Goal: Task Accomplishment & Management: Manage account settings

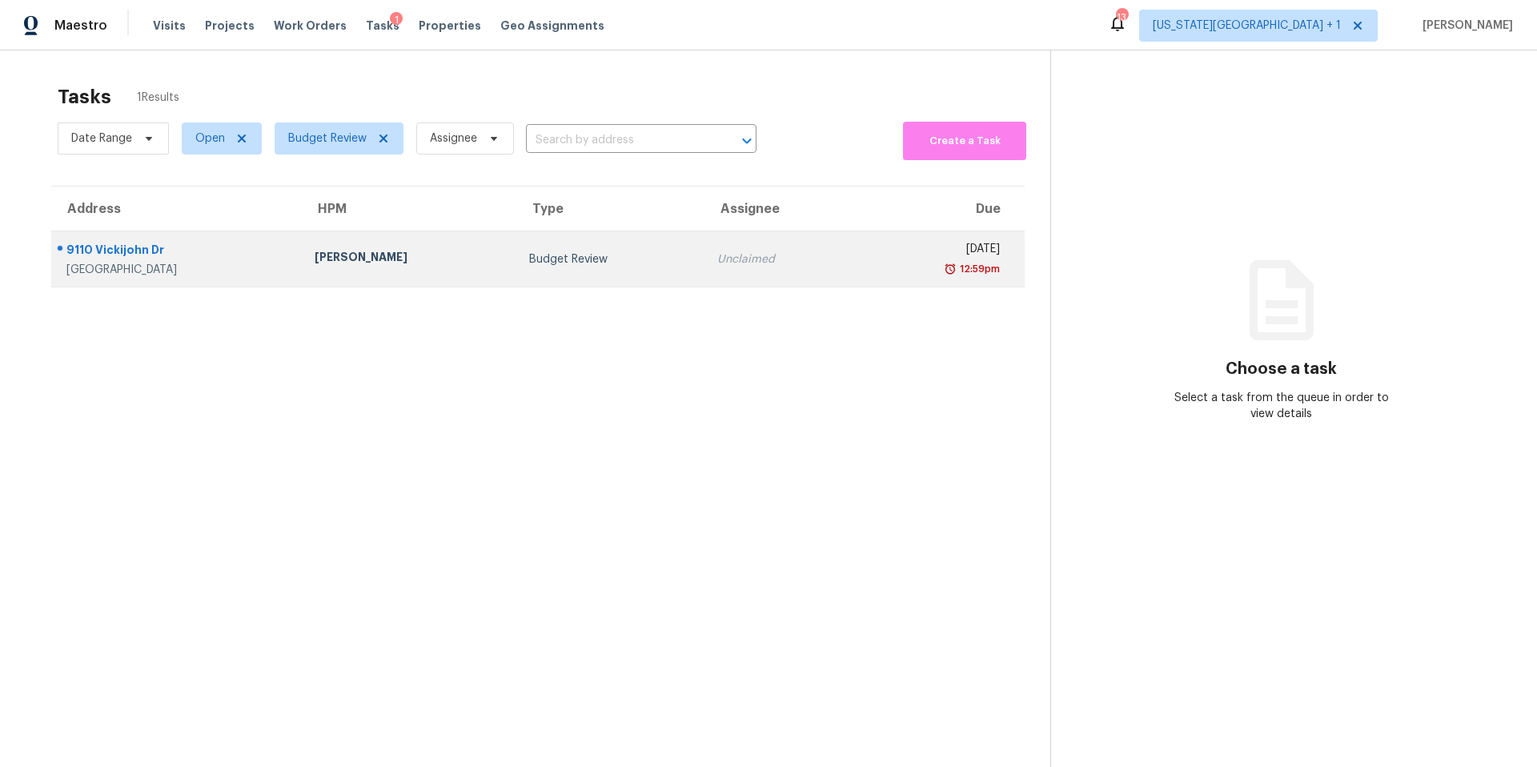
click at [214, 243] on div "9110 Vickijohn Dr" at bounding box center [177, 252] width 222 height 20
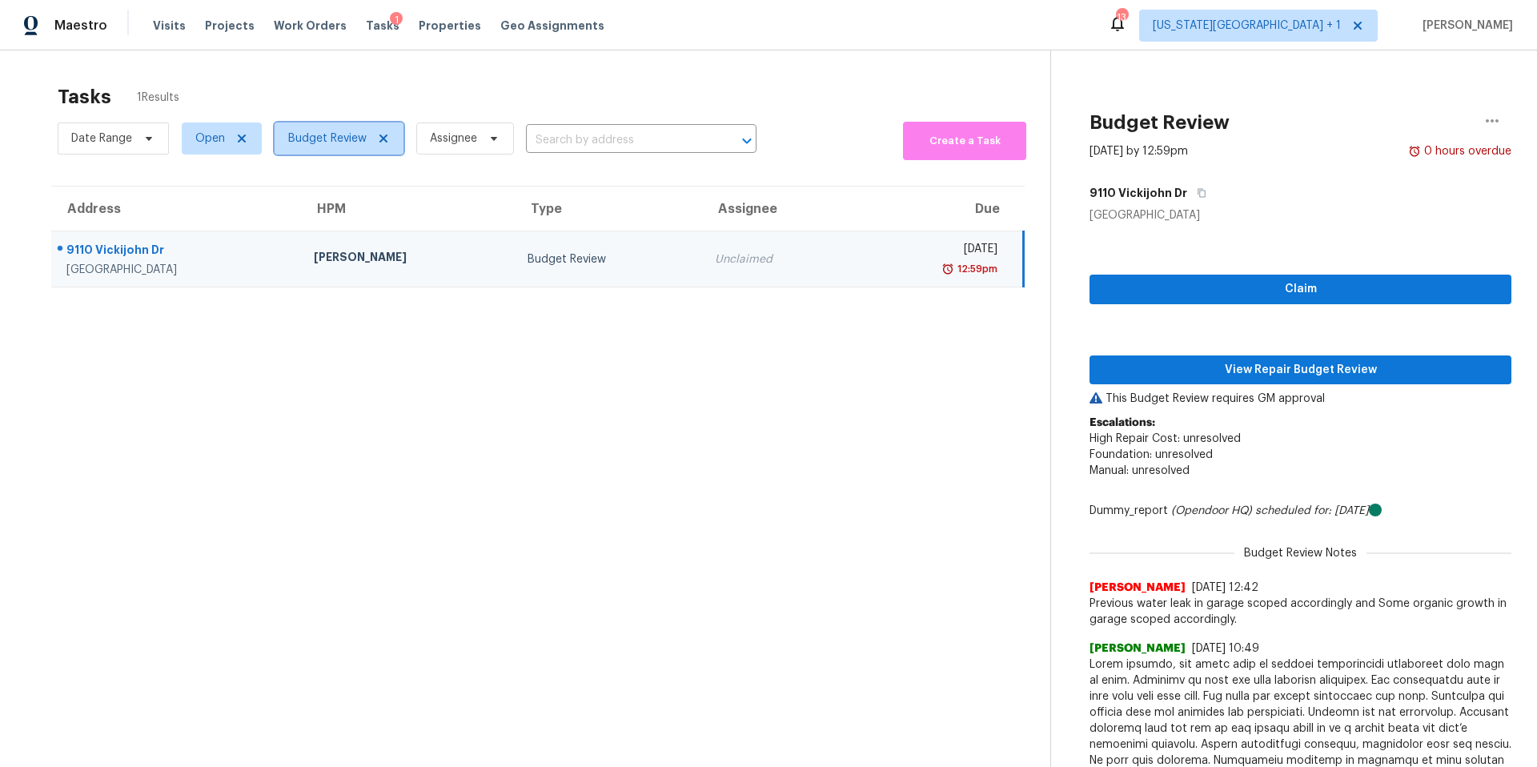
click at [337, 135] on span "Budget Review" at bounding box center [327, 138] width 78 height 16
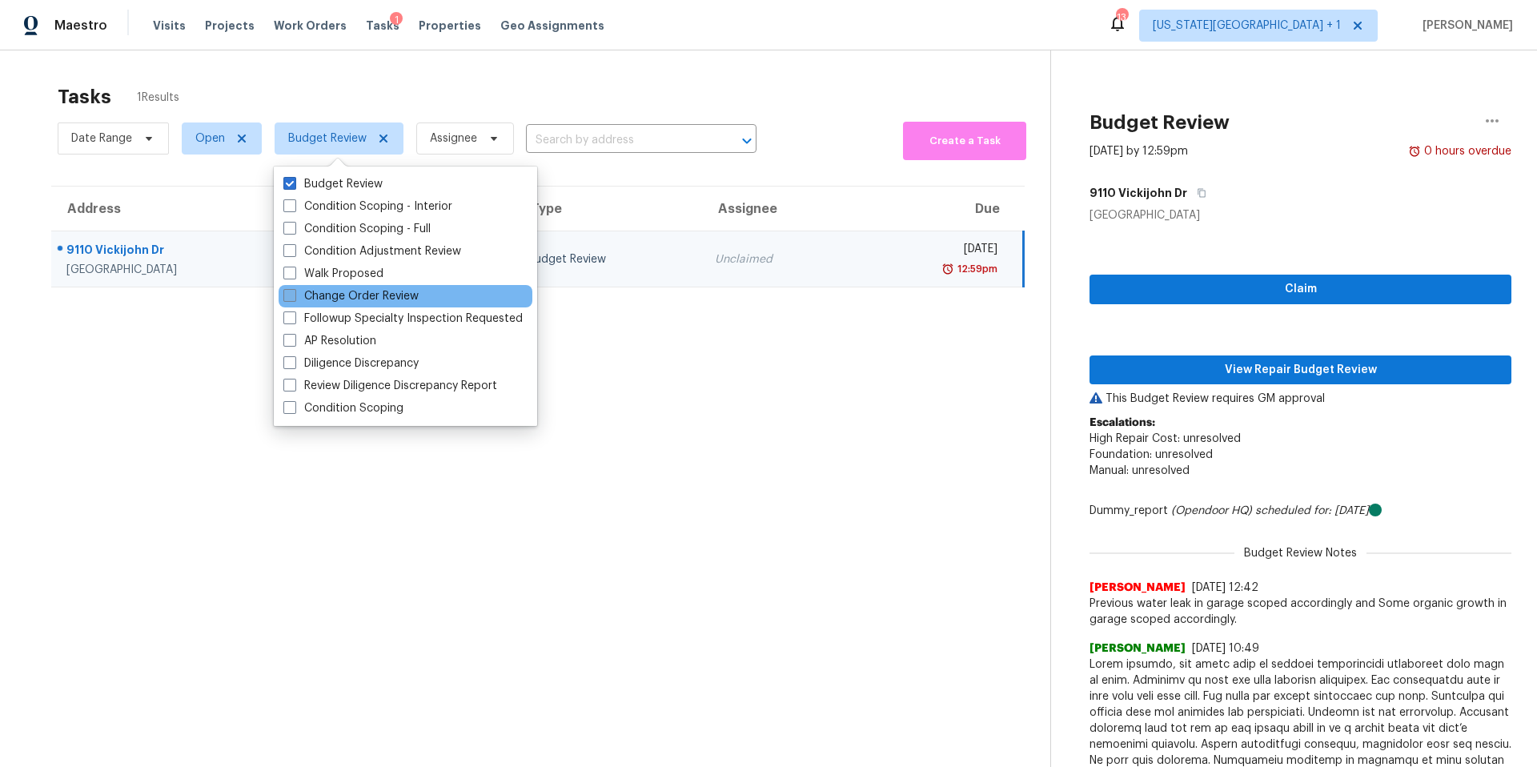
click at [304, 295] on label "Change Order Review" at bounding box center [350, 296] width 135 height 16
click at [294, 295] on input "Change Order Review" at bounding box center [288, 293] width 10 height 10
checkbox input "true"
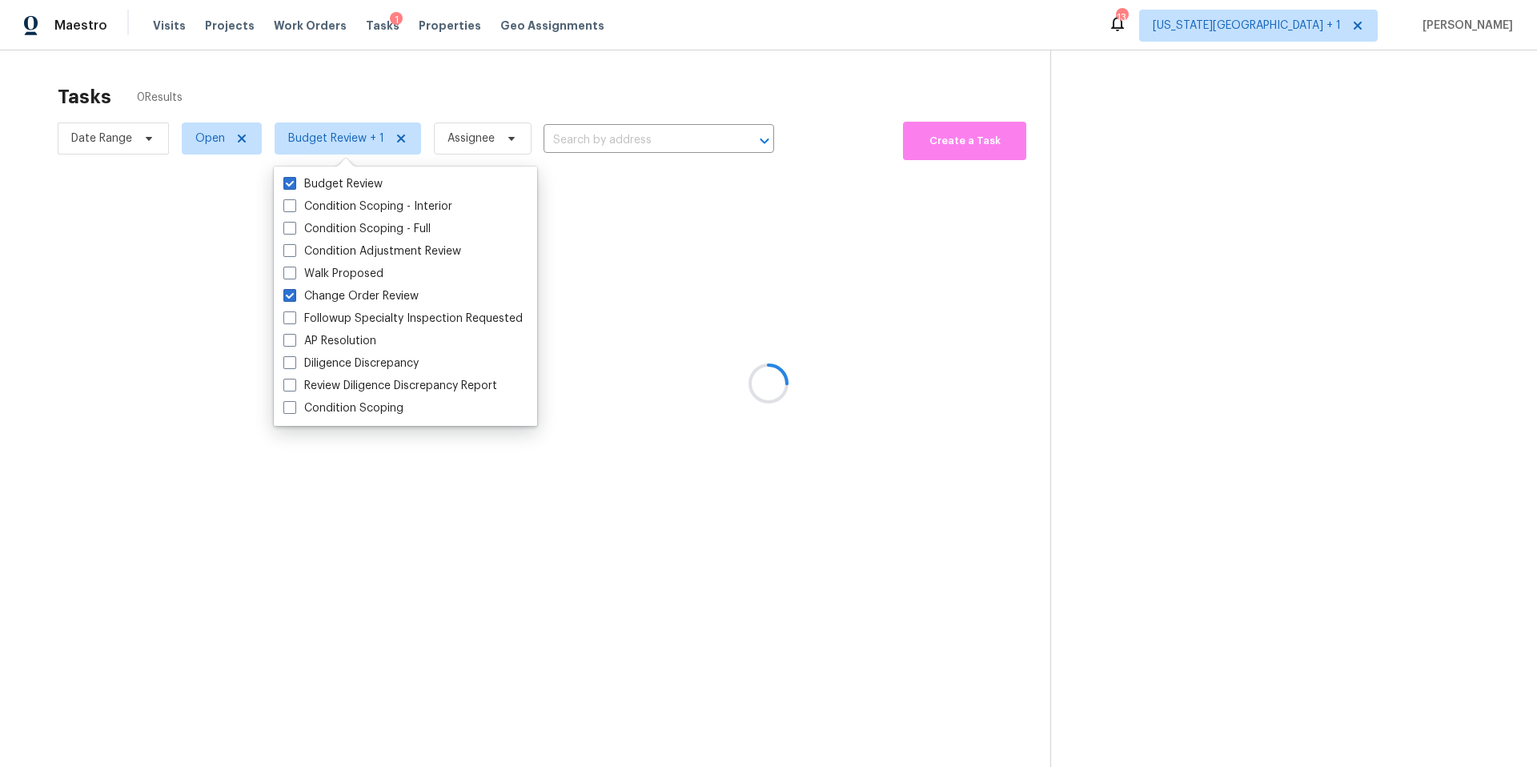
click at [417, 99] on div at bounding box center [768, 383] width 1537 height 767
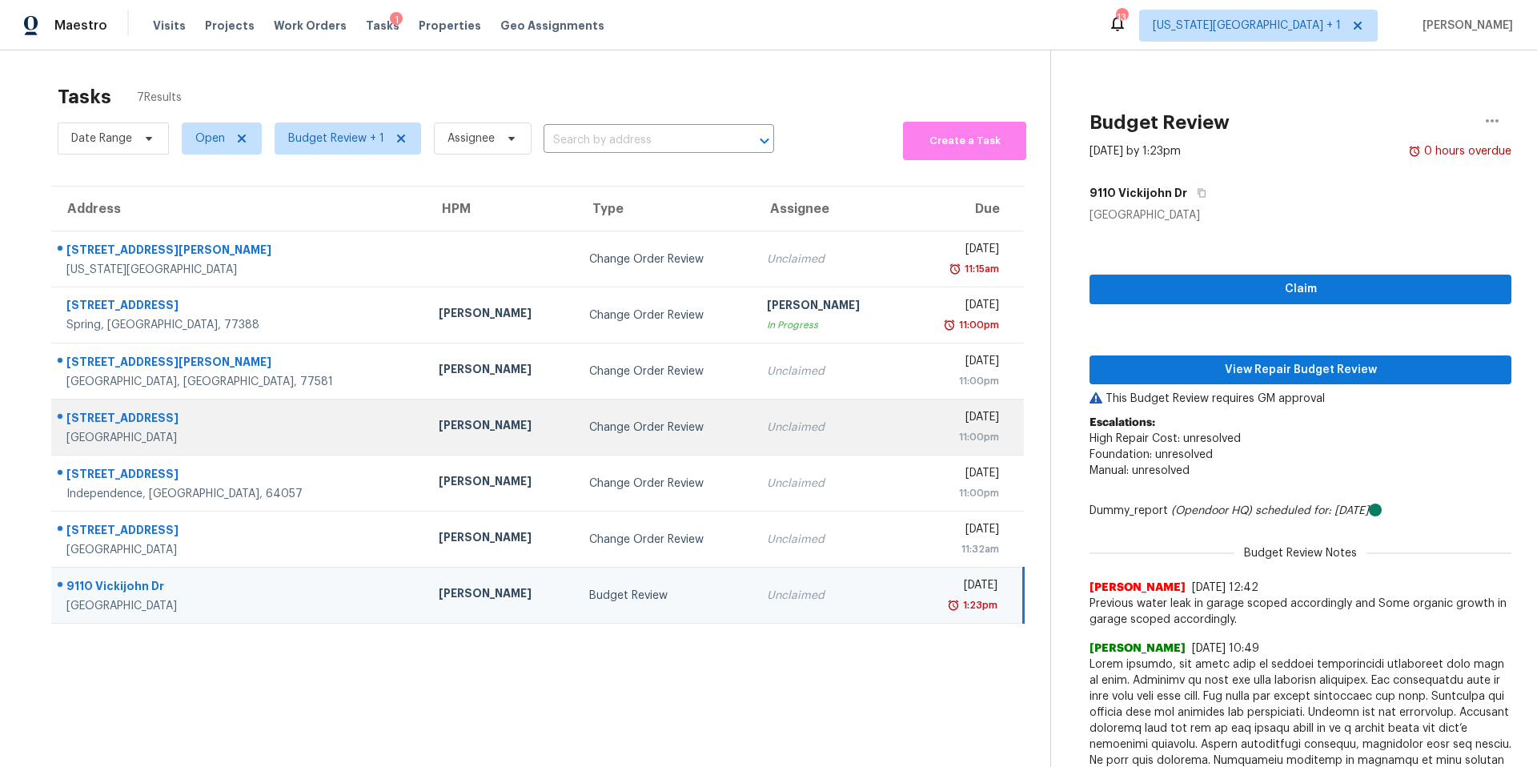
click at [439, 419] on div "Stephen Lacy" at bounding box center [501, 427] width 125 height 20
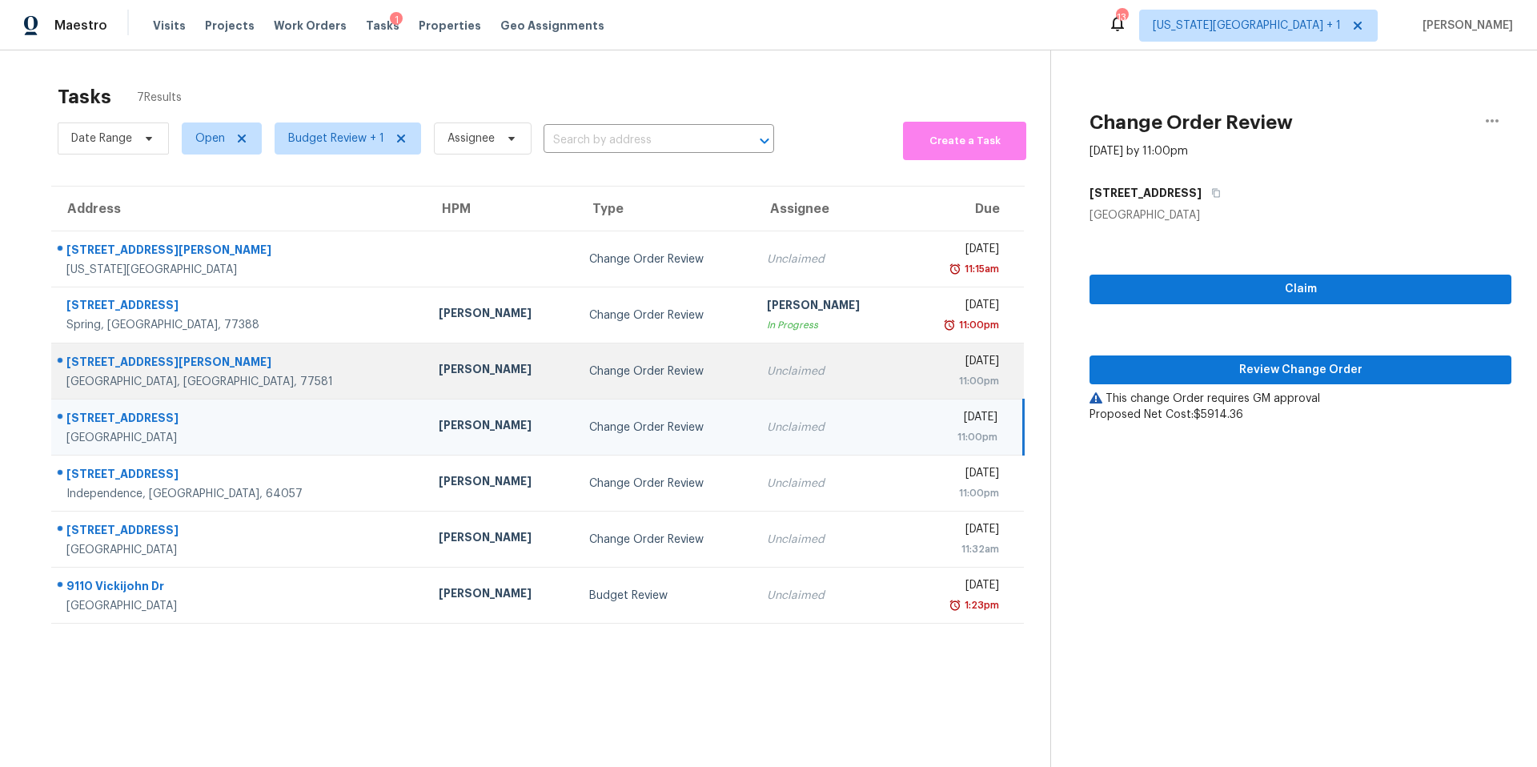
click at [439, 366] on div "[PERSON_NAME]" at bounding box center [501, 371] width 125 height 20
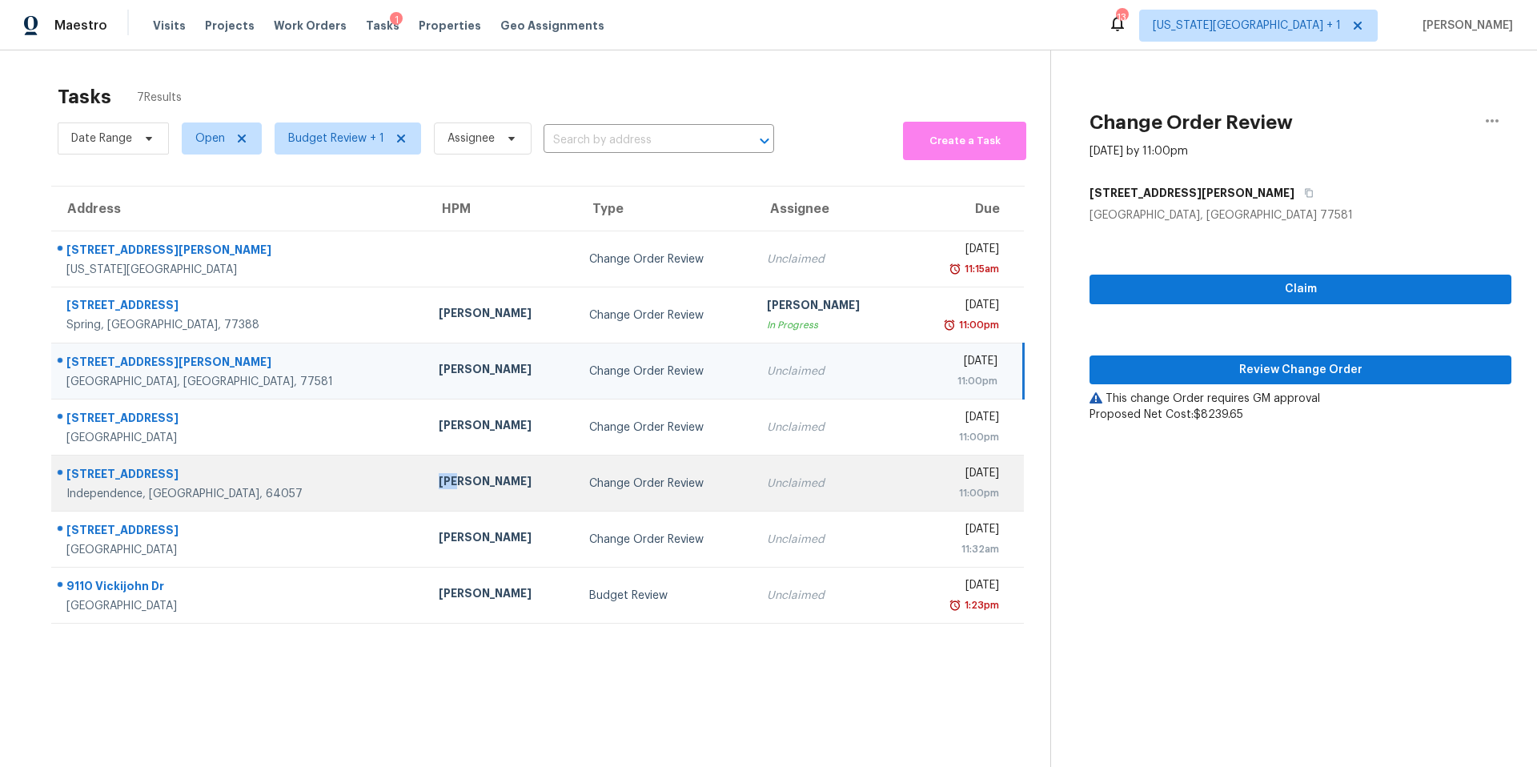
click at [439, 473] on div "[PERSON_NAME]" at bounding box center [501, 483] width 125 height 20
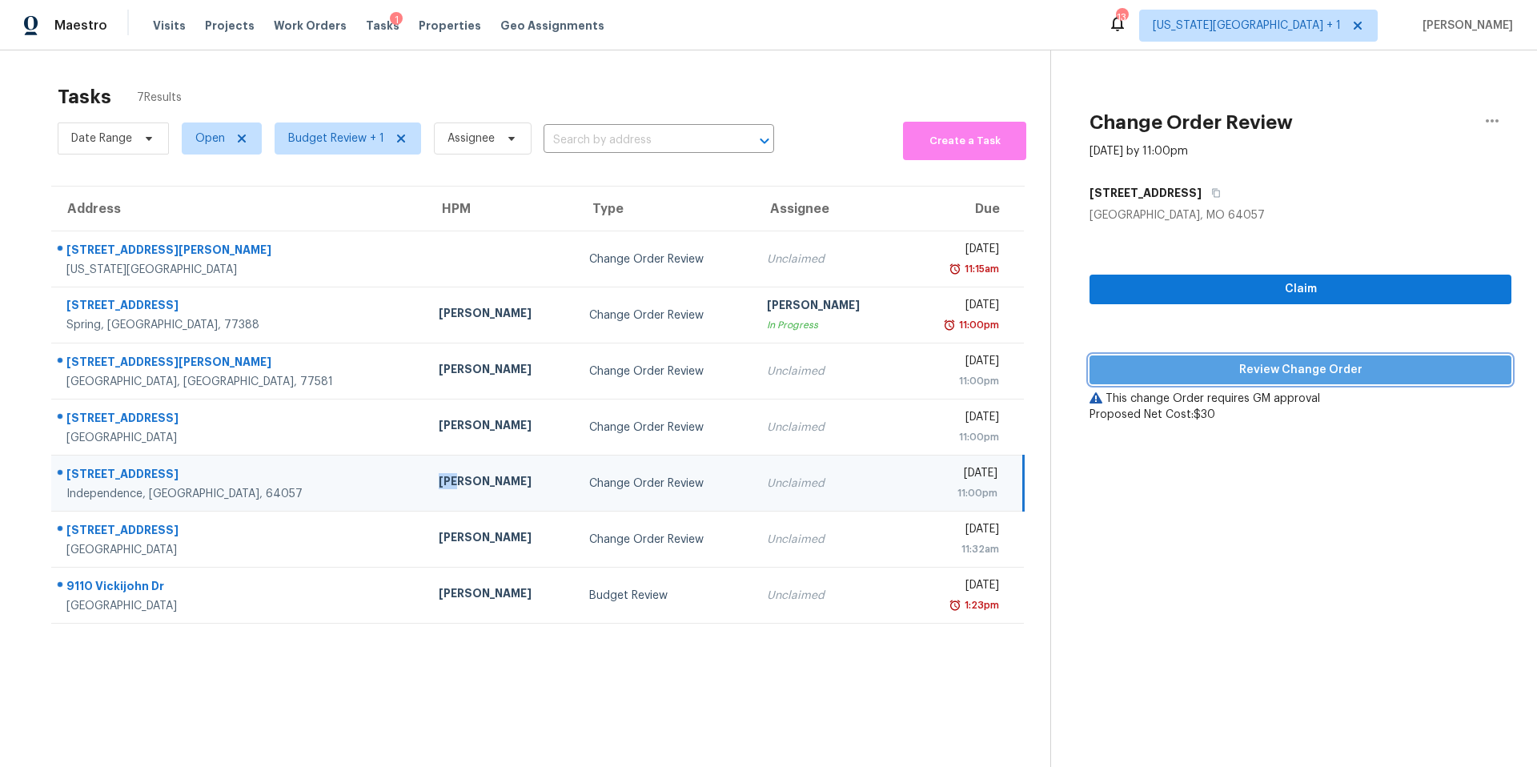
click at [1259, 377] on span "Review Change Order" at bounding box center [1300, 370] width 396 height 20
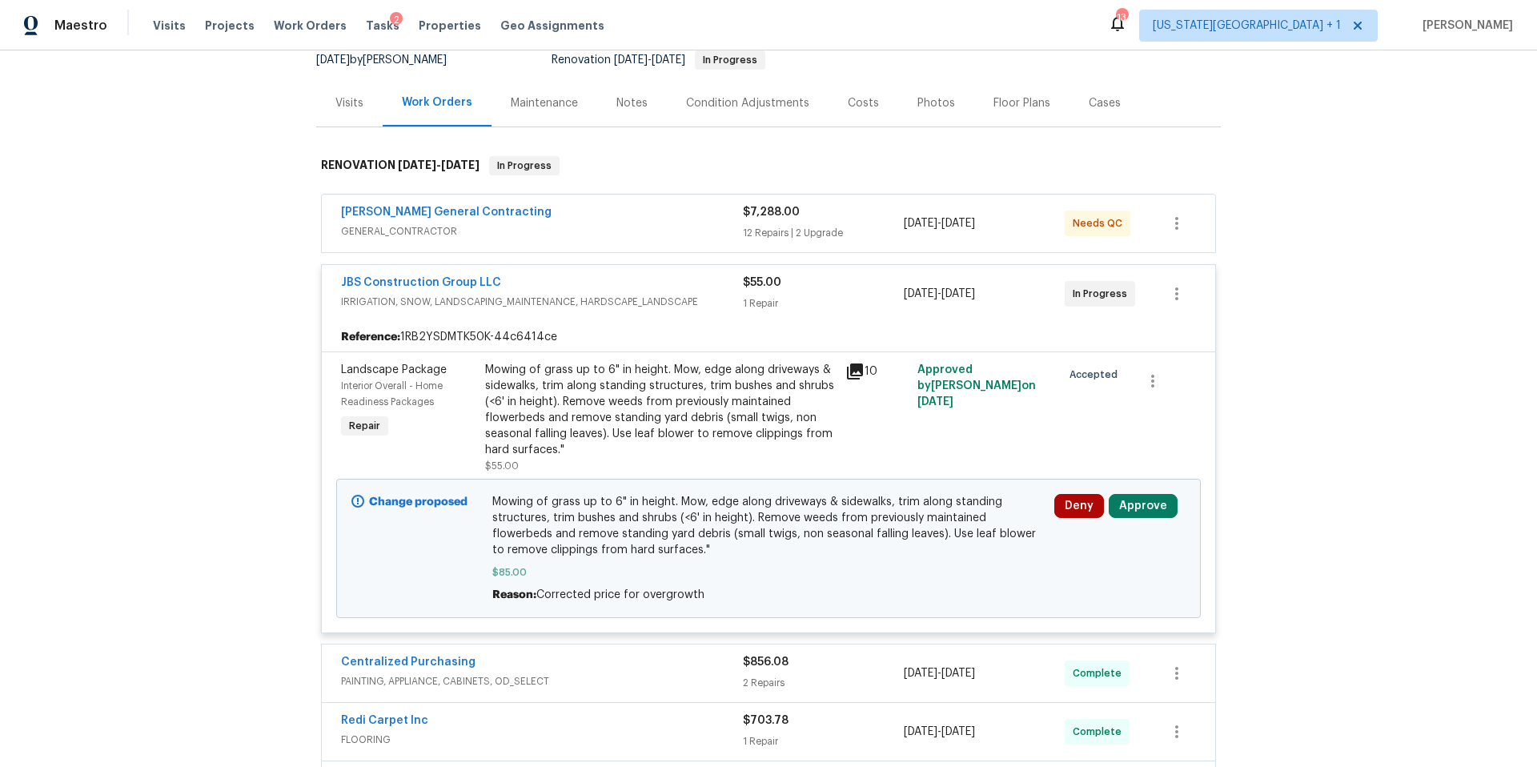
scroll to position [220, 0]
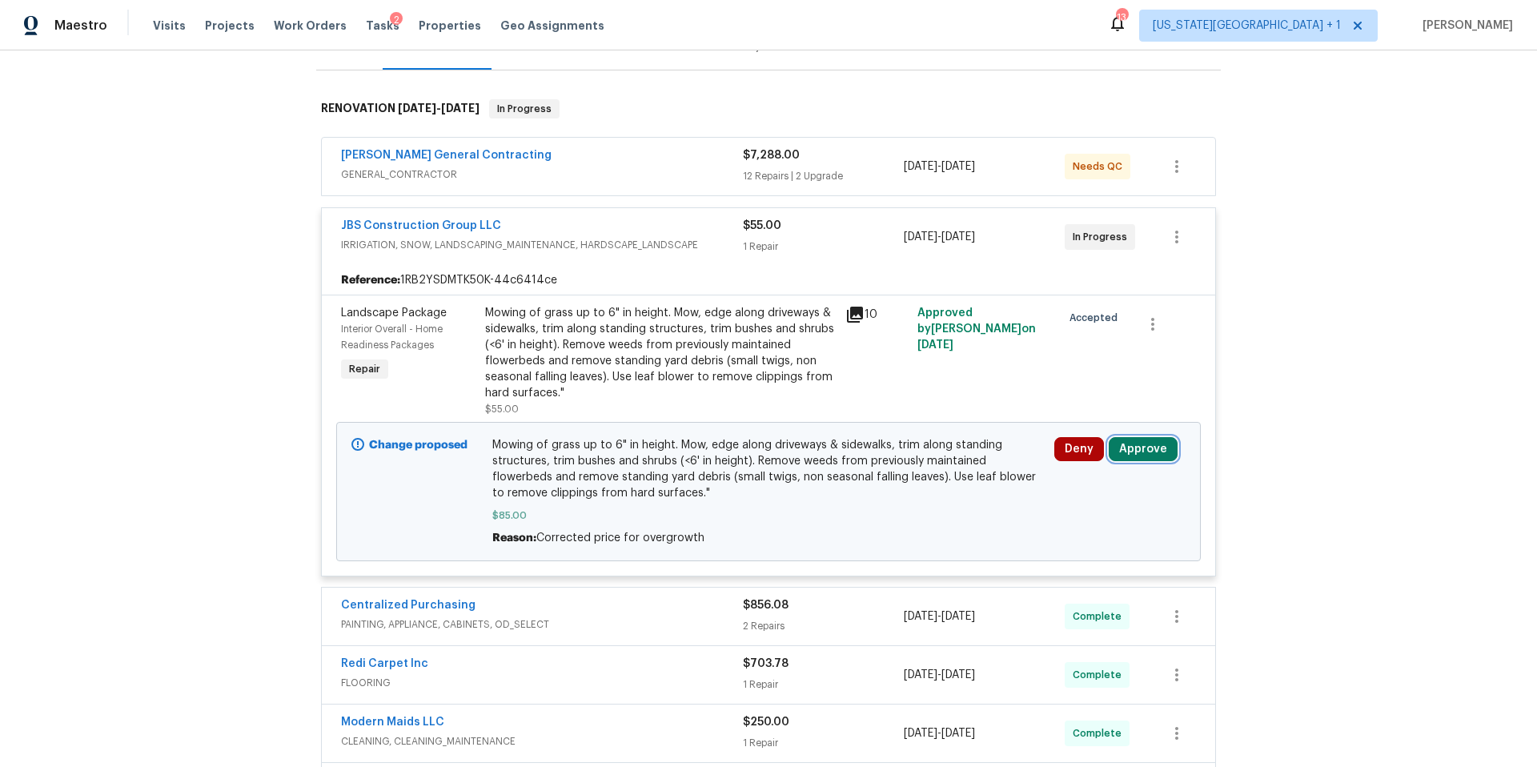
click at [1148, 448] on button "Approve" at bounding box center [1142, 449] width 69 height 24
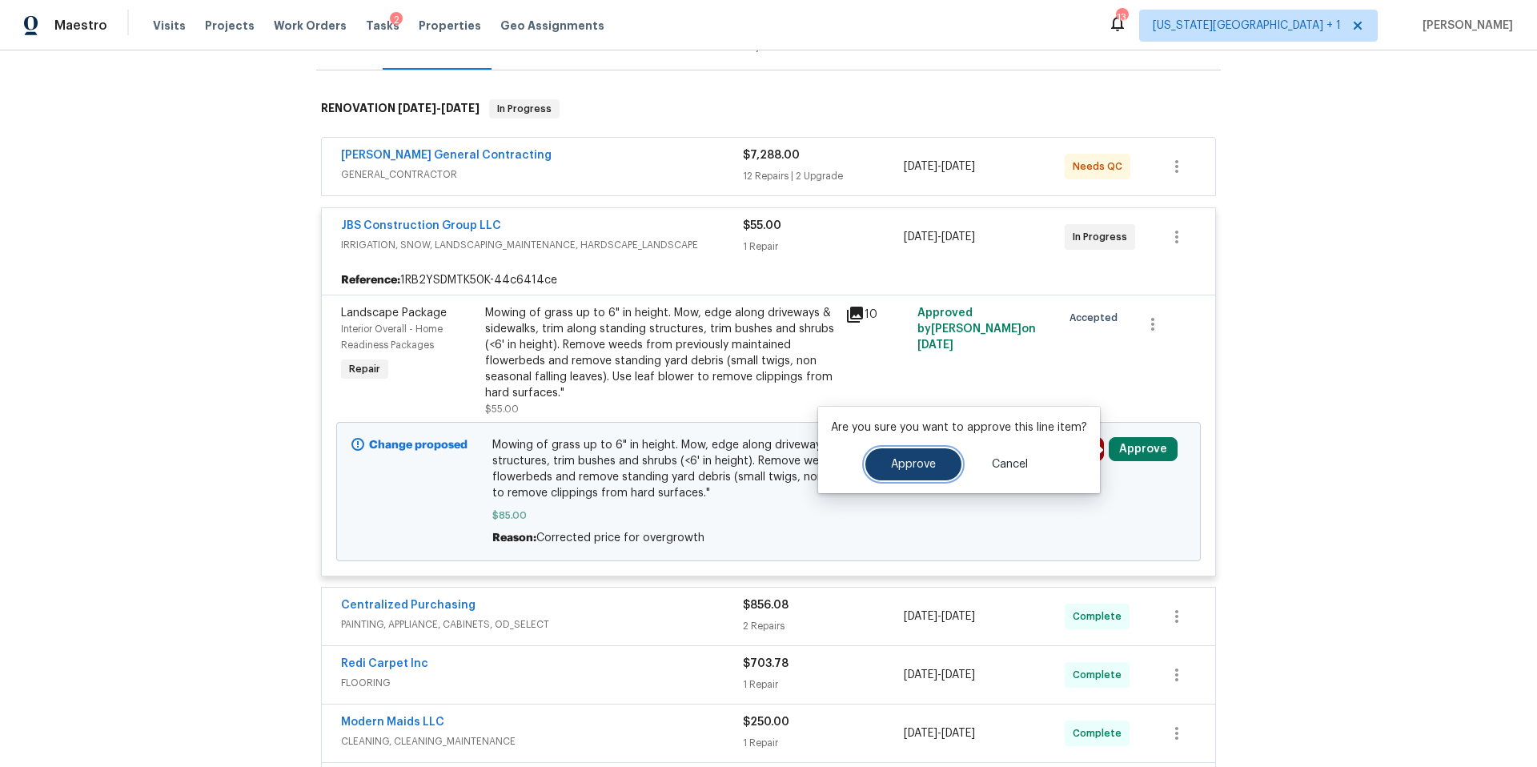
click at [920, 468] on span "Approve" at bounding box center [913, 465] width 45 height 12
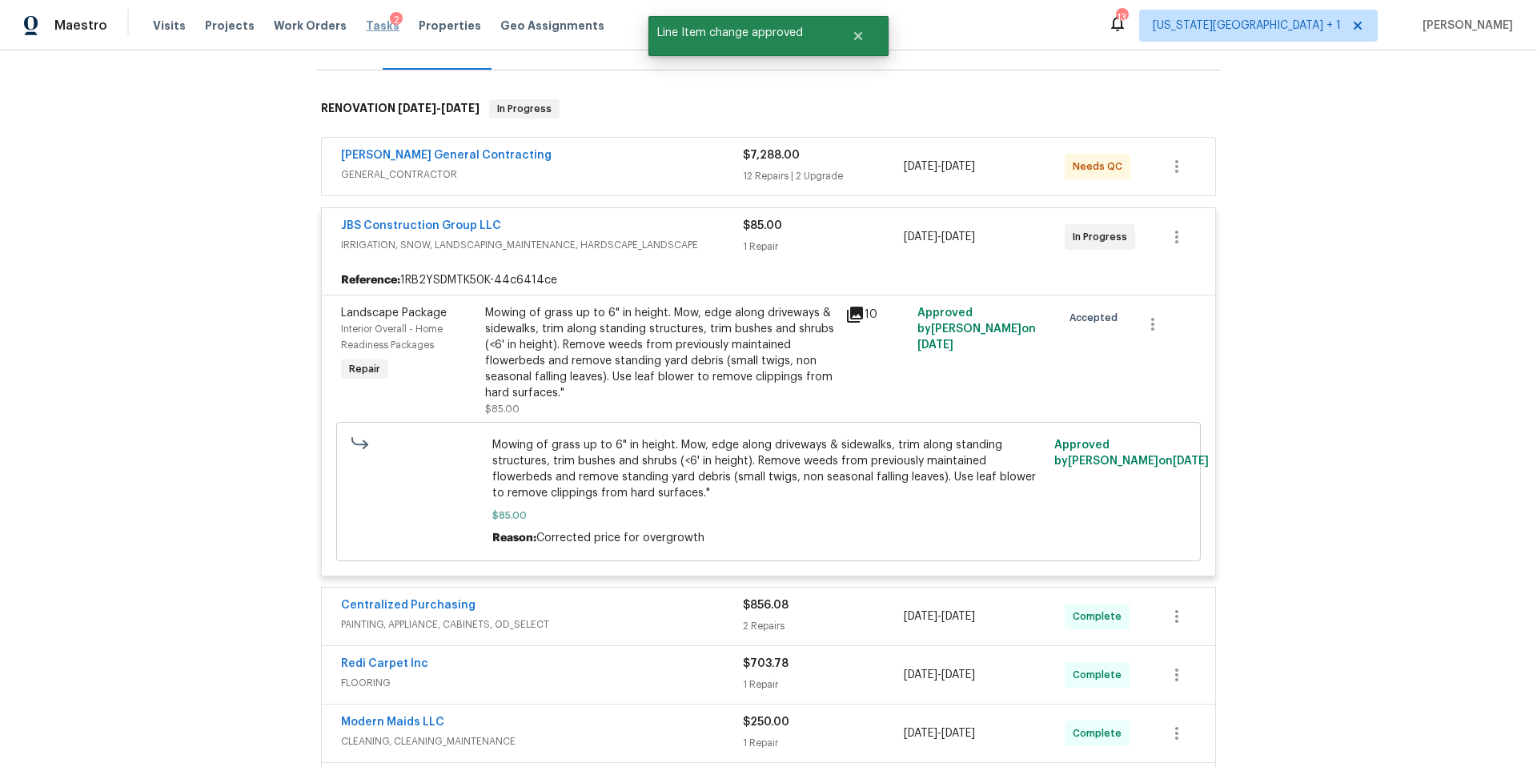
click at [366, 27] on span "Tasks" at bounding box center [383, 25] width 34 height 11
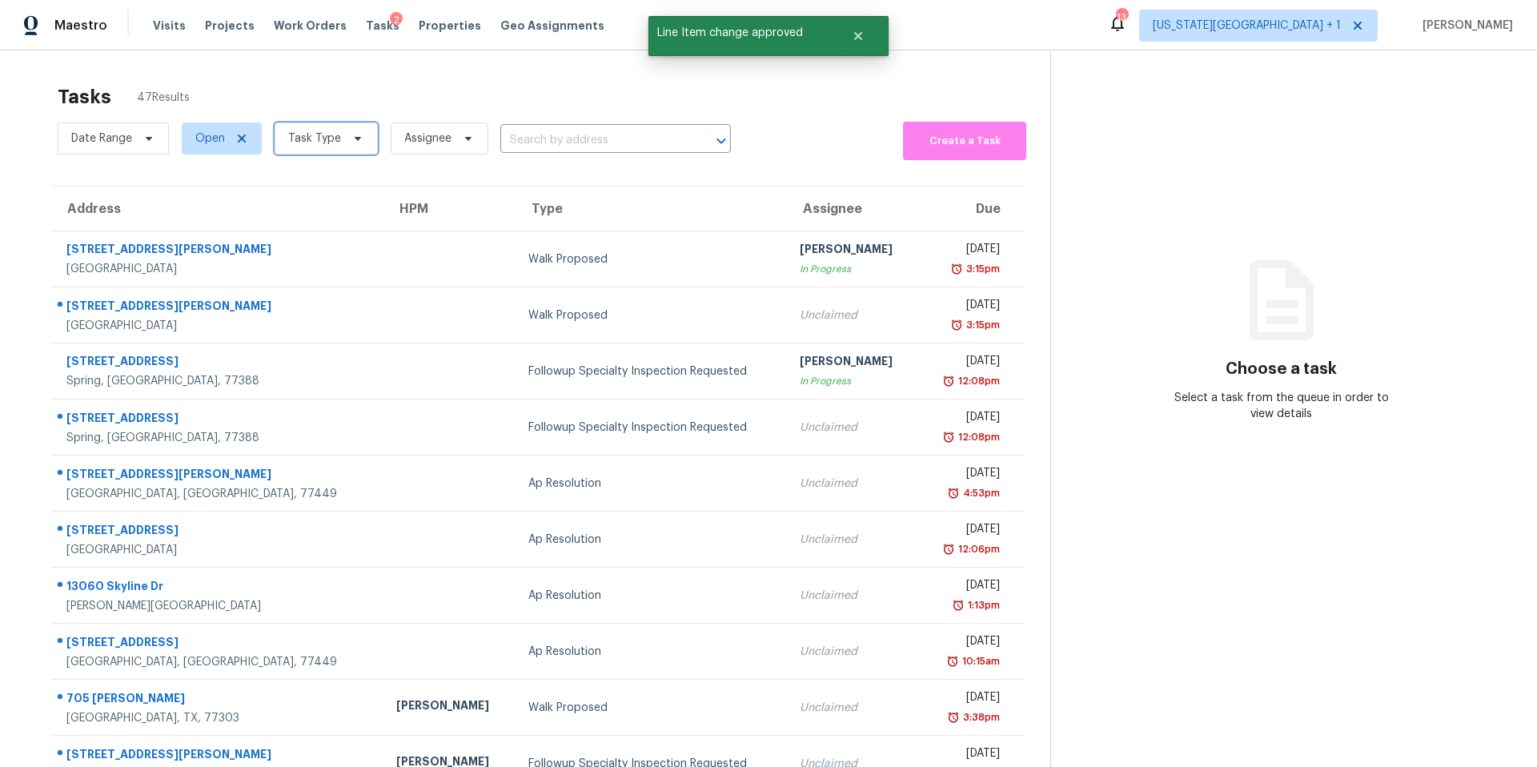
click at [347, 150] on span "Task Type" at bounding box center [325, 138] width 103 height 32
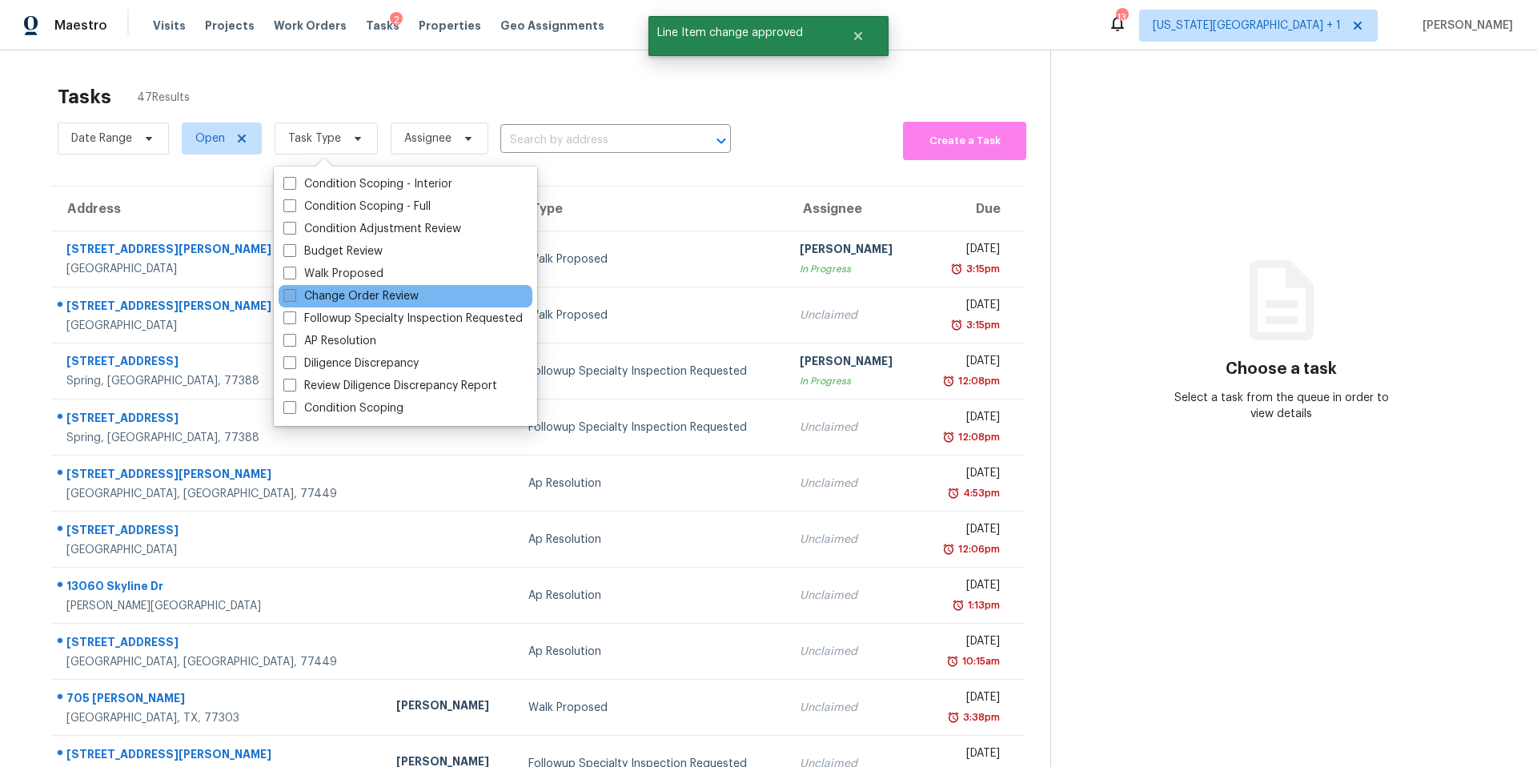
click at [323, 293] on label "Change Order Review" at bounding box center [350, 296] width 135 height 16
click at [294, 293] on input "Change Order Review" at bounding box center [288, 293] width 10 height 10
checkbox input "true"
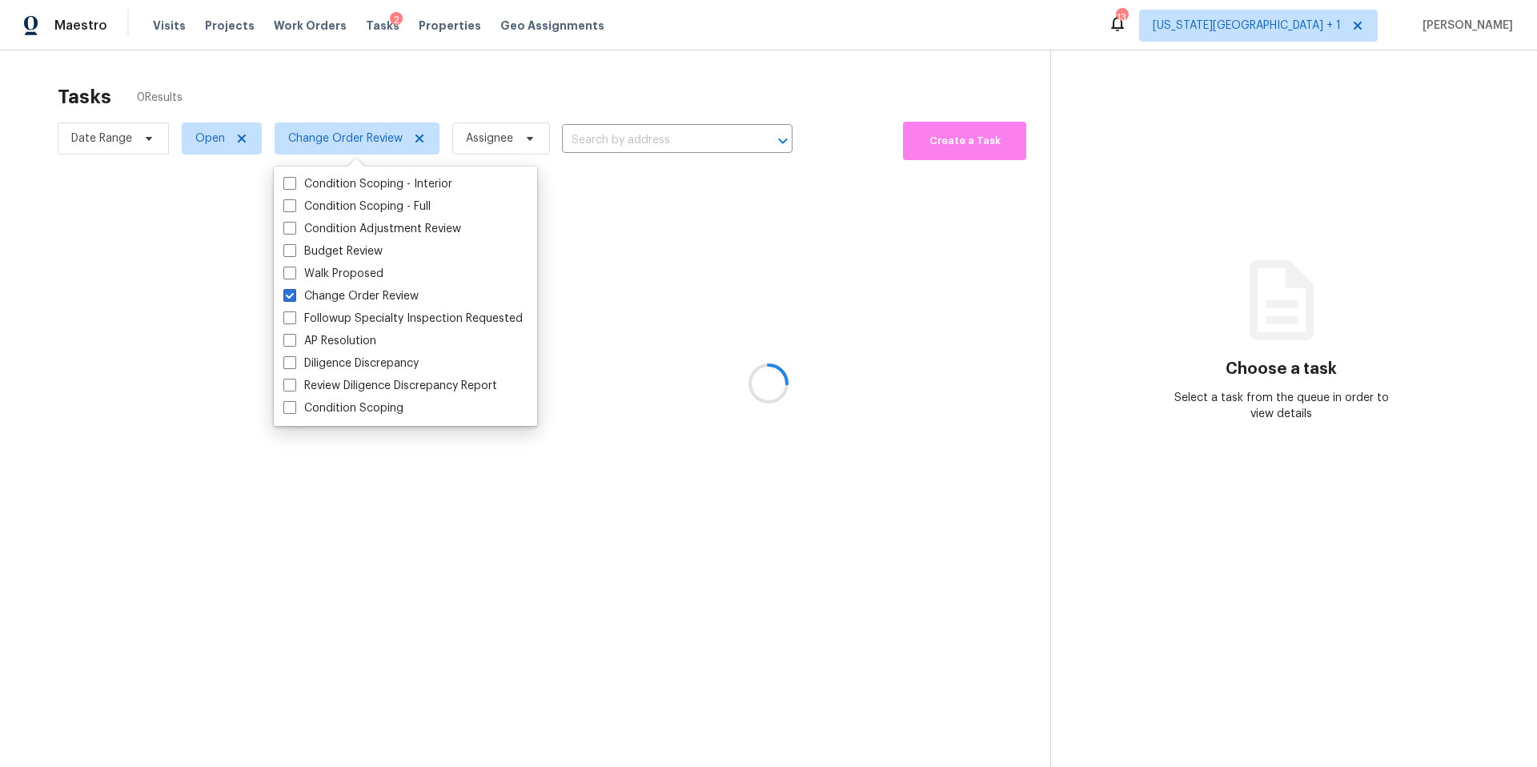
click at [371, 85] on div at bounding box center [768, 383] width 1537 height 767
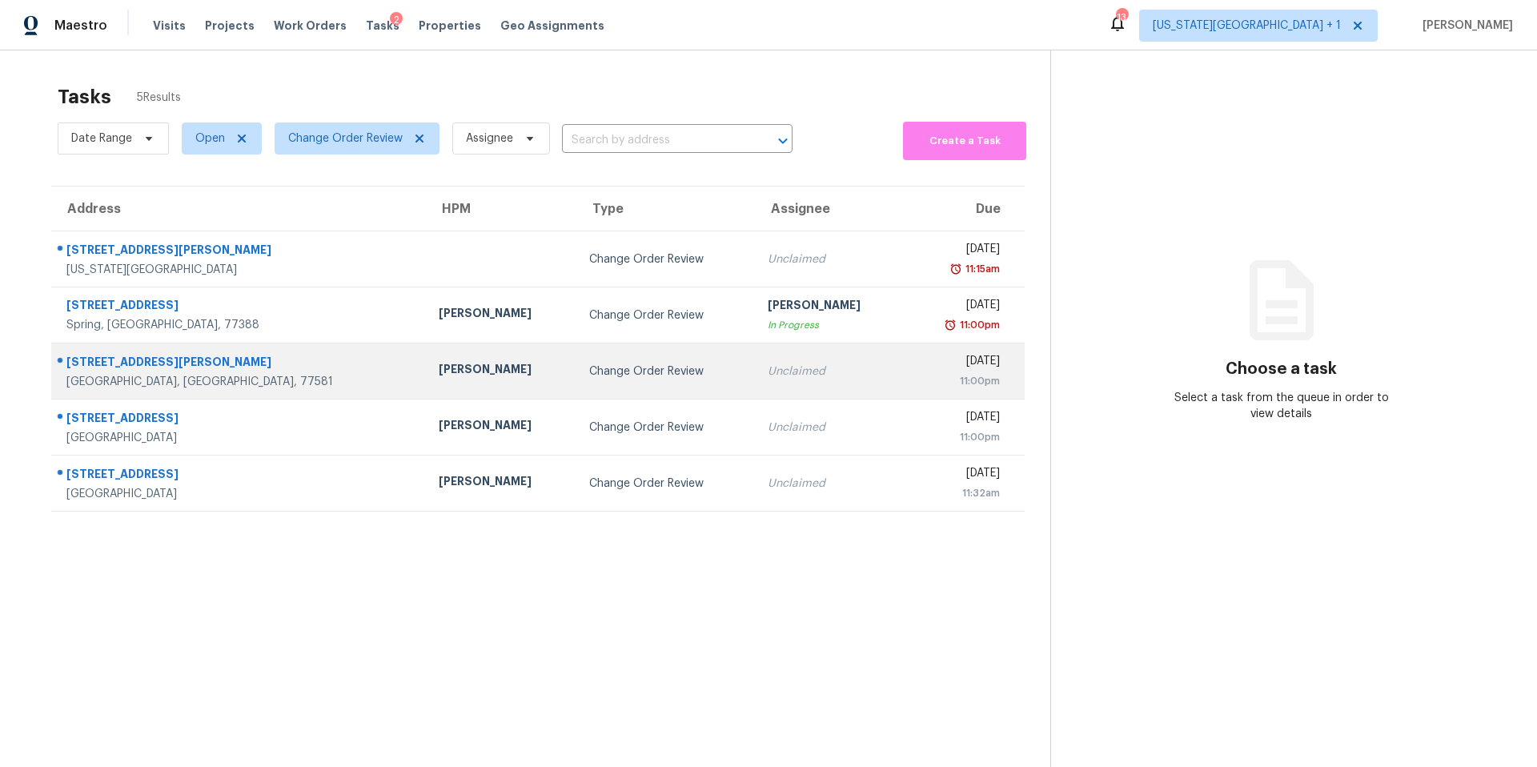
click at [439, 378] on div "[PERSON_NAME]" at bounding box center [501, 371] width 125 height 20
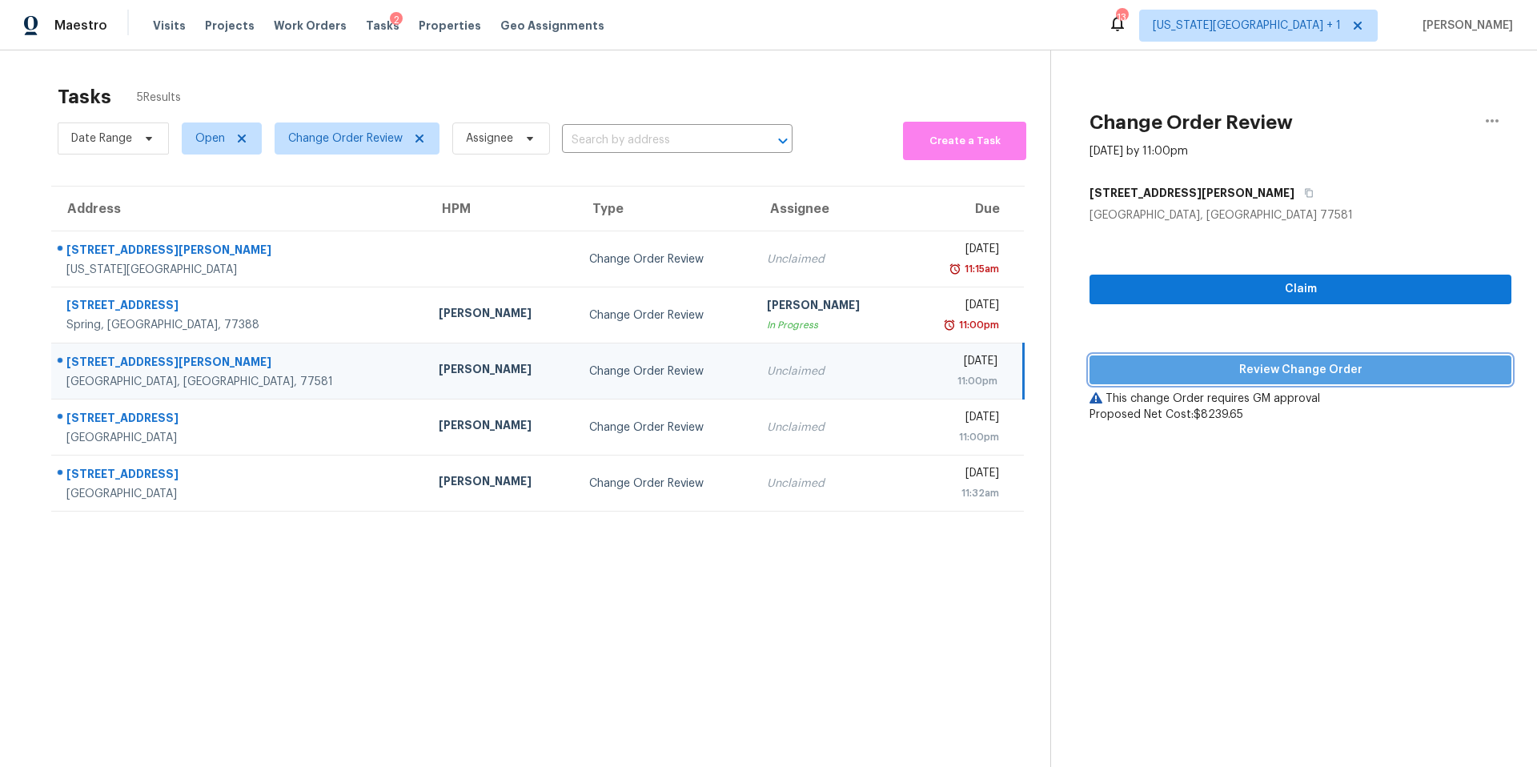
click at [1189, 376] on span "Review Change Order" at bounding box center [1300, 370] width 396 height 20
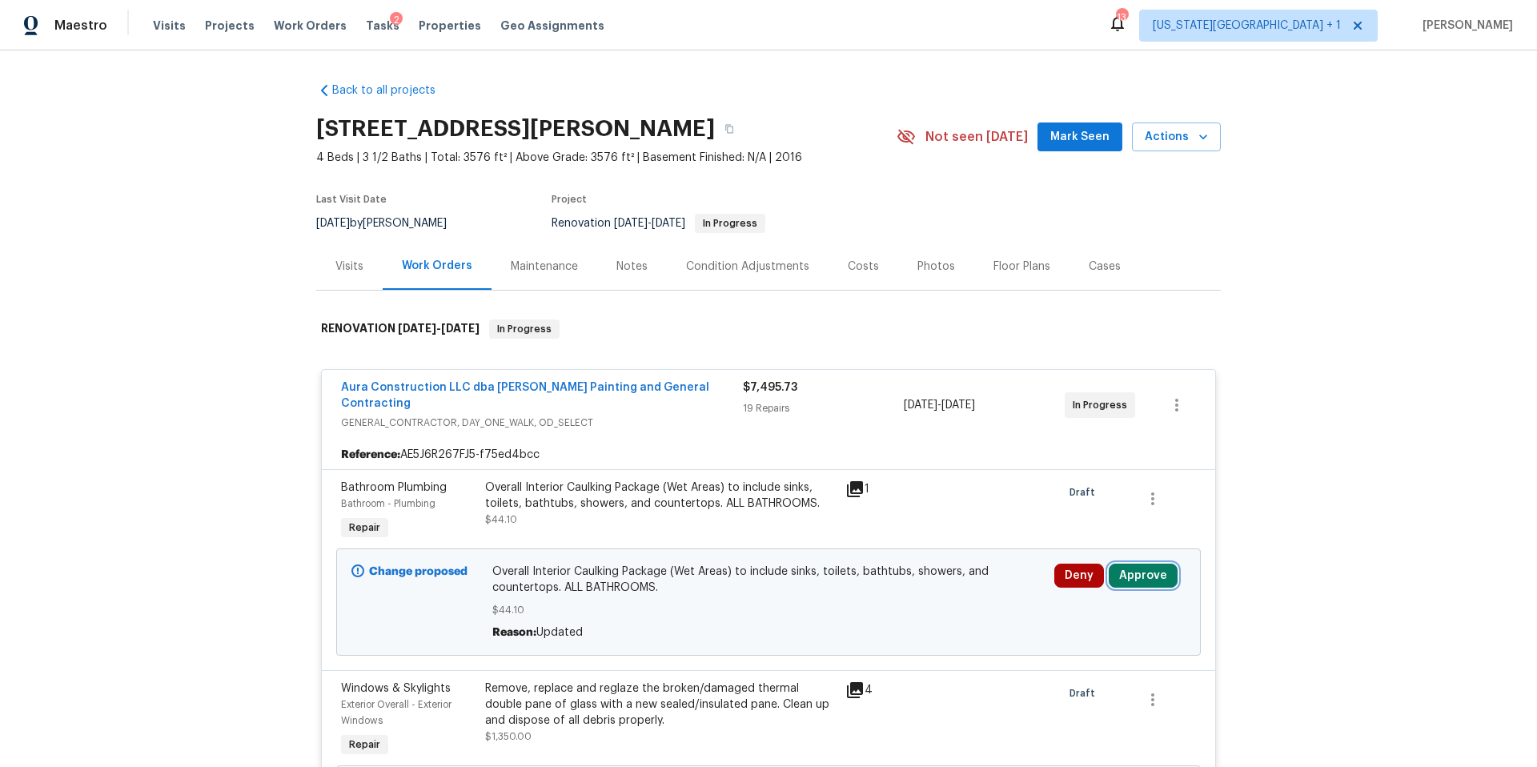
click at [1133, 563] on button "Approve" at bounding box center [1142, 575] width 69 height 24
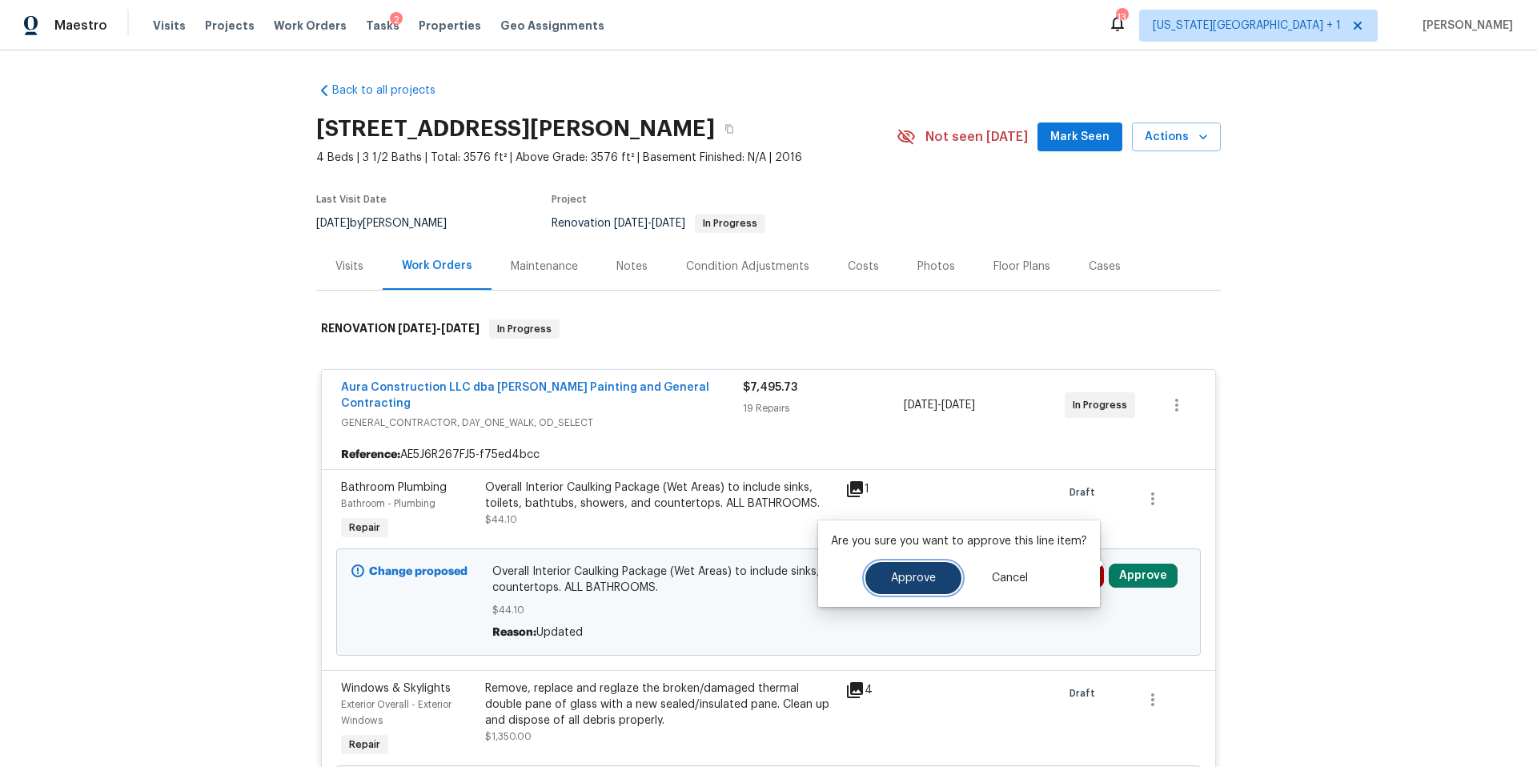
click at [919, 574] on span "Approve" at bounding box center [913, 578] width 45 height 12
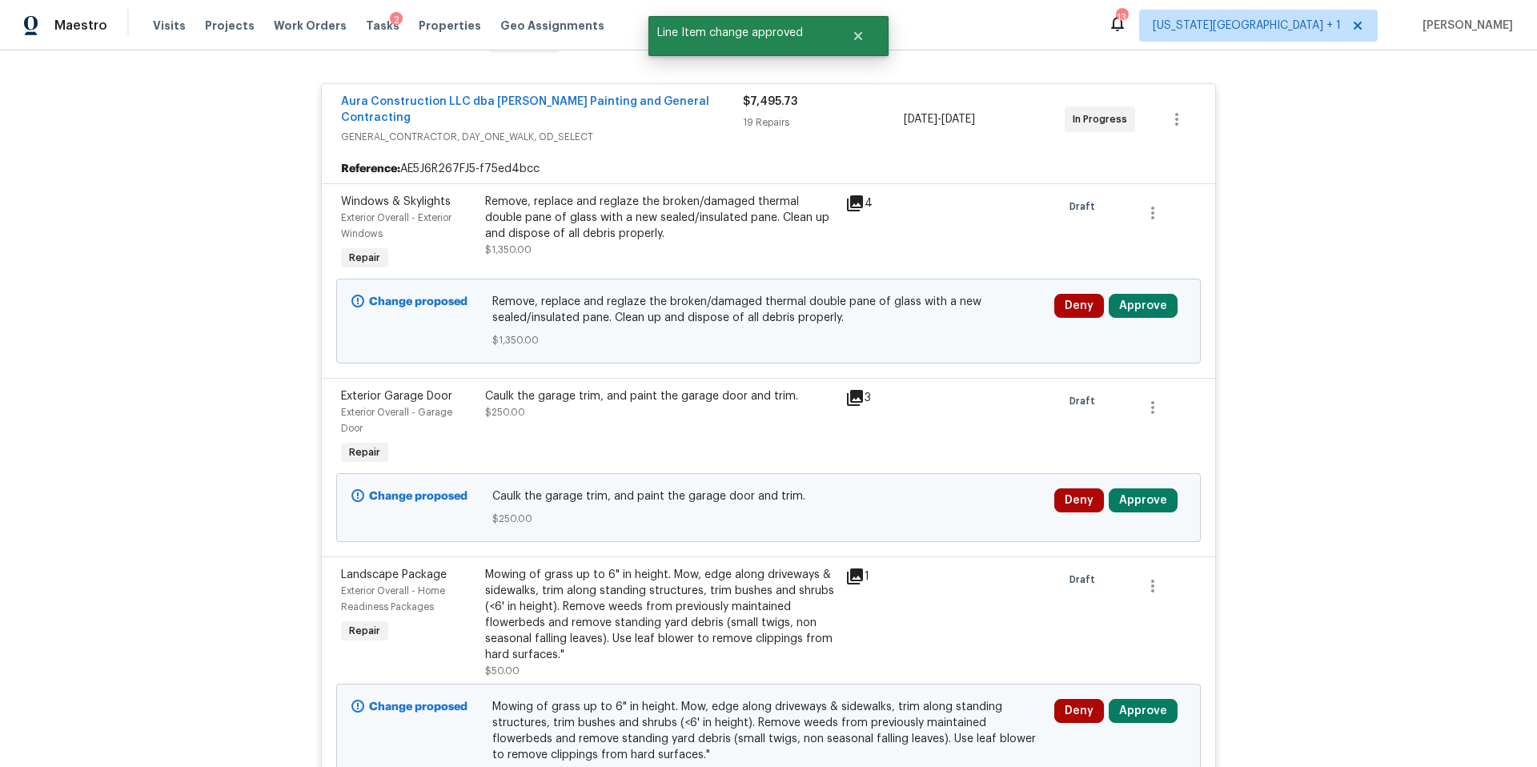
scroll to position [352, 0]
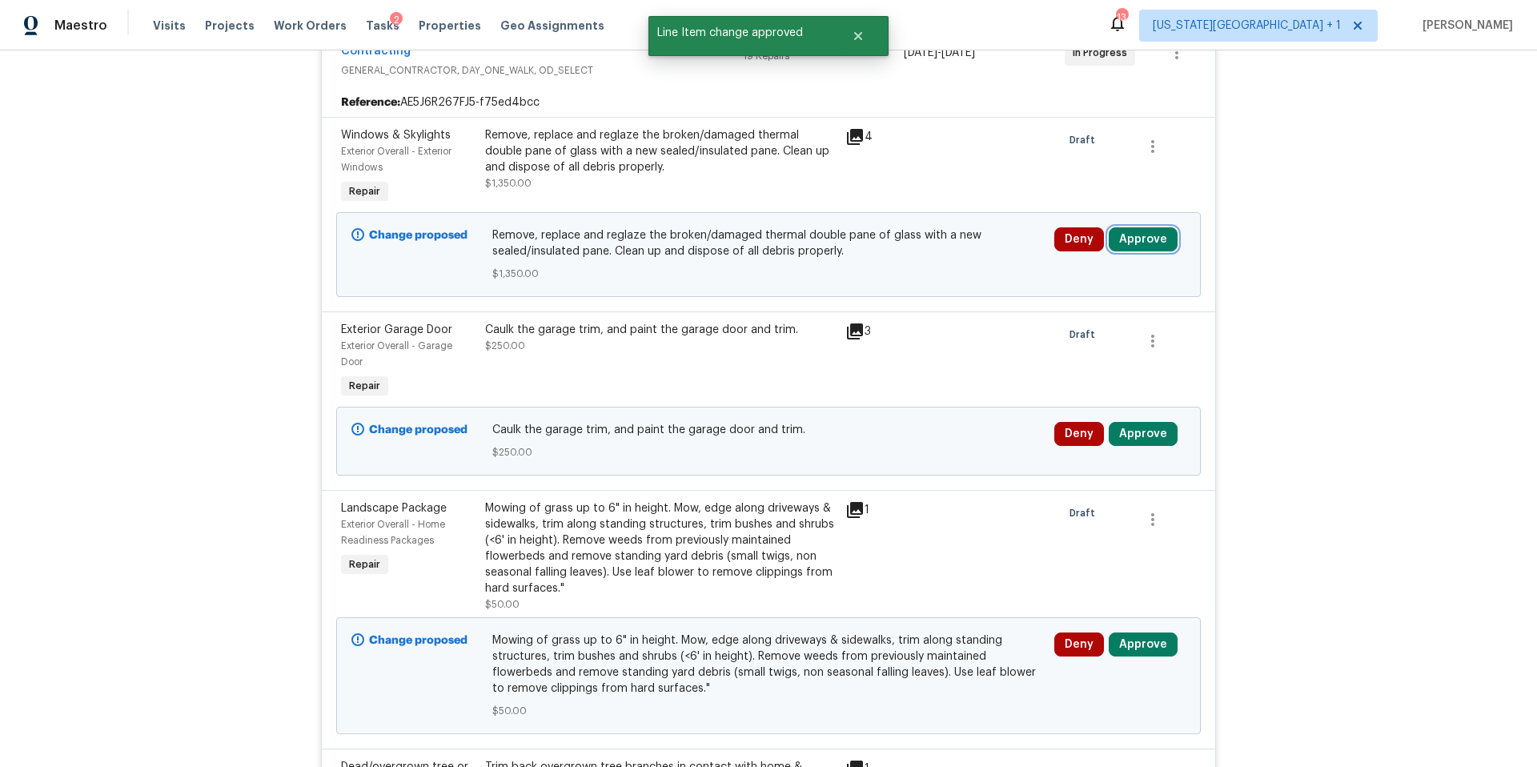
click at [1135, 231] on button "Approve" at bounding box center [1142, 239] width 69 height 24
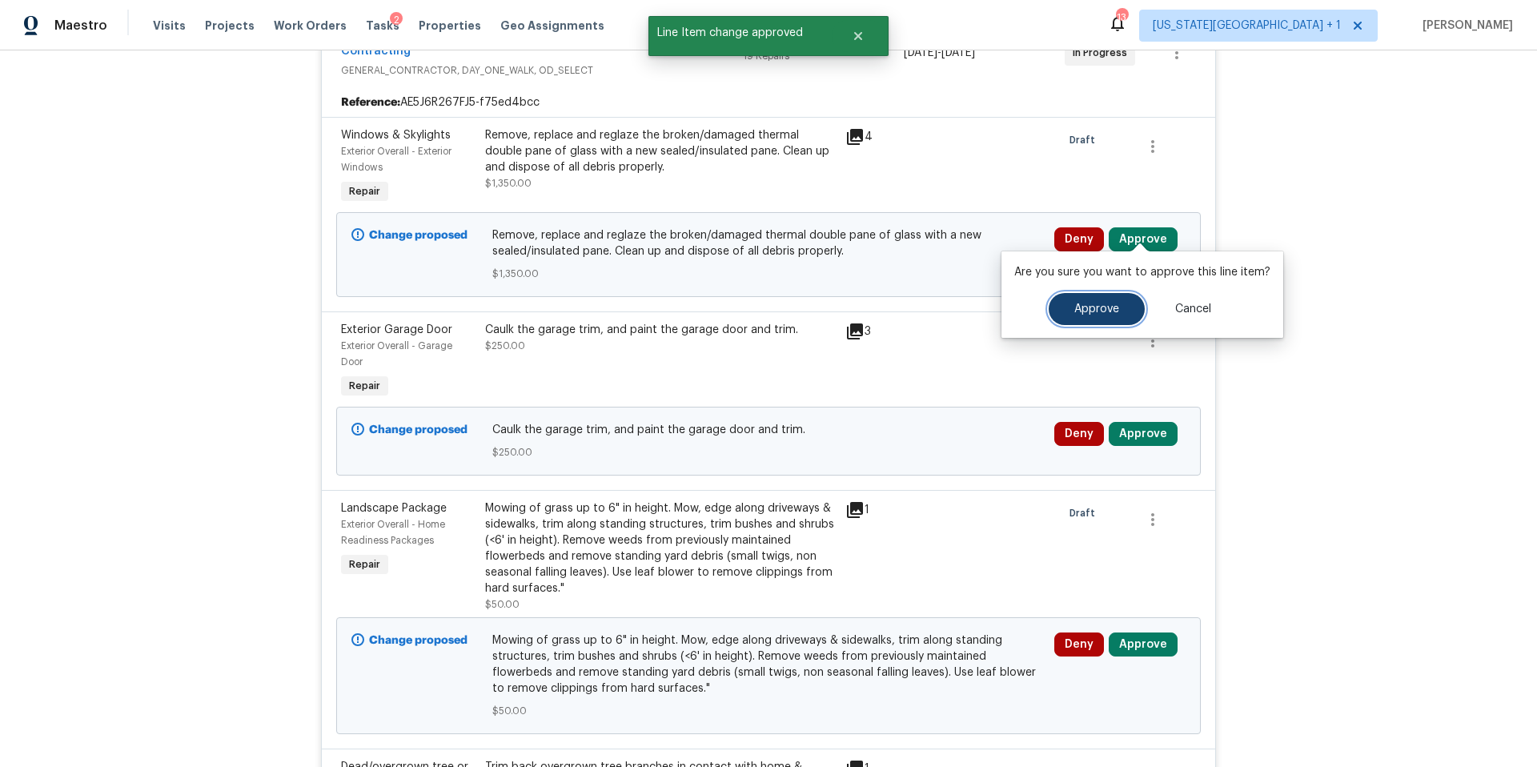
click at [1084, 308] on span "Approve" at bounding box center [1096, 309] width 45 height 12
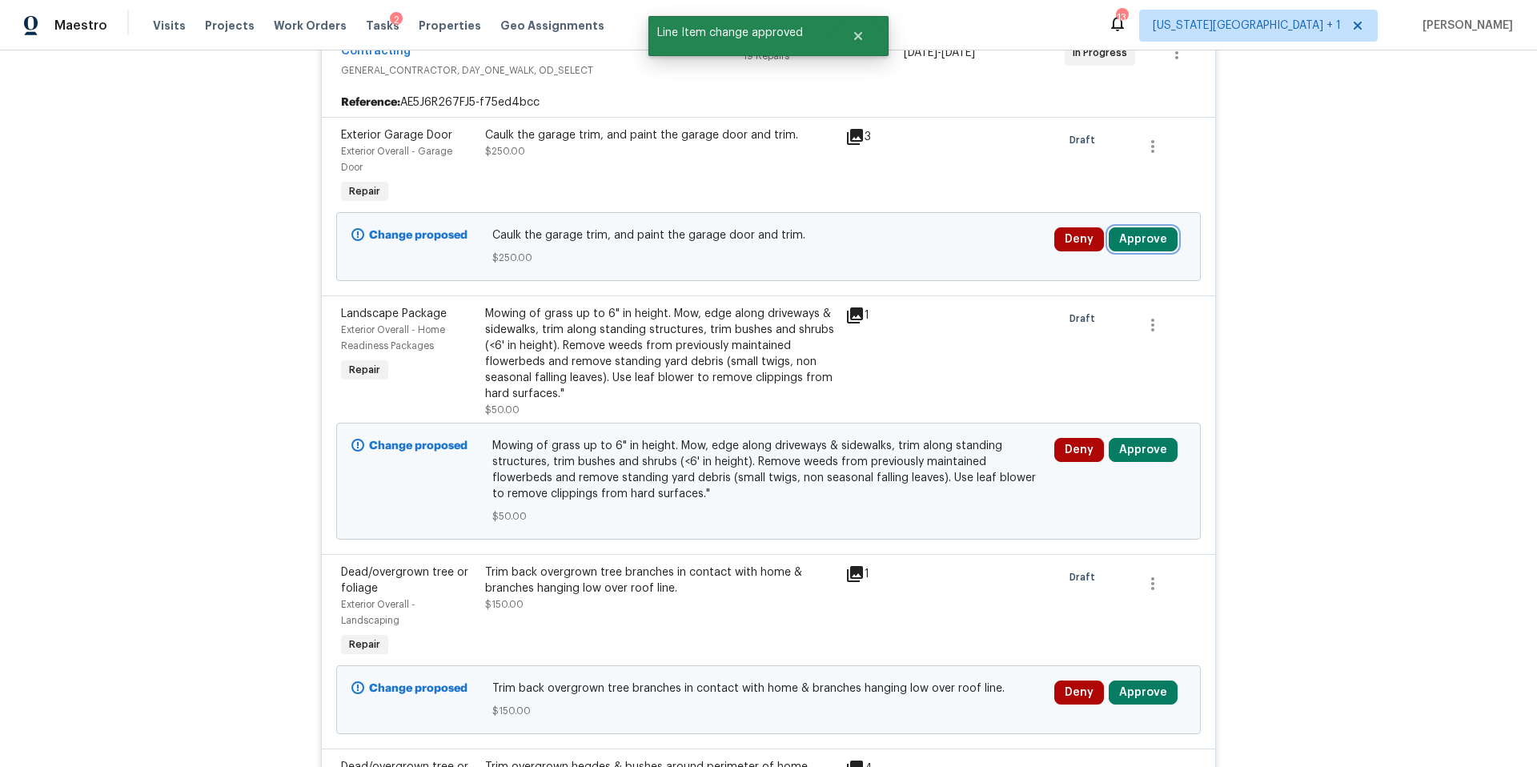
click at [1141, 228] on button "Approve" at bounding box center [1142, 239] width 69 height 24
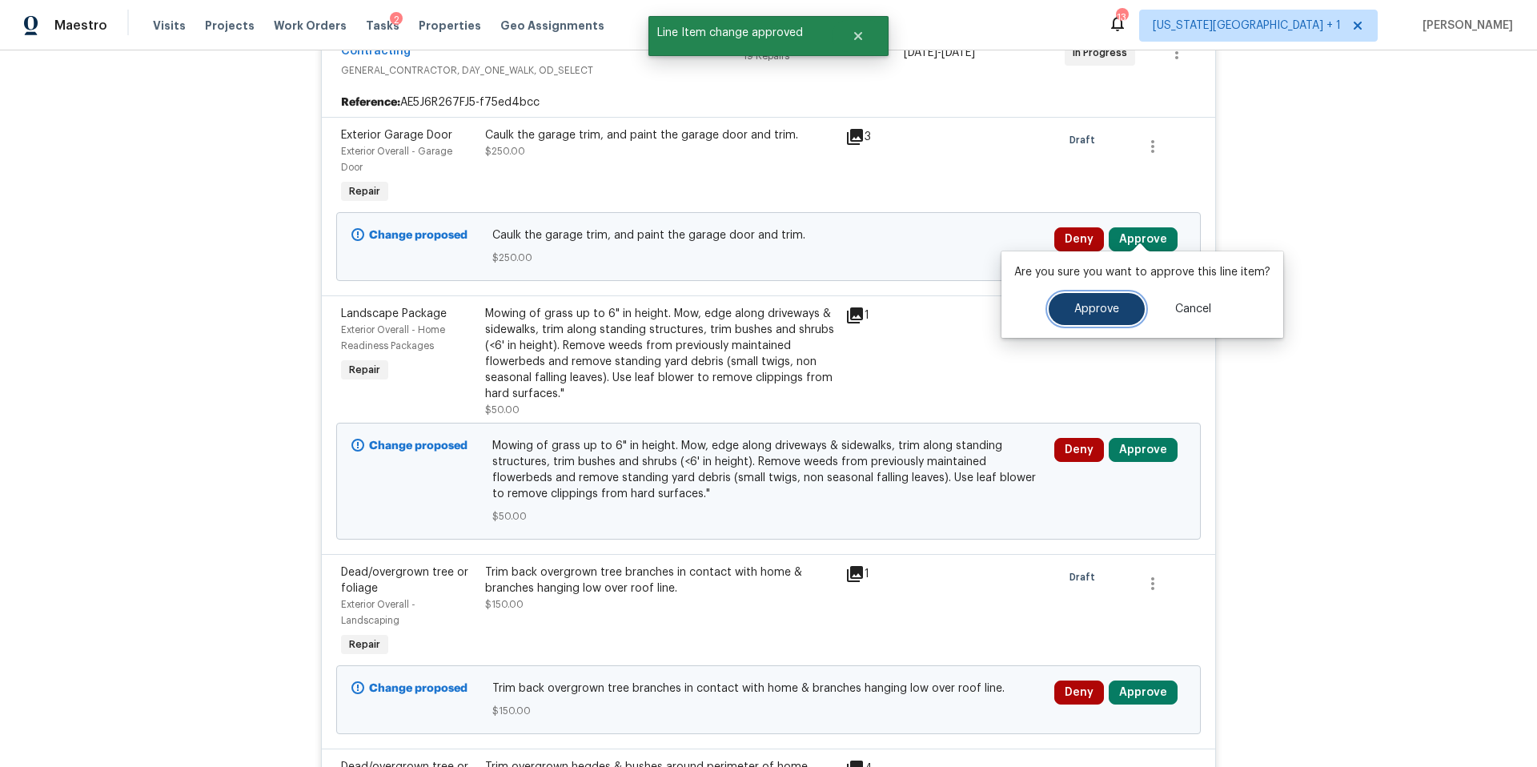
click at [1077, 309] on span "Approve" at bounding box center [1096, 309] width 45 height 12
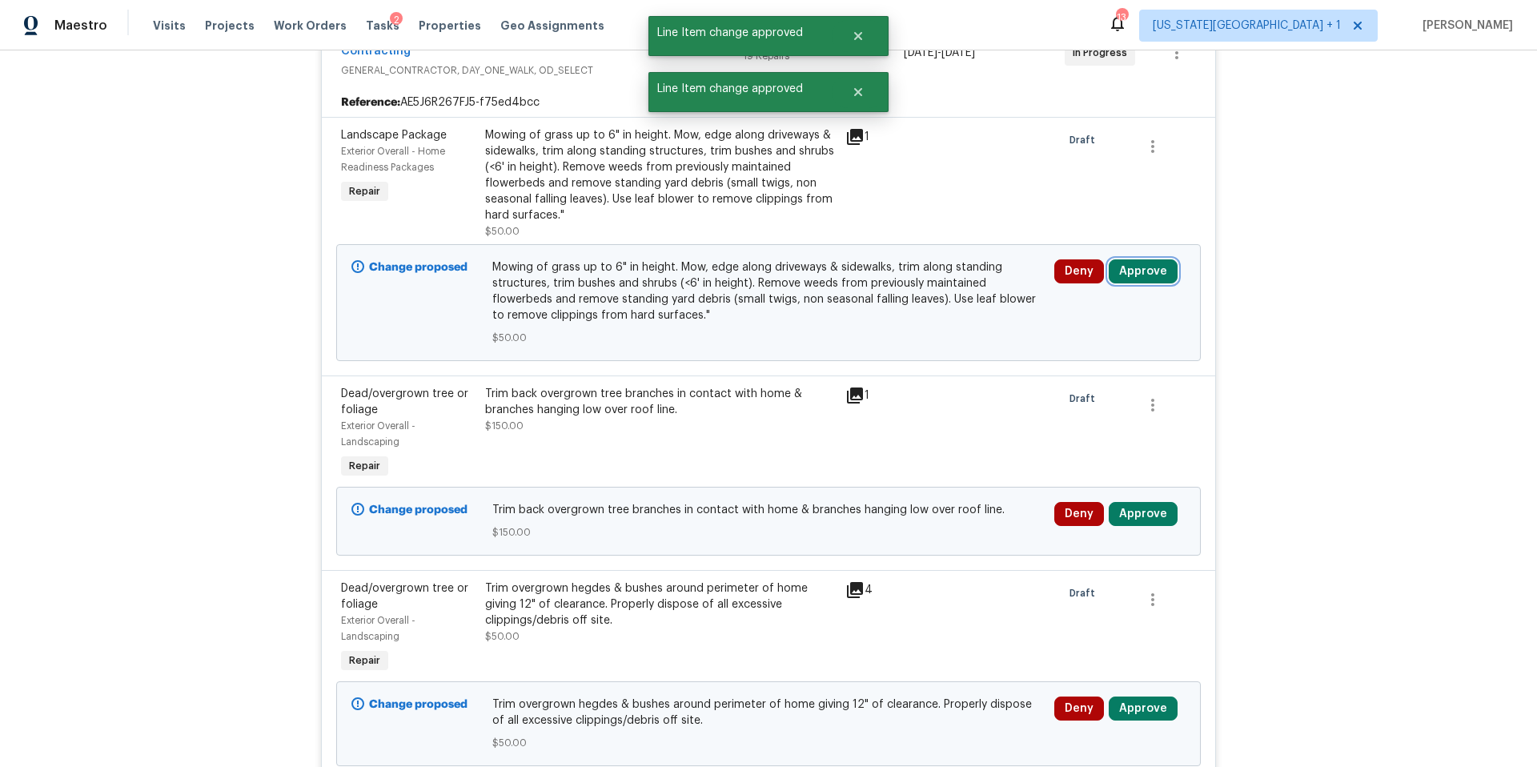
click at [1131, 259] on button "Approve" at bounding box center [1142, 271] width 69 height 24
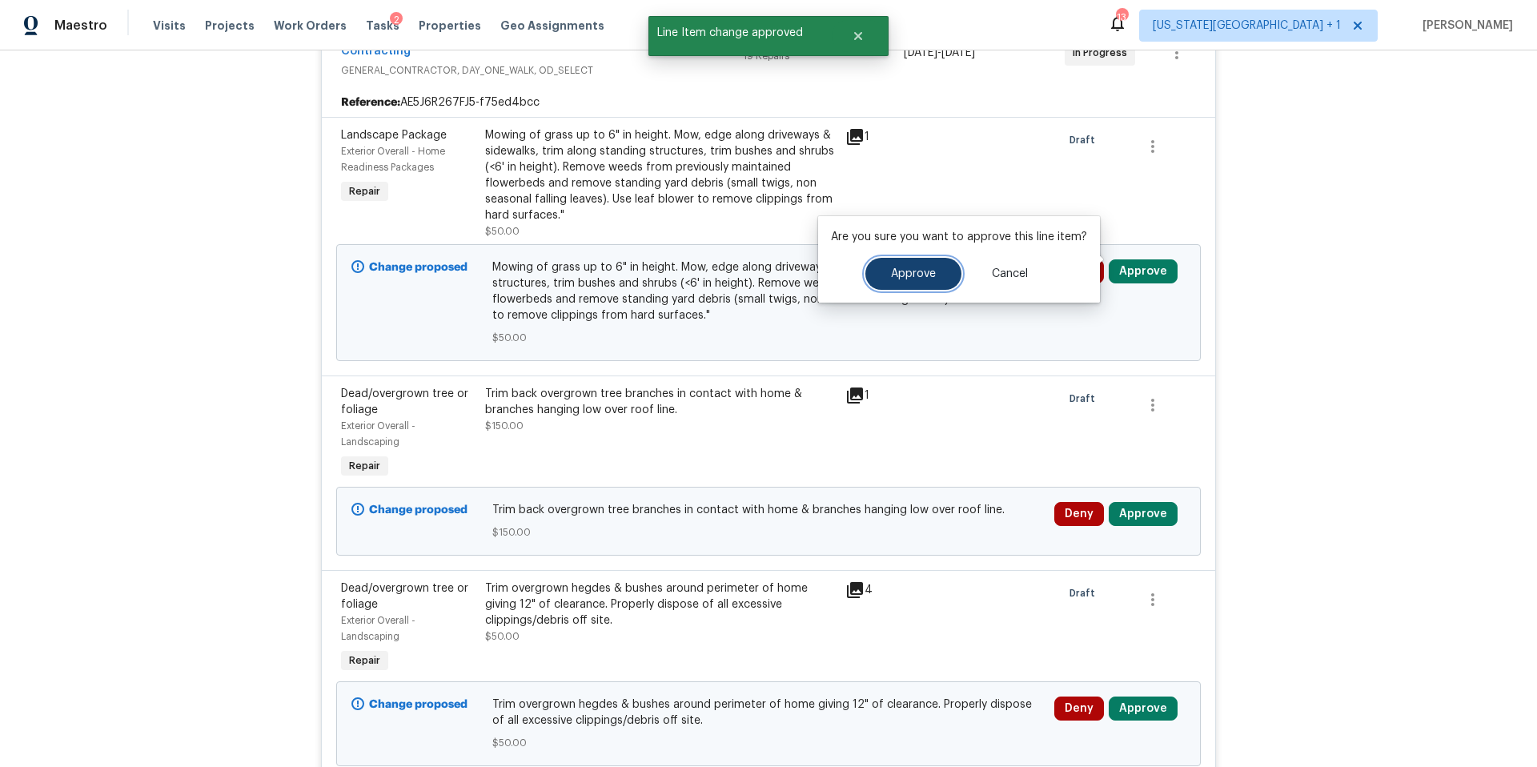
click at [942, 274] on button "Approve" at bounding box center [913, 274] width 96 height 32
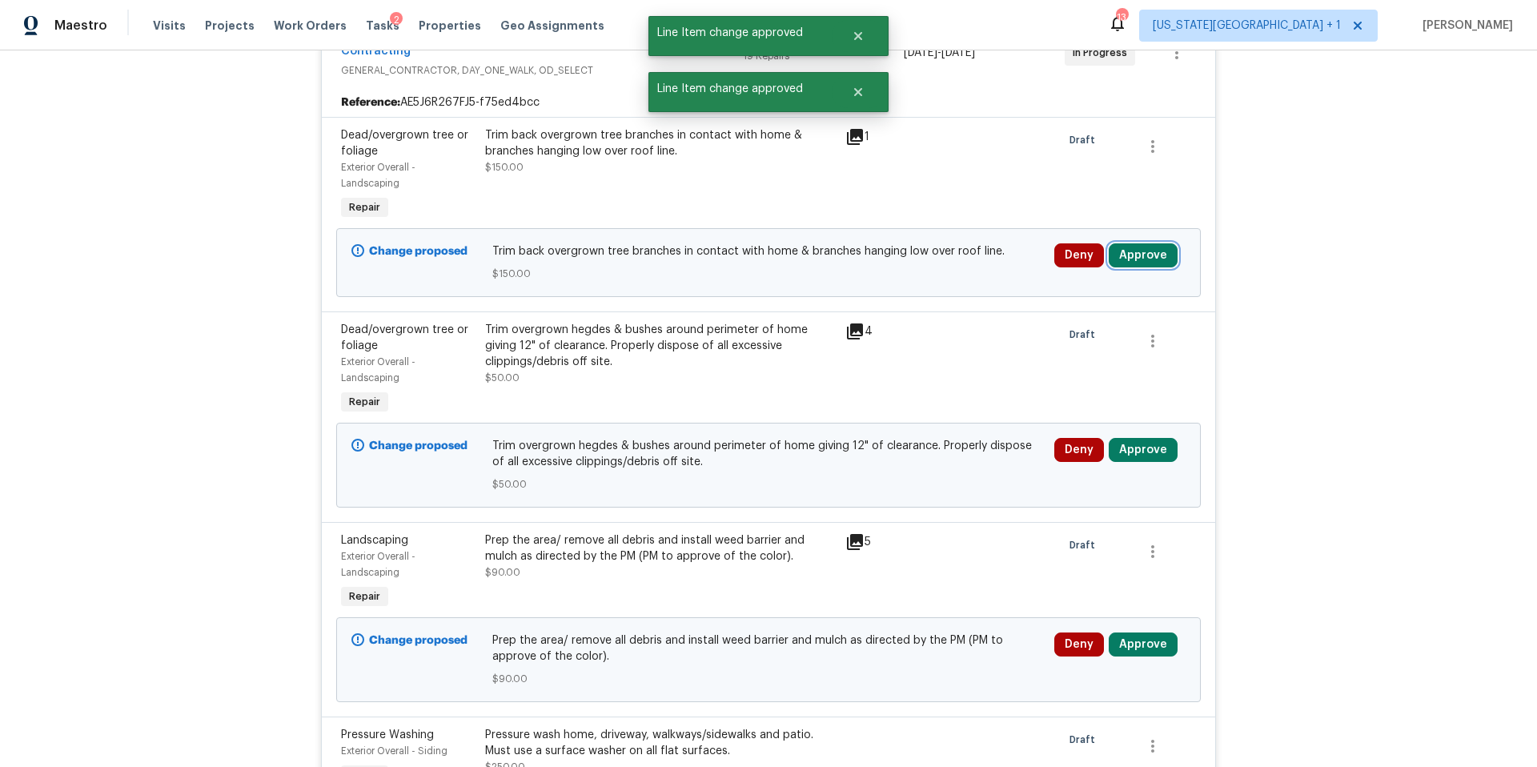
click at [1140, 246] on button "Approve" at bounding box center [1142, 255] width 69 height 24
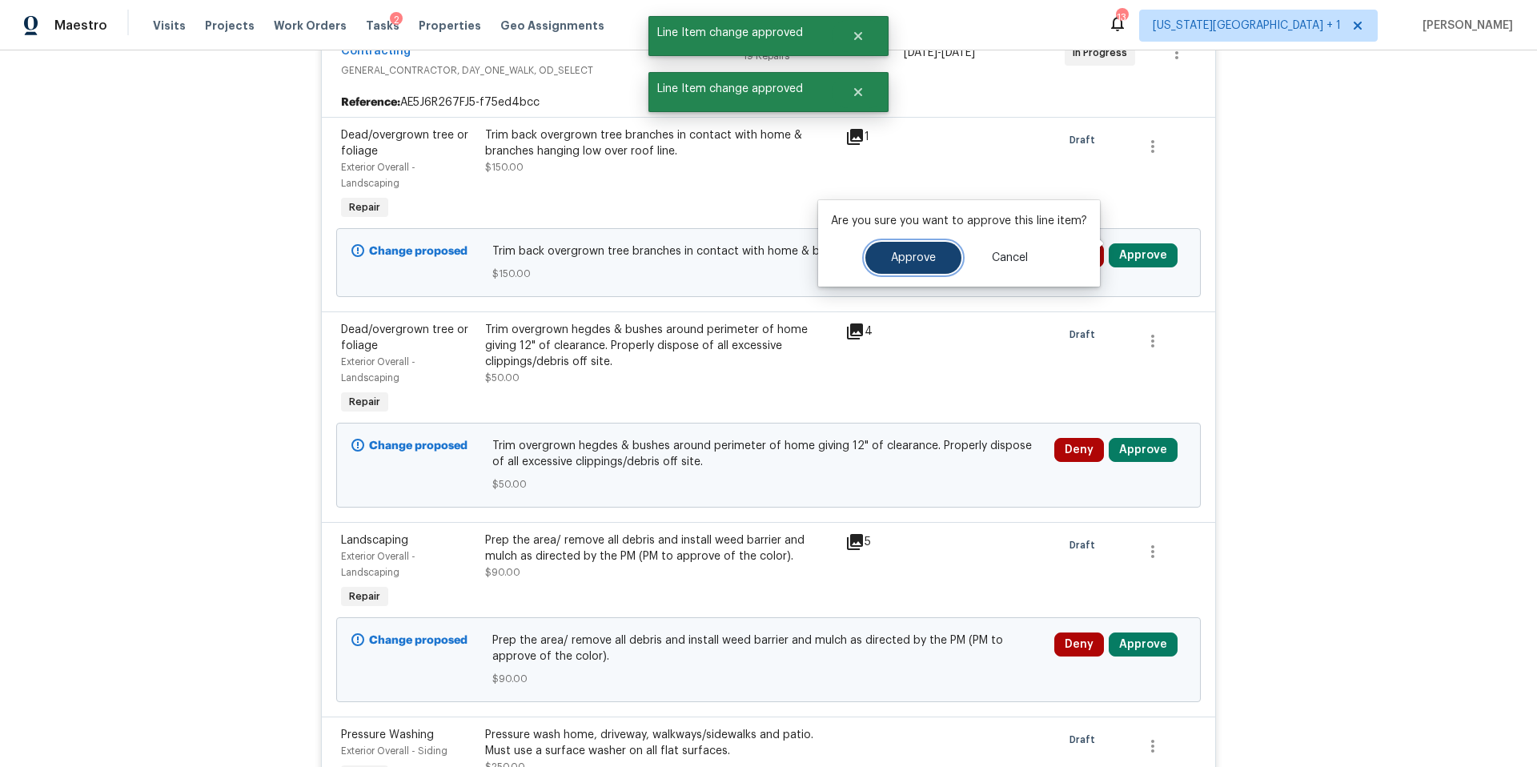
click at [941, 256] on button "Approve" at bounding box center [913, 258] width 96 height 32
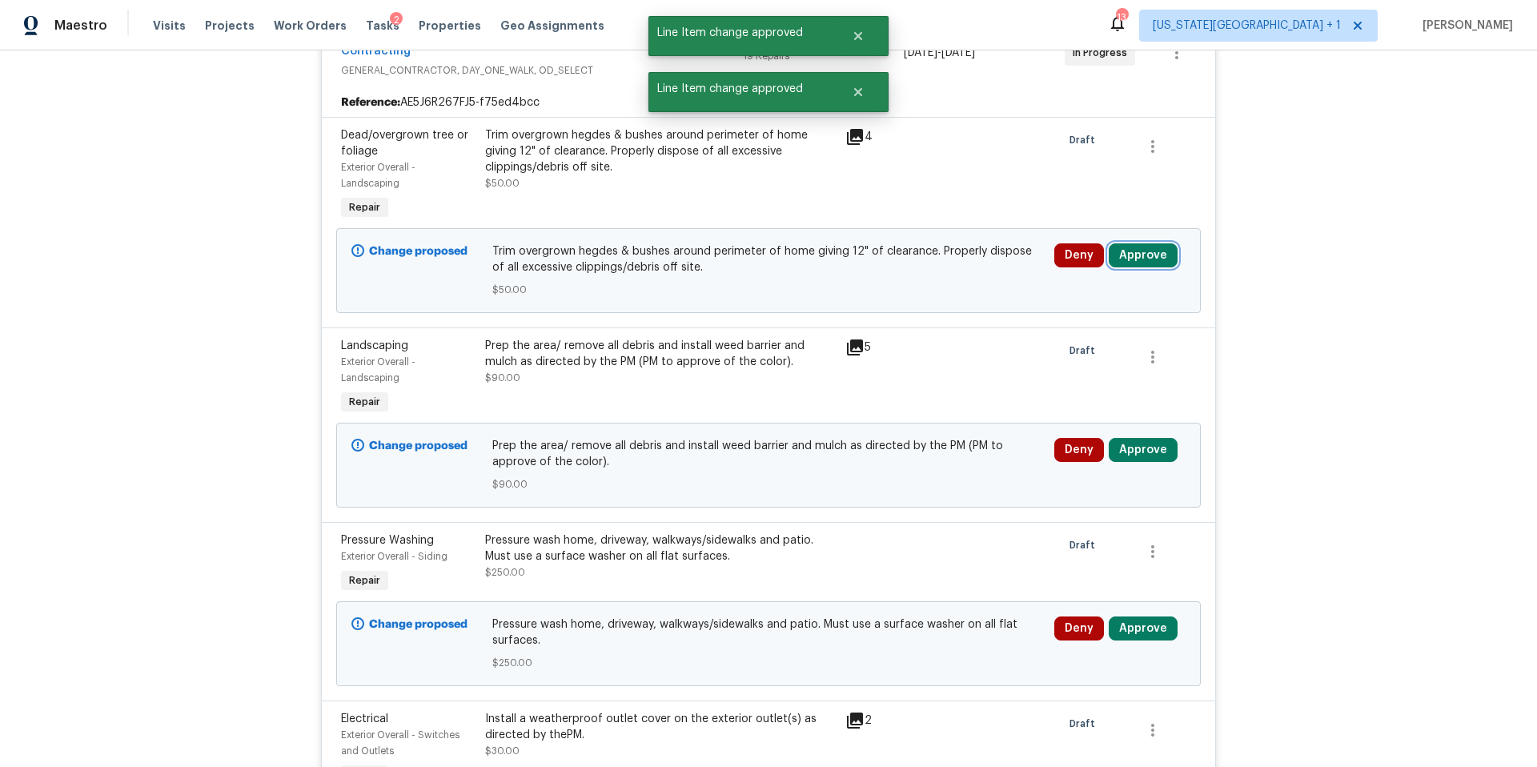
click at [1136, 248] on button "Approve" at bounding box center [1142, 255] width 69 height 24
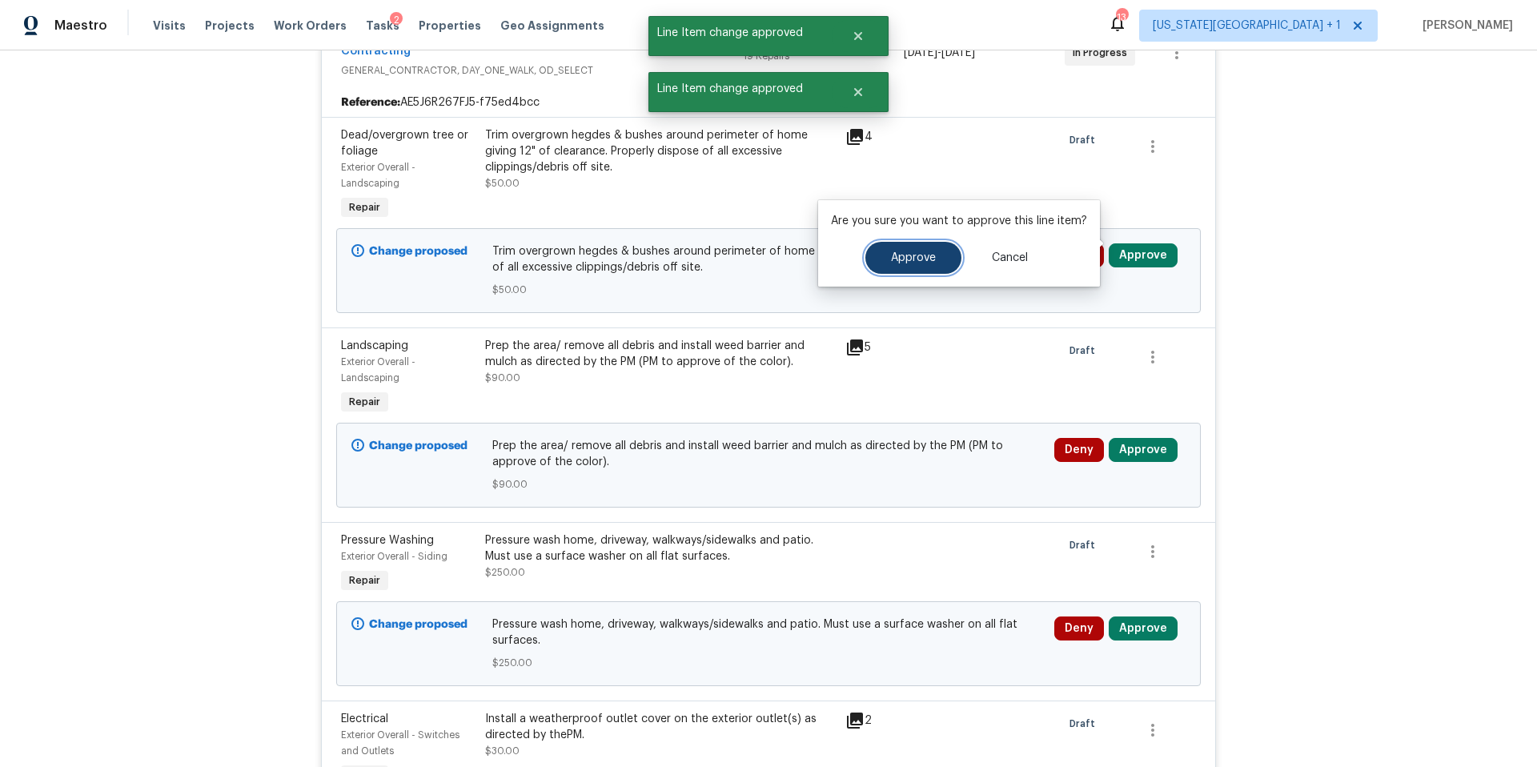
click at [943, 263] on button "Approve" at bounding box center [913, 258] width 96 height 32
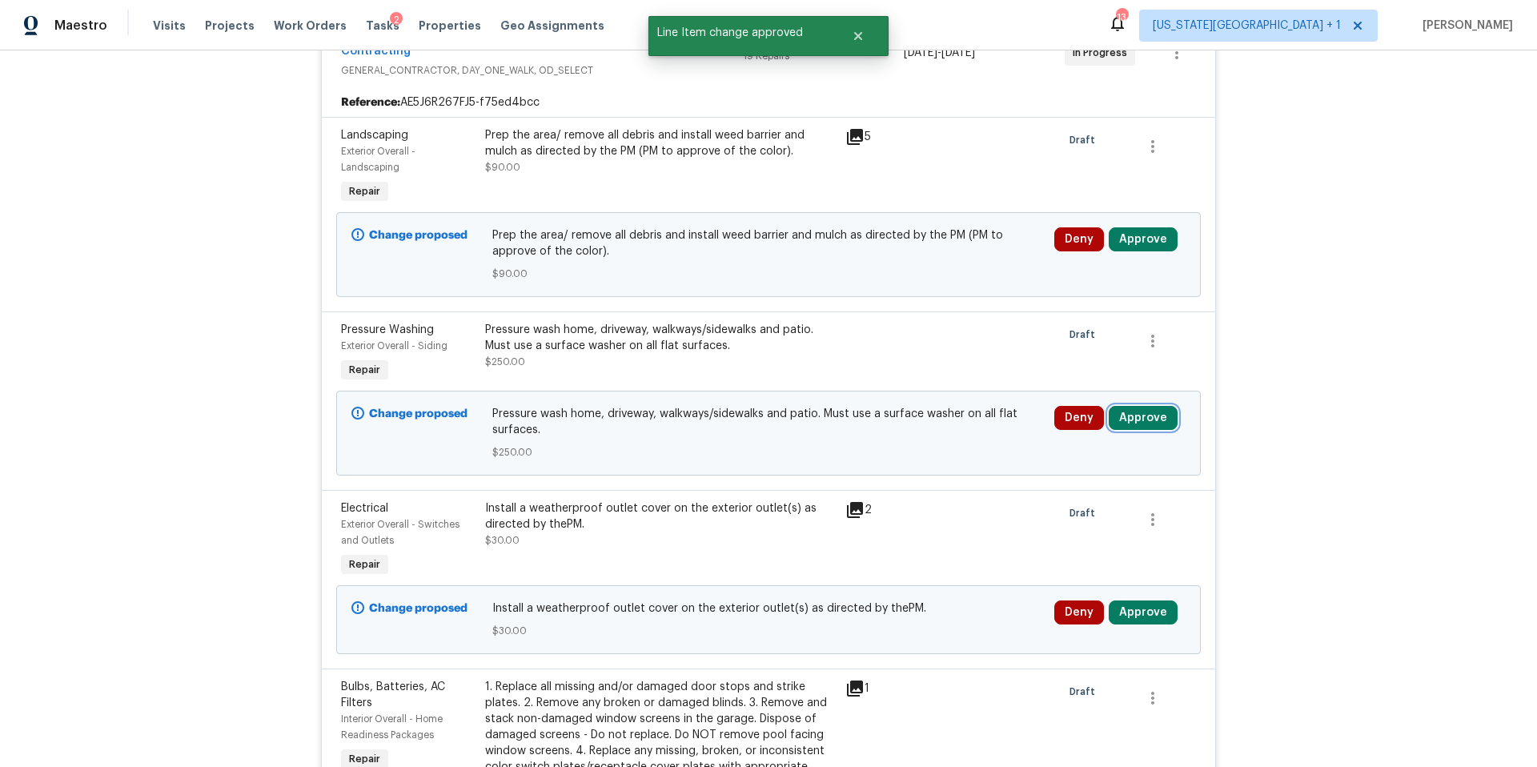
click at [1143, 406] on button "Approve" at bounding box center [1142, 418] width 69 height 24
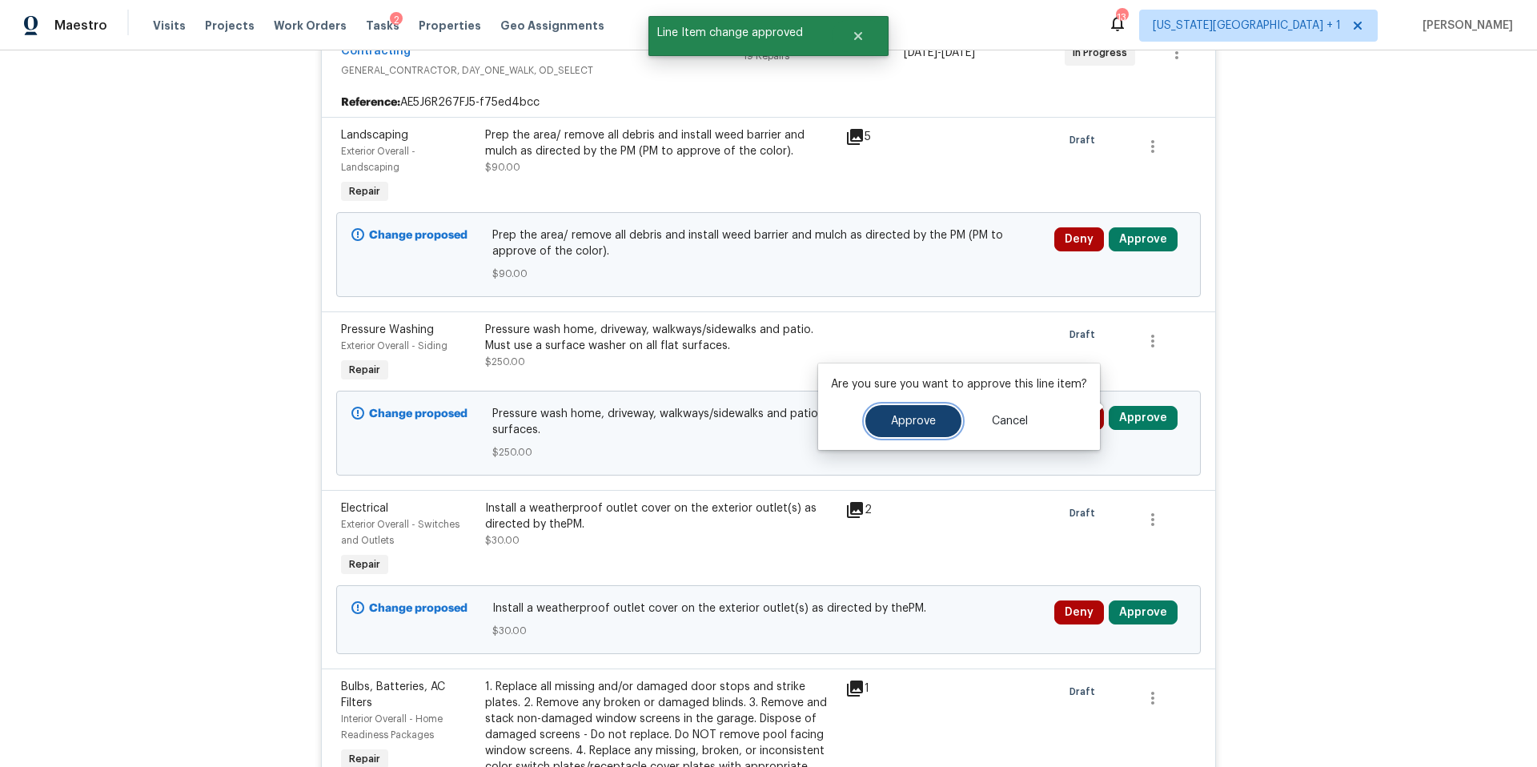
click at [917, 423] on span "Approve" at bounding box center [913, 421] width 45 height 12
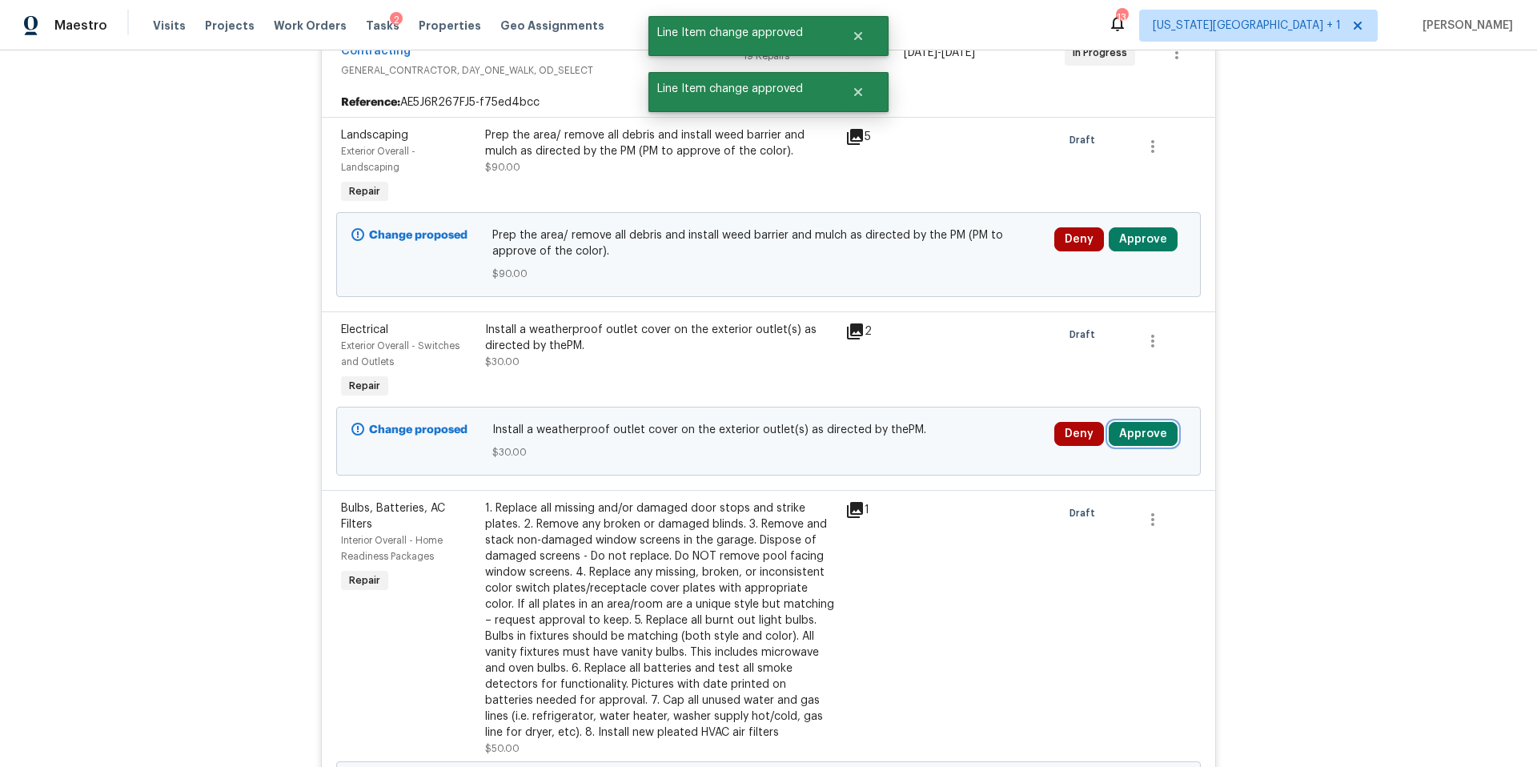
click at [1150, 424] on button "Approve" at bounding box center [1142, 434] width 69 height 24
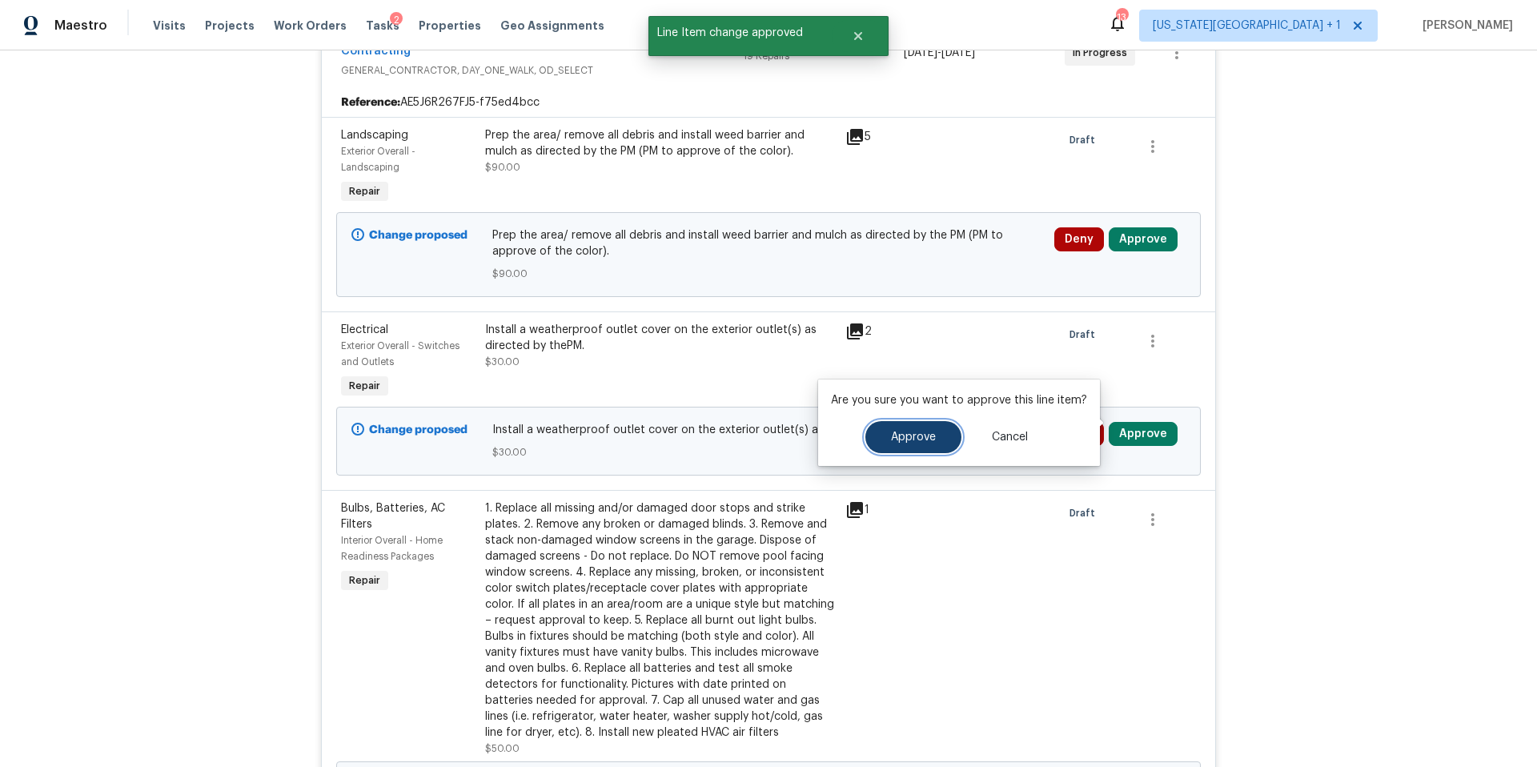
click at [908, 427] on button "Approve" at bounding box center [913, 437] width 96 height 32
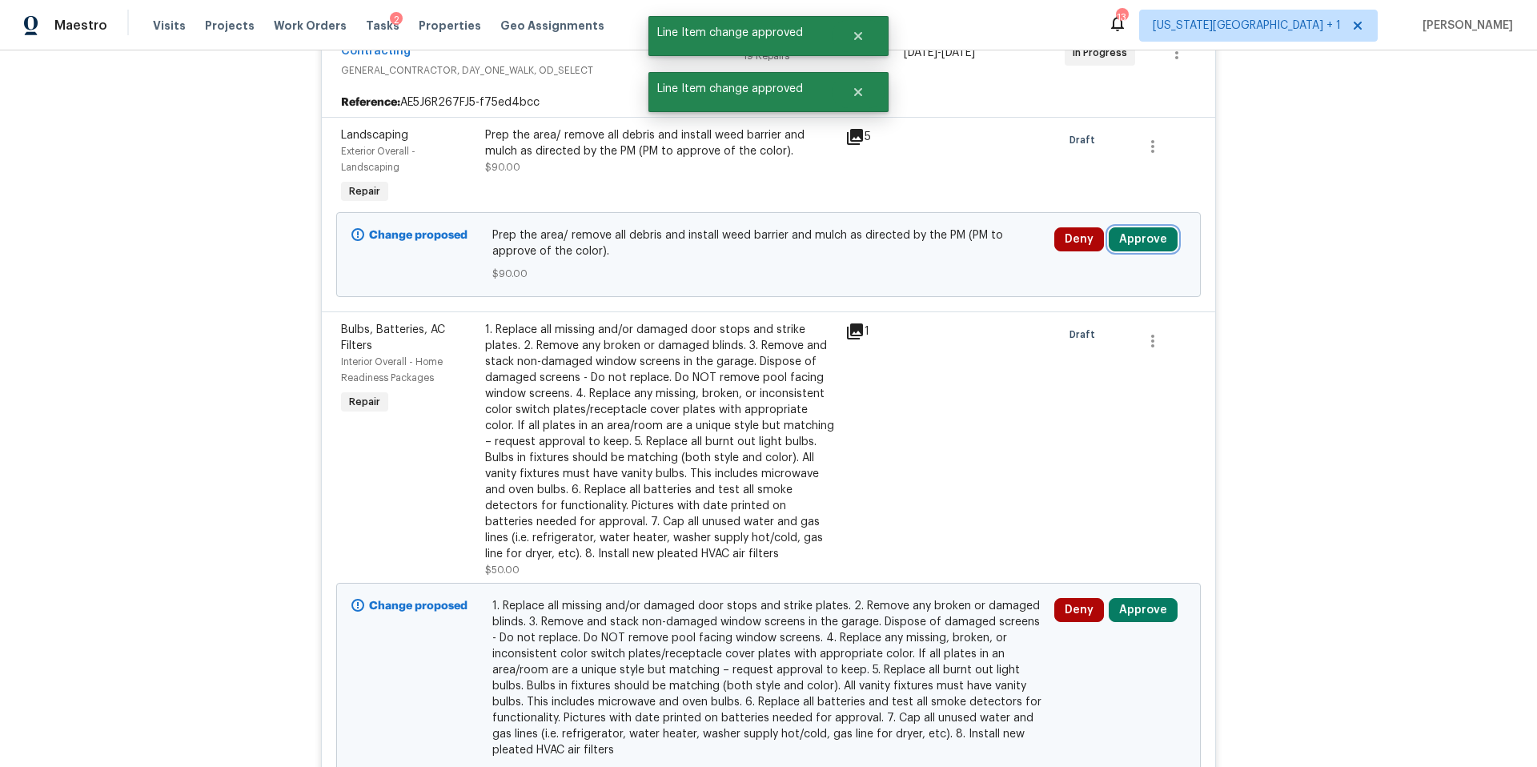
click at [1140, 229] on button "Approve" at bounding box center [1142, 239] width 69 height 24
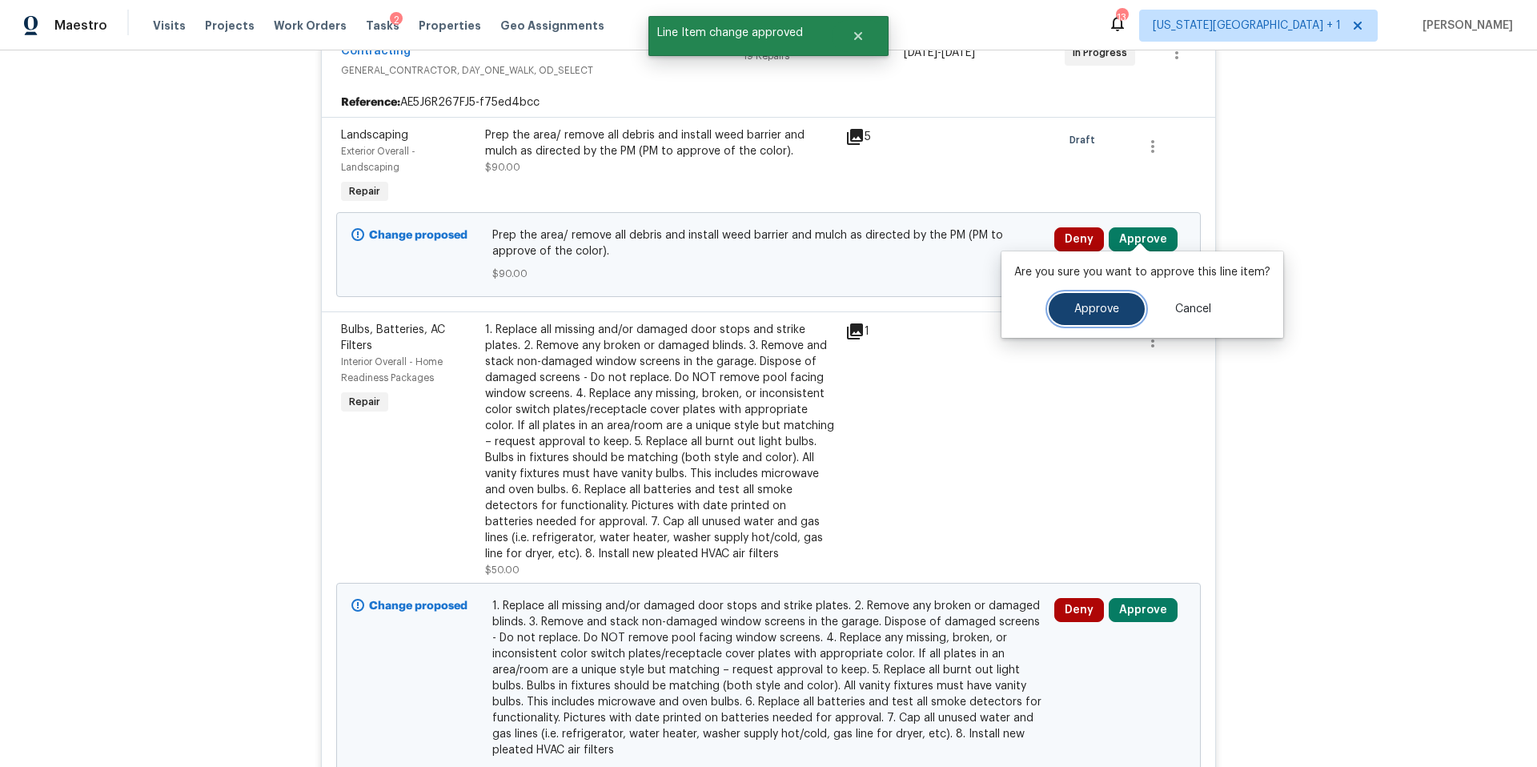
click at [1077, 319] on button "Approve" at bounding box center [1096, 309] width 96 height 32
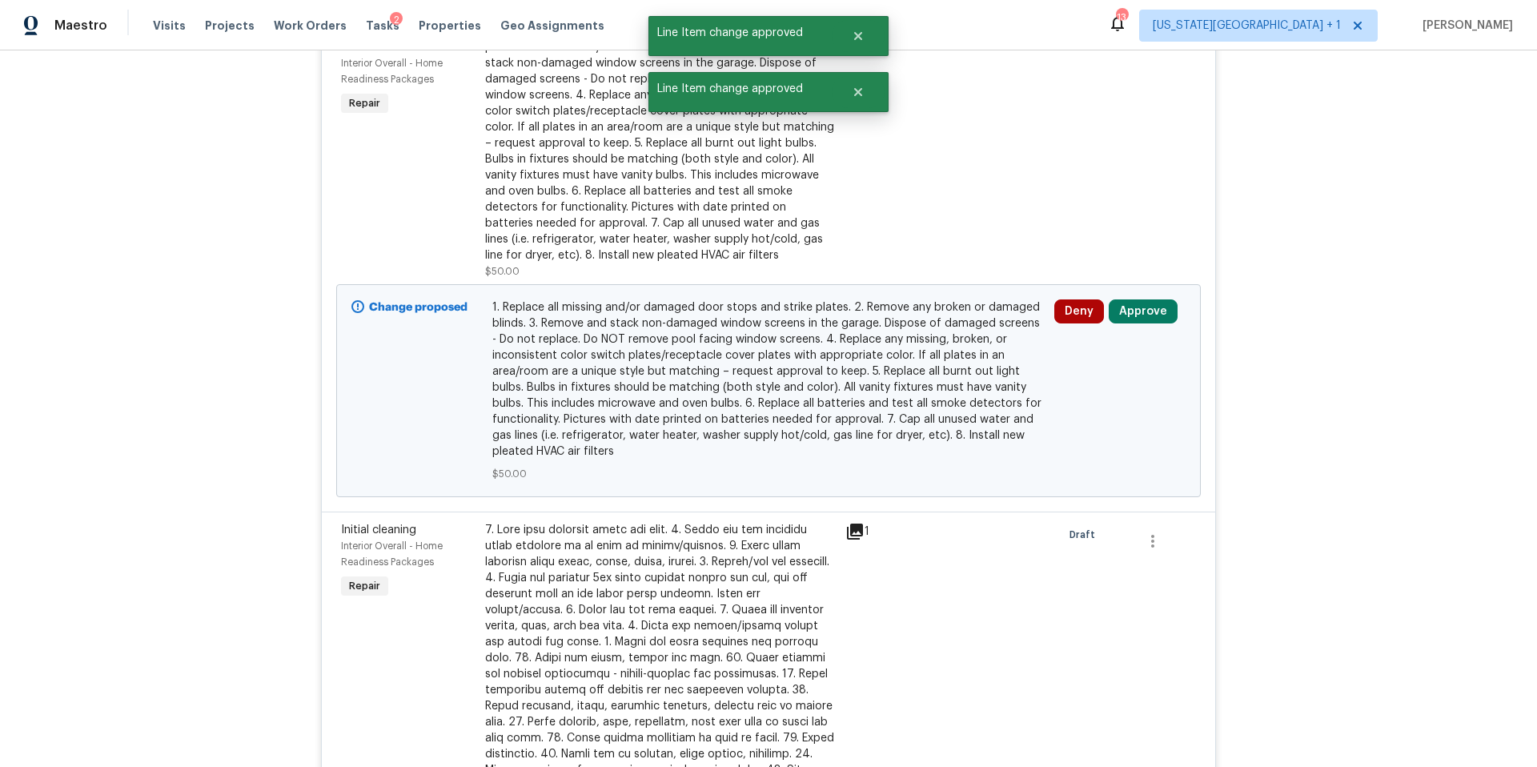
scroll to position [473, 0]
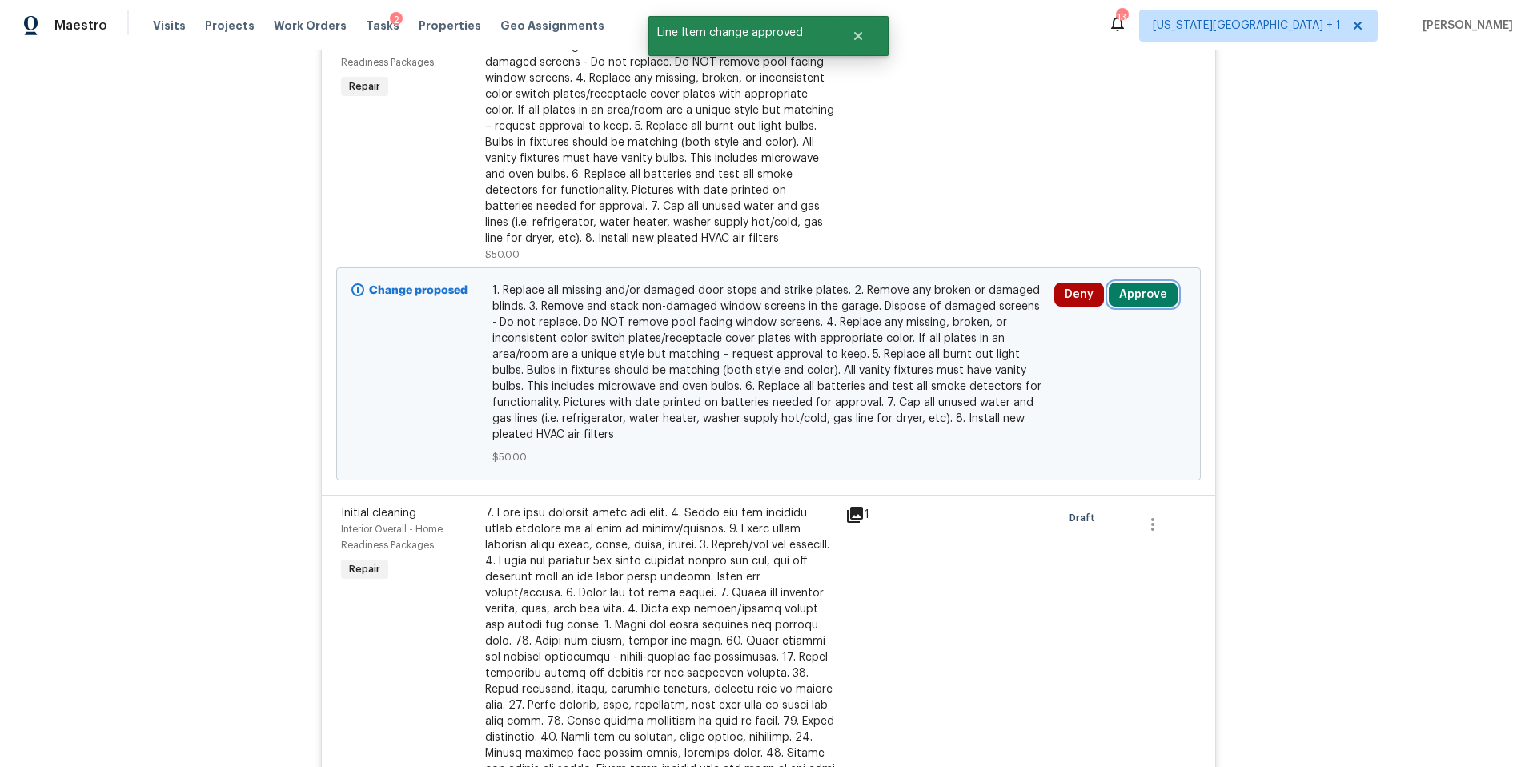
click at [1140, 283] on button "Approve" at bounding box center [1142, 295] width 69 height 24
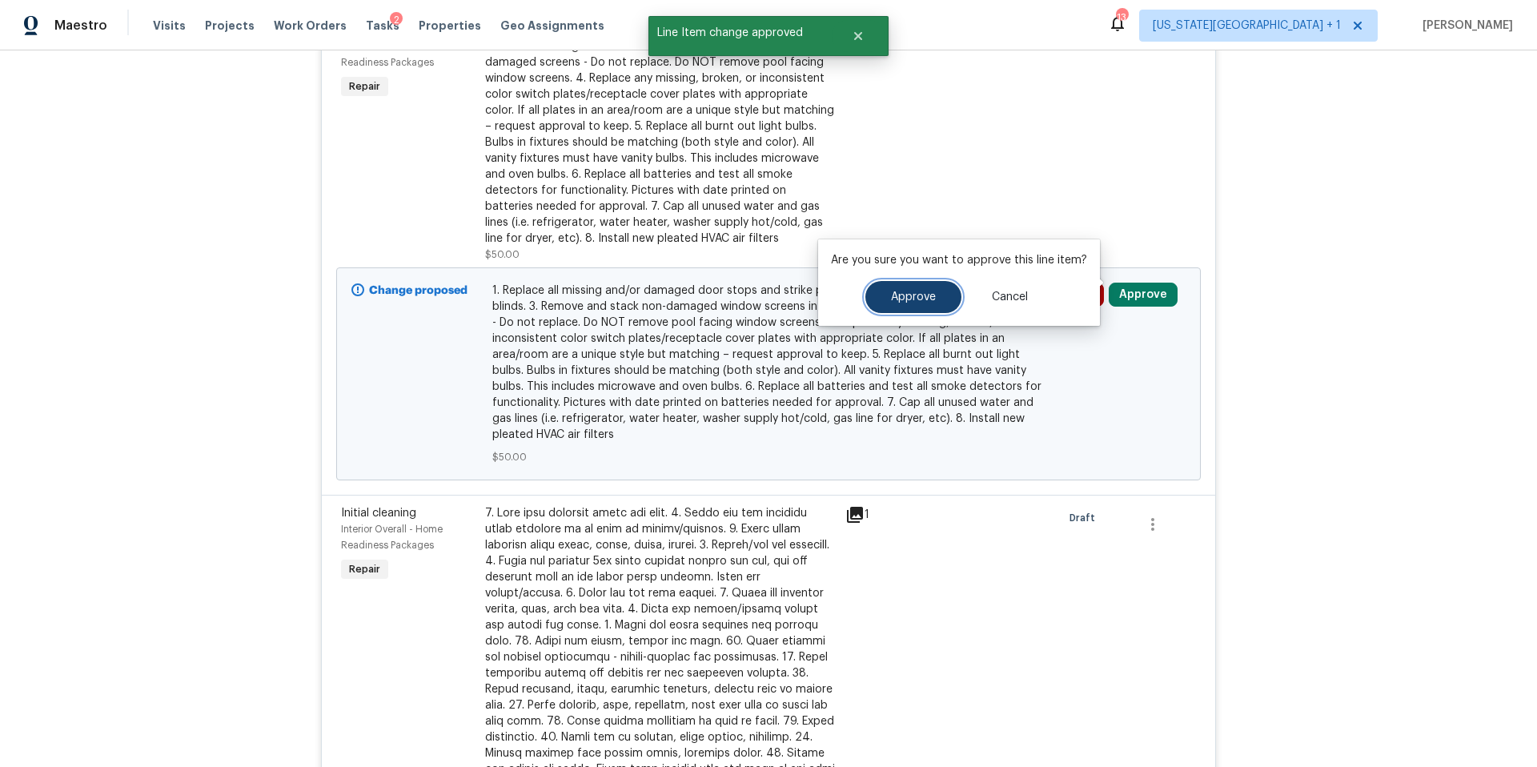
click at [928, 304] on button "Approve" at bounding box center [913, 297] width 96 height 32
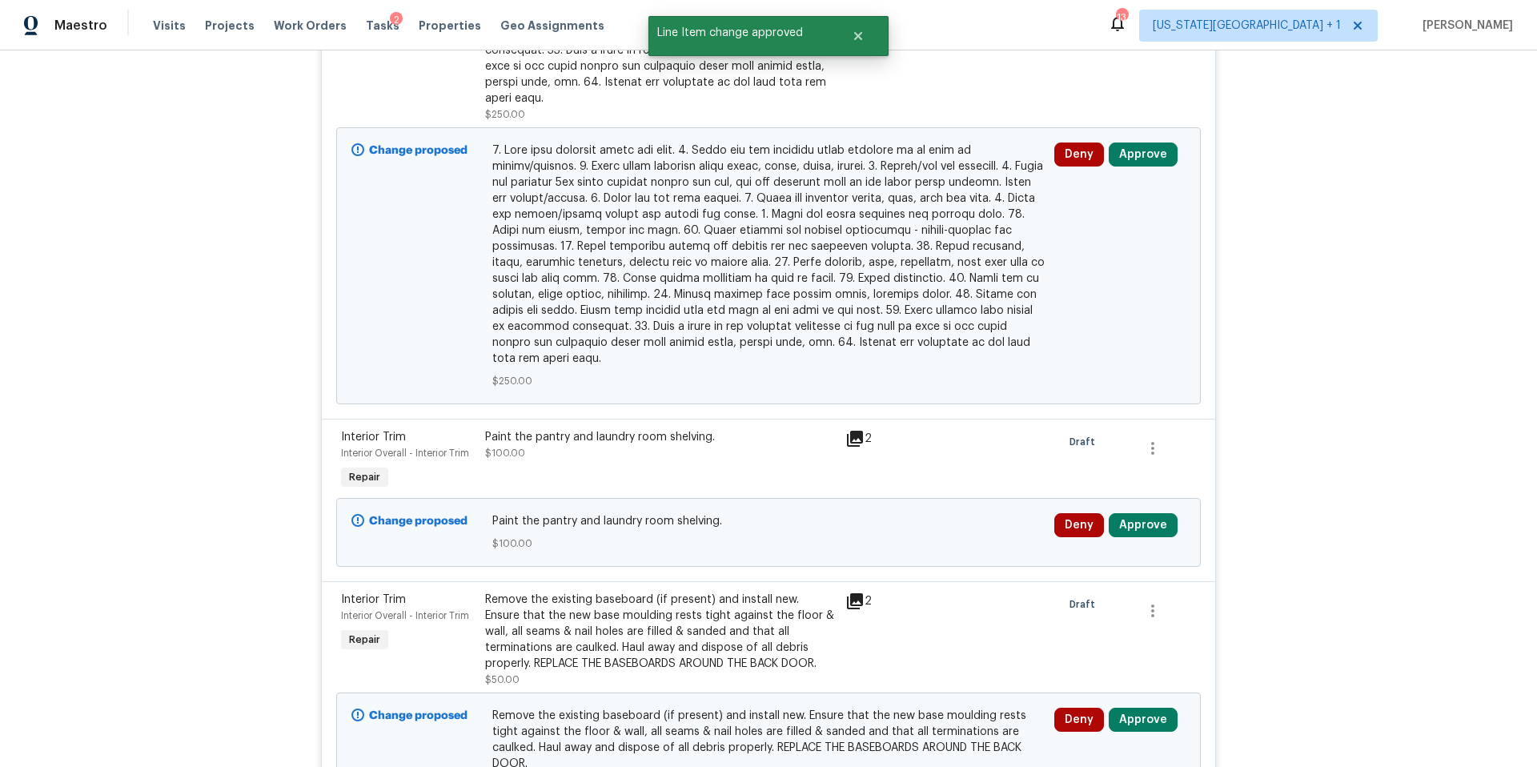
scroll to position [739, 0]
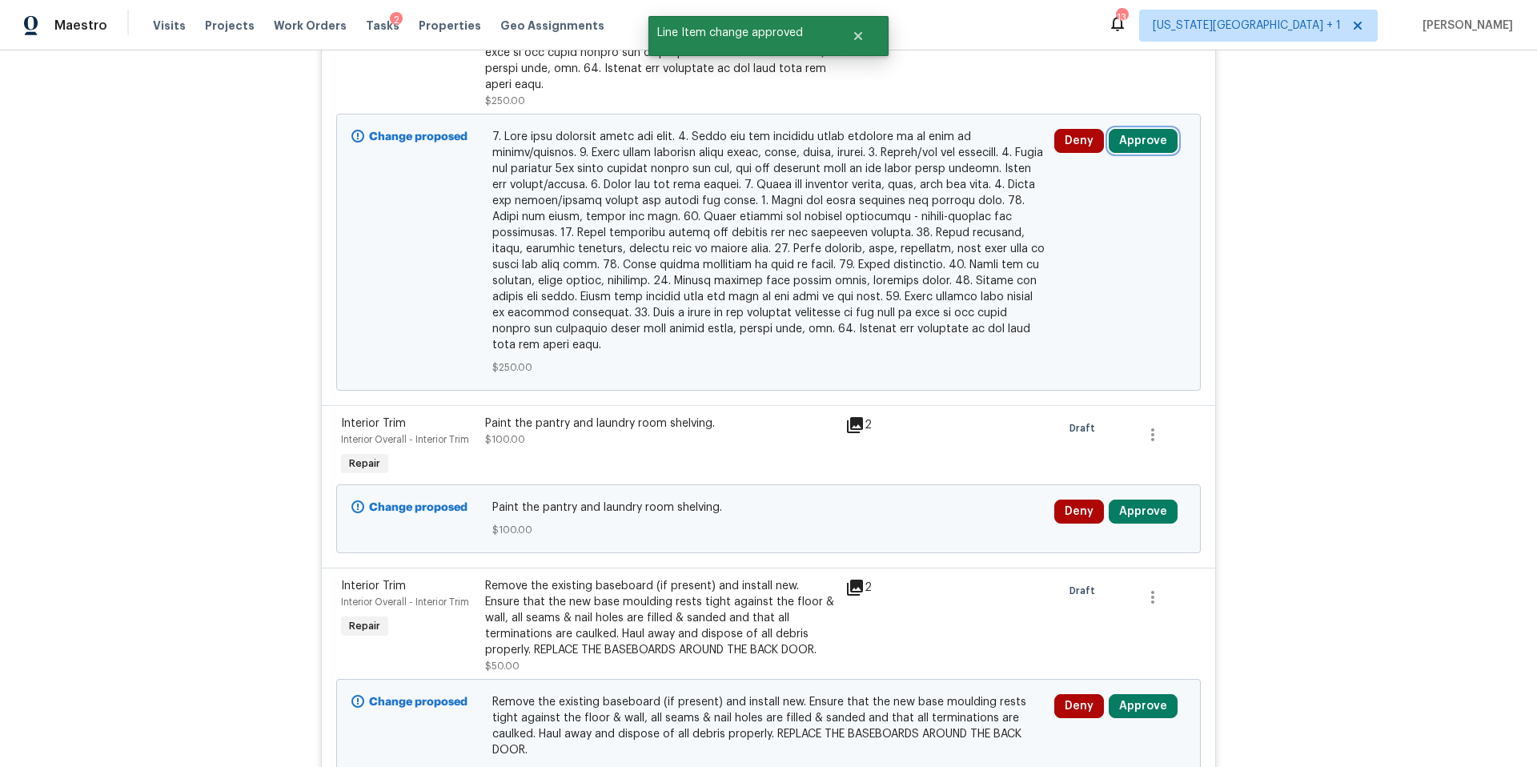
click at [1131, 129] on button "Approve" at bounding box center [1142, 141] width 69 height 24
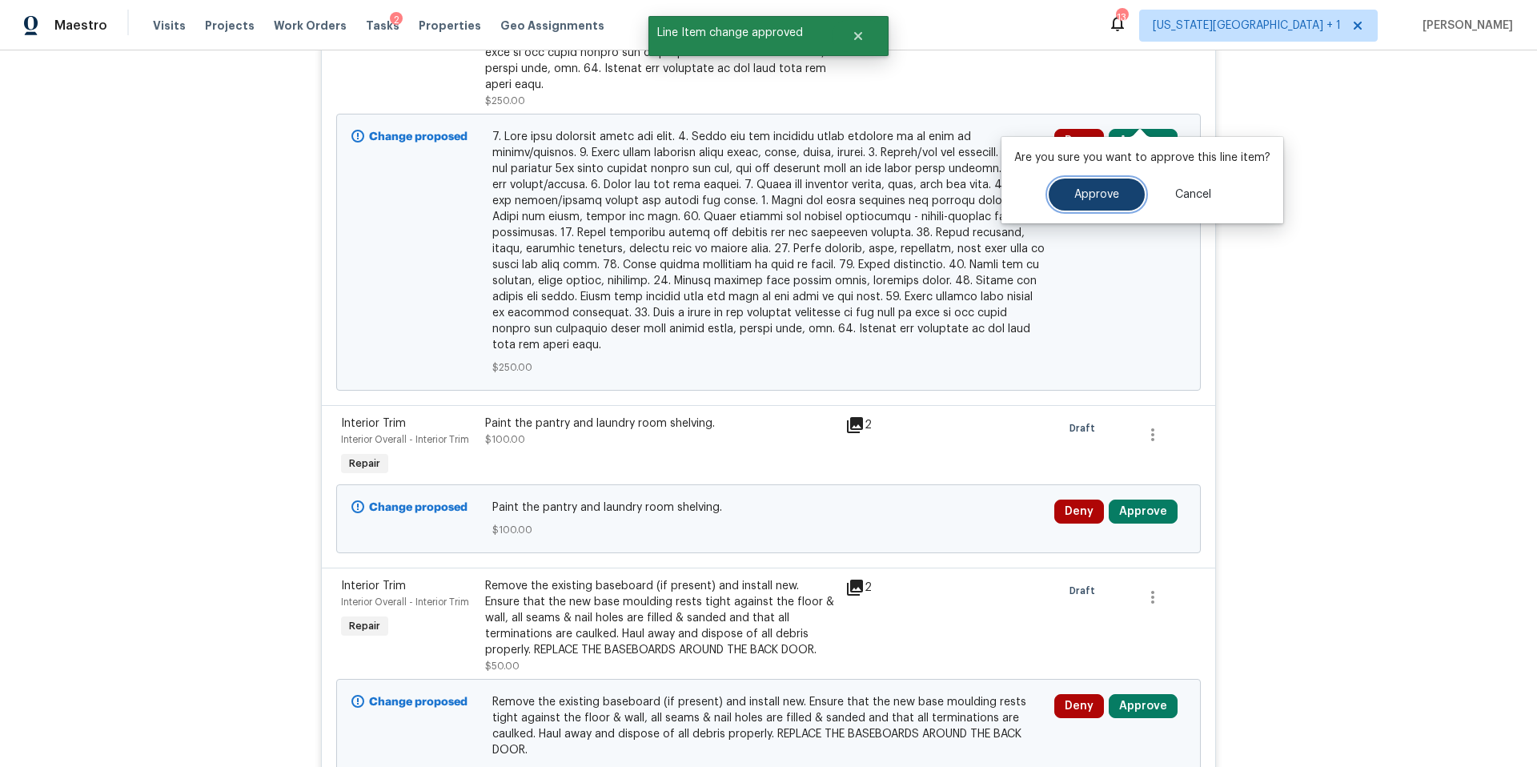
click at [1080, 192] on span "Approve" at bounding box center [1096, 195] width 45 height 12
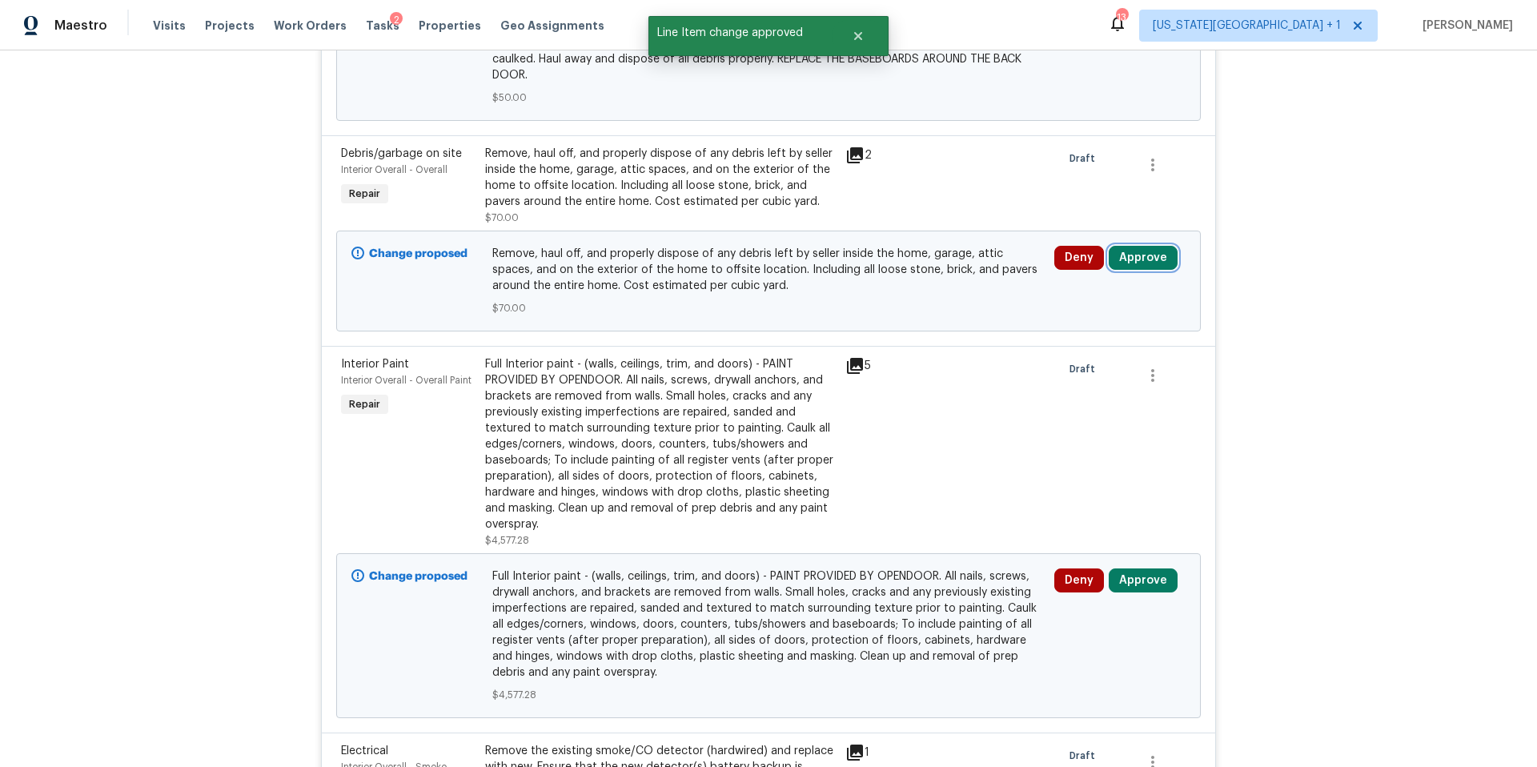
click at [1133, 246] on button "Approve" at bounding box center [1142, 258] width 69 height 24
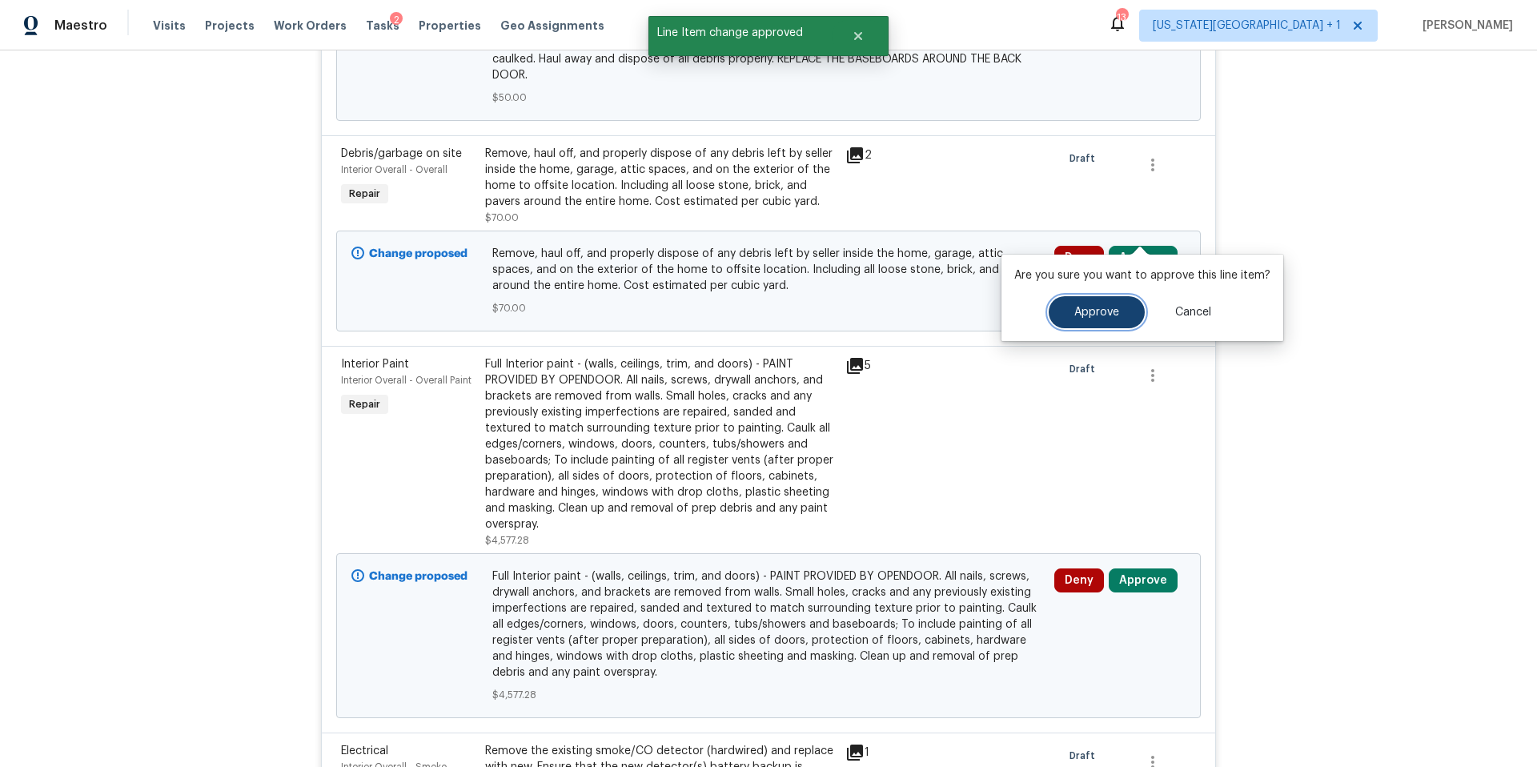
click at [1076, 313] on span "Approve" at bounding box center [1096, 313] width 45 height 12
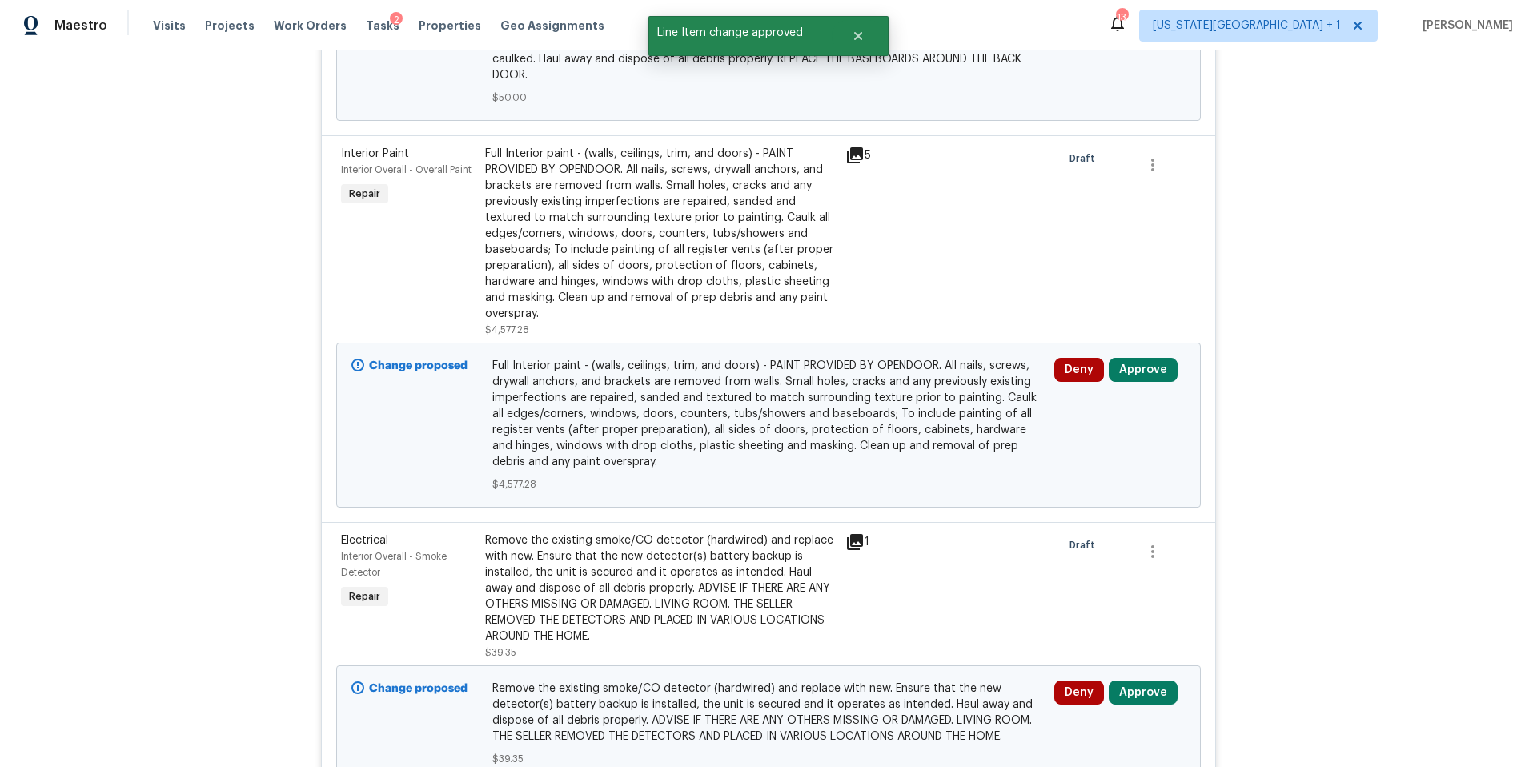
click at [1140, 354] on div "Deny Approve" at bounding box center [1119, 425] width 141 height 144
click at [1136, 358] on button "Approve" at bounding box center [1142, 370] width 69 height 24
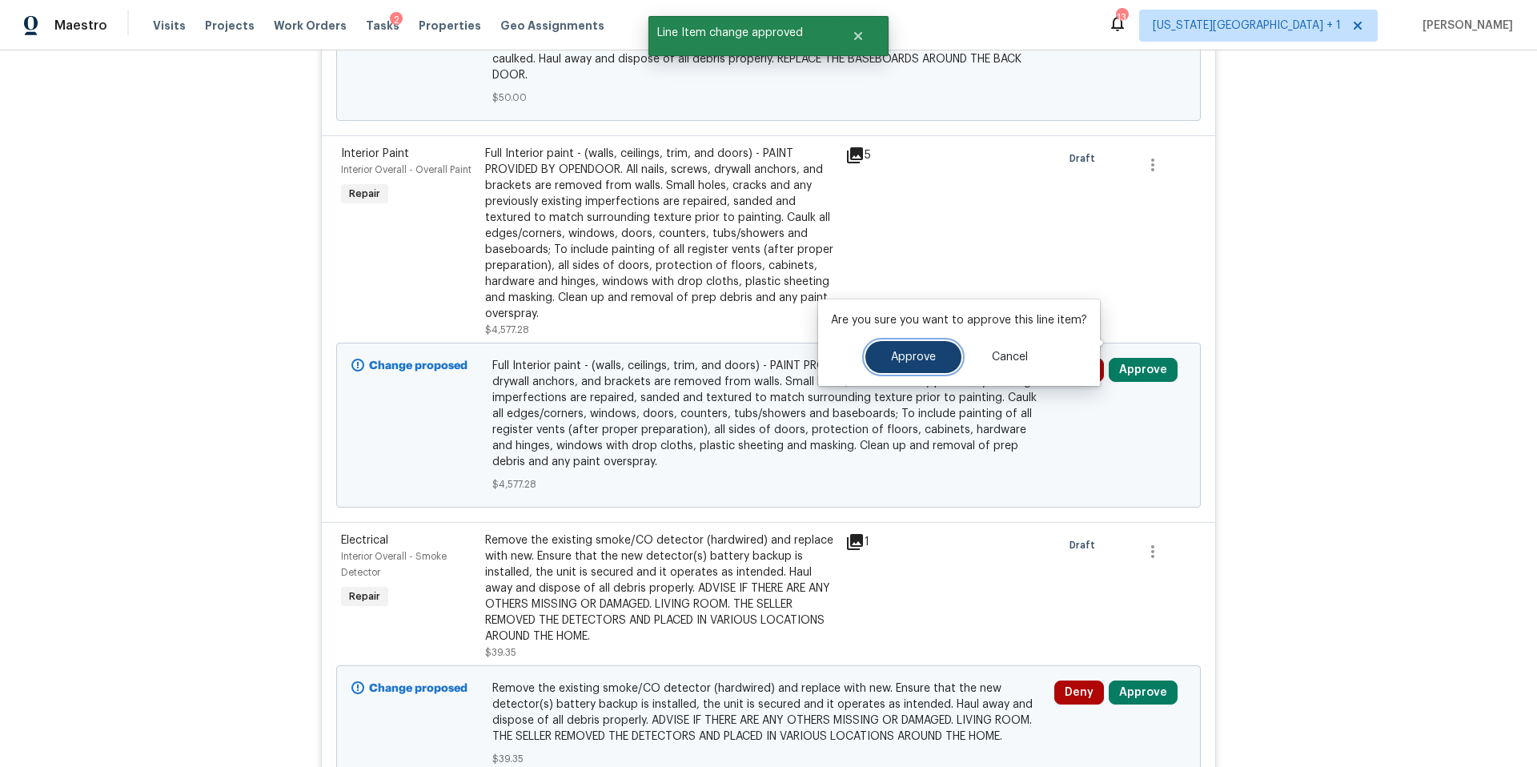
click at [915, 347] on button "Approve" at bounding box center [913, 357] width 96 height 32
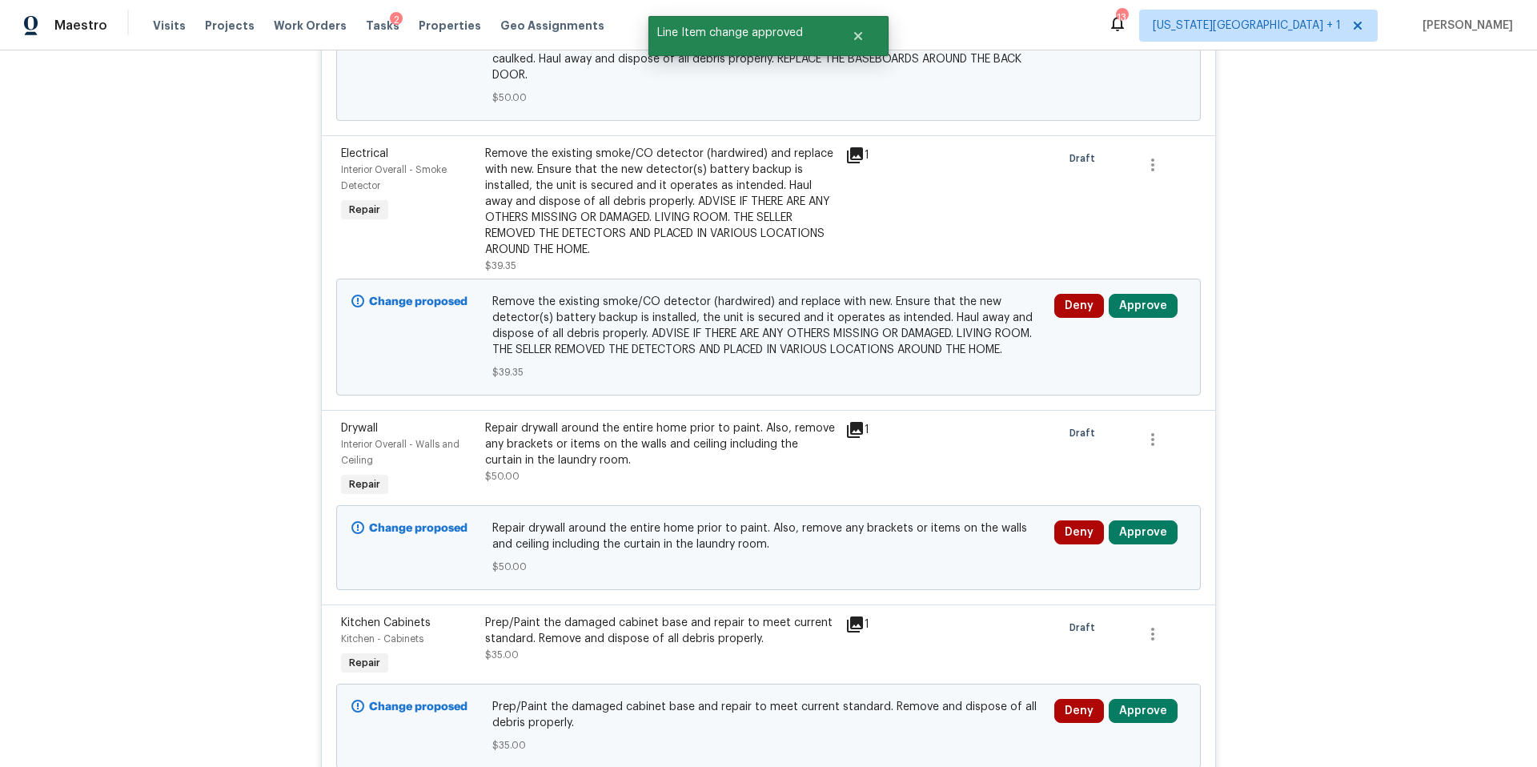
click at [1152, 279] on div "Change proposed Remove the existing smoke/CO detector (hardwired) and replace w…" at bounding box center [768, 337] width 864 height 117
click at [1142, 294] on button "Approve" at bounding box center [1142, 306] width 69 height 24
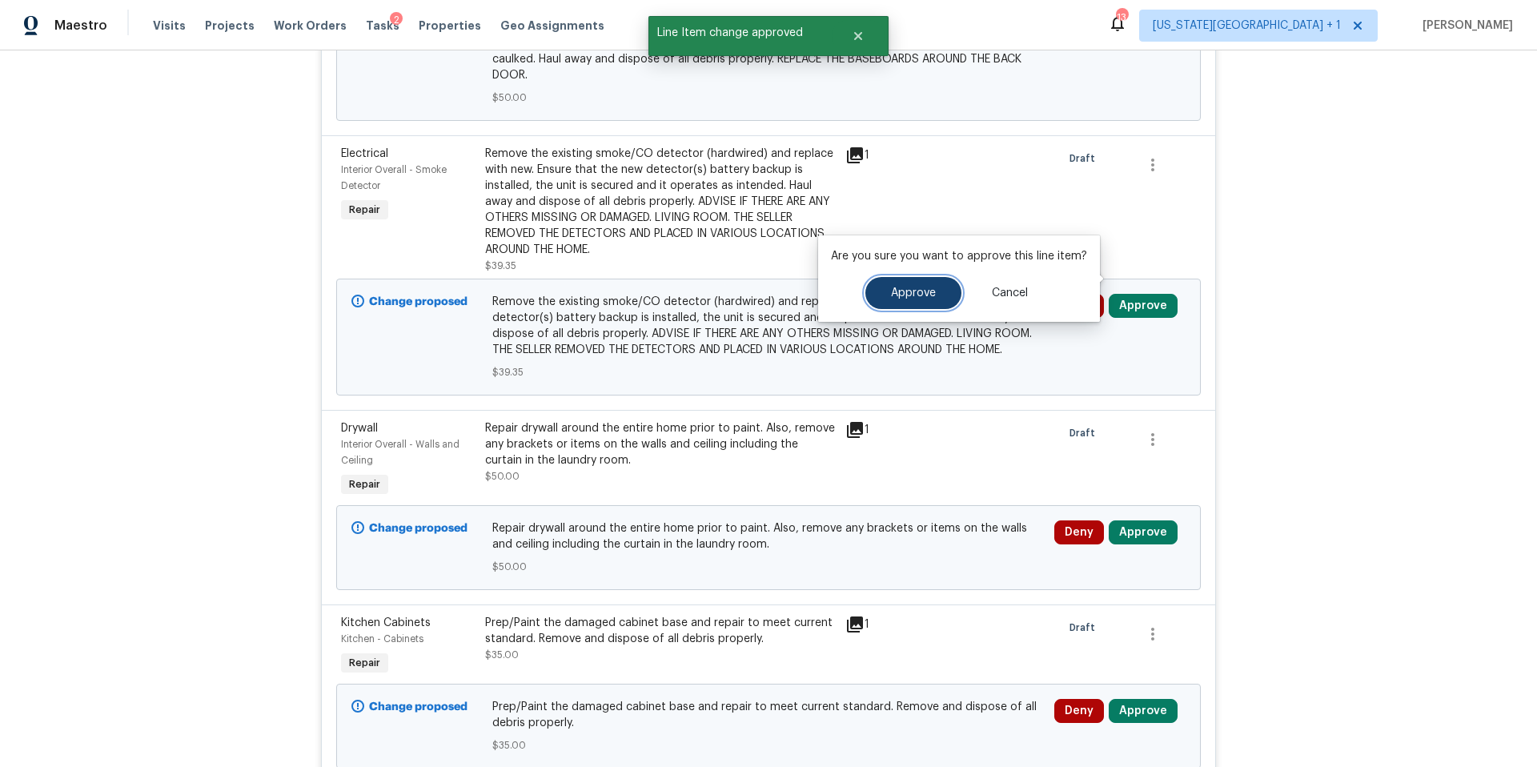
click at [914, 289] on span "Approve" at bounding box center [913, 293] width 45 height 12
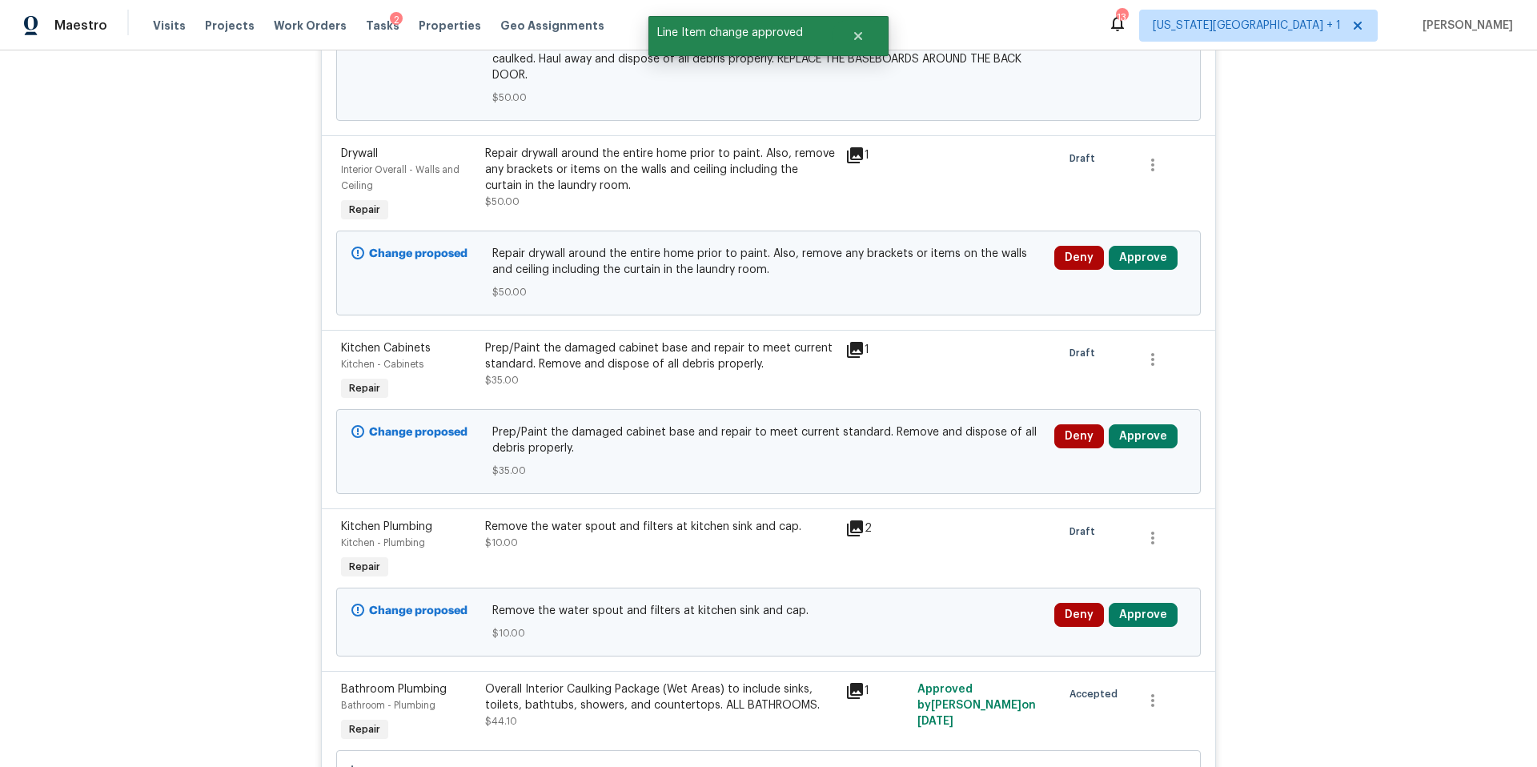
click at [1140, 423] on div "Deny Approve" at bounding box center [1119, 451] width 141 height 64
click at [1140, 424] on button "Approve" at bounding box center [1142, 436] width 69 height 24
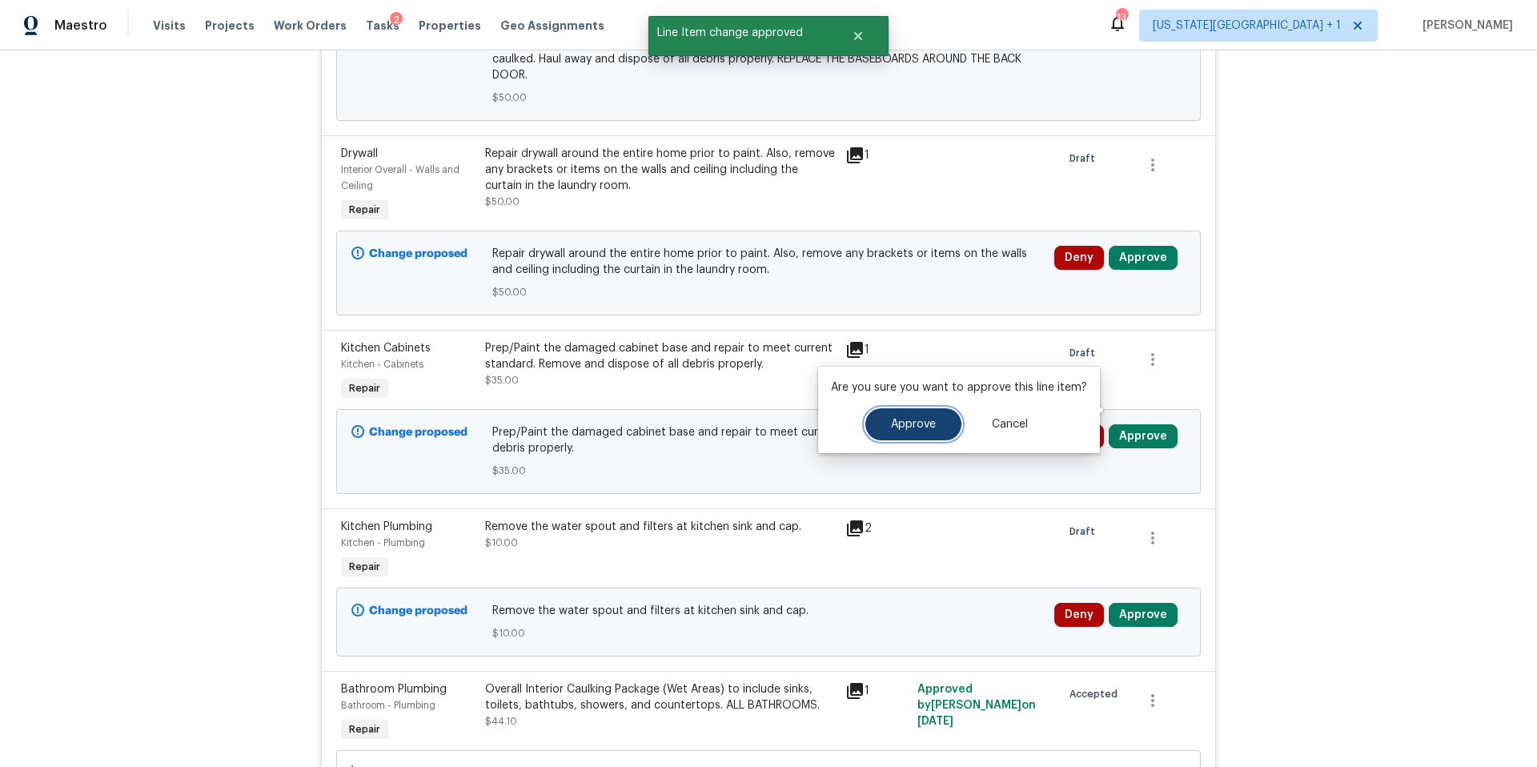
click at [926, 430] on button "Approve" at bounding box center [913, 424] width 96 height 32
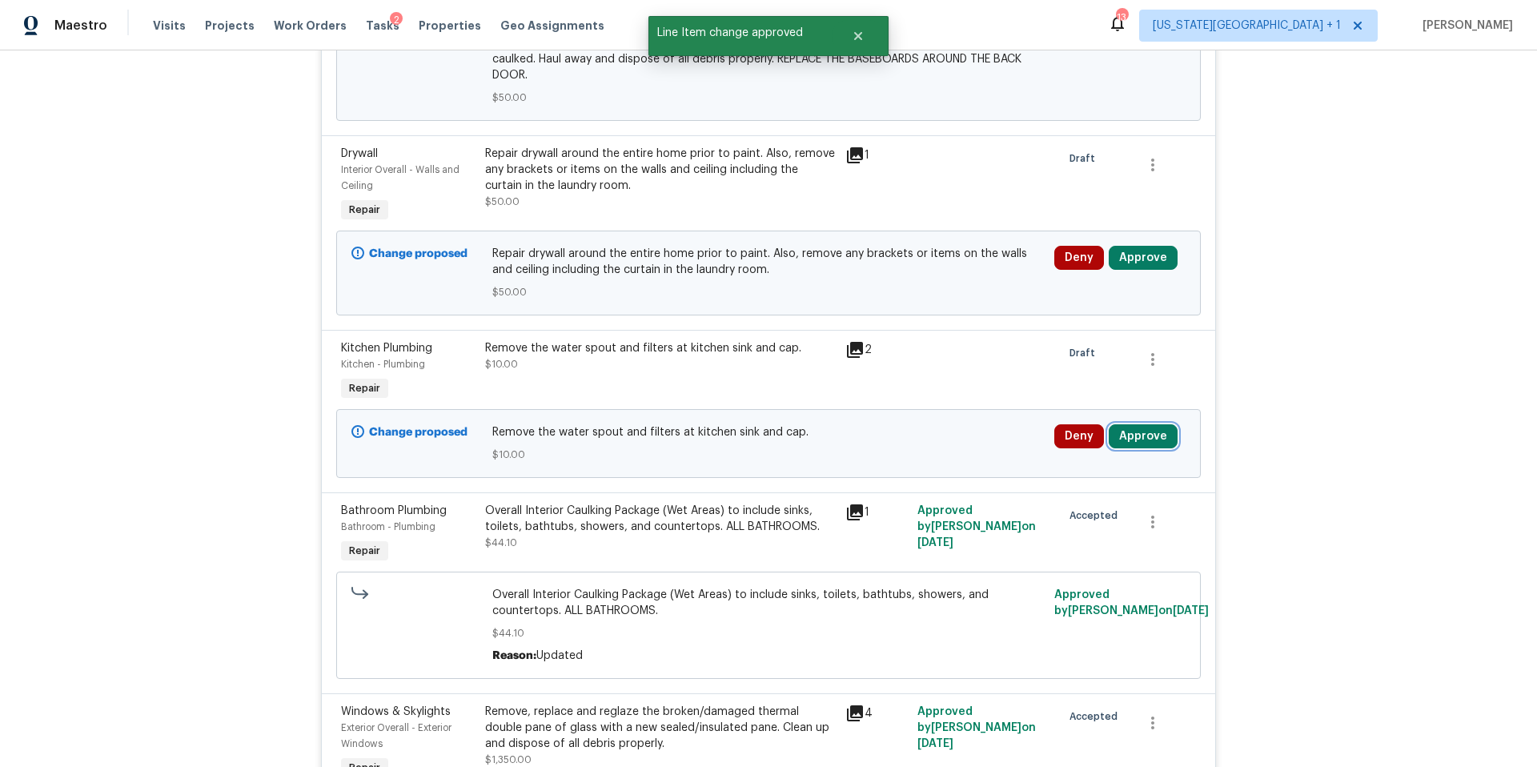
click at [1134, 424] on button "Approve" at bounding box center [1142, 436] width 69 height 24
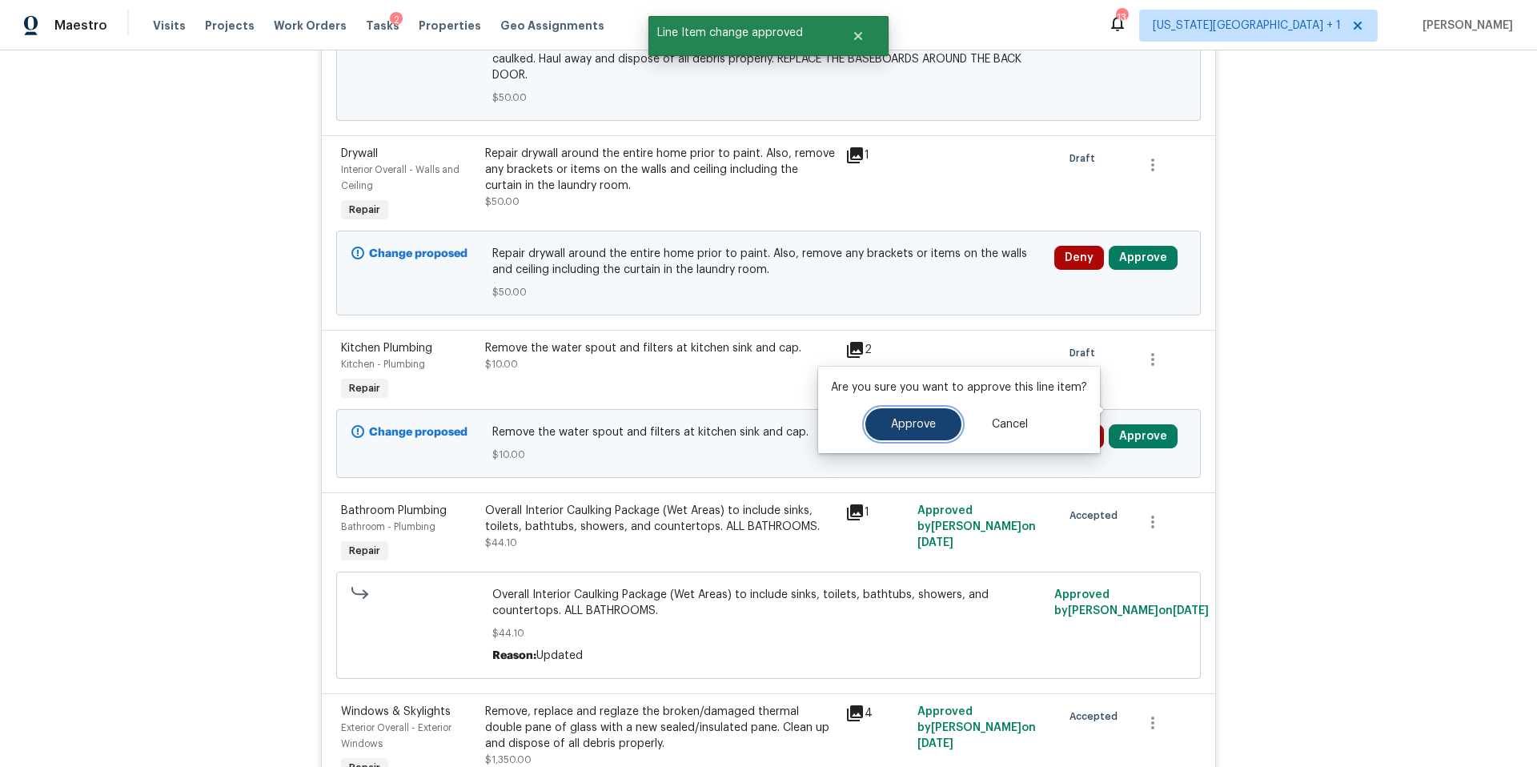
click at [928, 429] on span "Approve" at bounding box center [913, 425] width 45 height 12
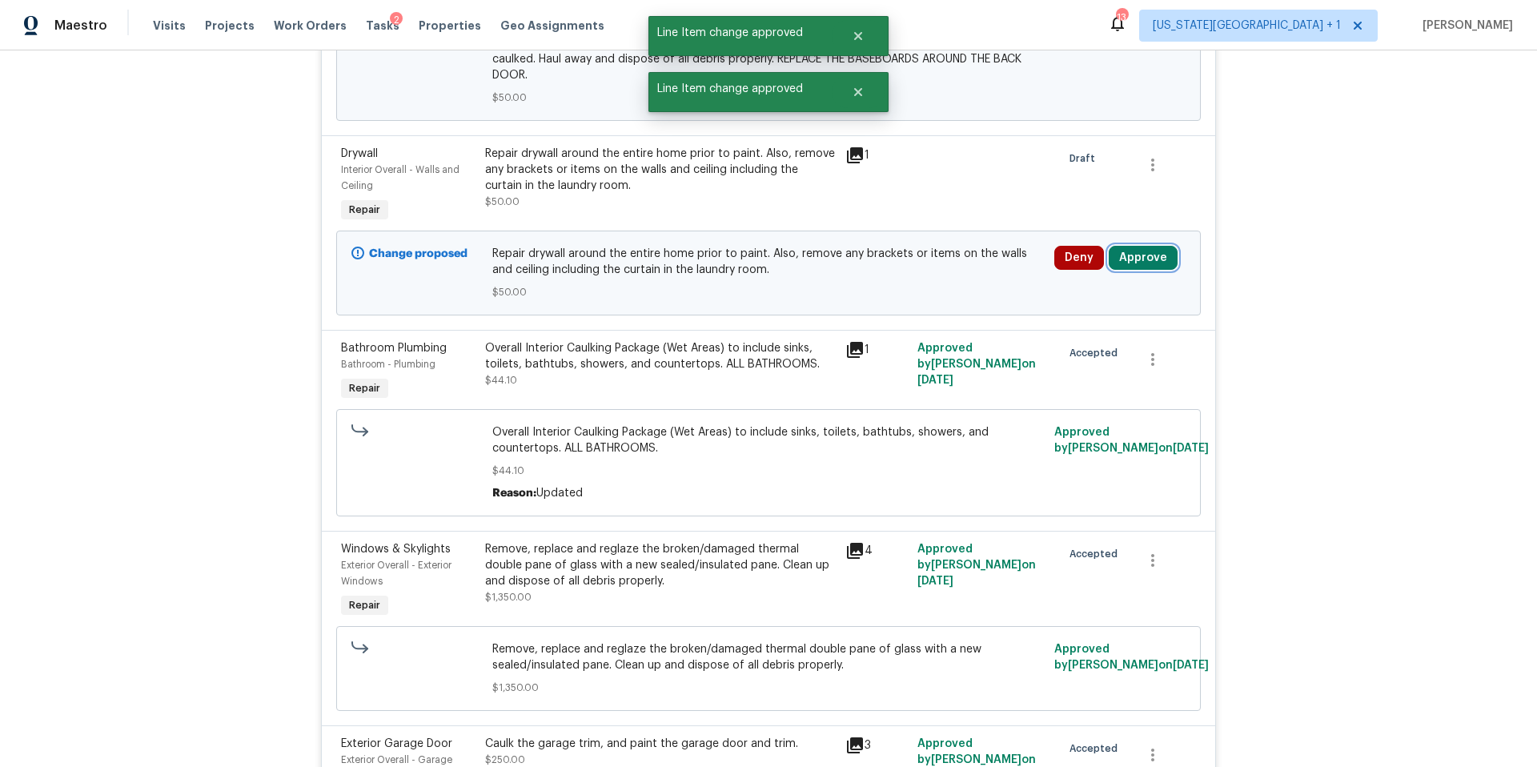
click at [1141, 246] on button "Approve" at bounding box center [1142, 258] width 69 height 24
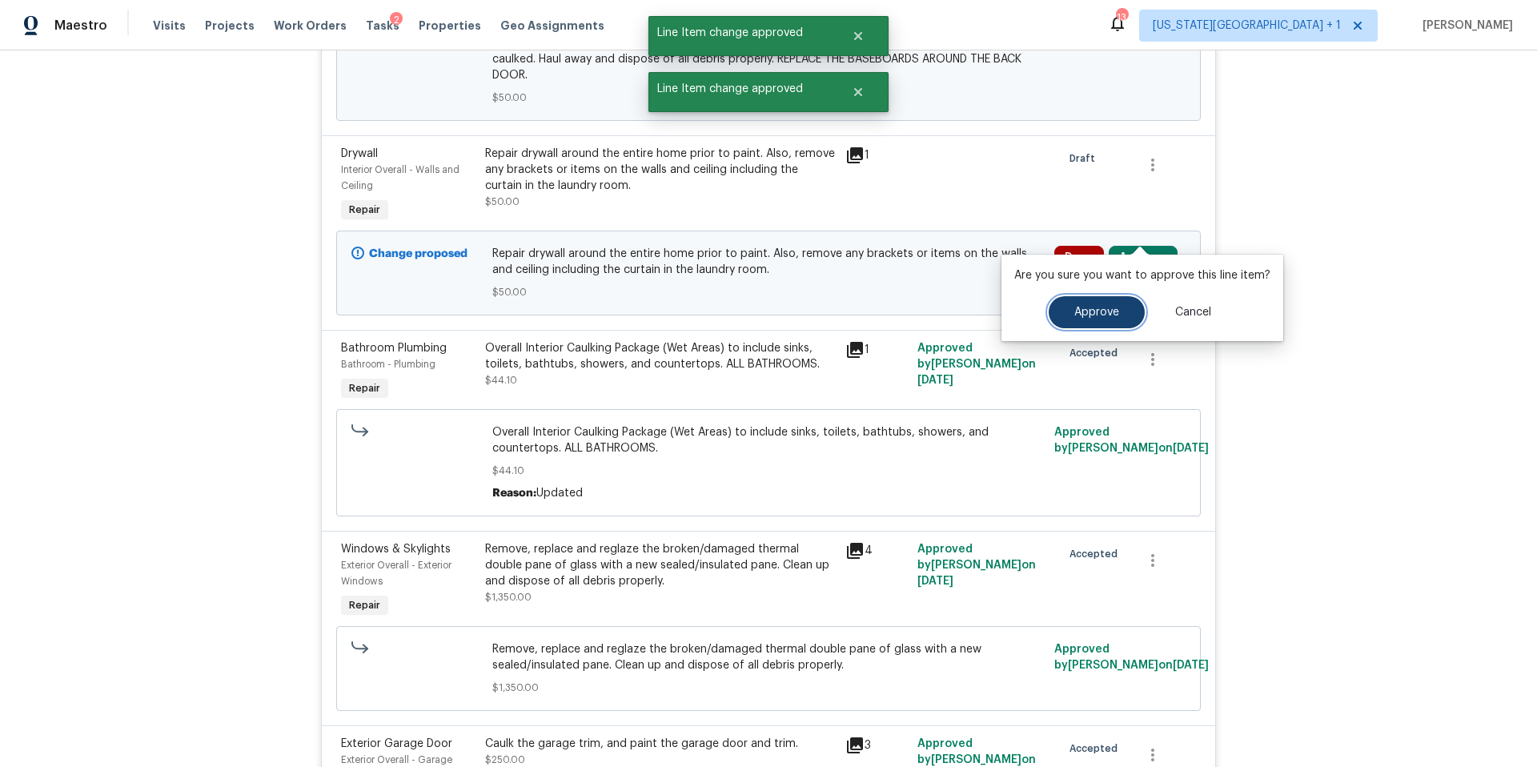
click at [1067, 319] on button "Approve" at bounding box center [1096, 312] width 96 height 32
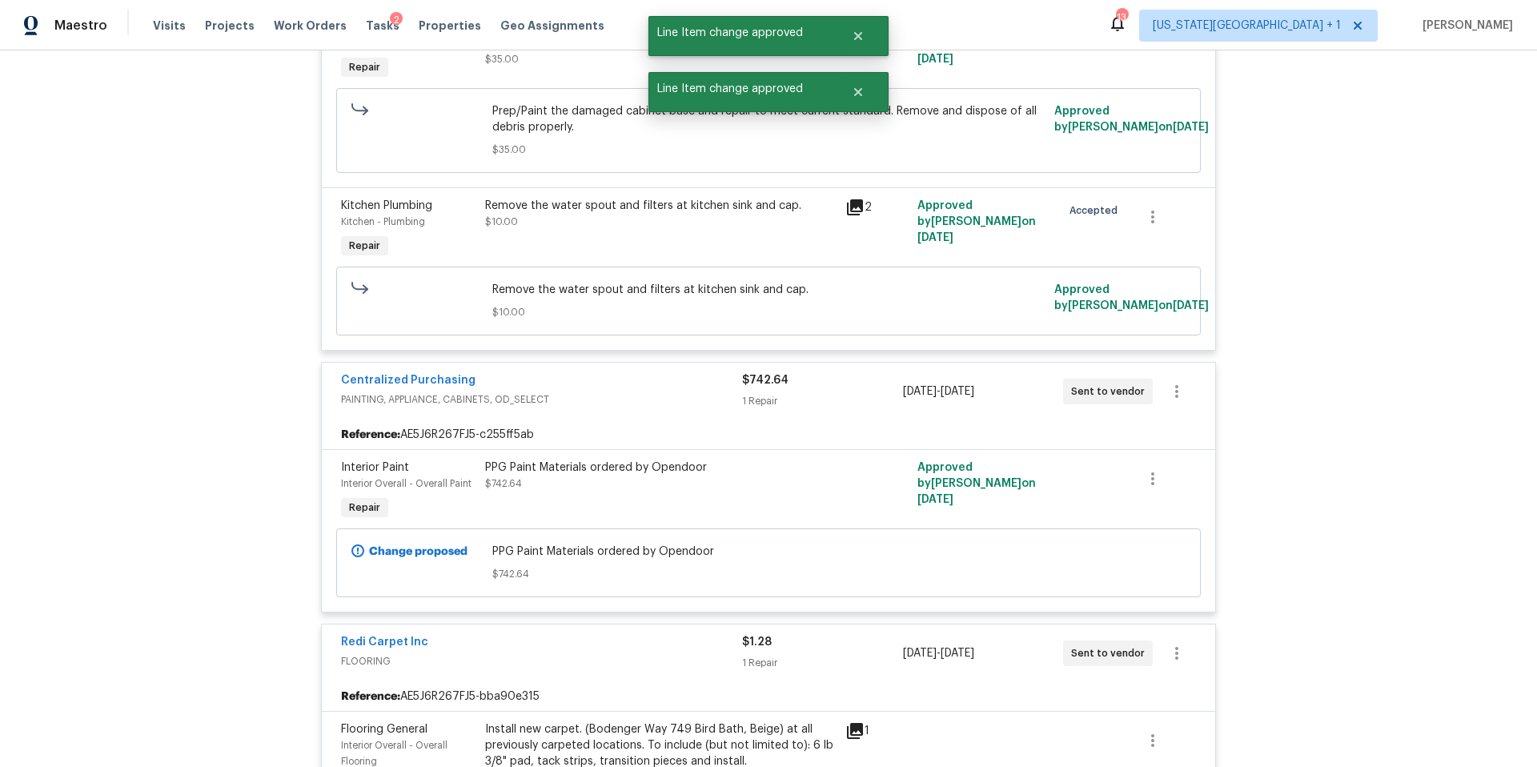
scroll to position [5260, 0]
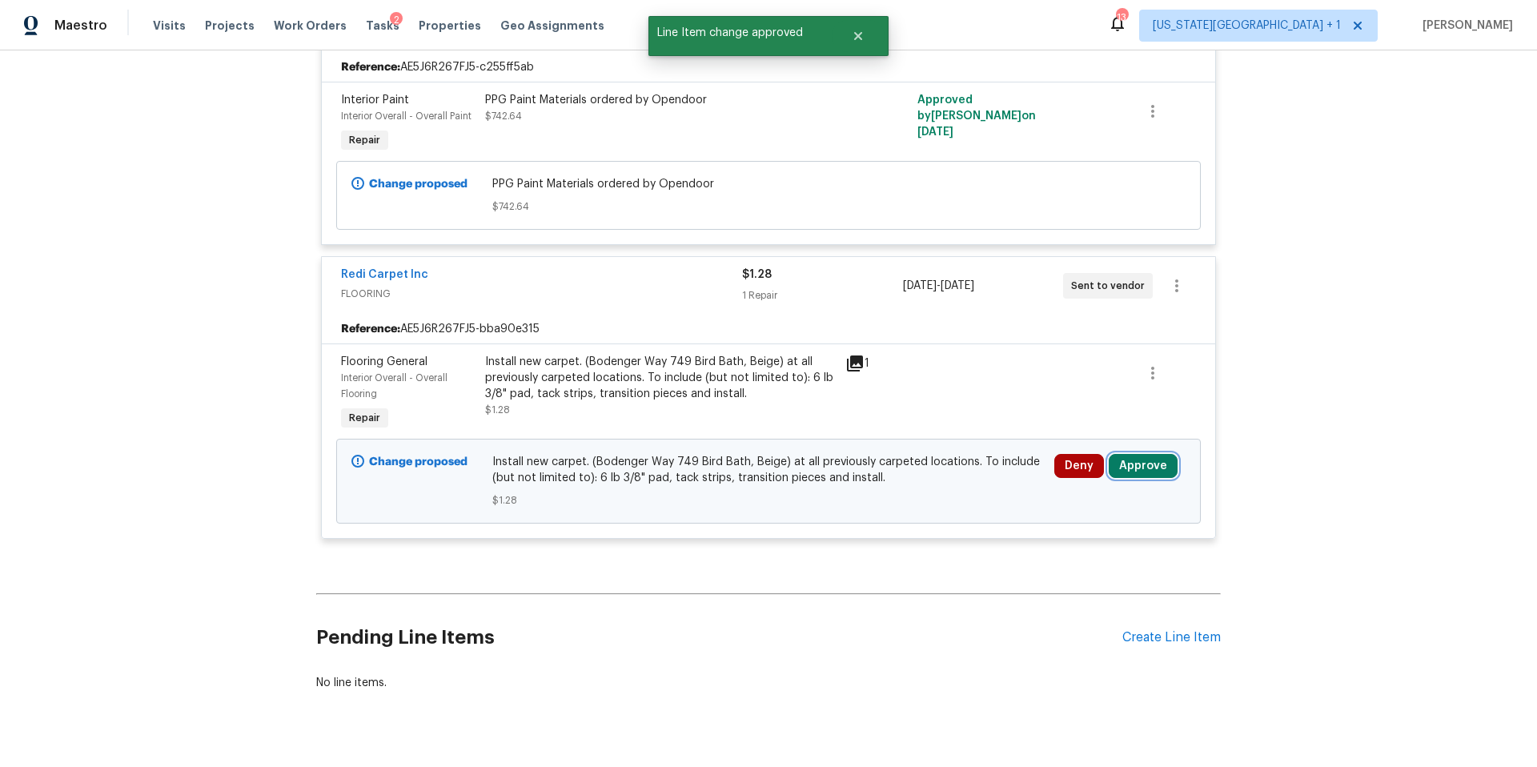
click at [1124, 454] on button "Approve" at bounding box center [1142, 466] width 69 height 24
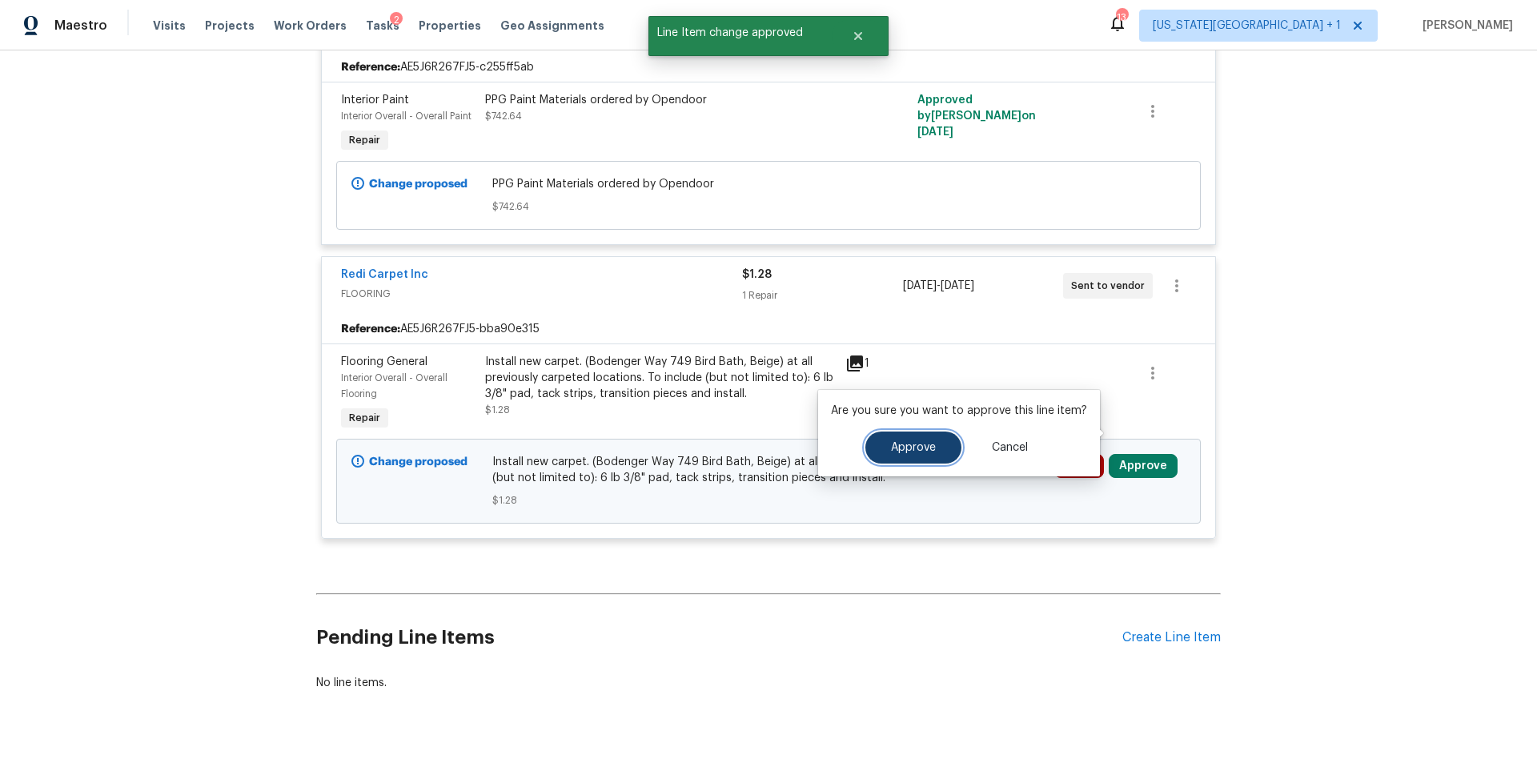
click at [908, 451] on span "Approve" at bounding box center [913, 448] width 45 height 12
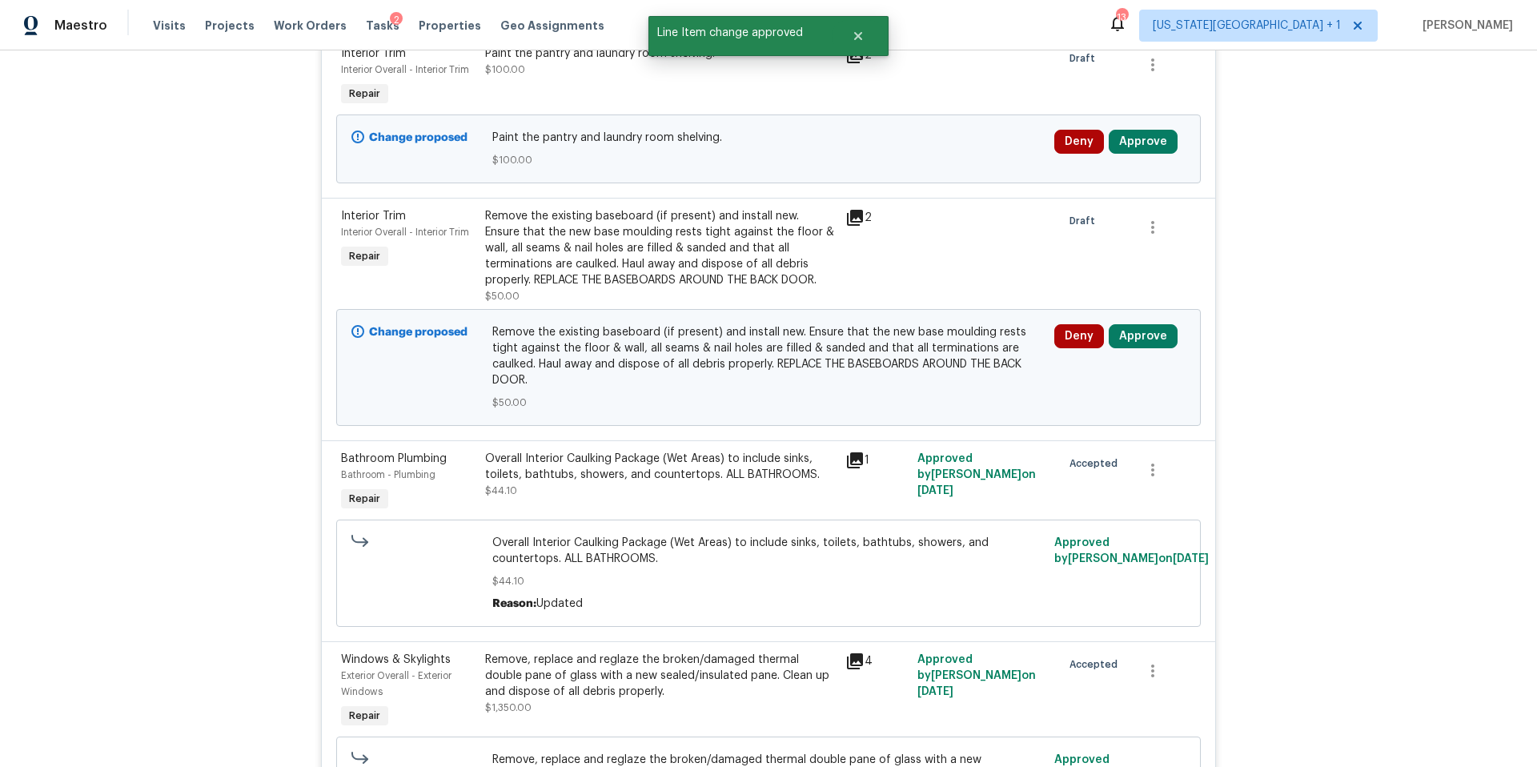
scroll to position [0, 0]
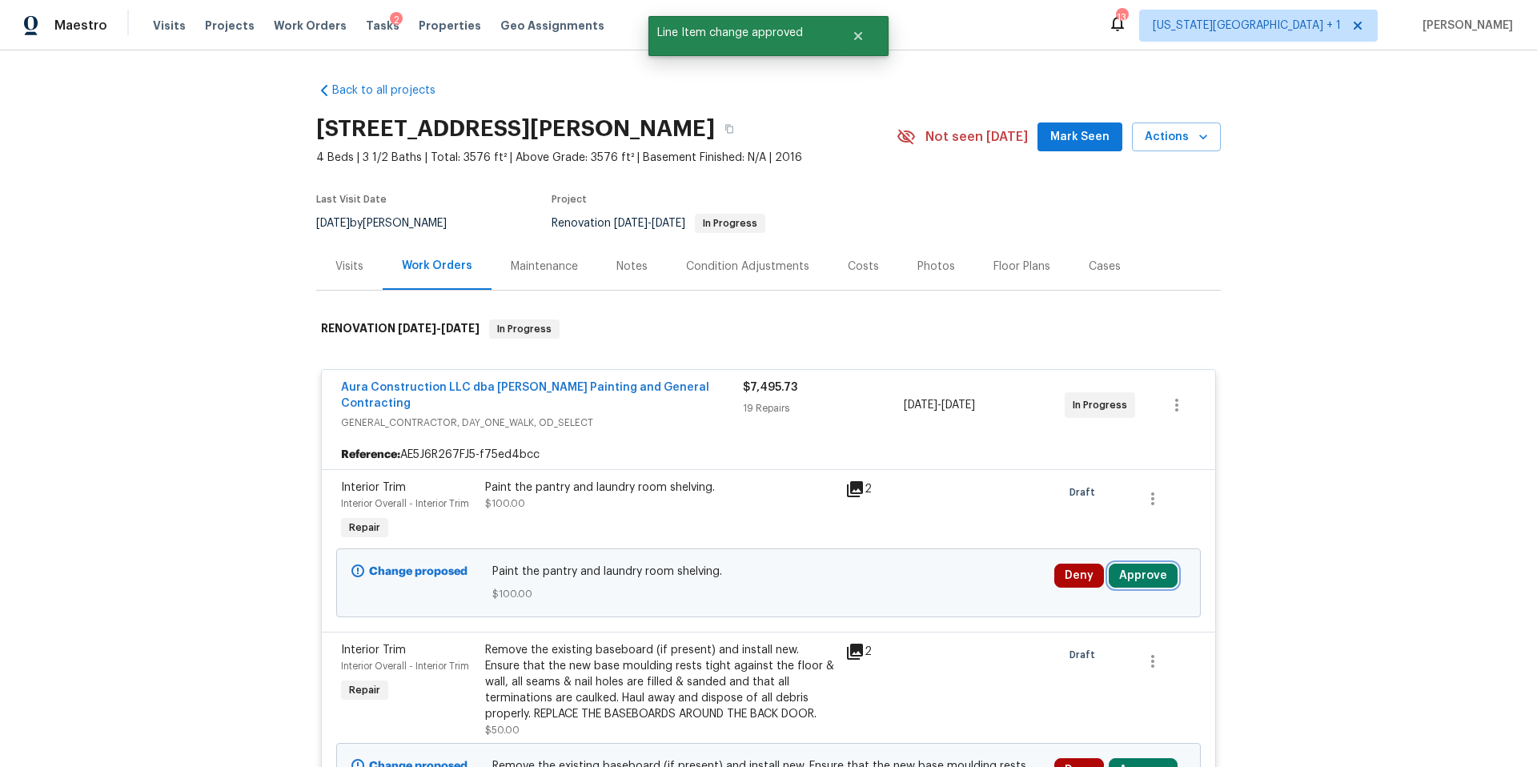
click at [1151, 567] on button "Approve" at bounding box center [1142, 575] width 69 height 24
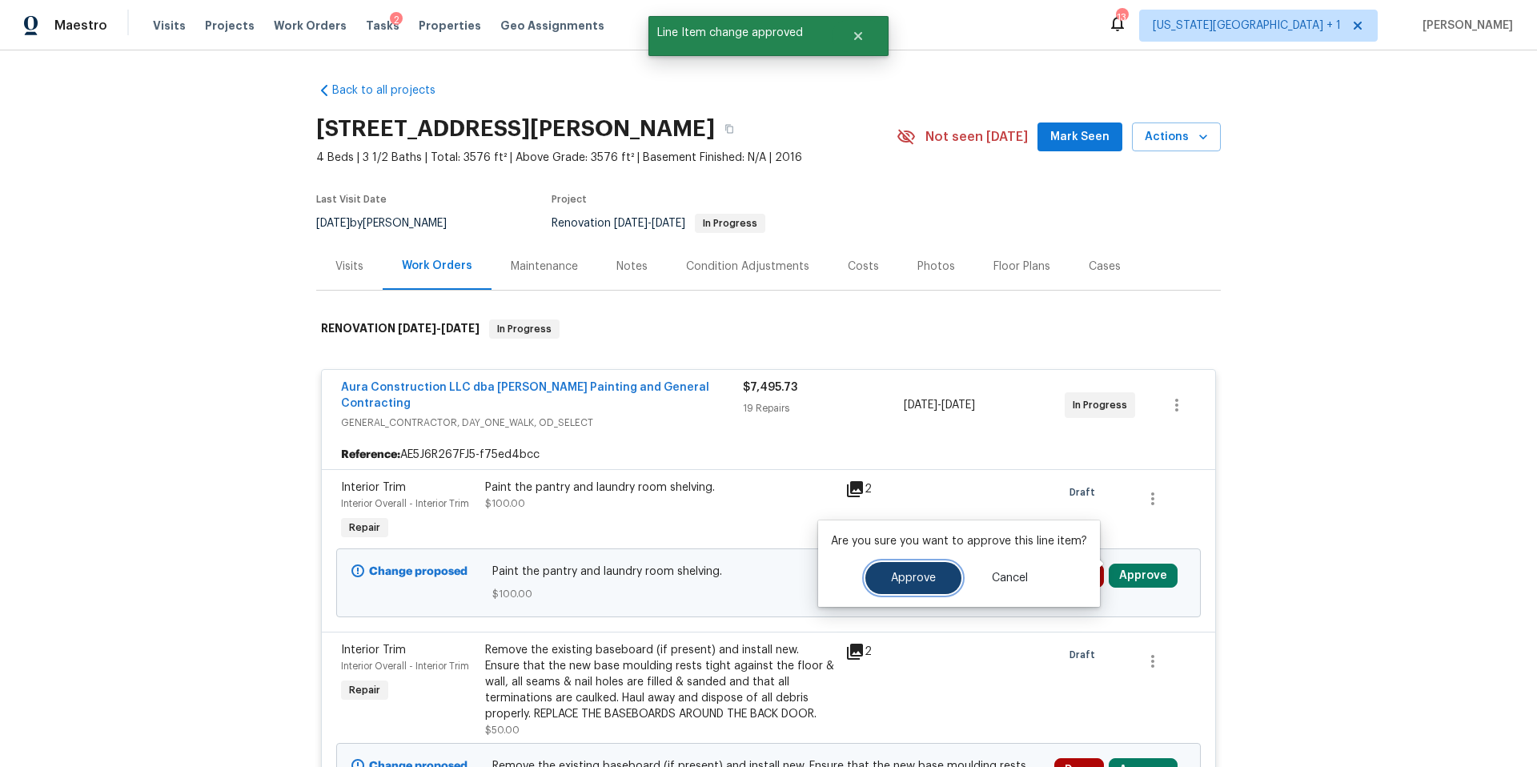
click at [924, 582] on span "Approve" at bounding box center [913, 578] width 45 height 12
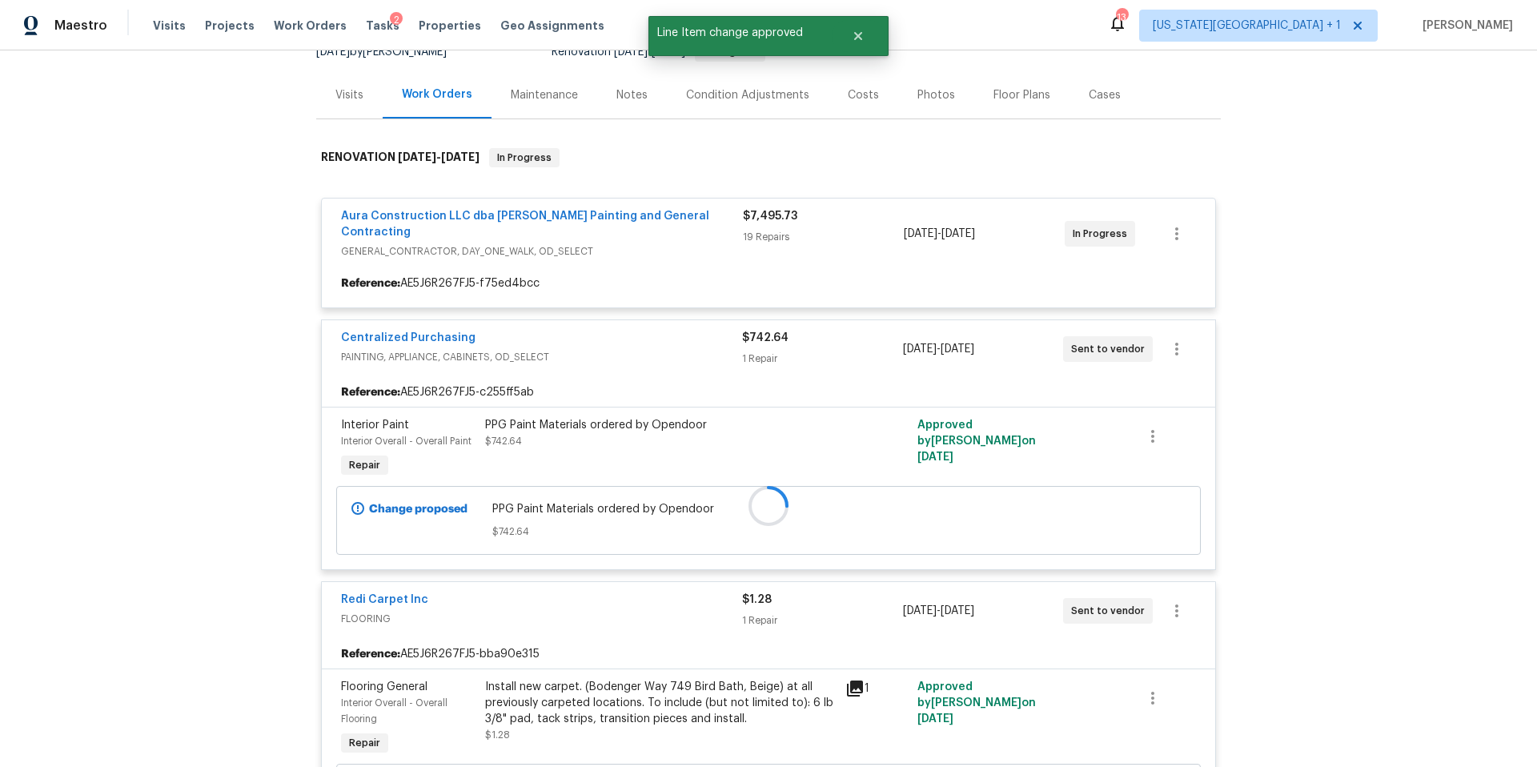
scroll to position [181, 0]
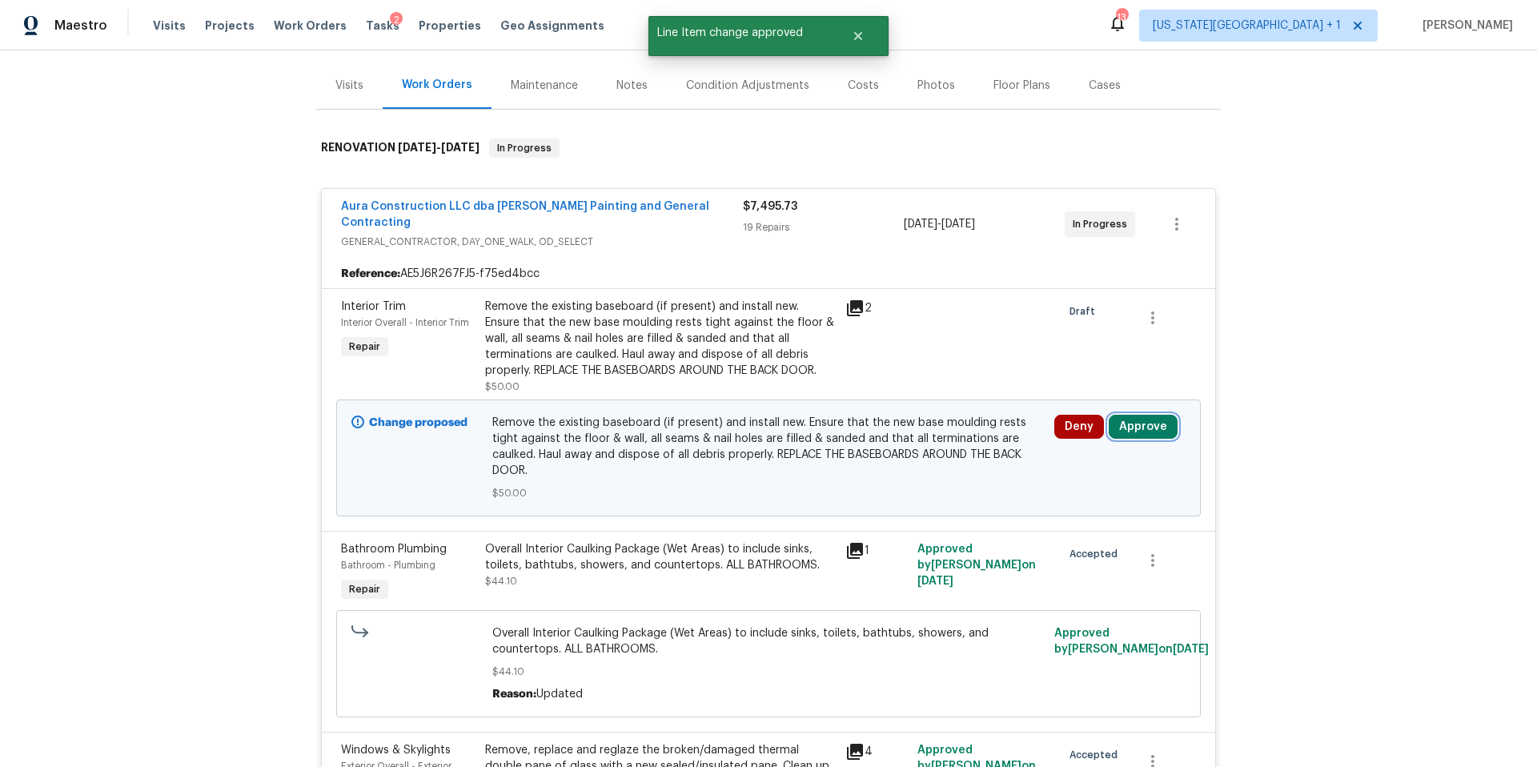
click at [1133, 416] on button "Approve" at bounding box center [1142, 427] width 69 height 24
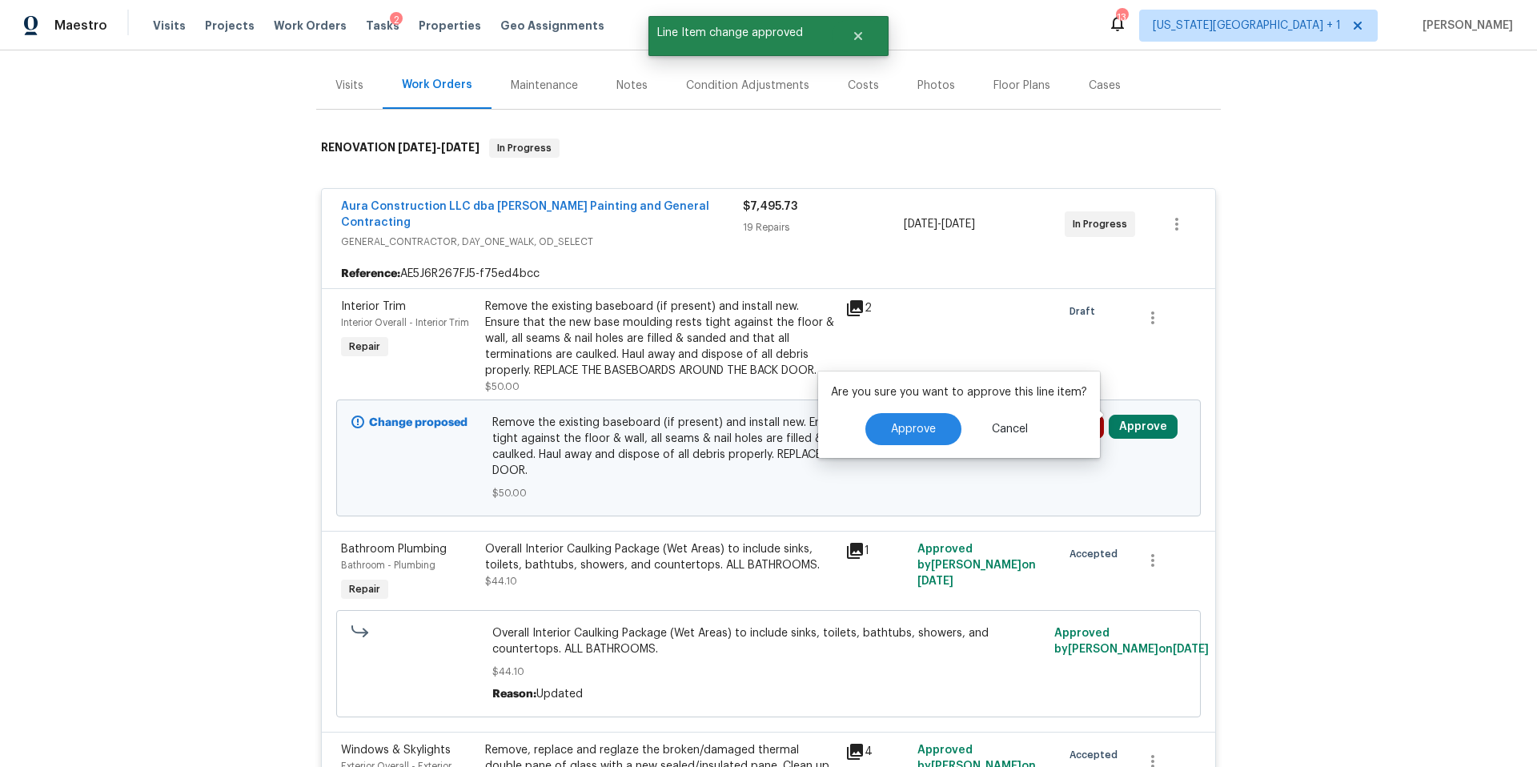
click at [860, 435] on div "Approve Cancel" at bounding box center [959, 429] width 256 height 32
click at [916, 435] on button "Approve" at bounding box center [913, 429] width 96 height 32
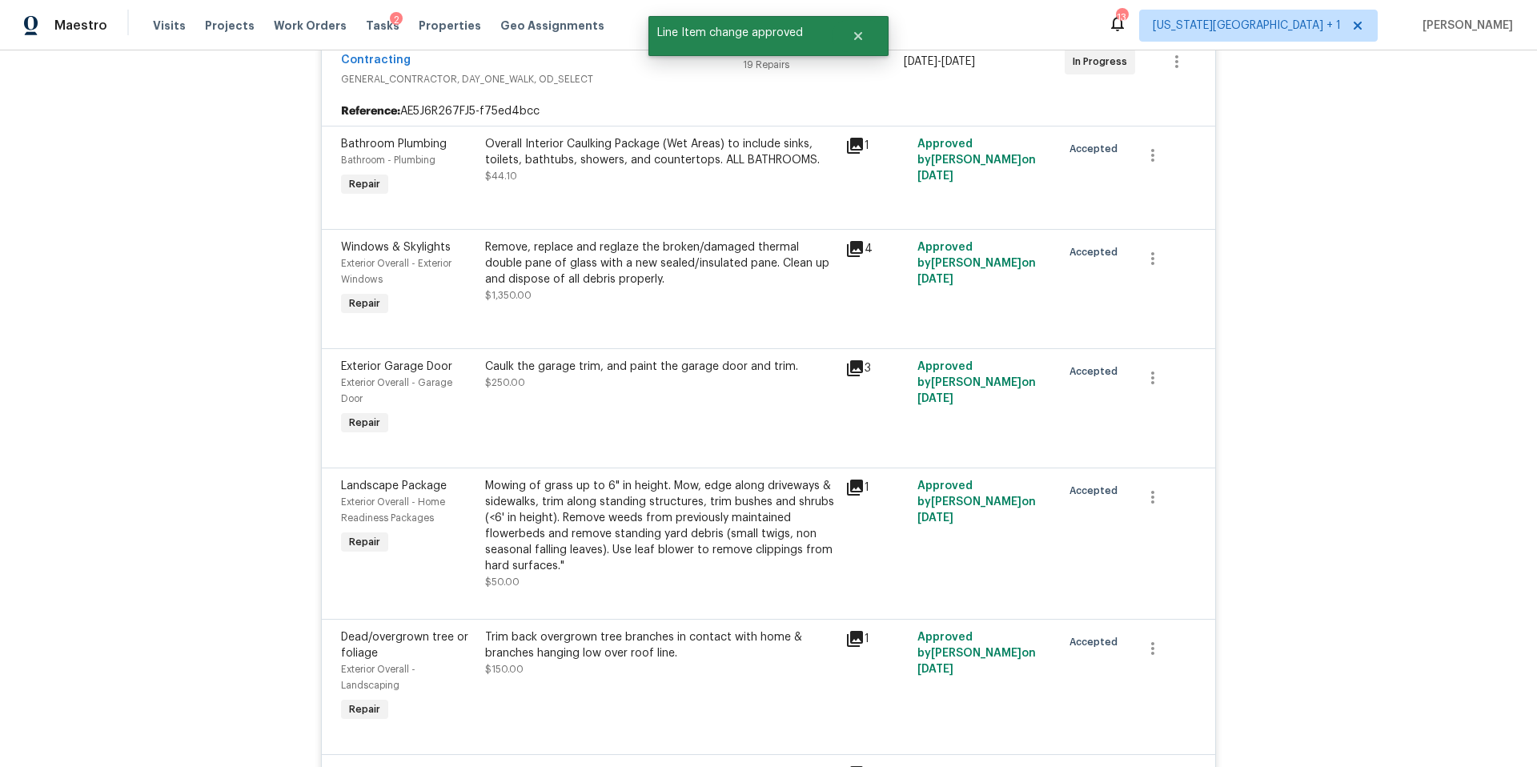
scroll to position [0, 0]
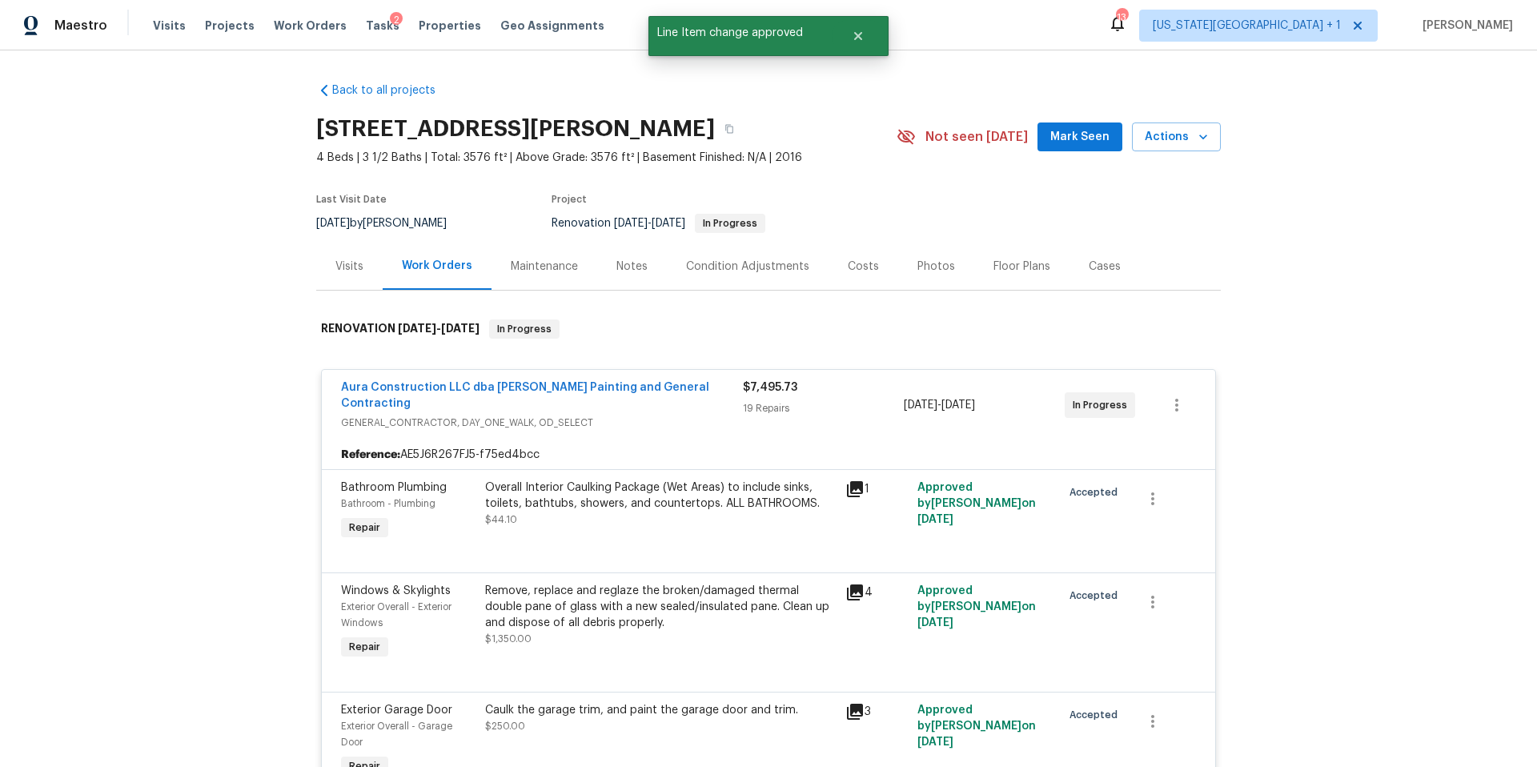
click at [366, 33] on div "Tasks 2" at bounding box center [383, 26] width 34 height 17
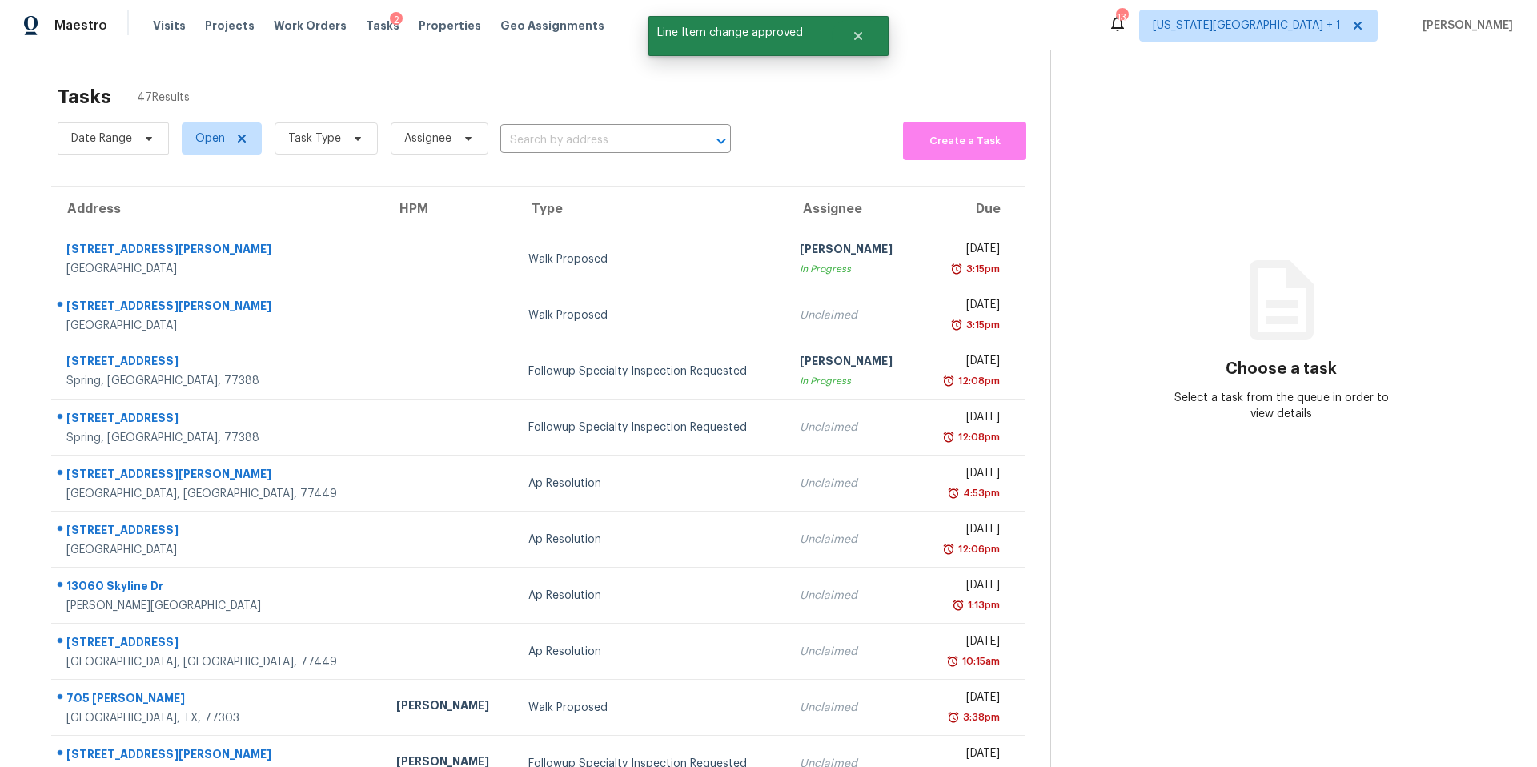
click at [316, 157] on span "Task Type" at bounding box center [320, 139] width 116 height 42
click at [324, 146] on span "Task Type" at bounding box center [314, 138] width 53 height 16
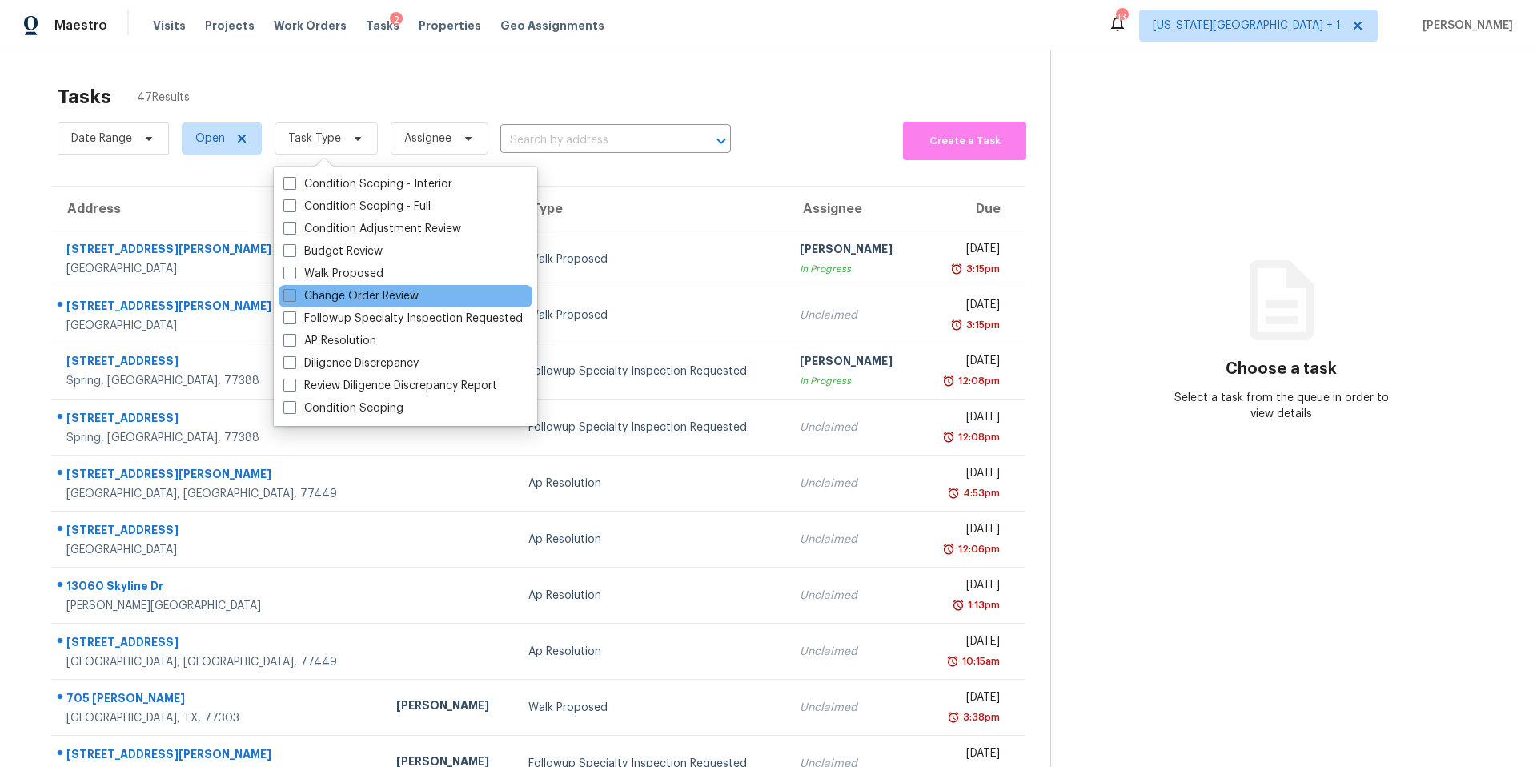
click at [298, 299] on label "Change Order Review" at bounding box center [350, 296] width 135 height 16
click at [294, 299] on input "Change Order Review" at bounding box center [288, 293] width 10 height 10
checkbox input "true"
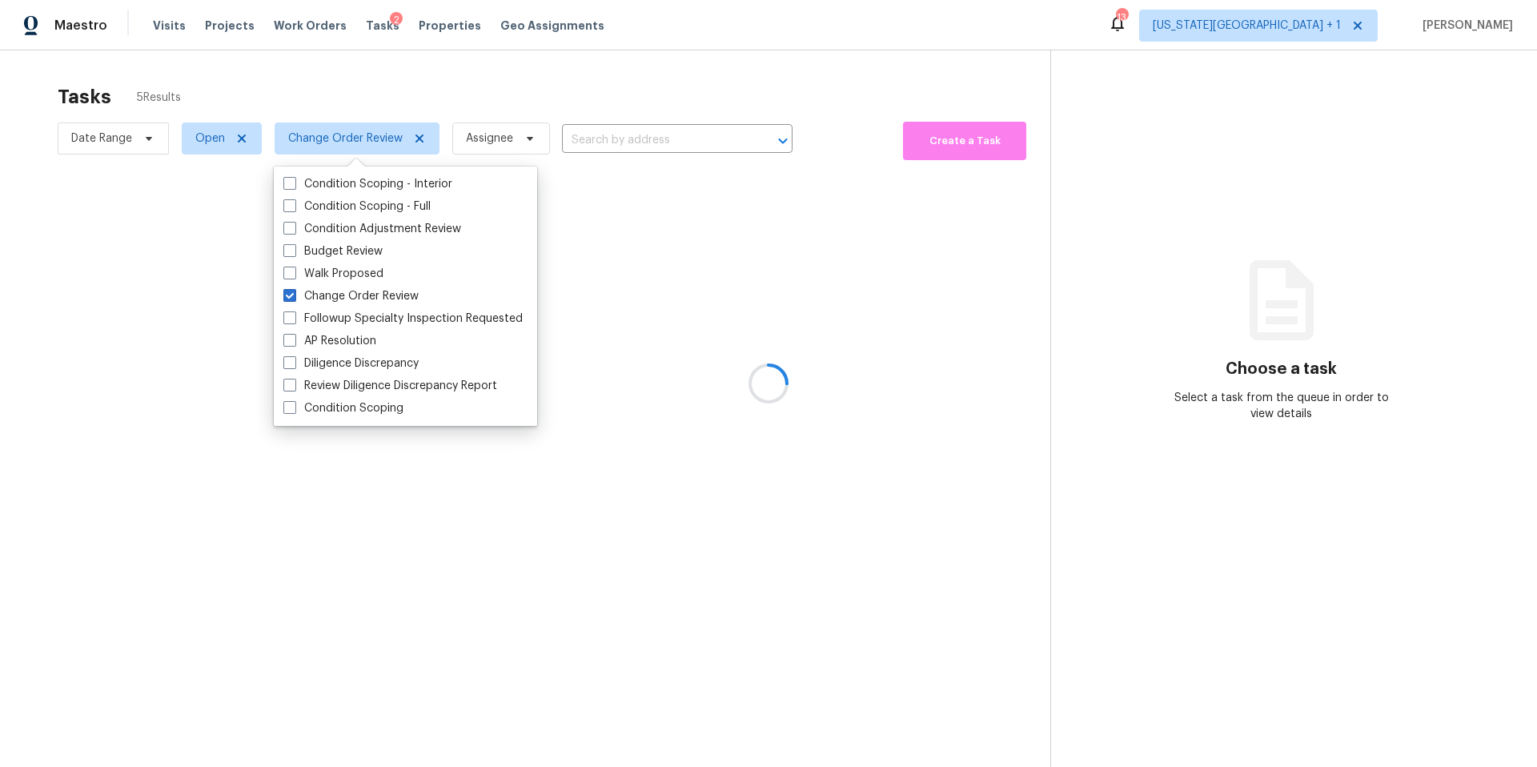
click at [382, 102] on div at bounding box center [768, 383] width 1537 height 767
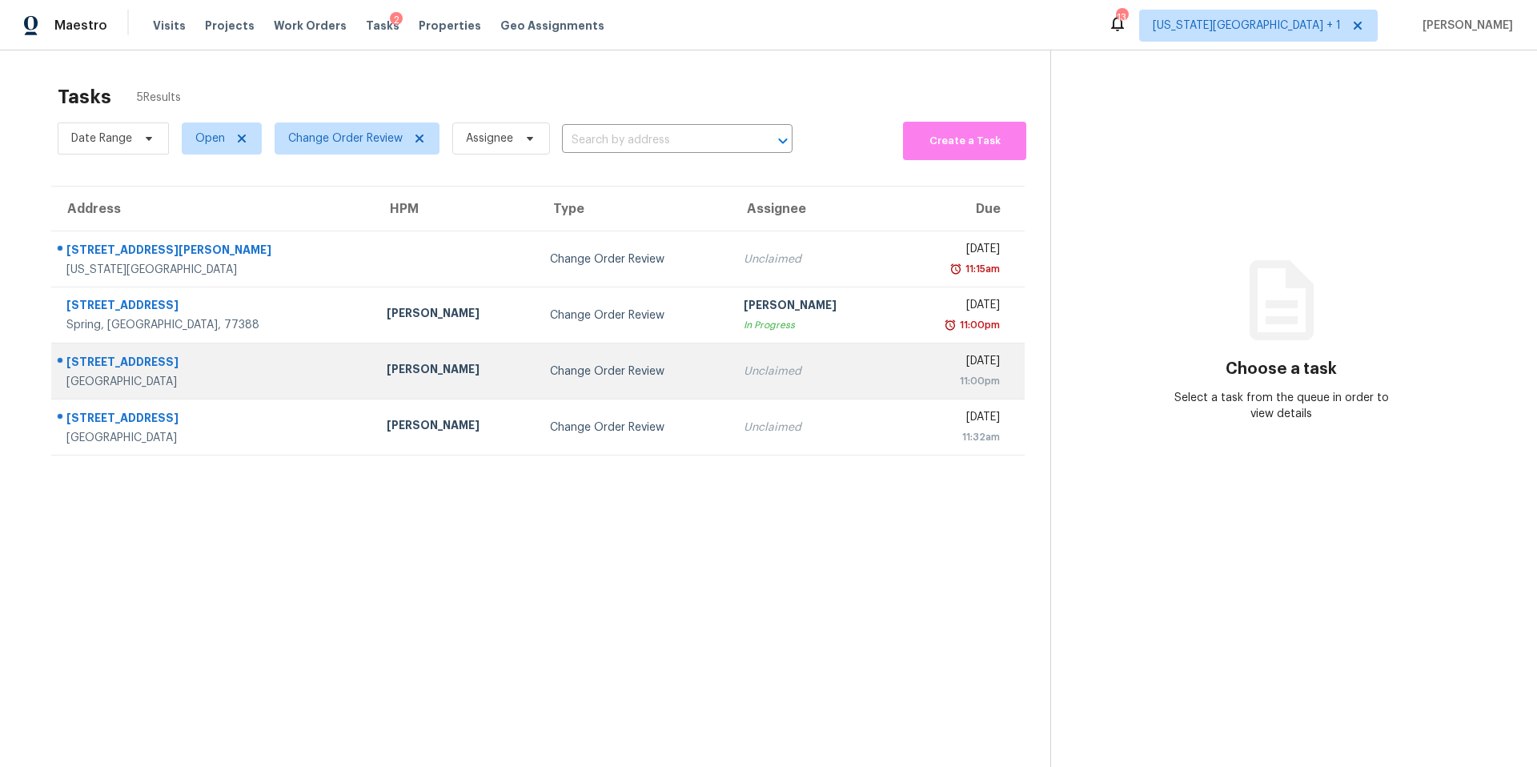
click at [387, 363] on div "Stephen Lacy" at bounding box center [456, 371] width 138 height 20
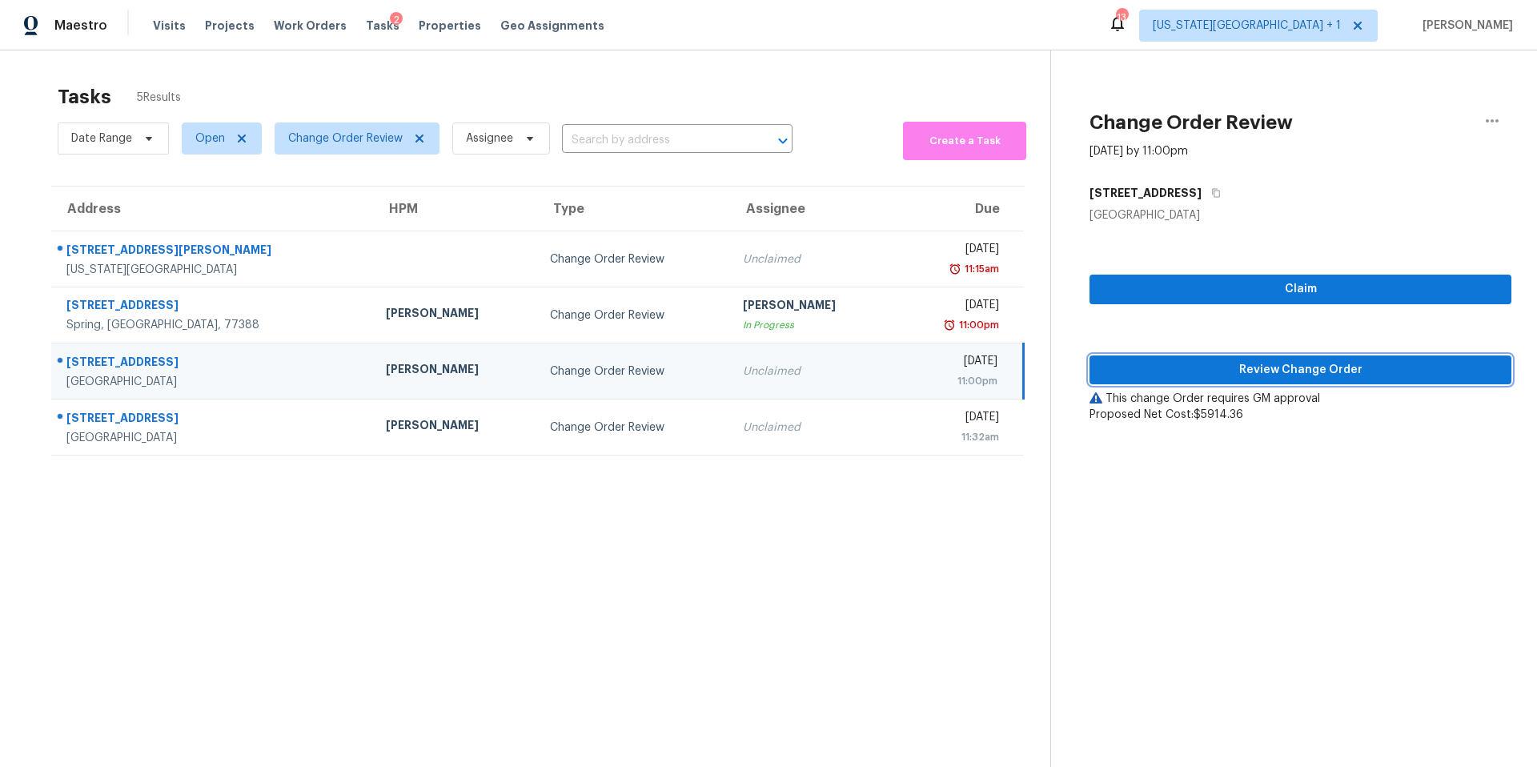
click at [1135, 360] on span "Review Change Order" at bounding box center [1300, 370] width 396 height 20
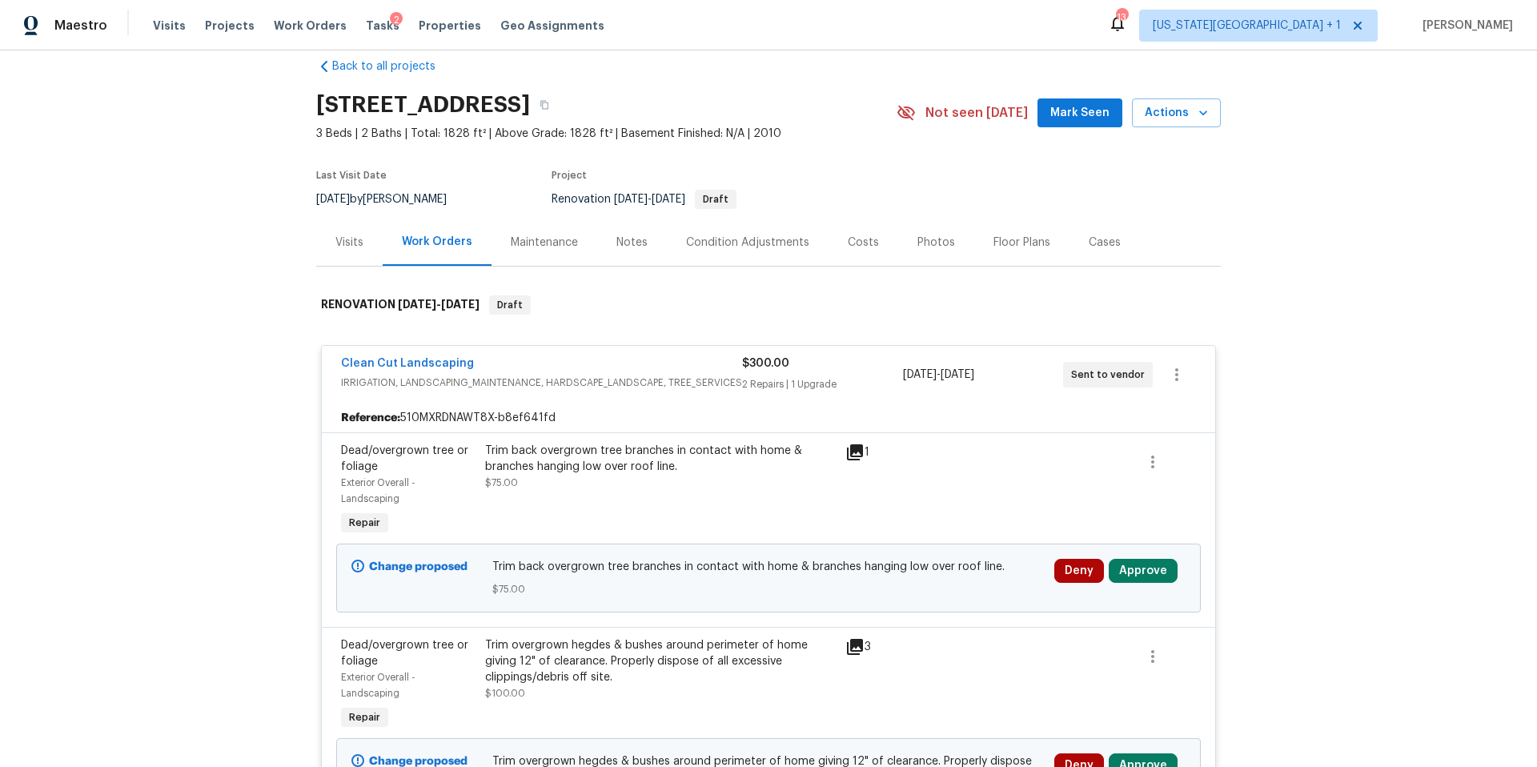
scroll to position [206, 0]
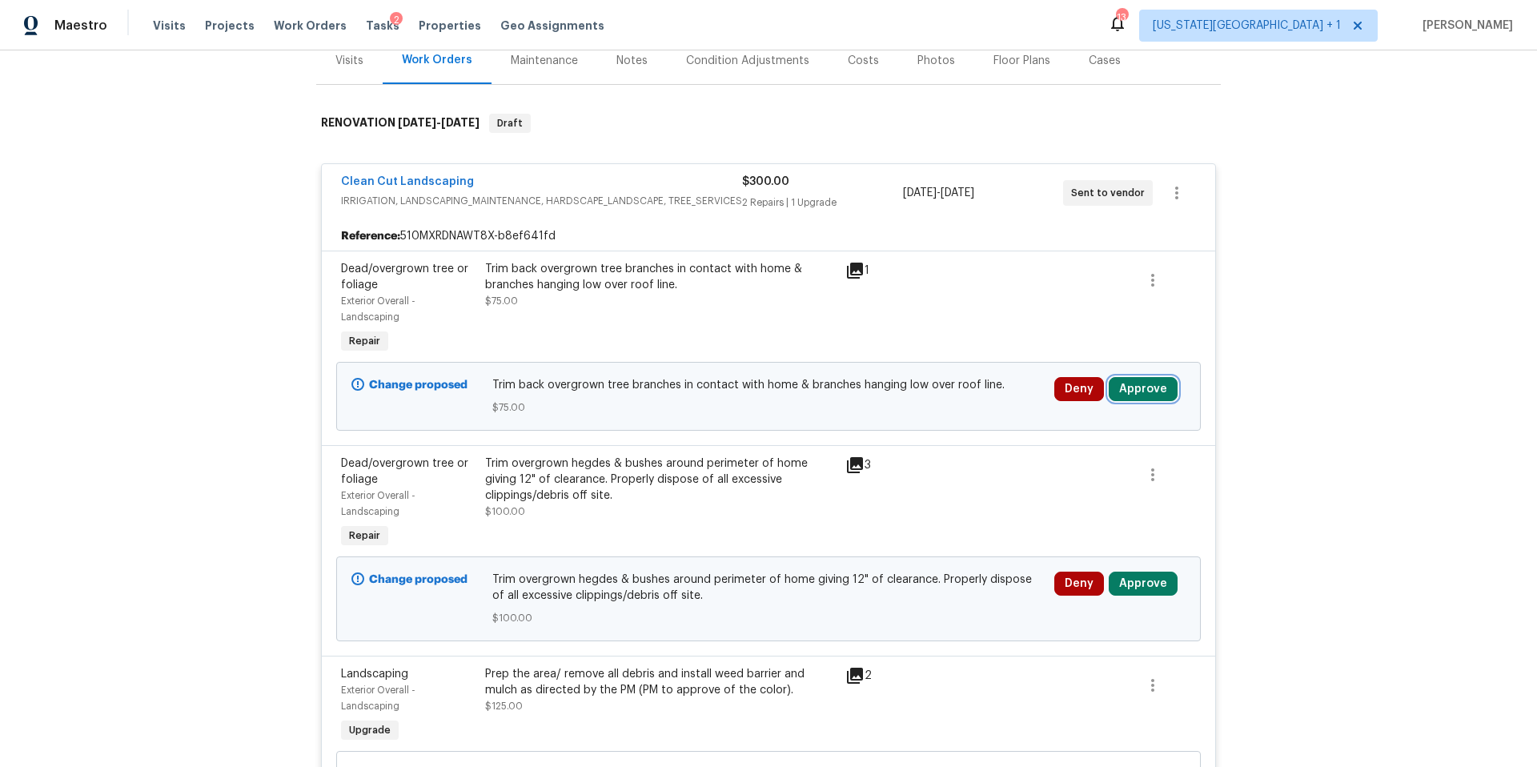
click at [1124, 388] on button "Approve" at bounding box center [1142, 389] width 69 height 24
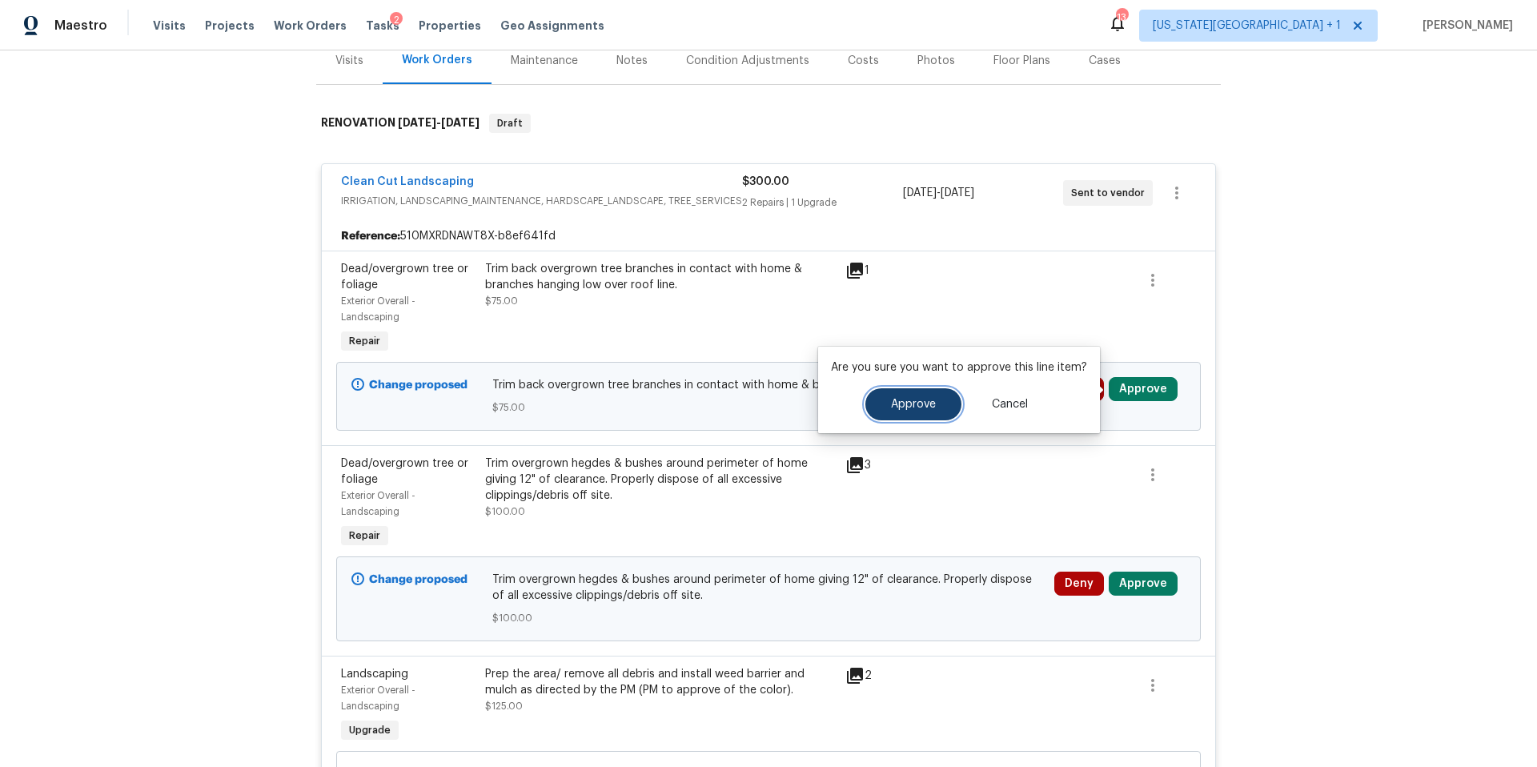
click at [905, 409] on span "Approve" at bounding box center [913, 405] width 45 height 12
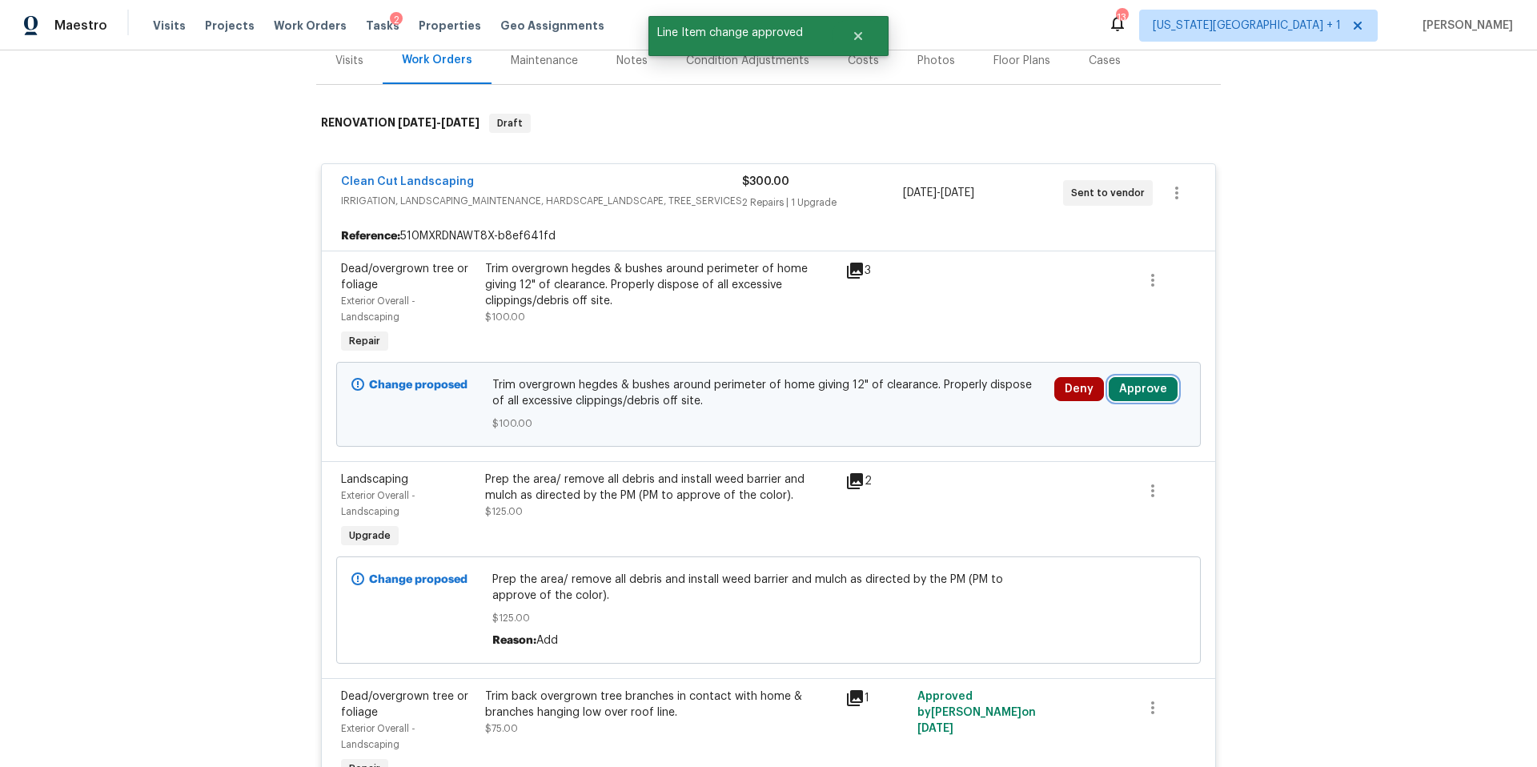
click at [1144, 394] on button "Approve" at bounding box center [1142, 389] width 69 height 24
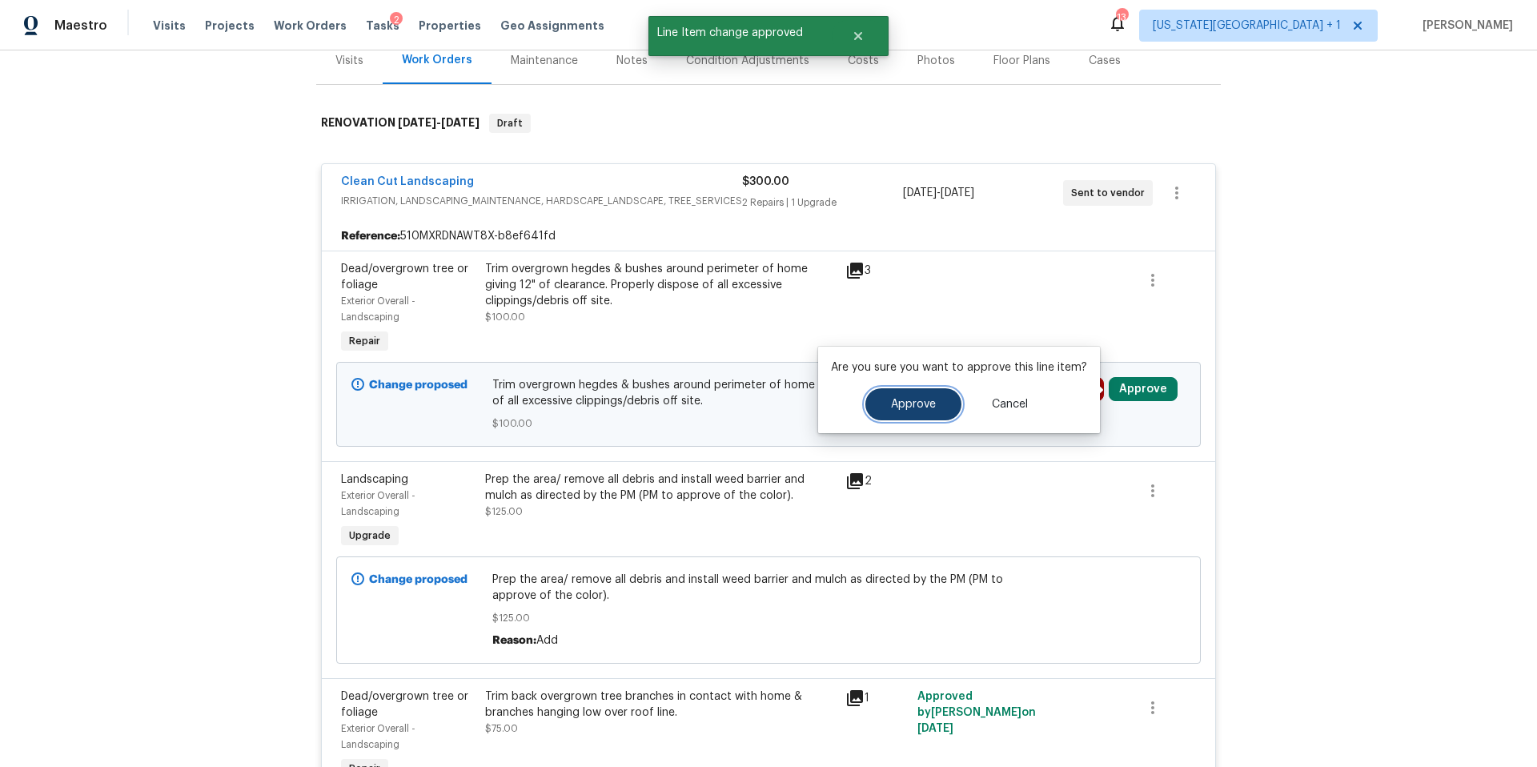
click at [927, 407] on span "Approve" at bounding box center [913, 405] width 45 height 12
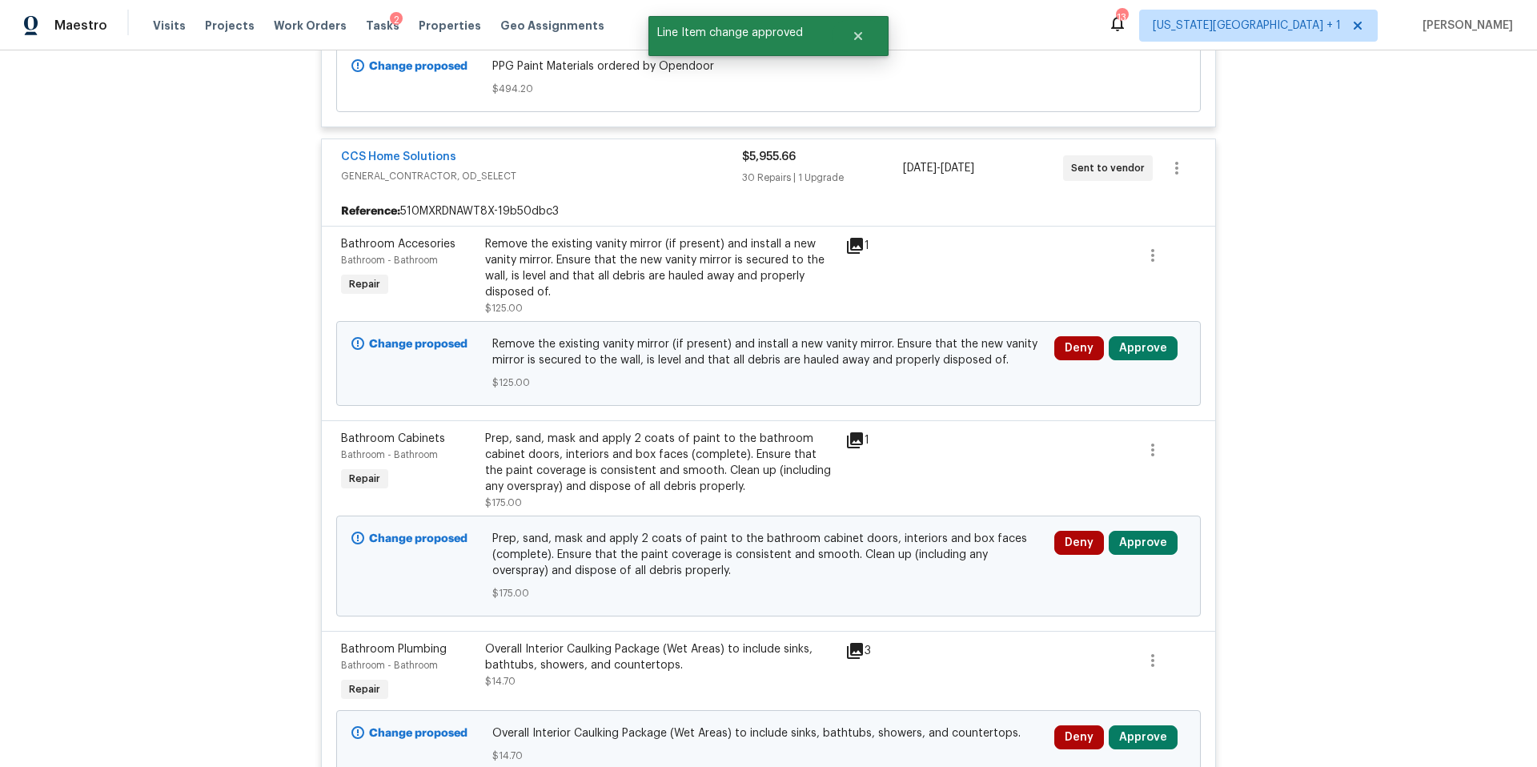
scroll to position [1288, 0]
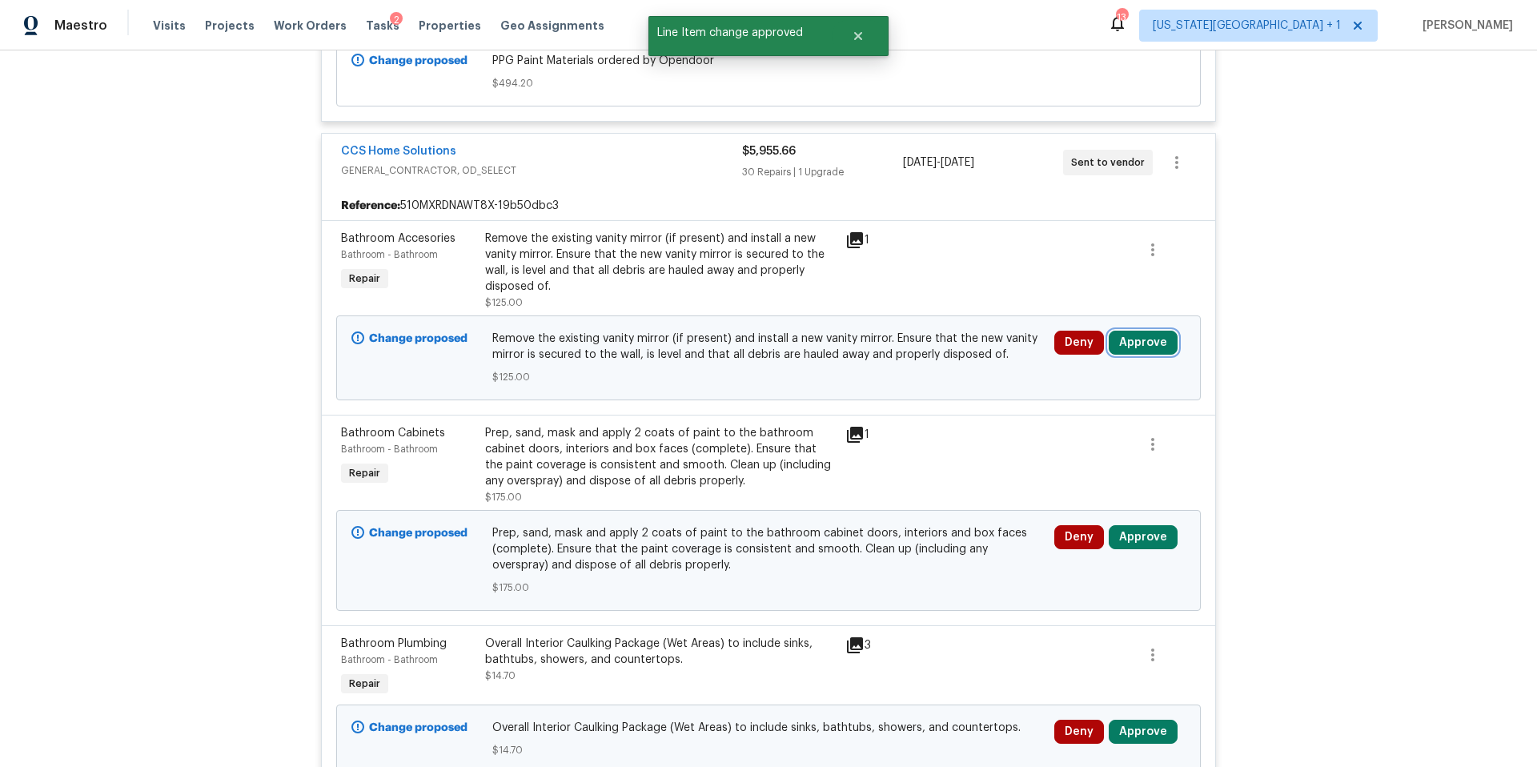
click at [1132, 354] on button "Approve" at bounding box center [1142, 343] width 69 height 24
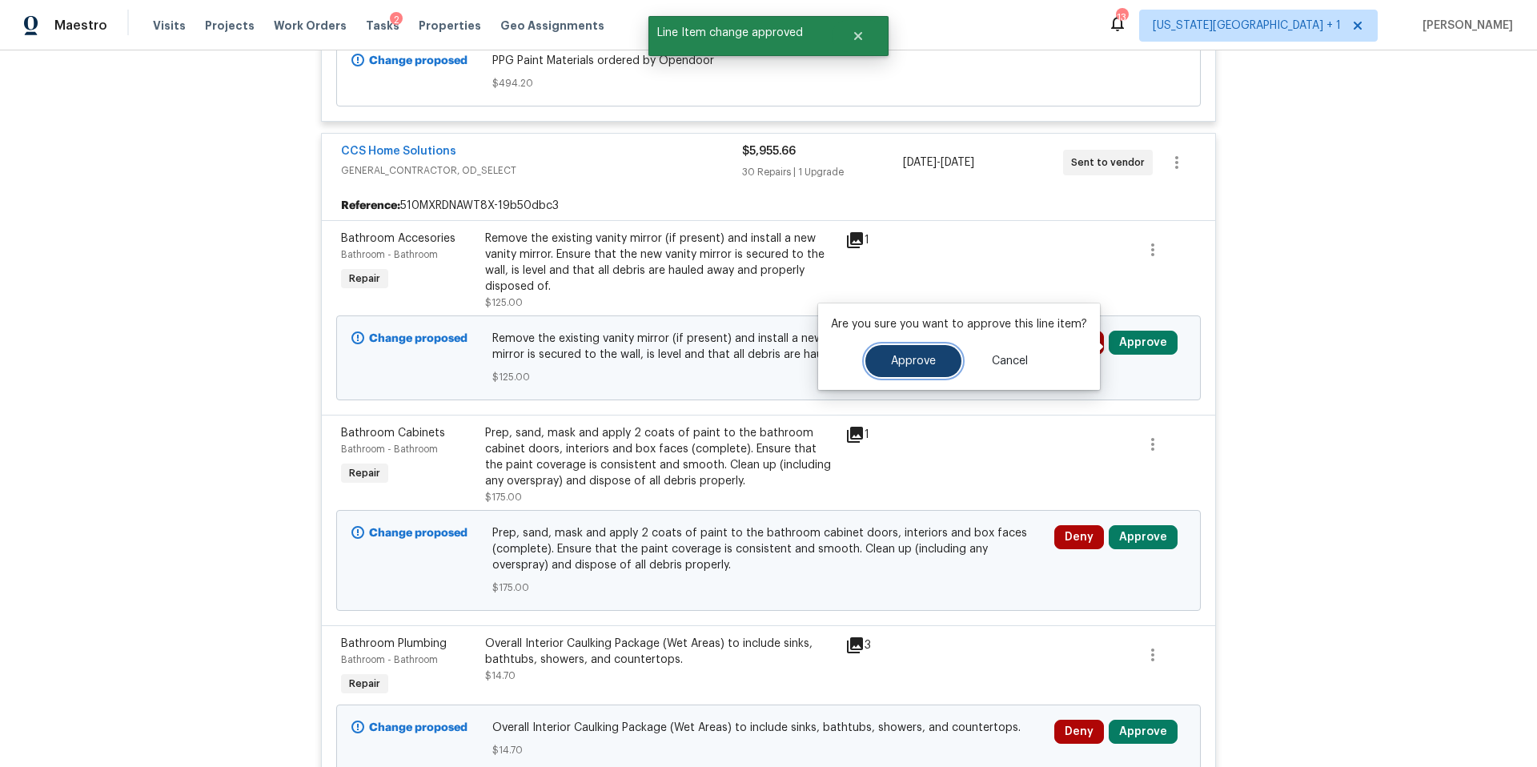
click at [916, 361] on span "Approve" at bounding box center [913, 361] width 45 height 12
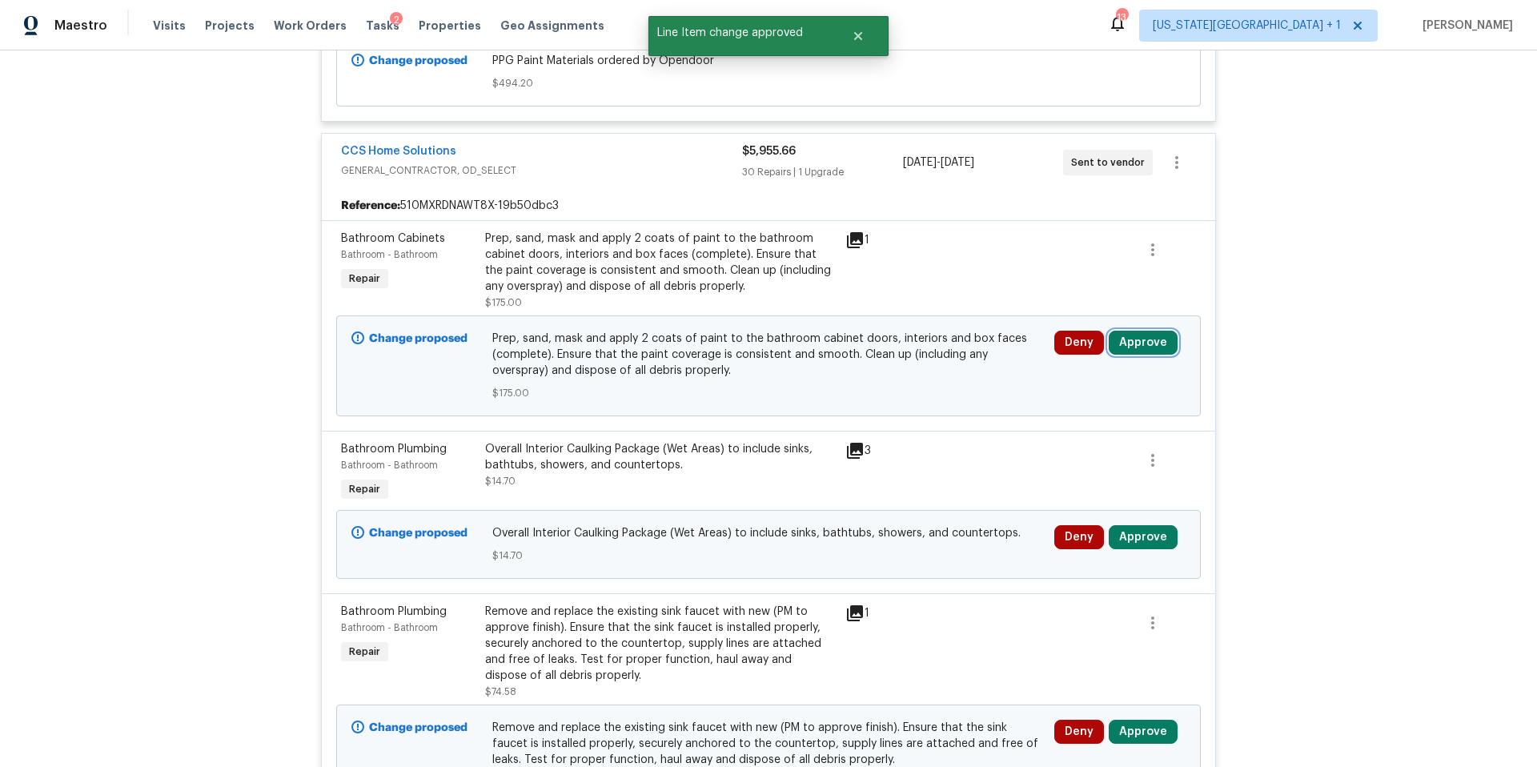
click at [1140, 342] on button "Approve" at bounding box center [1142, 343] width 69 height 24
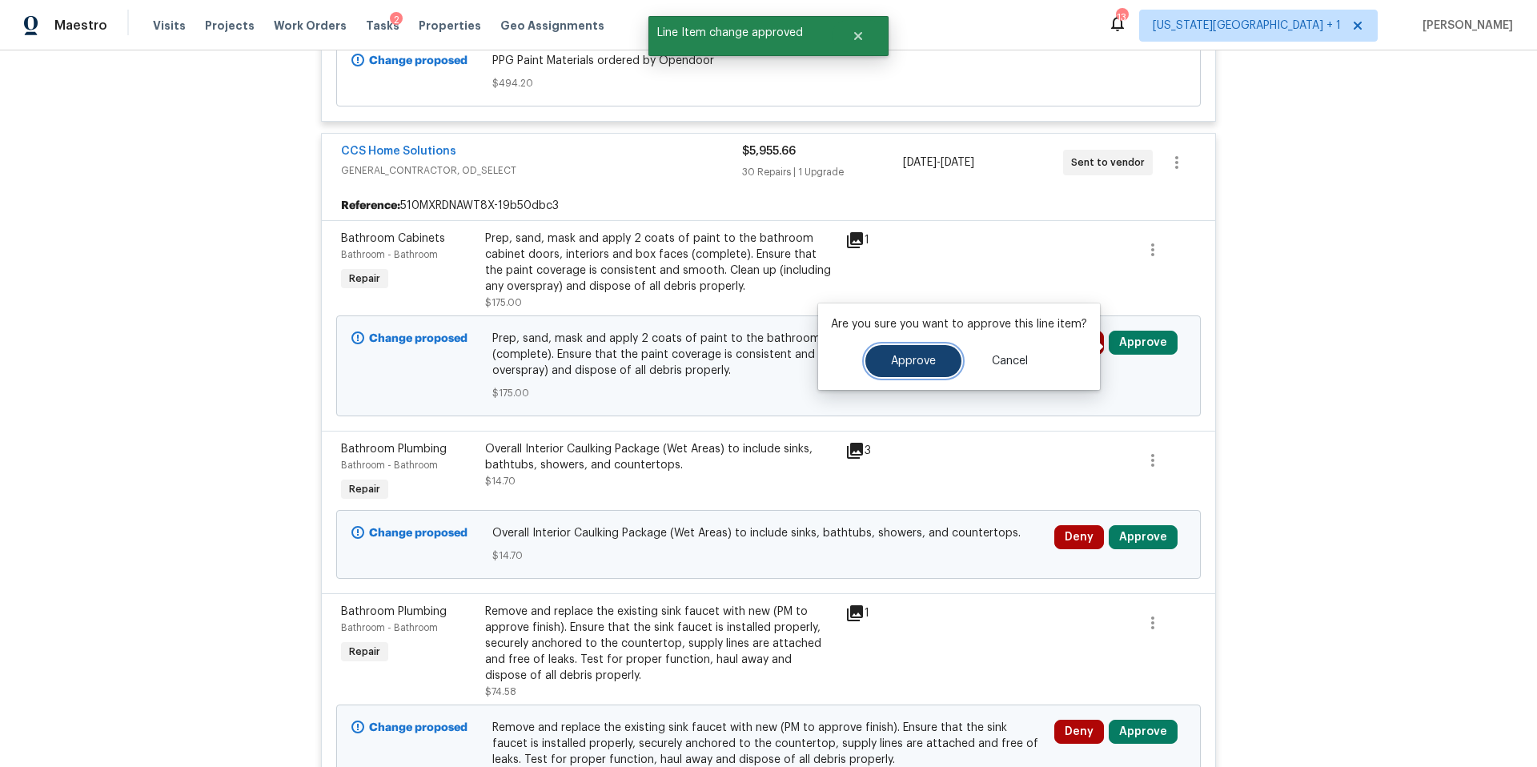
click at [928, 370] on button "Approve" at bounding box center [913, 361] width 96 height 32
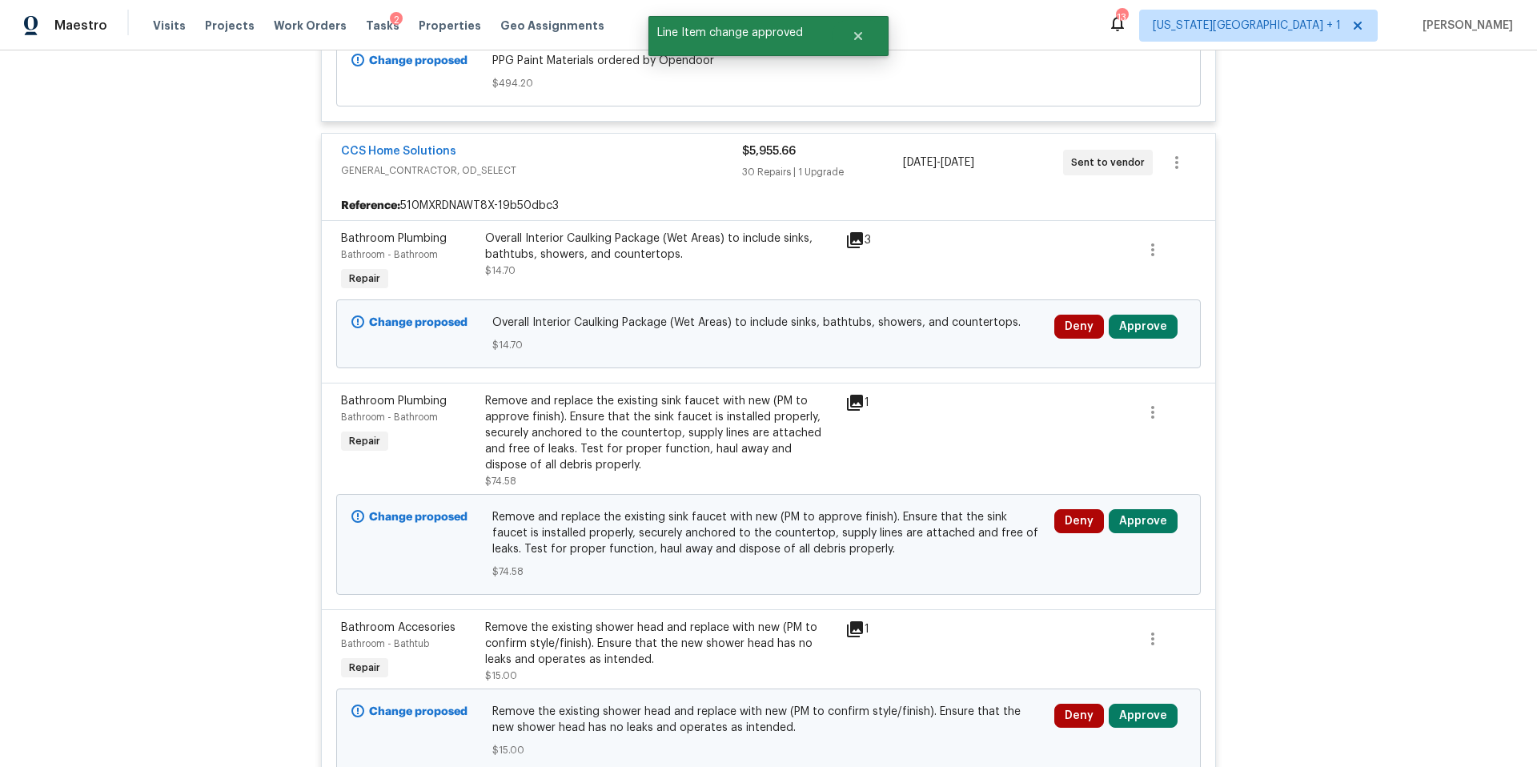
click at [1124, 539] on div "Deny Approve" at bounding box center [1119, 544] width 141 height 80
click at [1133, 525] on button "Approve" at bounding box center [1142, 521] width 69 height 24
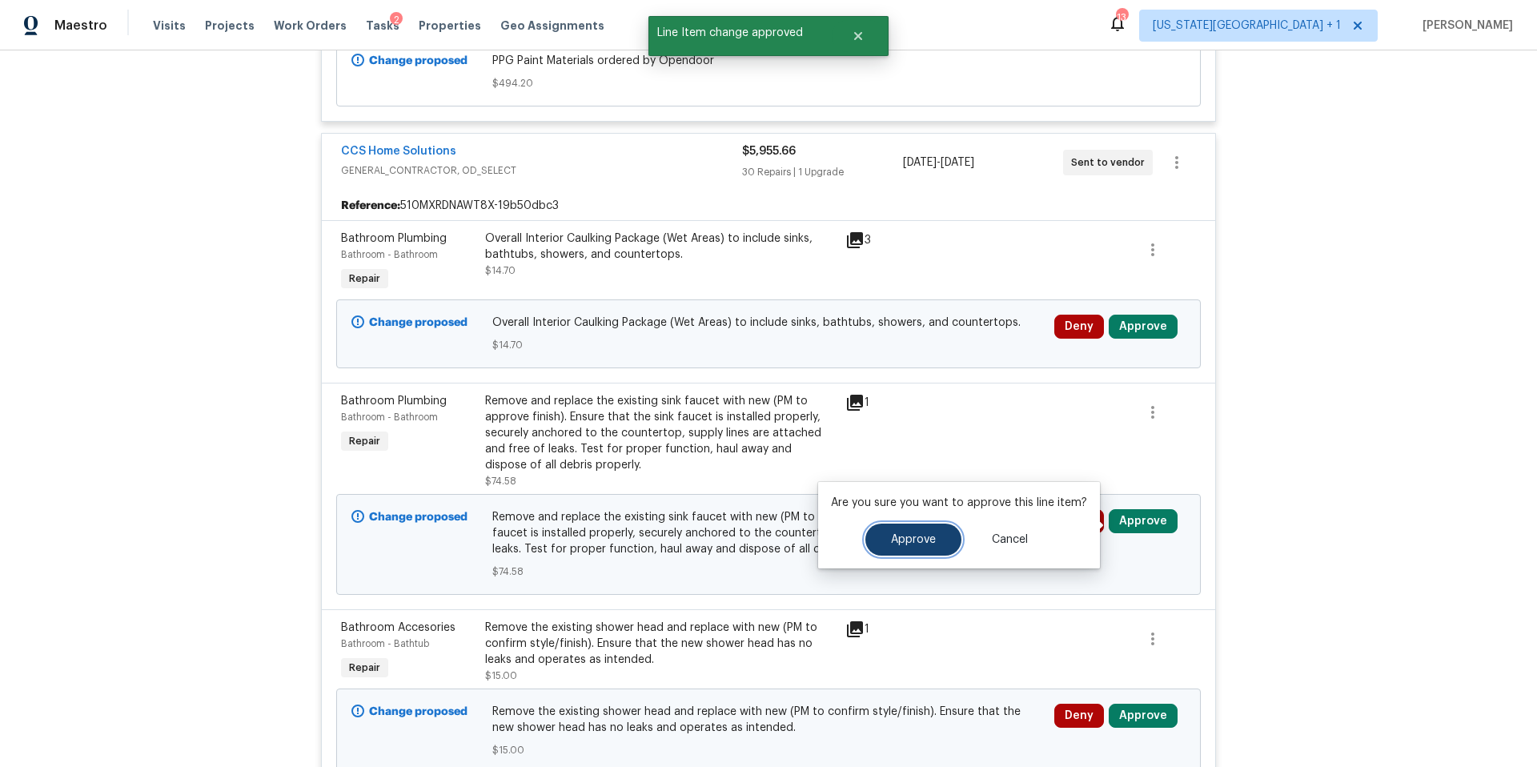
click at [928, 531] on button "Approve" at bounding box center [913, 539] width 96 height 32
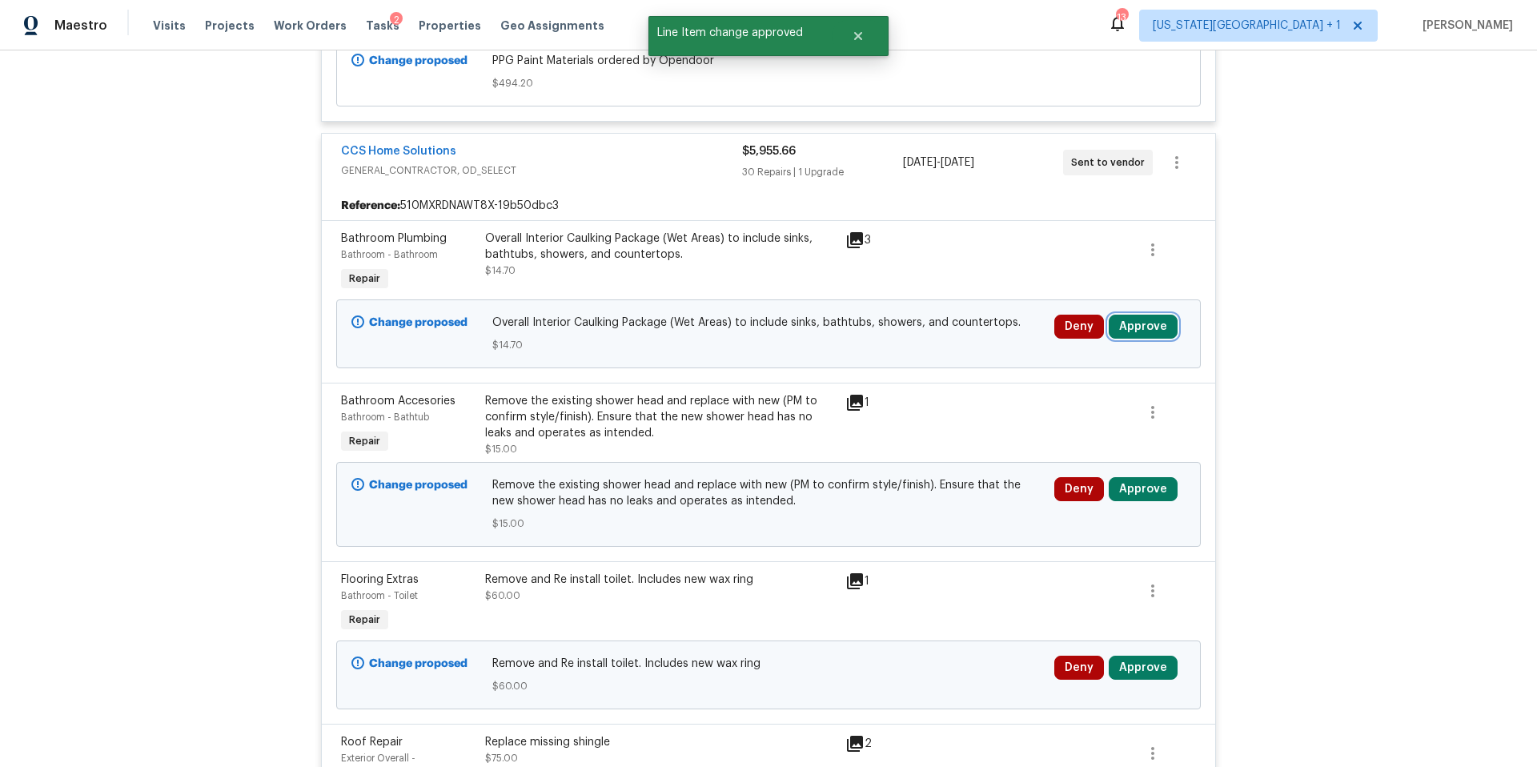
click at [1131, 332] on button "Approve" at bounding box center [1142, 327] width 69 height 24
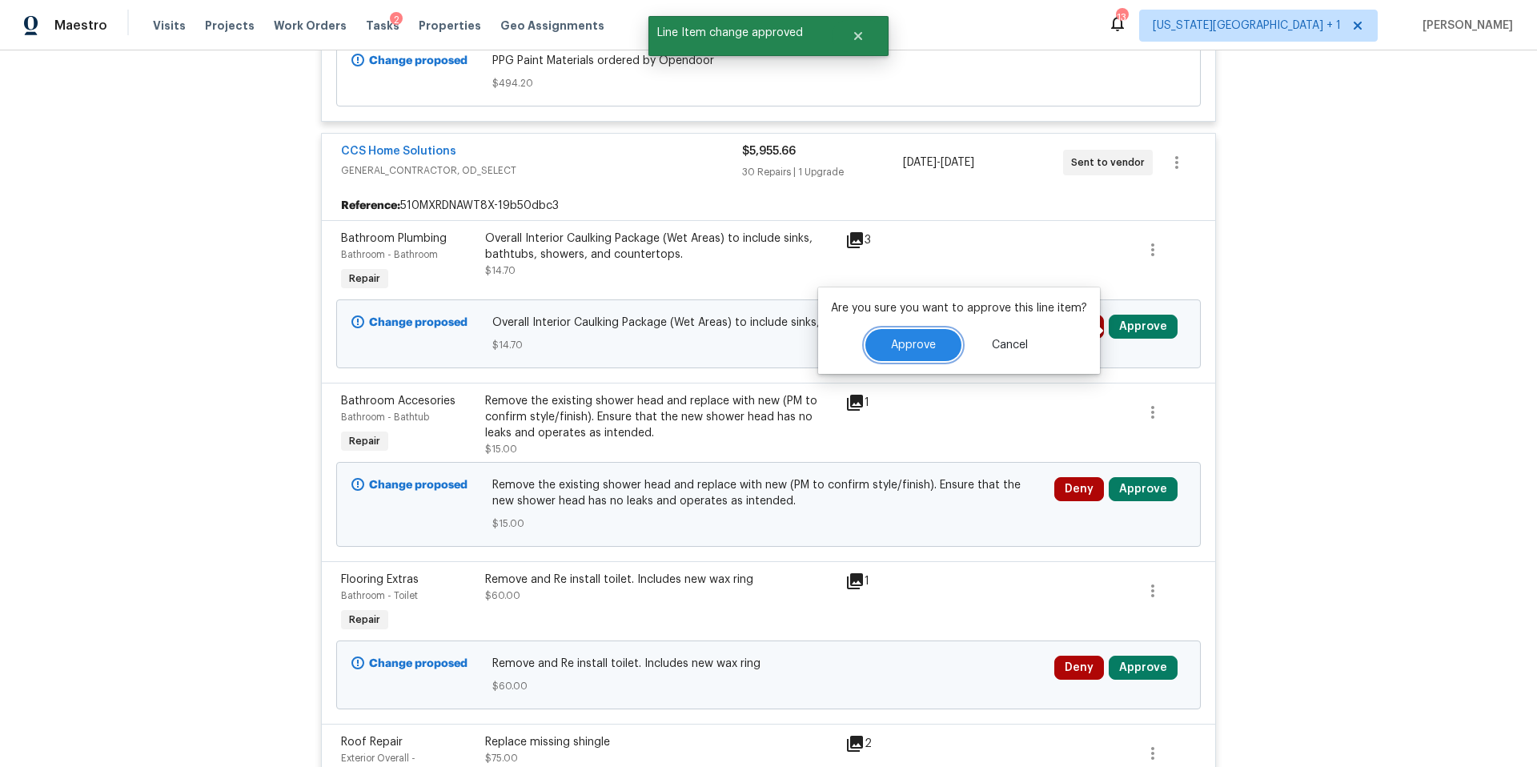
click at [923, 344] on span "Approve" at bounding box center [913, 345] width 45 height 12
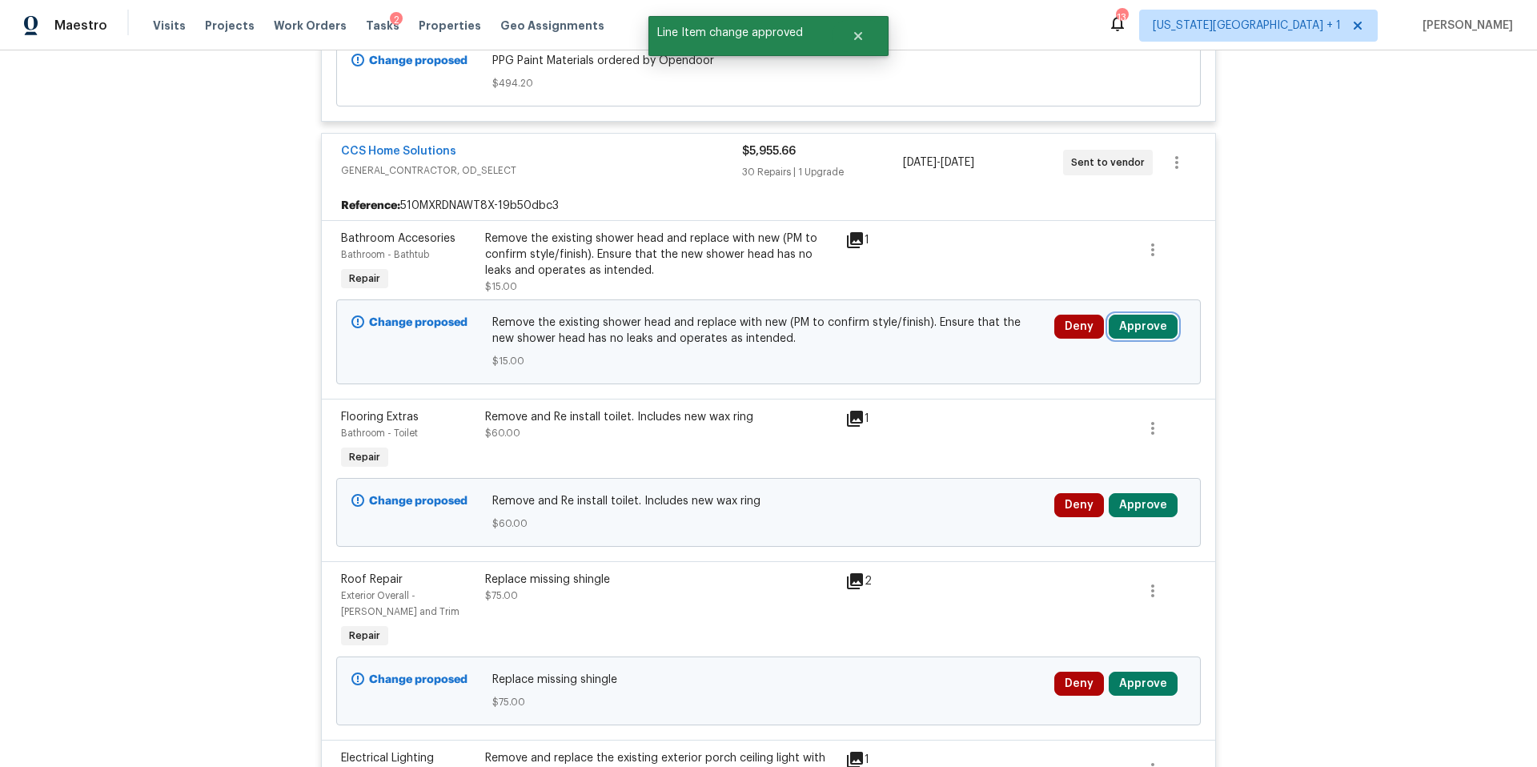
click at [1141, 338] on button "Approve" at bounding box center [1142, 327] width 69 height 24
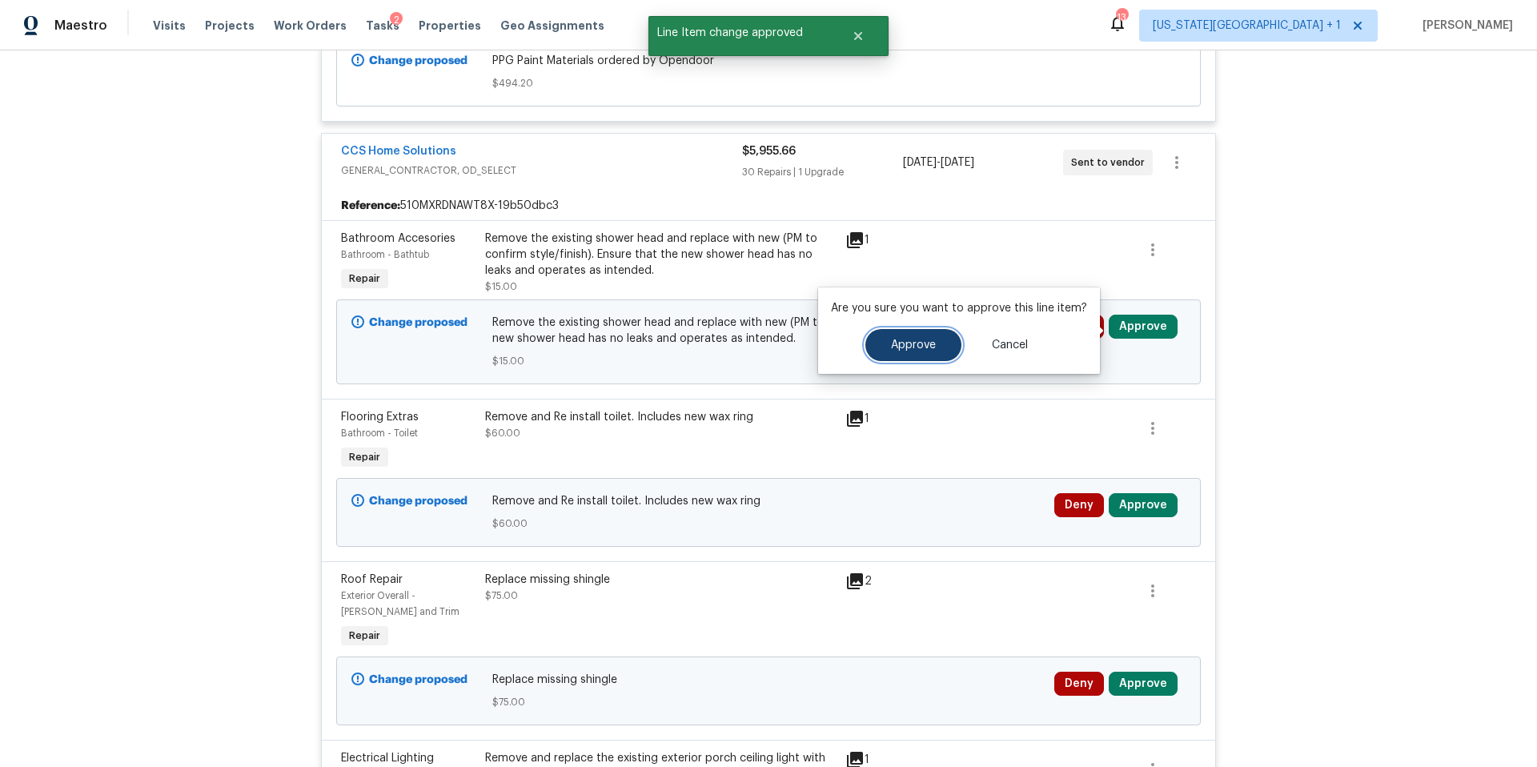
click at [948, 348] on button "Approve" at bounding box center [913, 345] width 96 height 32
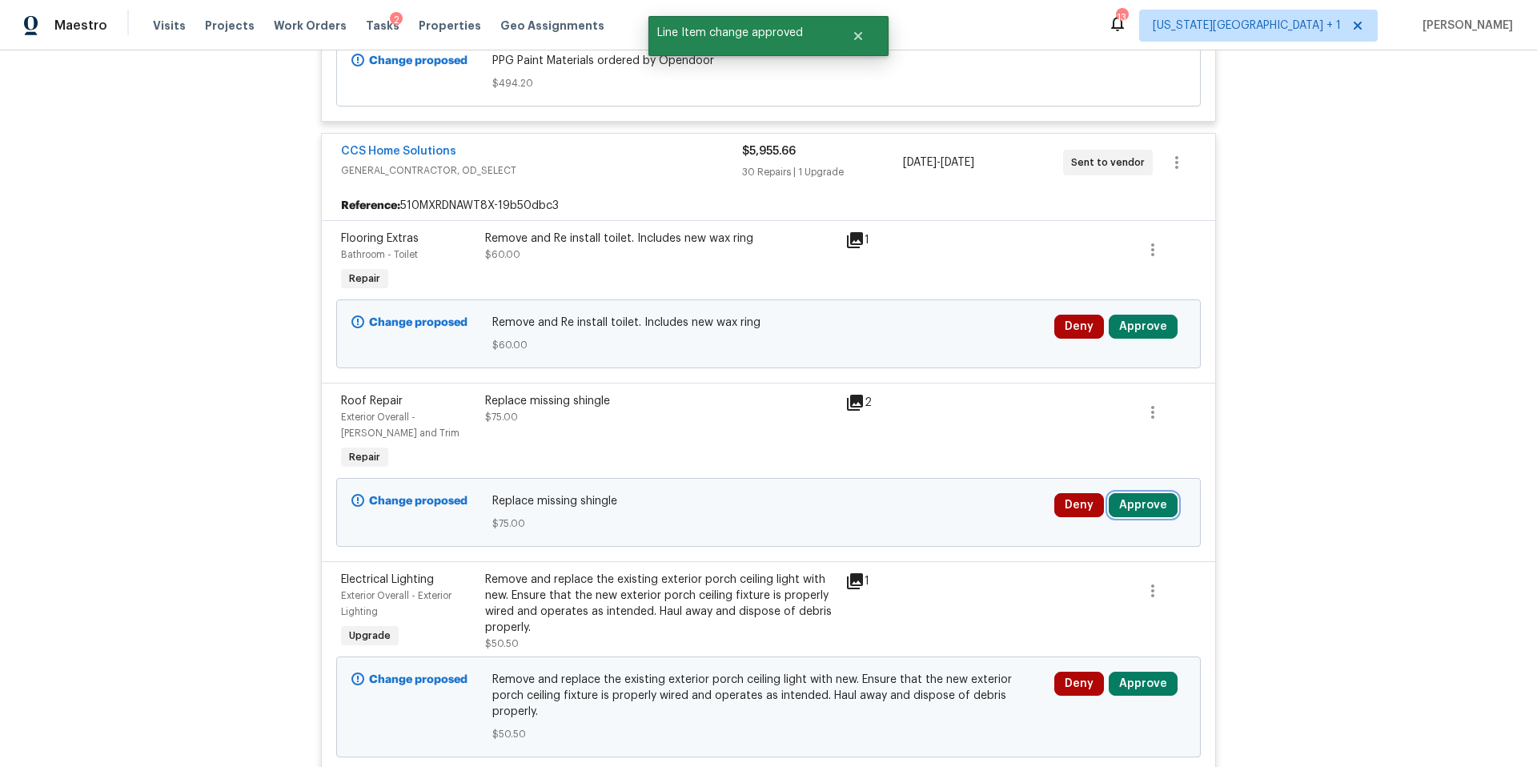
click at [1137, 511] on button "Approve" at bounding box center [1142, 505] width 69 height 24
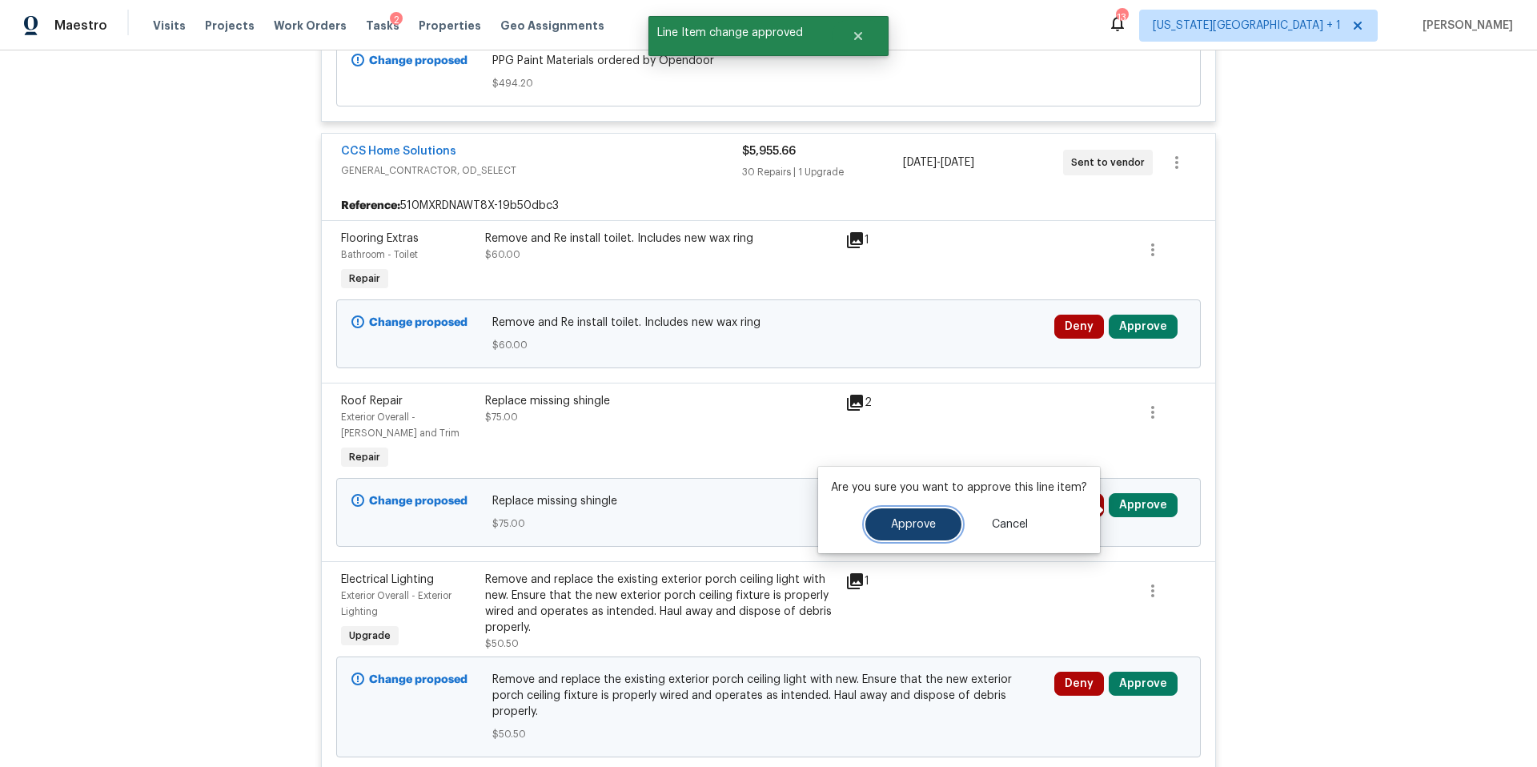
click at [925, 519] on span "Approve" at bounding box center [913, 525] width 45 height 12
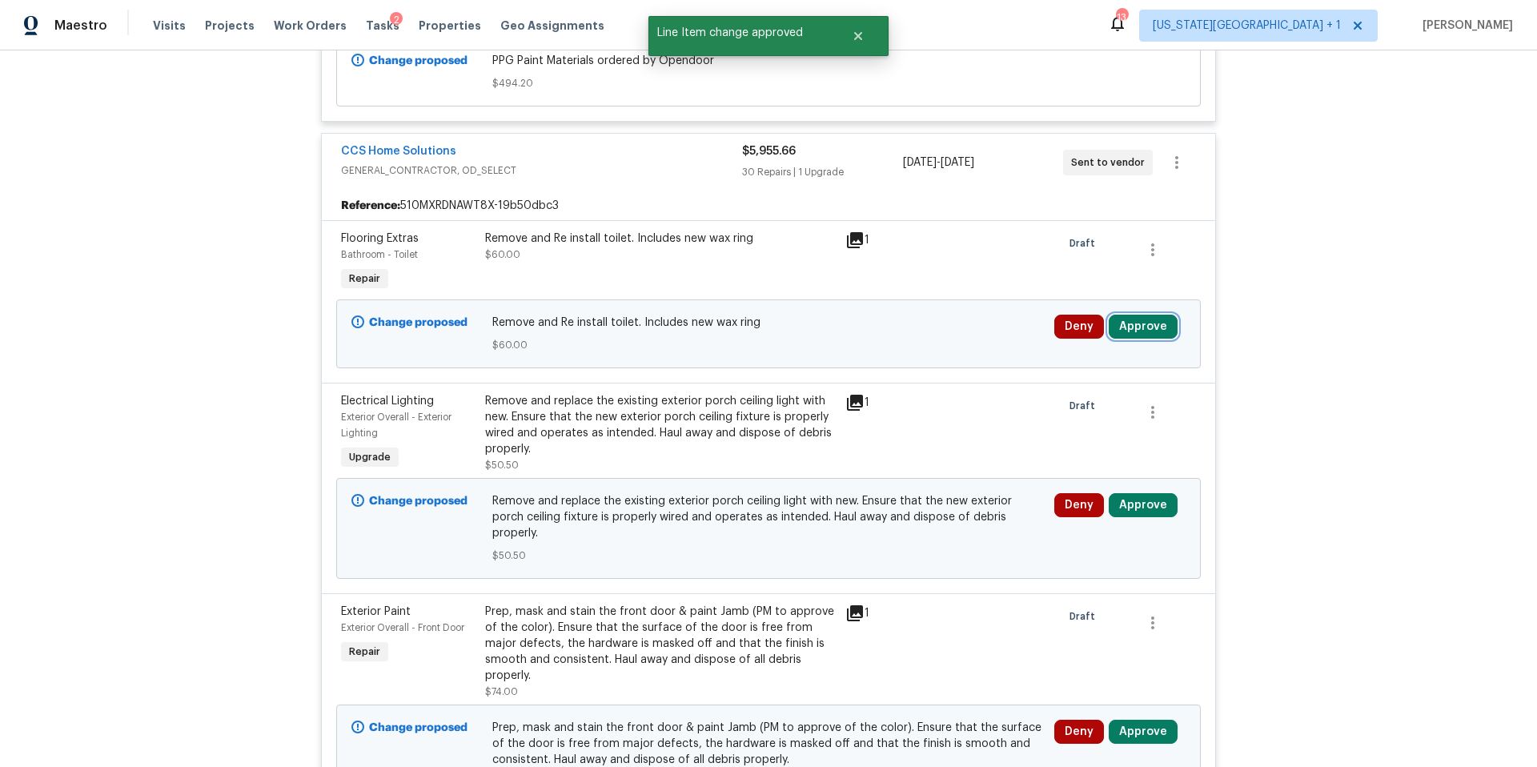
click at [1149, 327] on button "Approve" at bounding box center [1142, 327] width 69 height 24
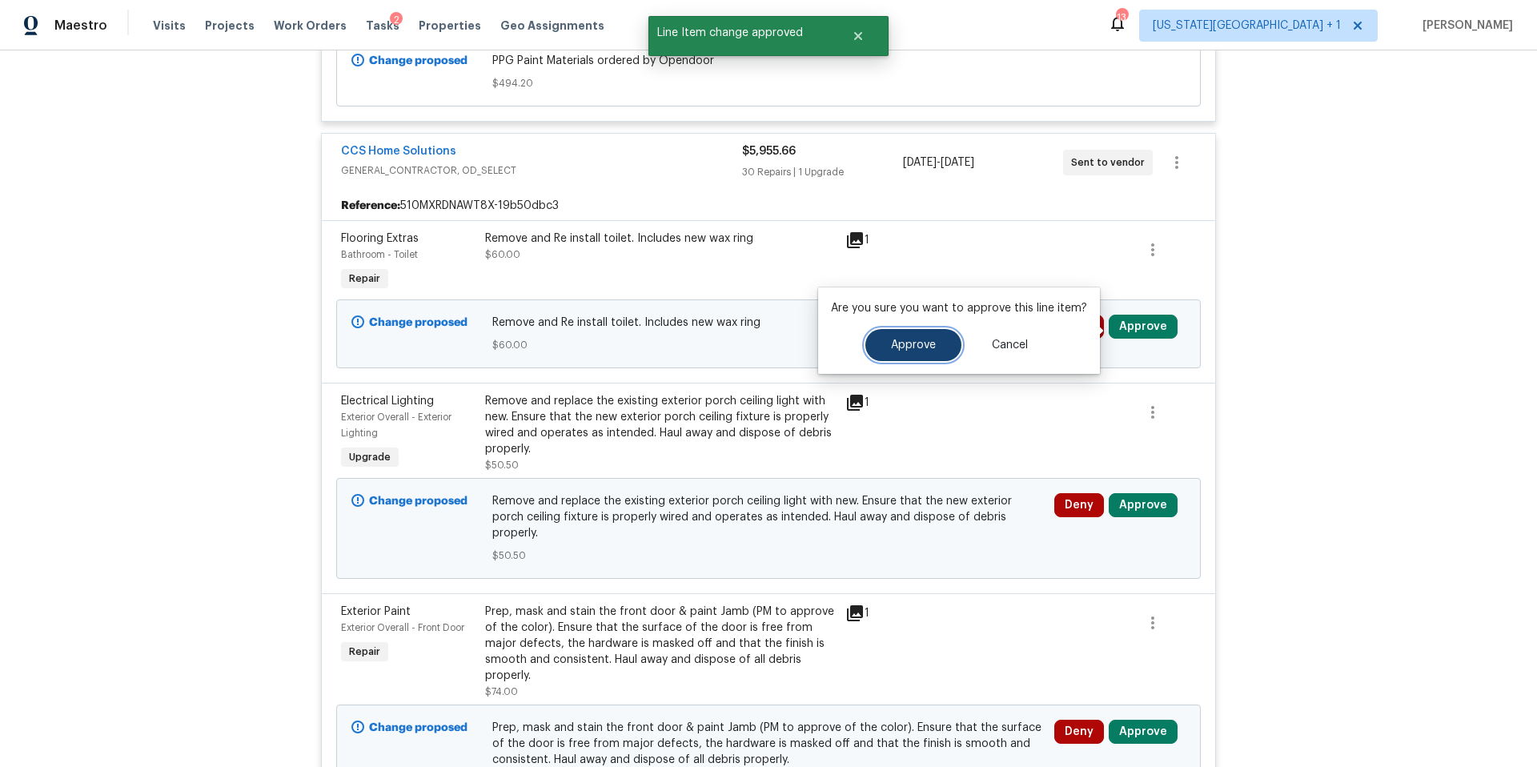
click at [929, 353] on button "Approve" at bounding box center [913, 345] width 96 height 32
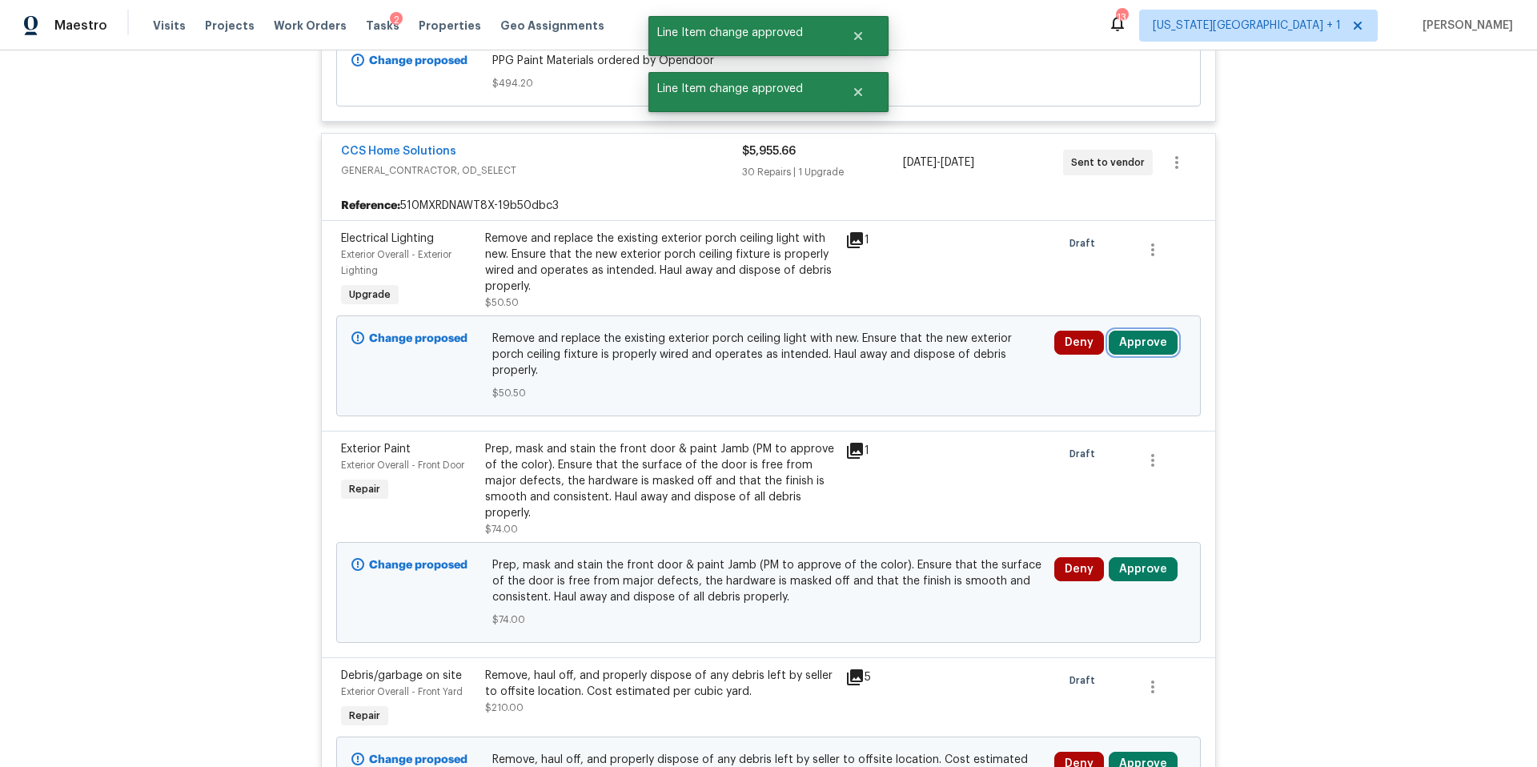
click at [1133, 338] on button "Approve" at bounding box center [1142, 343] width 69 height 24
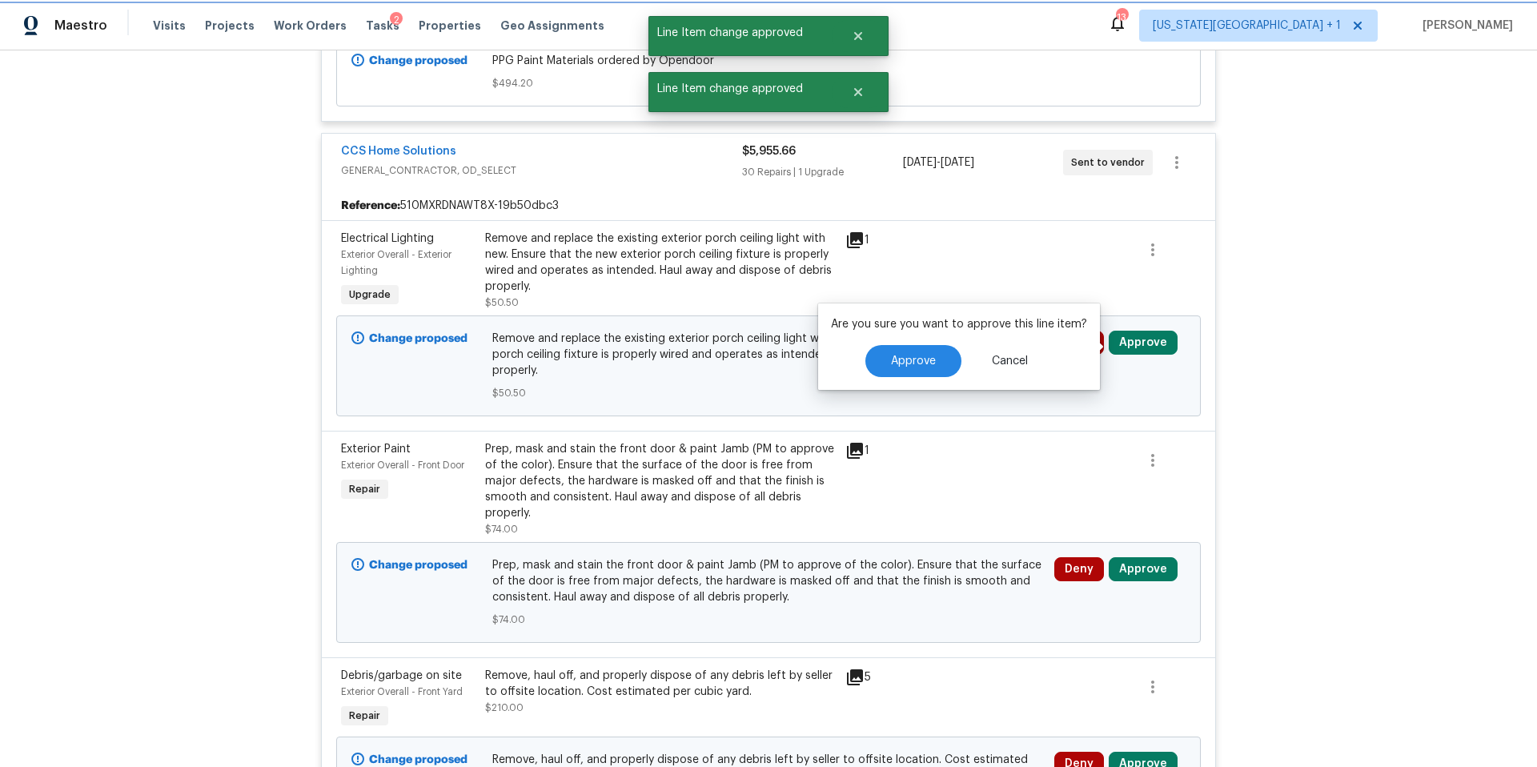
click at [1133, 341] on button "Approve" at bounding box center [1142, 343] width 69 height 24
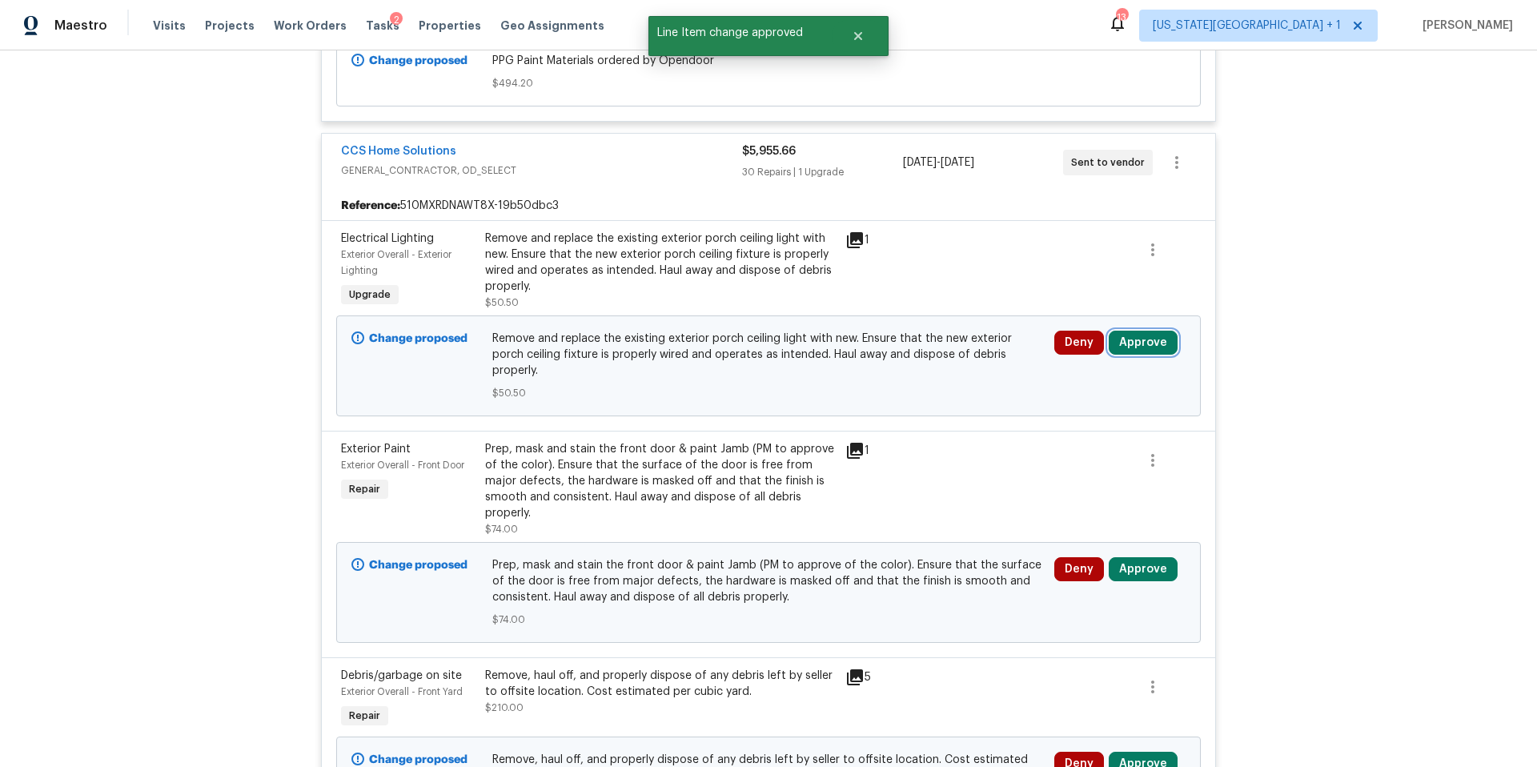
click at [1136, 344] on button "Approve" at bounding box center [1142, 343] width 69 height 24
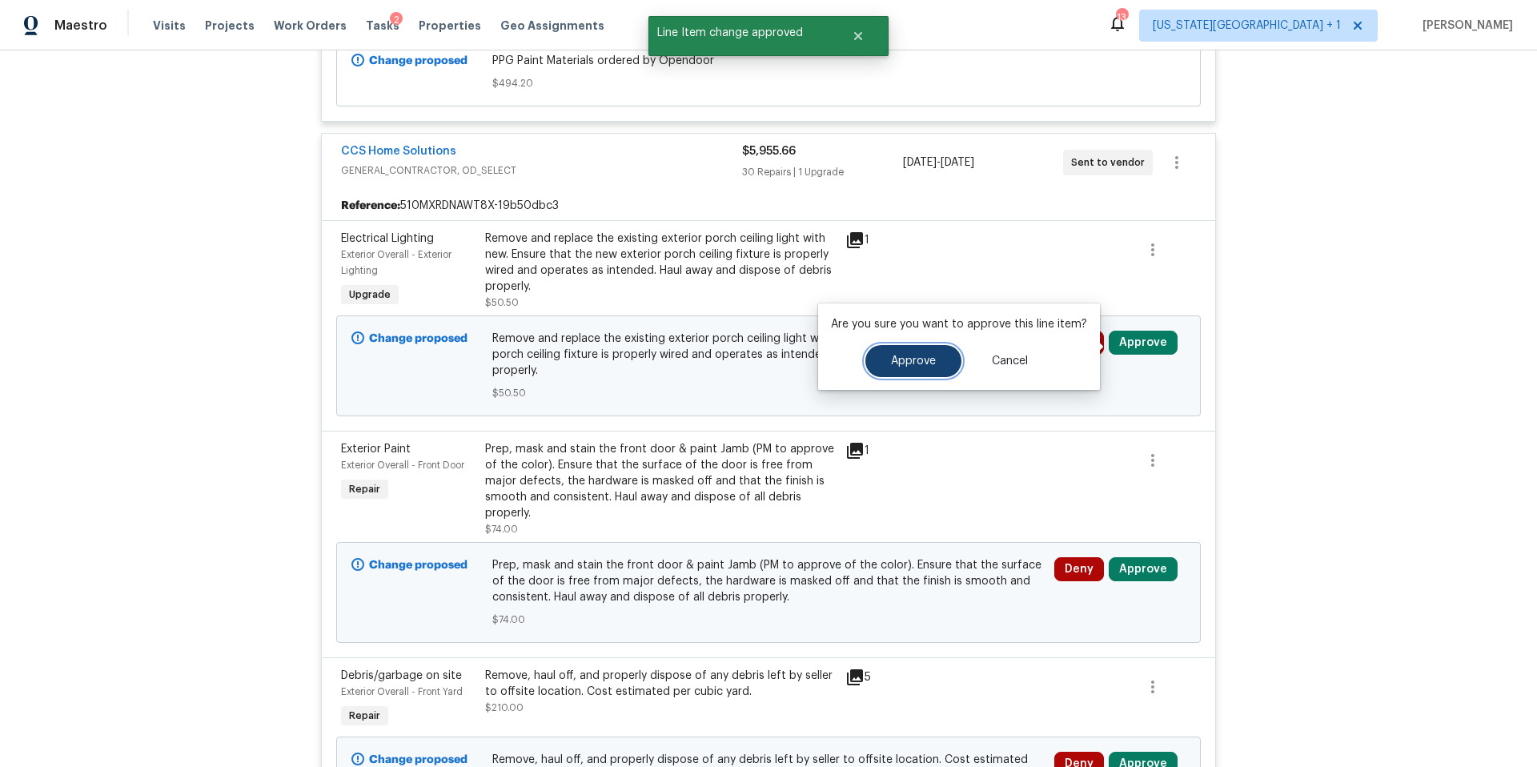
click at [920, 357] on span "Approve" at bounding box center [913, 361] width 45 height 12
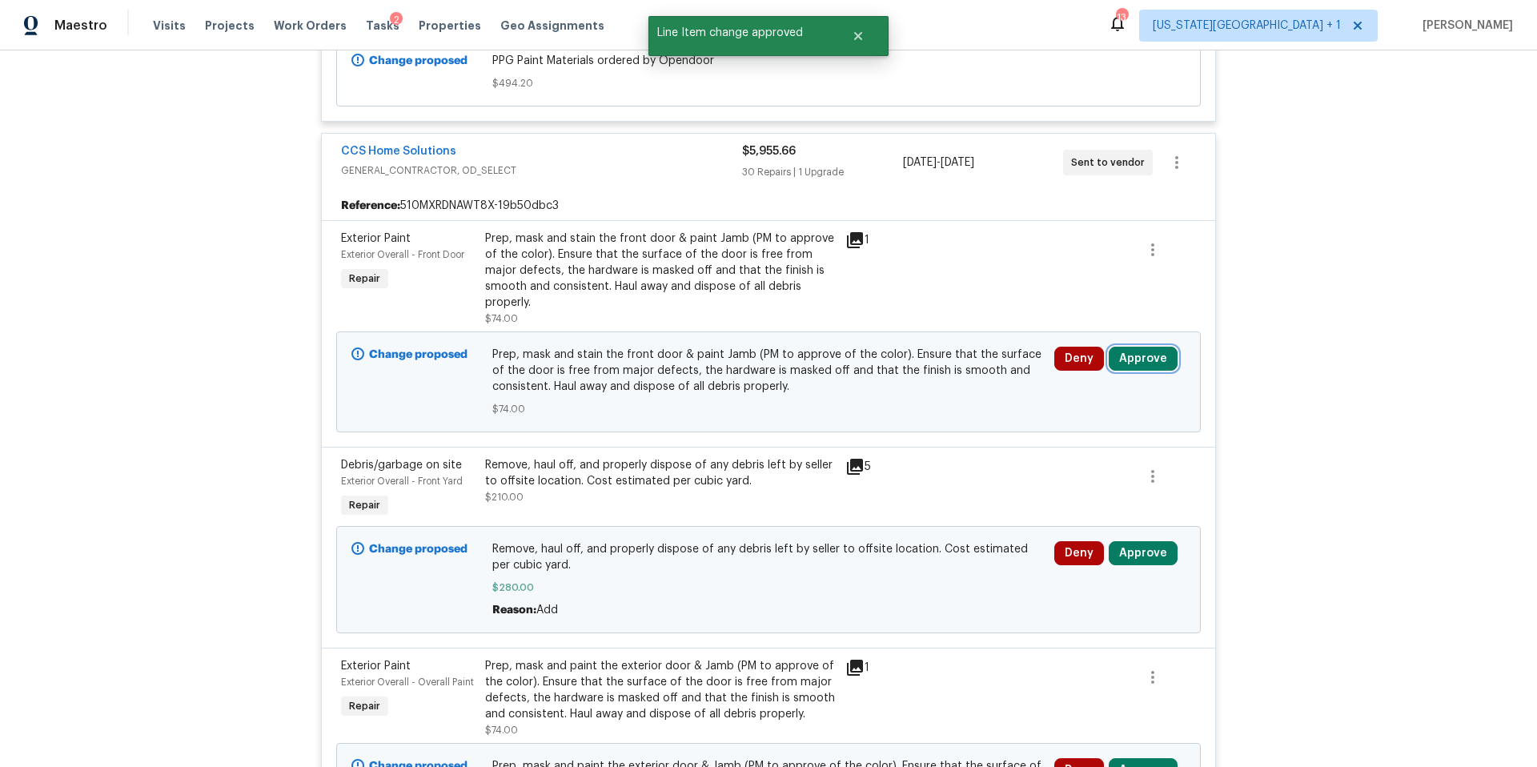
click at [1131, 352] on button "Approve" at bounding box center [1142, 359] width 69 height 24
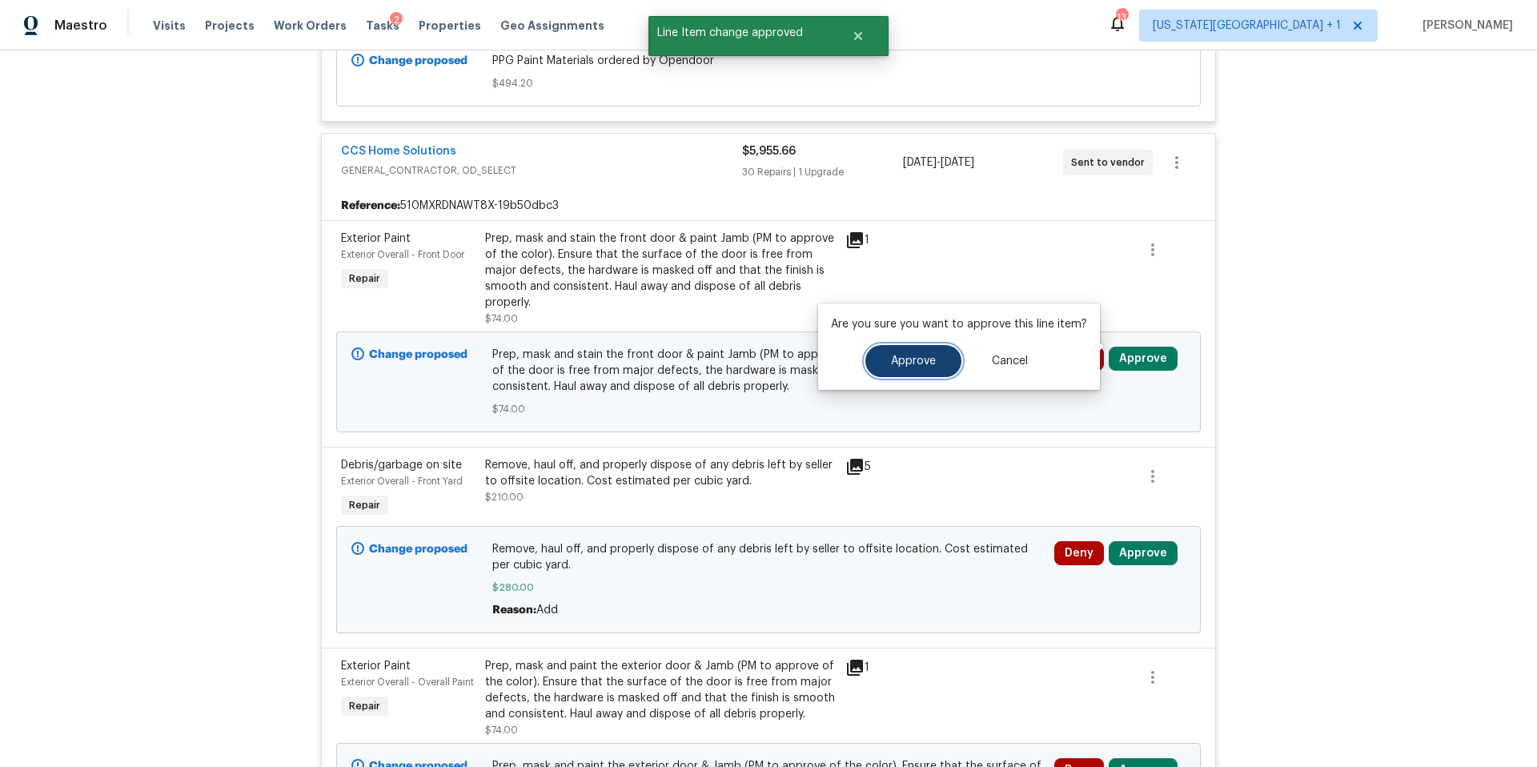
click at [924, 364] on span "Approve" at bounding box center [913, 361] width 45 height 12
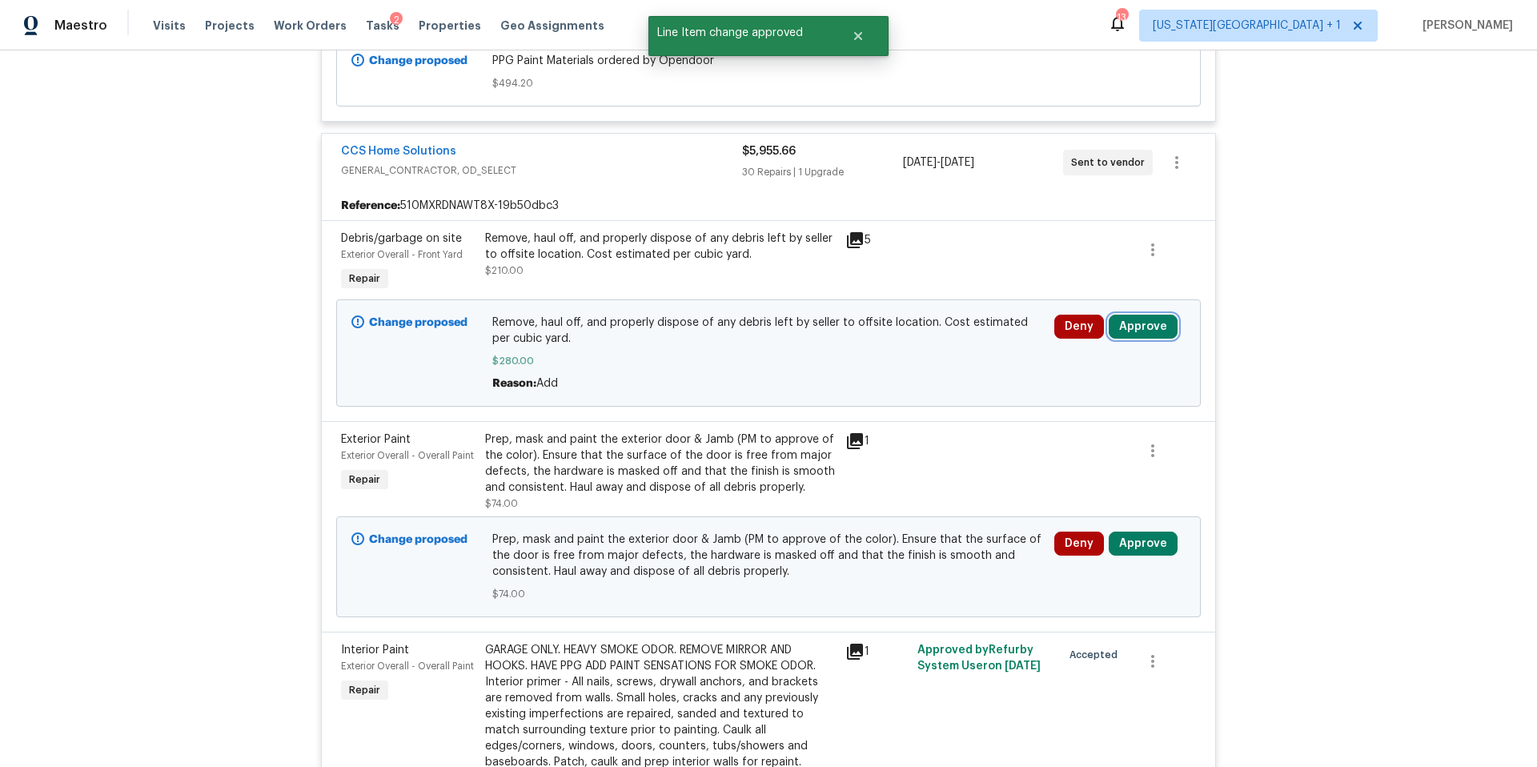
click at [1139, 321] on button "Approve" at bounding box center [1142, 327] width 69 height 24
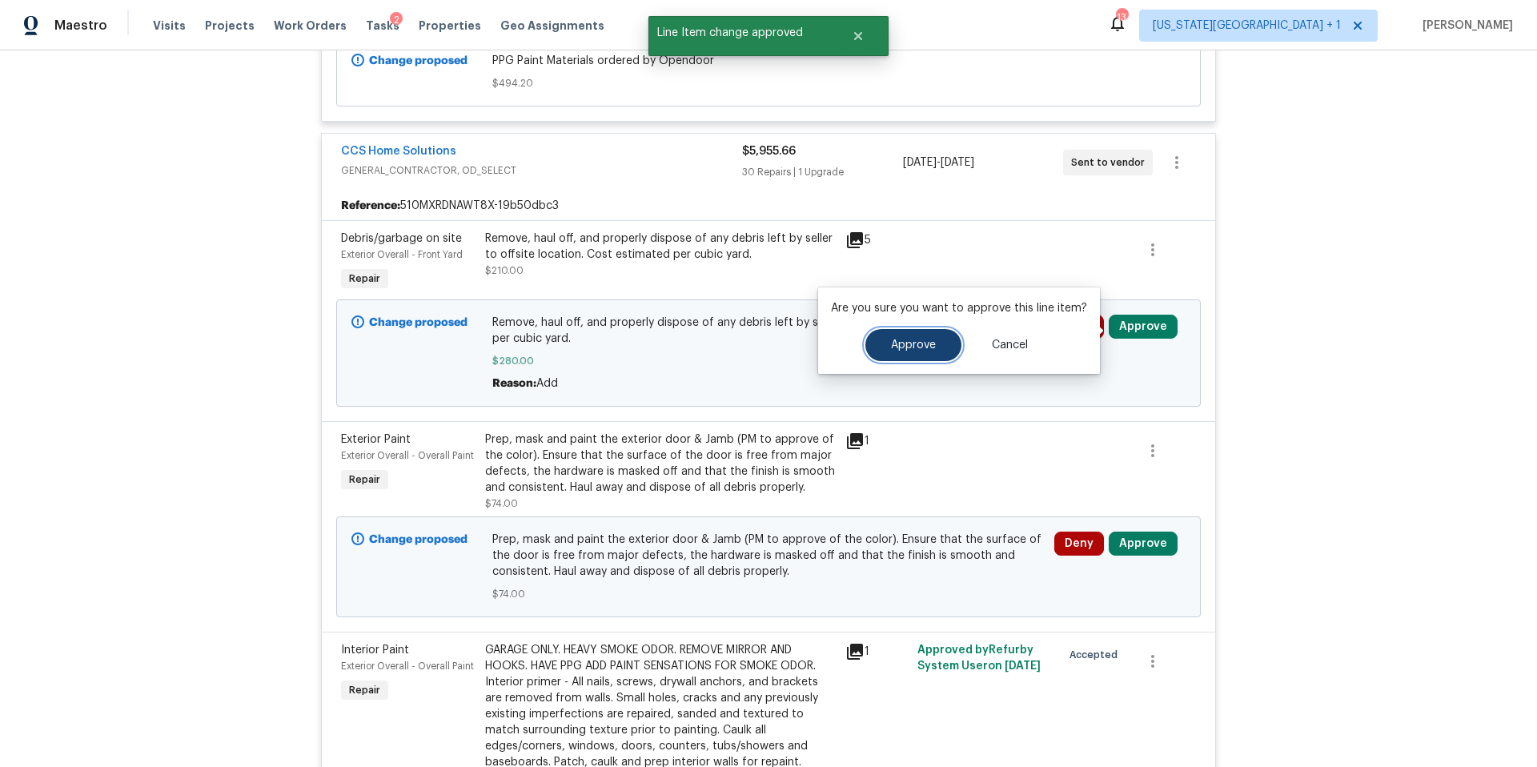
click at [920, 340] on span "Approve" at bounding box center [913, 345] width 45 height 12
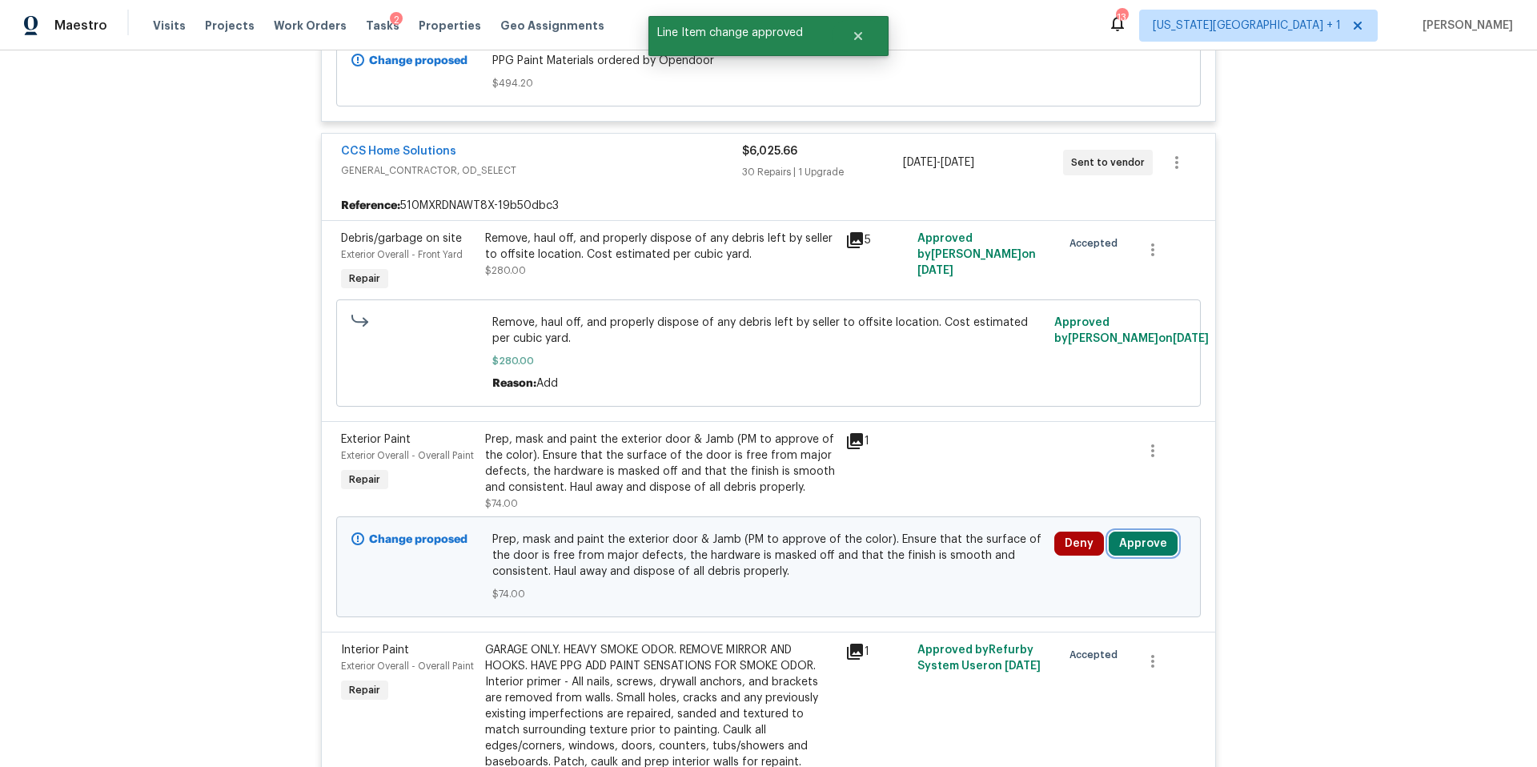
click at [1157, 548] on button "Approve" at bounding box center [1142, 543] width 69 height 24
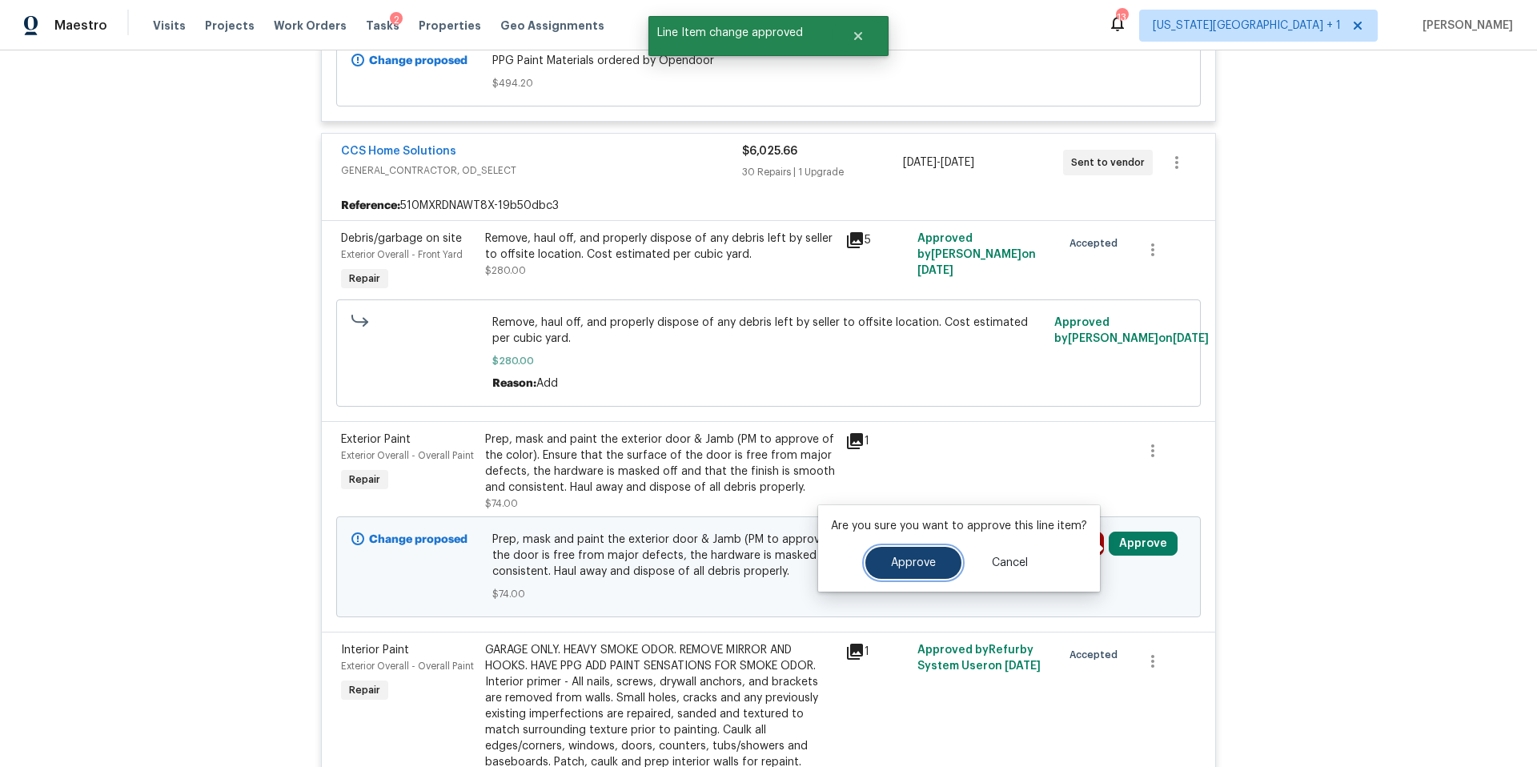
click at [948, 555] on button "Approve" at bounding box center [913, 563] width 96 height 32
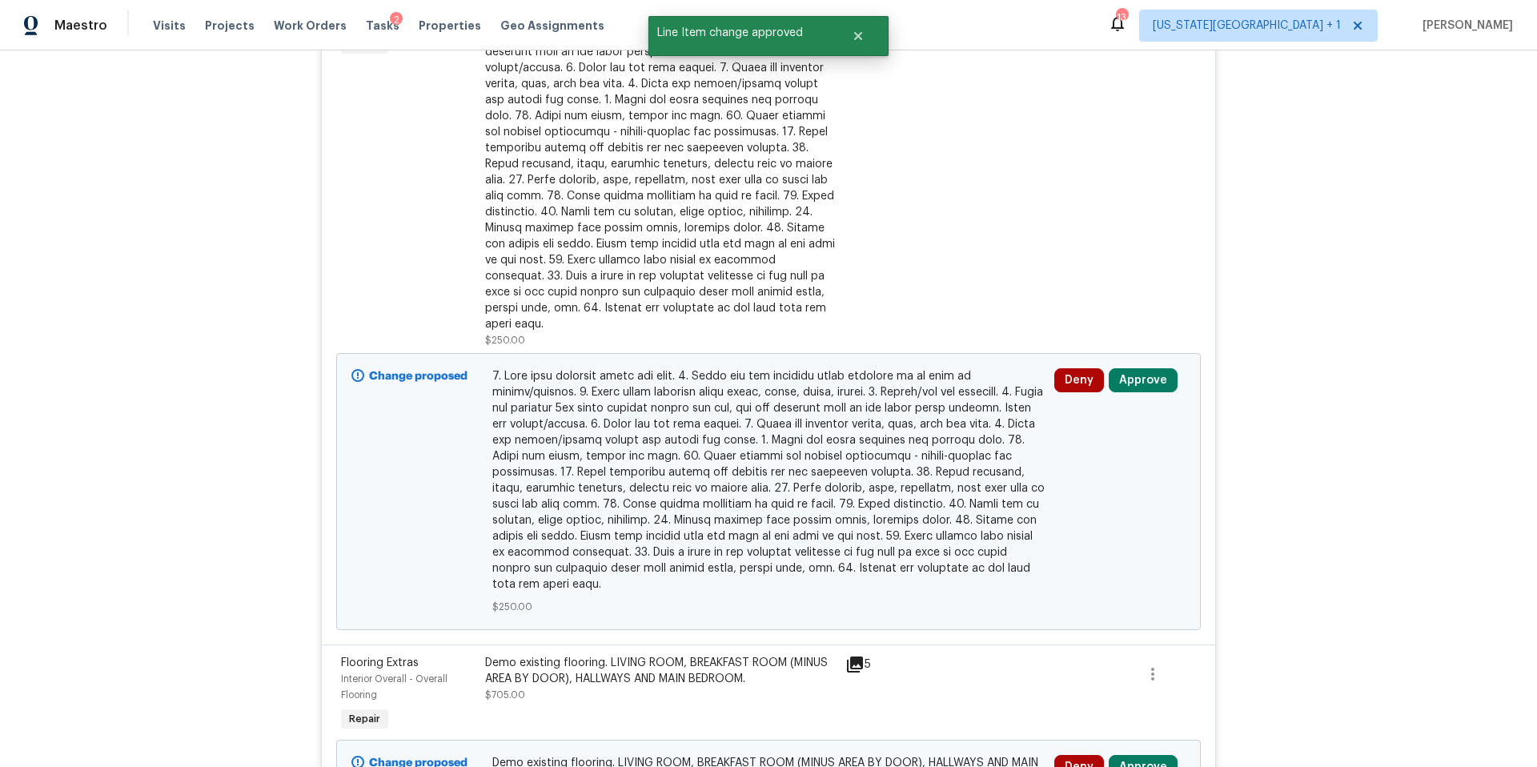
scroll to position [2795, 0]
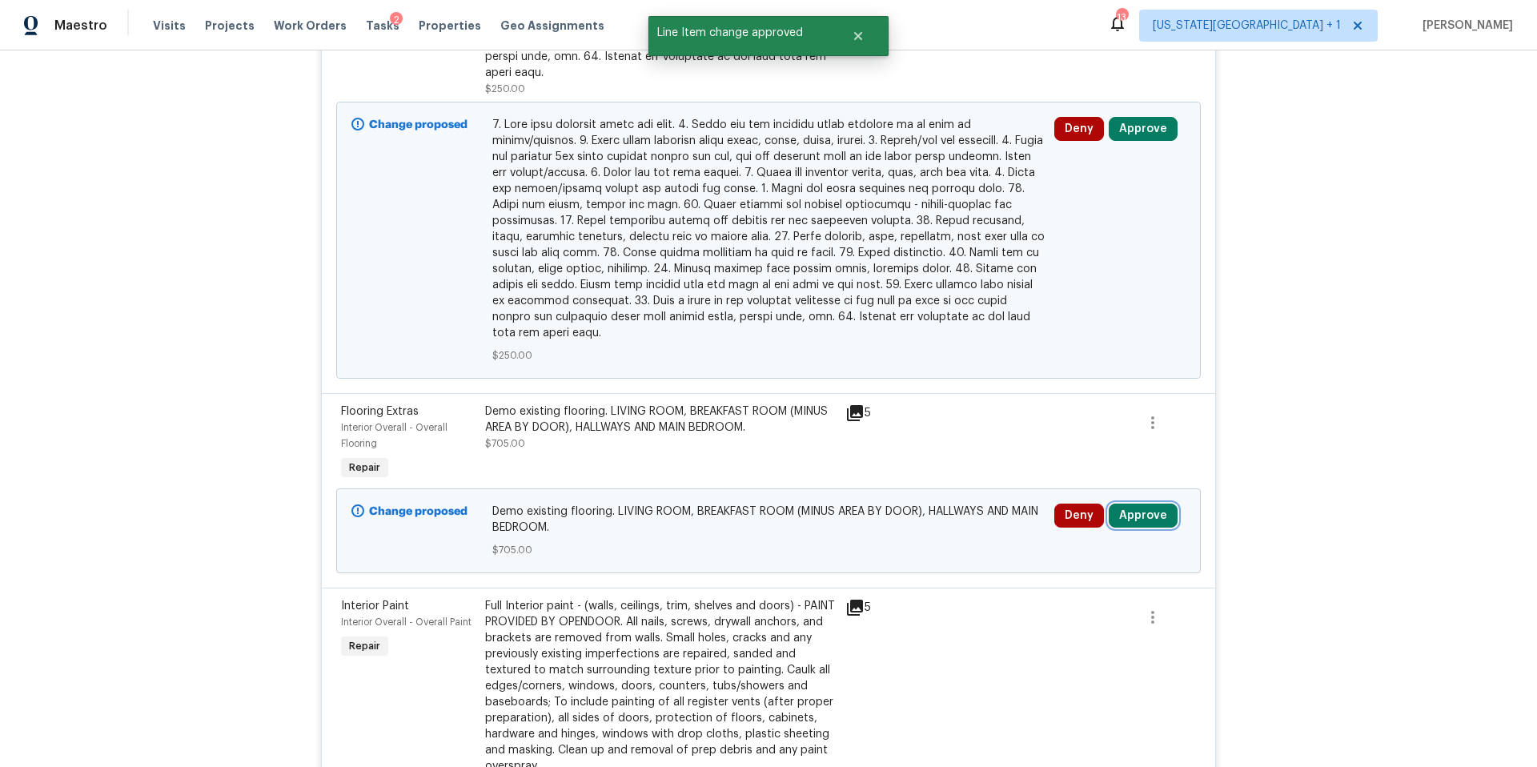
click at [1135, 512] on button "Approve" at bounding box center [1142, 515] width 69 height 24
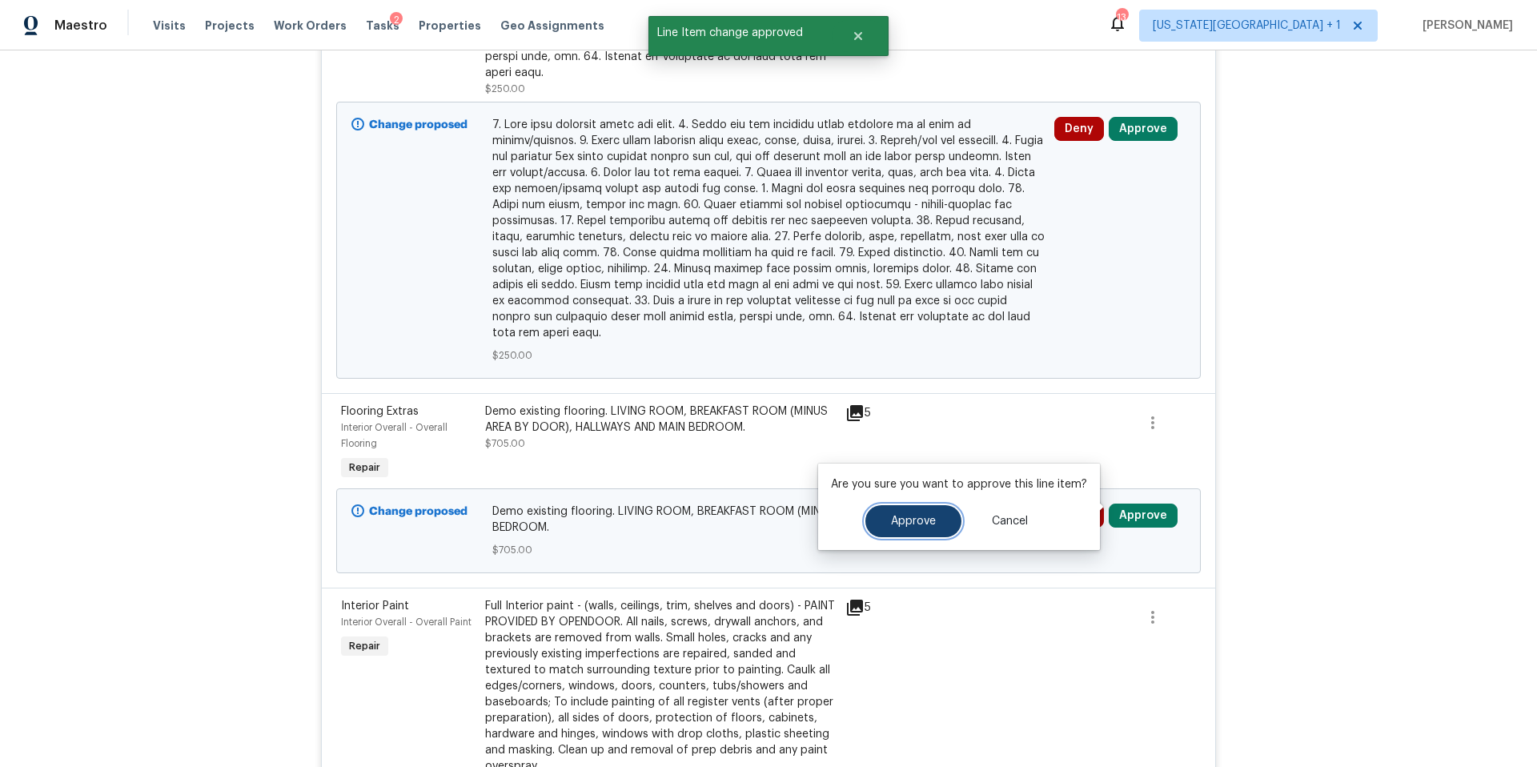
click at [908, 529] on button "Approve" at bounding box center [913, 521] width 96 height 32
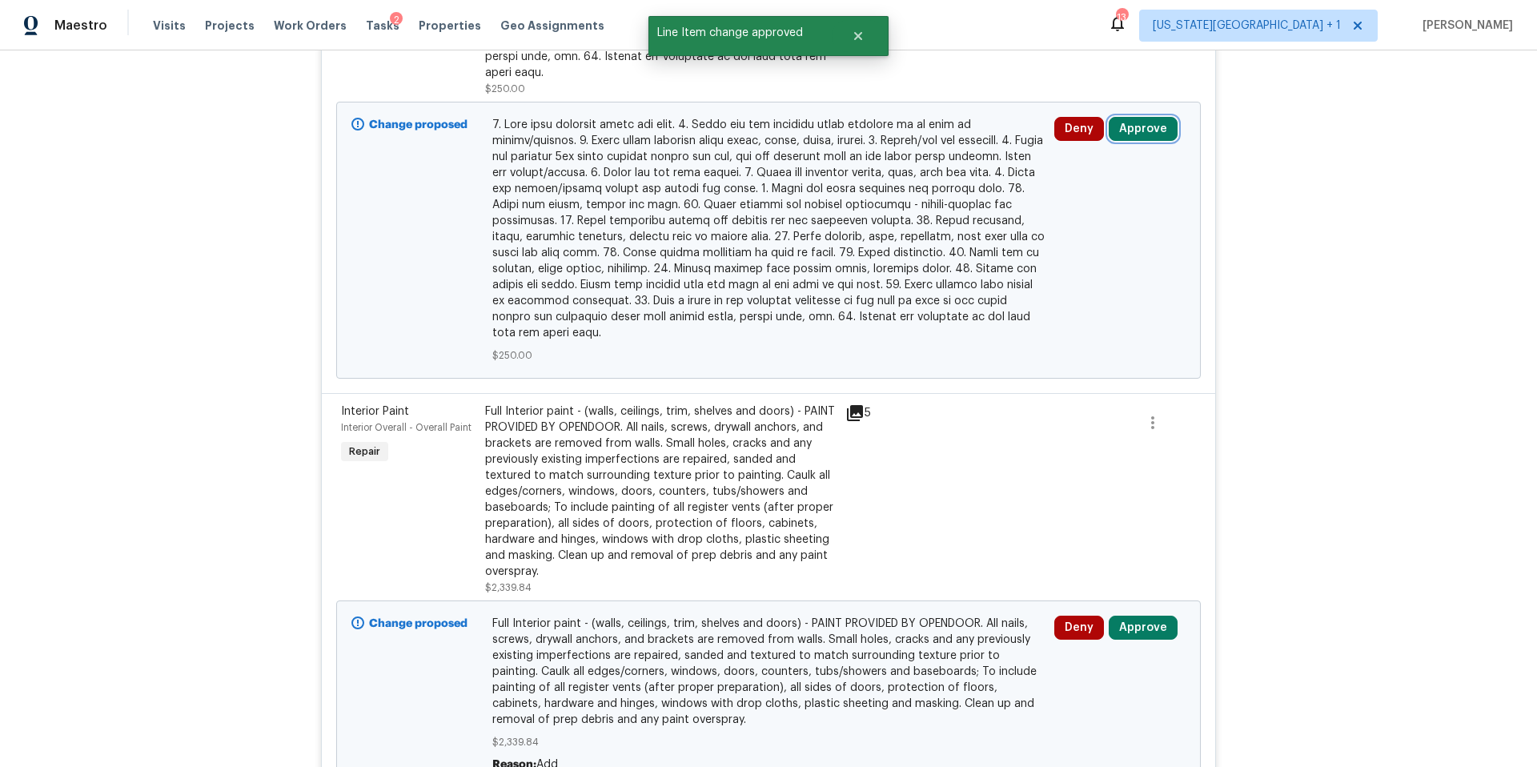
click at [1142, 121] on button "Approve" at bounding box center [1142, 129] width 69 height 24
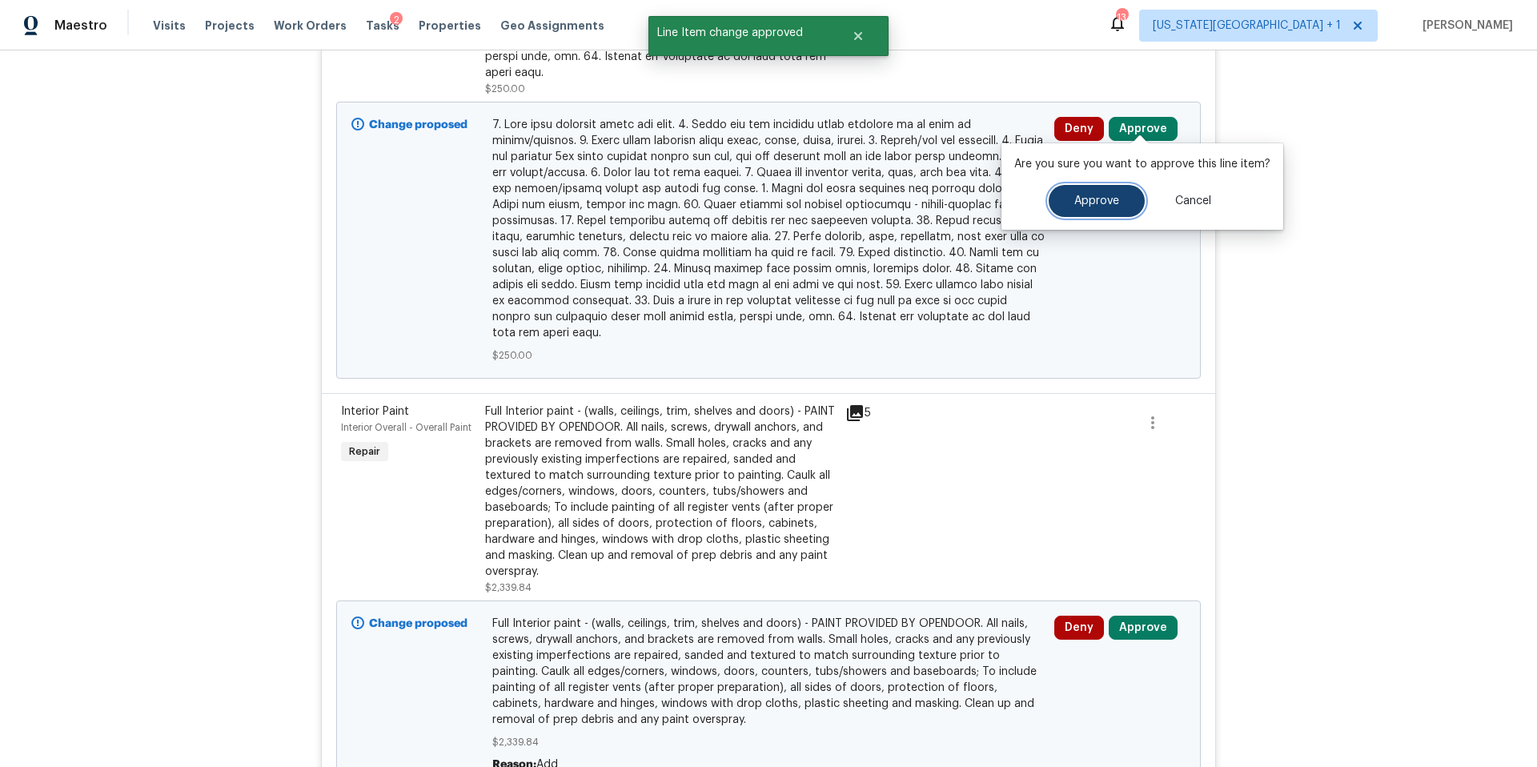
click at [1083, 199] on span "Approve" at bounding box center [1096, 201] width 45 height 12
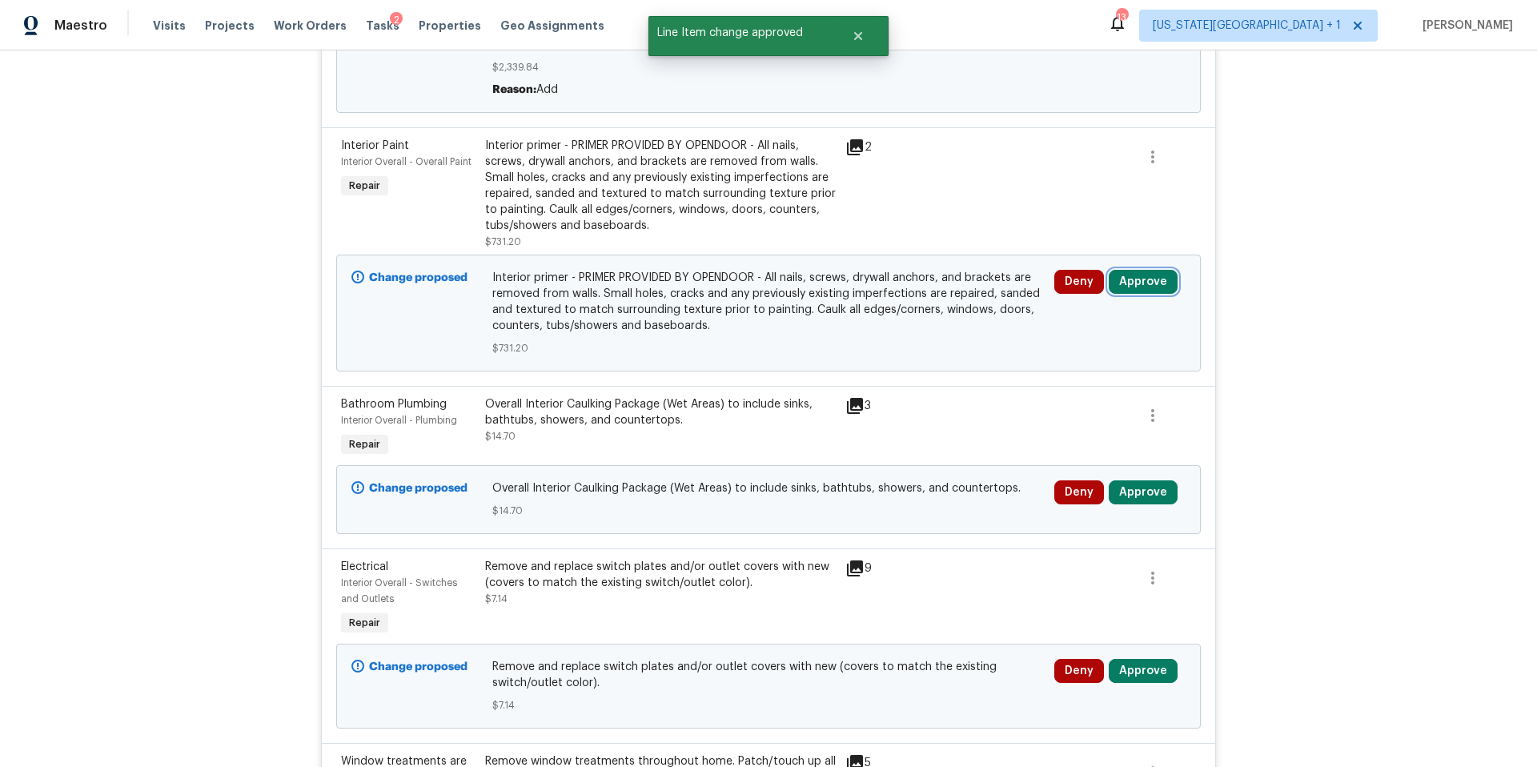
click at [1132, 279] on button "Approve" at bounding box center [1142, 282] width 69 height 24
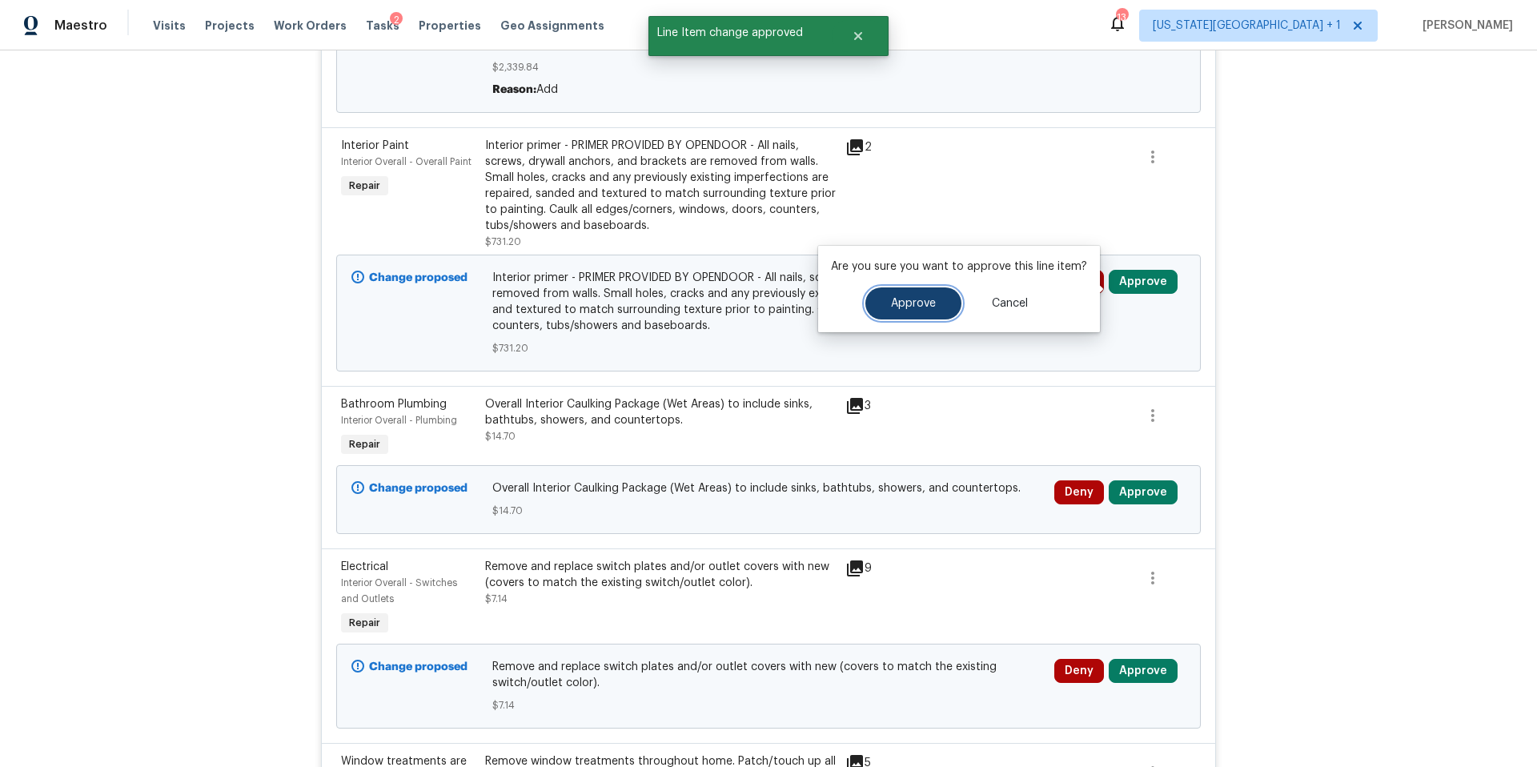
click at [927, 305] on span "Approve" at bounding box center [913, 304] width 45 height 12
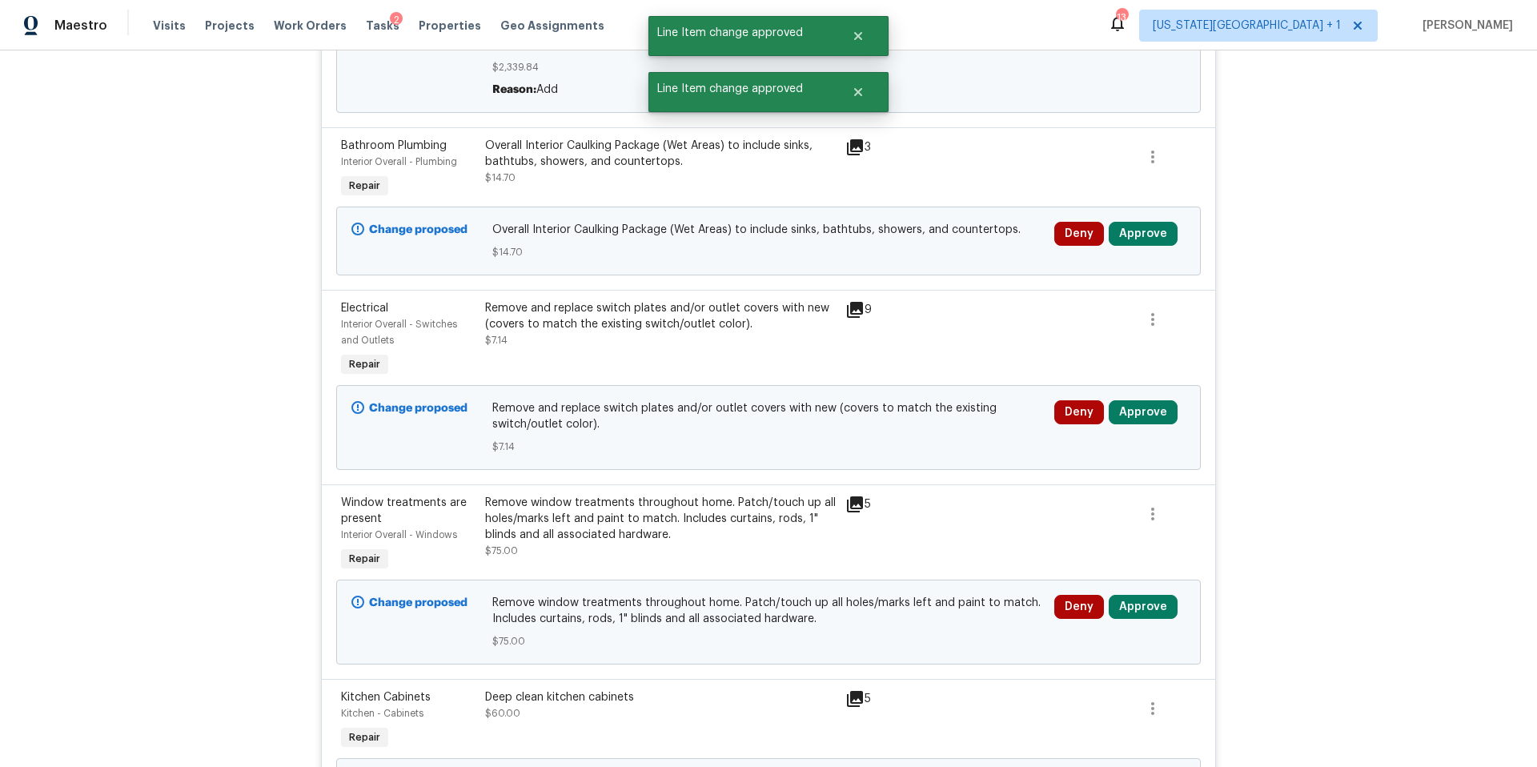
click at [1168, 224] on div "Deny Approve" at bounding box center [1119, 241] width 141 height 48
click at [1149, 235] on button "Approve" at bounding box center [1142, 234] width 69 height 24
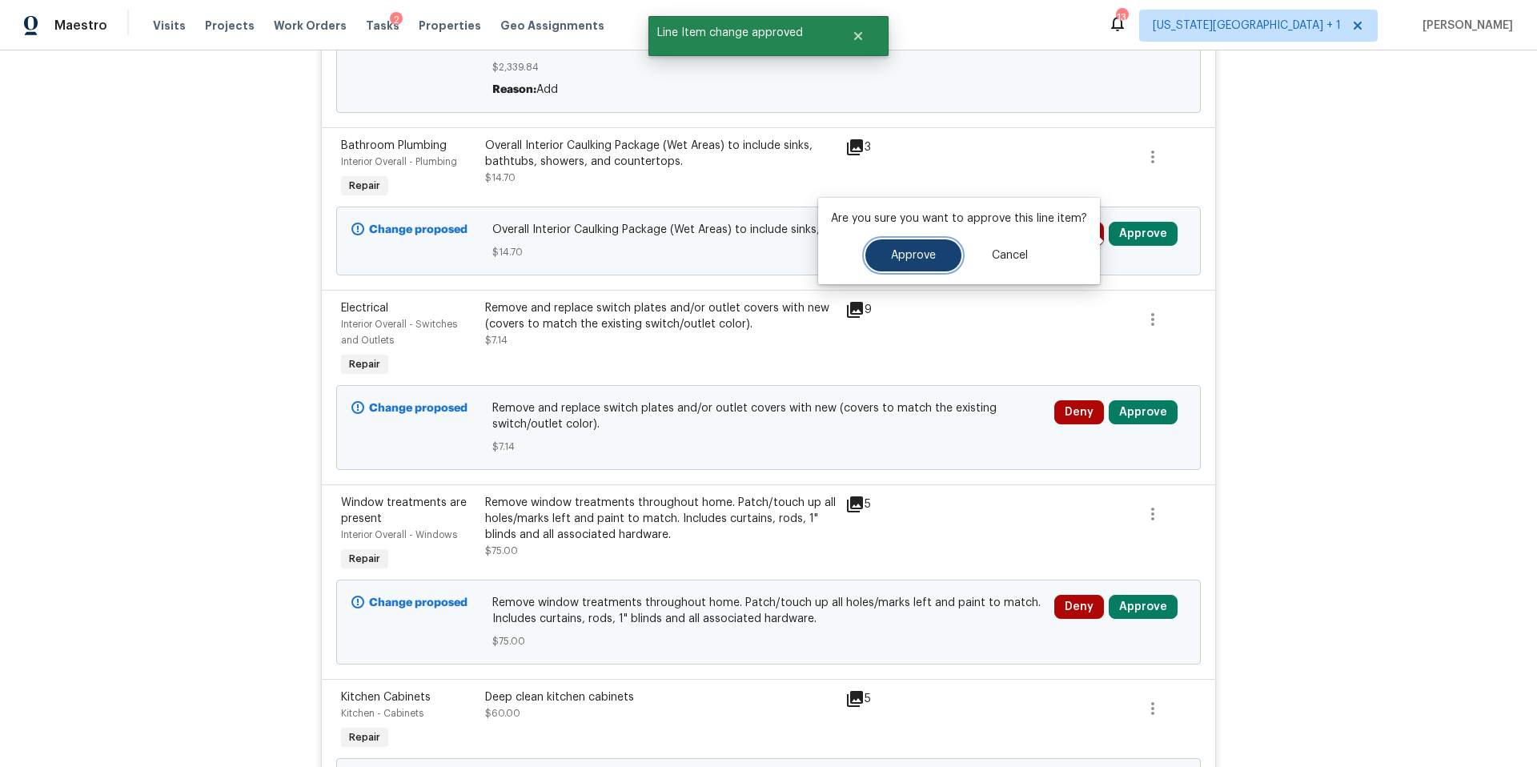
click at [915, 260] on span "Approve" at bounding box center [913, 256] width 45 height 12
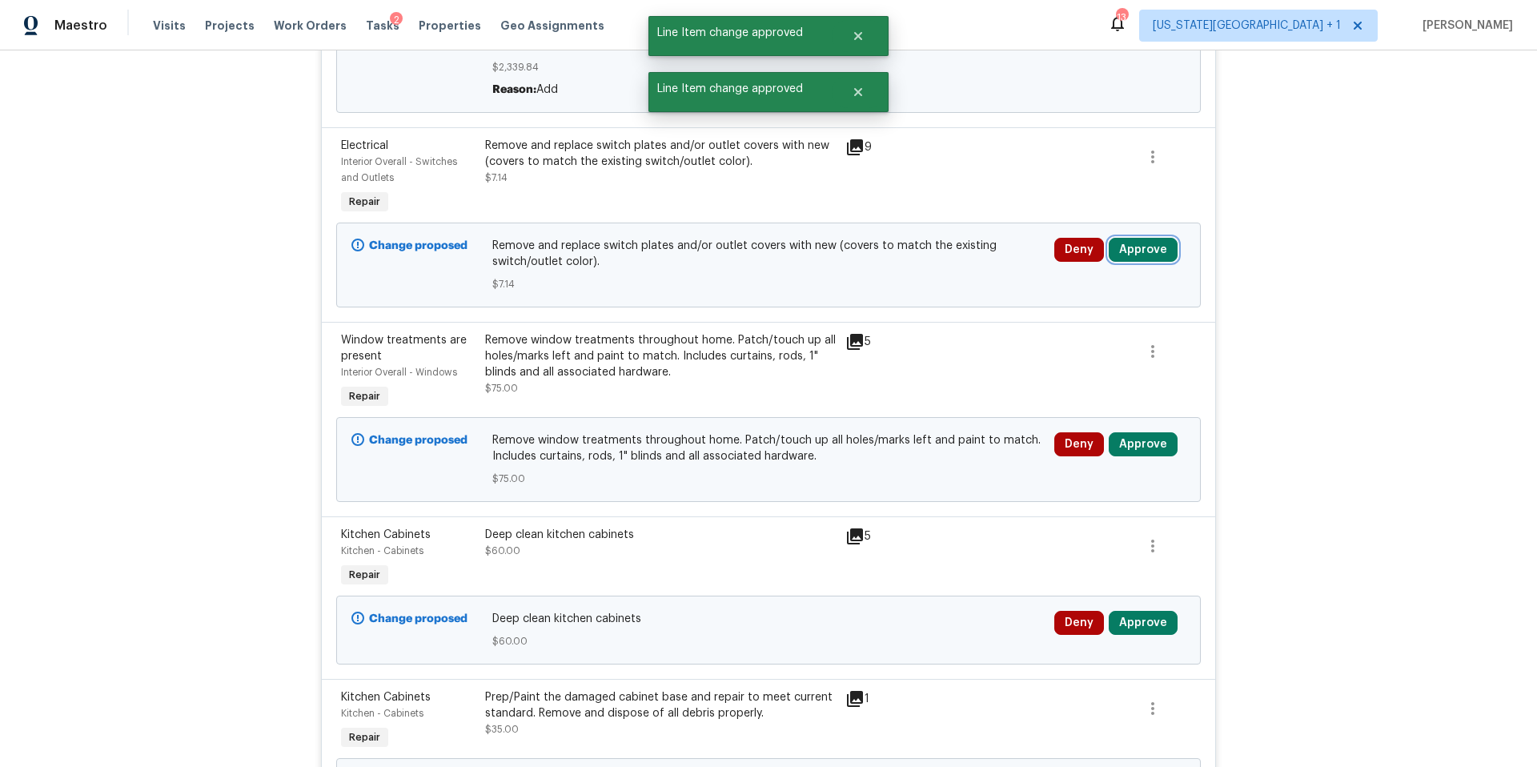
click at [1148, 257] on button "Approve" at bounding box center [1142, 250] width 69 height 24
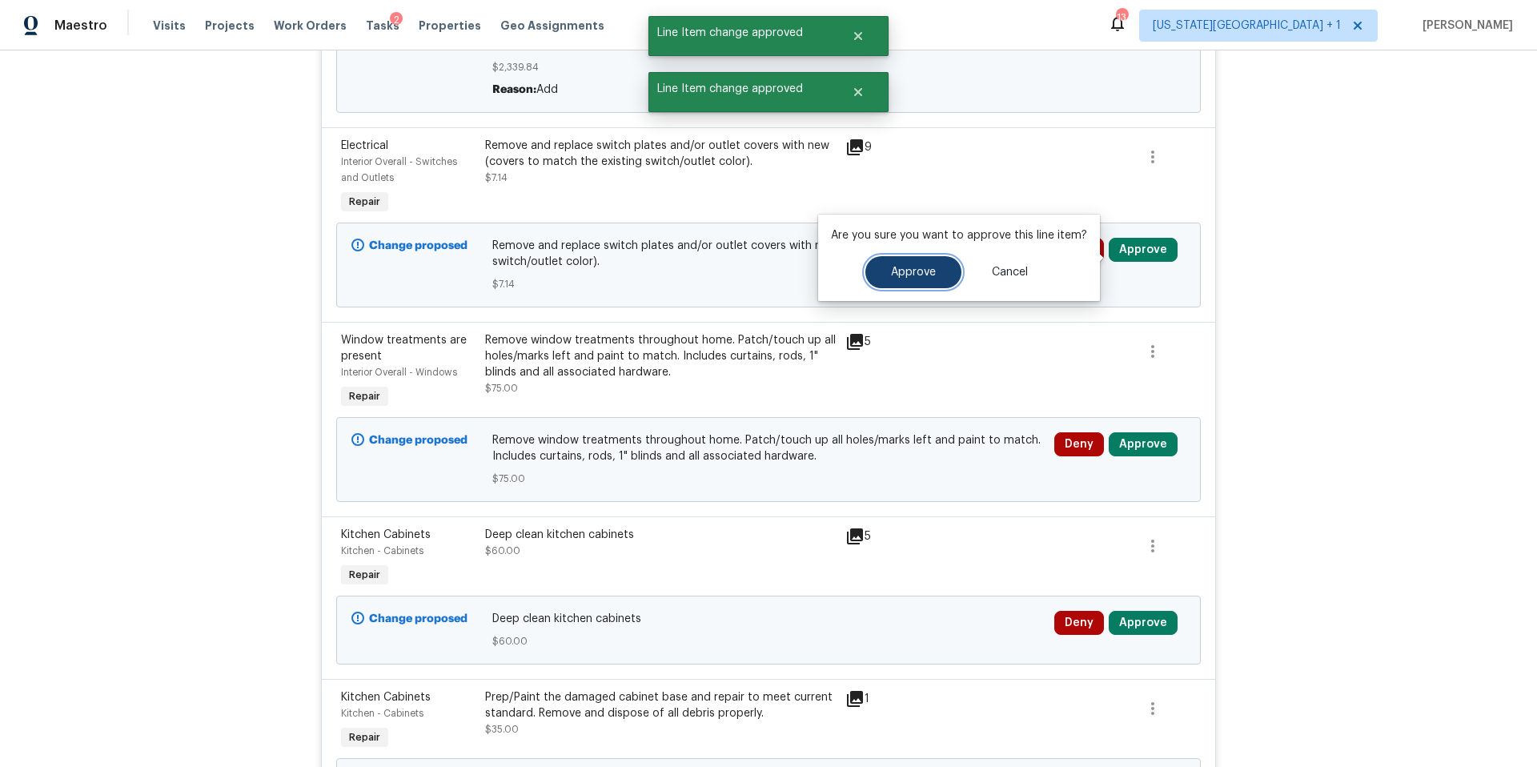
click at [920, 277] on span "Approve" at bounding box center [913, 272] width 45 height 12
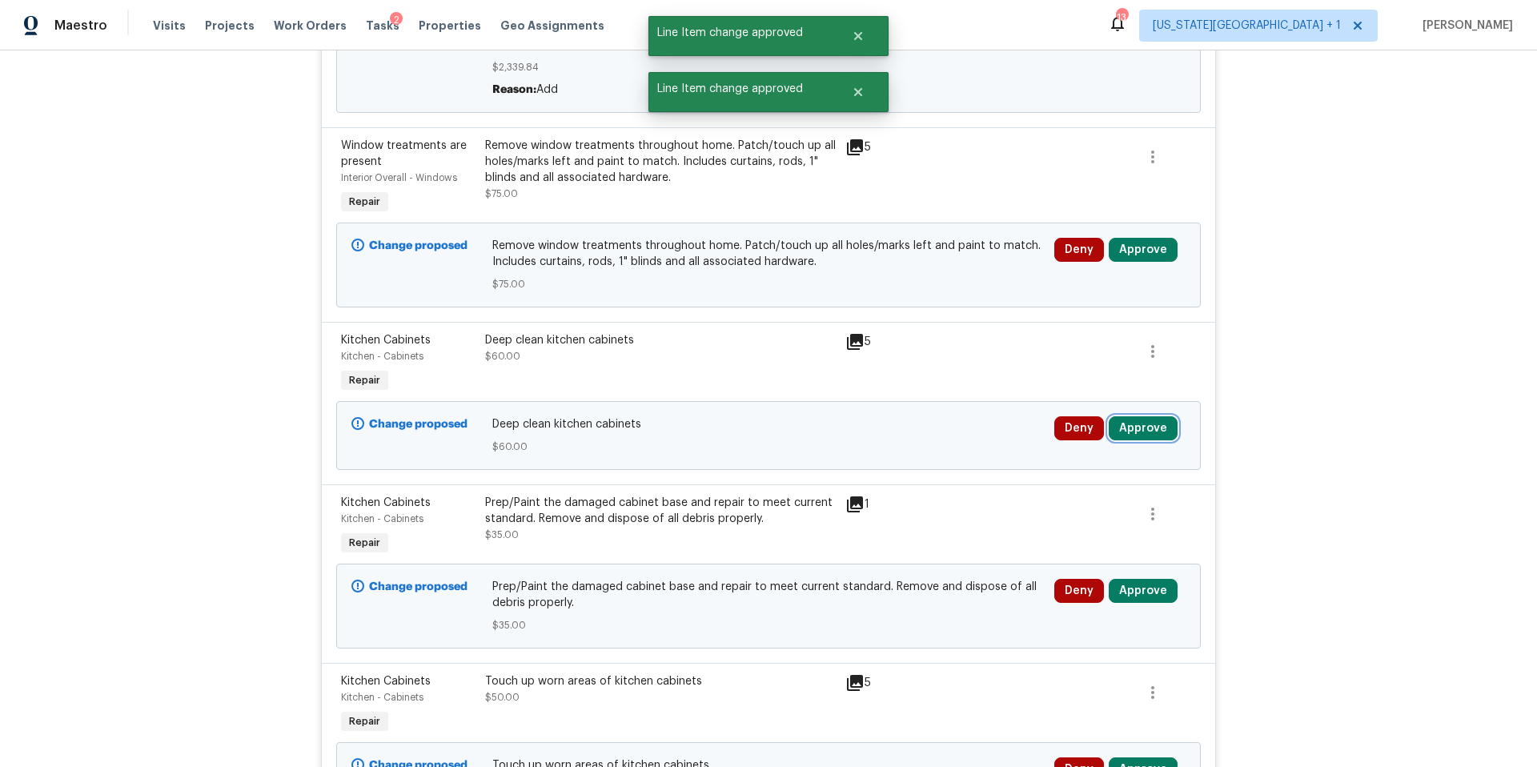
click at [1141, 431] on button "Approve" at bounding box center [1142, 428] width 69 height 24
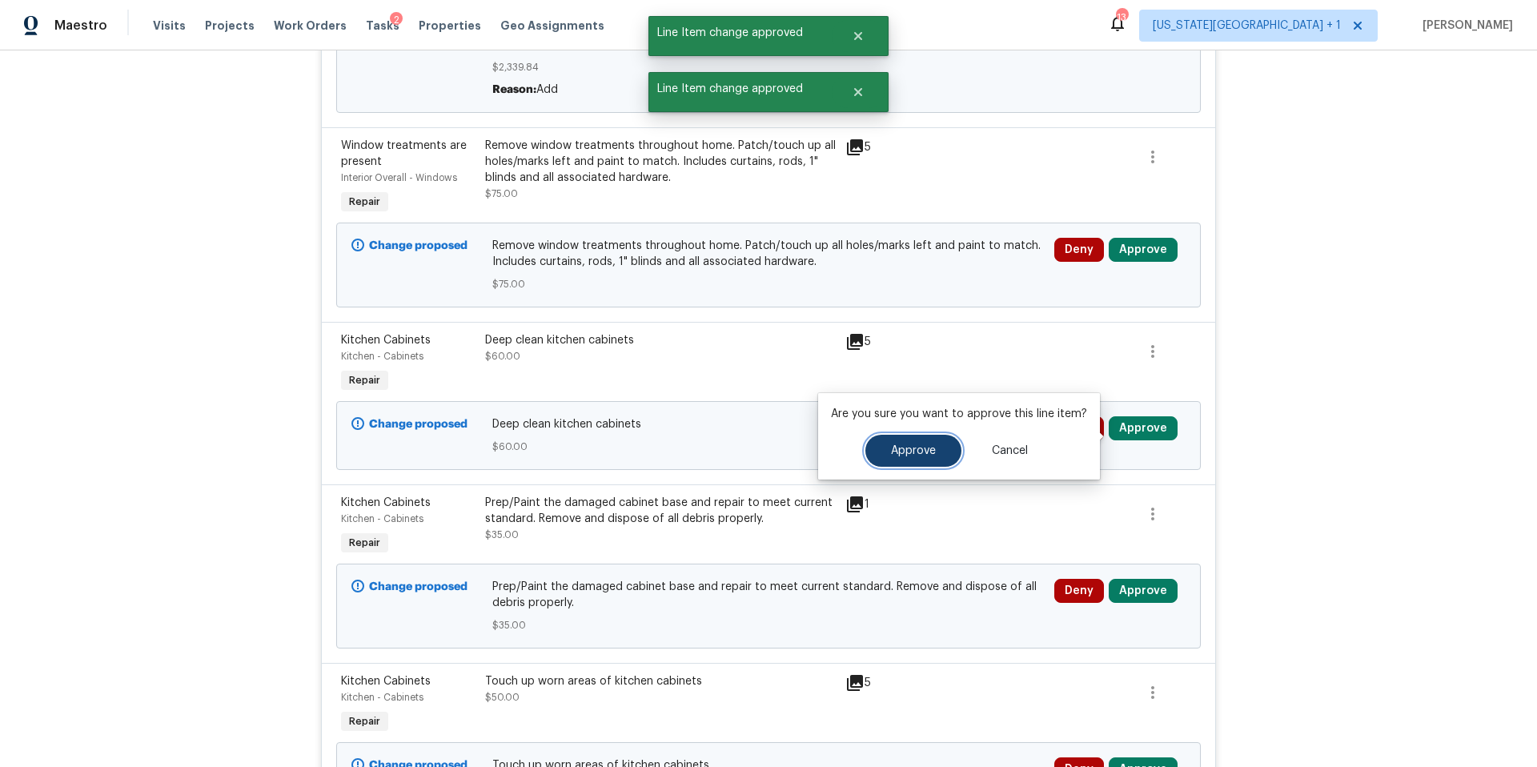
click at [928, 443] on button "Approve" at bounding box center [913, 451] width 96 height 32
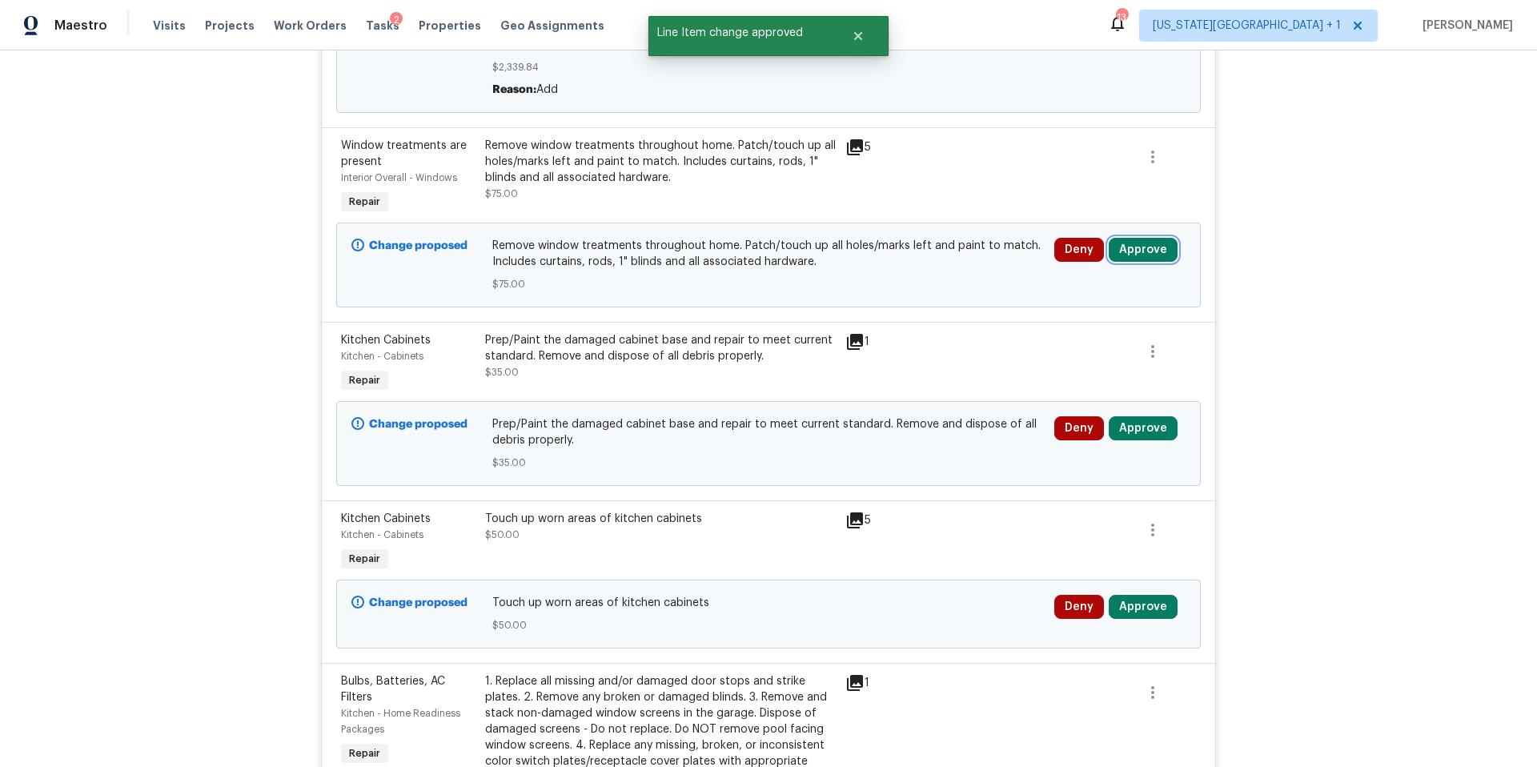
click at [1141, 258] on button "Approve" at bounding box center [1142, 250] width 69 height 24
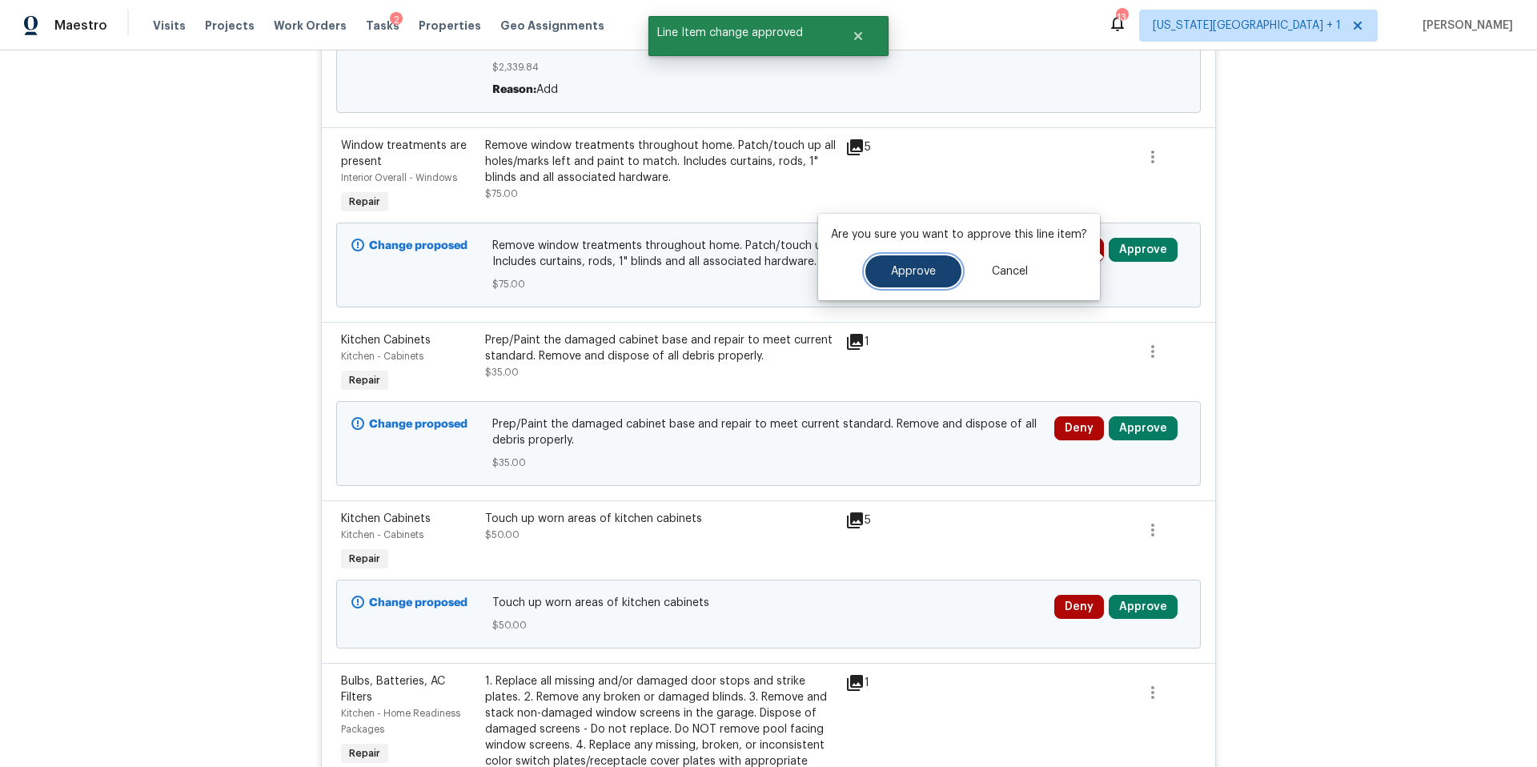
click at [910, 273] on span "Approve" at bounding box center [913, 272] width 45 height 12
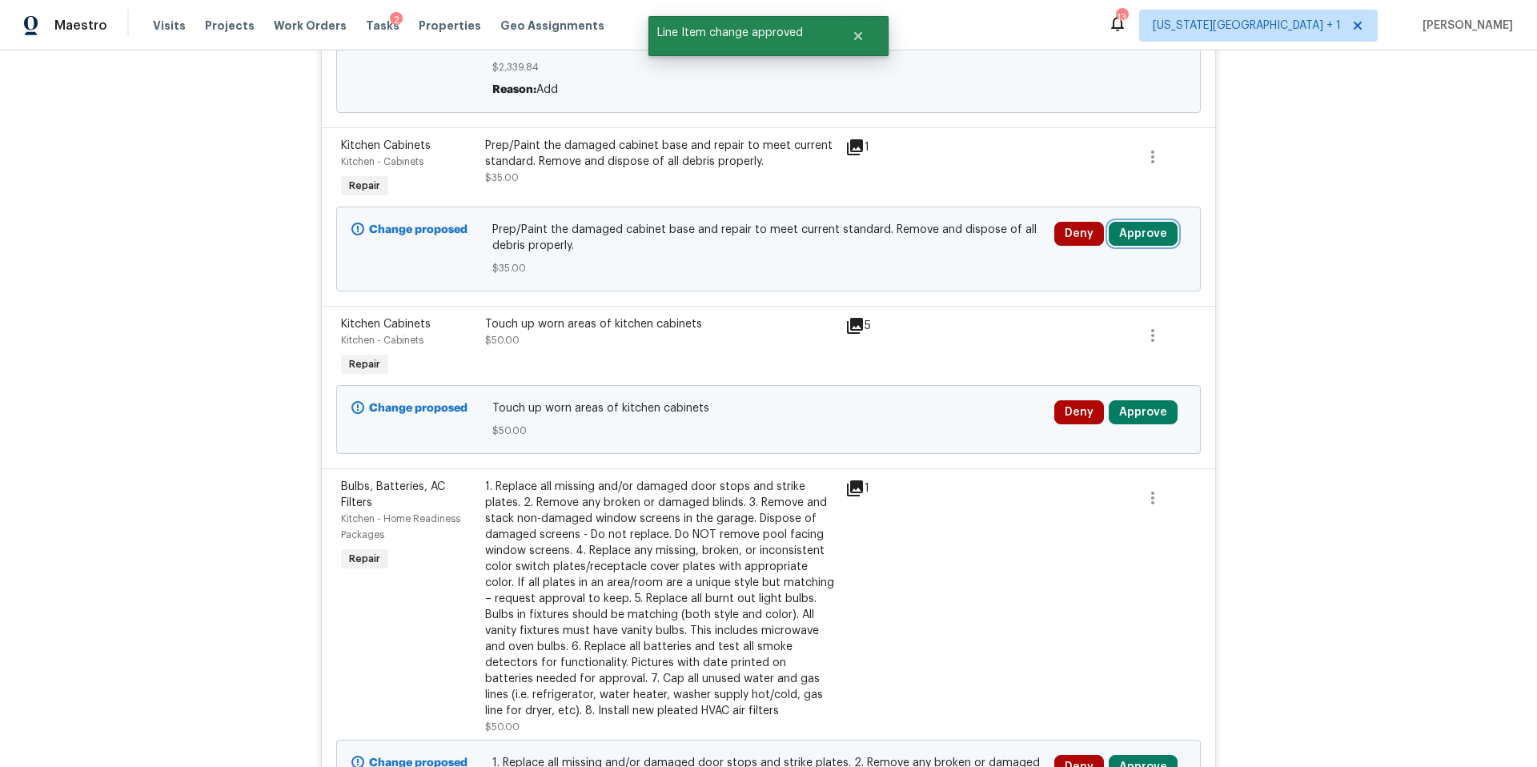
click at [1136, 234] on button "Approve" at bounding box center [1142, 234] width 69 height 24
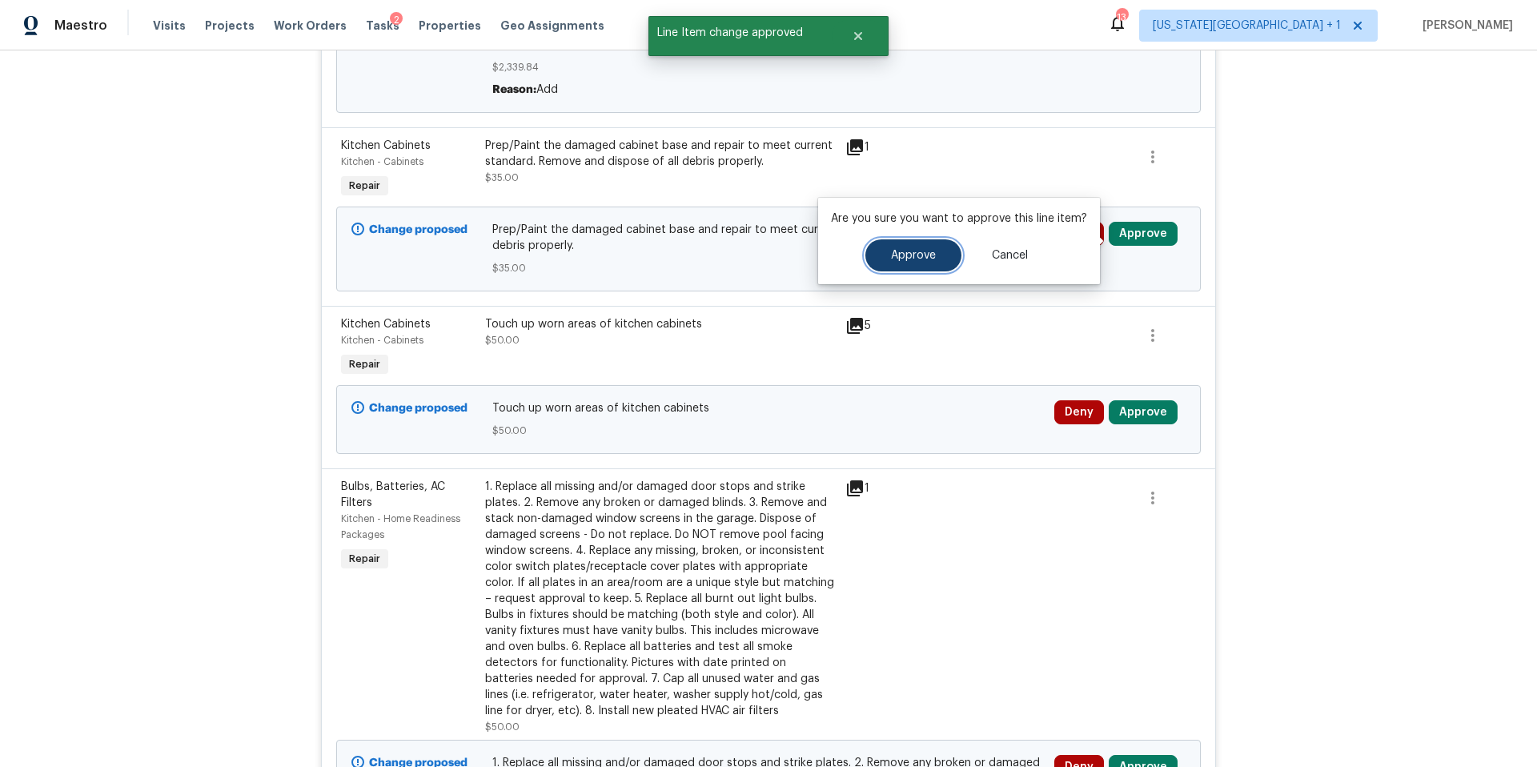
click at [920, 242] on button "Approve" at bounding box center [913, 255] width 96 height 32
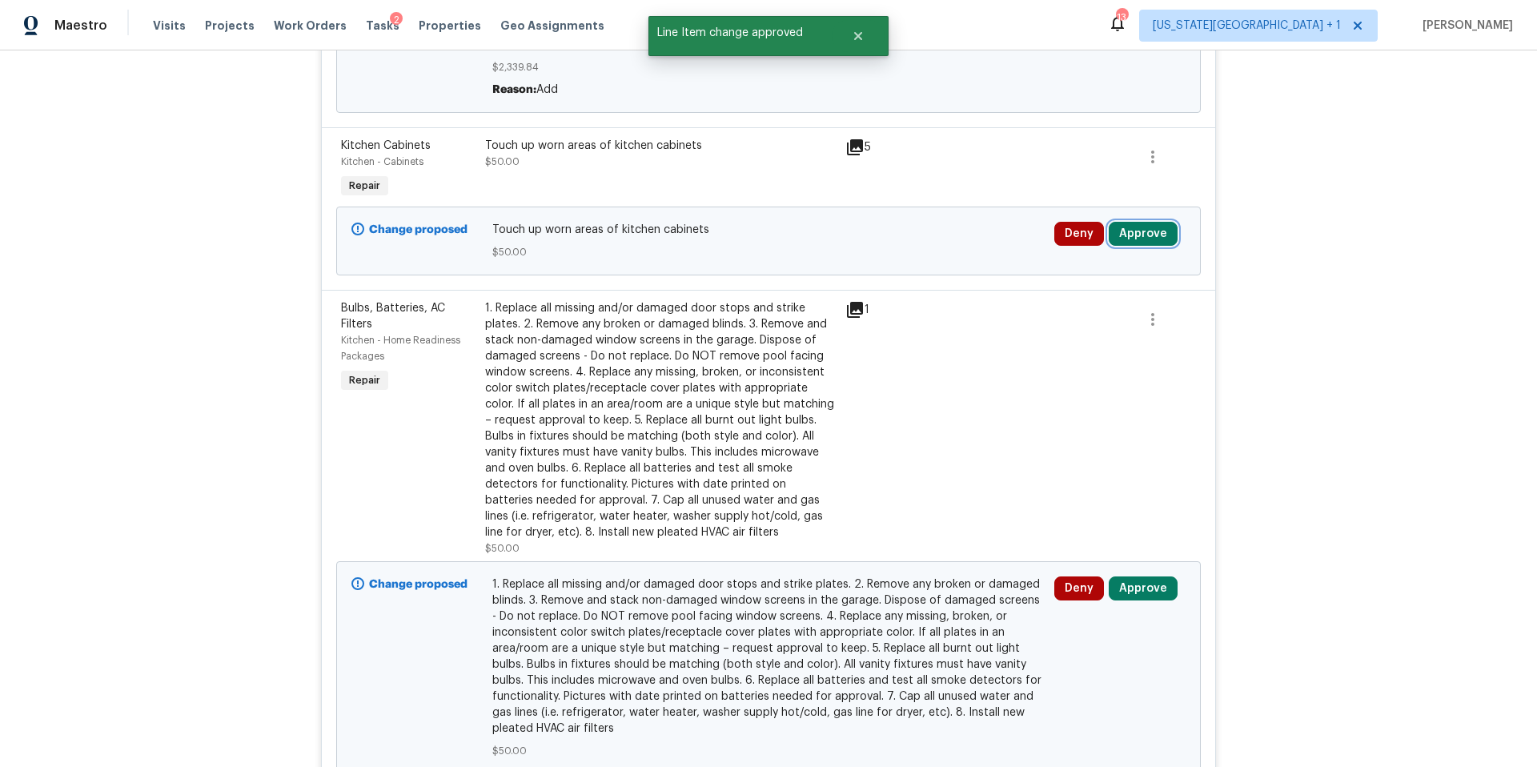
click at [1134, 243] on button "Approve" at bounding box center [1142, 234] width 69 height 24
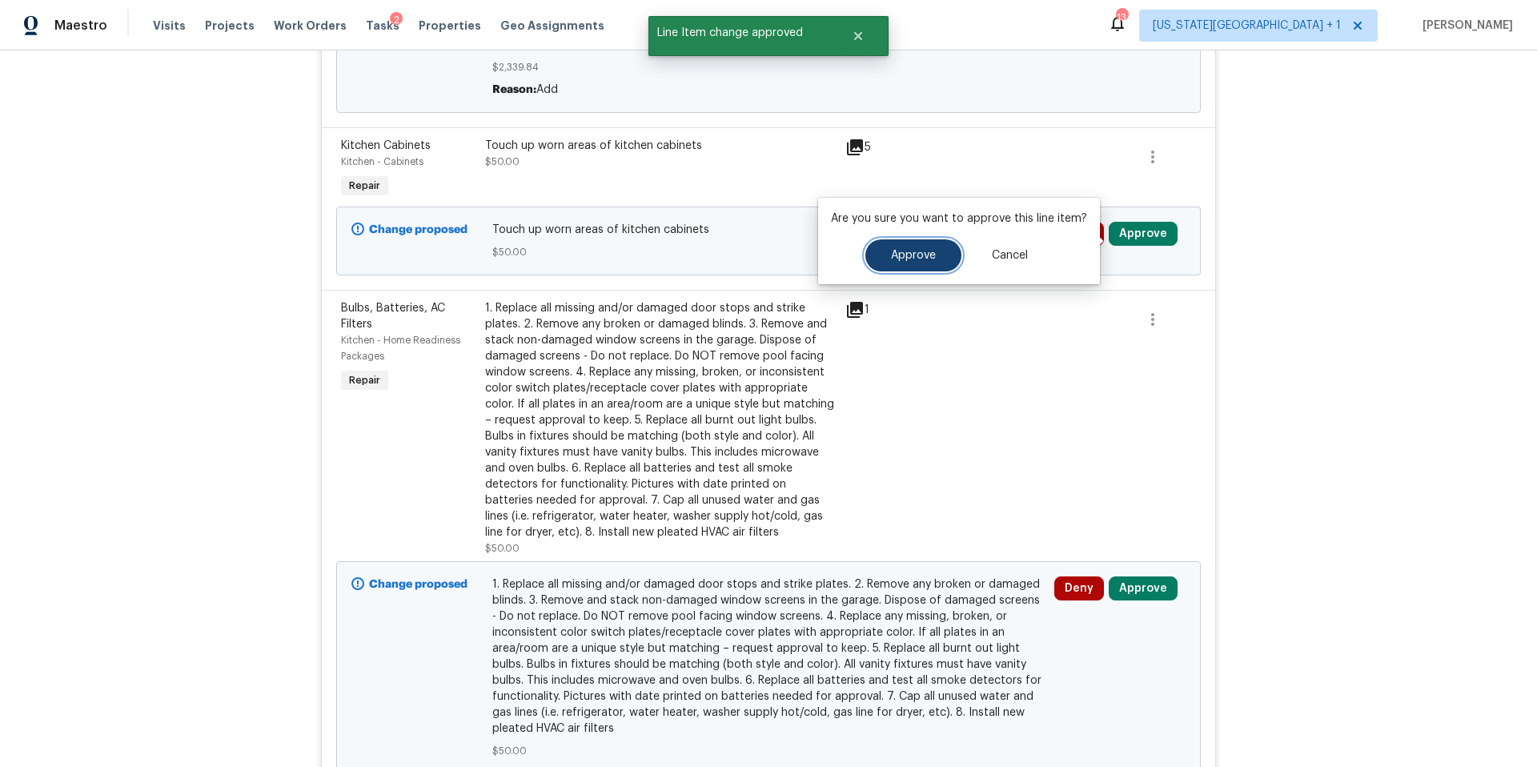
click at [933, 246] on button "Approve" at bounding box center [913, 255] width 96 height 32
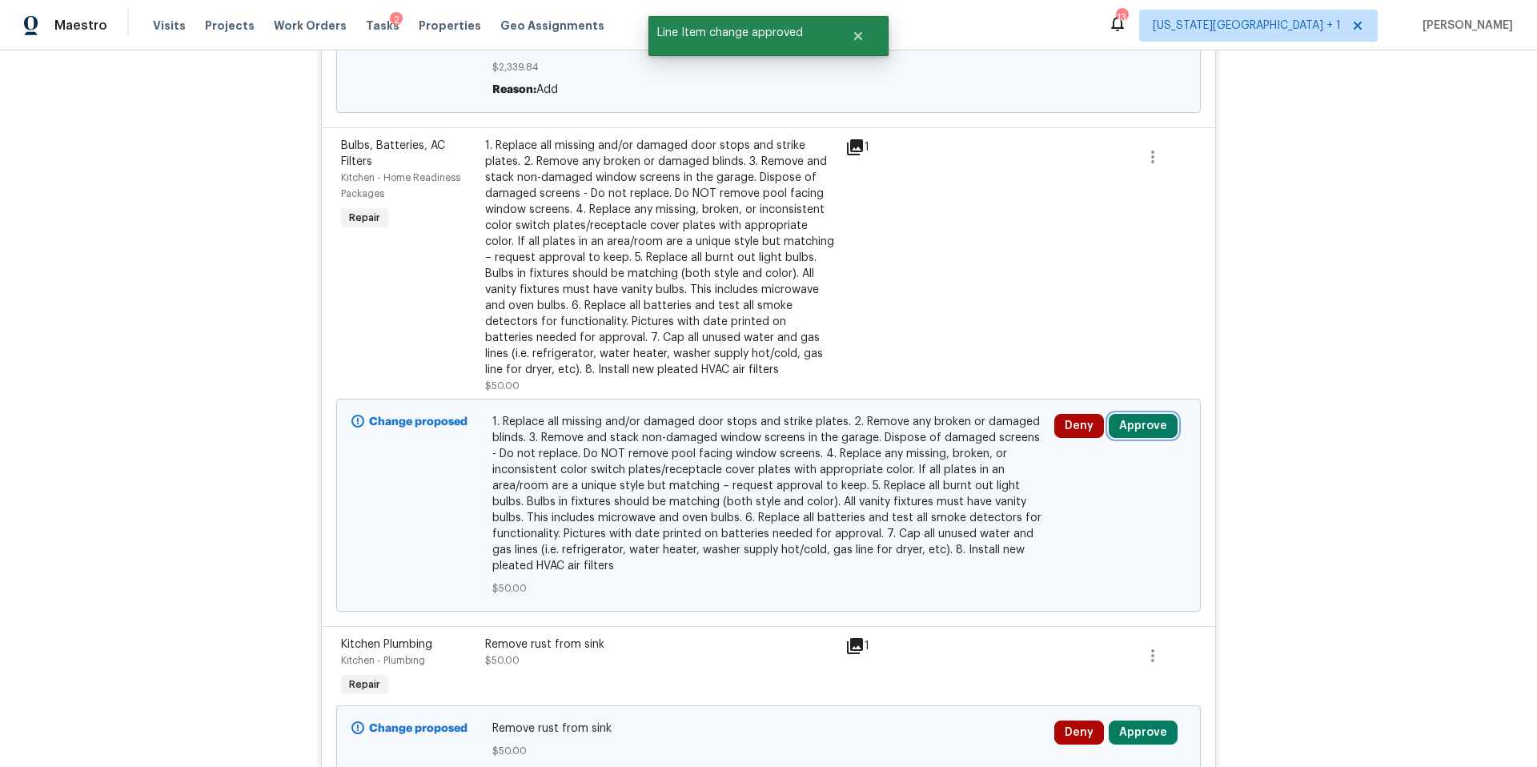
click at [1129, 435] on button "Approve" at bounding box center [1142, 426] width 69 height 24
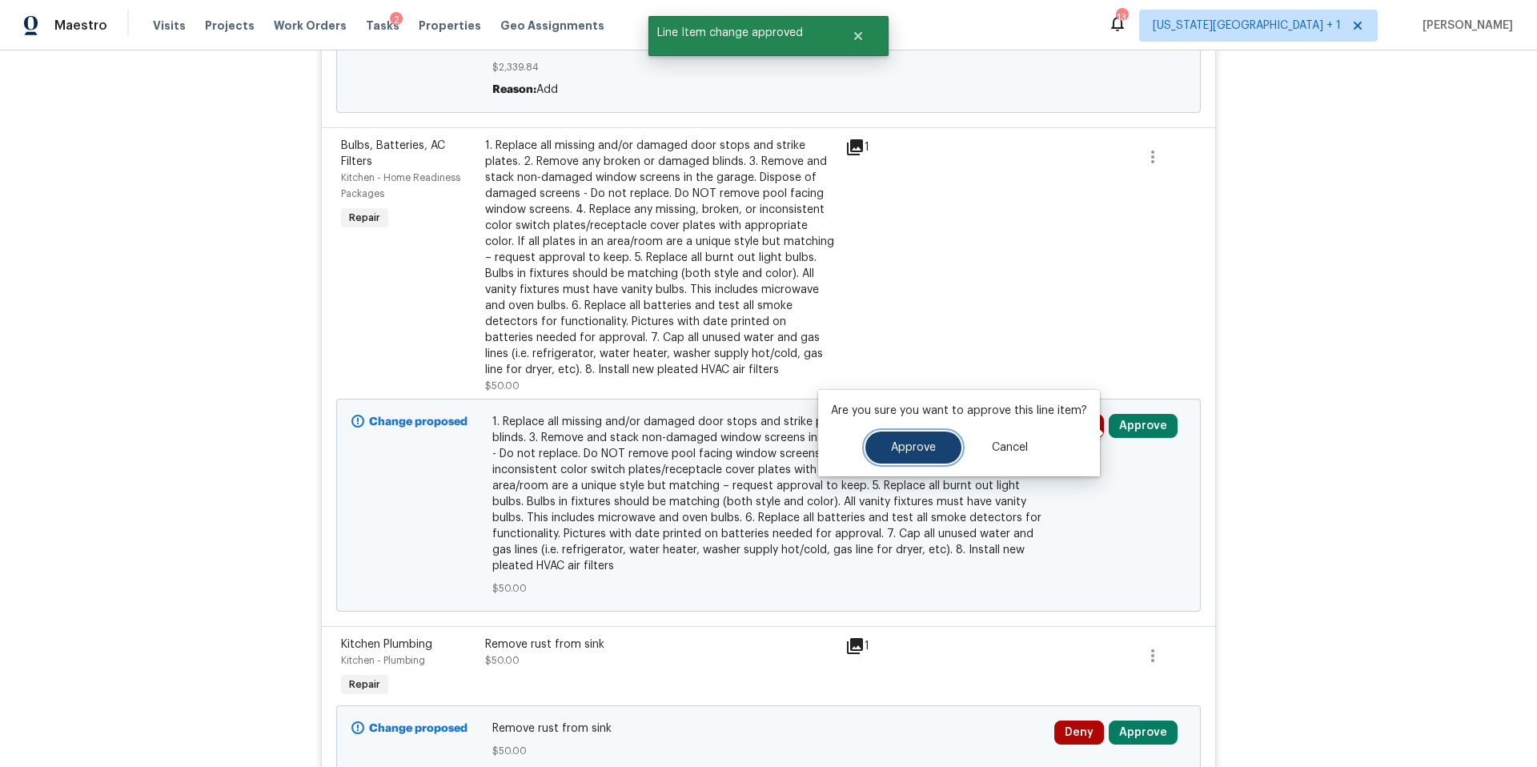
click at [925, 444] on span "Approve" at bounding box center [913, 448] width 45 height 12
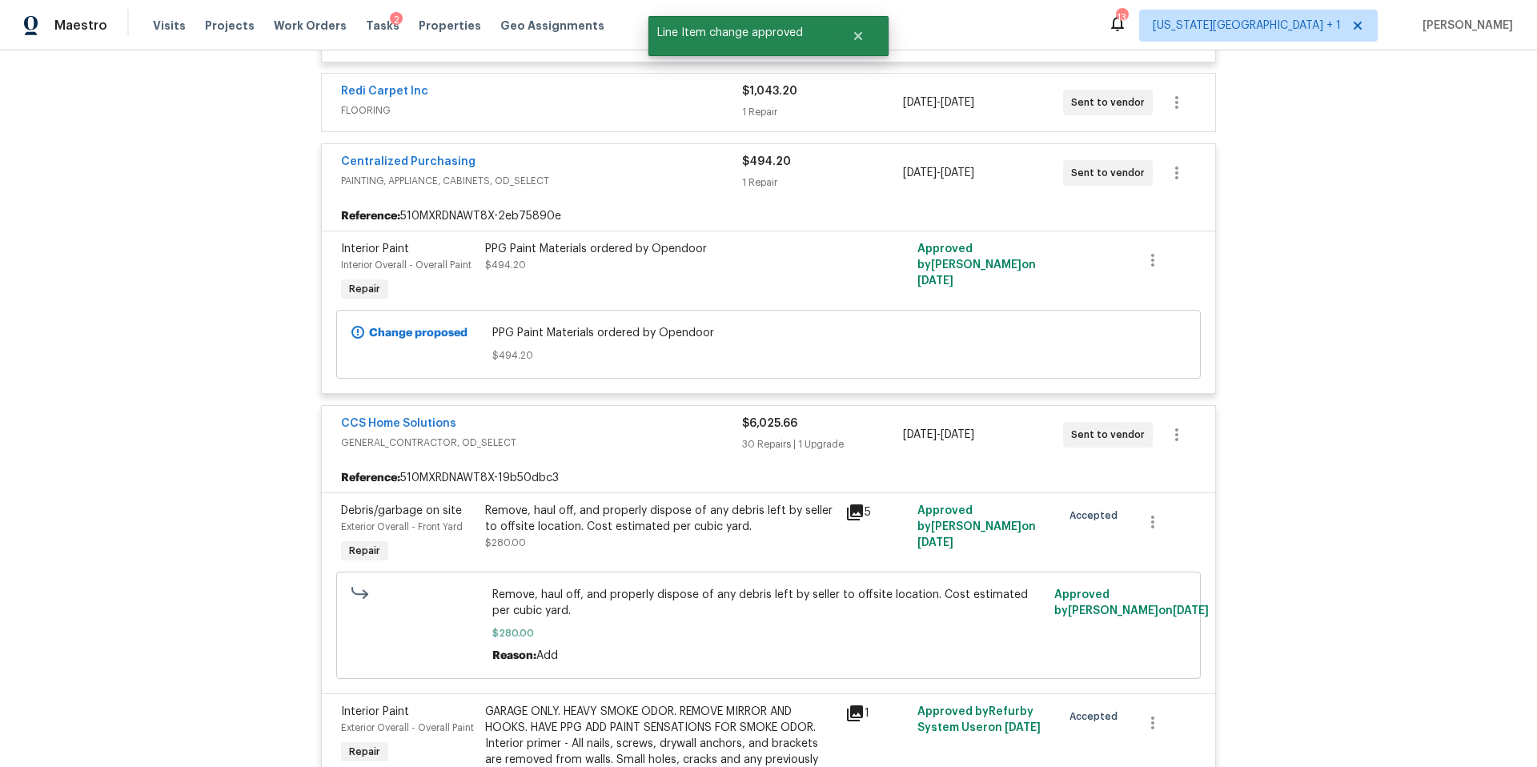
scroll to position [2905, 0]
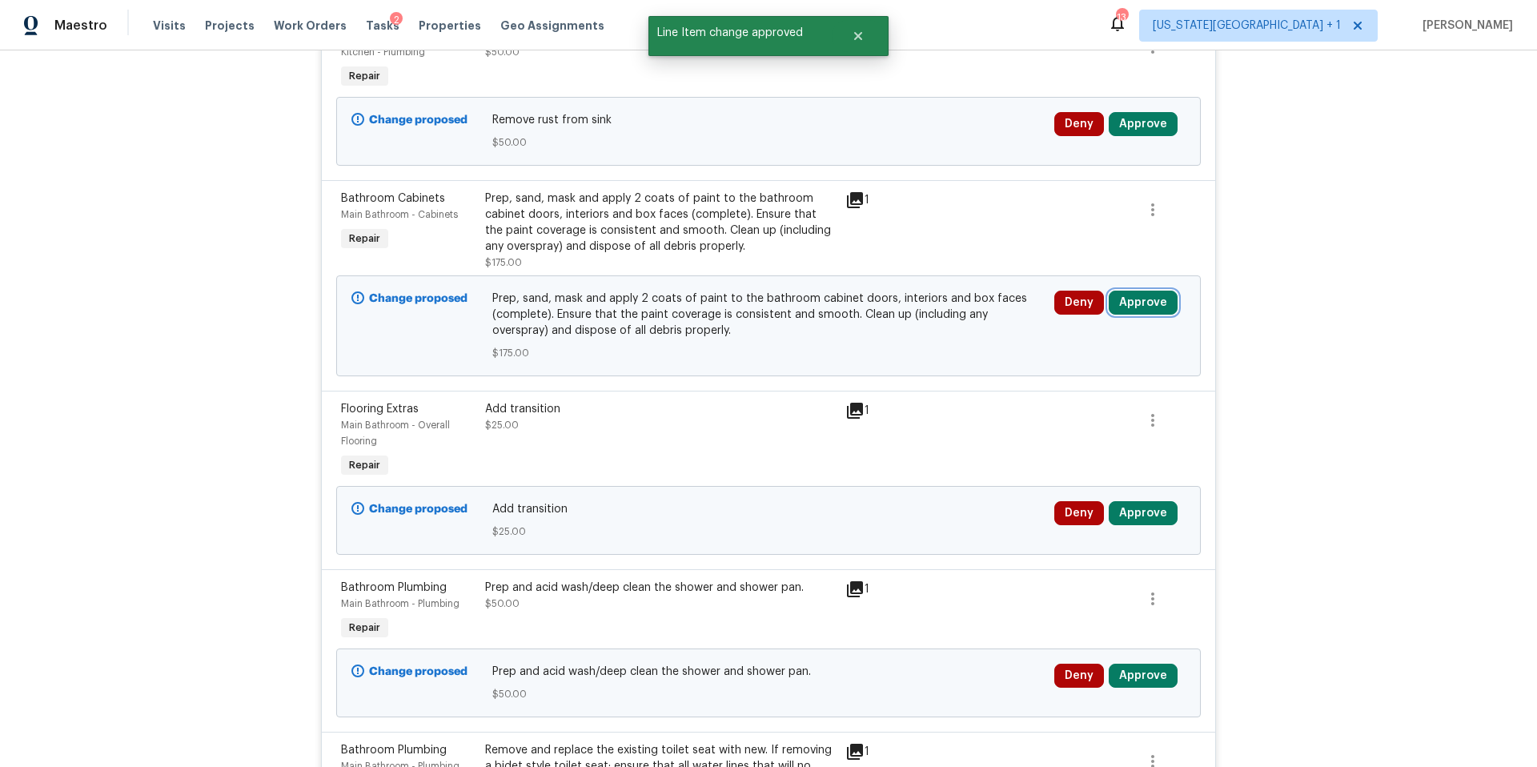
click at [1160, 310] on button "Approve" at bounding box center [1142, 303] width 69 height 24
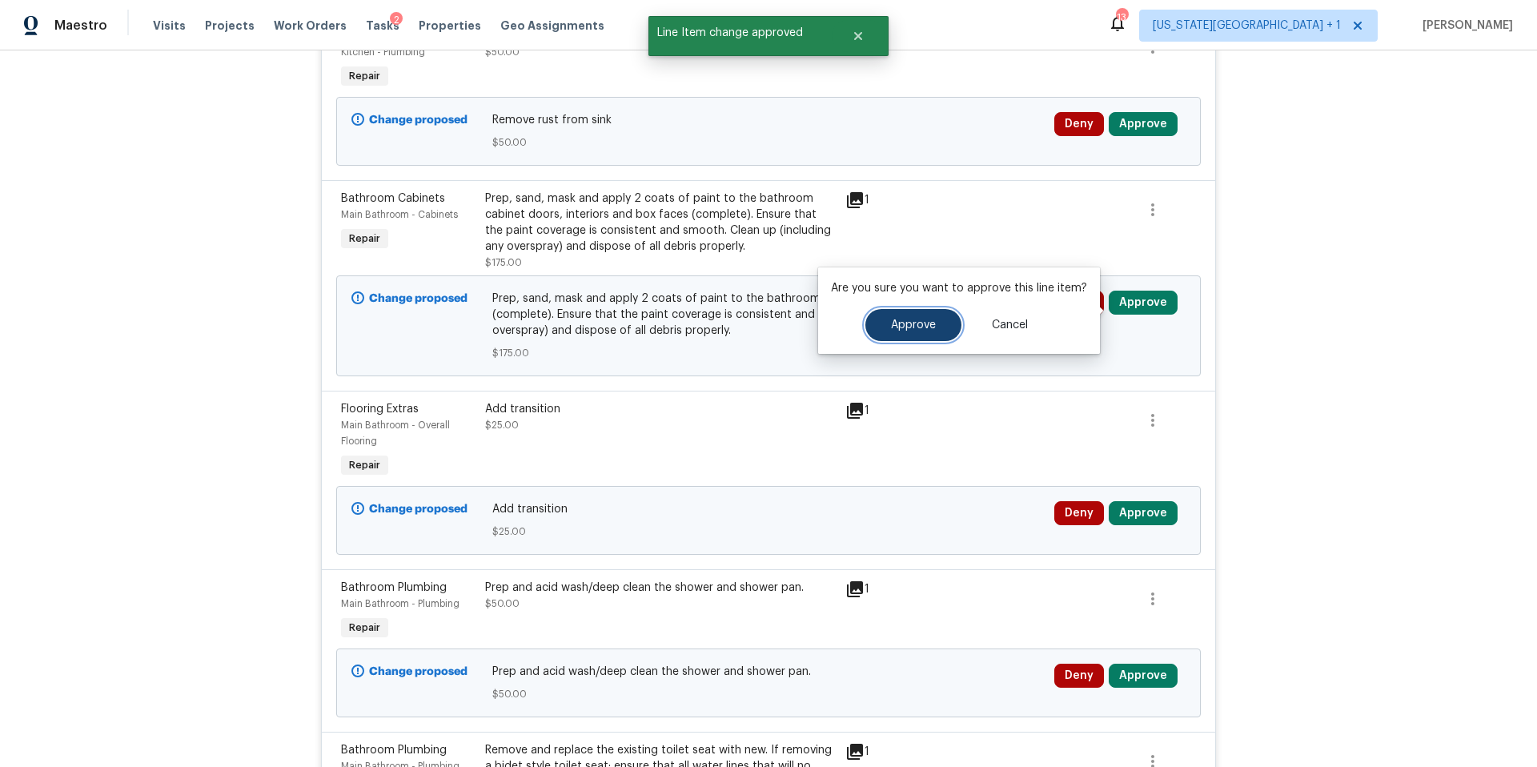
click at [908, 324] on span "Approve" at bounding box center [913, 325] width 45 height 12
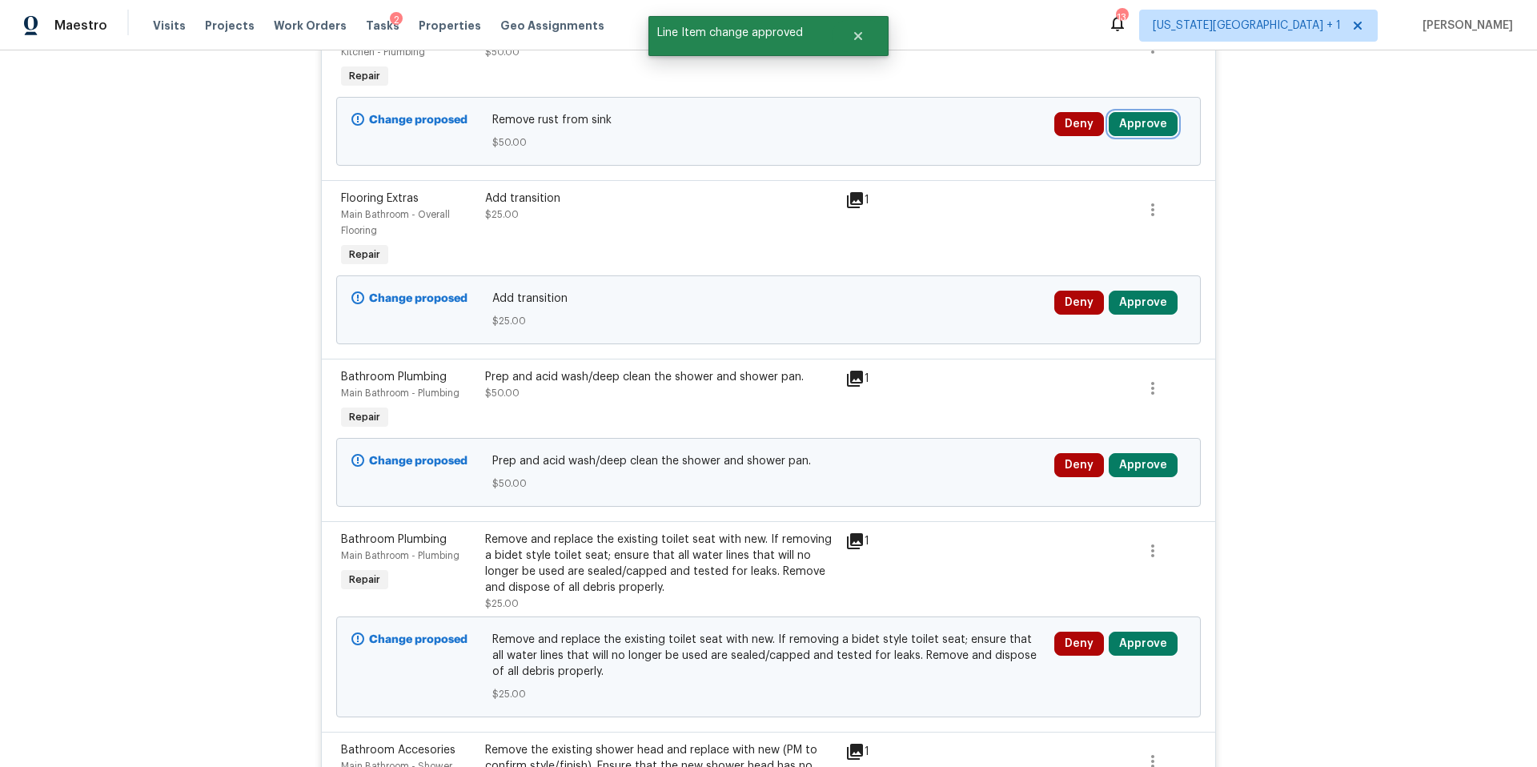
click at [1148, 125] on button "Approve" at bounding box center [1142, 124] width 69 height 24
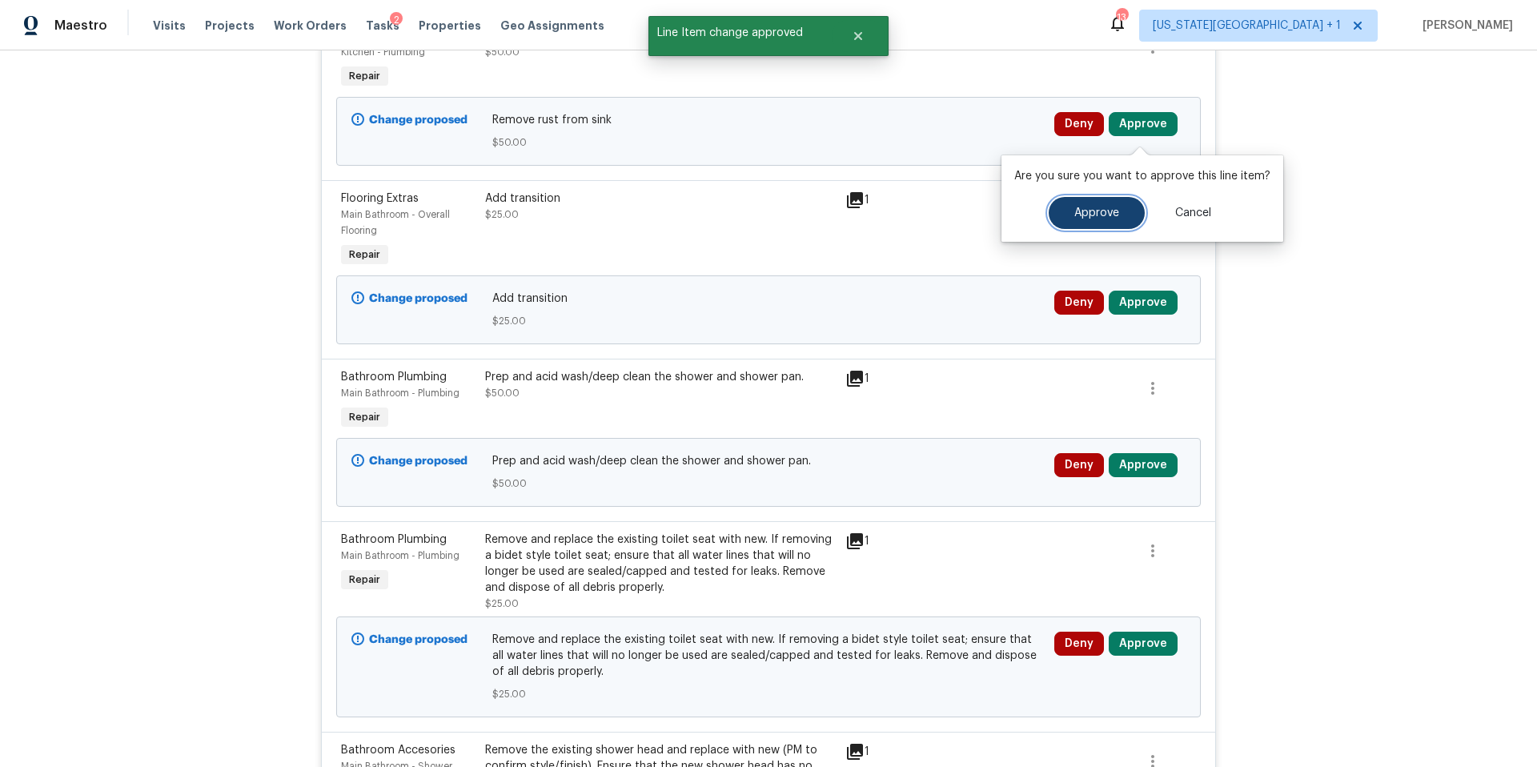
click at [1083, 209] on span "Approve" at bounding box center [1096, 213] width 45 height 12
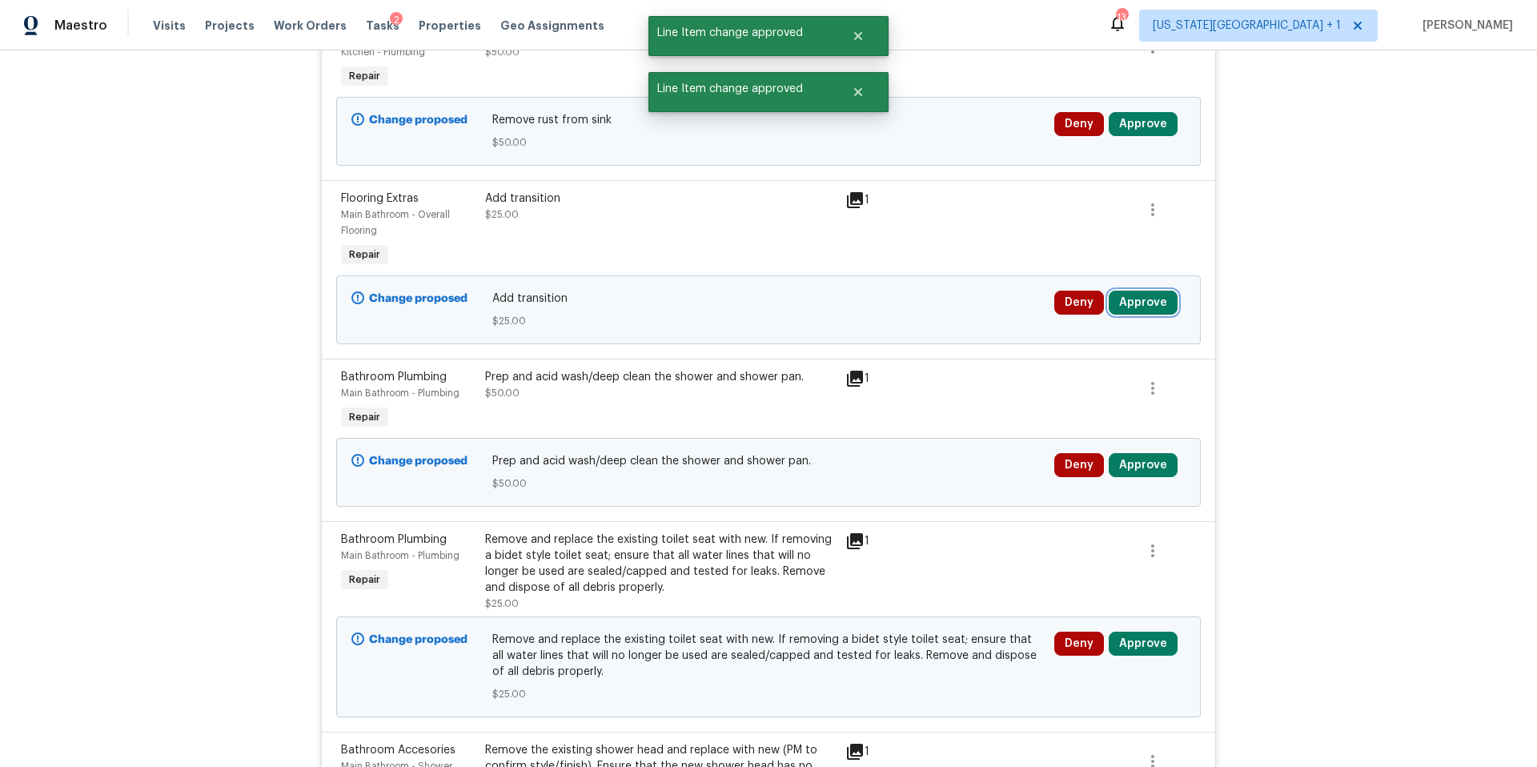
click at [1136, 315] on button "Approve" at bounding box center [1142, 303] width 69 height 24
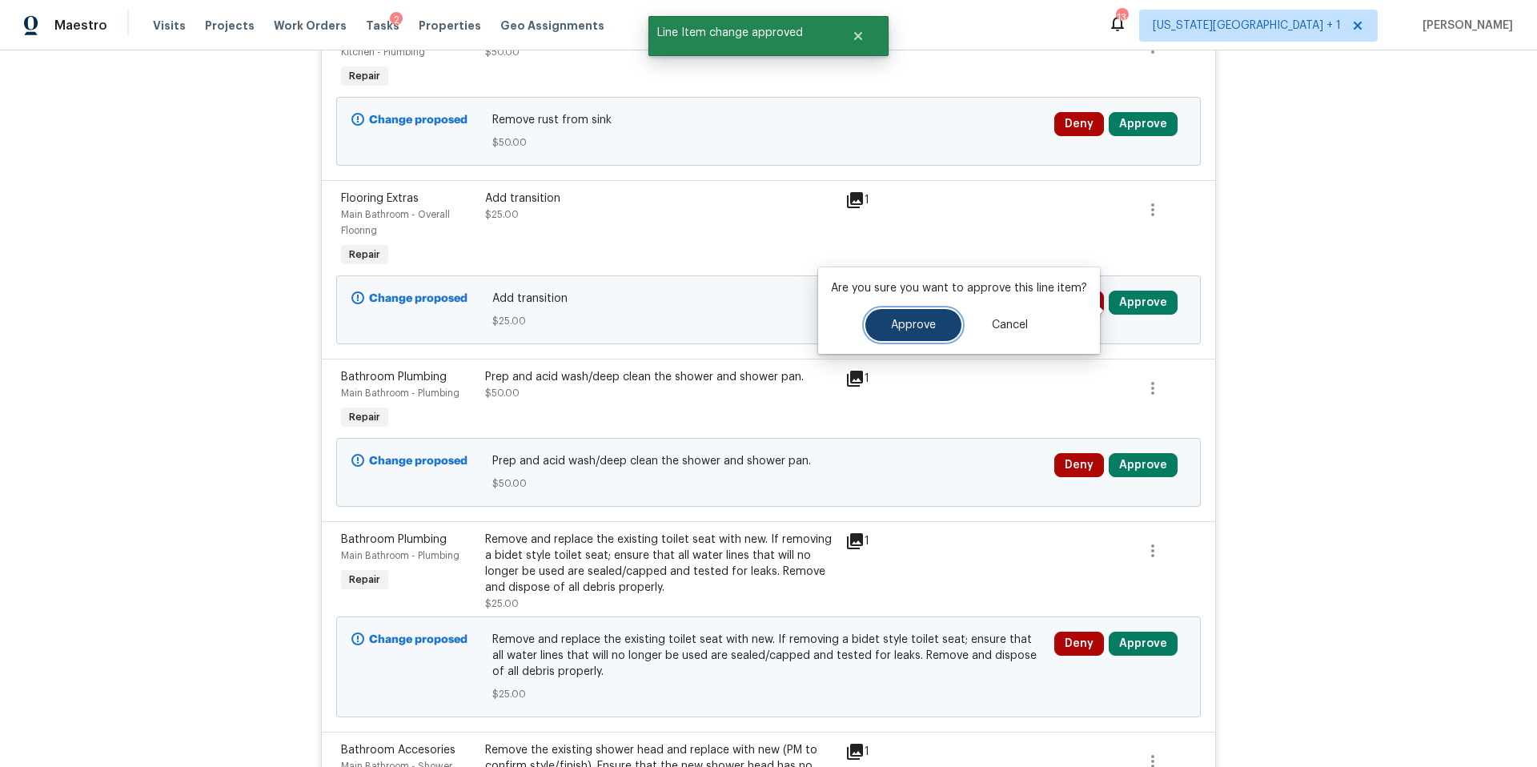
click at [912, 323] on span "Approve" at bounding box center [913, 325] width 45 height 12
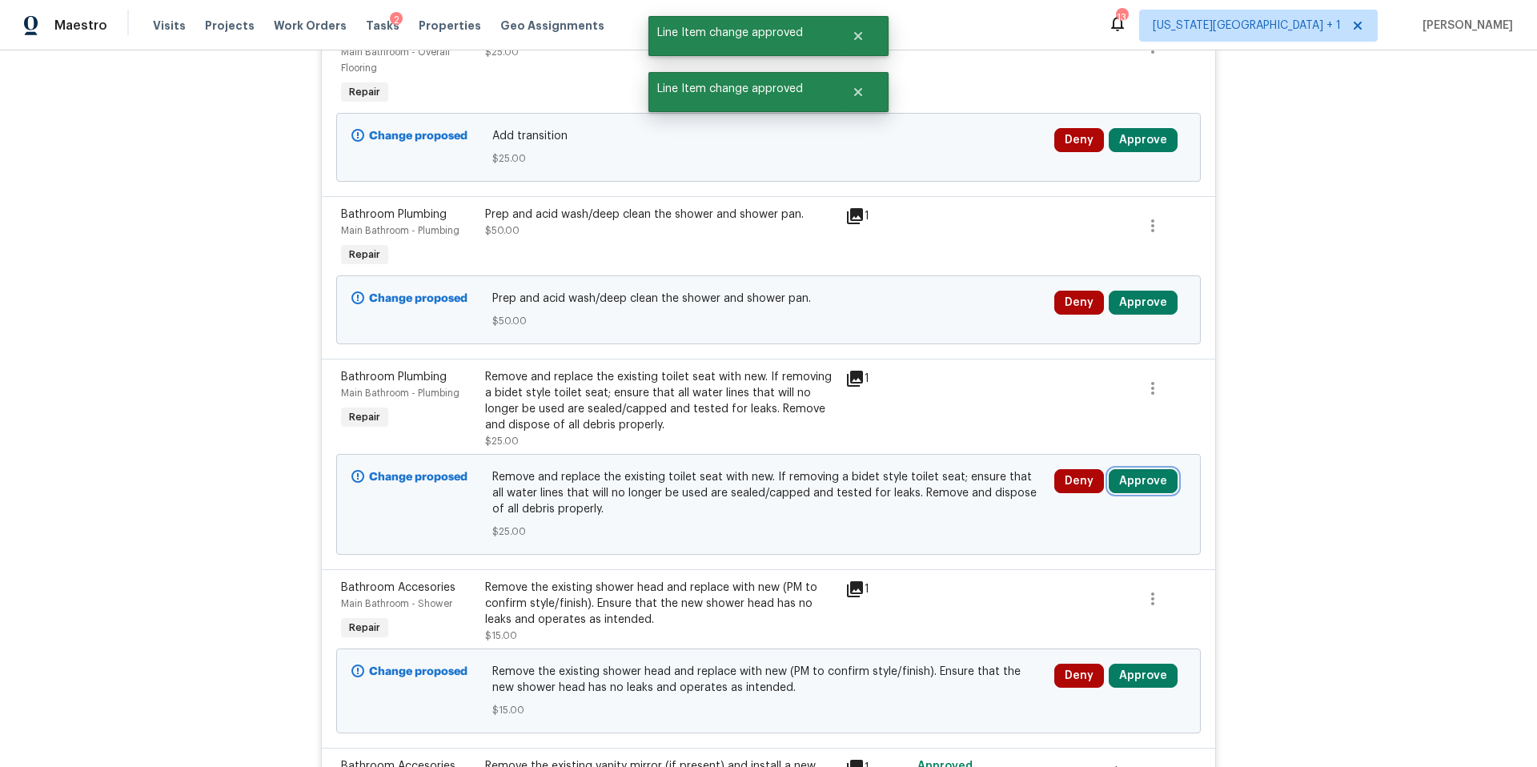
click at [1140, 485] on button "Approve" at bounding box center [1142, 481] width 69 height 24
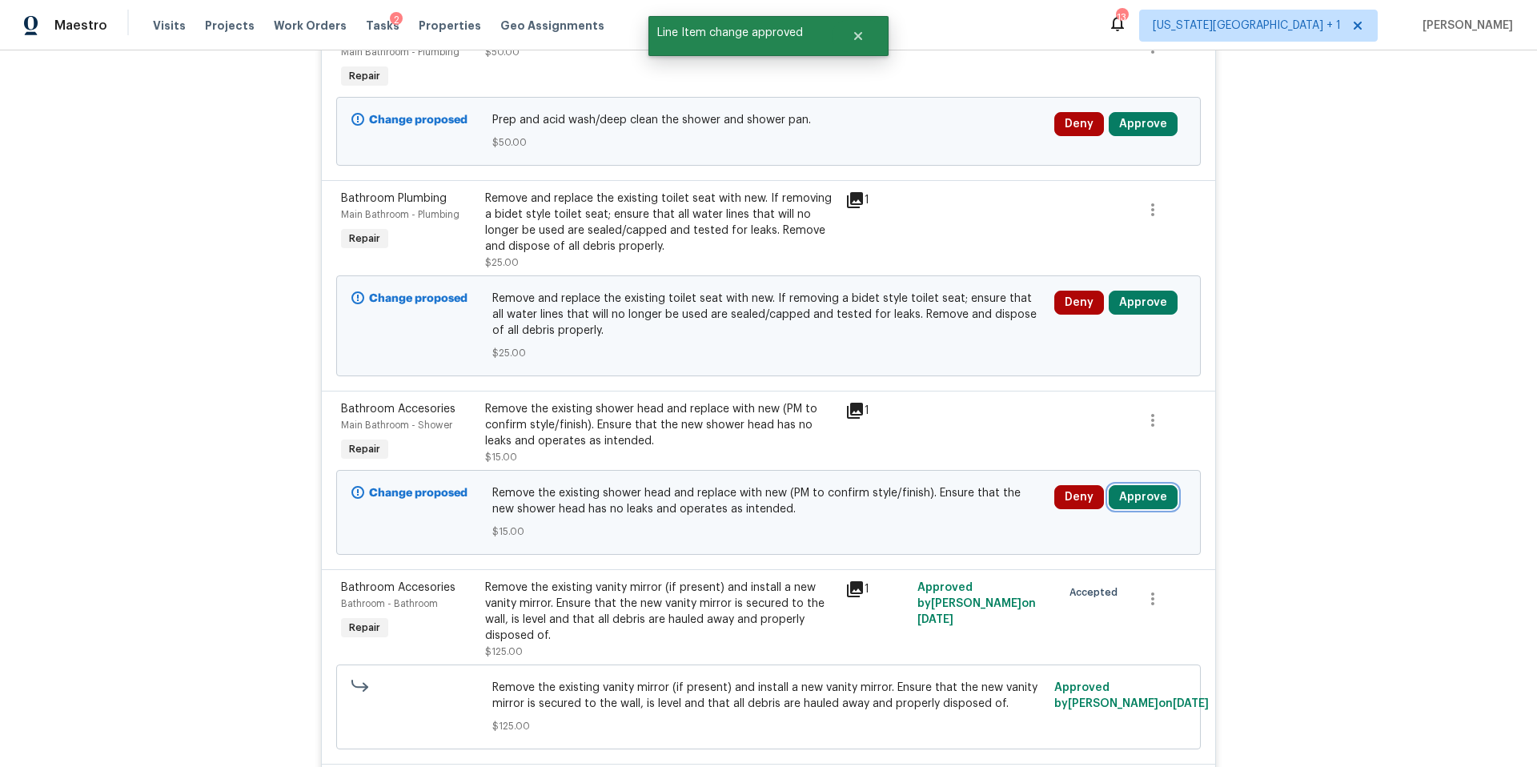
click at [1151, 507] on button "Approve" at bounding box center [1142, 497] width 69 height 24
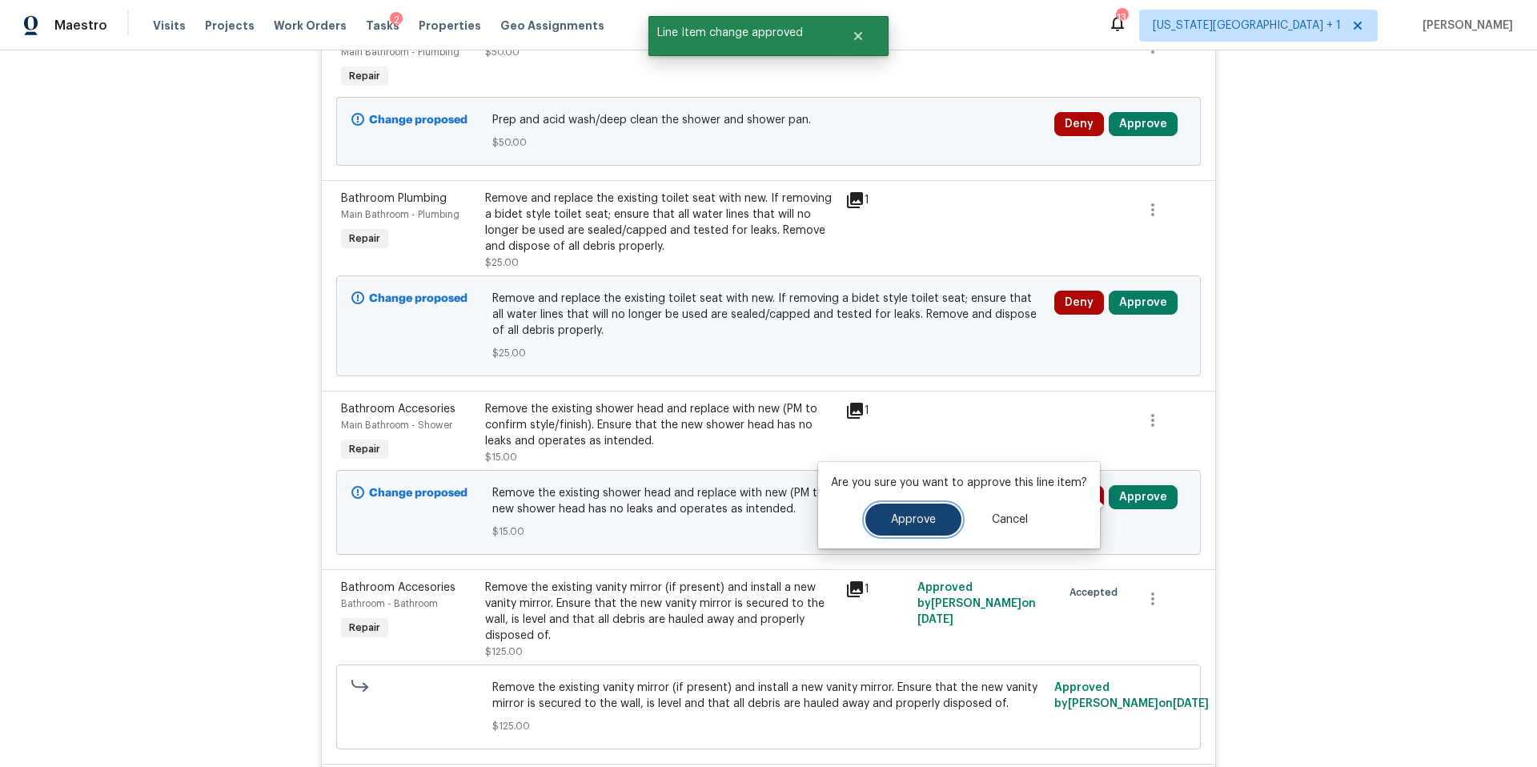
click at [928, 519] on span "Approve" at bounding box center [913, 520] width 45 height 12
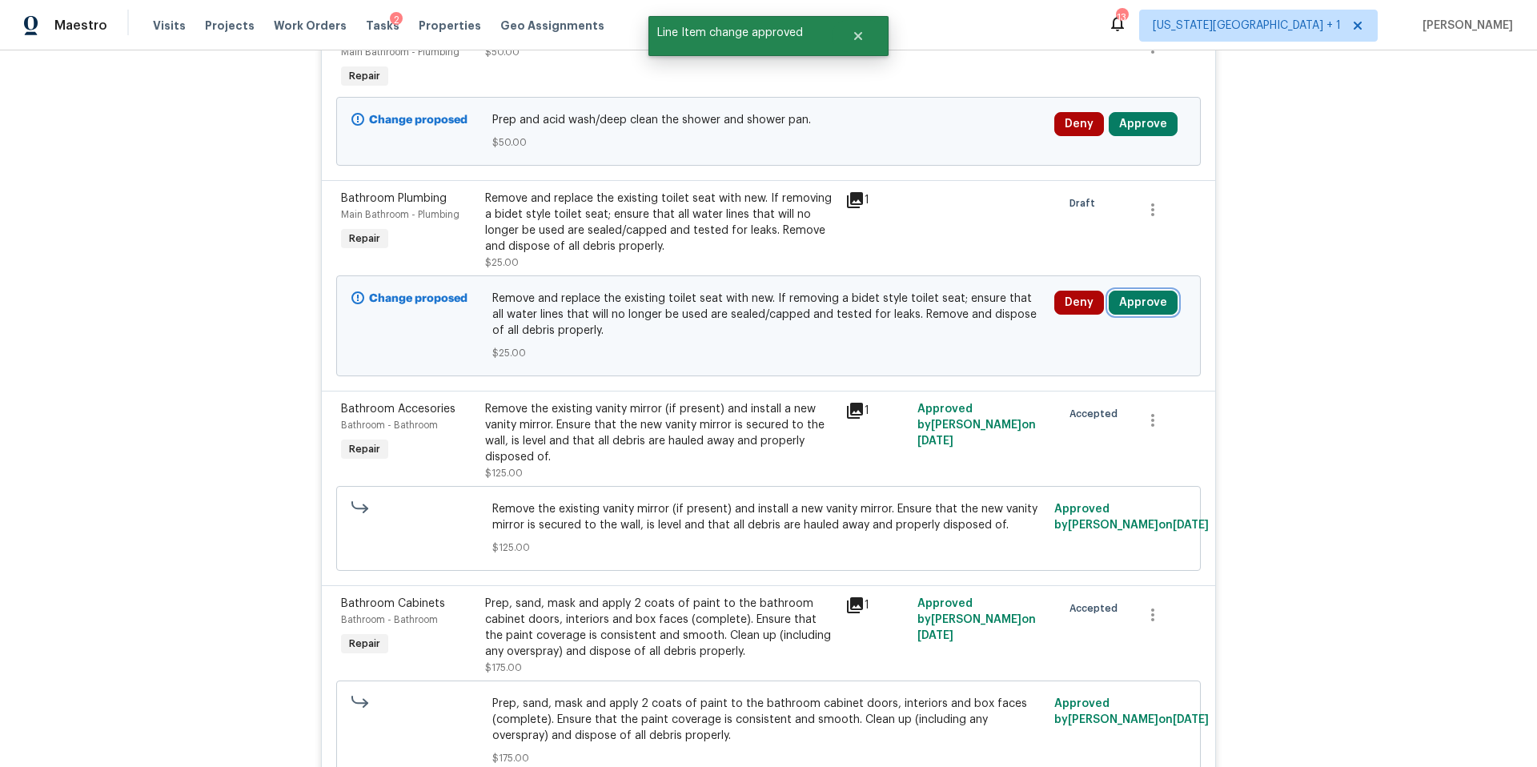
click at [1144, 314] on button "Approve" at bounding box center [1142, 303] width 69 height 24
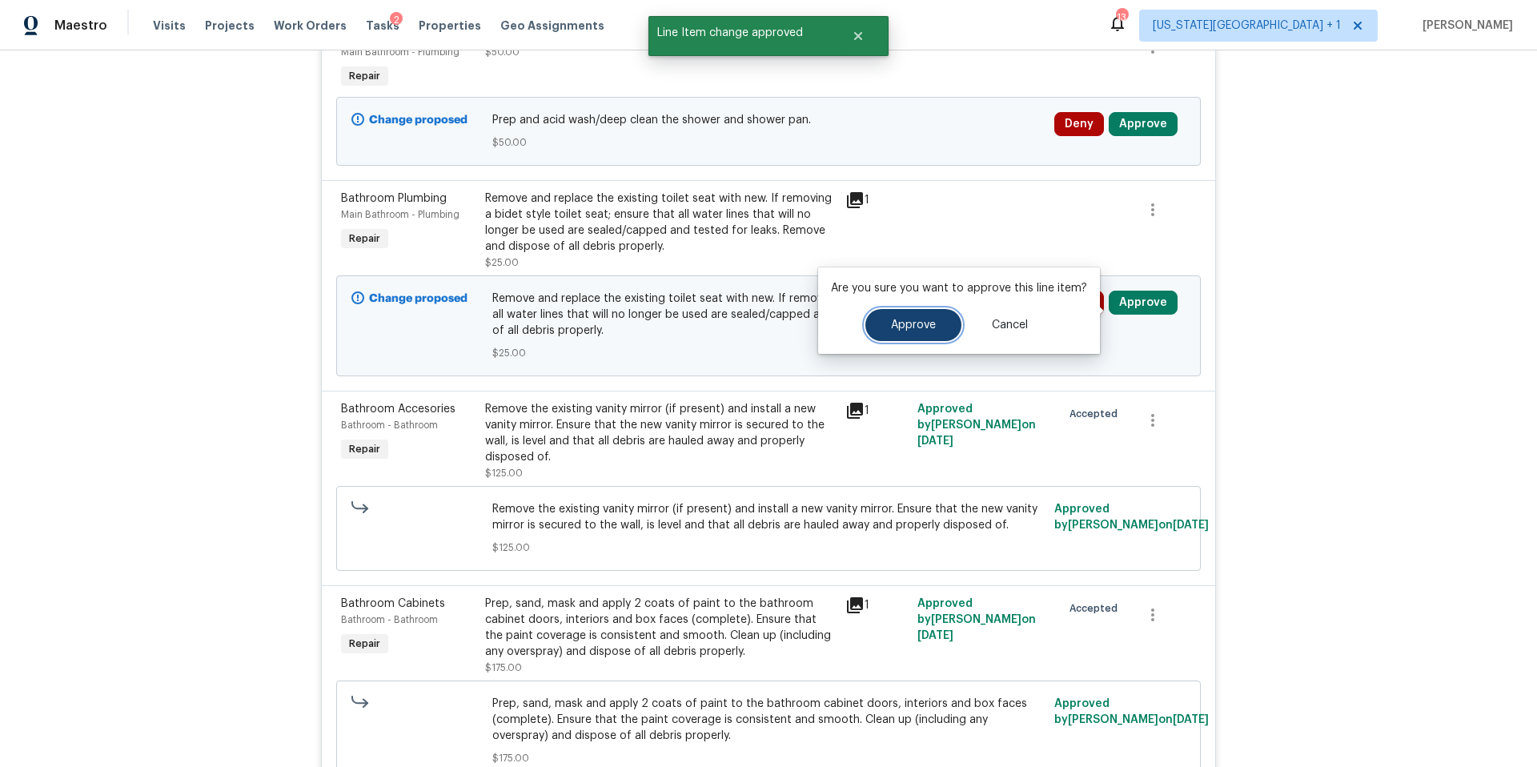
click at [950, 323] on button "Approve" at bounding box center [913, 325] width 96 height 32
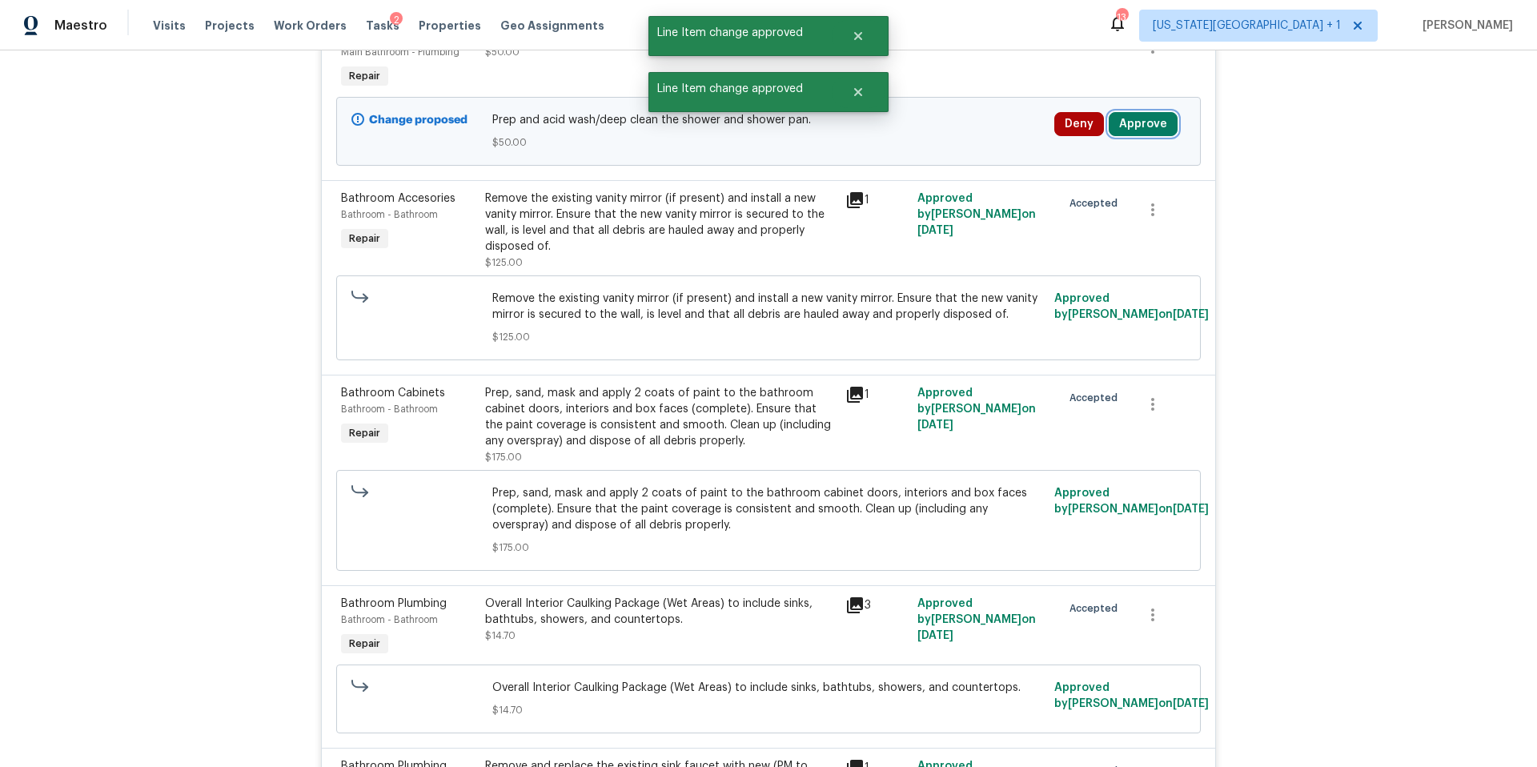
click at [1148, 134] on button "Approve" at bounding box center [1142, 124] width 69 height 24
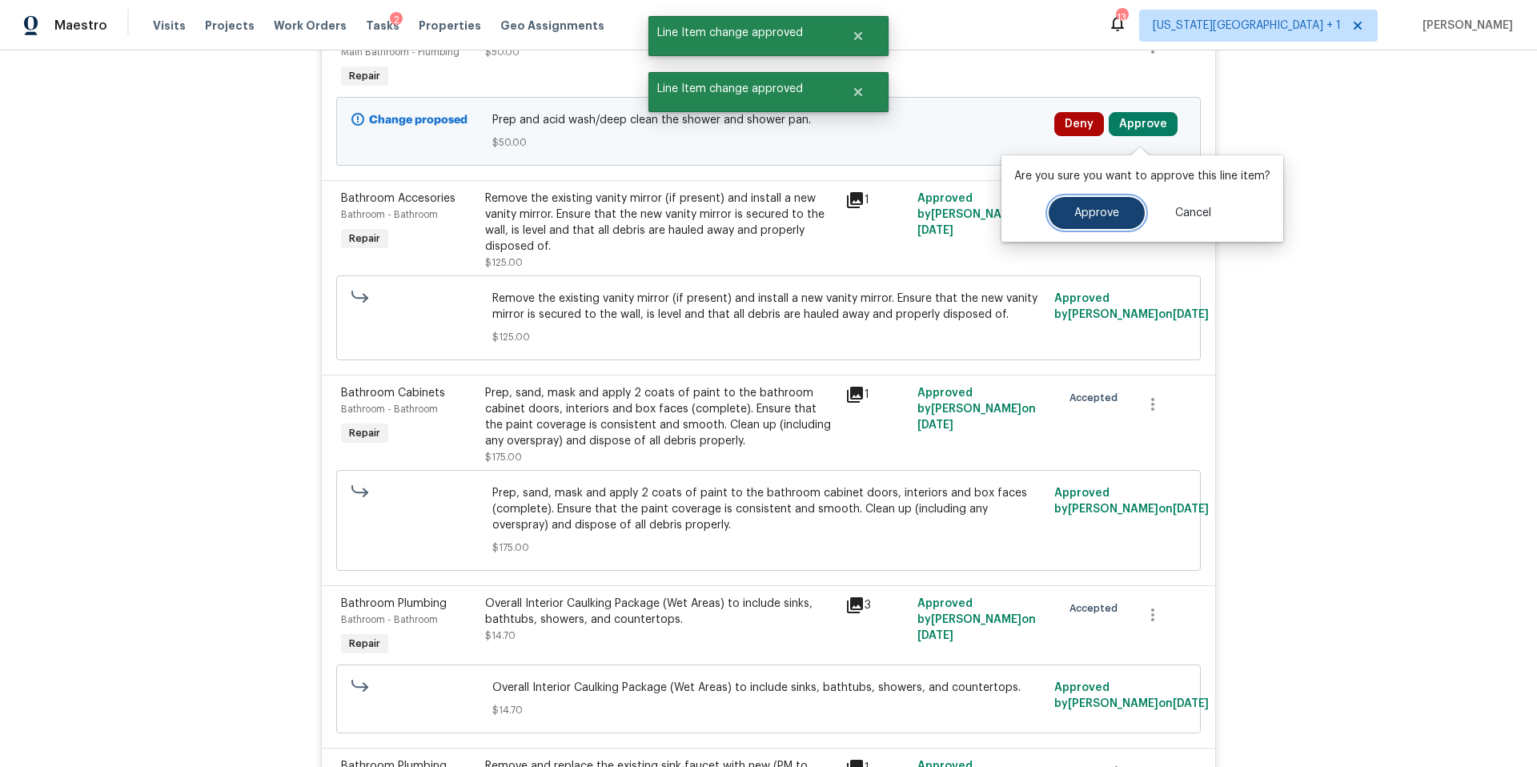
click at [1080, 208] on span "Approve" at bounding box center [1096, 213] width 45 height 12
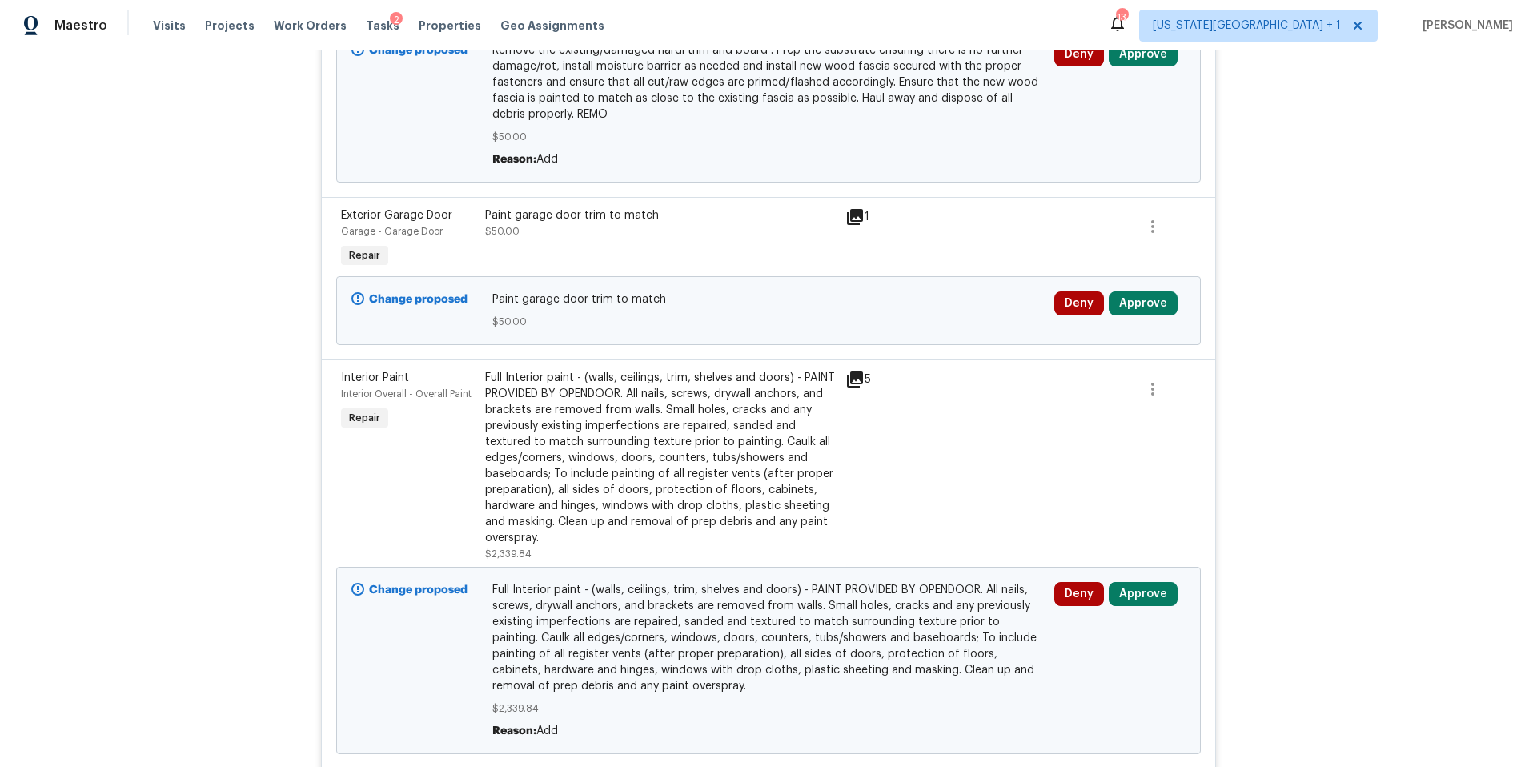
scroll to position [2146, 0]
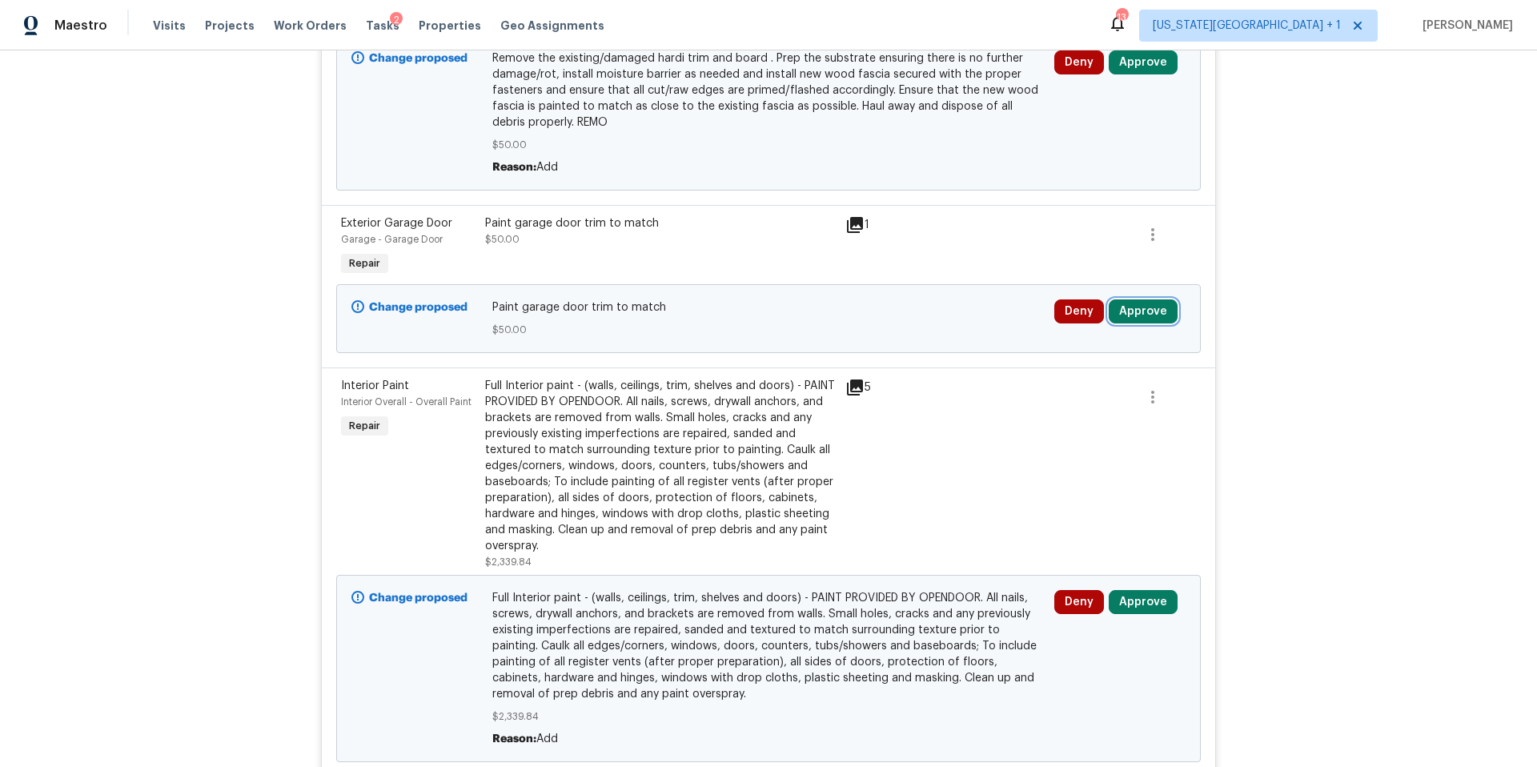
click at [1152, 322] on button "Approve" at bounding box center [1142, 311] width 69 height 24
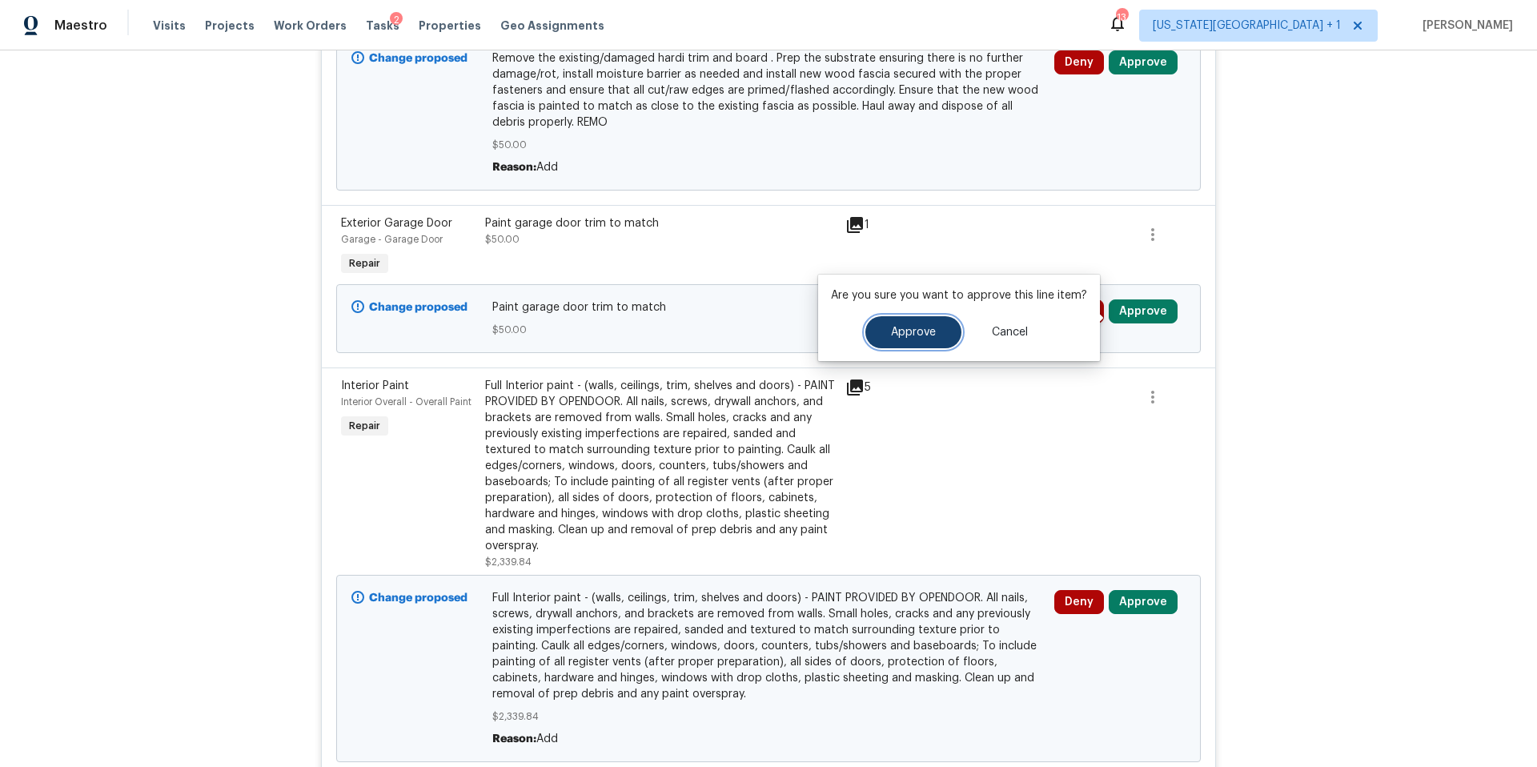
click at [928, 335] on span "Approve" at bounding box center [913, 333] width 45 height 12
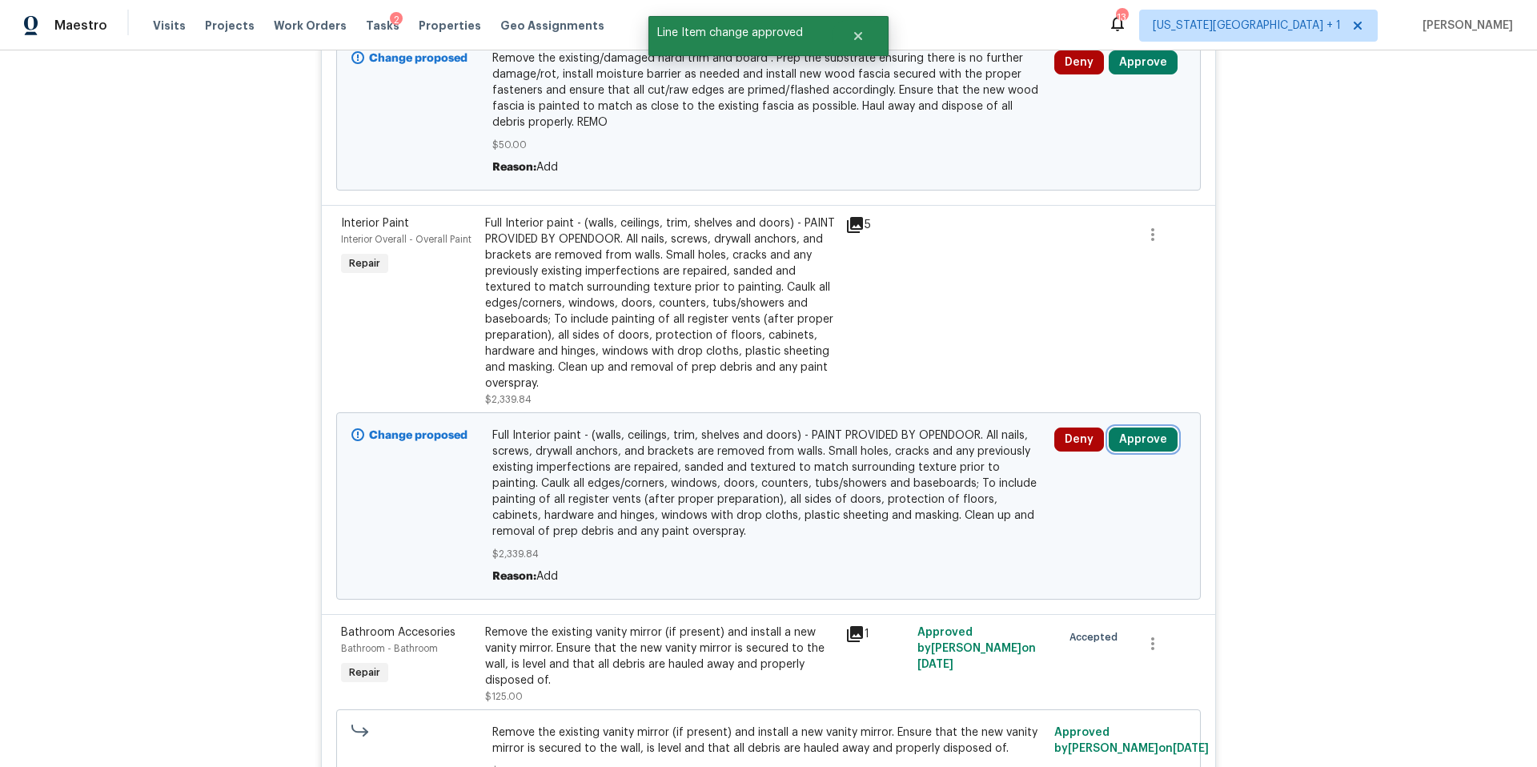
click at [1144, 446] on button "Approve" at bounding box center [1142, 439] width 69 height 24
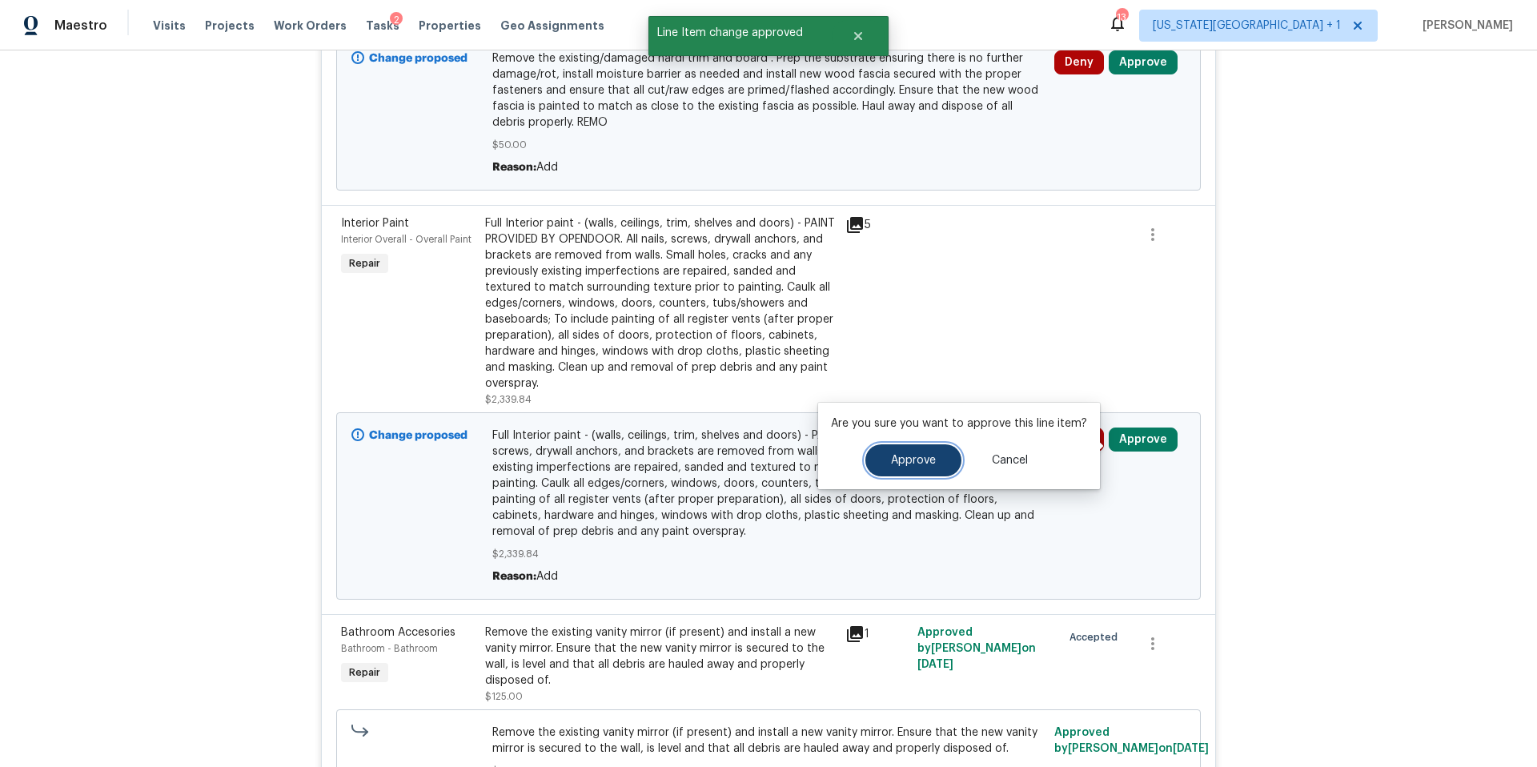
click at [916, 459] on span "Approve" at bounding box center [913, 461] width 45 height 12
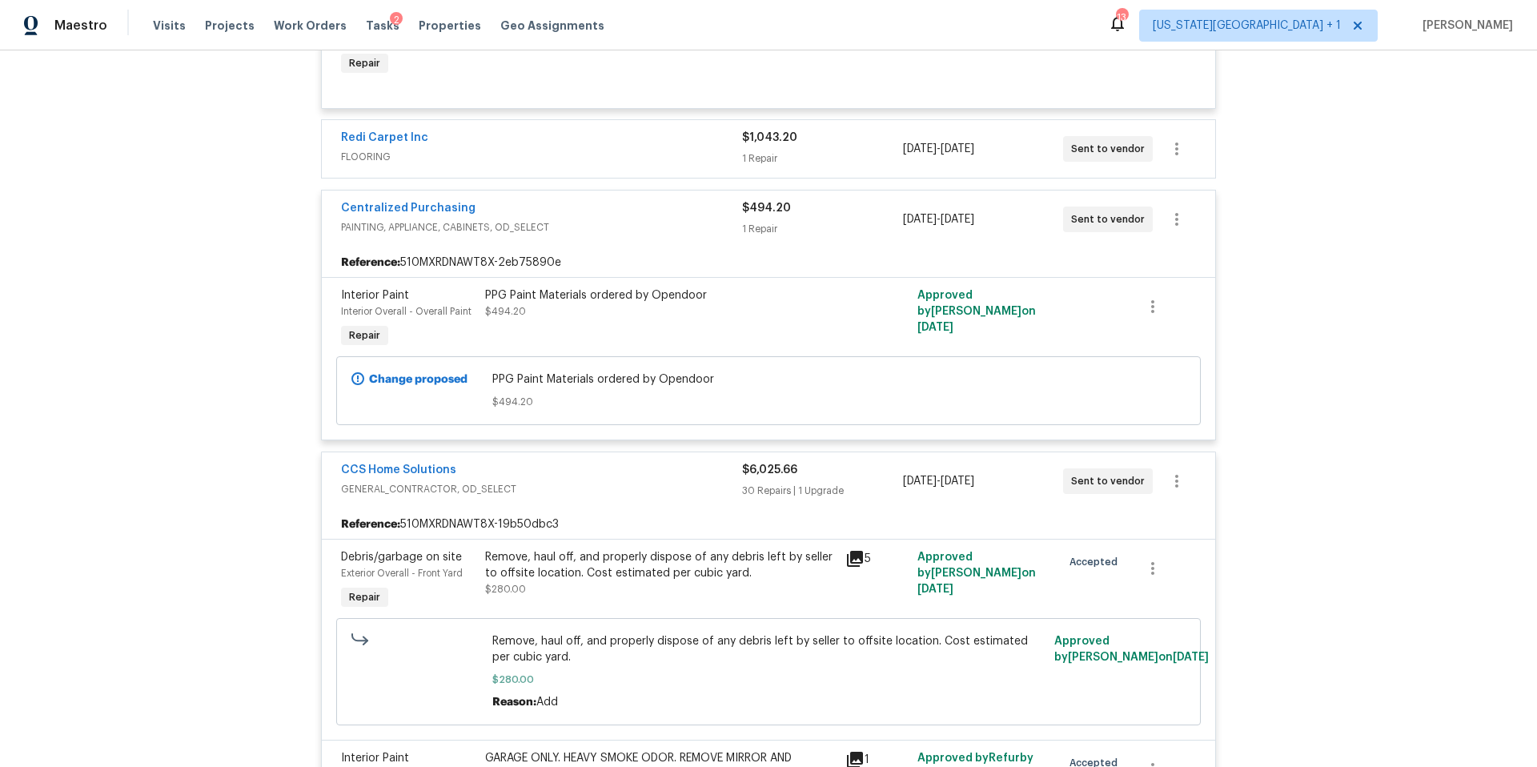
scroll to position [836, 0]
click at [849, 151] on div "$1,043.20 1 Repair" at bounding box center [822, 148] width 160 height 38
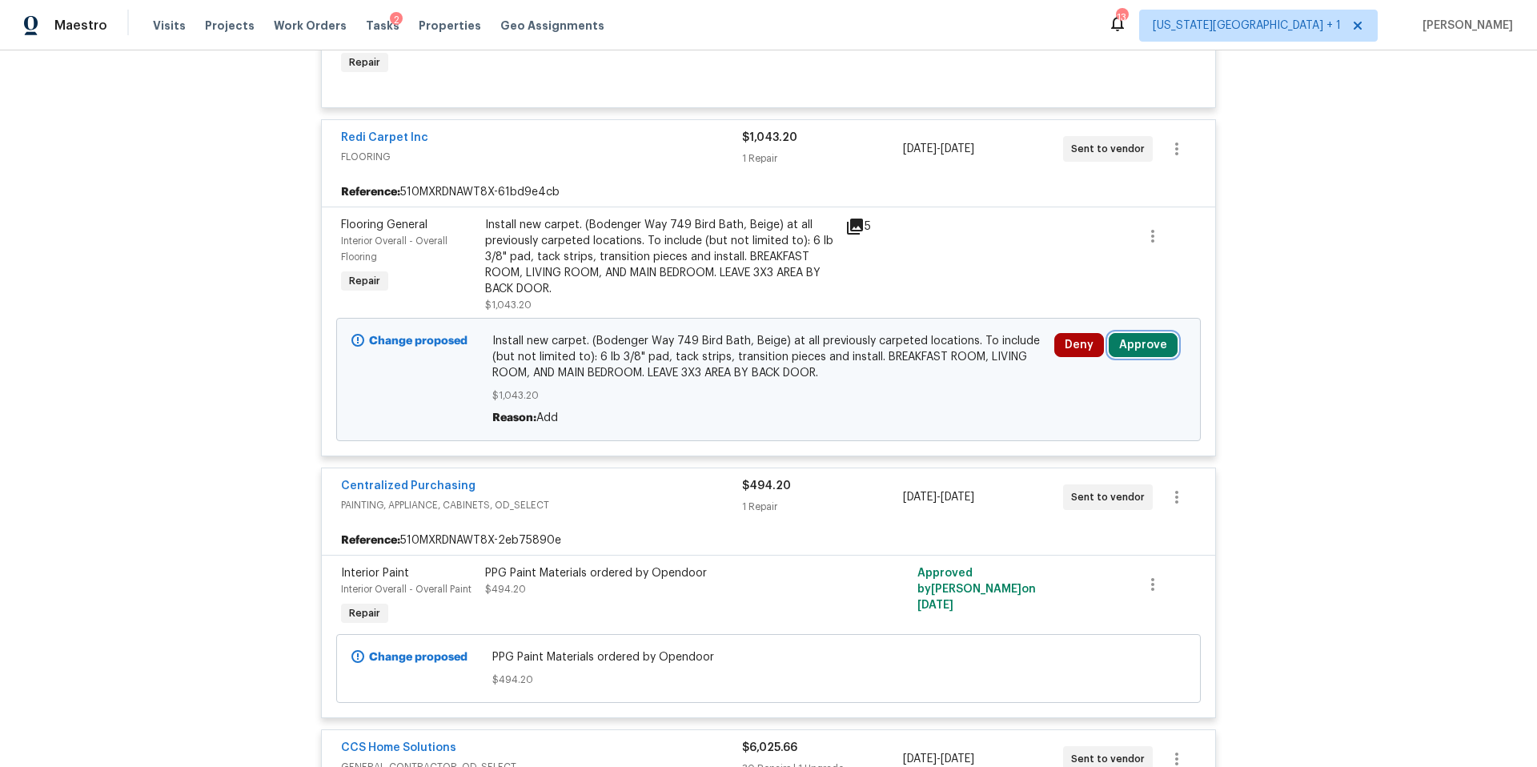
click at [1135, 355] on button "Approve" at bounding box center [1142, 345] width 69 height 24
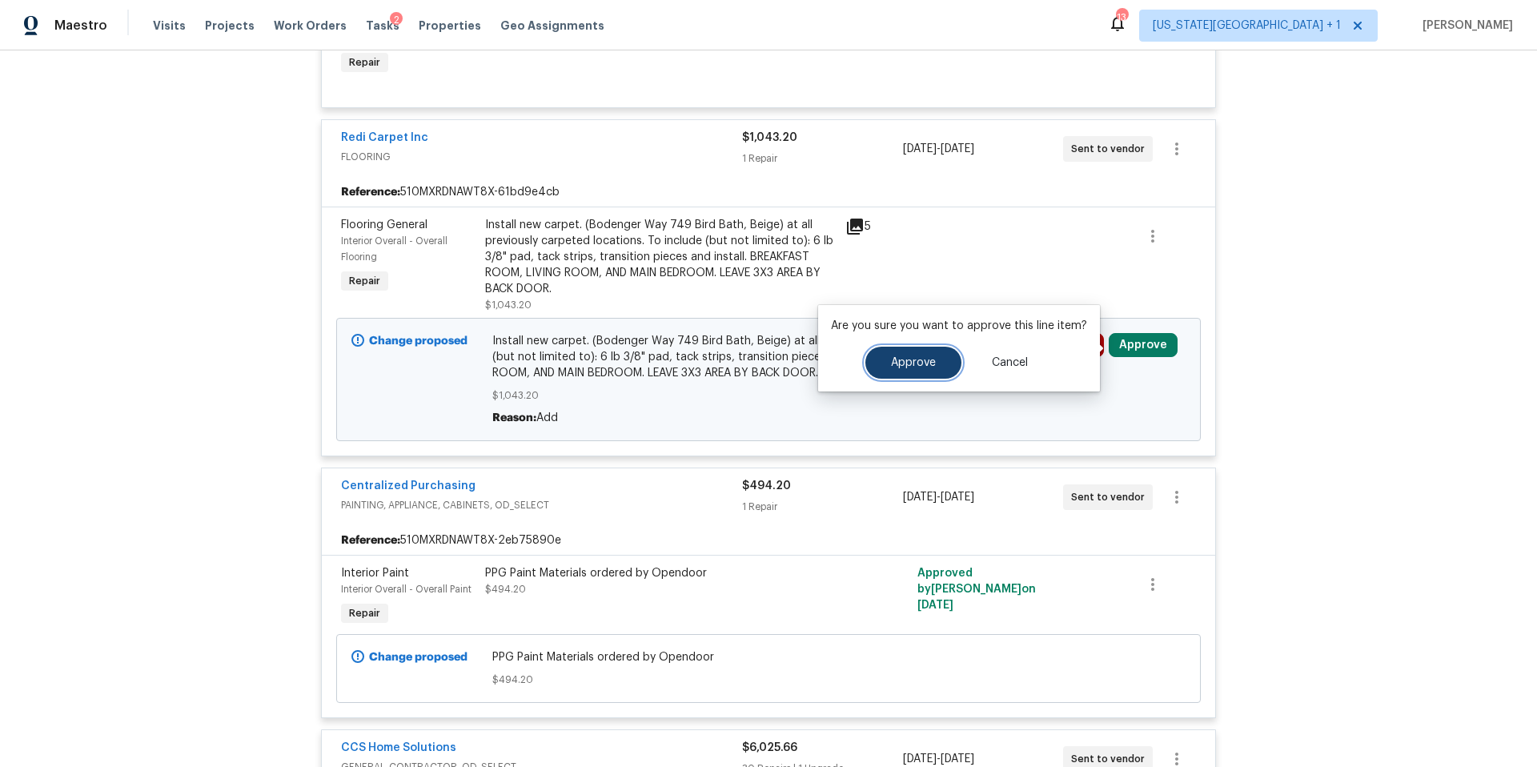
click at [926, 371] on button "Approve" at bounding box center [913, 363] width 96 height 32
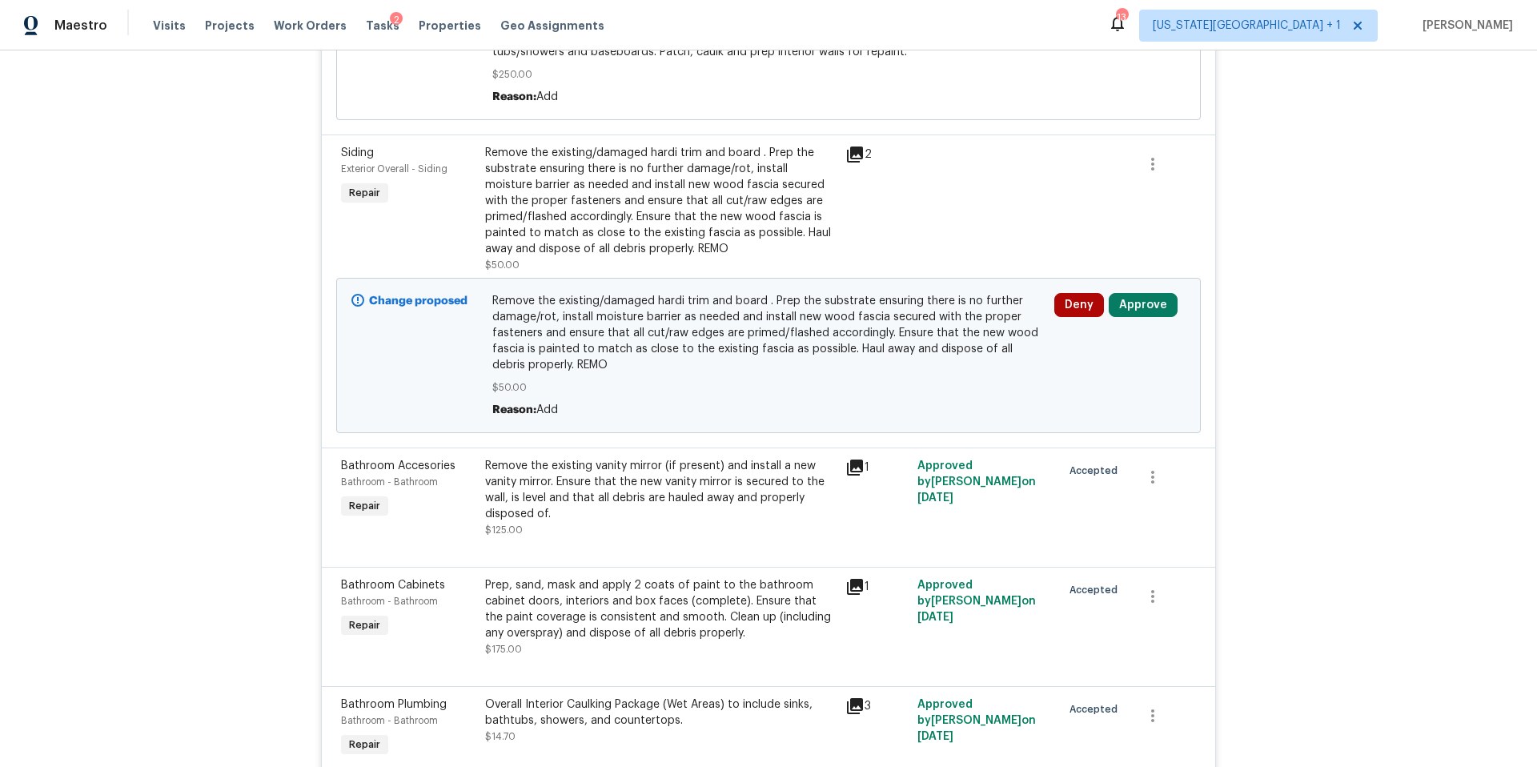
scroll to position [2068, 0]
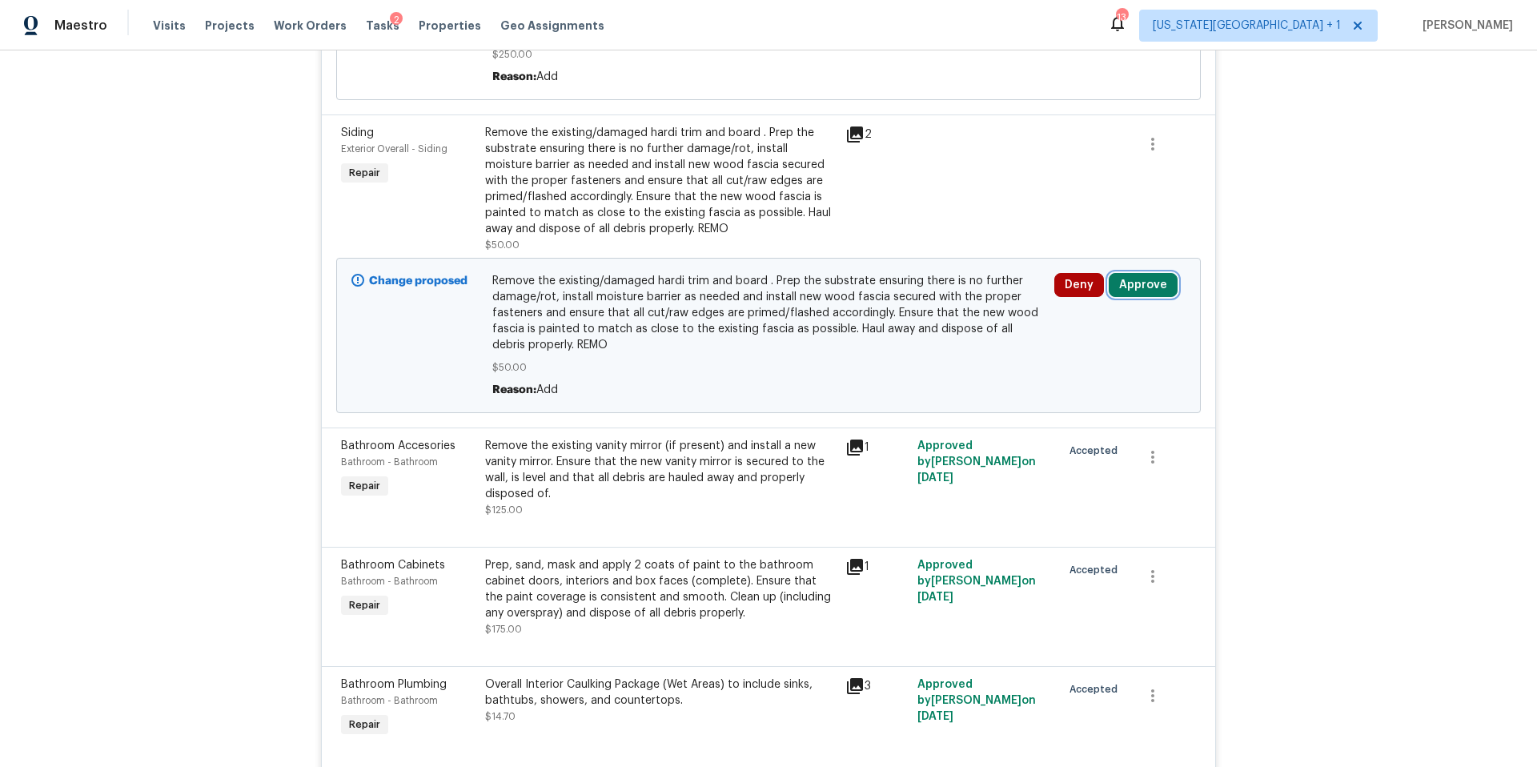
click at [1132, 297] on button "Approve" at bounding box center [1142, 285] width 69 height 24
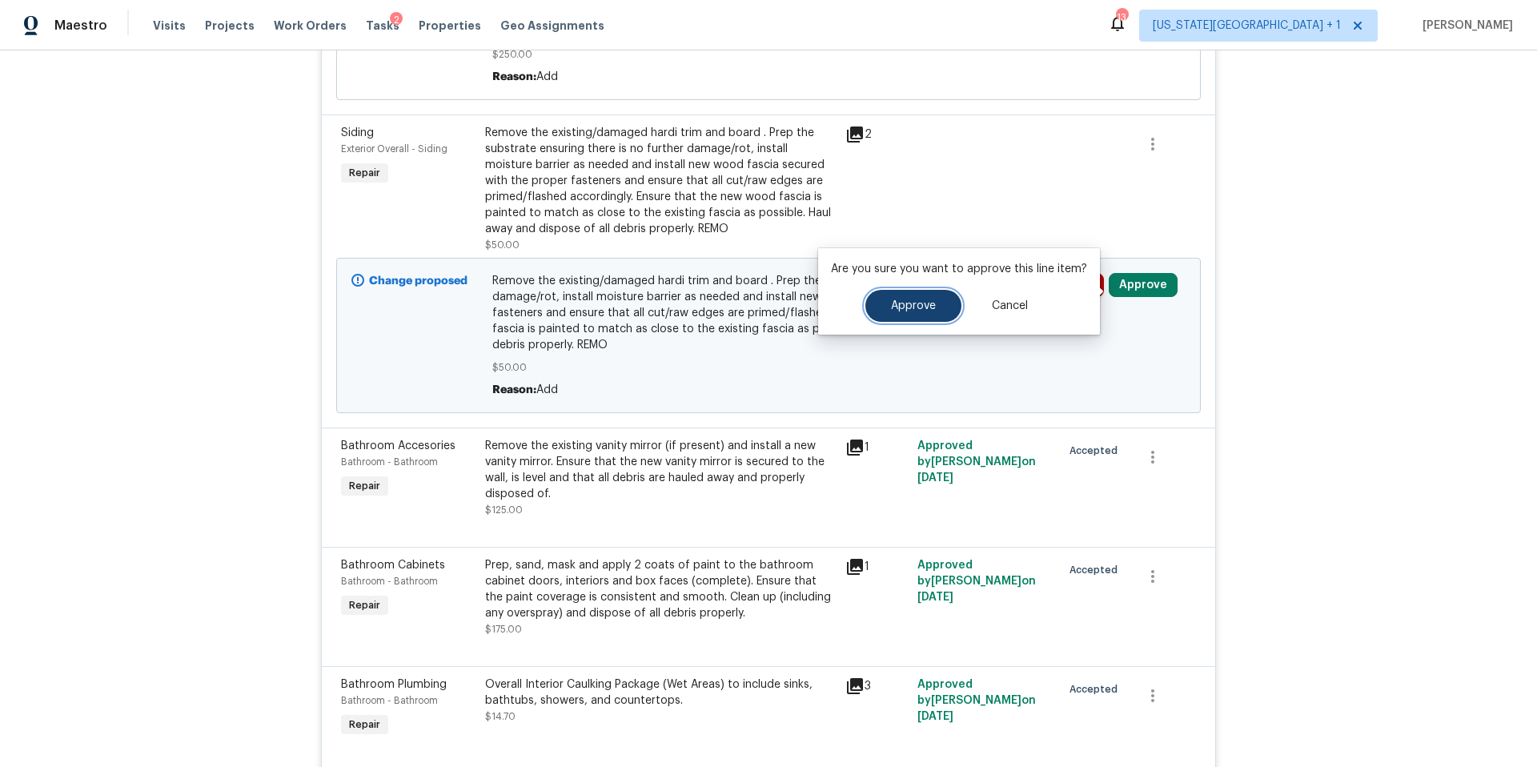
click at [907, 313] on button "Approve" at bounding box center [913, 306] width 96 height 32
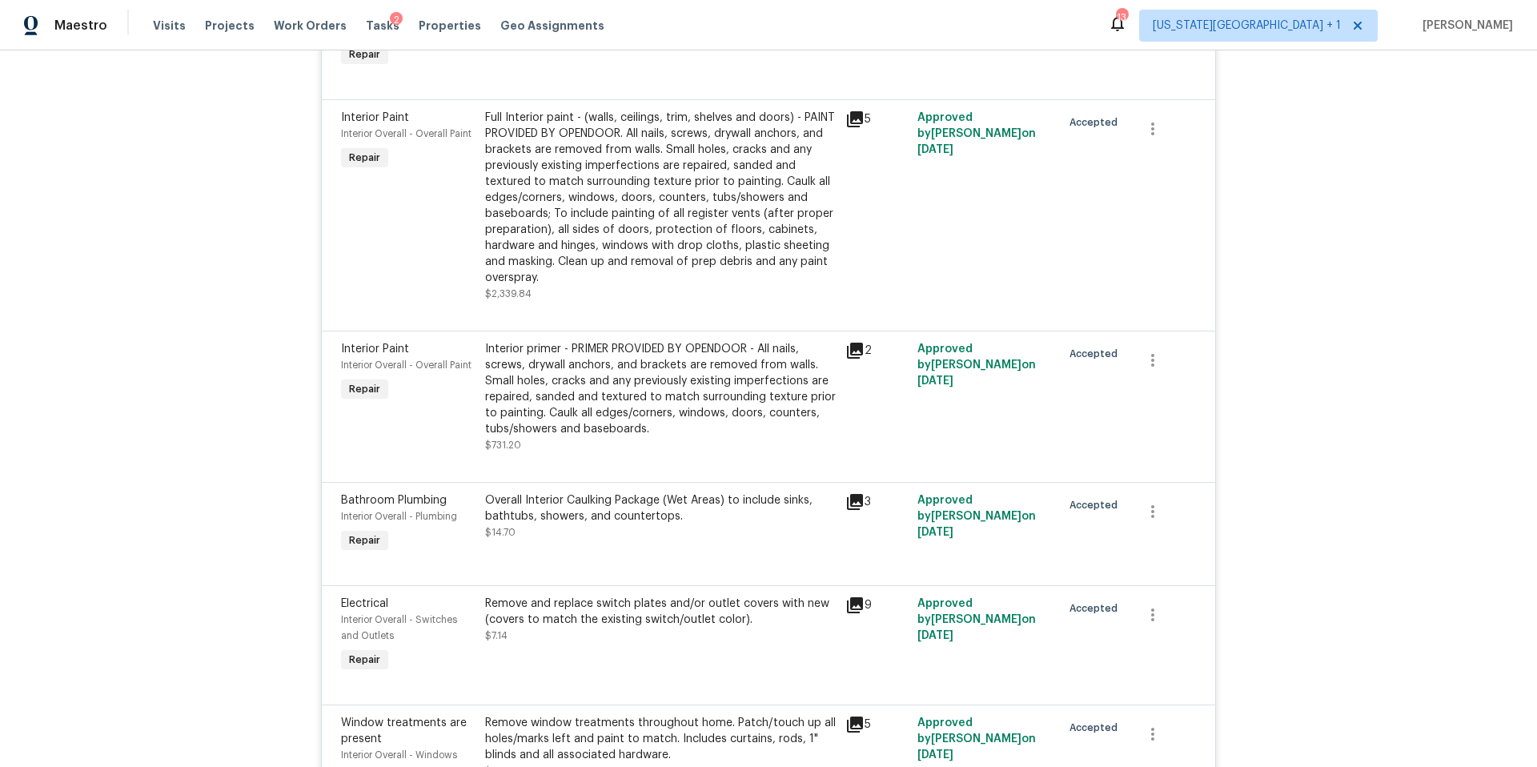
scroll to position [2858, 0]
click at [707, 174] on div "Full Interior paint - (walls, ceilings, trim, shelves and doors) - PAINT PROVID…" at bounding box center [660, 200] width 351 height 176
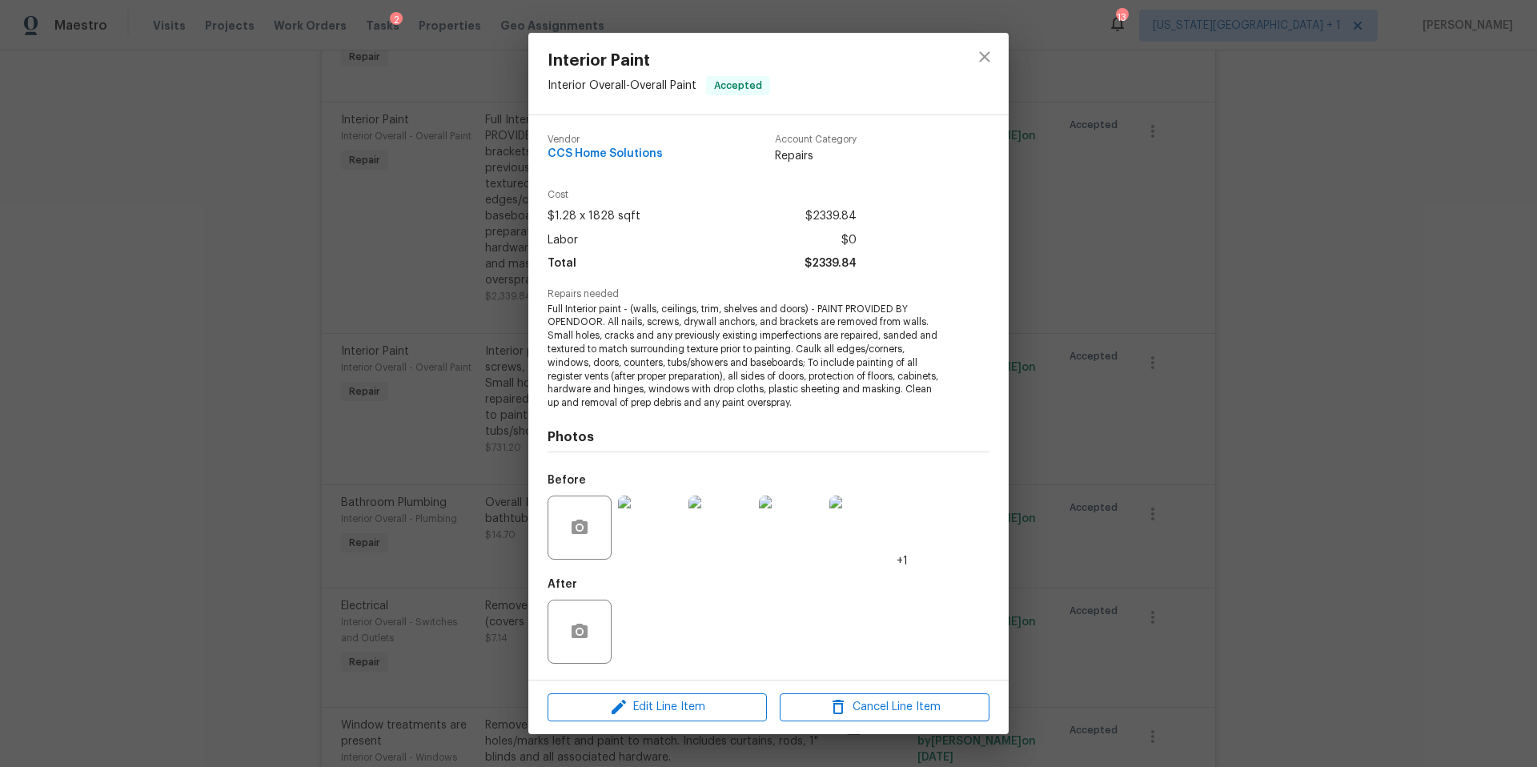
click at [1075, 161] on div "Interior Paint Interior Overall - Overall Paint Accepted Vendor CCS Home Soluti…" at bounding box center [768, 383] width 1537 height 767
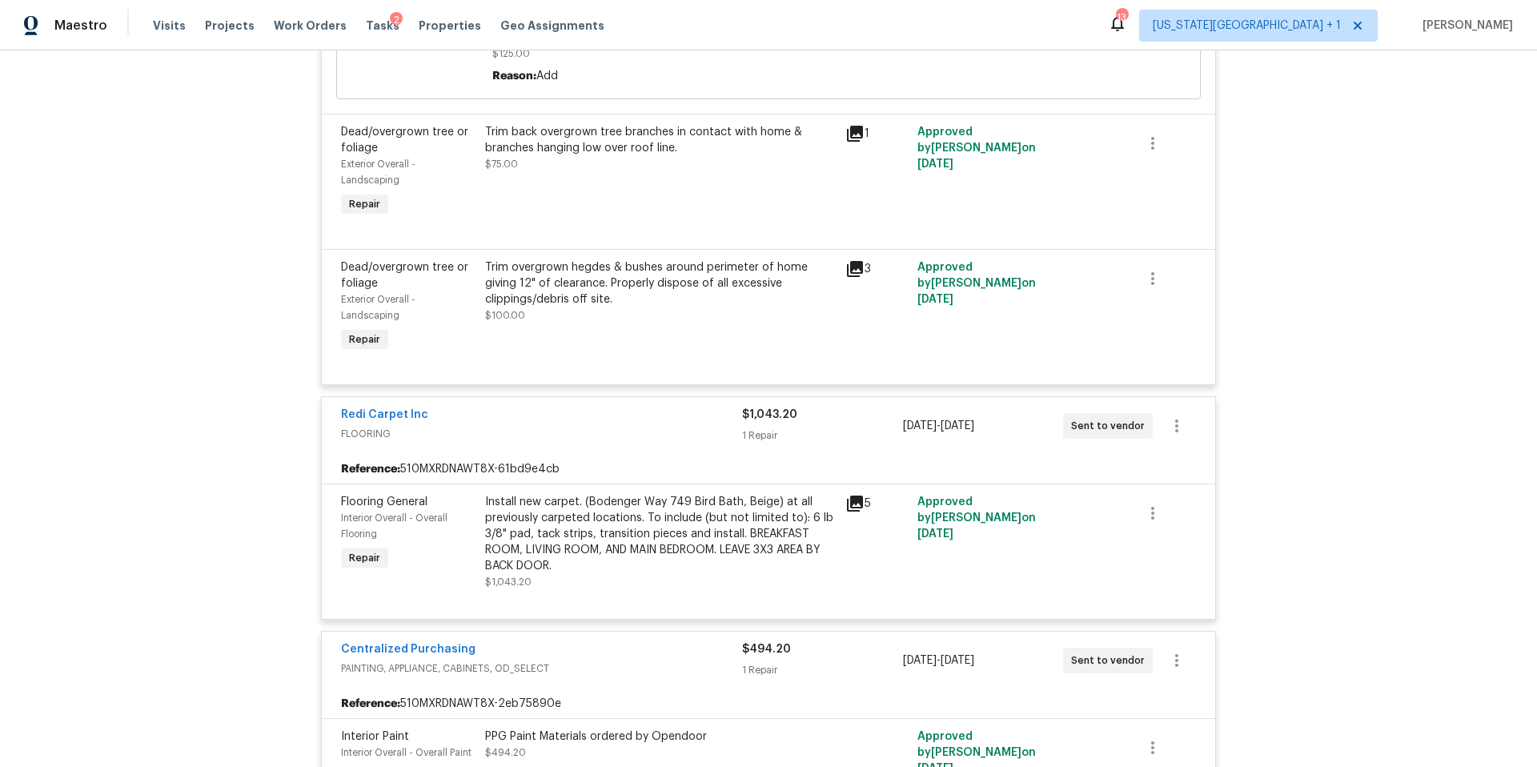
scroll to position [5520, 0]
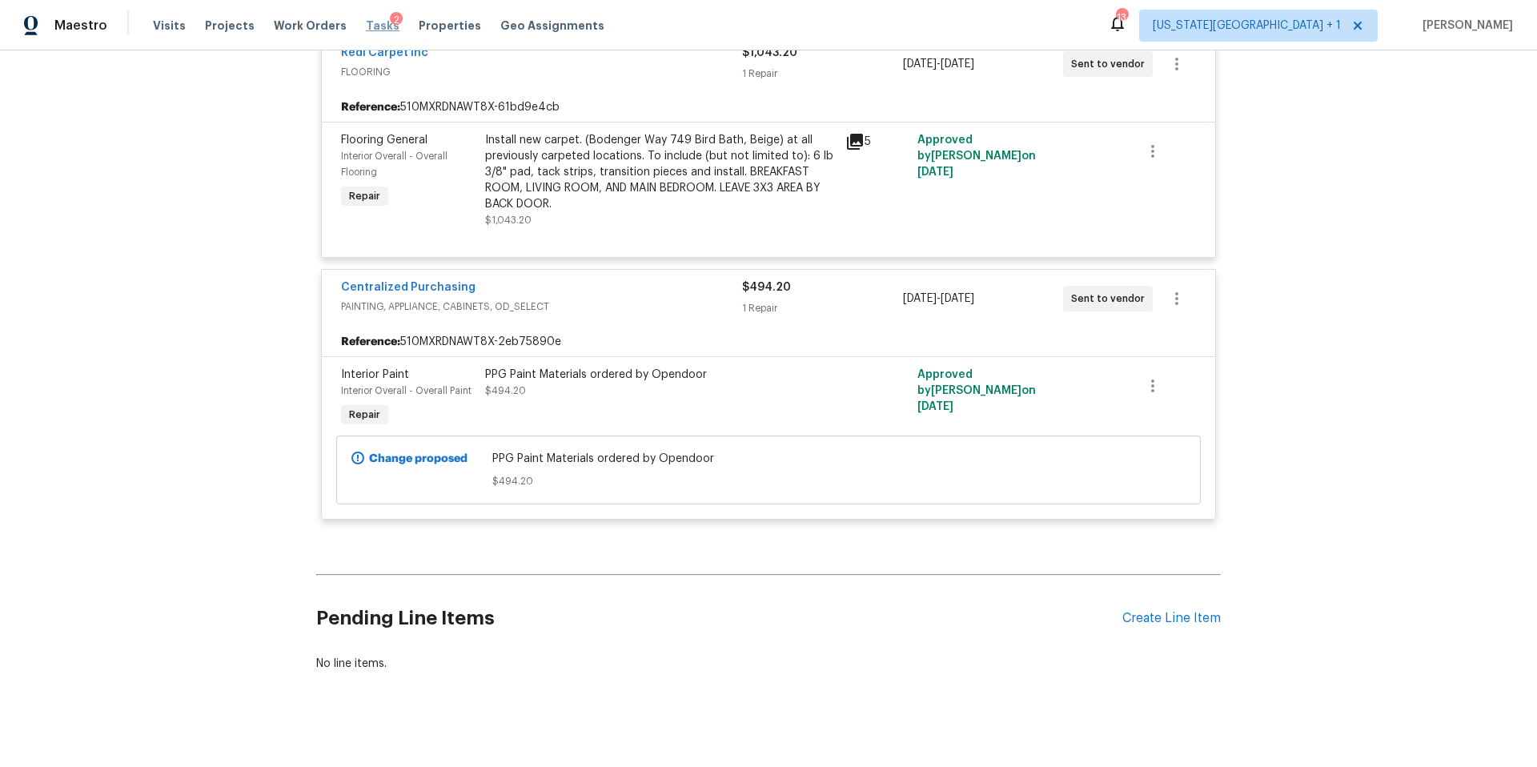
click at [366, 26] on span "Tasks" at bounding box center [383, 25] width 34 height 11
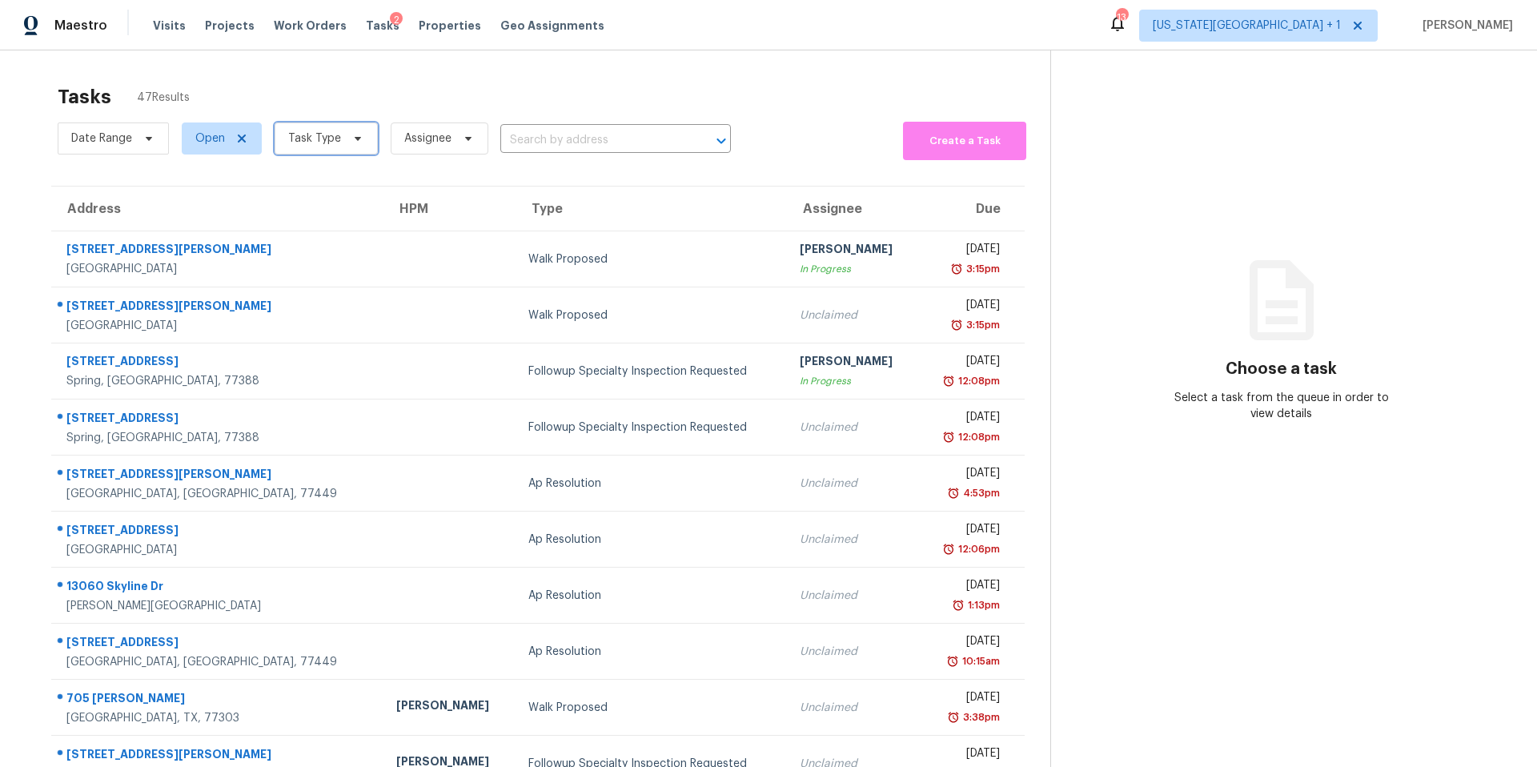
click at [328, 154] on span "Task Type" at bounding box center [325, 138] width 103 height 32
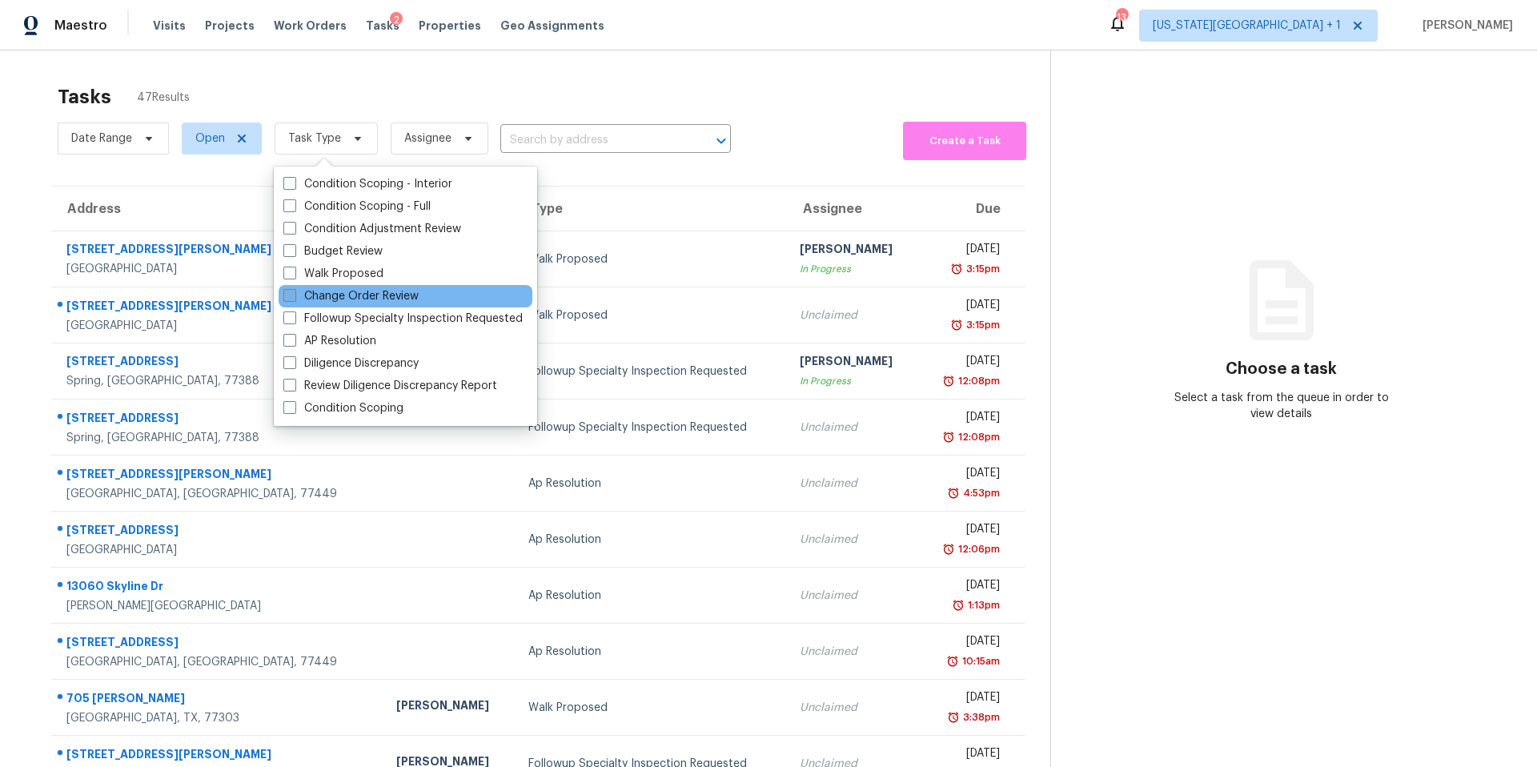
click at [305, 299] on label "Change Order Review" at bounding box center [350, 296] width 135 height 16
click at [294, 299] on input "Change Order Review" at bounding box center [288, 293] width 10 height 10
checkbox input "true"
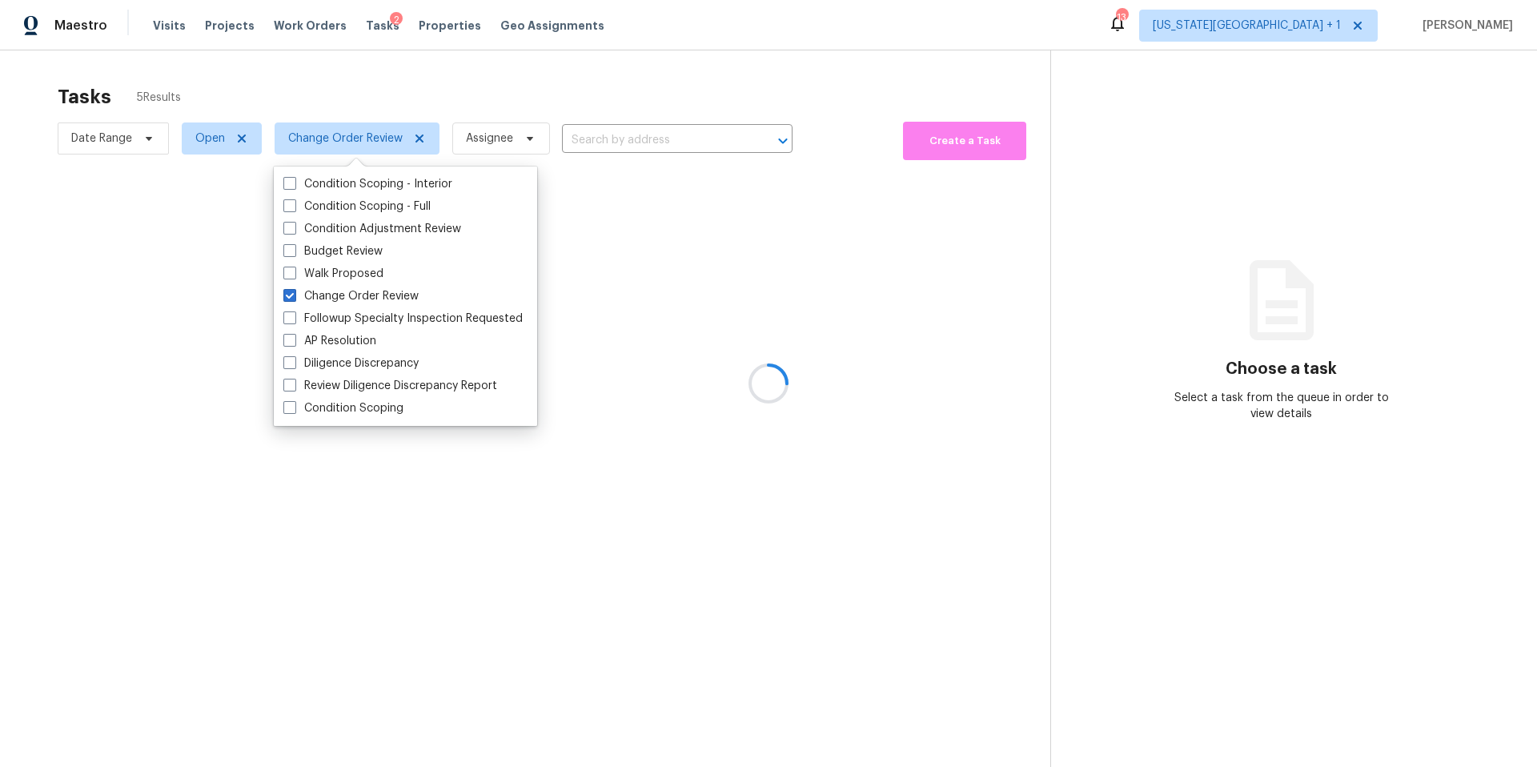
click at [427, 110] on div at bounding box center [768, 383] width 1537 height 767
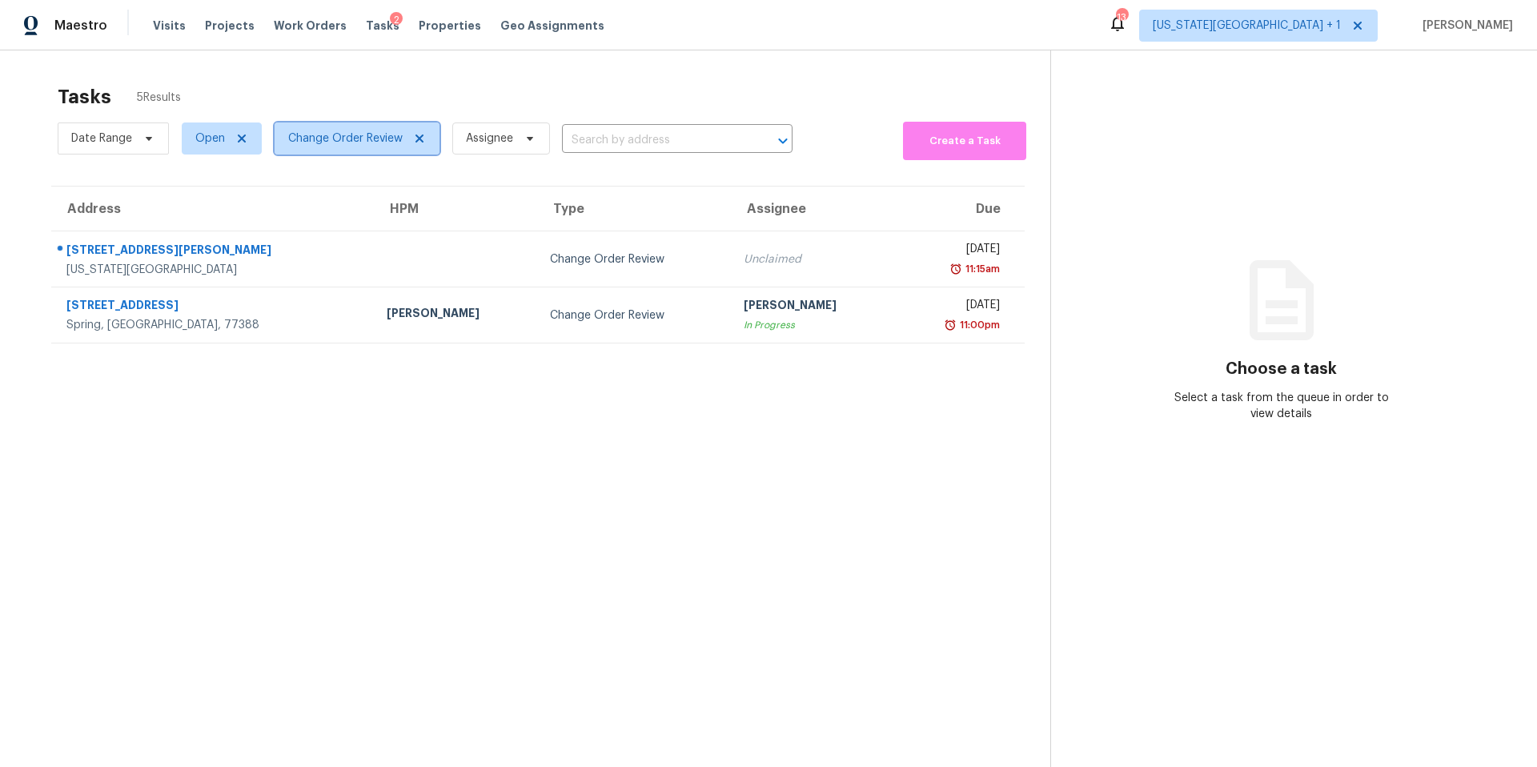
click at [359, 140] on span "Change Order Review" at bounding box center [345, 138] width 114 height 16
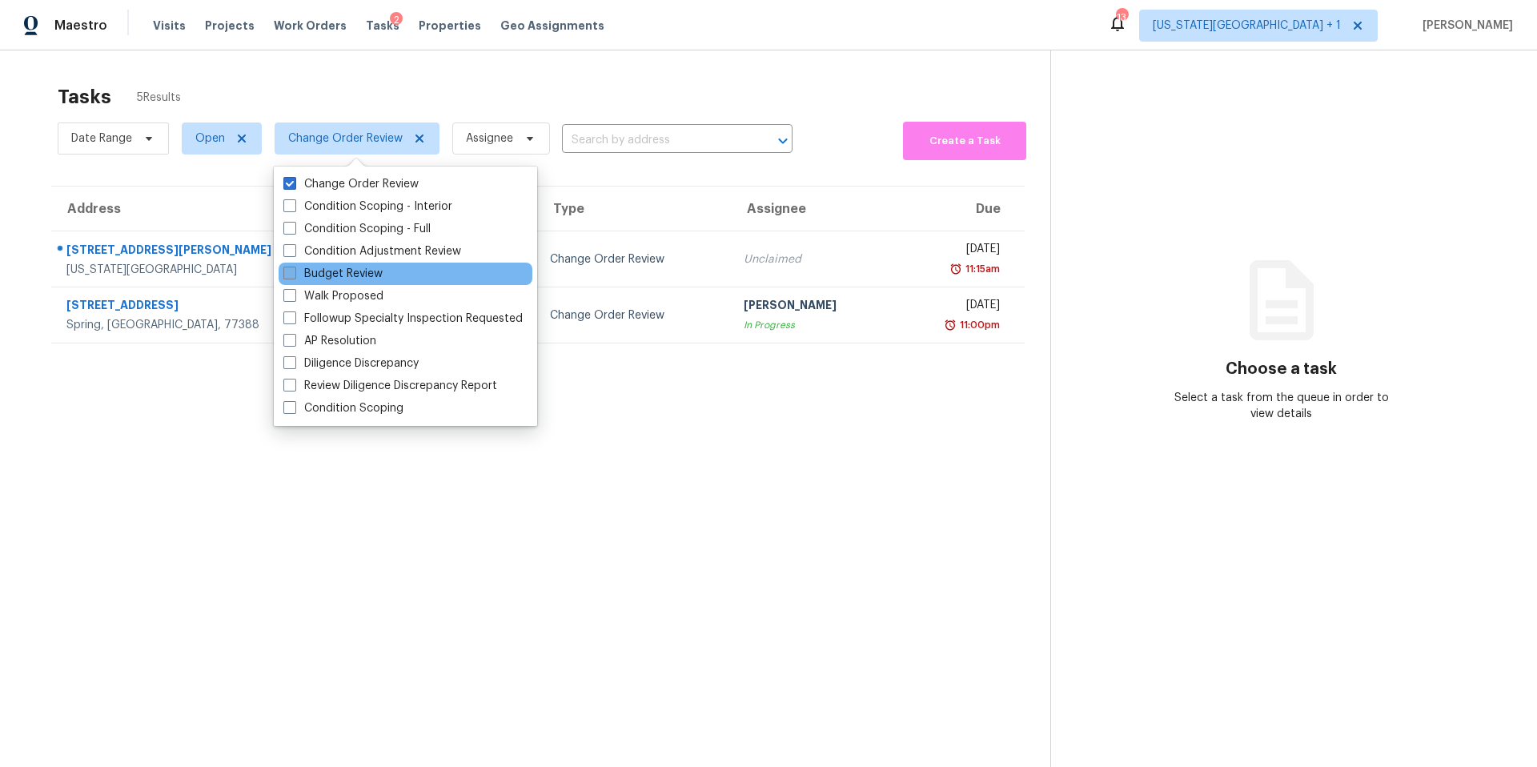
click at [300, 266] on label "Budget Review" at bounding box center [332, 274] width 99 height 16
click at [294, 266] on input "Budget Review" at bounding box center [288, 271] width 10 height 10
checkbox input "true"
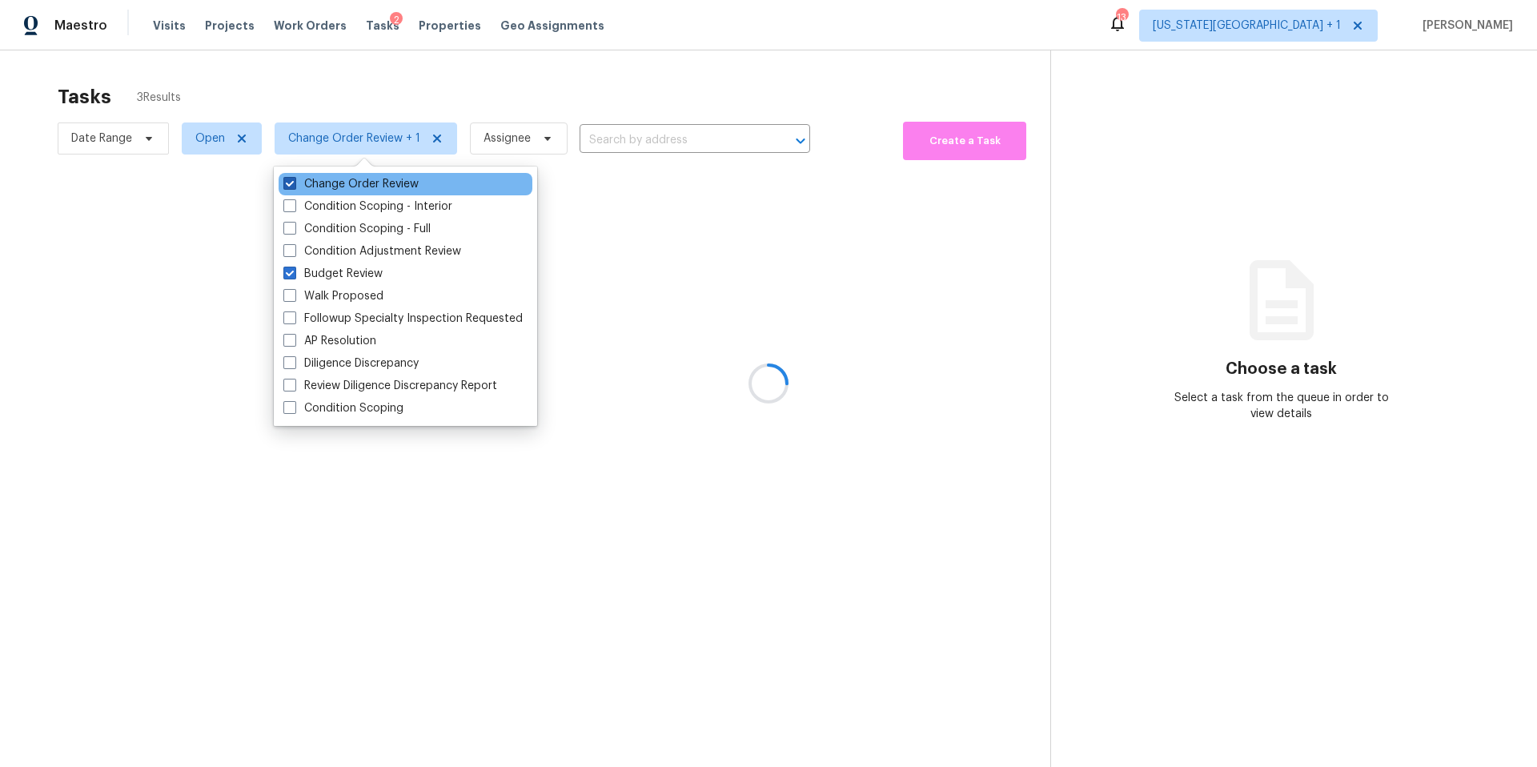
click at [296, 180] on label "Change Order Review" at bounding box center [350, 184] width 135 height 16
click at [294, 180] on input "Change Order Review" at bounding box center [288, 181] width 10 height 10
checkbox input "false"
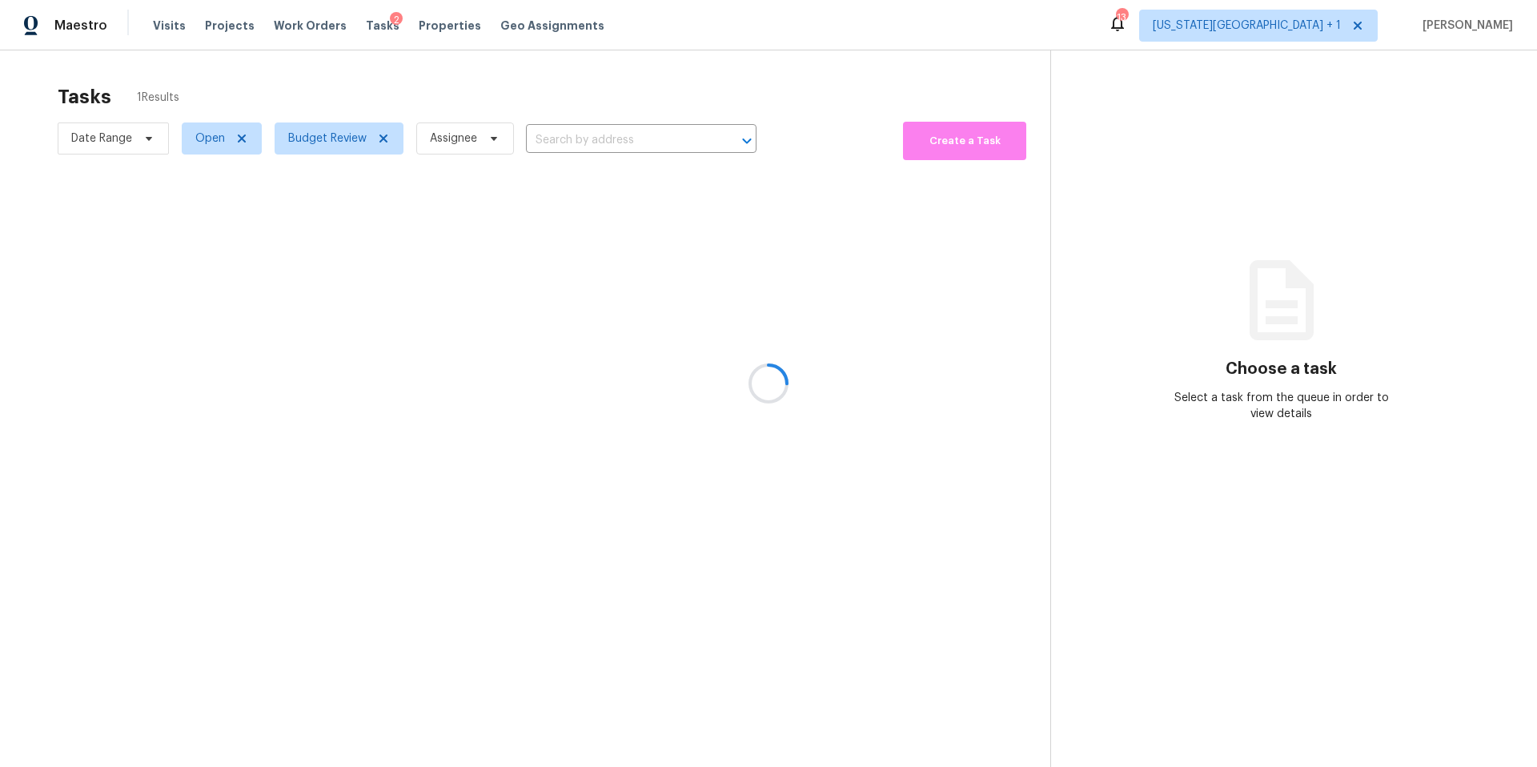
click at [344, 94] on div at bounding box center [768, 383] width 1537 height 767
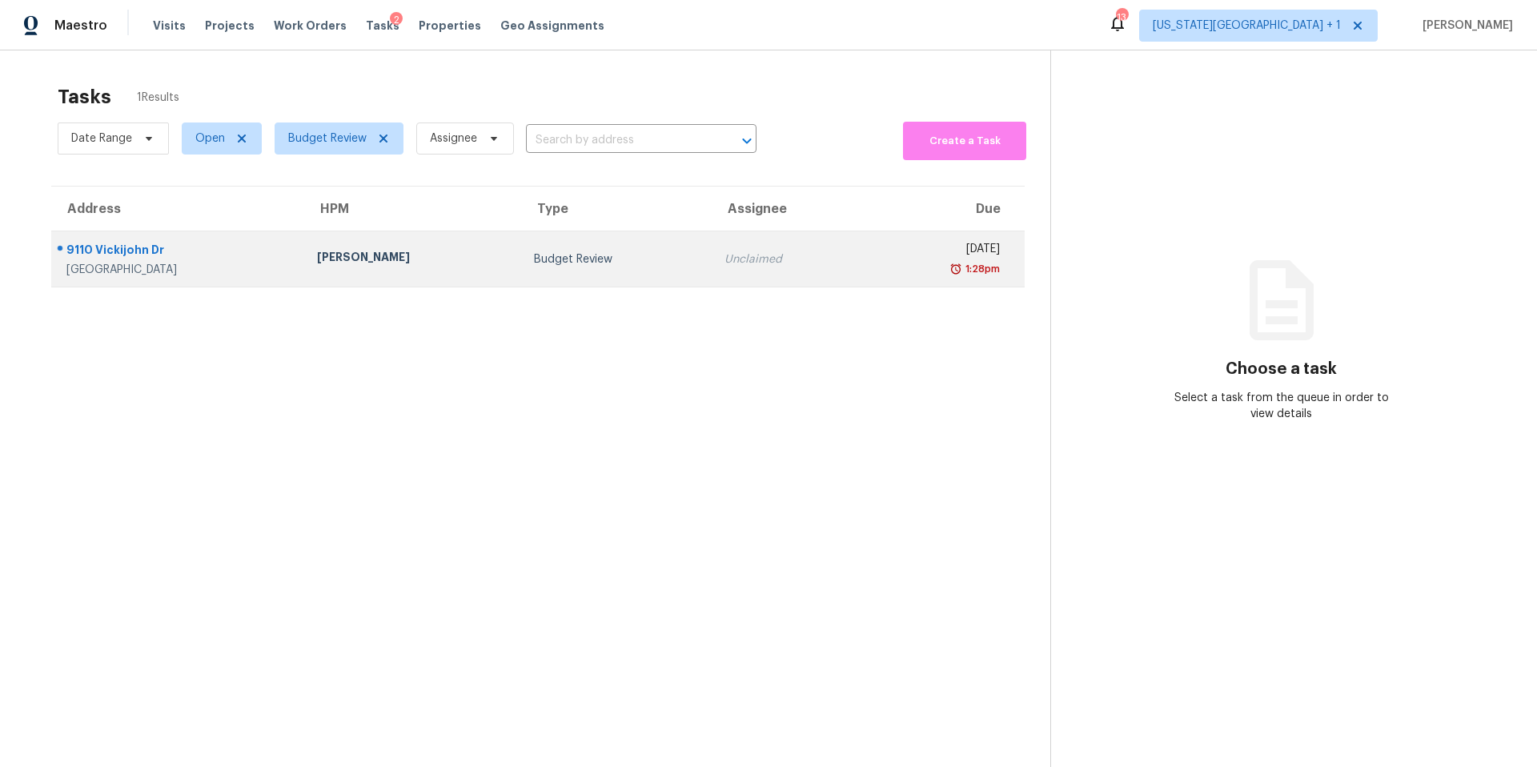
click at [251, 257] on div "9110 Vickijohn Dr" at bounding box center [178, 252] width 225 height 20
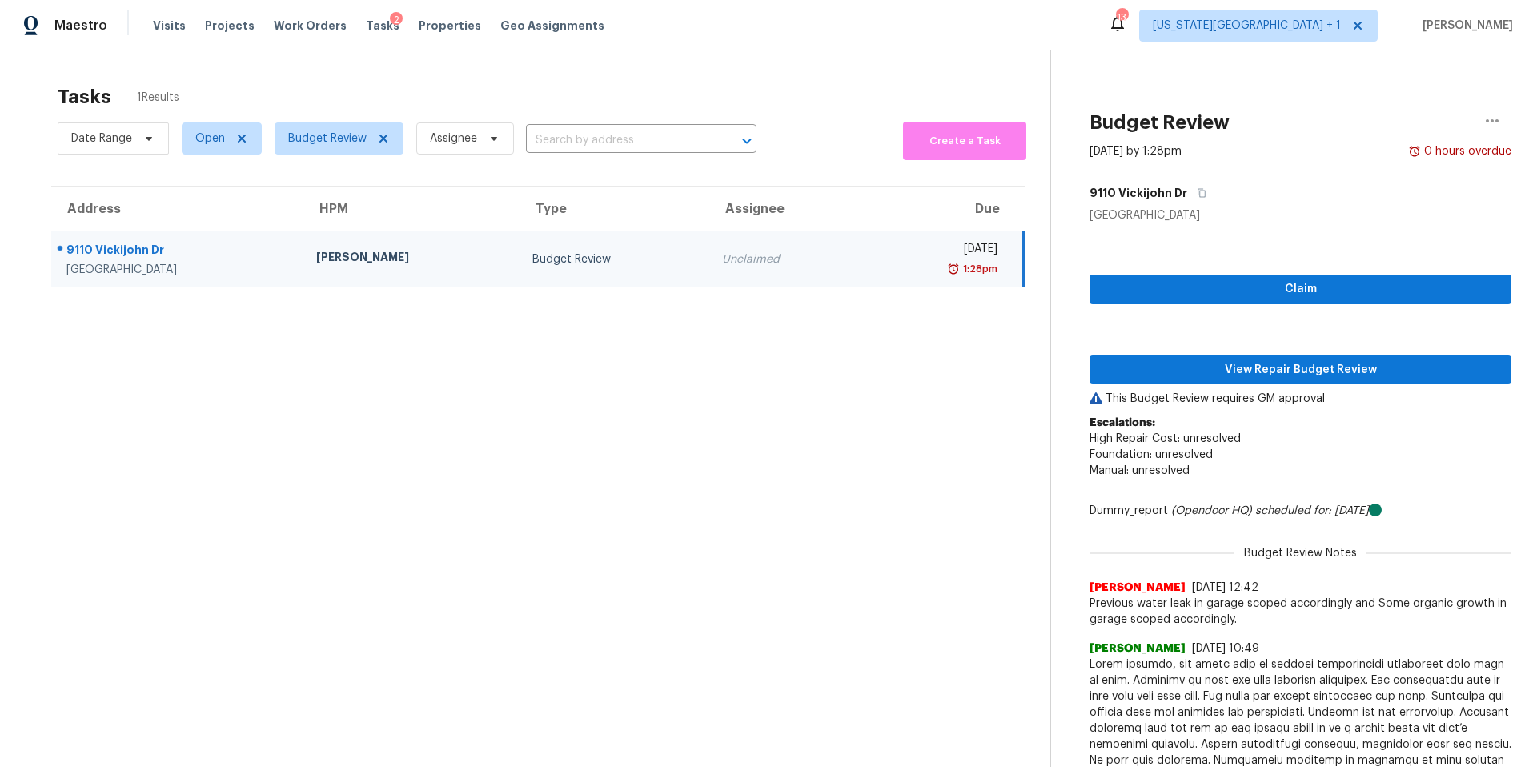
click at [316, 263] on div "Navid Ranjbar" at bounding box center [411, 259] width 190 height 20
click at [334, 257] on div "Navid Ranjbar" at bounding box center [411, 259] width 190 height 20
click at [1197, 191] on icon "button" at bounding box center [1201, 193] width 10 height 10
click at [1248, 362] on span "View Repair Budget Review" at bounding box center [1300, 370] width 396 height 20
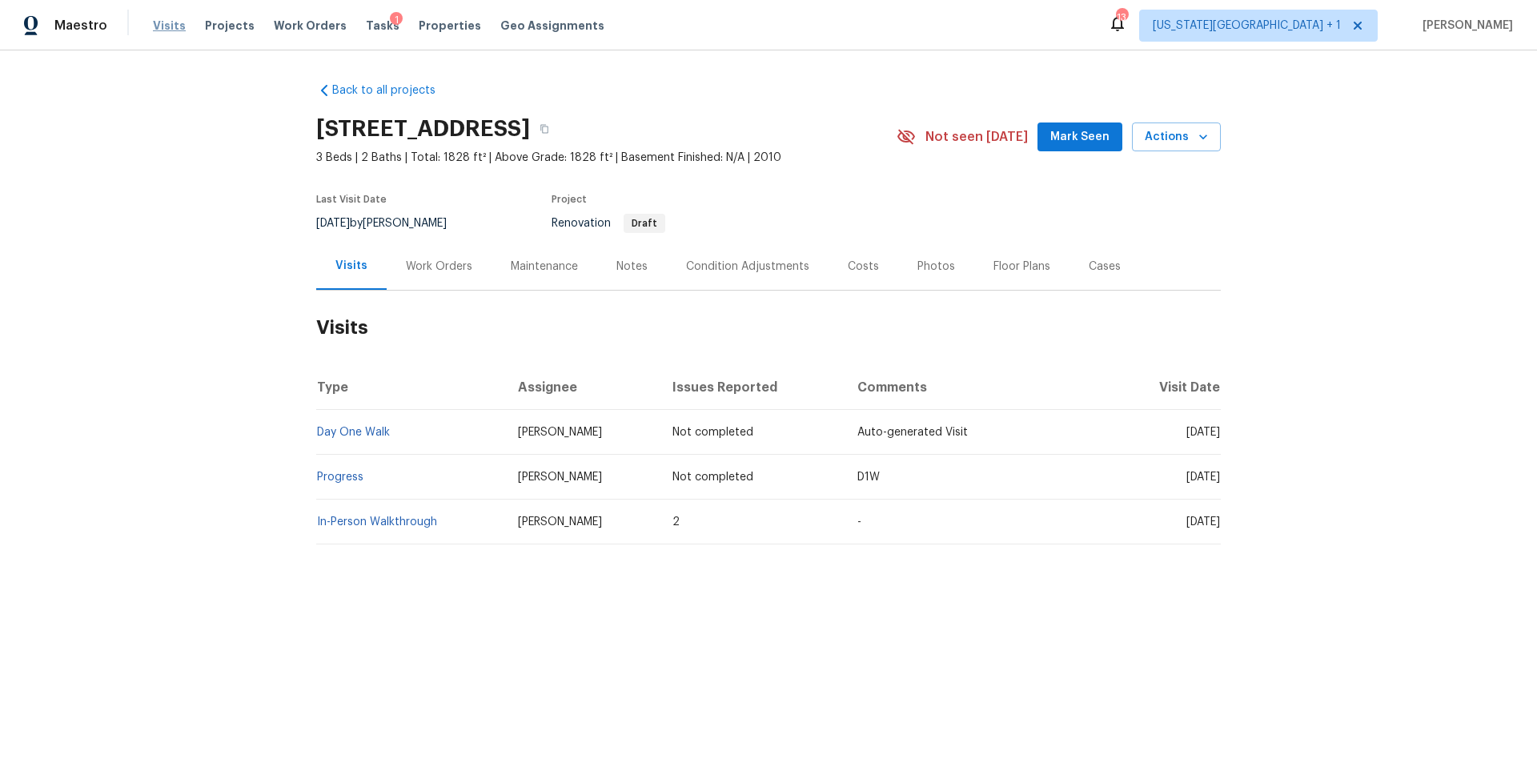
click at [158, 27] on span "Visits" at bounding box center [169, 26] width 33 height 16
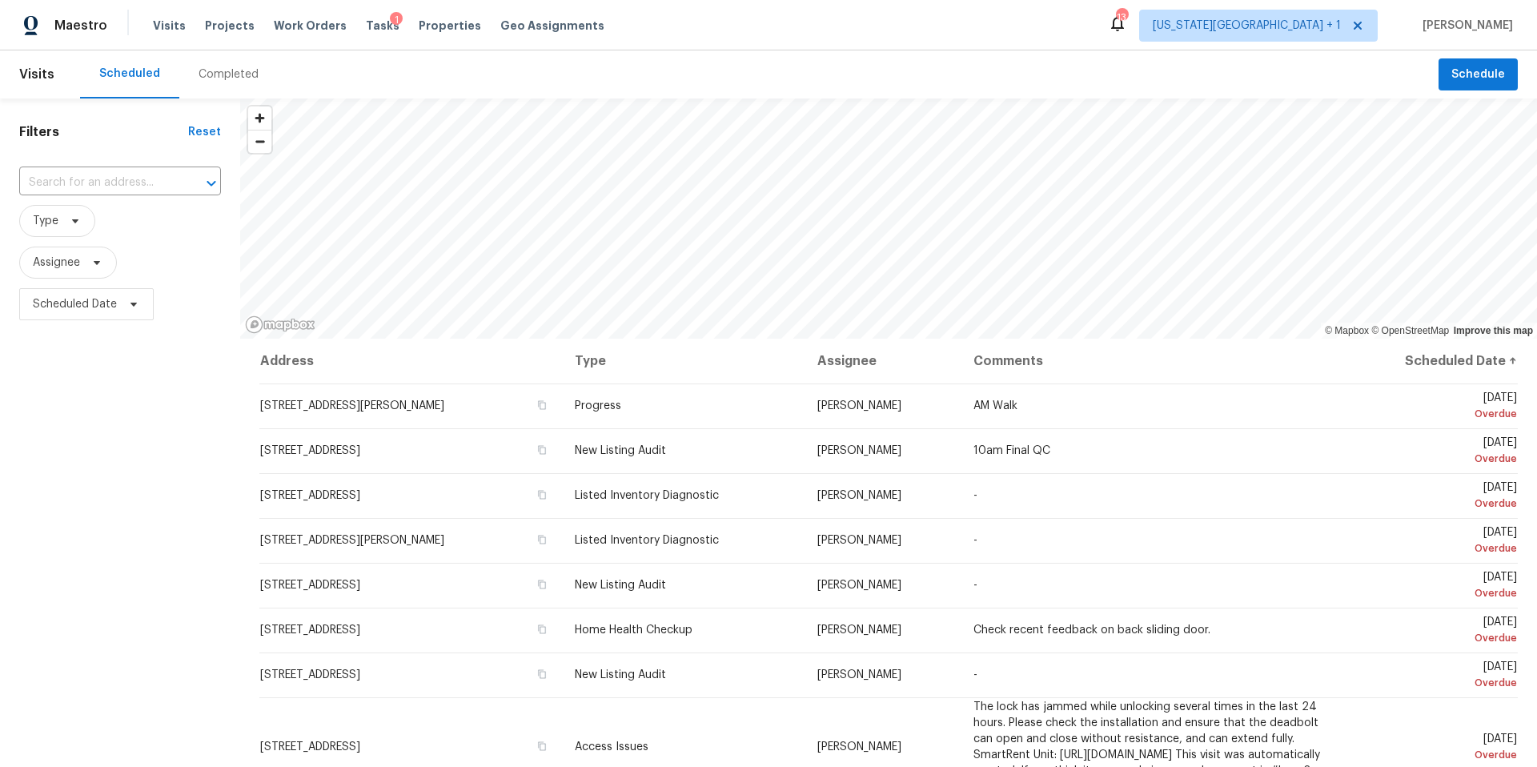
click at [236, 74] on div "Completed" at bounding box center [228, 74] width 60 height 16
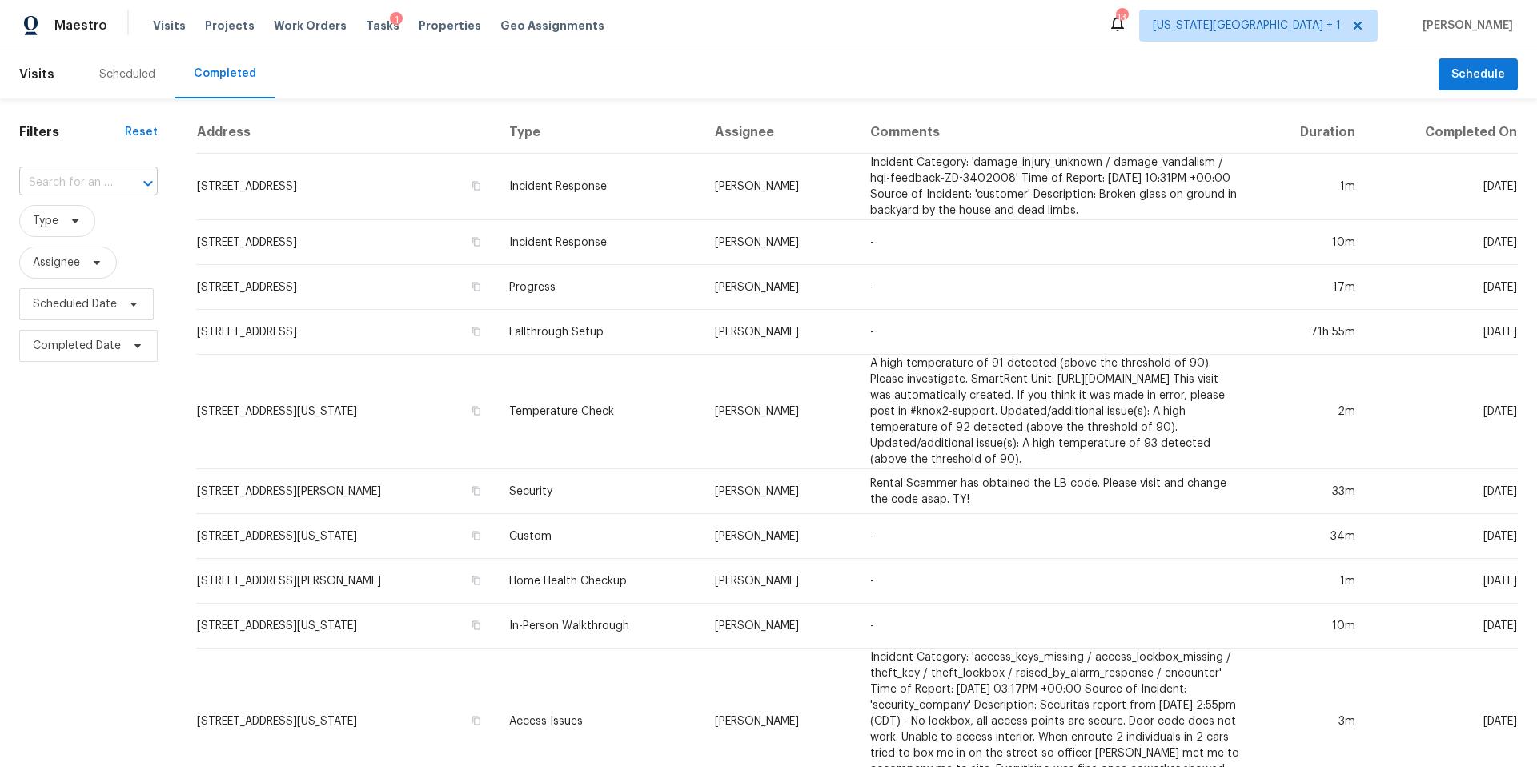
click at [46, 189] on input "text" at bounding box center [66, 182] width 94 height 25
paste input "9110 Vickijohn Dr, Houston, TX 77031"
type input "9110 Vickijohn Dr, Houston, TX 77031"
click at [59, 228] on li "9110 Vickijohn Dr, Houston, TX 77031" at bounding box center [87, 219] width 136 height 26
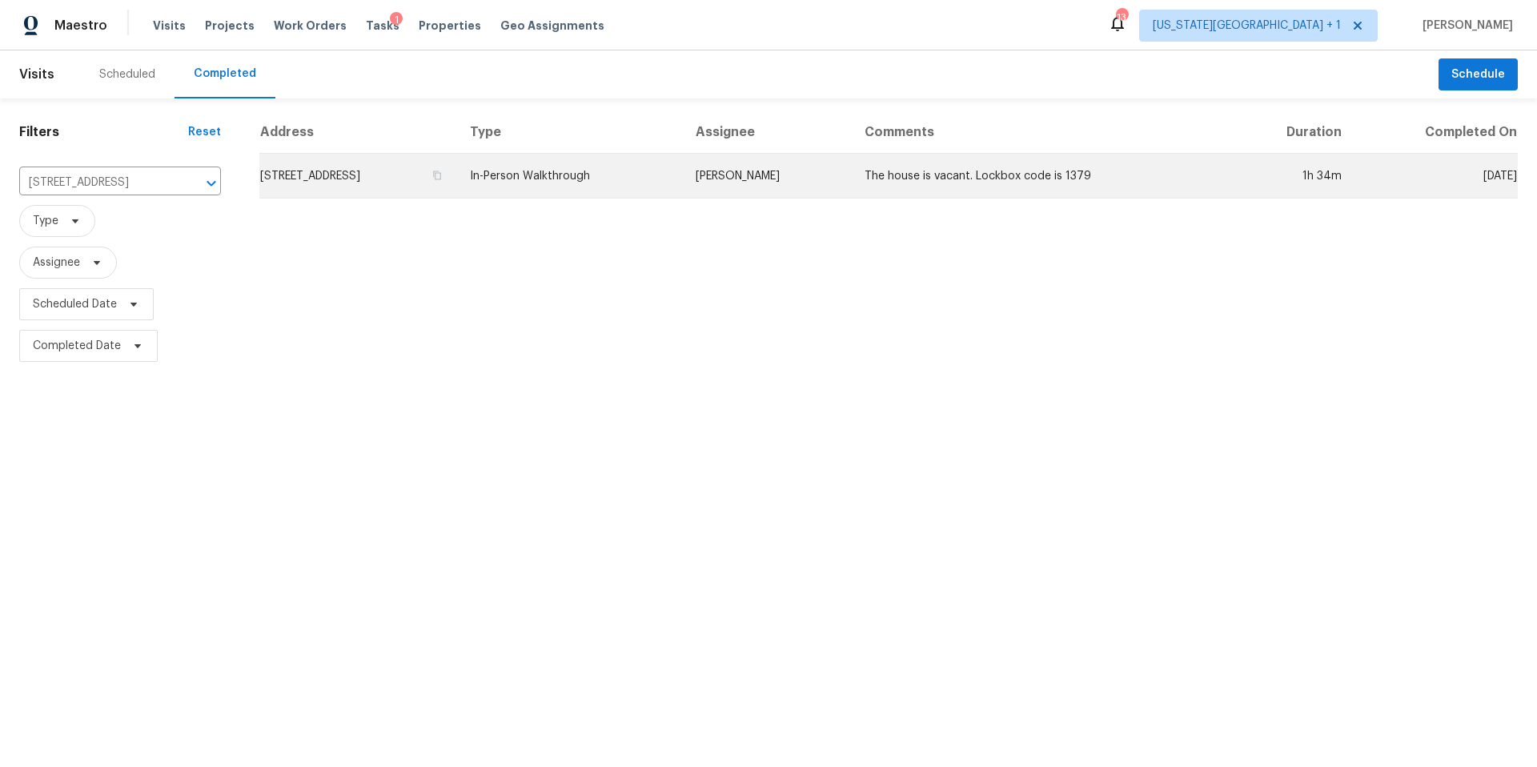
click at [342, 174] on td "9110 Vickijohn Dr, Houston, TX 77031" at bounding box center [358, 176] width 198 height 45
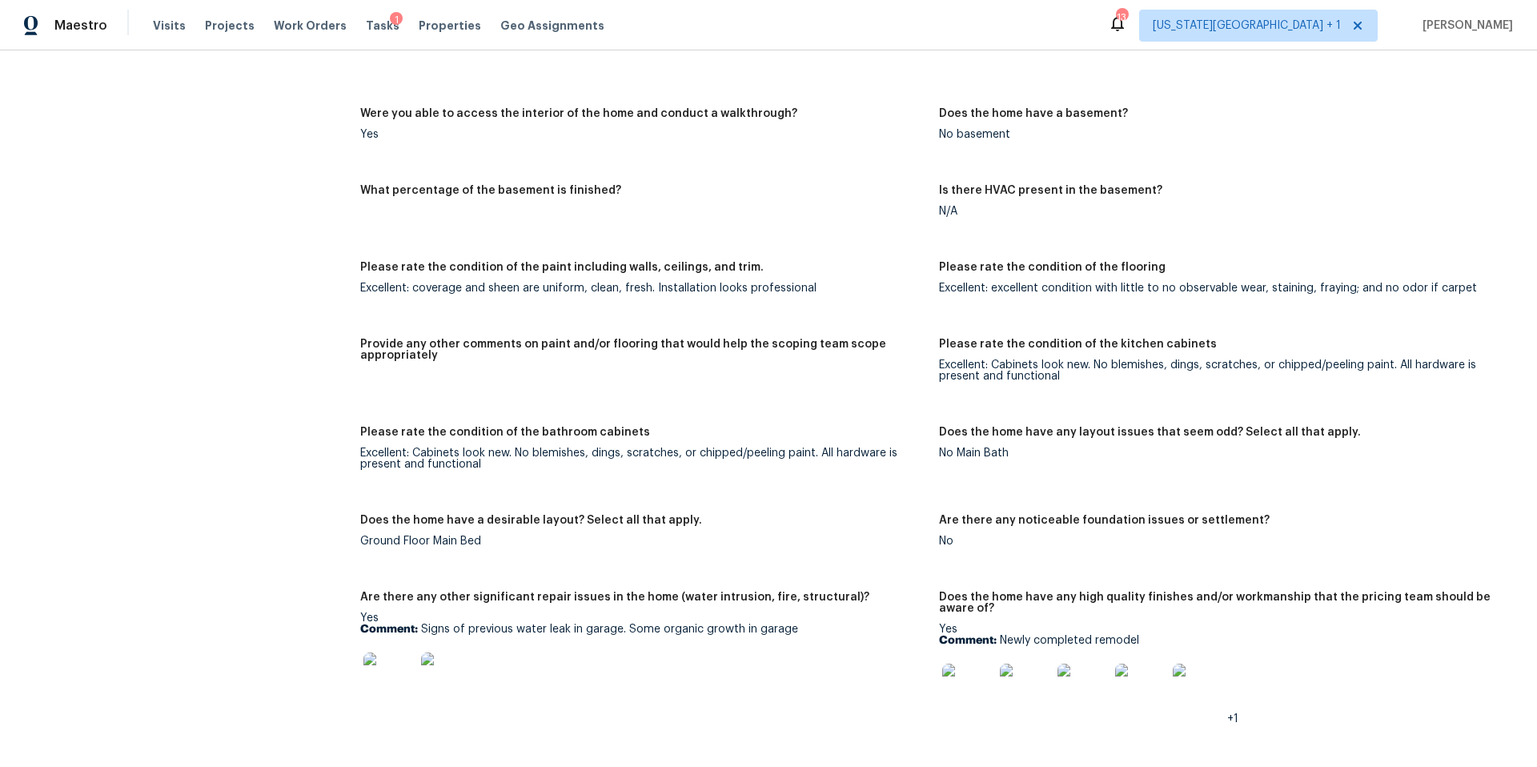
scroll to position [2517, 0]
click at [371, 683] on img at bounding box center [388, 676] width 51 height 51
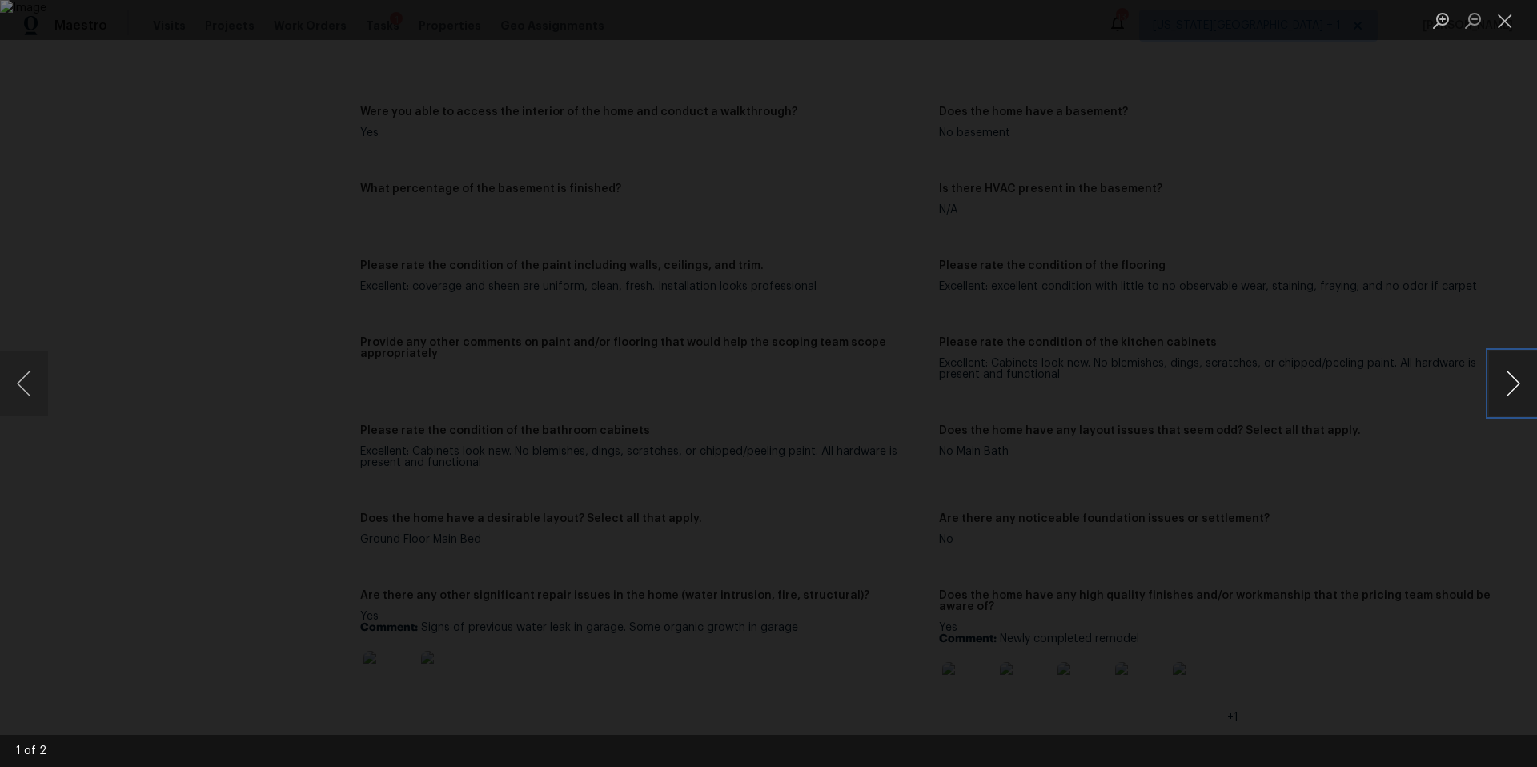
click at [1509, 383] on button "Next image" at bounding box center [1513, 383] width 48 height 64
click at [1389, 490] on div "Lightbox" at bounding box center [768, 383] width 1537 height 767
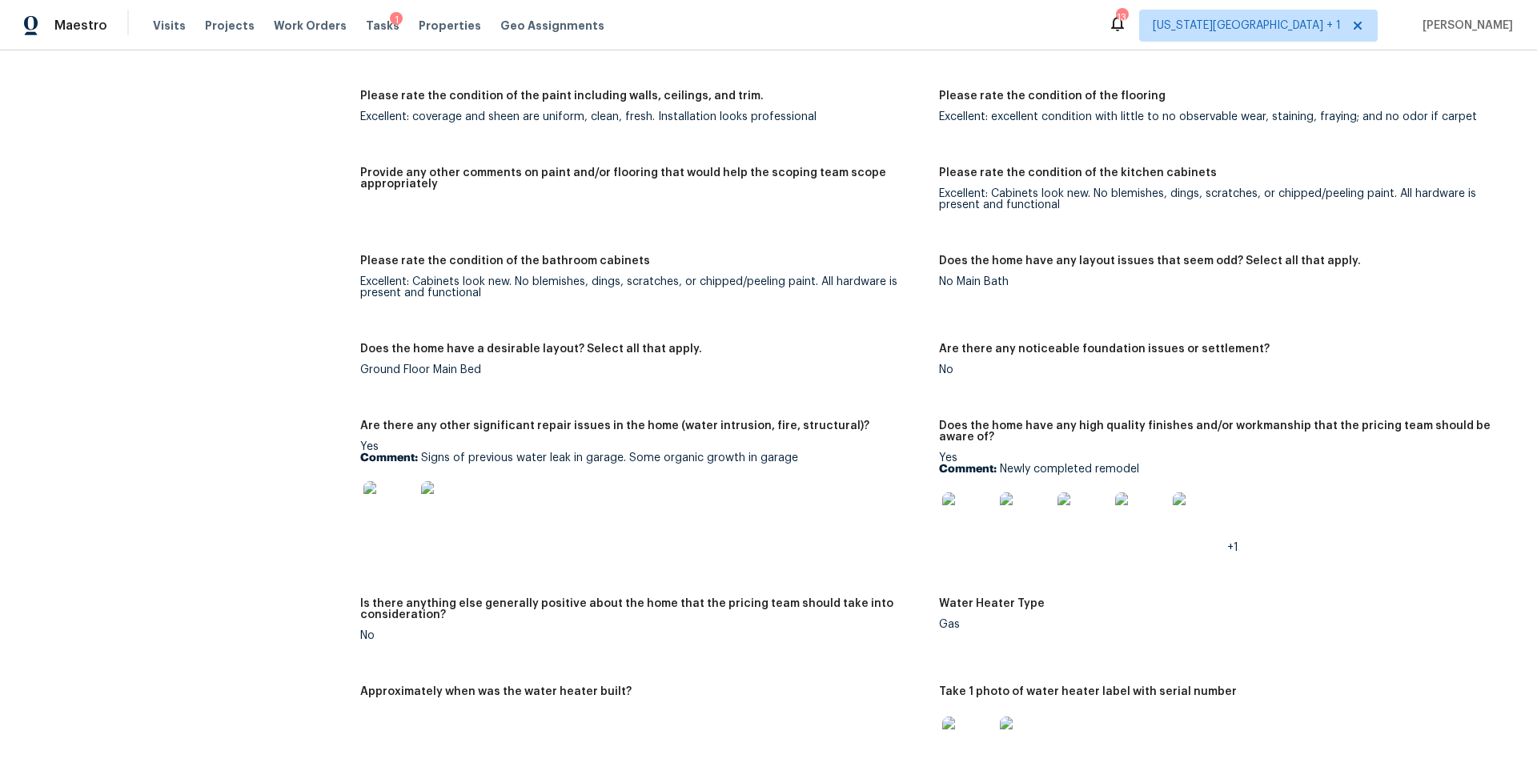
scroll to position [2821, 0]
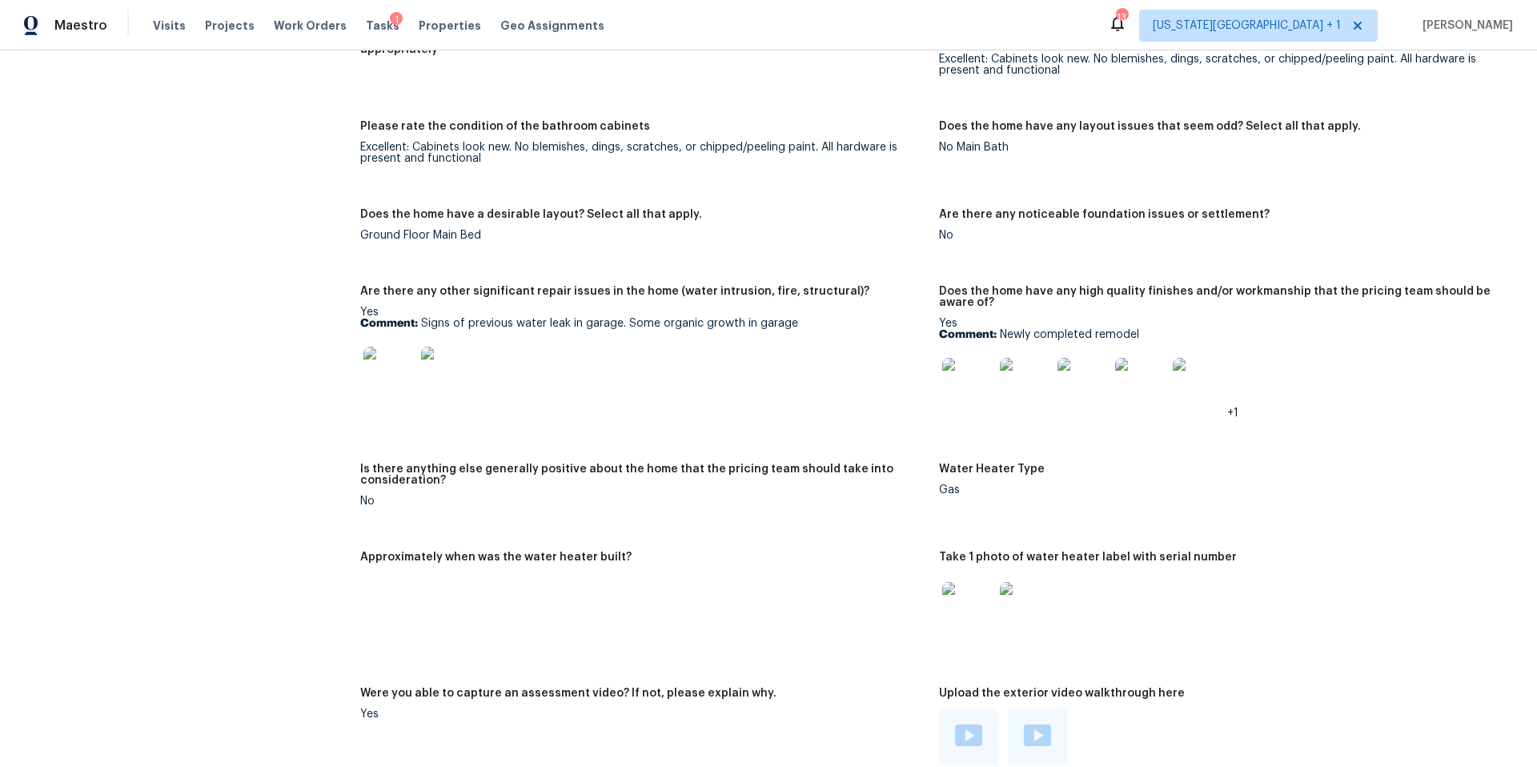
click at [974, 387] on img at bounding box center [967, 383] width 51 height 51
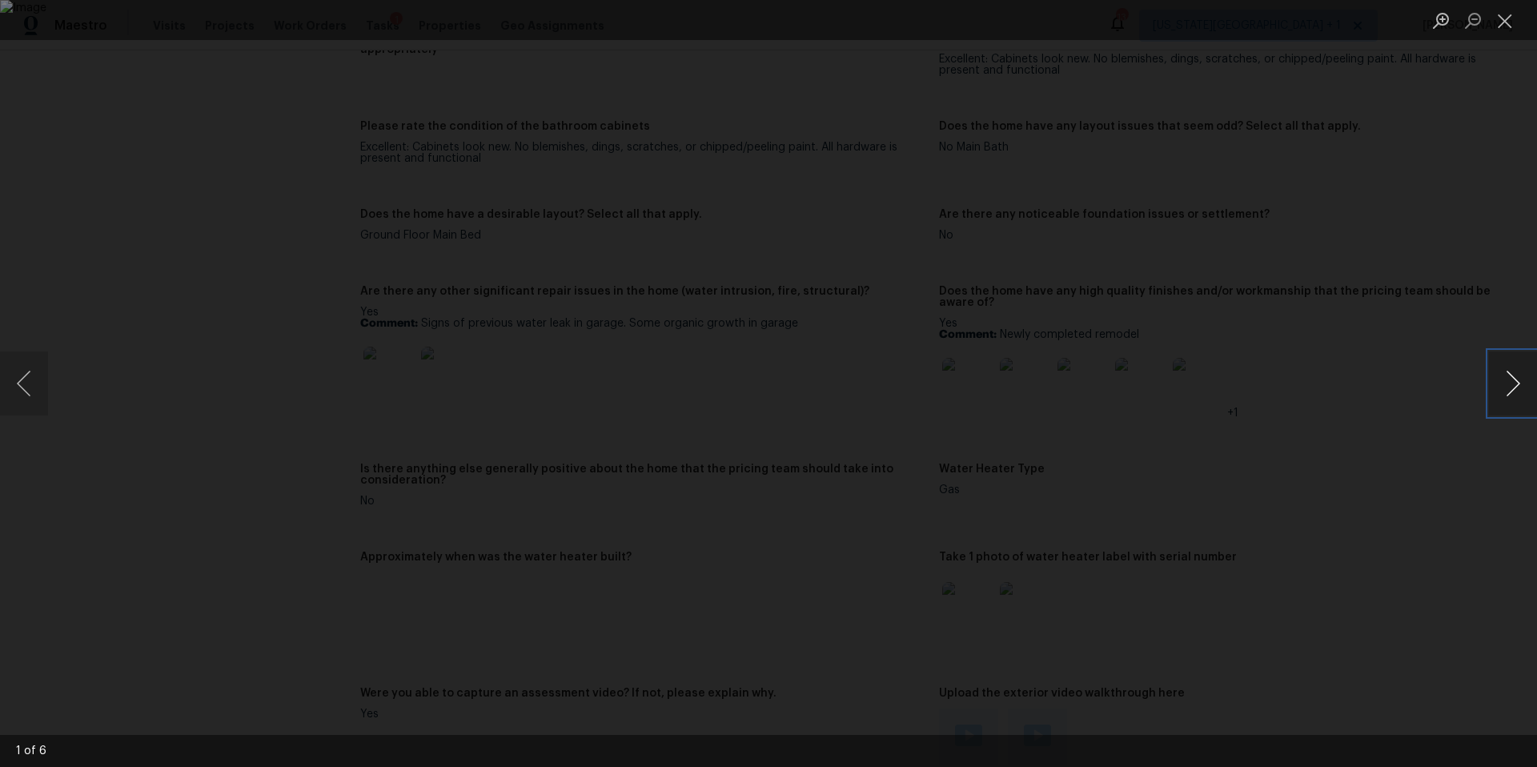
click at [1521, 374] on button "Next image" at bounding box center [1513, 383] width 48 height 64
click at [1393, 236] on div "Lightbox" at bounding box center [768, 383] width 1537 height 767
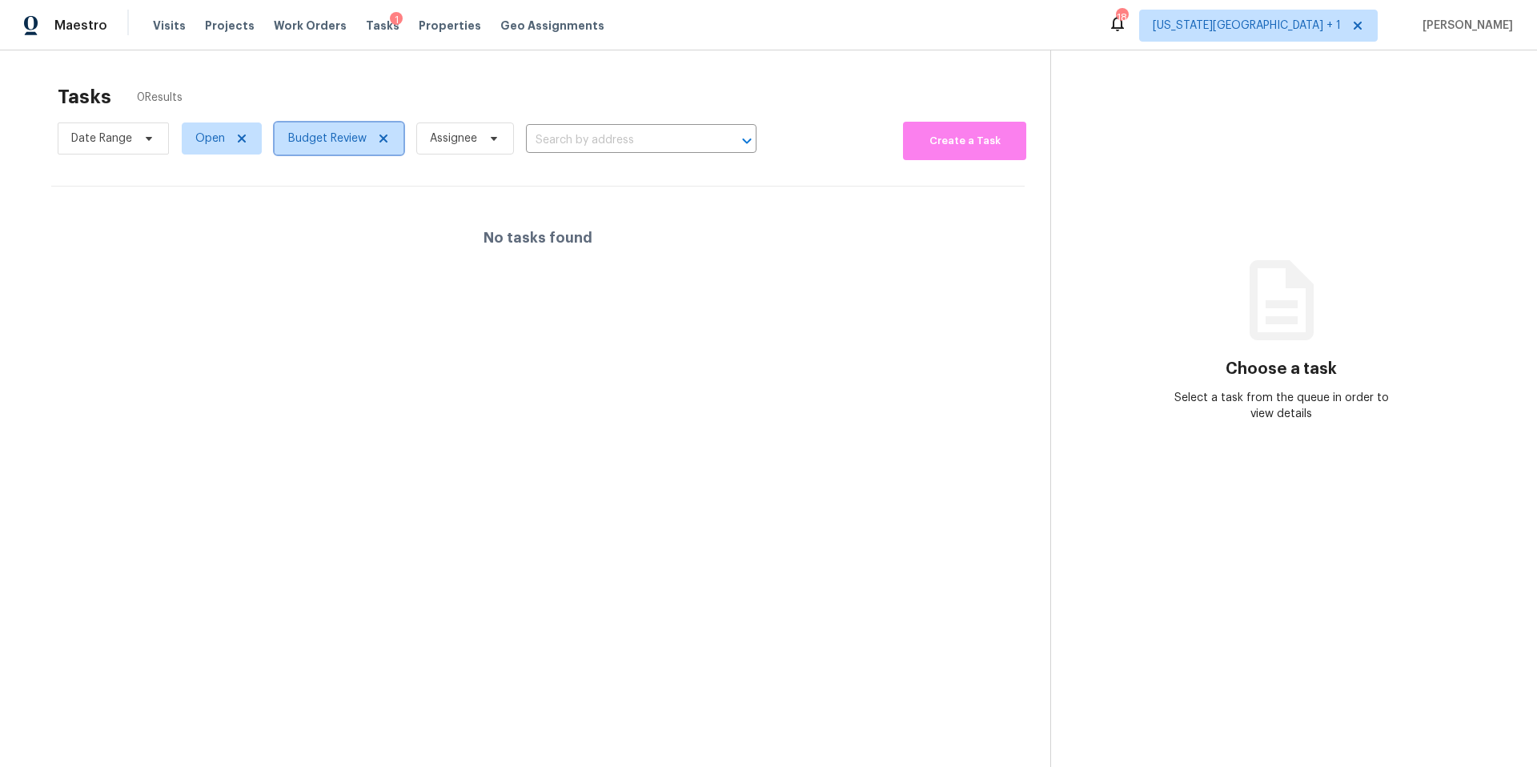
click at [332, 142] on span "Budget Review" at bounding box center [327, 138] width 78 height 16
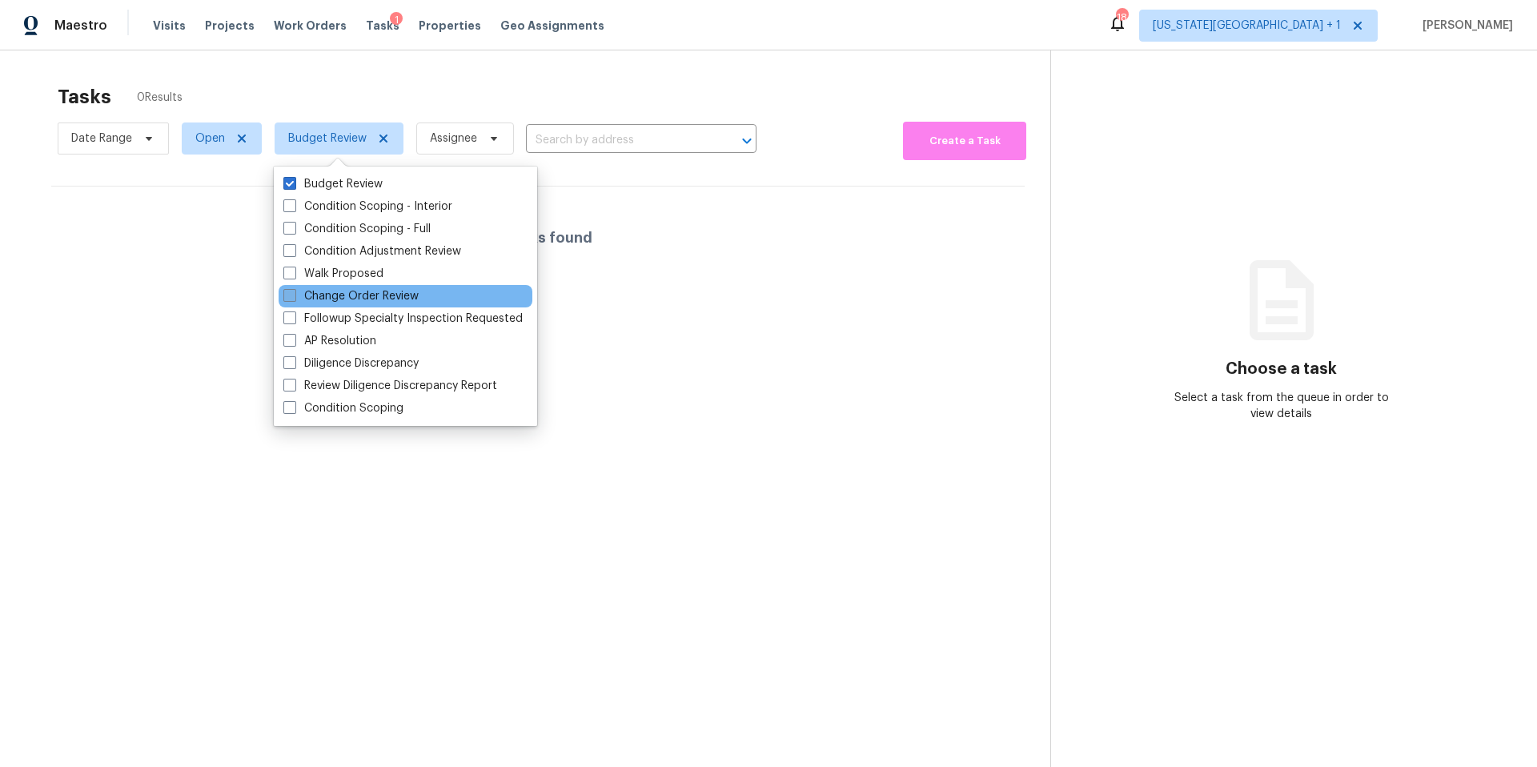
click at [323, 300] on label "Change Order Review" at bounding box center [350, 296] width 135 height 16
click at [294, 299] on input "Change Order Review" at bounding box center [288, 293] width 10 height 10
checkbox input "true"
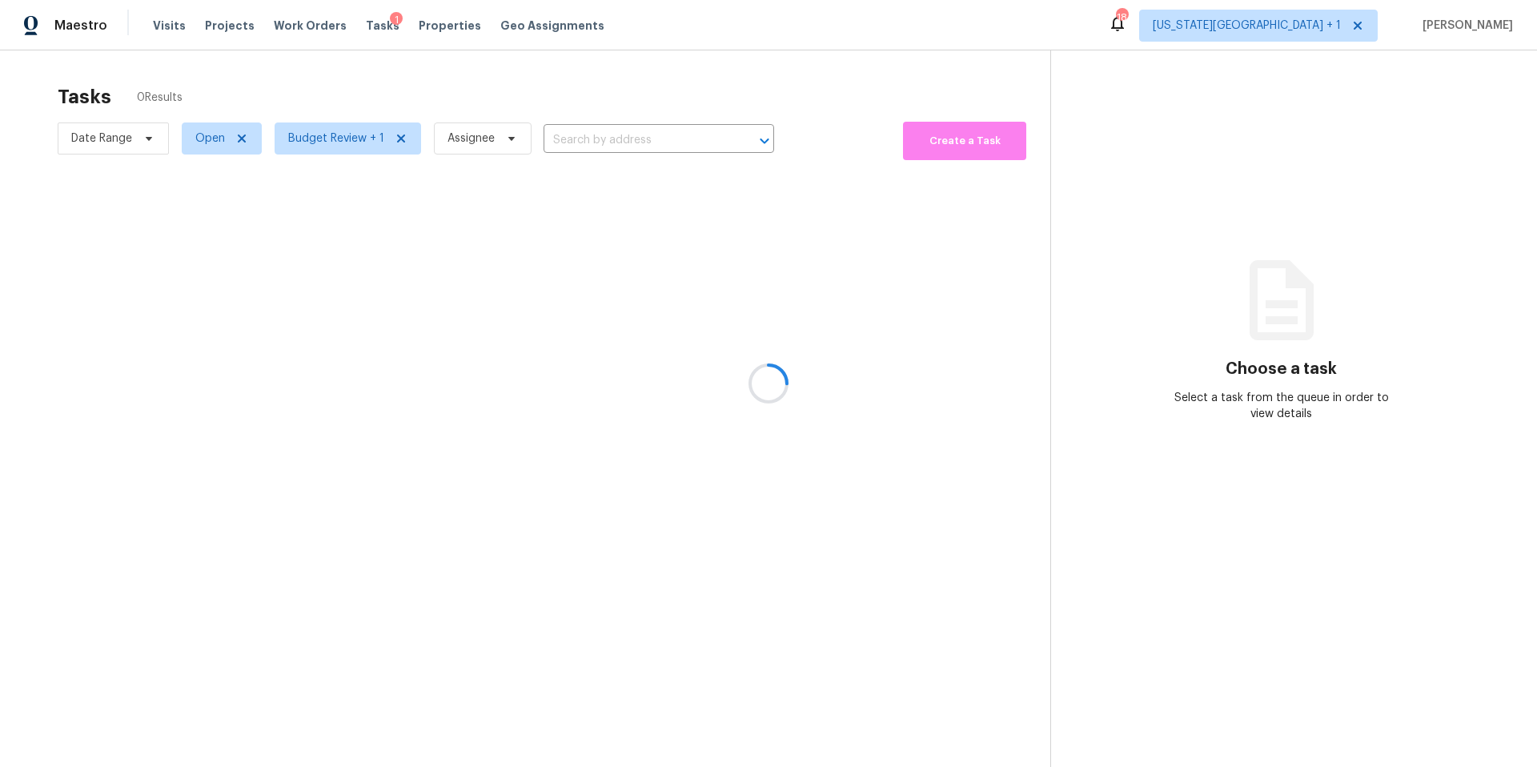
click at [378, 96] on div at bounding box center [768, 383] width 1537 height 767
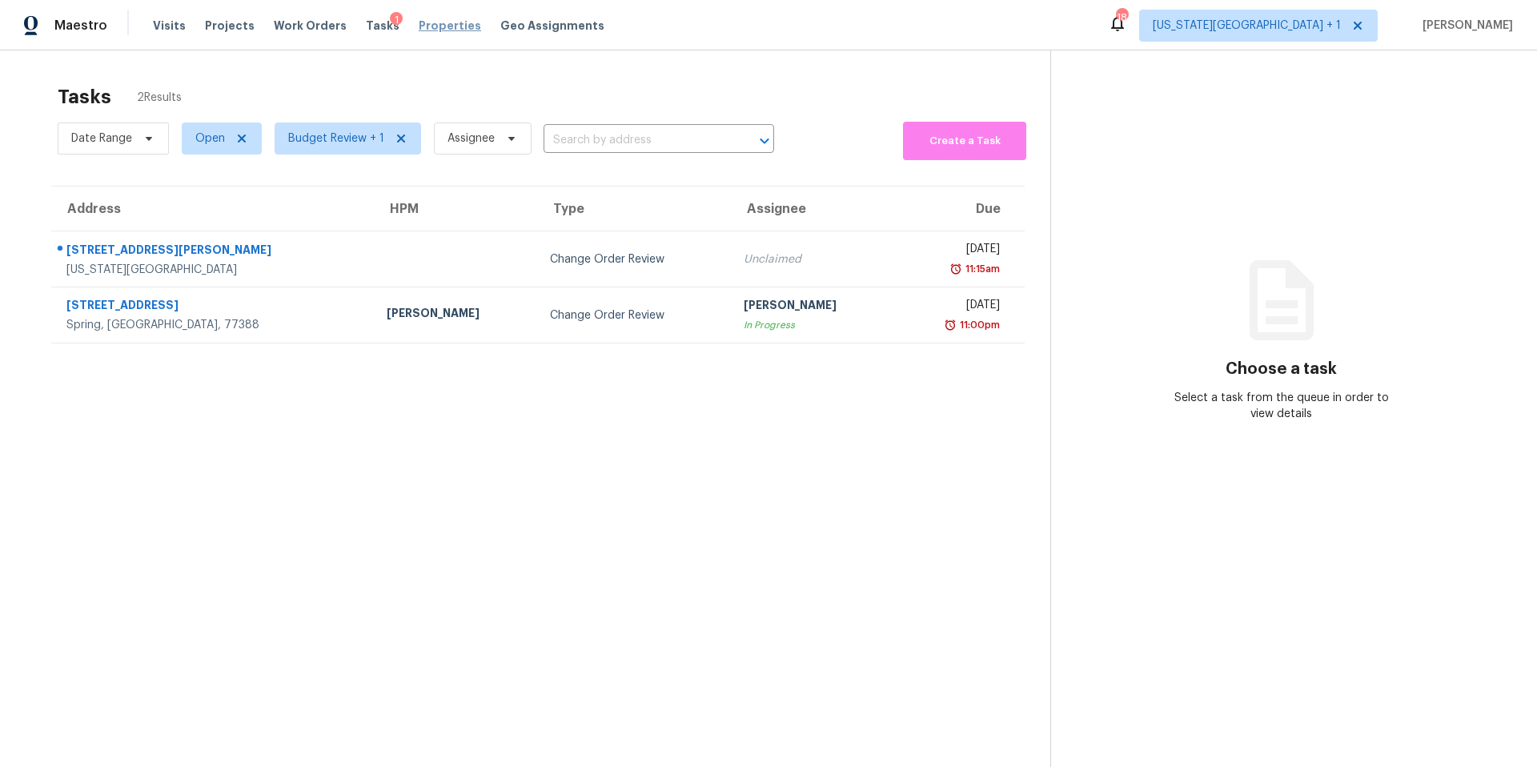
click at [419, 30] on span "Properties" at bounding box center [450, 26] width 62 height 16
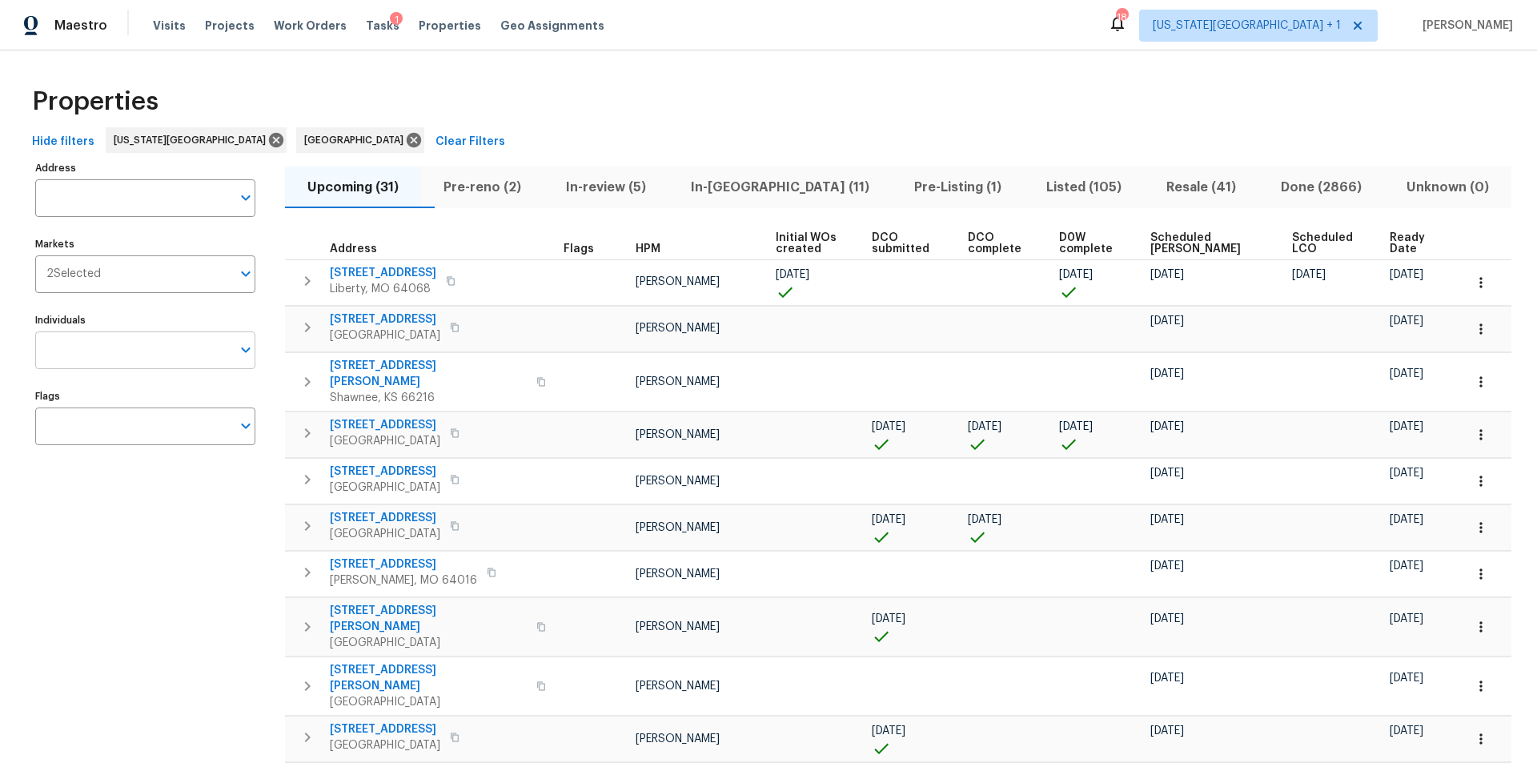
click at [130, 359] on input "Individuals" at bounding box center [133, 350] width 196 height 38
type input "Joshua beatty"
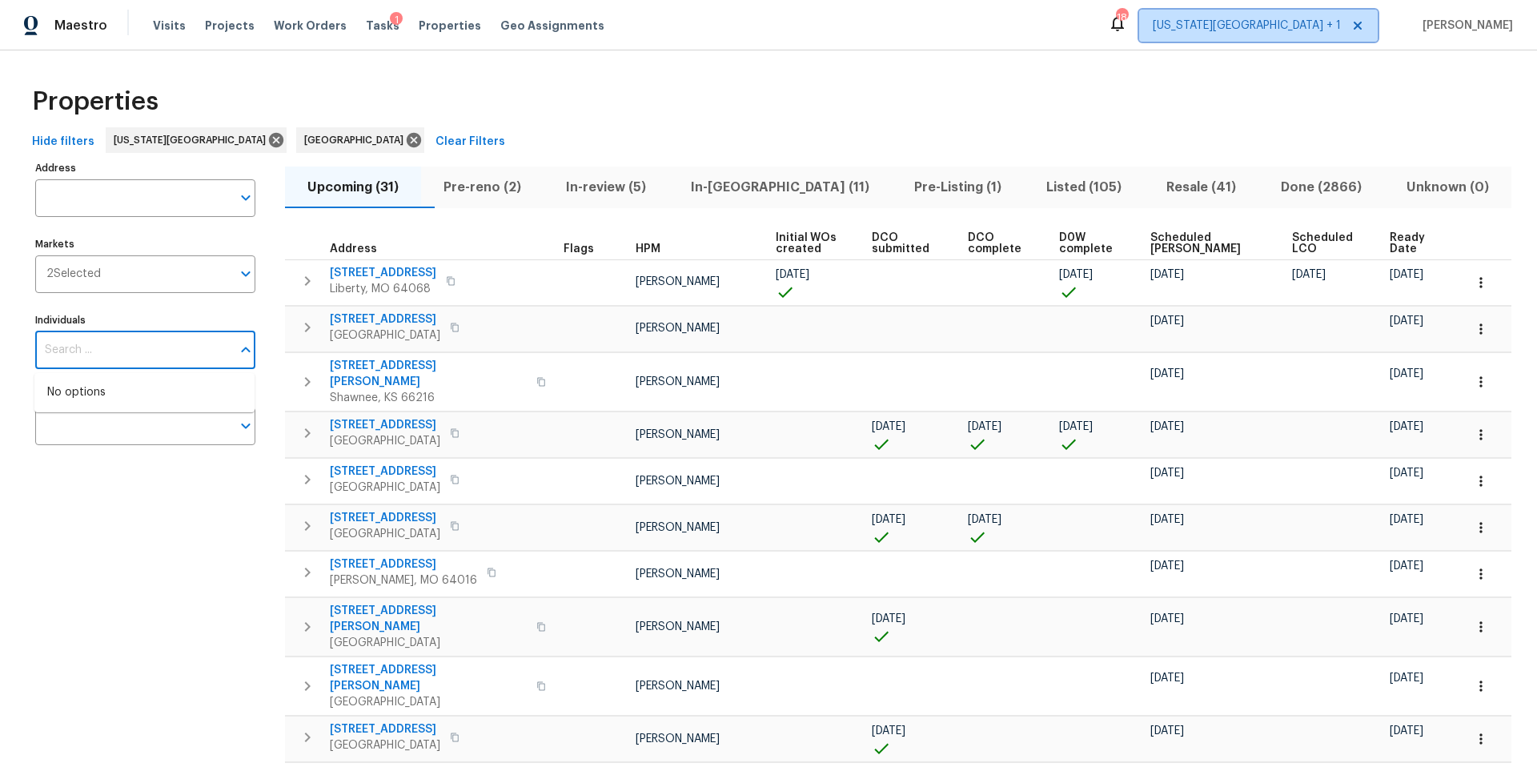
click at [1295, 13] on span "Kansas City + 1" at bounding box center [1258, 26] width 238 height 32
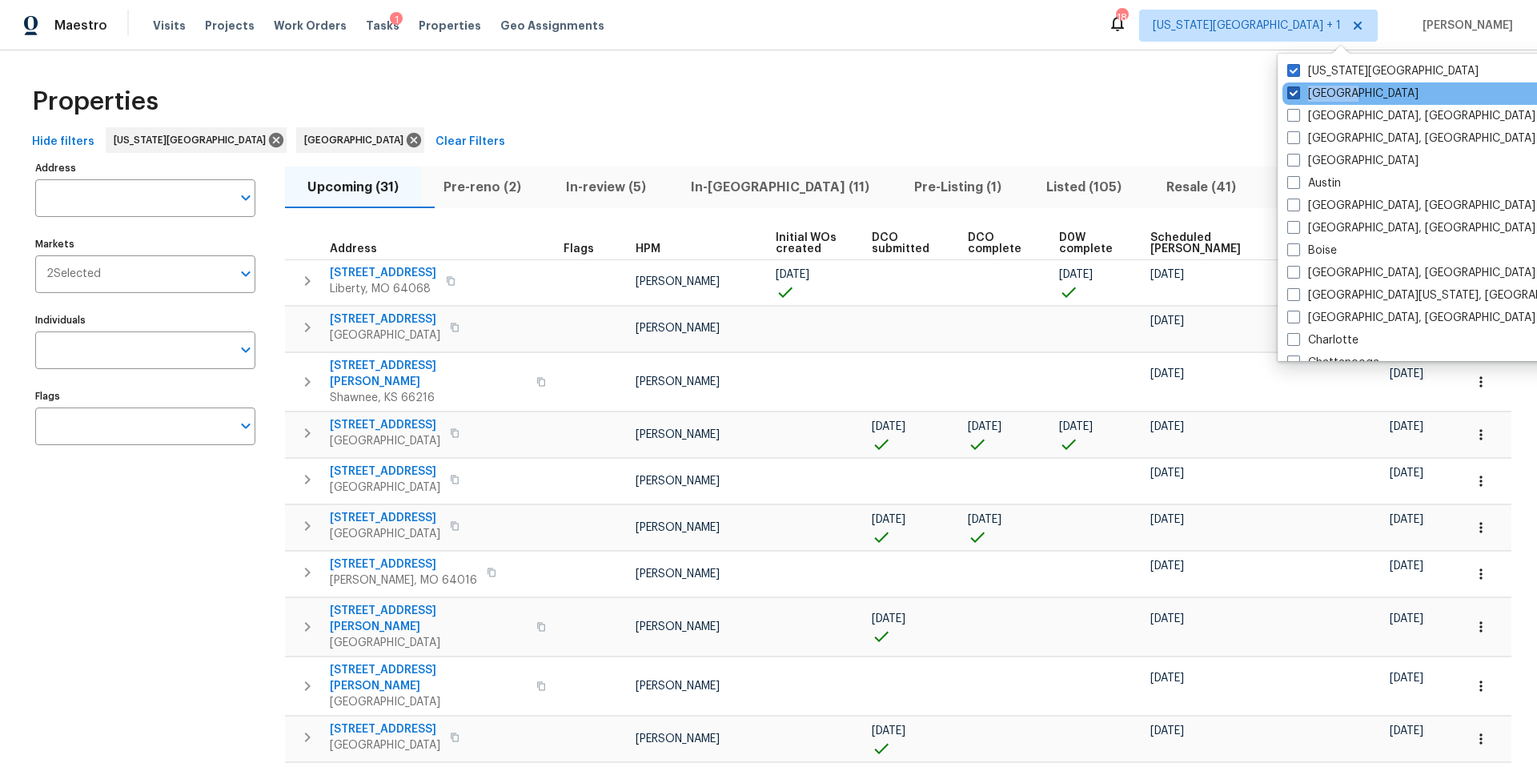
click at [1304, 101] on div "Houston" at bounding box center [1443, 93] width 323 height 22
click at [1288, 93] on span at bounding box center [1293, 92] width 13 height 13
click at [1288, 93] on input "Houston" at bounding box center [1292, 91] width 10 height 10
checkbox input "false"
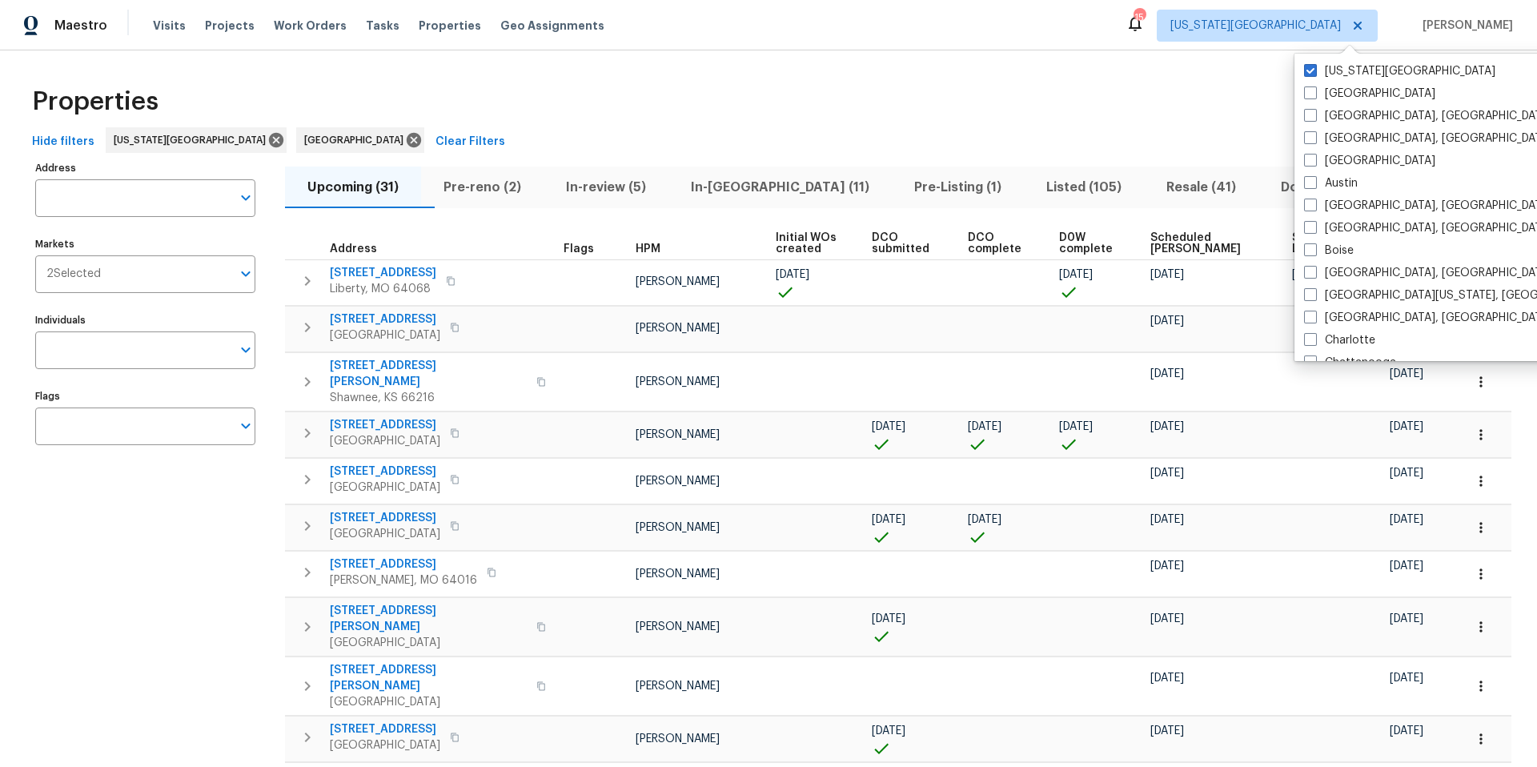
click at [1089, 89] on div "Properties" at bounding box center [768, 101] width 1485 height 51
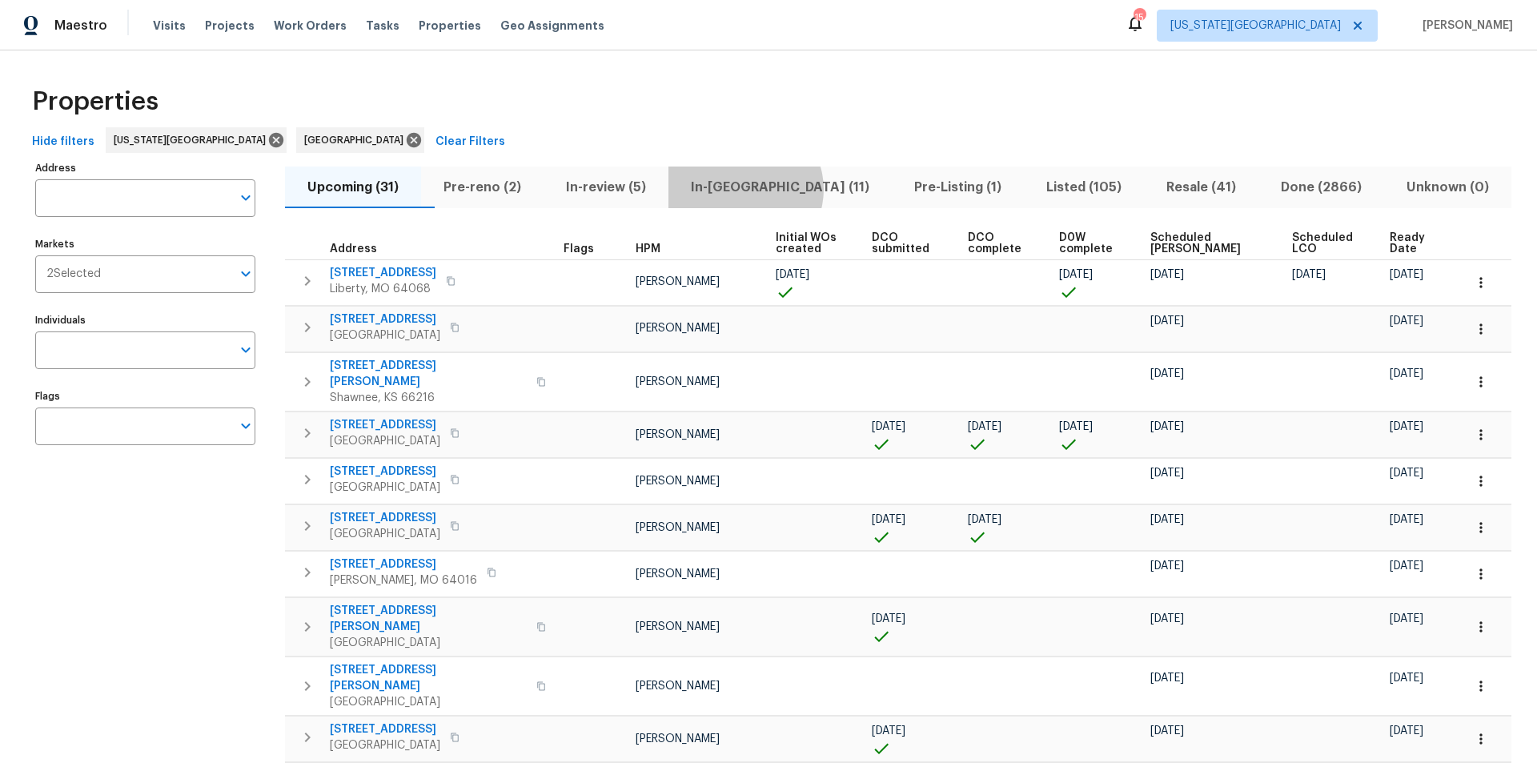
click at [780, 189] on span "In-reno (11)" at bounding box center [780, 187] width 204 height 22
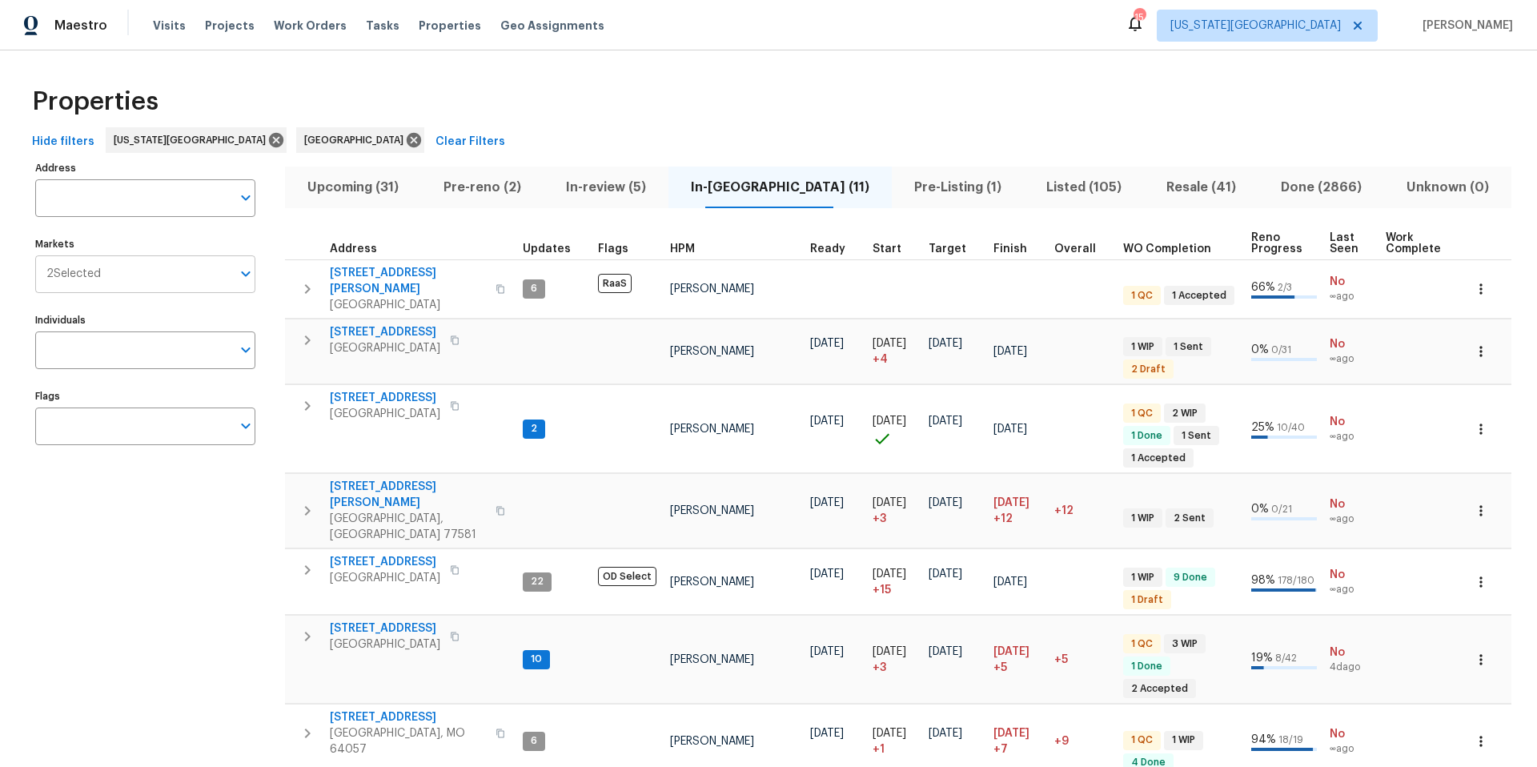
click at [167, 275] on input "Markets" at bounding box center [166, 274] width 130 height 38
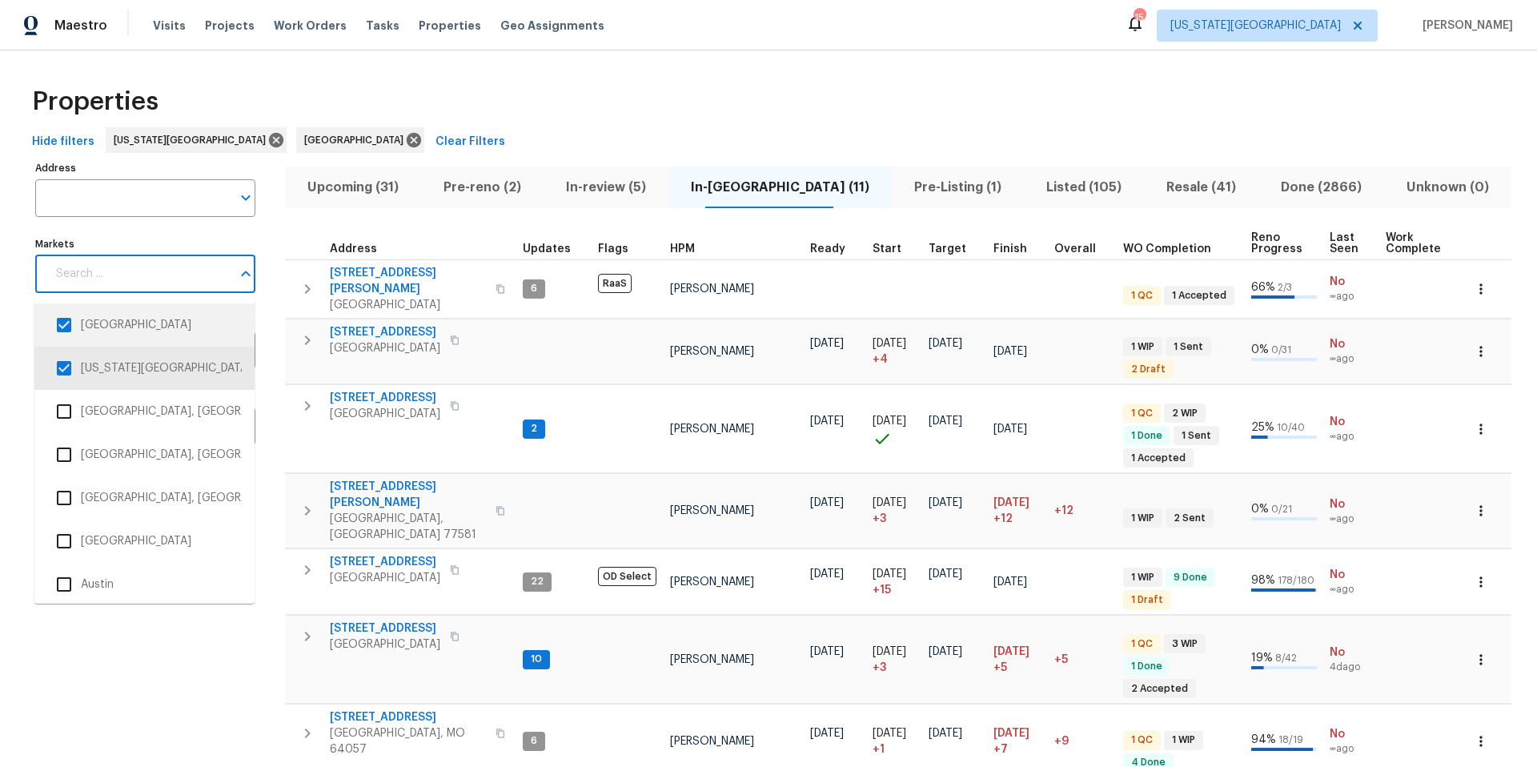
click at [115, 336] on li "Houston" at bounding box center [144, 325] width 194 height 34
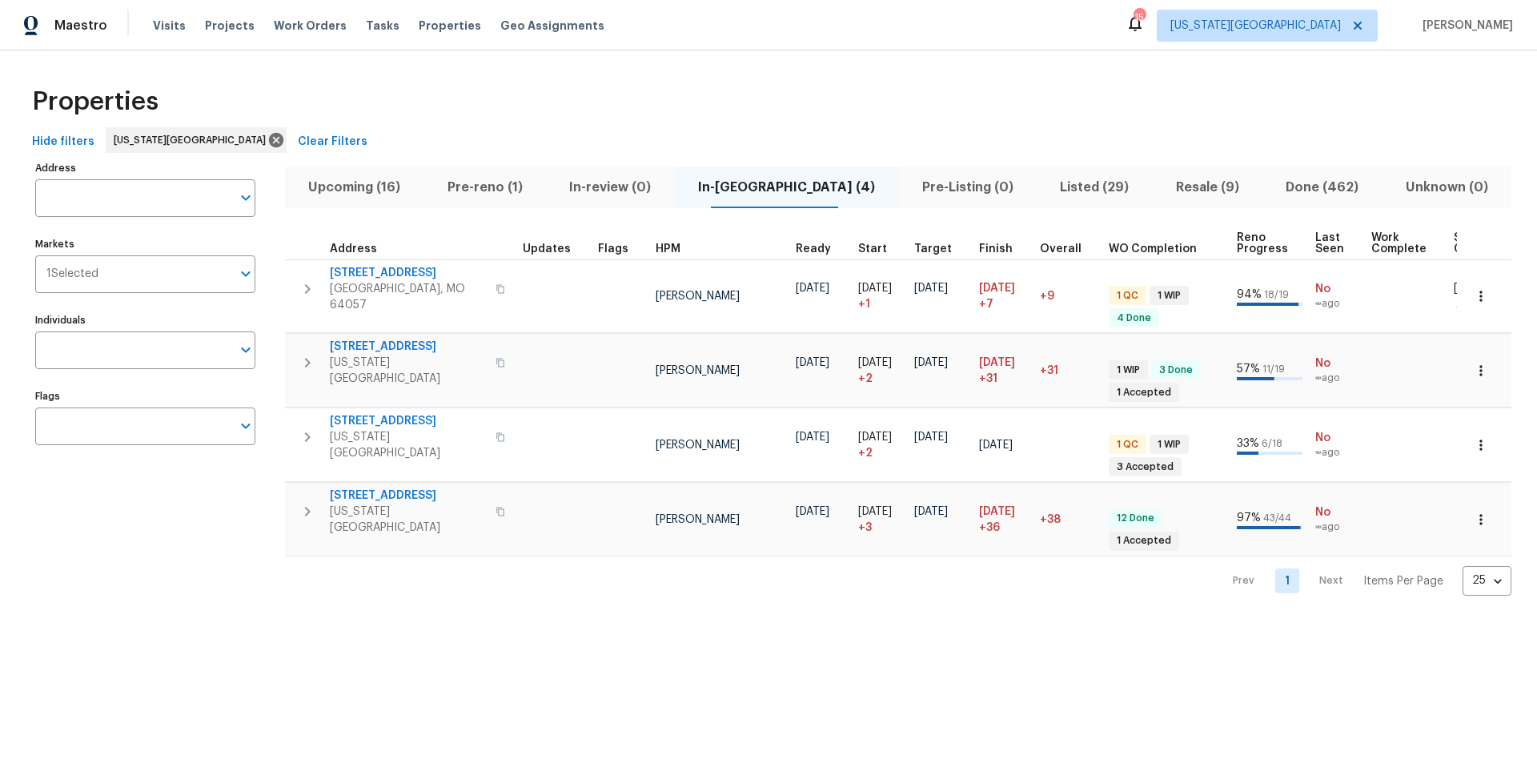
click at [427, 129] on div "Hide filters Kansas City Clear Filters" at bounding box center [768, 142] width 1485 height 30
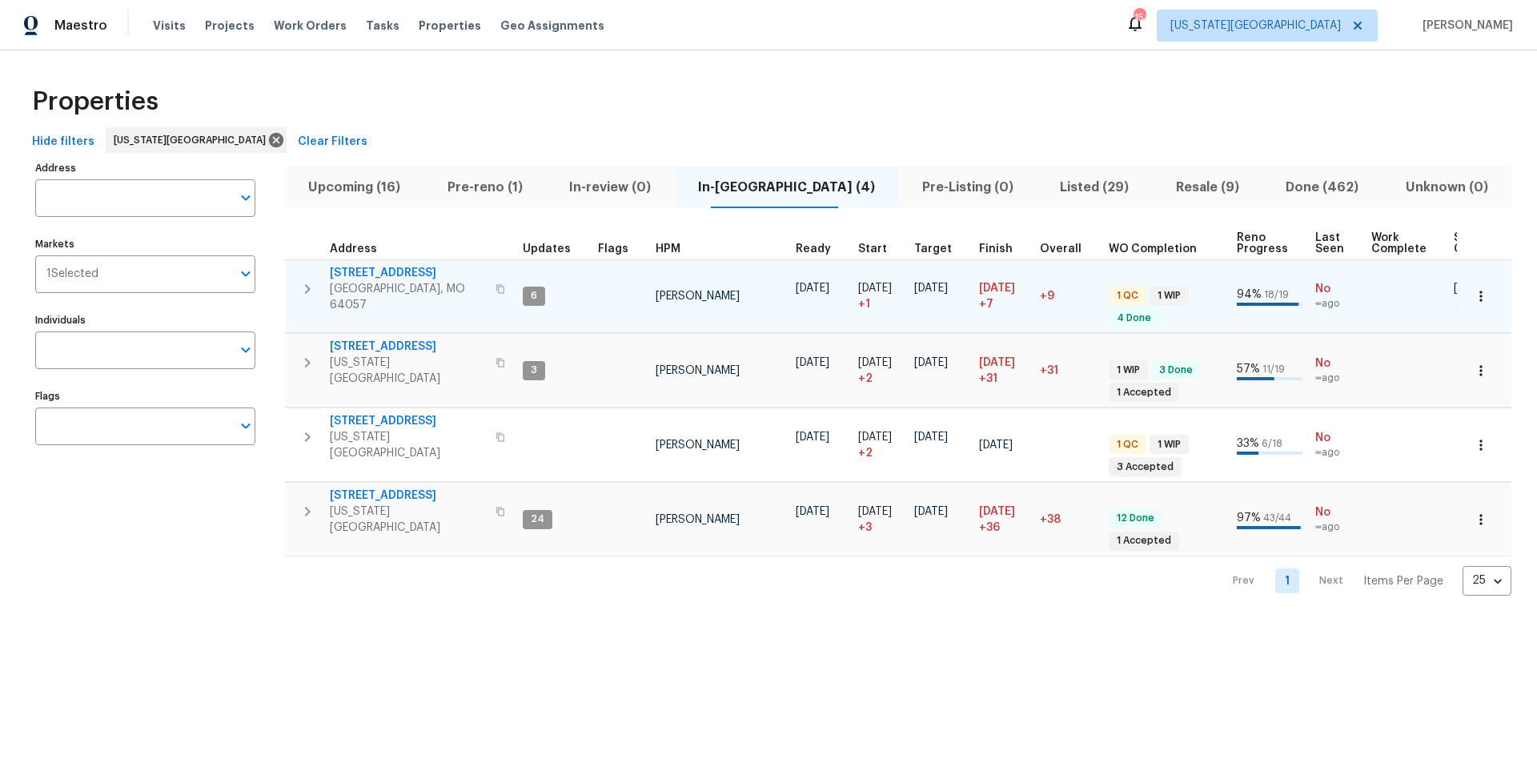
click at [392, 276] on span "18109 E 31st Terrace Dr S" at bounding box center [408, 273] width 156 height 16
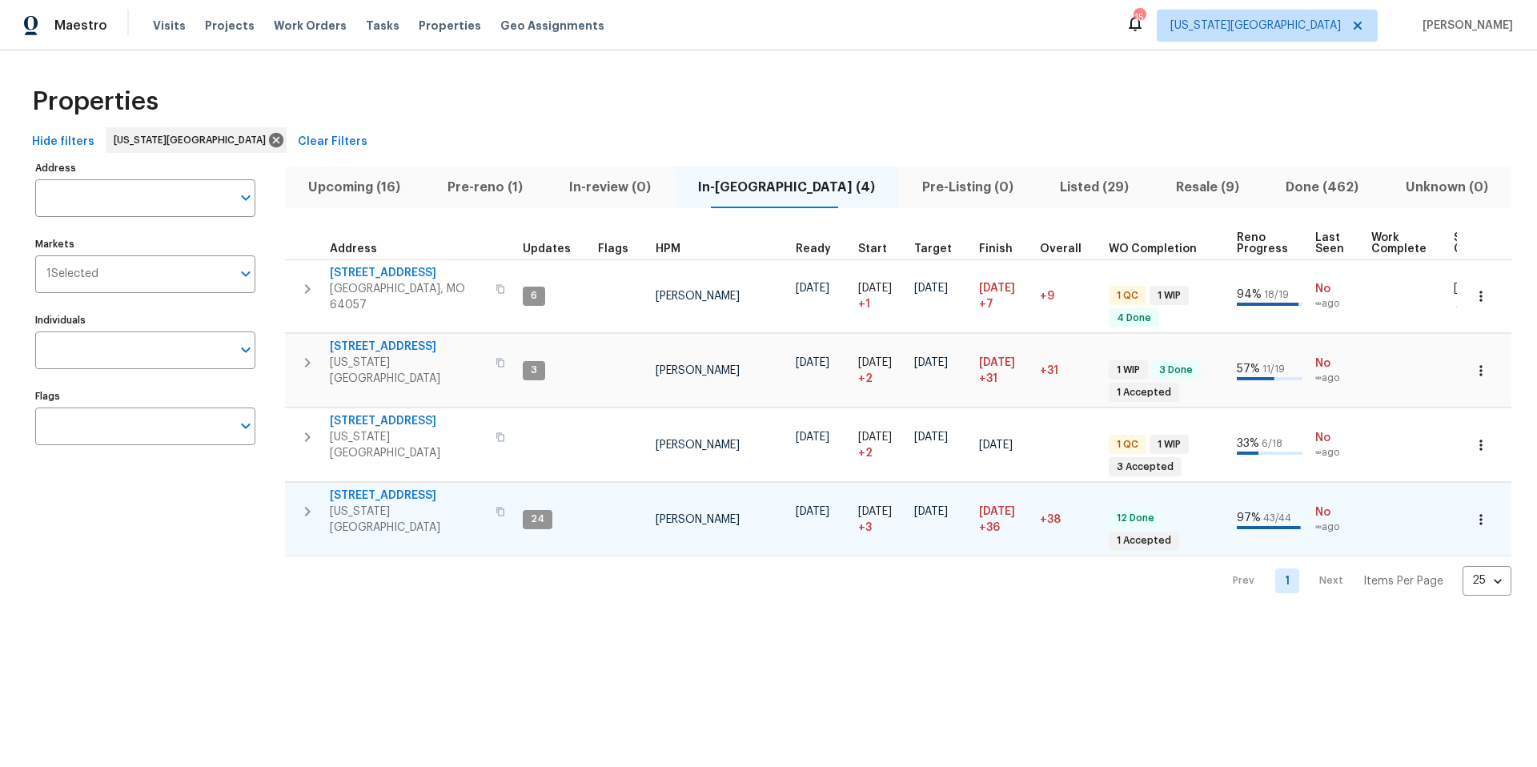
click at [398, 487] on span "6700 NW 50th St" at bounding box center [408, 495] width 156 height 16
click at [485, 182] on span "Pre-reno (1)" at bounding box center [485, 187] width 103 height 22
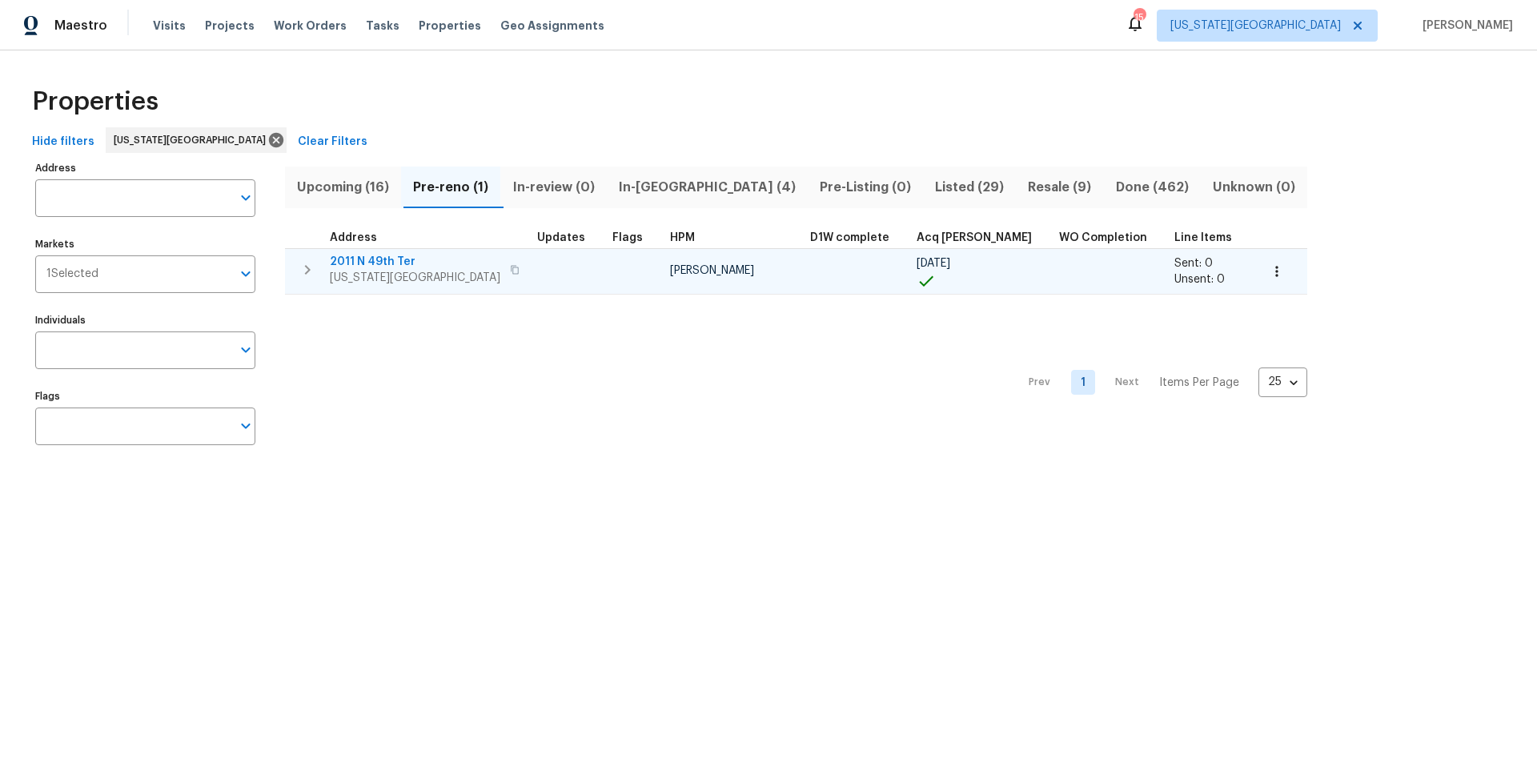
click at [389, 261] on span "2011 N 49th Ter" at bounding box center [415, 262] width 170 height 16
click at [1268, 270] on icon "button" at bounding box center [1276, 271] width 16 height 16
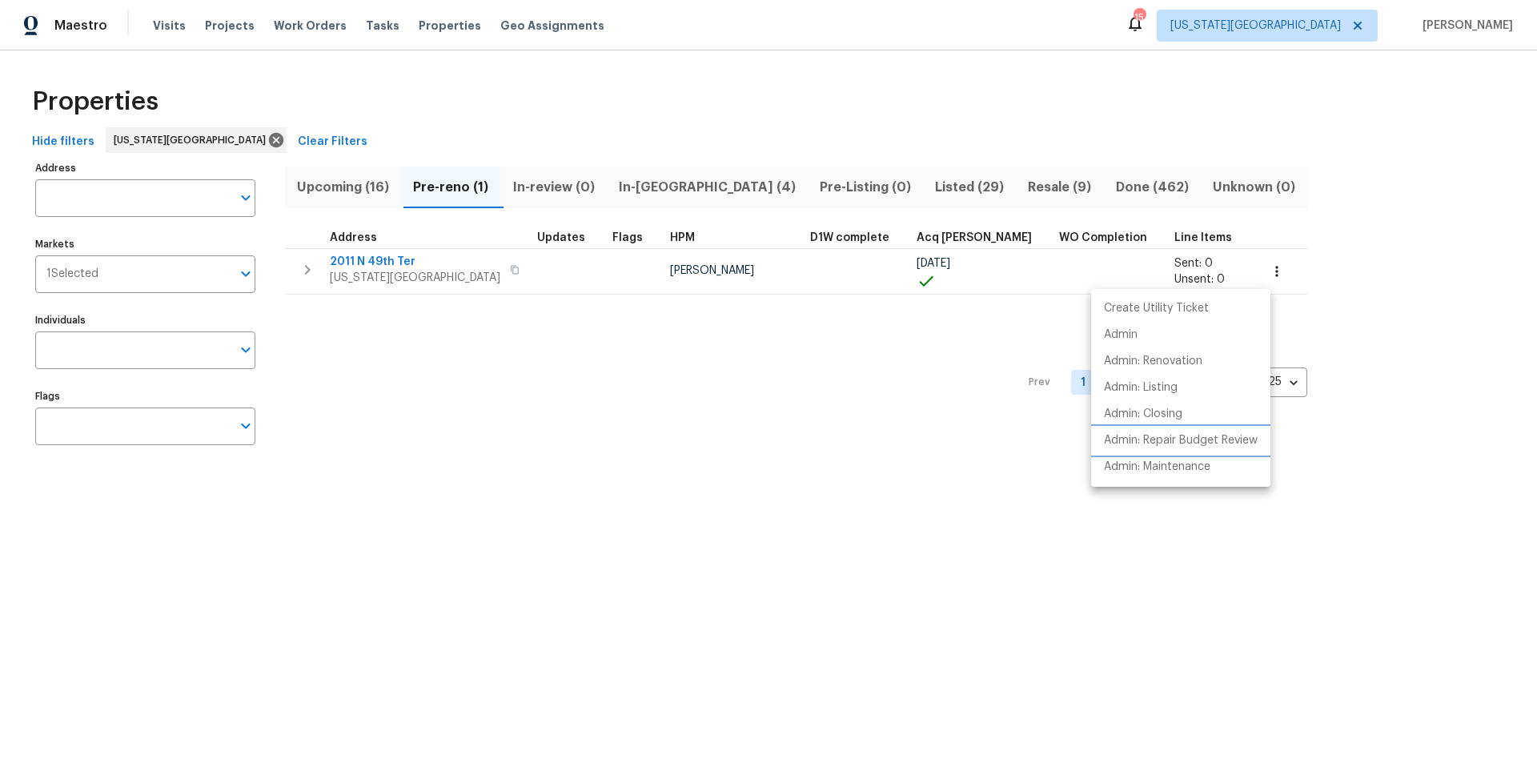
click at [1148, 443] on p "Admin: Repair Budget Review" at bounding box center [1181, 440] width 154 height 17
click at [647, 190] on div at bounding box center [768, 383] width 1537 height 767
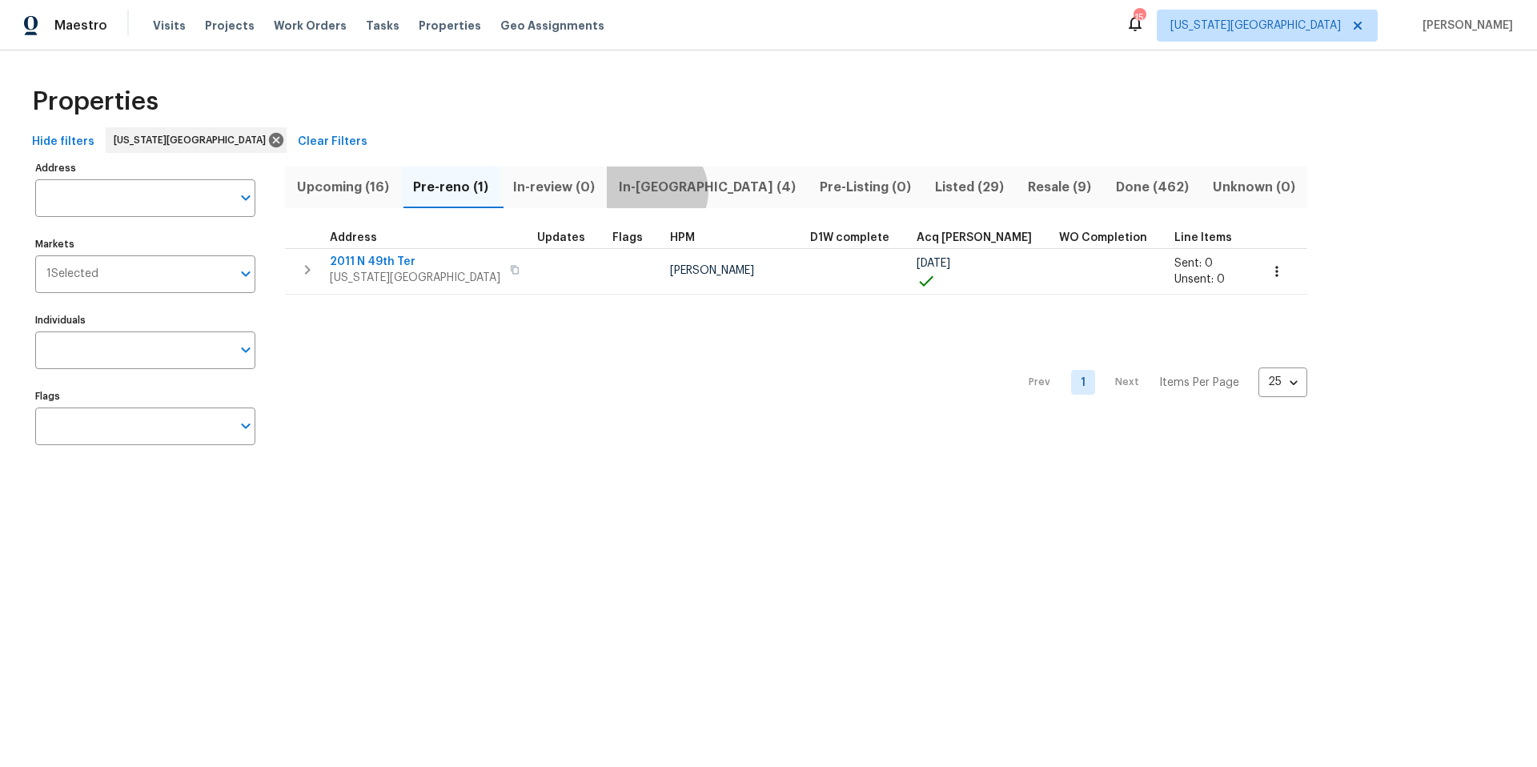
click at [659, 190] on span "In-reno (4)" at bounding box center [707, 187] width 182 height 22
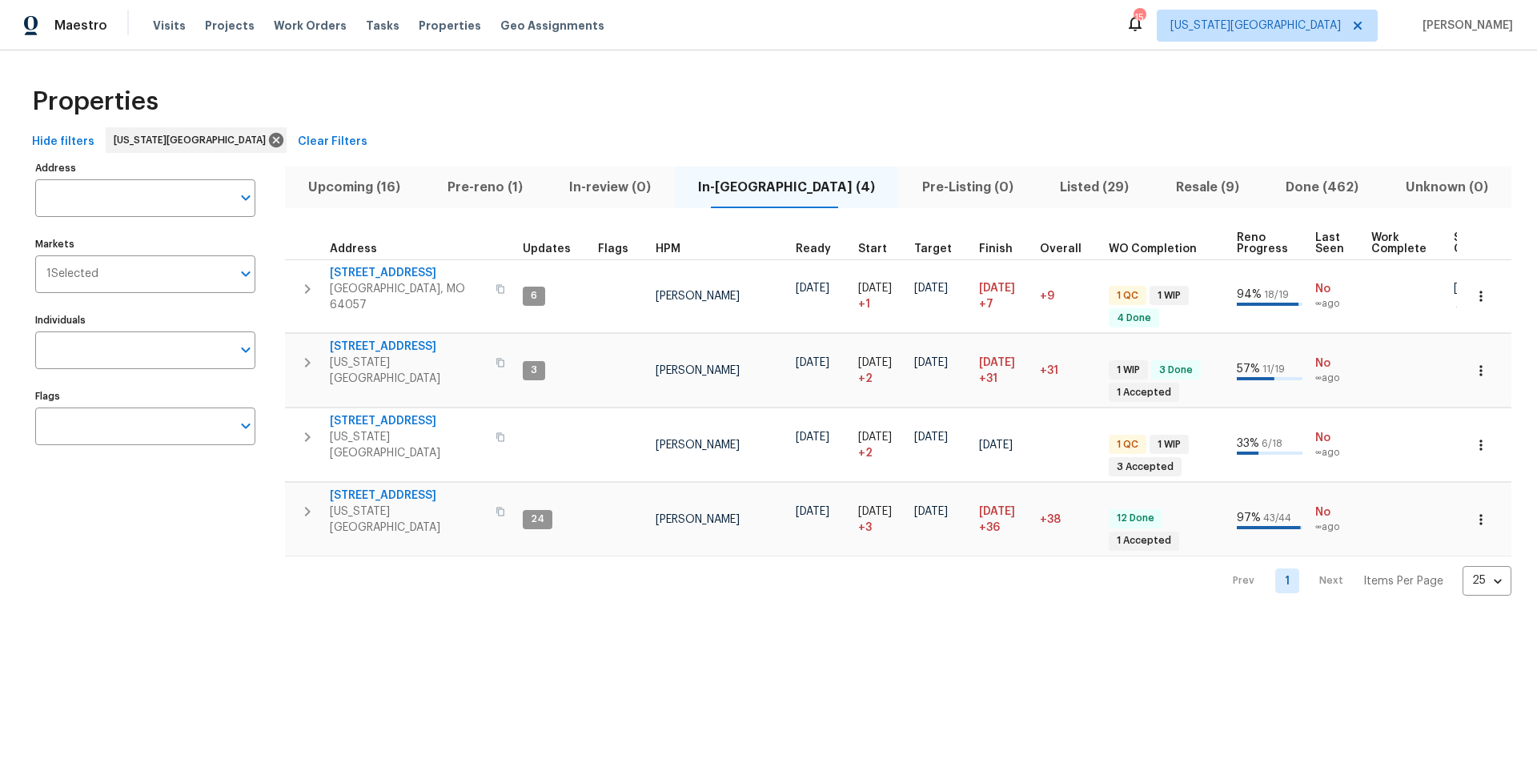
click at [491, 185] on span "Pre-reno (1)" at bounding box center [485, 187] width 103 height 22
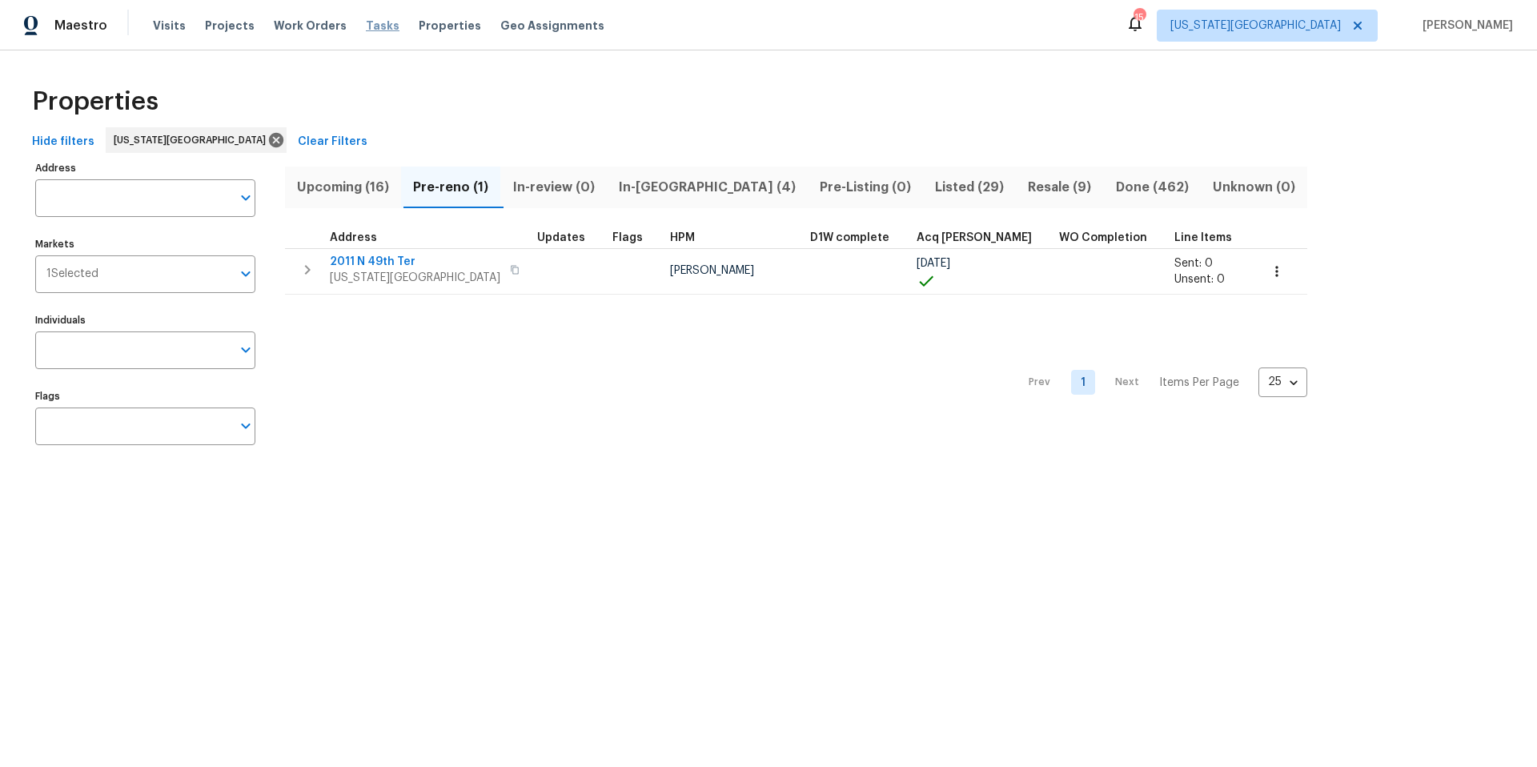
click at [366, 25] on span "Tasks" at bounding box center [383, 25] width 34 height 11
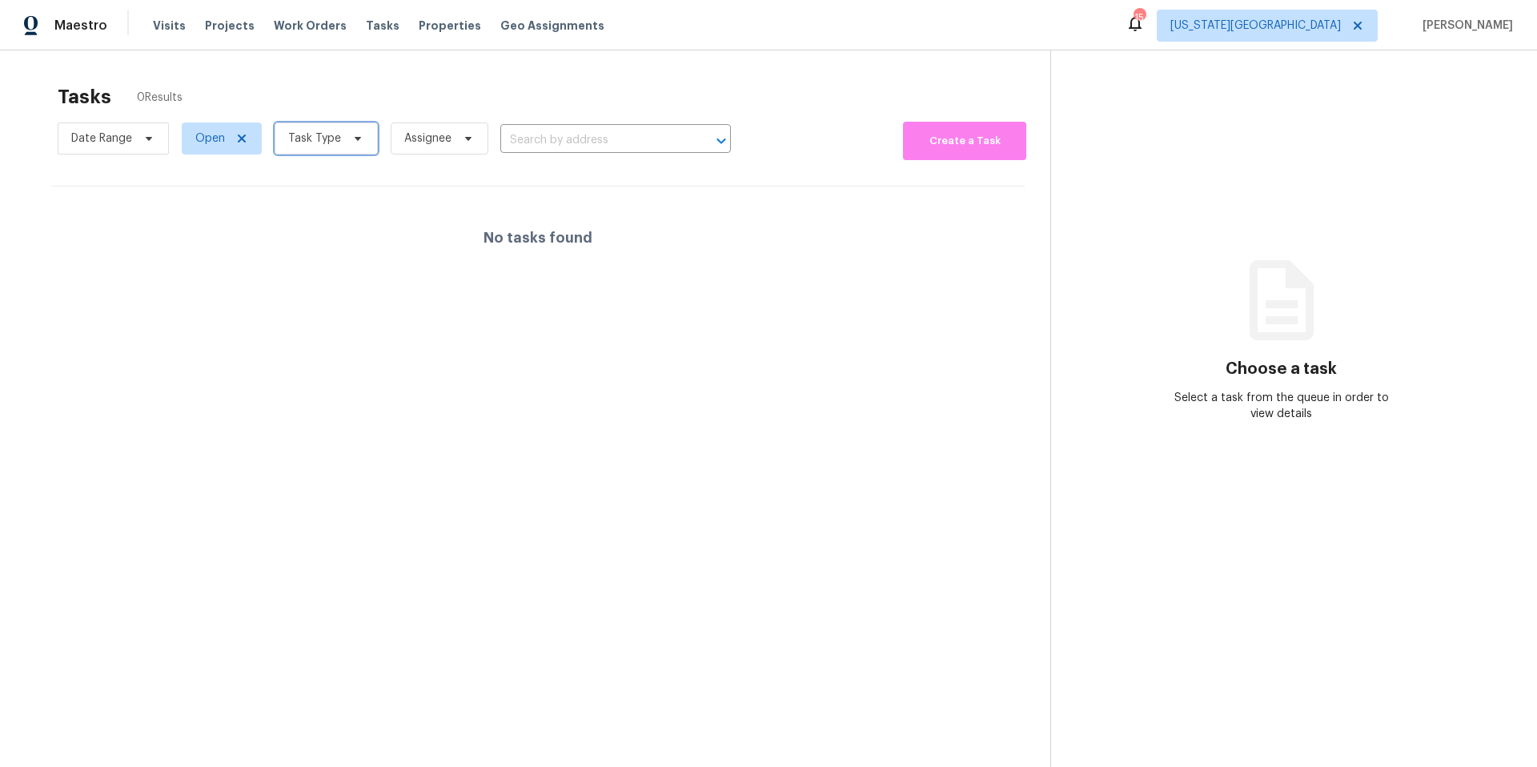
click at [312, 137] on span "Task Type" at bounding box center [314, 138] width 53 height 16
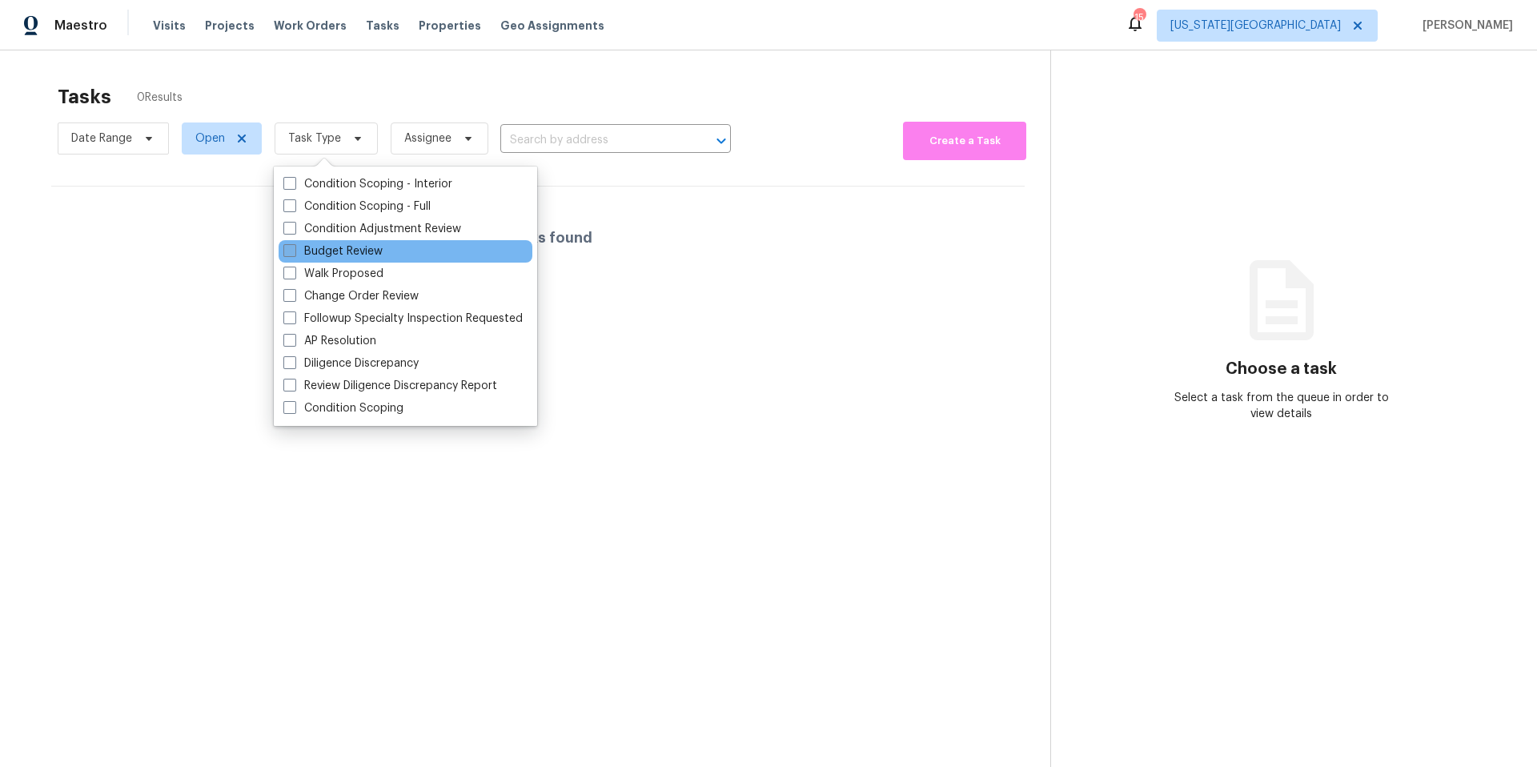
click at [310, 247] on label "Budget Review" at bounding box center [332, 251] width 99 height 16
click at [294, 247] on input "Budget Review" at bounding box center [288, 248] width 10 height 10
checkbox input "true"
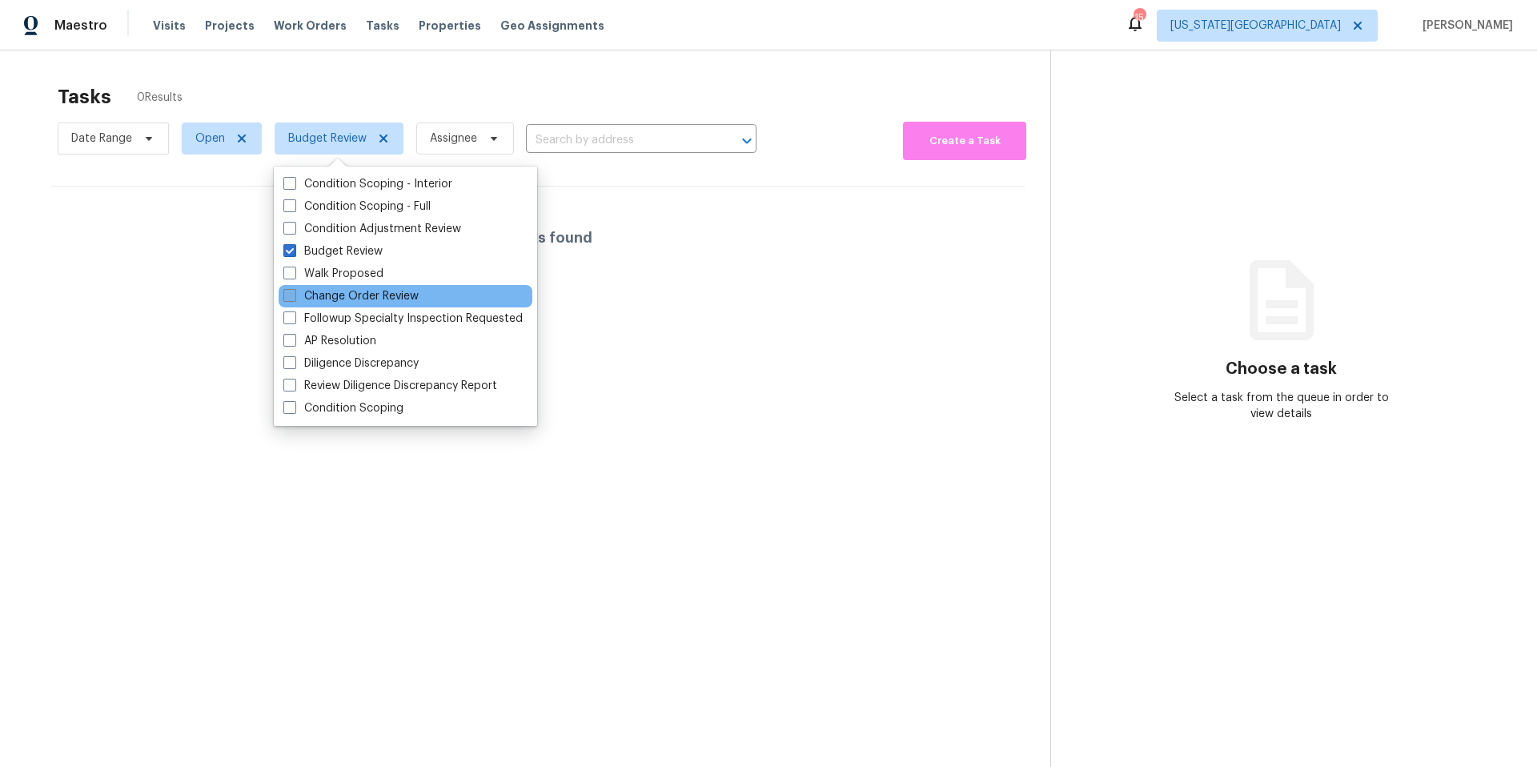
click at [306, 292] on label "Change Order Review" at bounding box center [350, 296] width 135 height 16
click at [294, 292] on input "Change Order Review" at bounding box center [288, 293] width 10 height 10
checkbox input "true"
click at [385, 94] on div "Tasks 0 Results" at bounding box center [554, 97] width 992 height 42
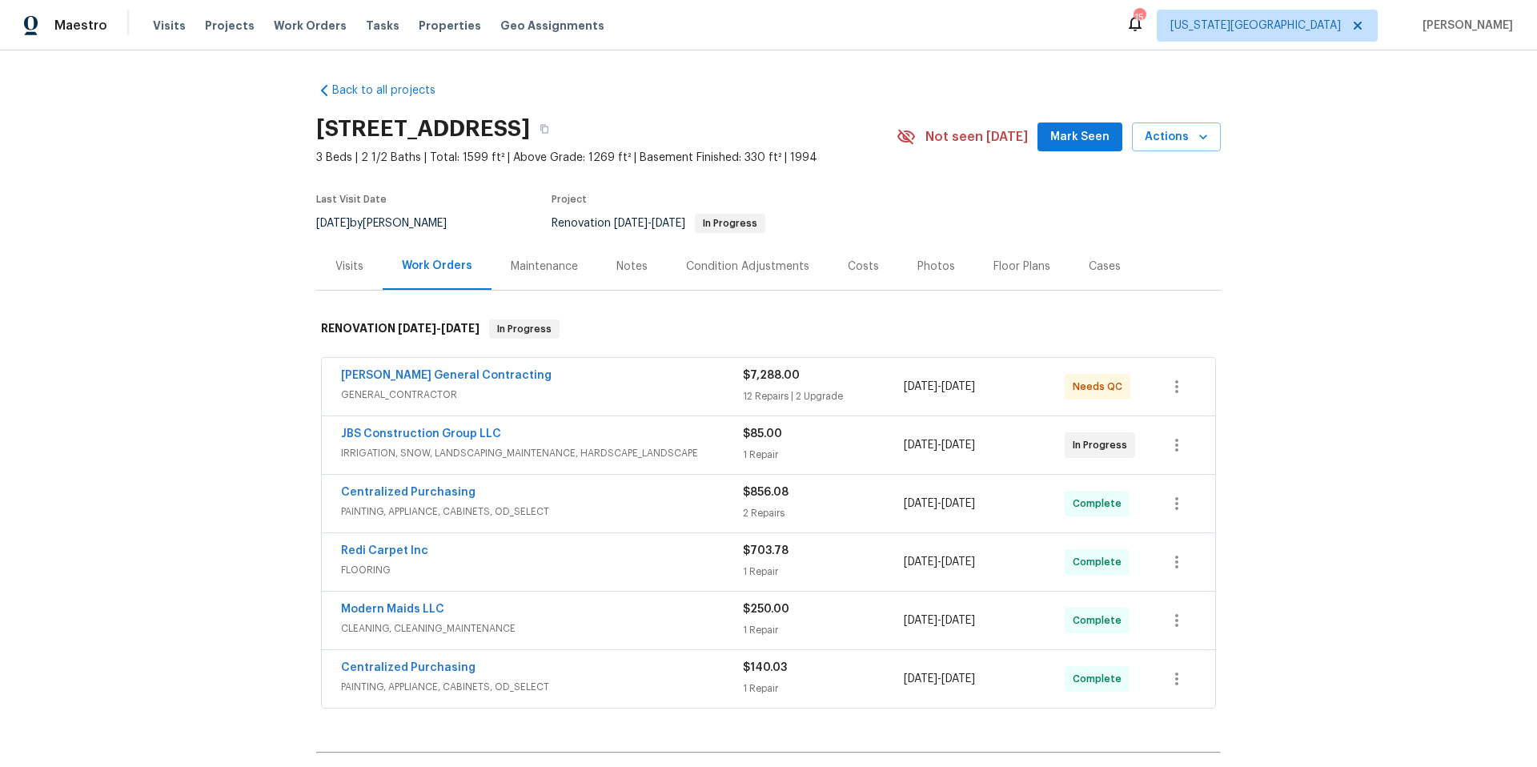
click at [547, 386] on div "[PERSON_NAME] General Contracting" at bounding box center [542, 376] width 402 height 19
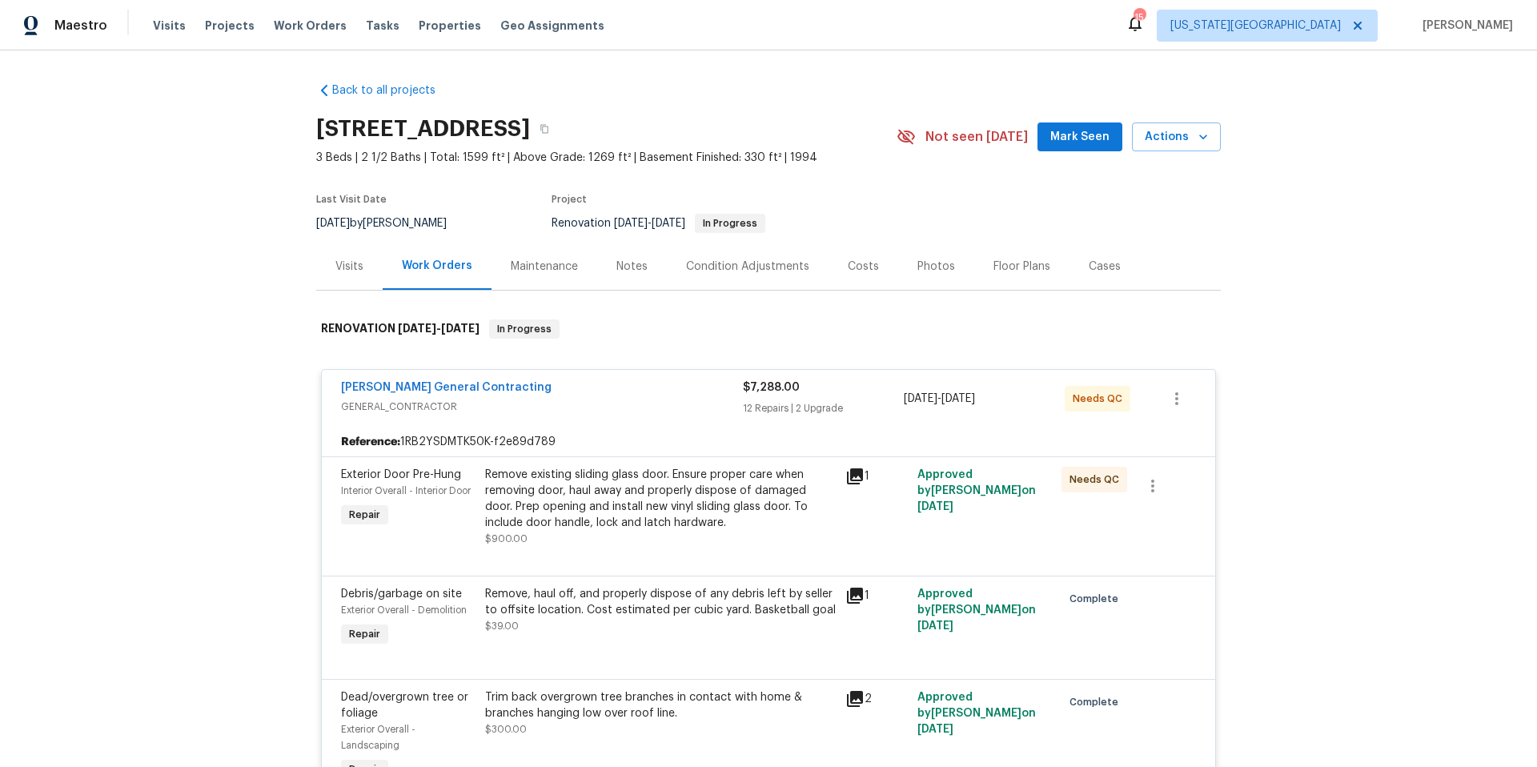
click at [561, 493] on div "Remove existing sliding glass door. Ensure proper care when removing door, haul…" at bounding box center [660, 499] width 351 height 64
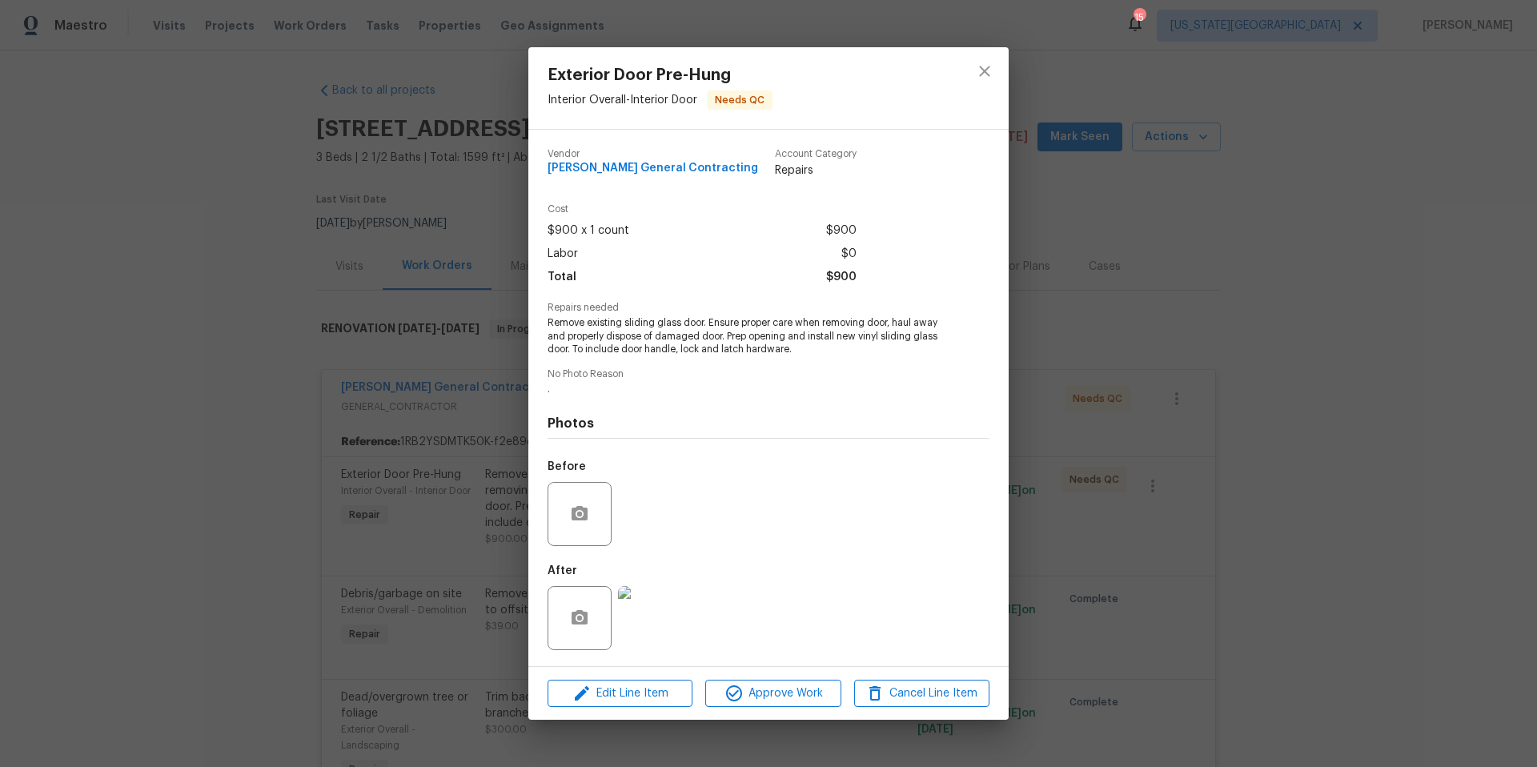
click at [643, 625] on img at bounding box center [650, 618] width 64 height 64
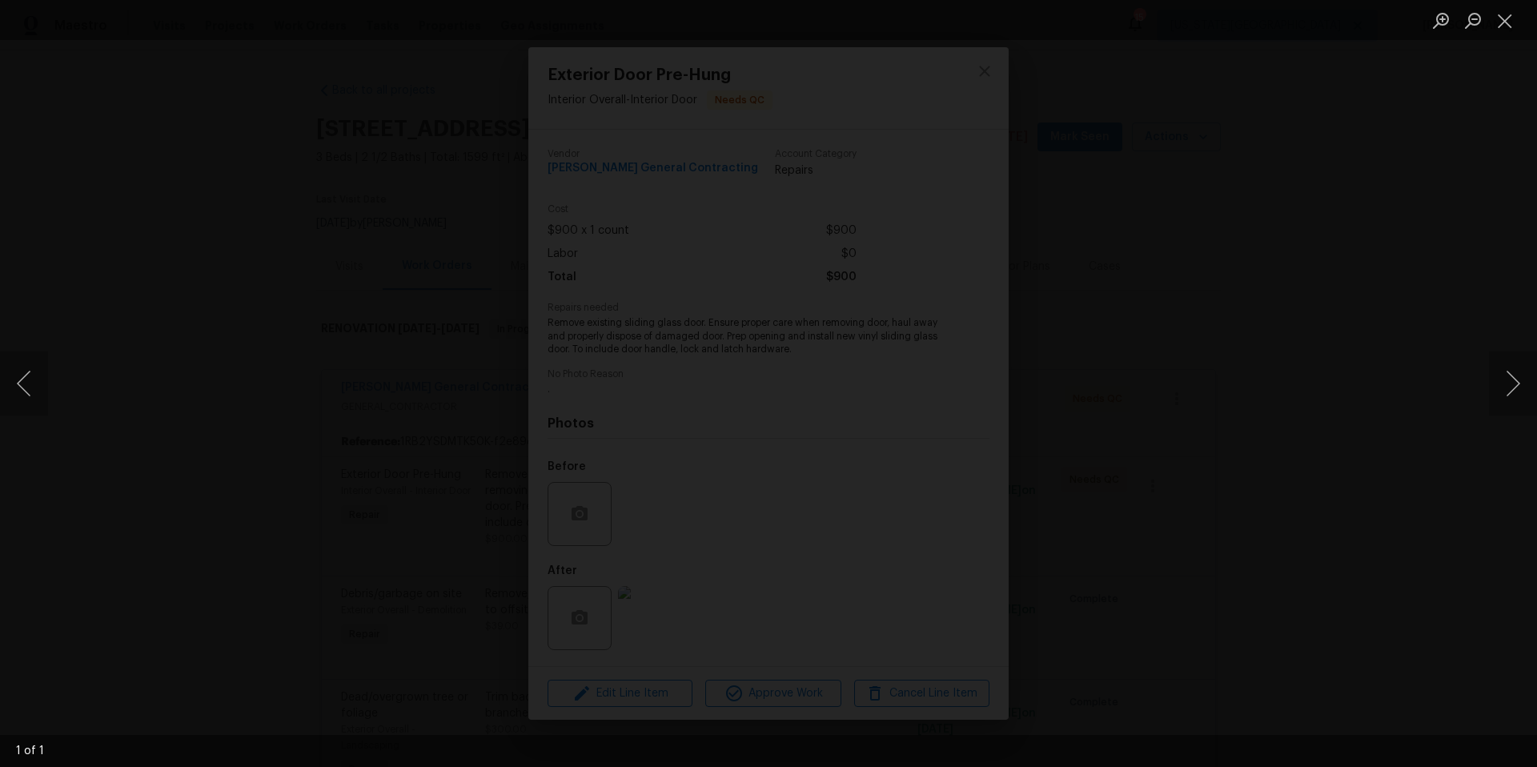
click at [1378, 391] on div "Lightbox" at bounding box center [768, 383] width 1537 height 767
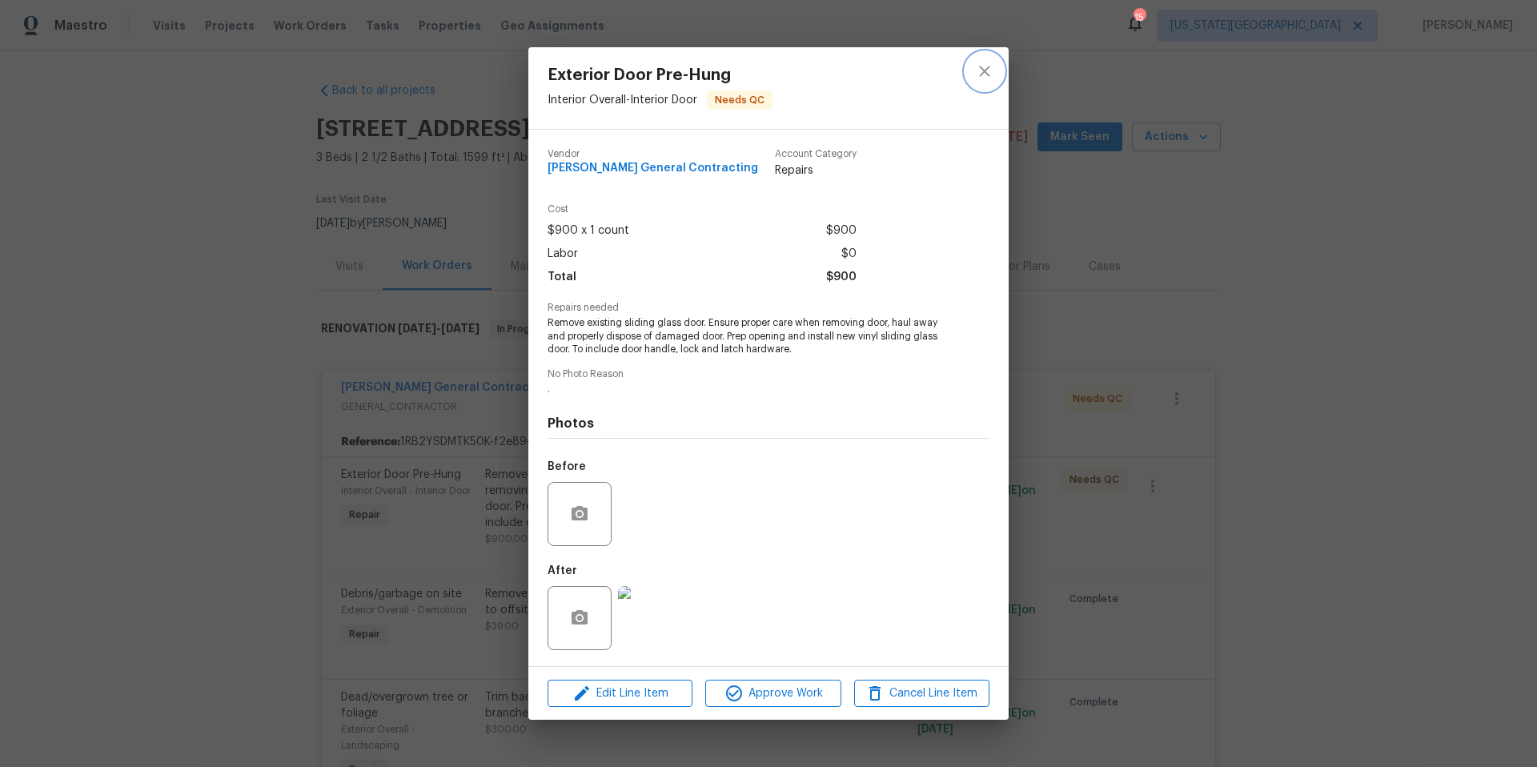
click at [992, 70] on icon "close" at bounding box center [984, 71] width 19 height 19
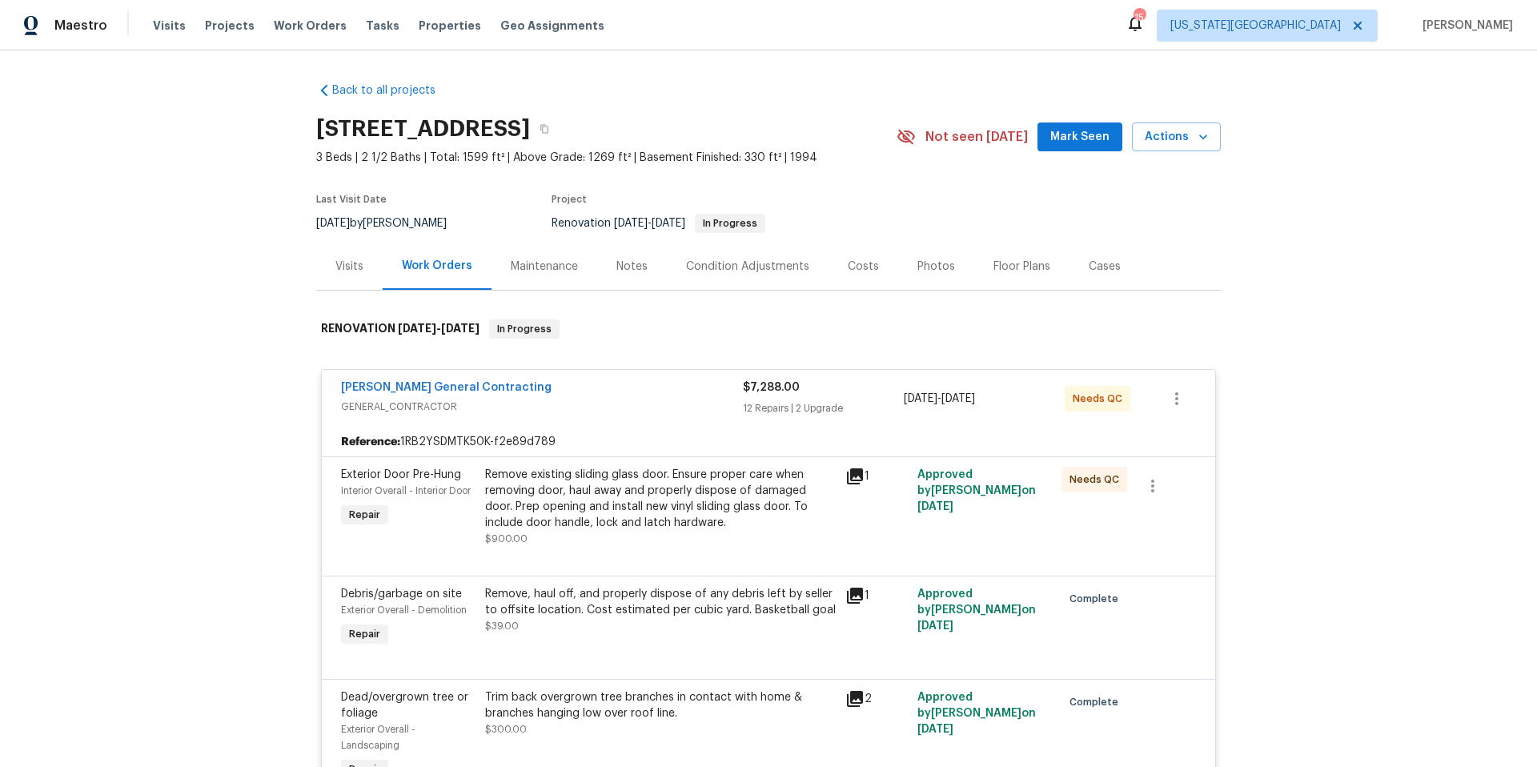
click at [625, 264] on div "Notes" at bounding box center [631, 266] width 31 height 16
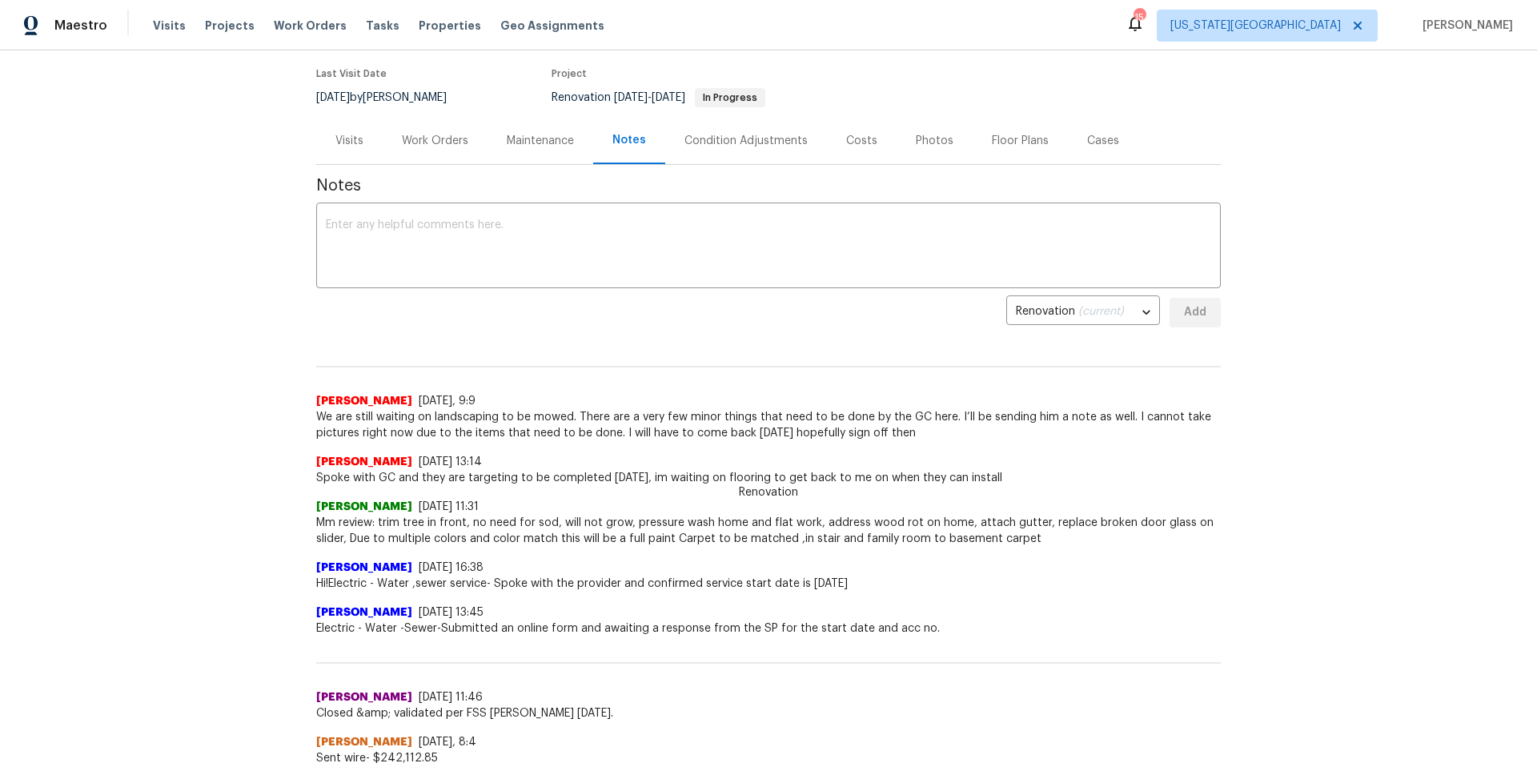
scroll to position [163, 0]
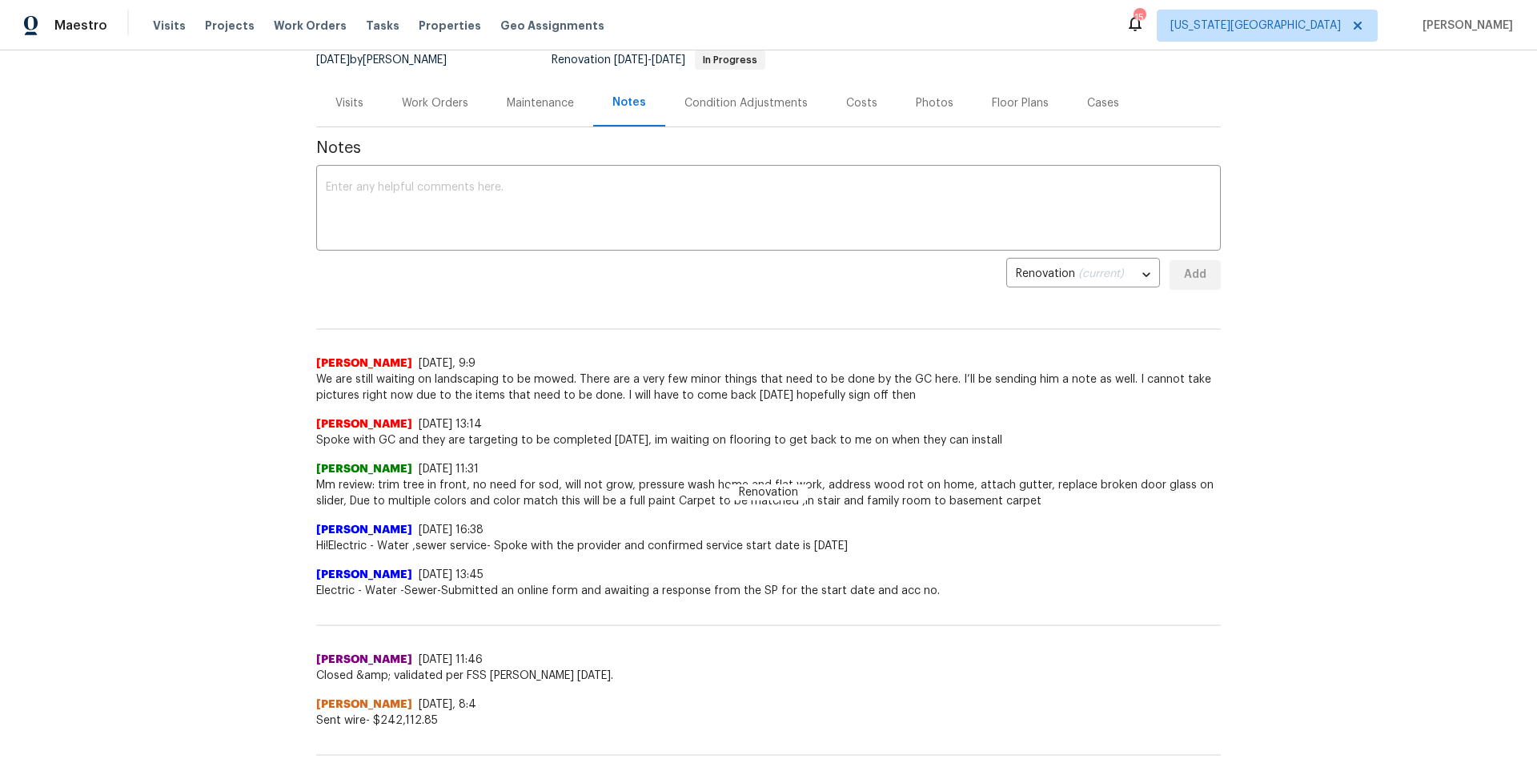
click at [437, 106] on div "Work Orders" at bounding box center [435, 103] width 66 height 16
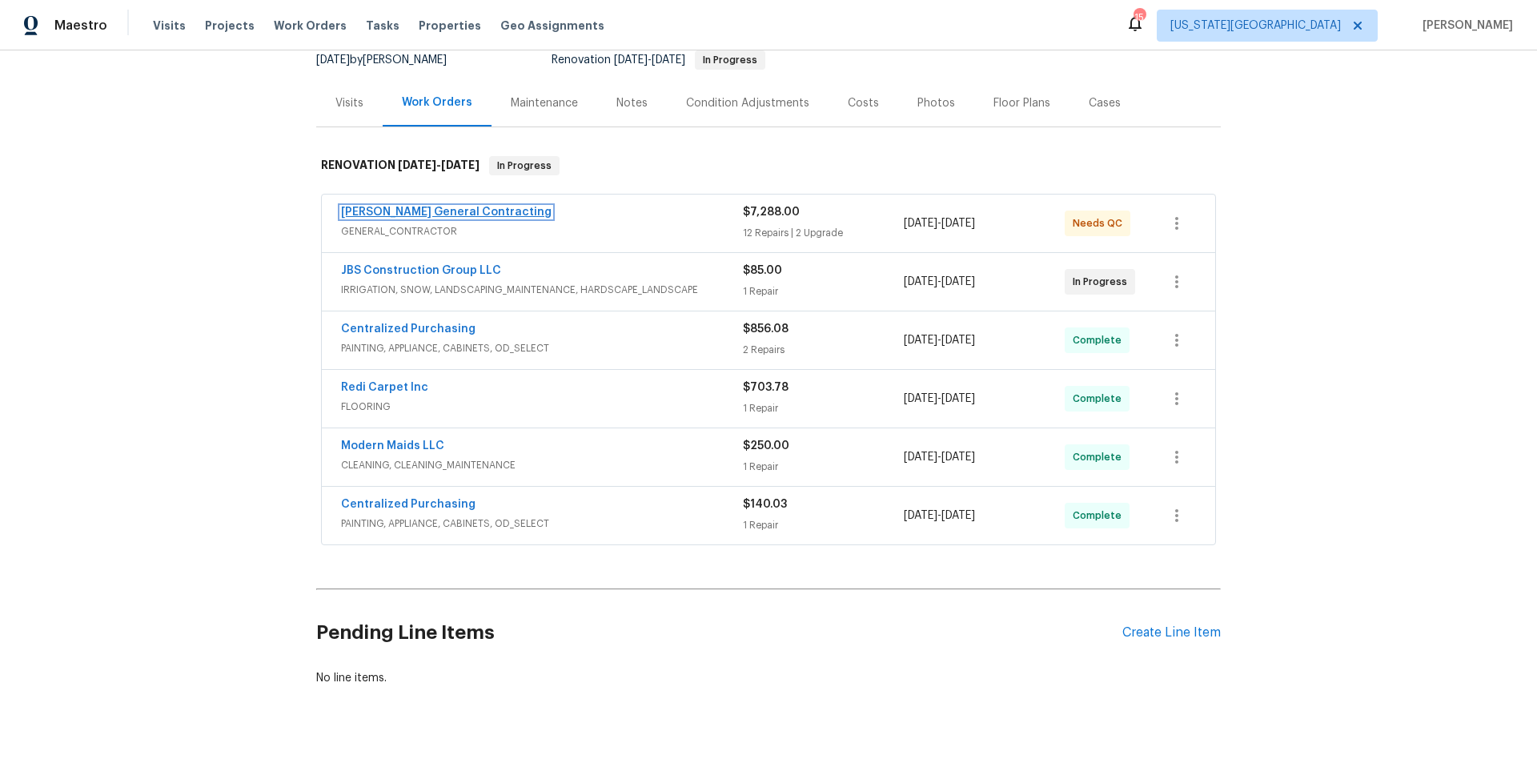
click at [486, 217] on link "[PERSON_NAME] General Contracting" at bounding box center [446, 211] width 210 height 11
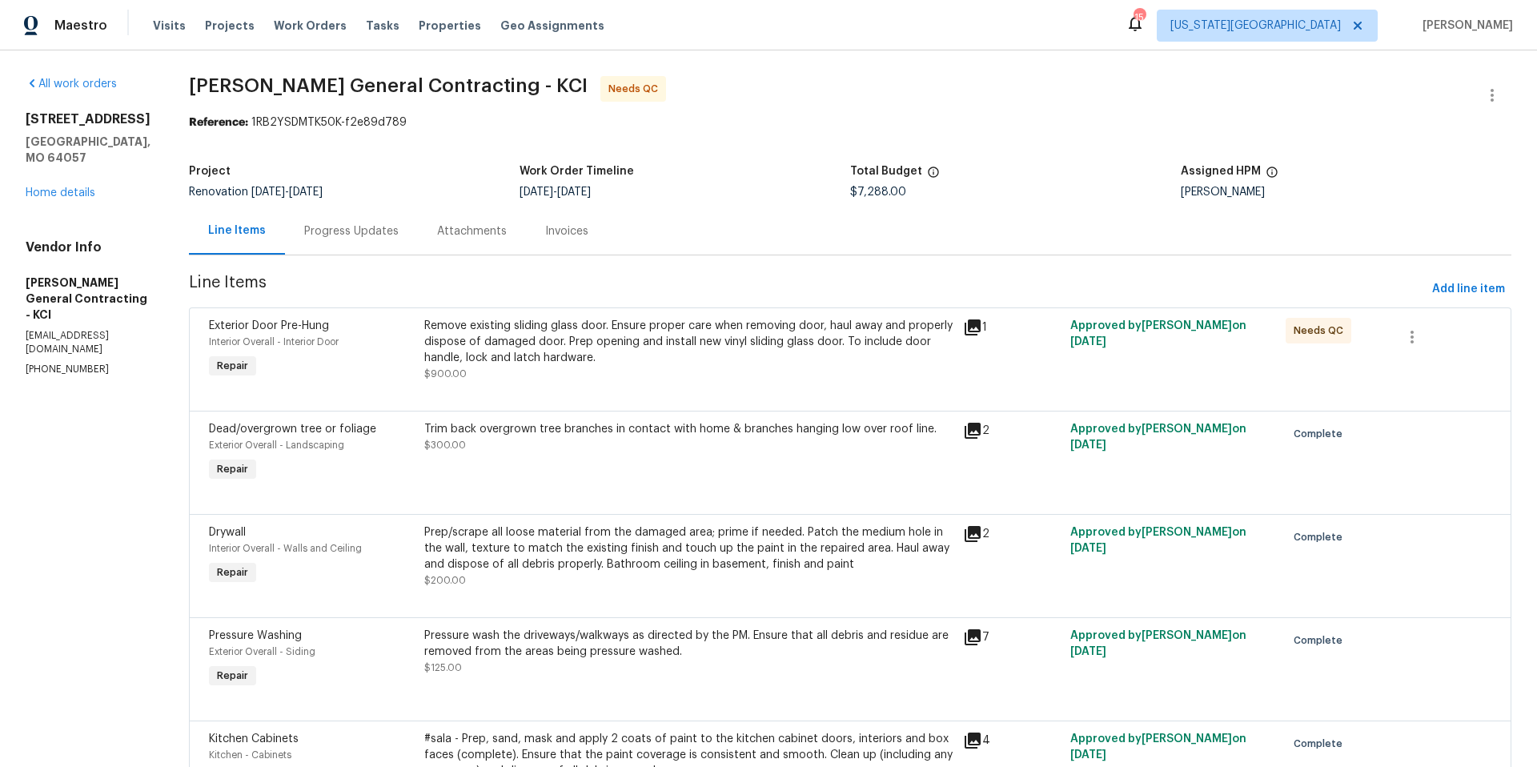
click at [387, 236] on div "Progress Updates" at bounding box center [351, 231] width 94 height 16
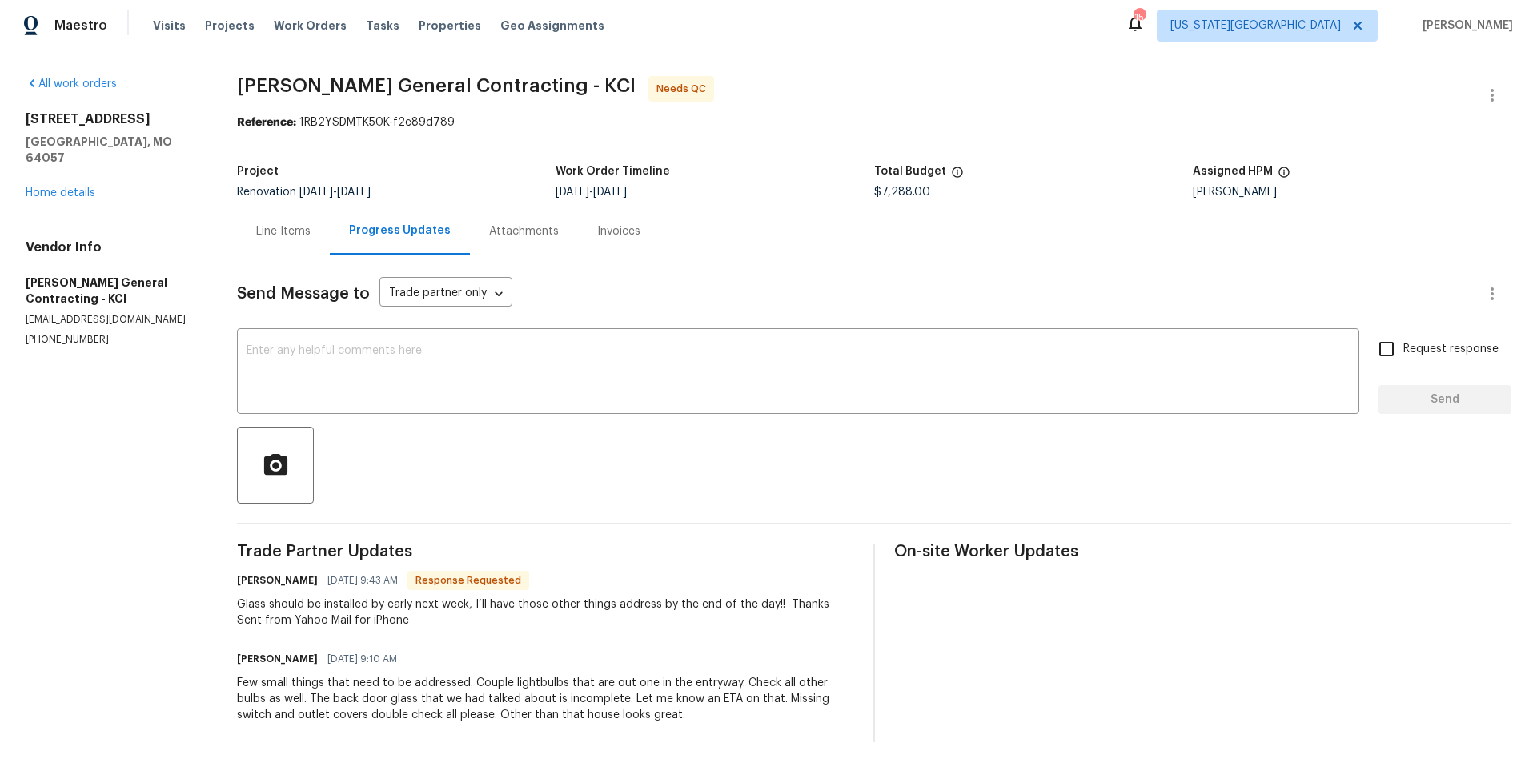
click at [291, 230] on div "Line Items" at bounding box center [283, 231] width 54 height 16
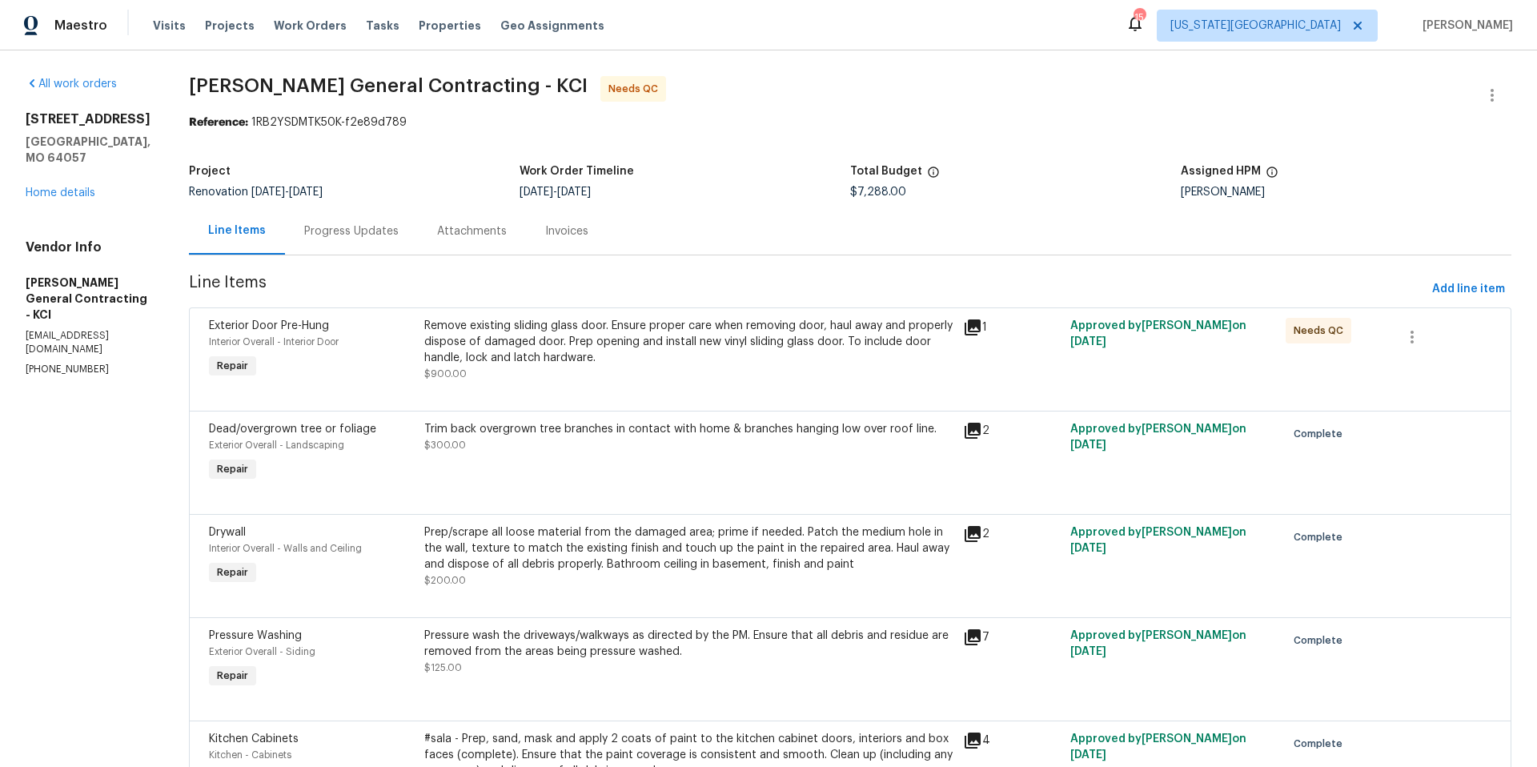
click at [560, 359] on div "Remove existing sliding glass door. Ensure proper care when removing door, haul…" at bounding box center [688, 342] width 529 height 48
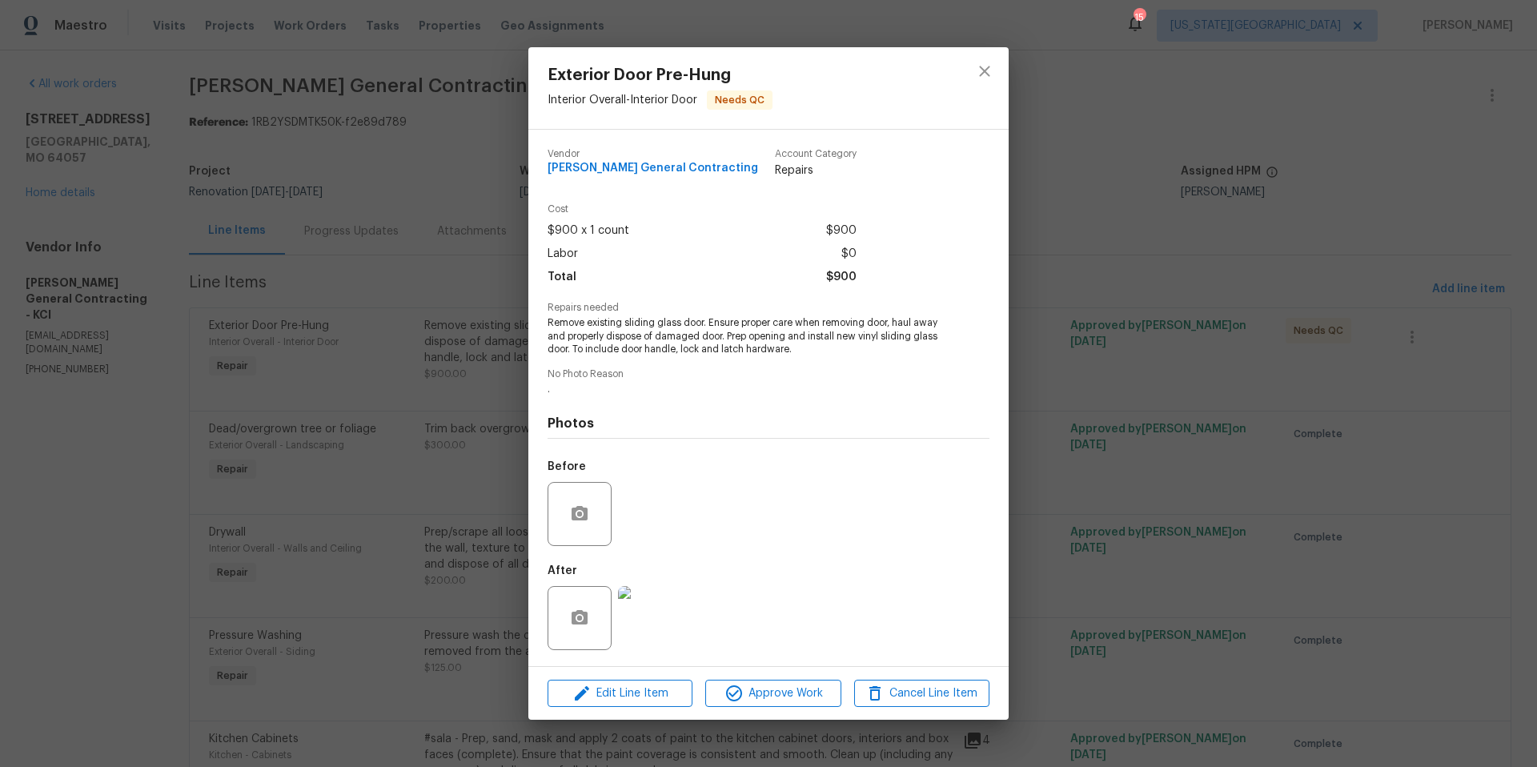
click at [646, 619] on img at bounding box center [650, 618] width 64 height 64
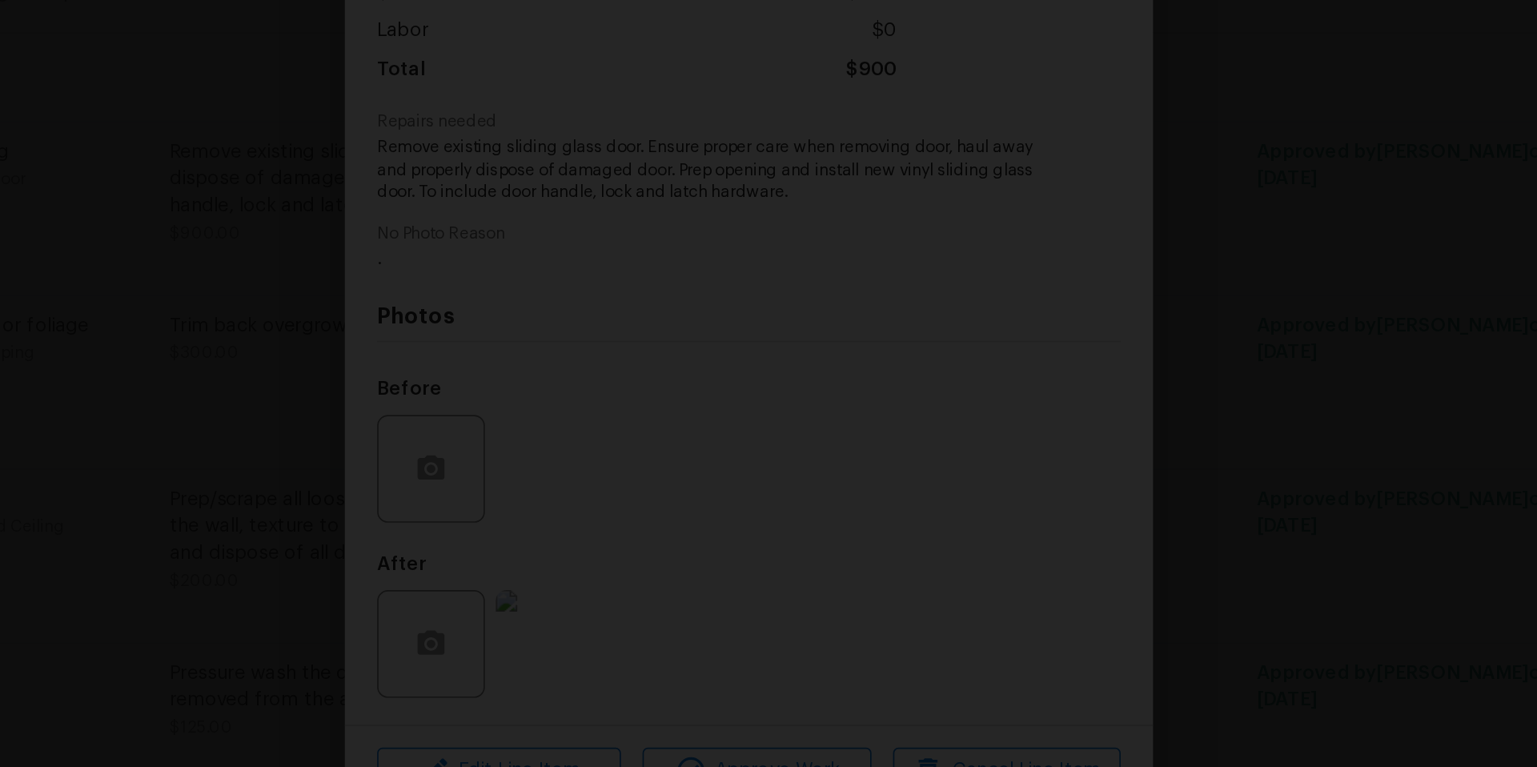
click at [1176, 415] on div "Lightbox" at bounding box center [768, 383] width 1537 height 767
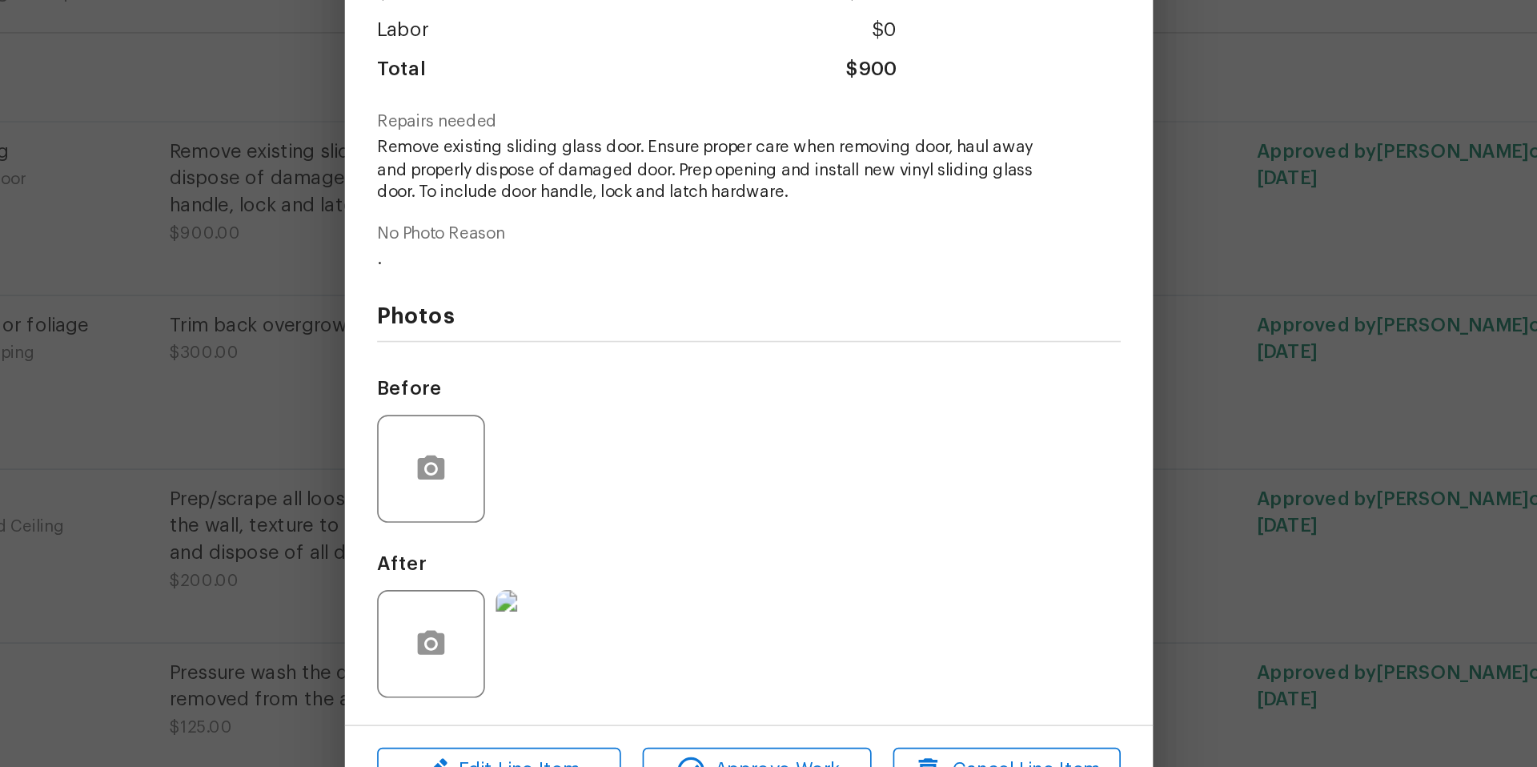
click at [1042, 371] on div "Exterior Door Pre-Hung Interior Overall - Interior Door Needs QC Vendor Nichols…" at bounding box center [768, 383] width 1537 height 767
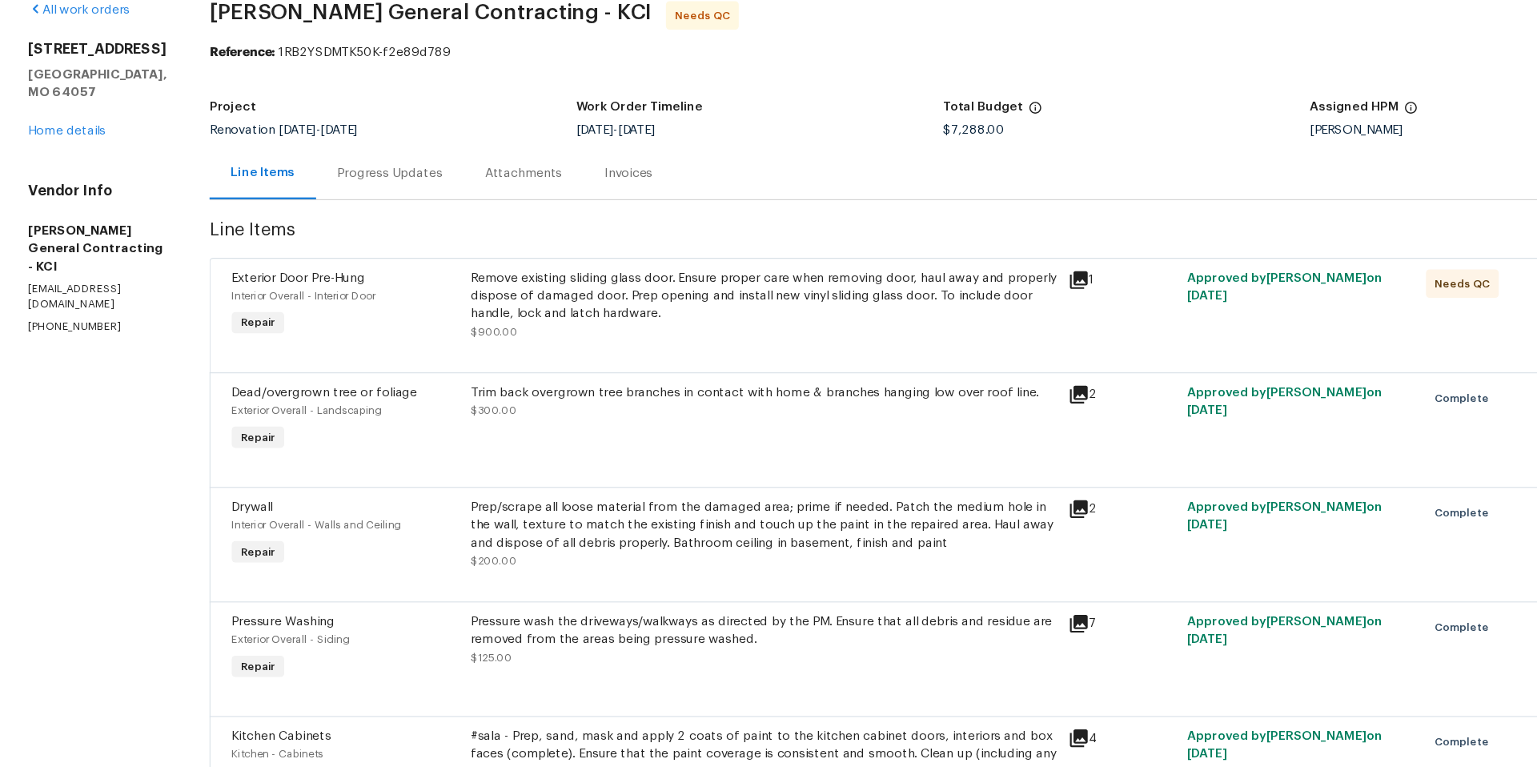
click at [755, 354] on div "Remove existing sliding glass door. Ensure proper care when removing door, haul…" at bounding box center [688, 342] width 529 height 48
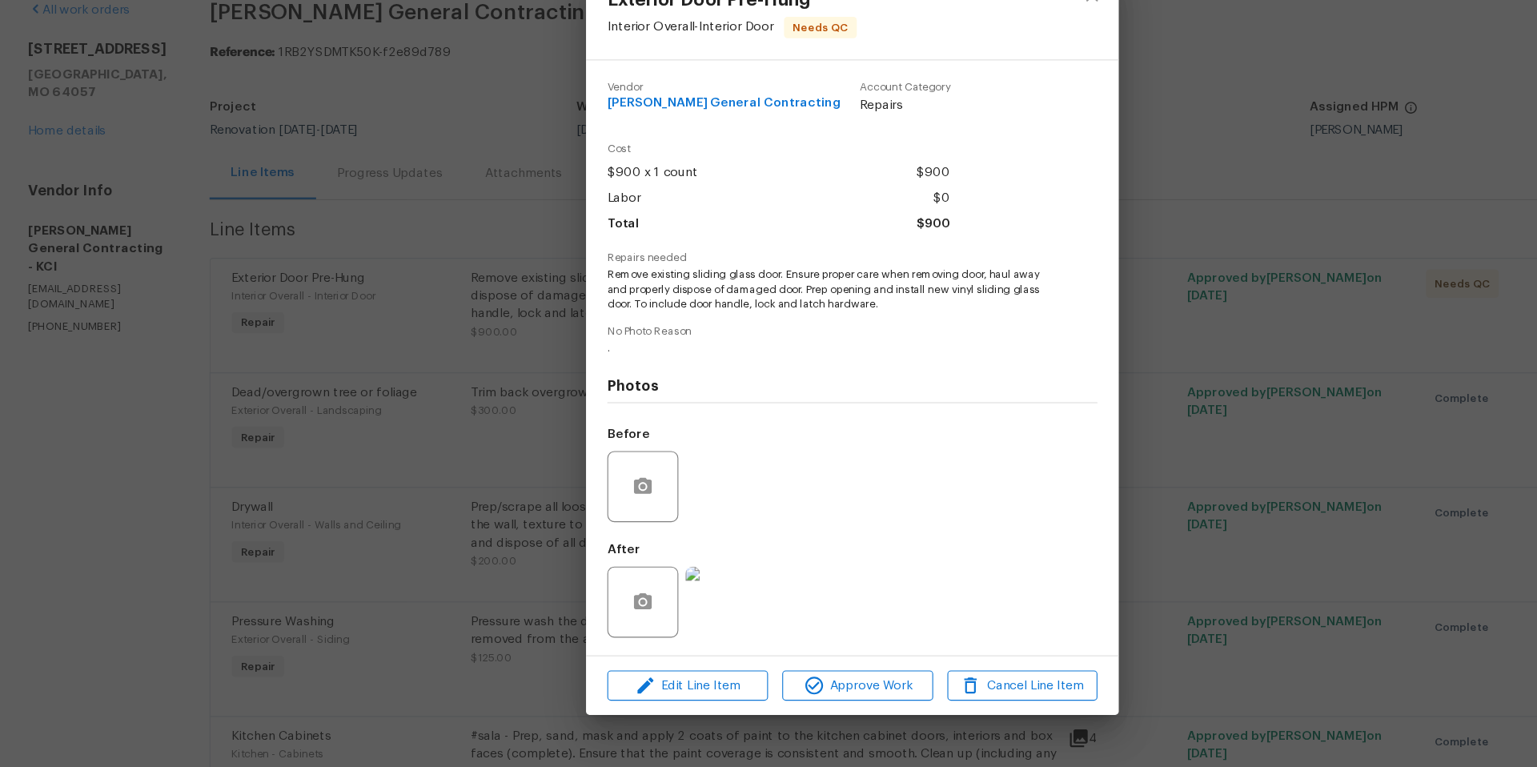
click at [644, 637] on img at bounding box center [650, 618] width 64 height 64
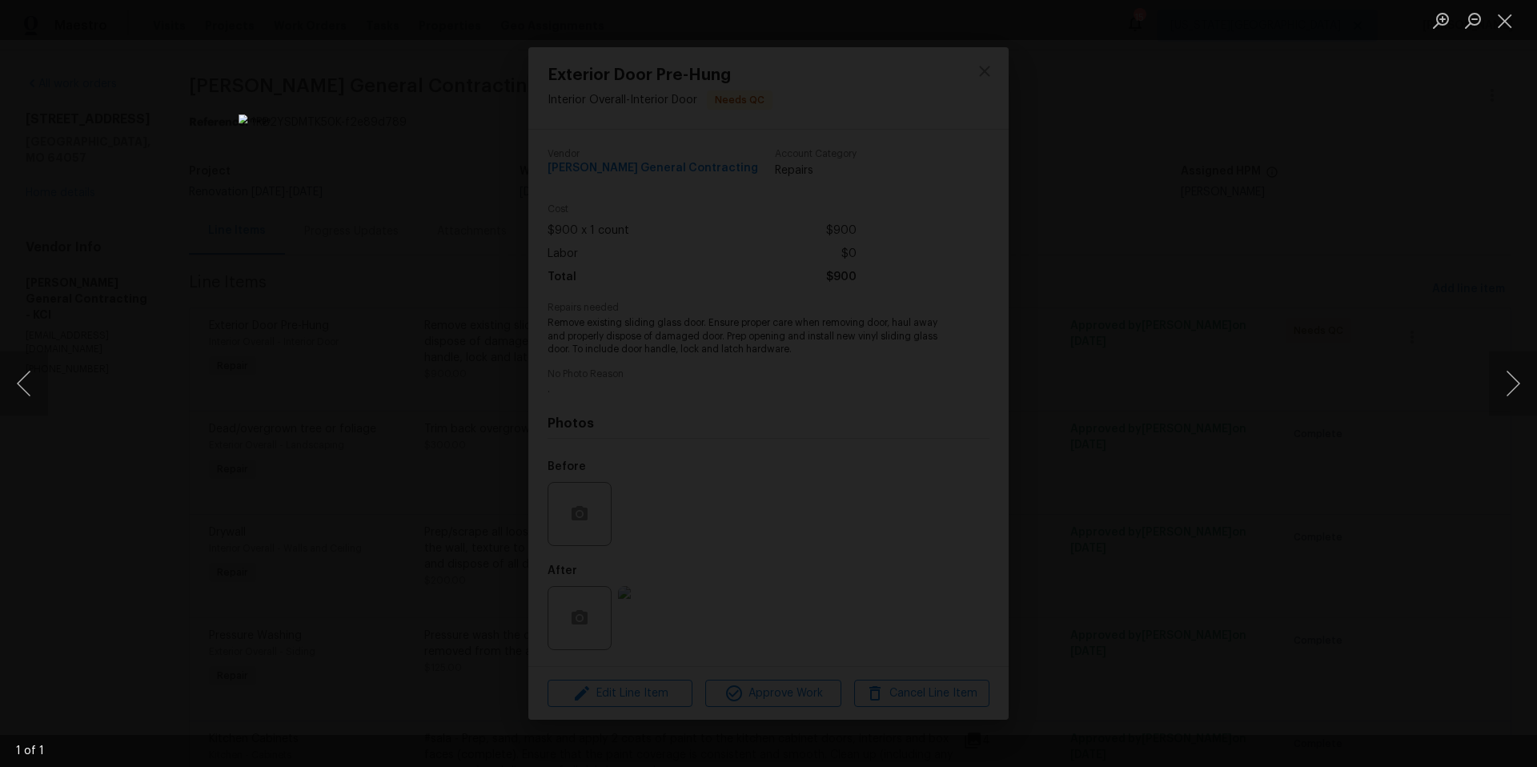
click at [305, 226] on div "Lightbox" at bounding box center [768, 383] width 1537 height 767
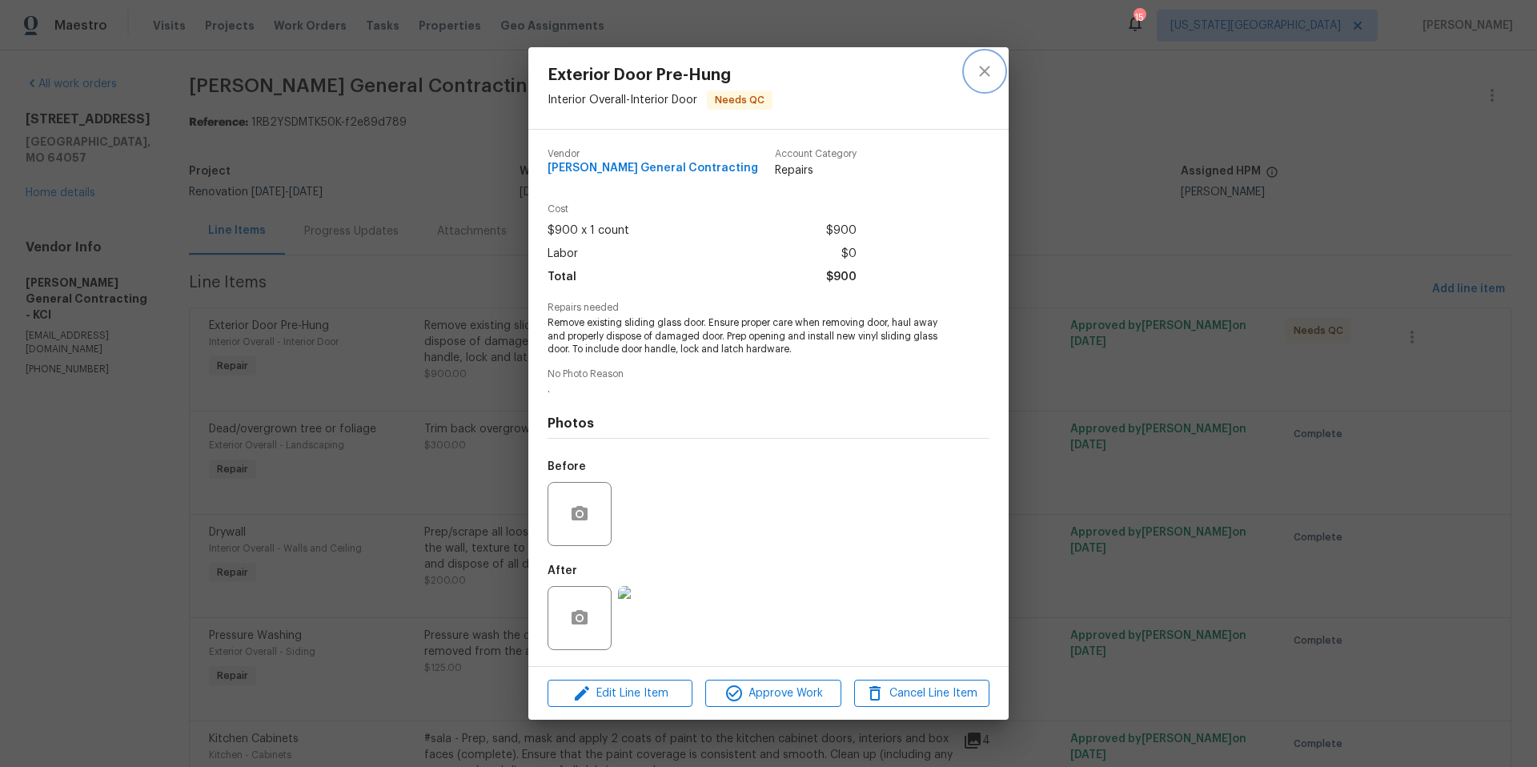
click at [985, 67] on icon "close" at bounding box center [984, 71] width 19 height 19
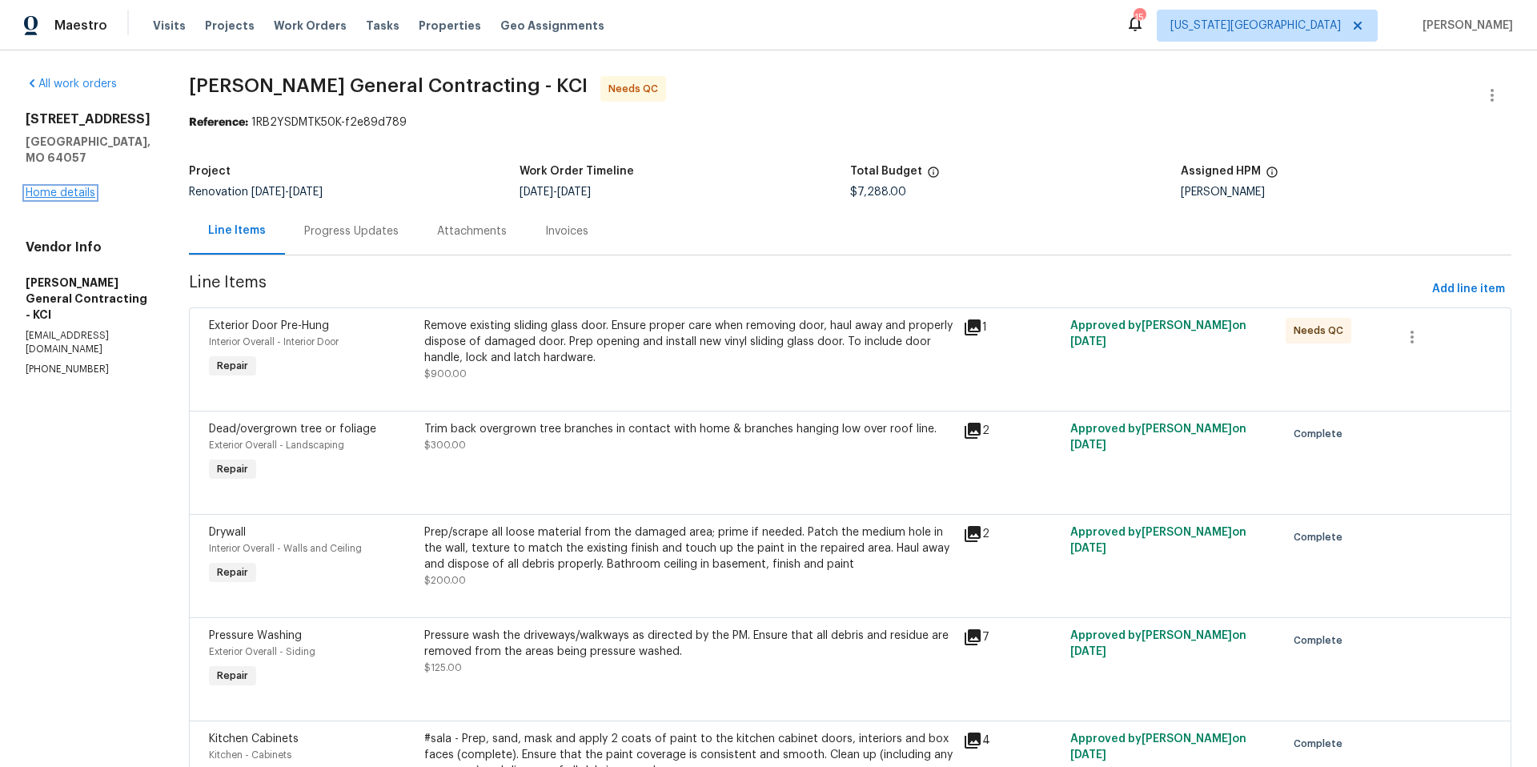
click at [40, 187] on link "Home details" at bounding box center [61, 192] width 70 height 11
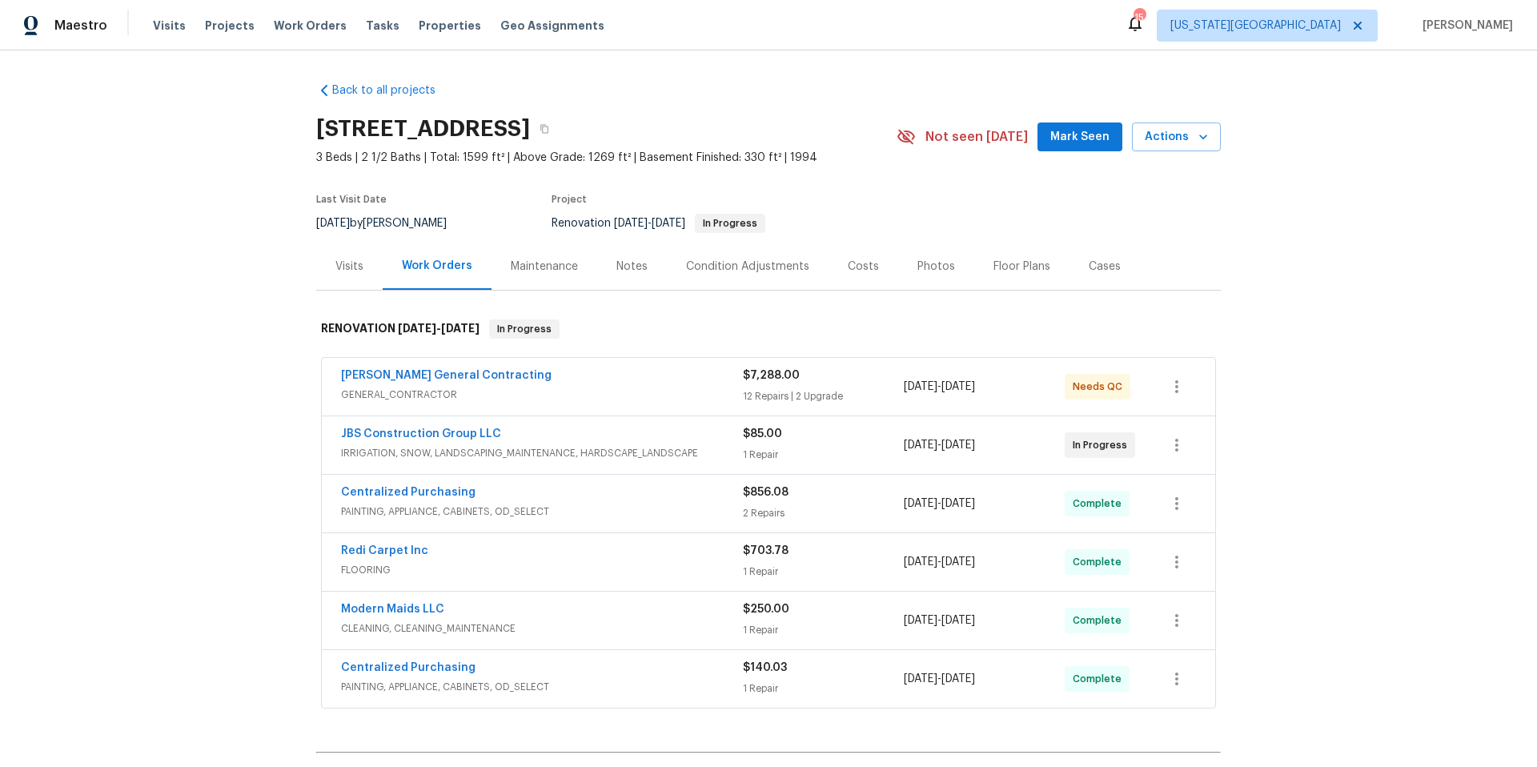
click at [928, 268] on div "Photos" at bounding box center [936, 266] width 38 height 16
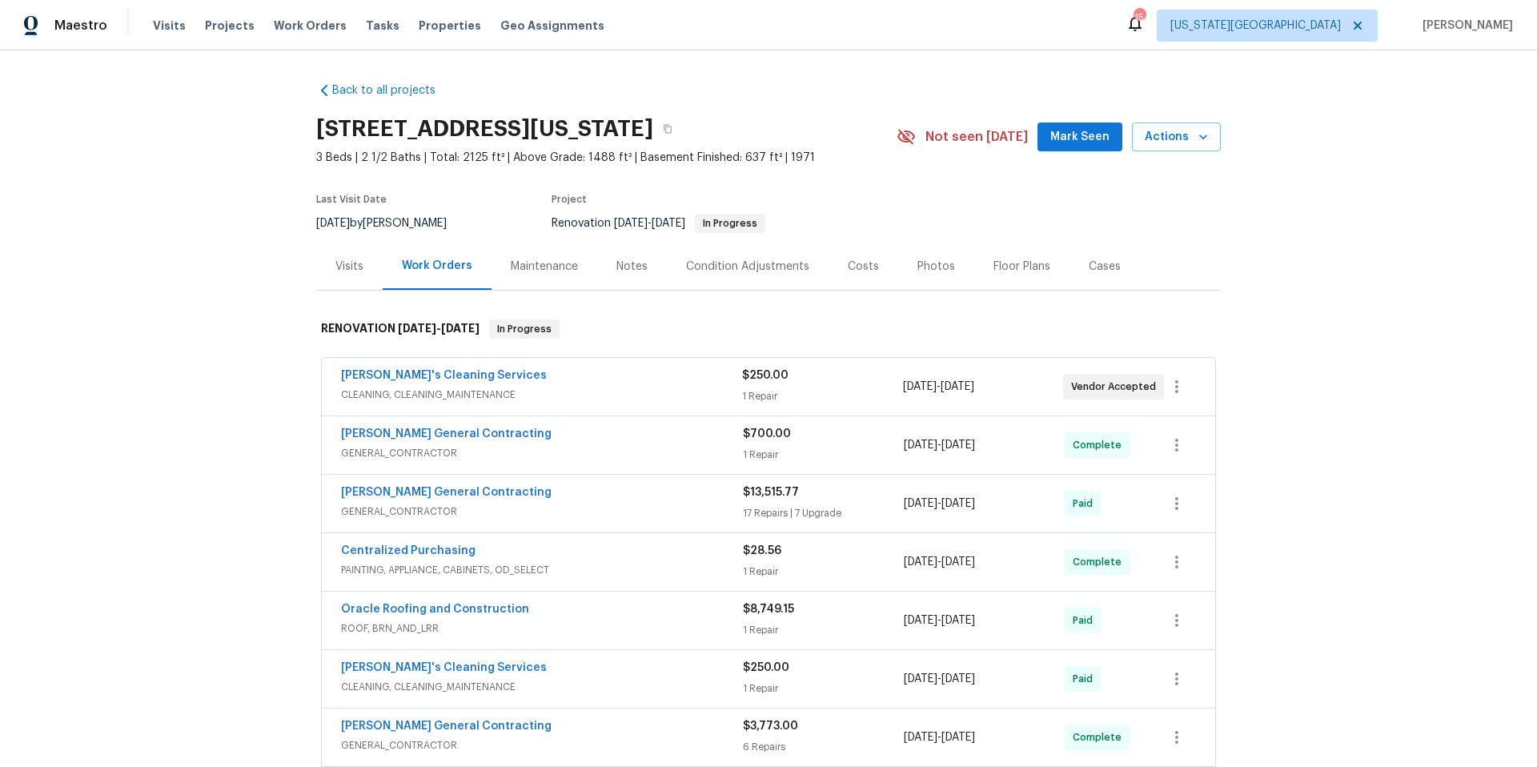
click at [550, 380] on div "[PERSON_NAME]'s Cleaning Services" at bounding box center [541, 376] width 401 height 19
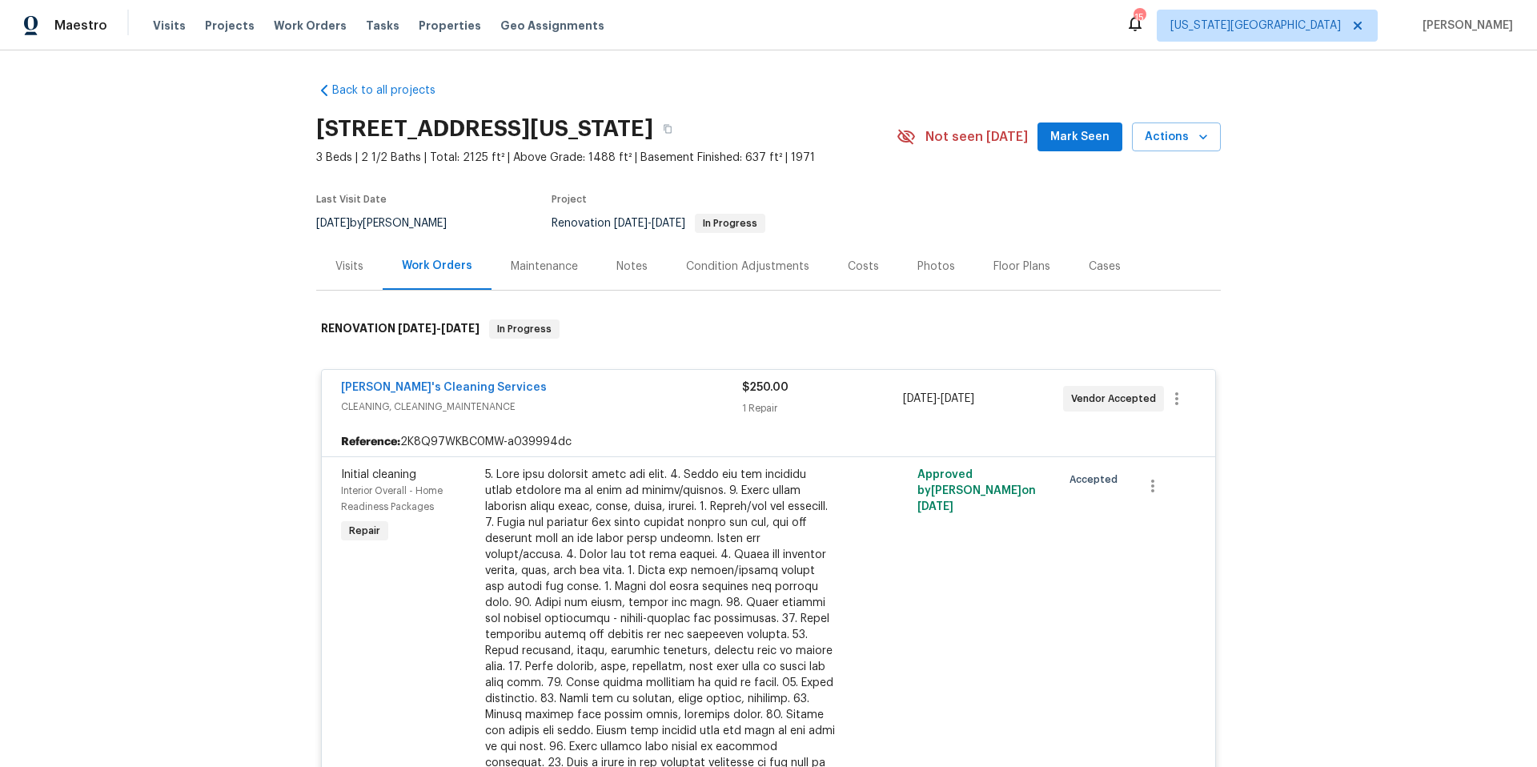
click at [346, 268] on div "Visits" at bounding box center [349, 266] width 28 height 16
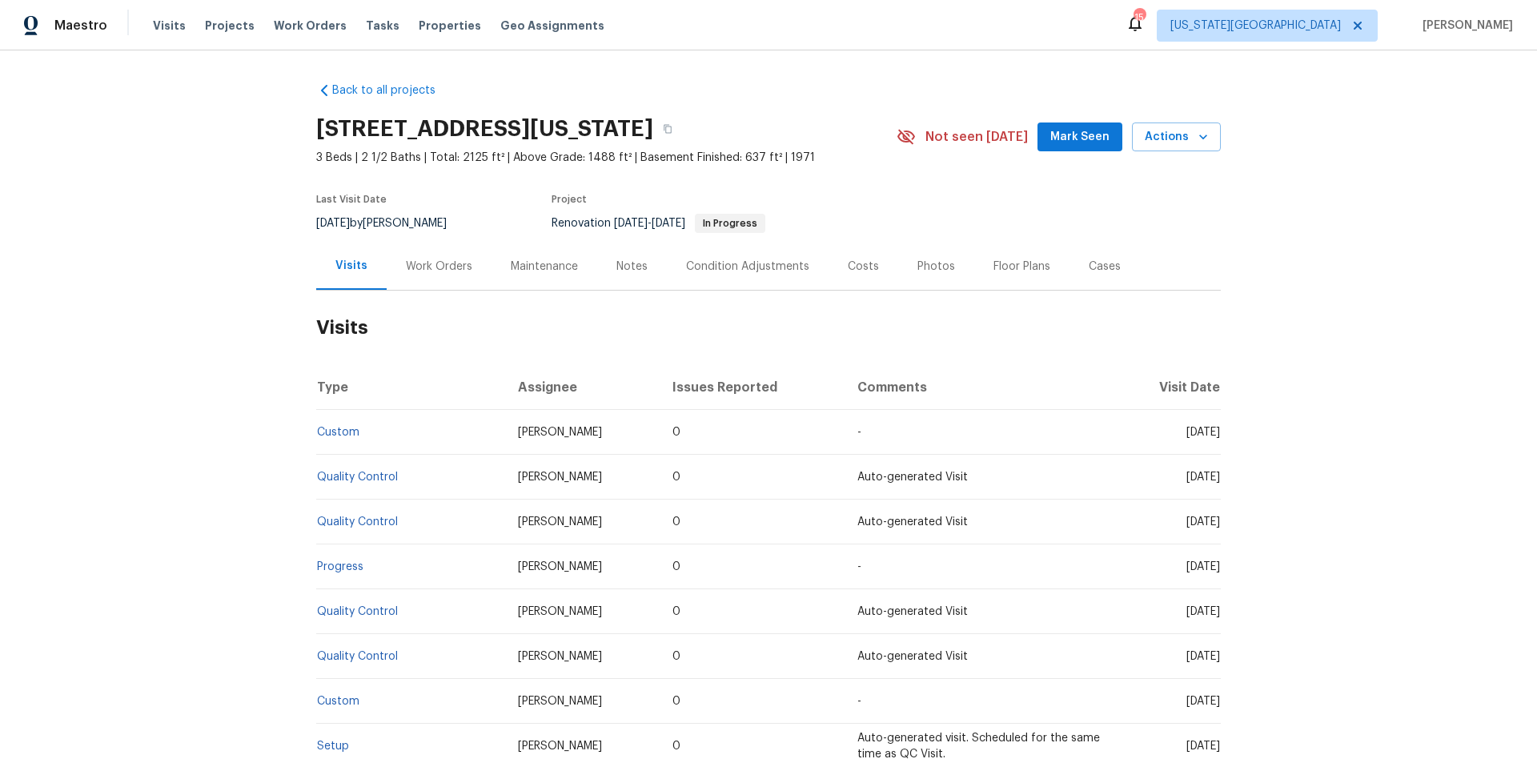
click at [433, 270] on div "Work Orders" at bounding box center [439, 266] width 66 height 16
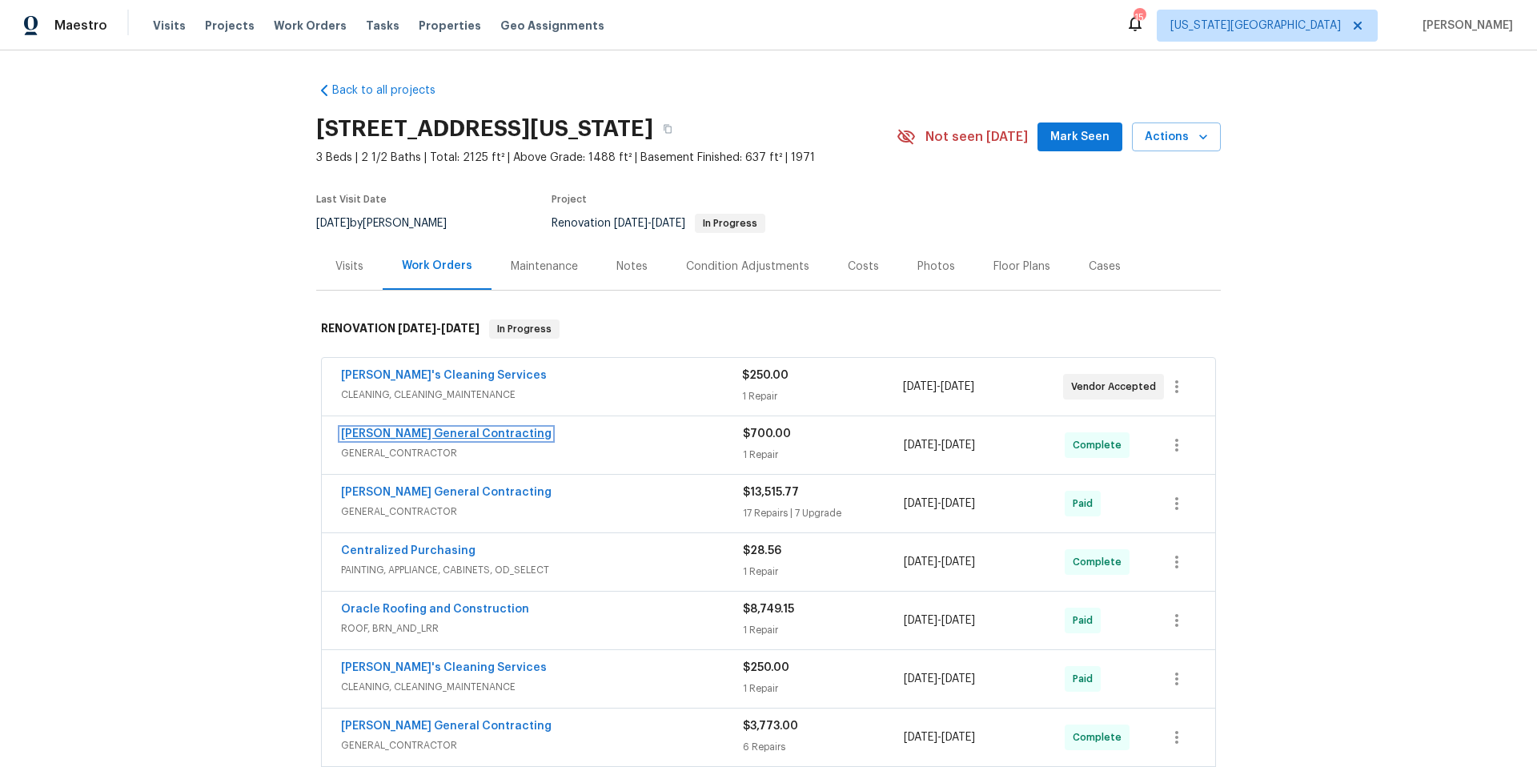
click at [463, 431] on link "[PERSON_NAME] General Contracting" at bounding box center [446, 433] width 210 height 11
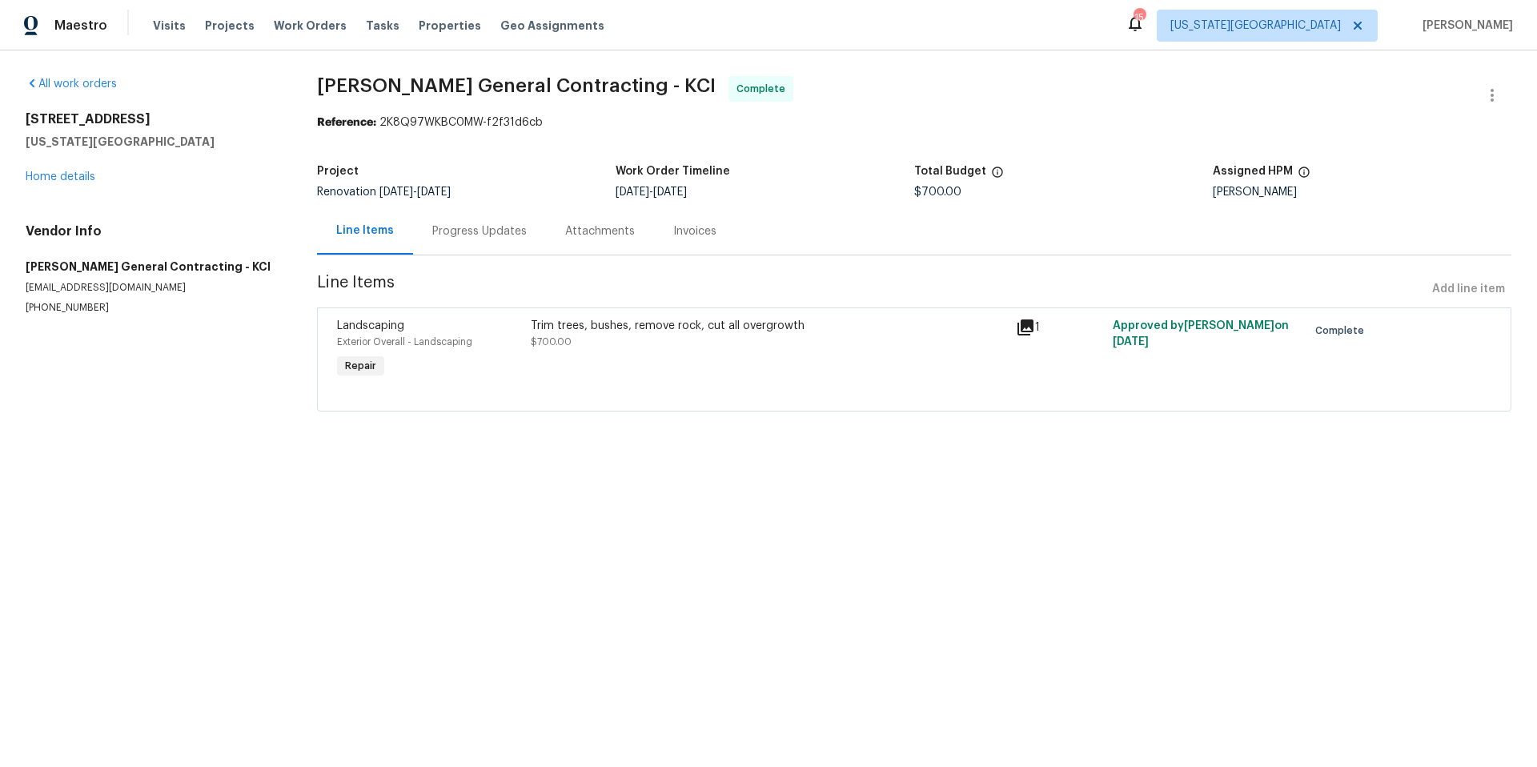
click at [631, 336] on div "Trim trees, bushes, remove rock, cut all overgrowth $700.00" at bounding box center [768, 334] width 475 height 32
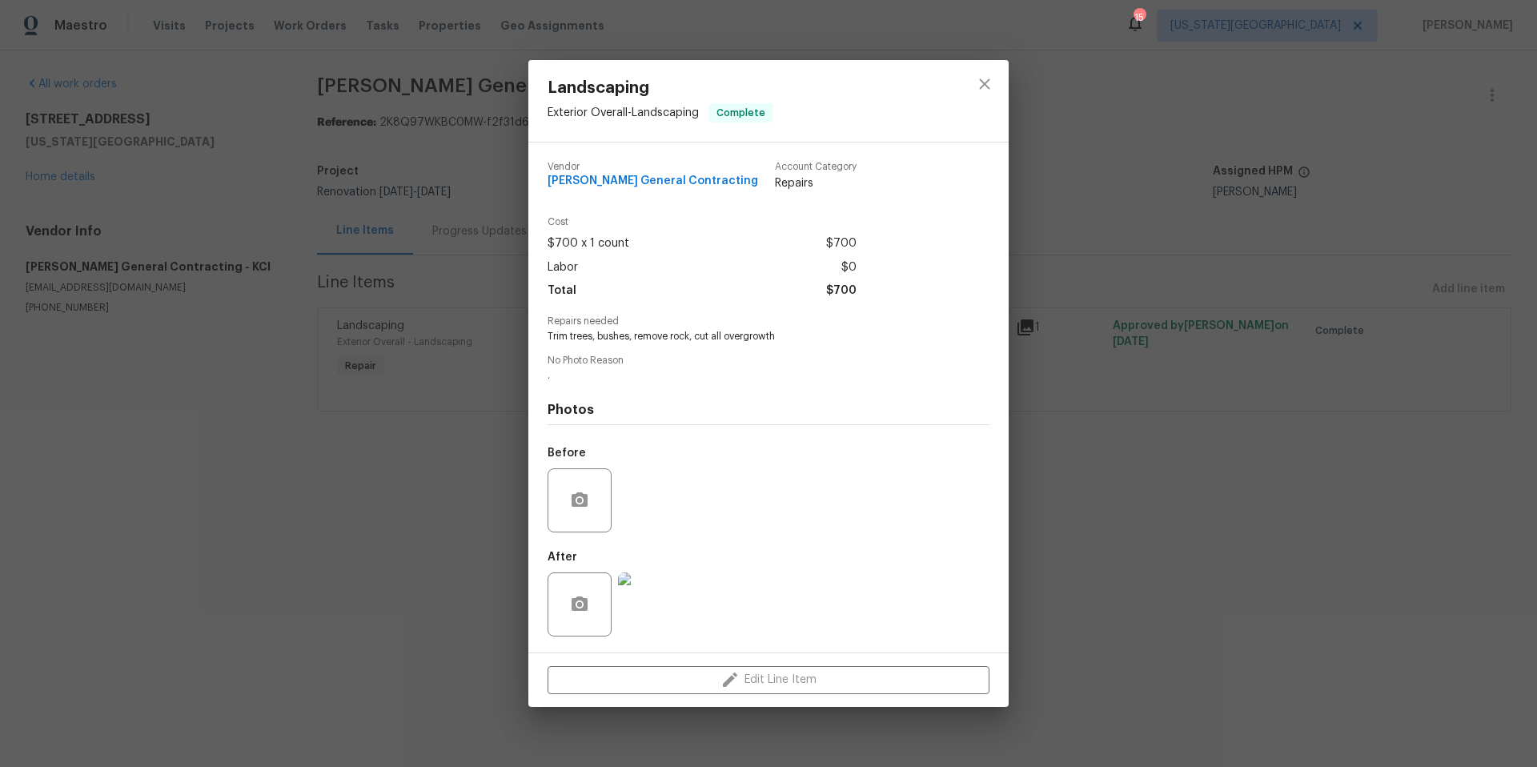
click at [641, 592] on img at bounding box center [650, 604] width 64 height 64
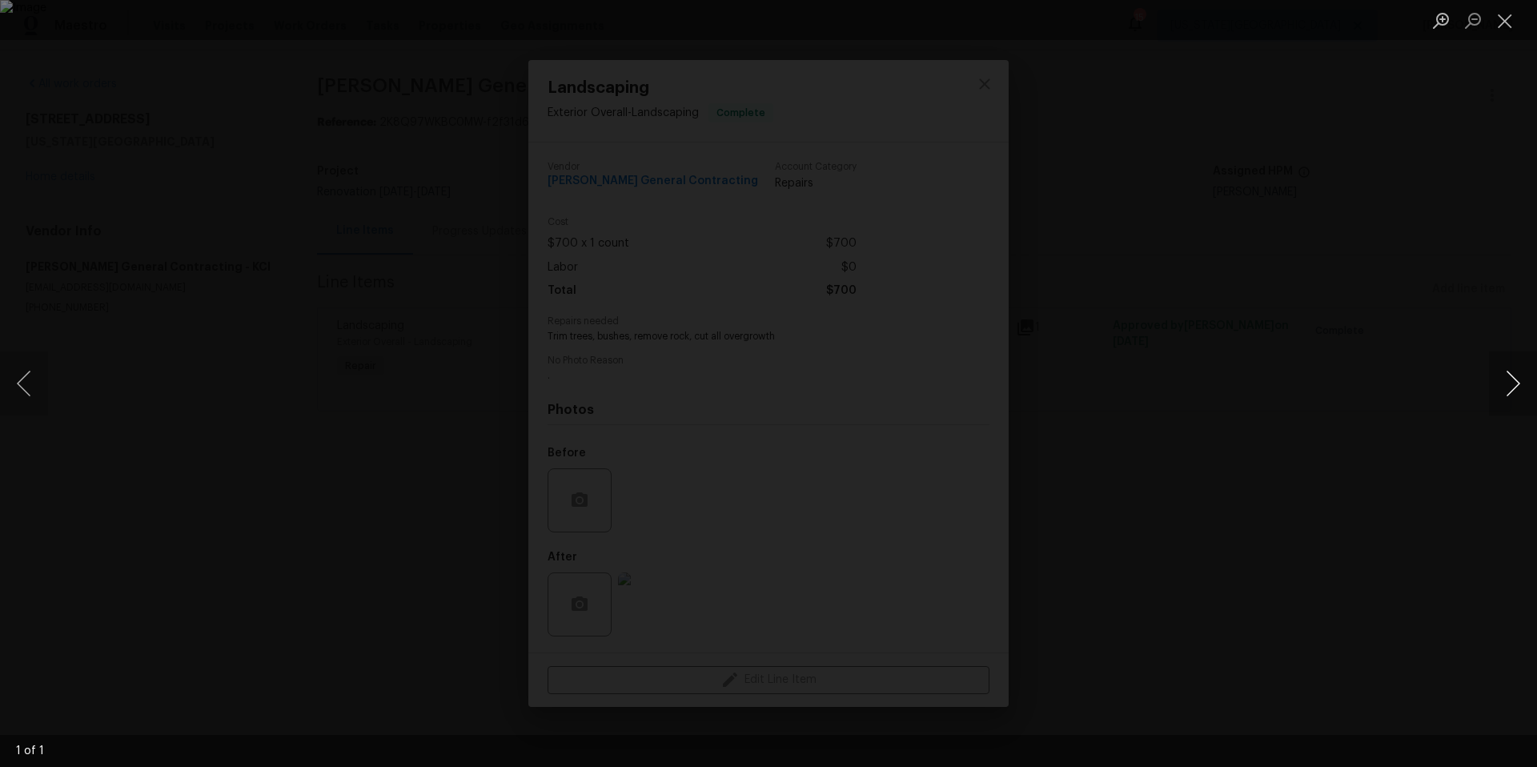
click at [1513, 383] on button "Next image" at bounding box center [1513, 383] width 48 height 64
click at [1515, 390] on button "Next image" at bounding box center [1513, 383] width 48 height 64
click at [1433, 246] on div "Lightbox" at bounding box center [768, 383] width 1537 height 767
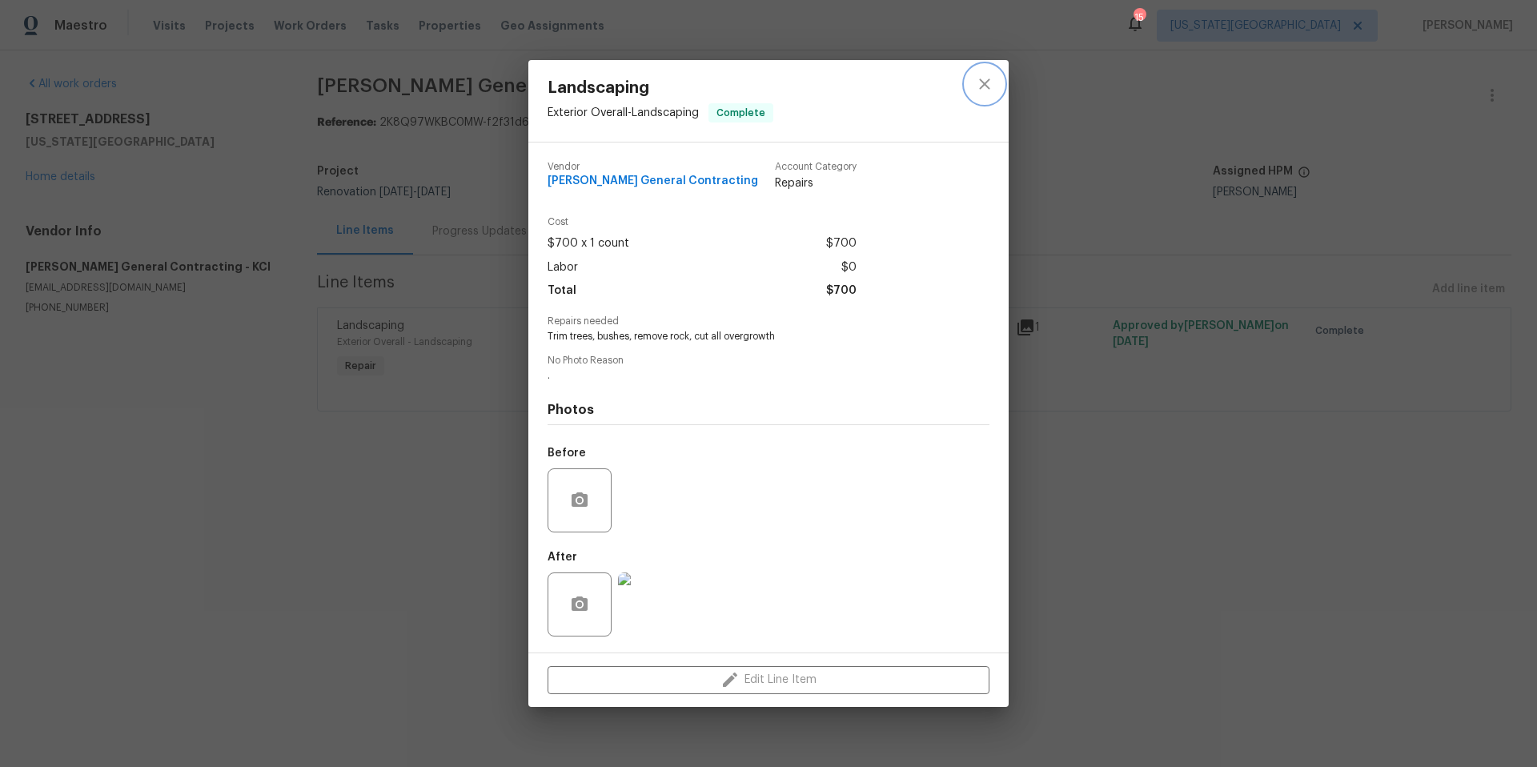
click at [984, 82] on icon "close" at bounding box center [984, 84] width 10 height 10
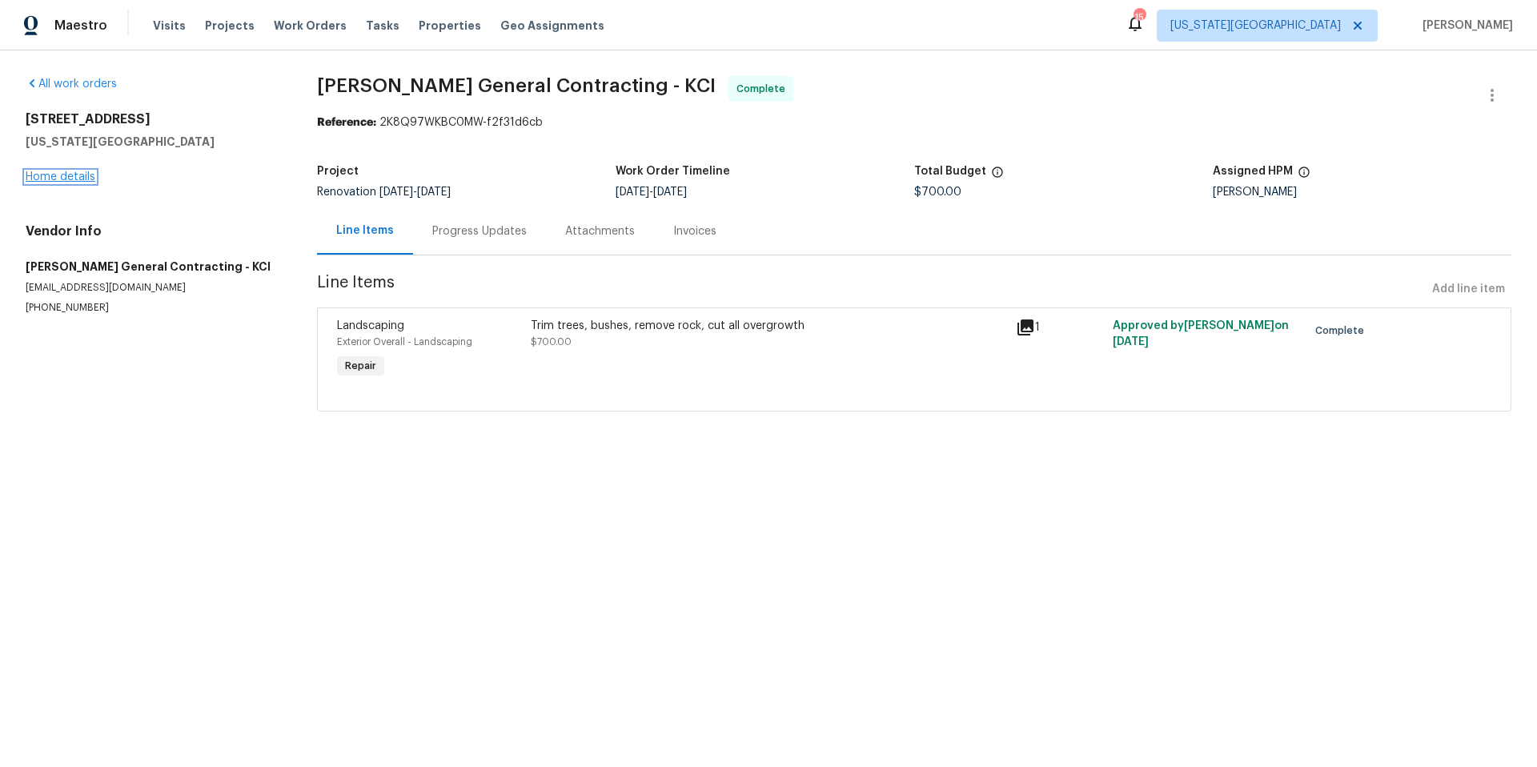
click at [66, 178] on link "Home details" at bounding box center [61, 176] width 70 height 11
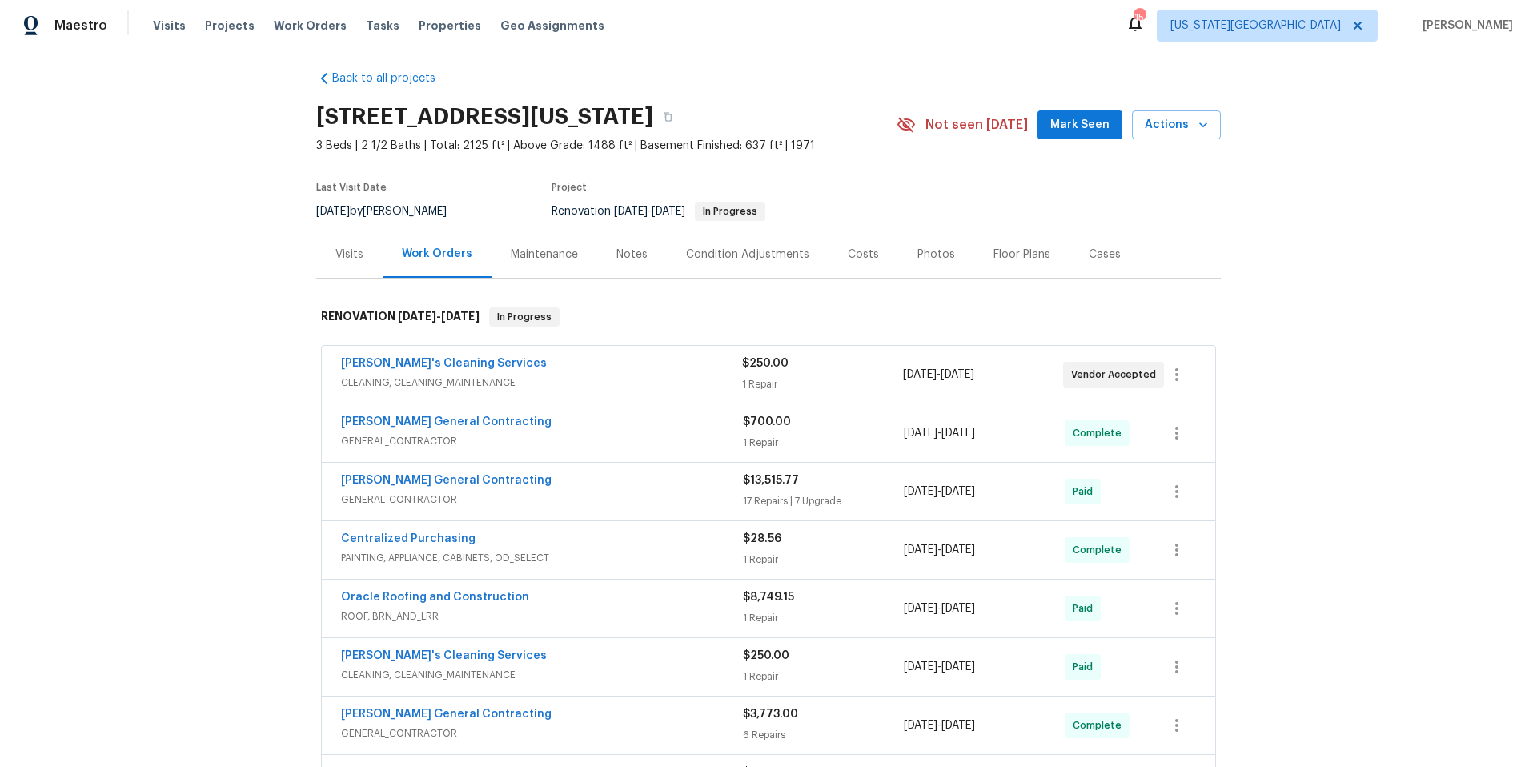
scroll to position [13, 0]
click at [348, 254] on div "Visits" at bounding box center [349, 254] width 28 height 16
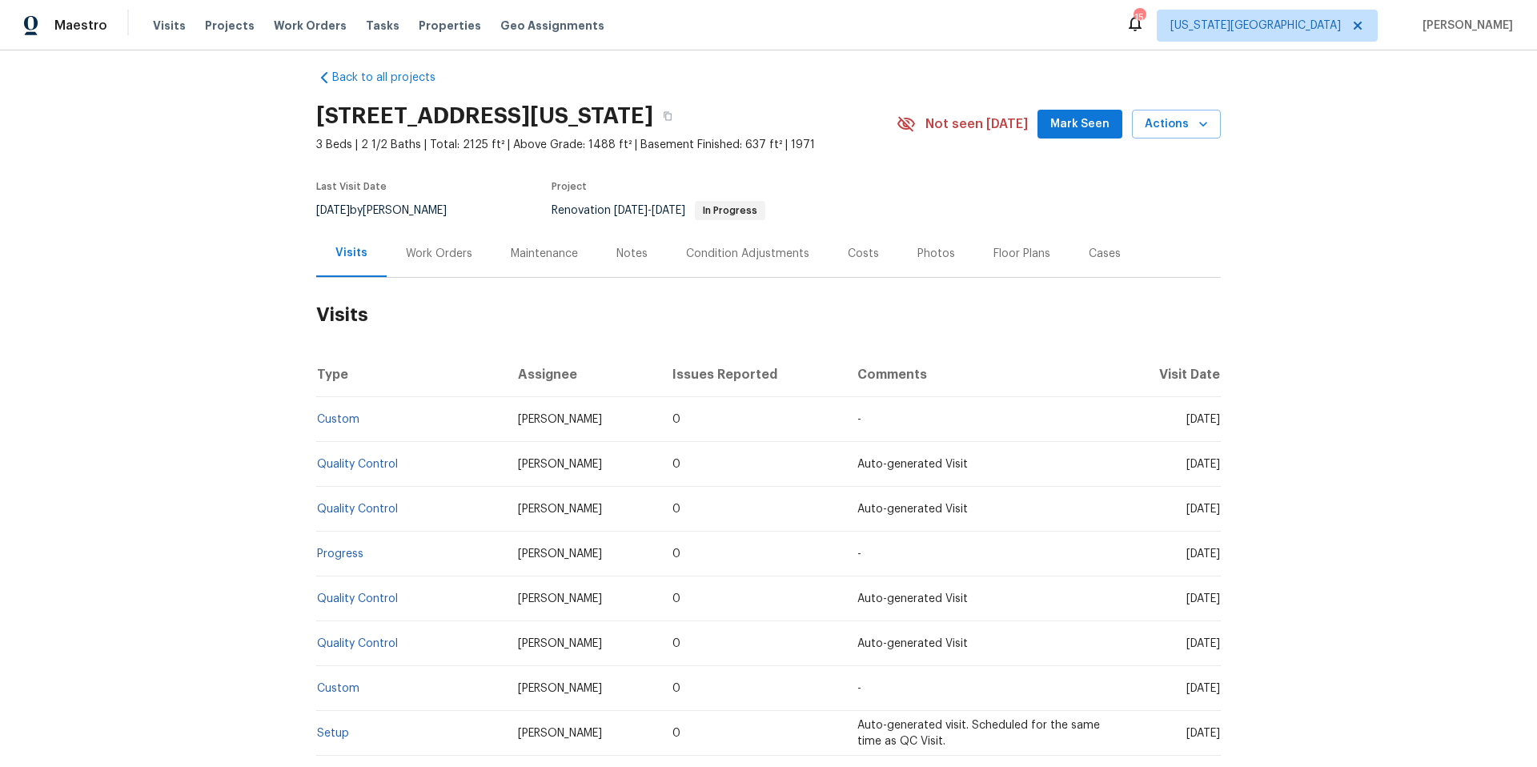
click at [426, 254] on div "Work Orders" at bounding box center [439, 254] width 66 height 16
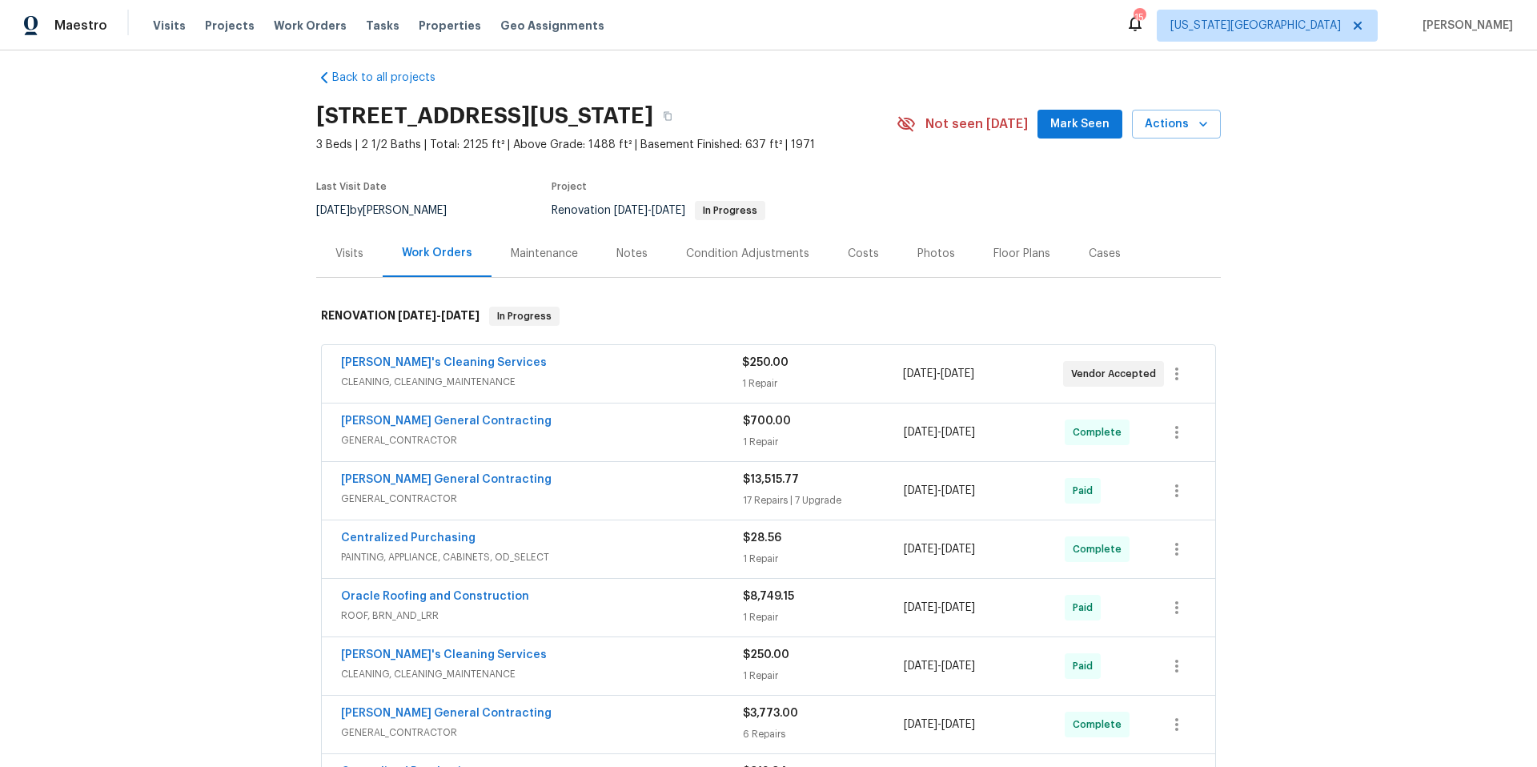
click at [527, 259] on div "Maintenance" at bounding box center [544, 254] width 67 height 16
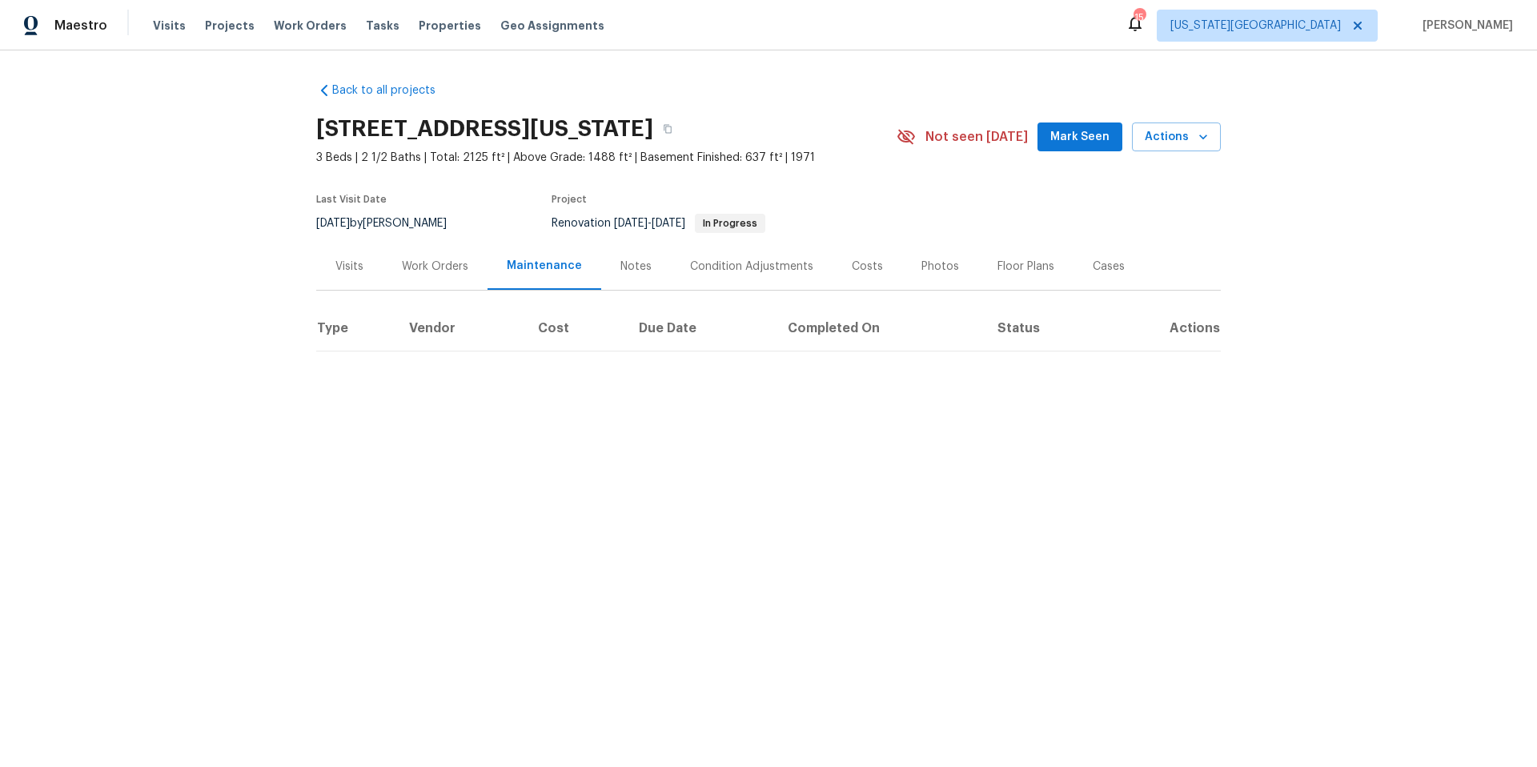
click at [623, 264] on div "Notes" at bounding box center [635, 266] width 31 height 16
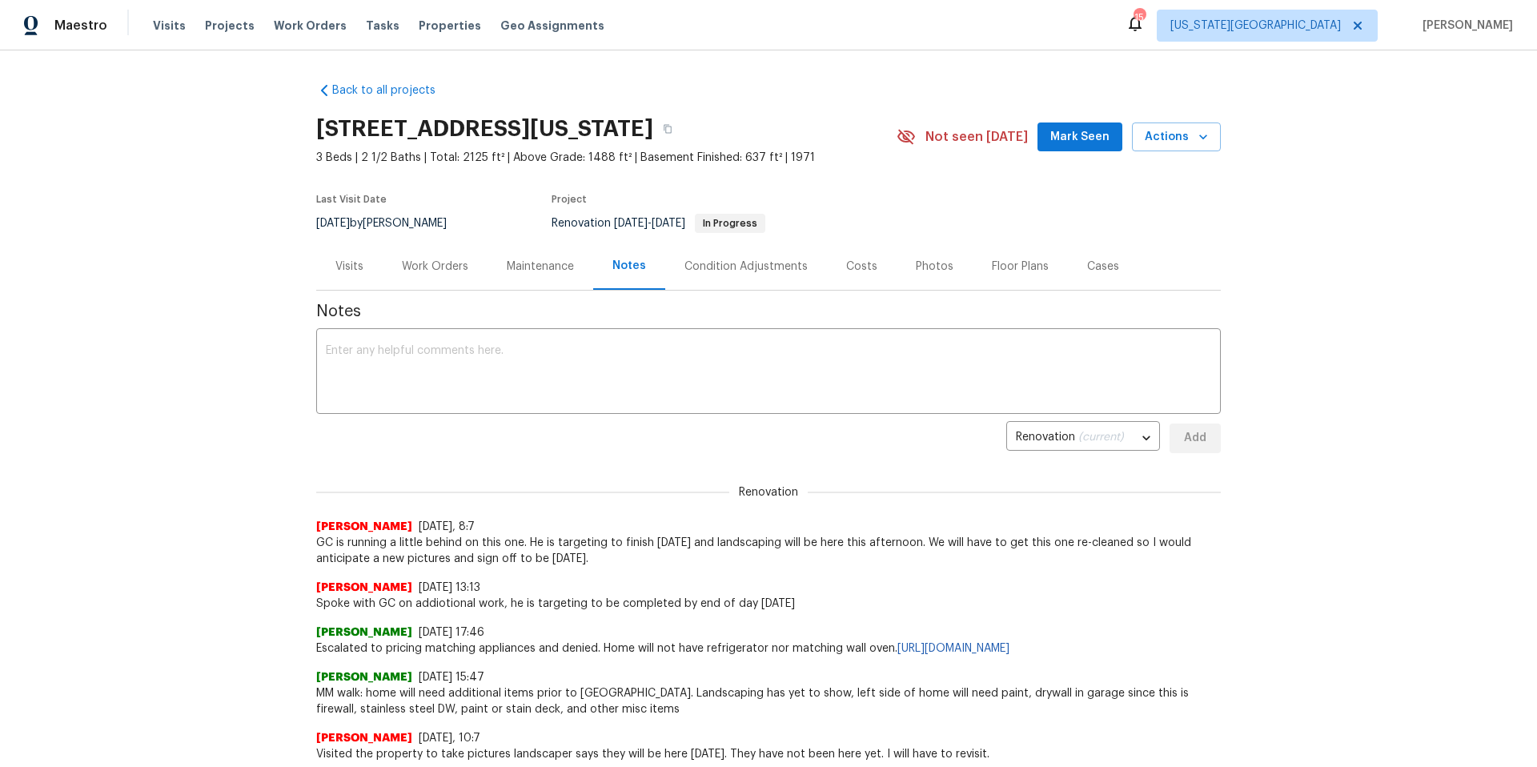
click at [440, 269] on div "Work Orders" at bounding box center [435, 266] width 66 height 16
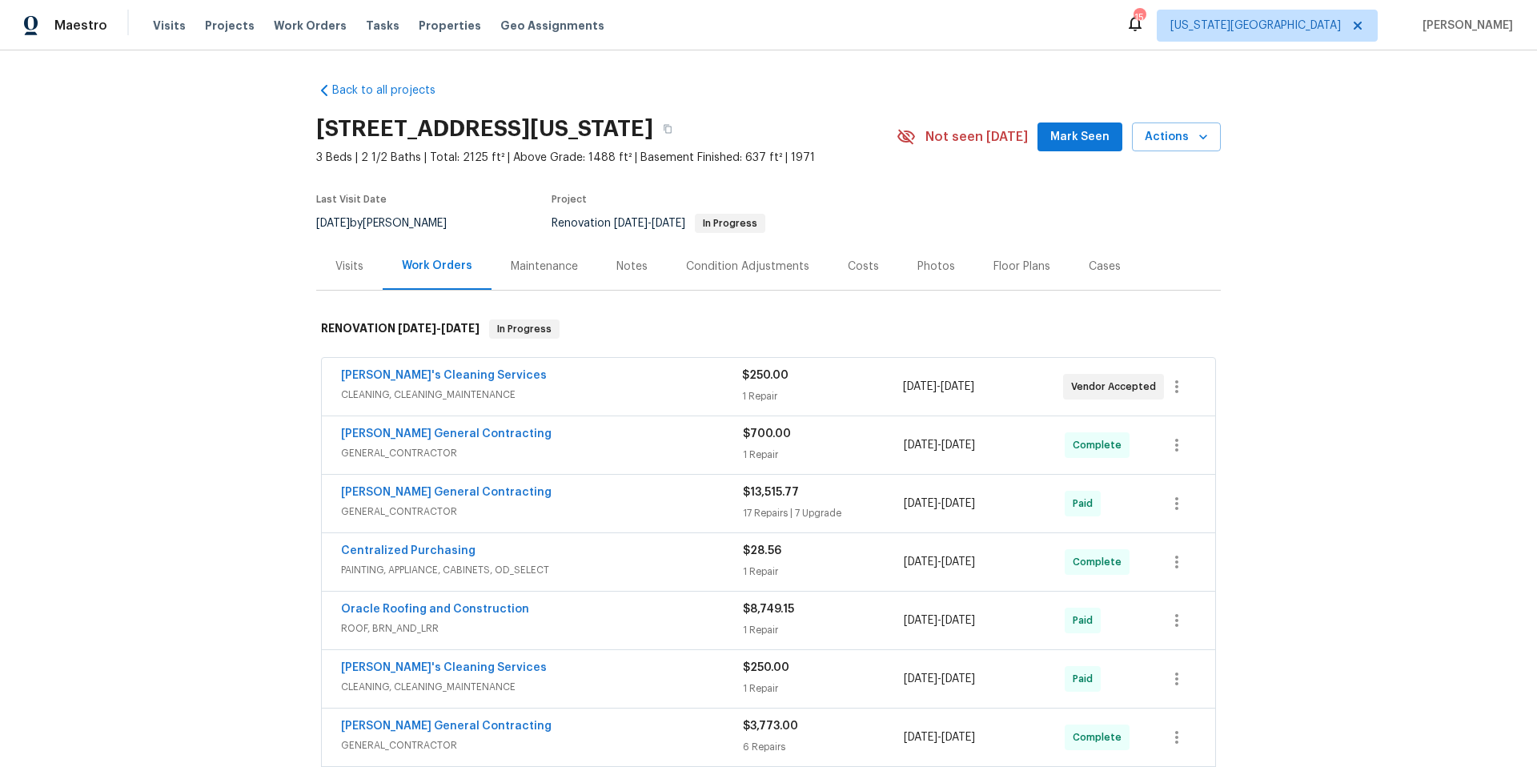
click at [356, 261] on div "Visits" at bounding box center [349, 266] width 28 height 16
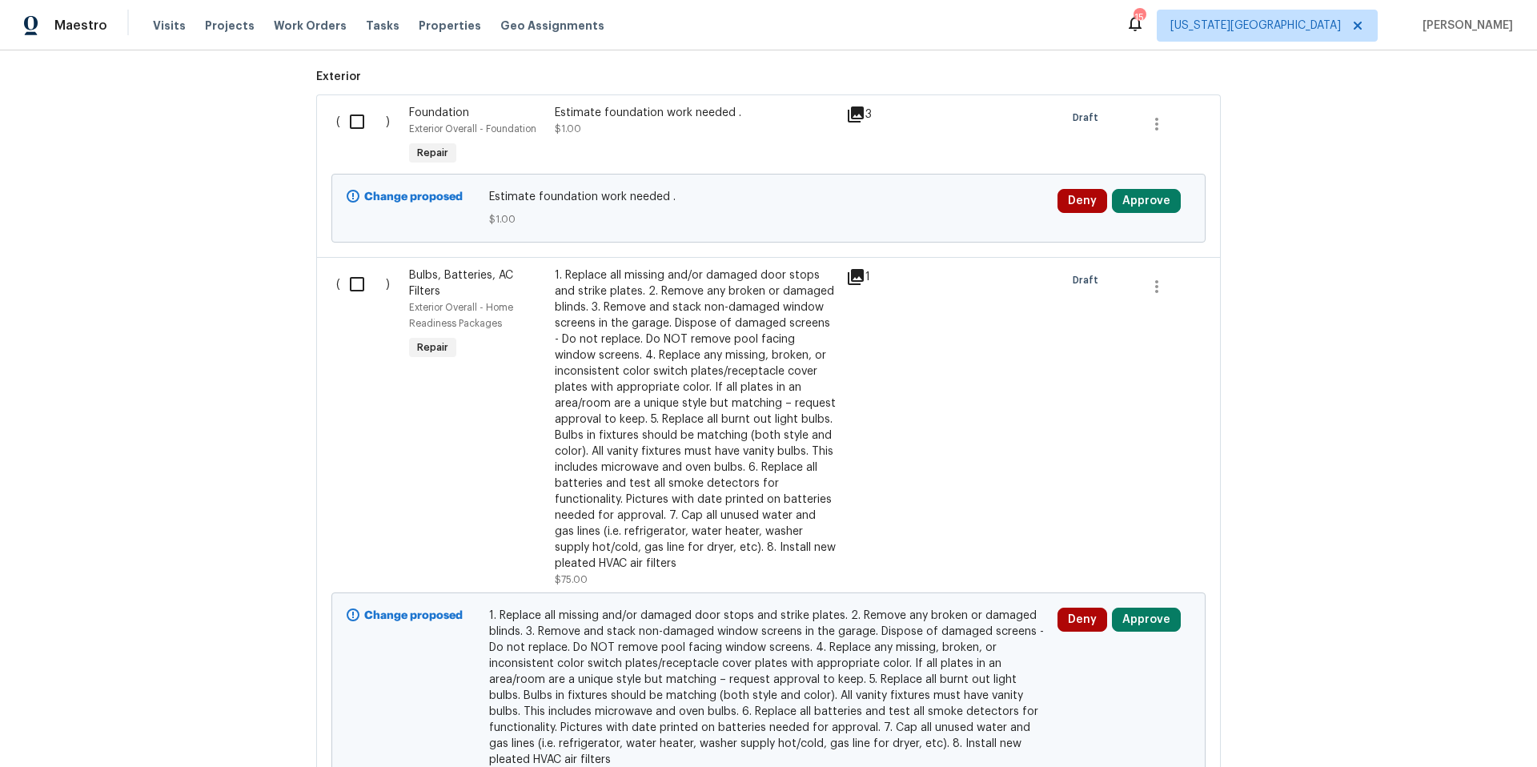
scroll to position [467, 0]
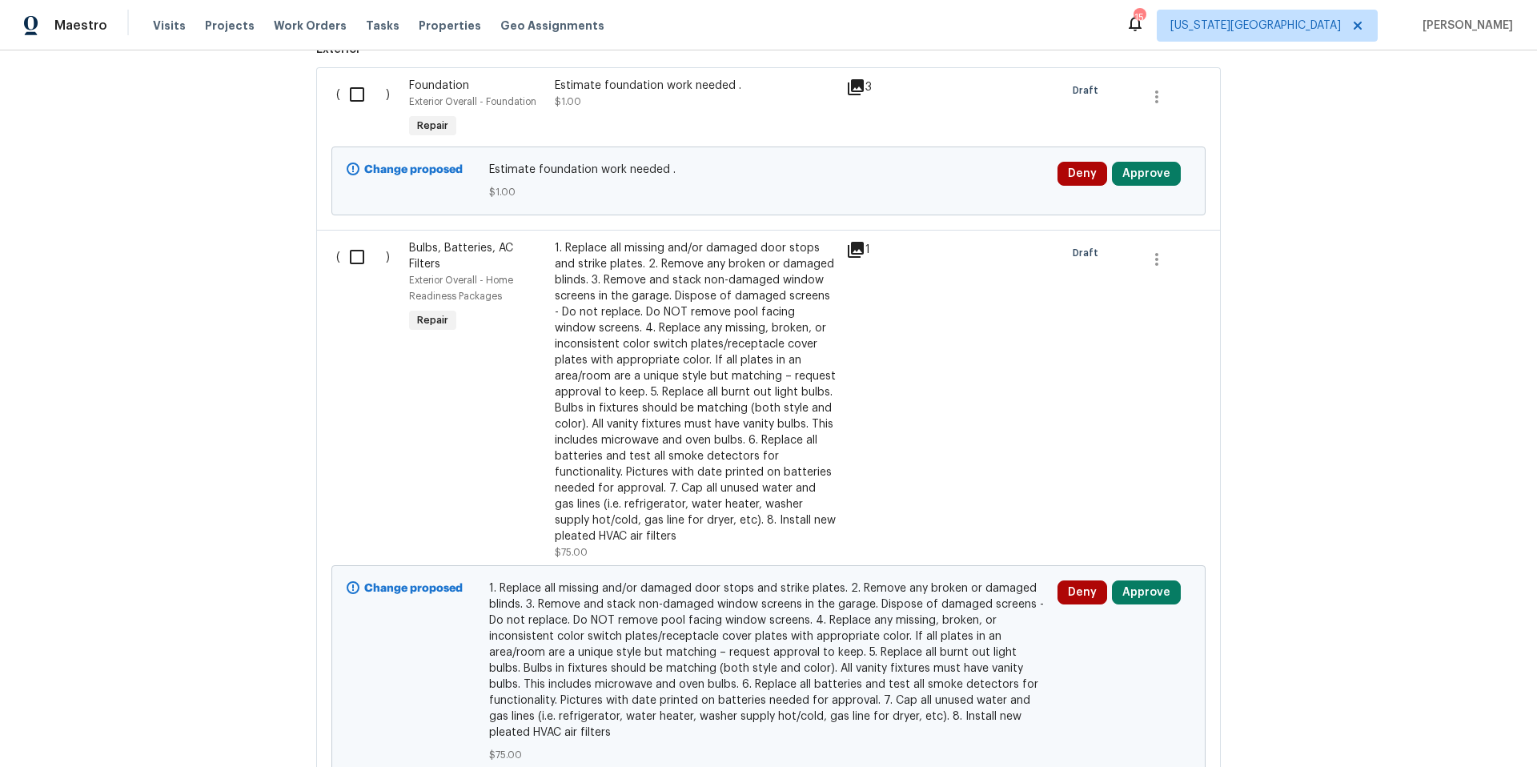
click at [860, 87] on icon at bounding box center [855, 87] width 19 height 19
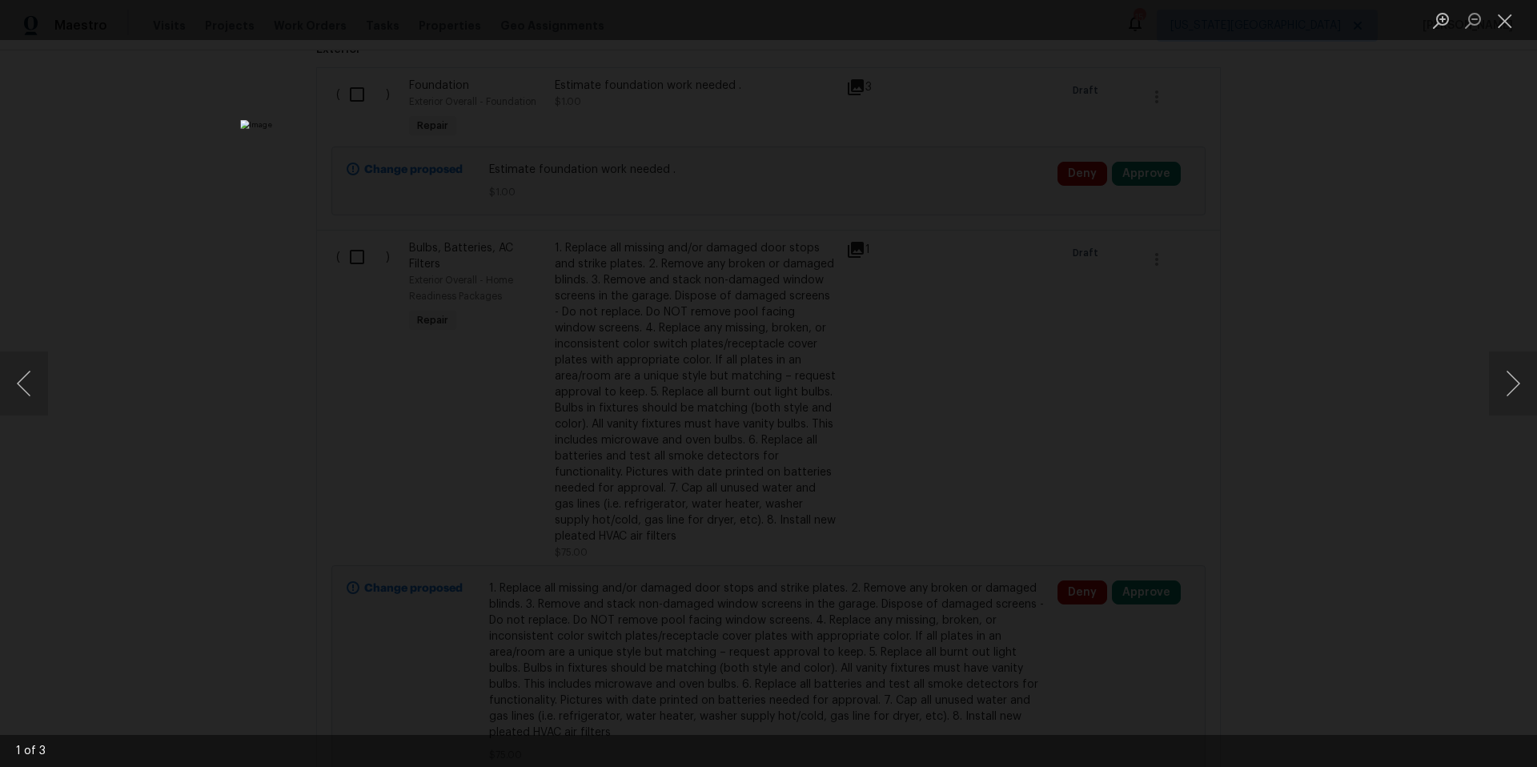
click at [1178, 316] on div "Lightbox" at bounding box center [768, 383] width 1537 height 767
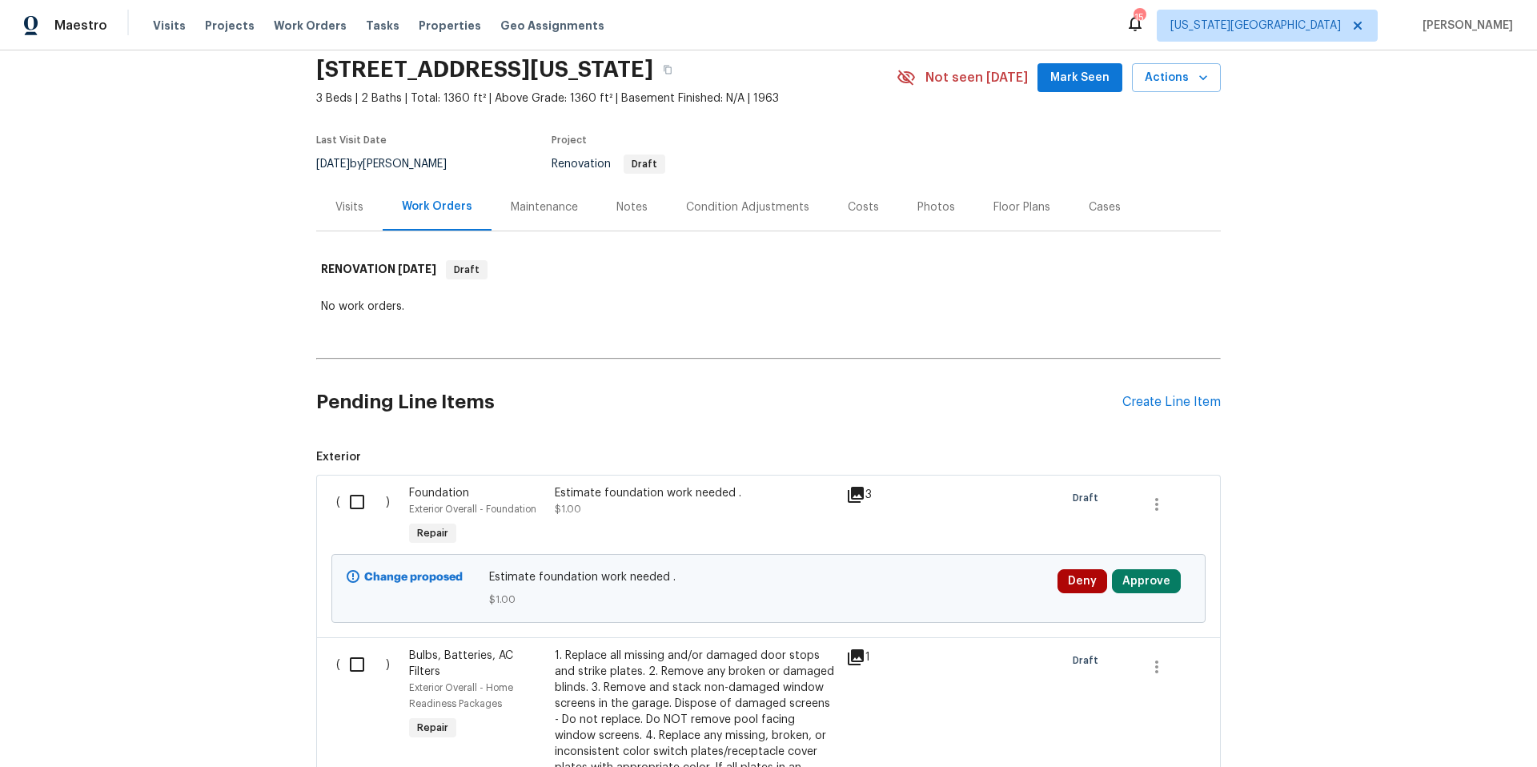
scroll to position [13, 0]
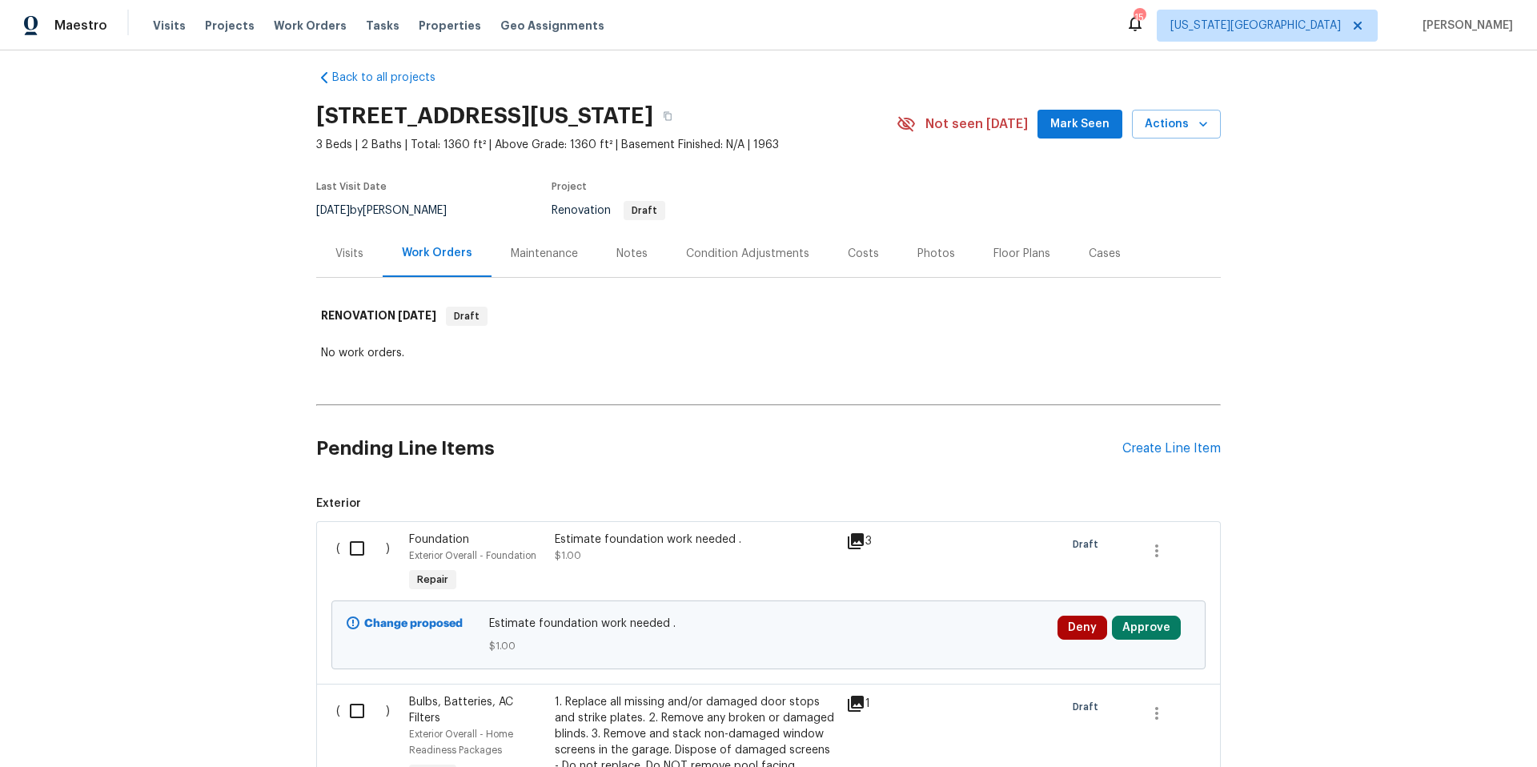
click at [339, 253] on div "Visits" at bounding box center [349, 254] width 28 height 16
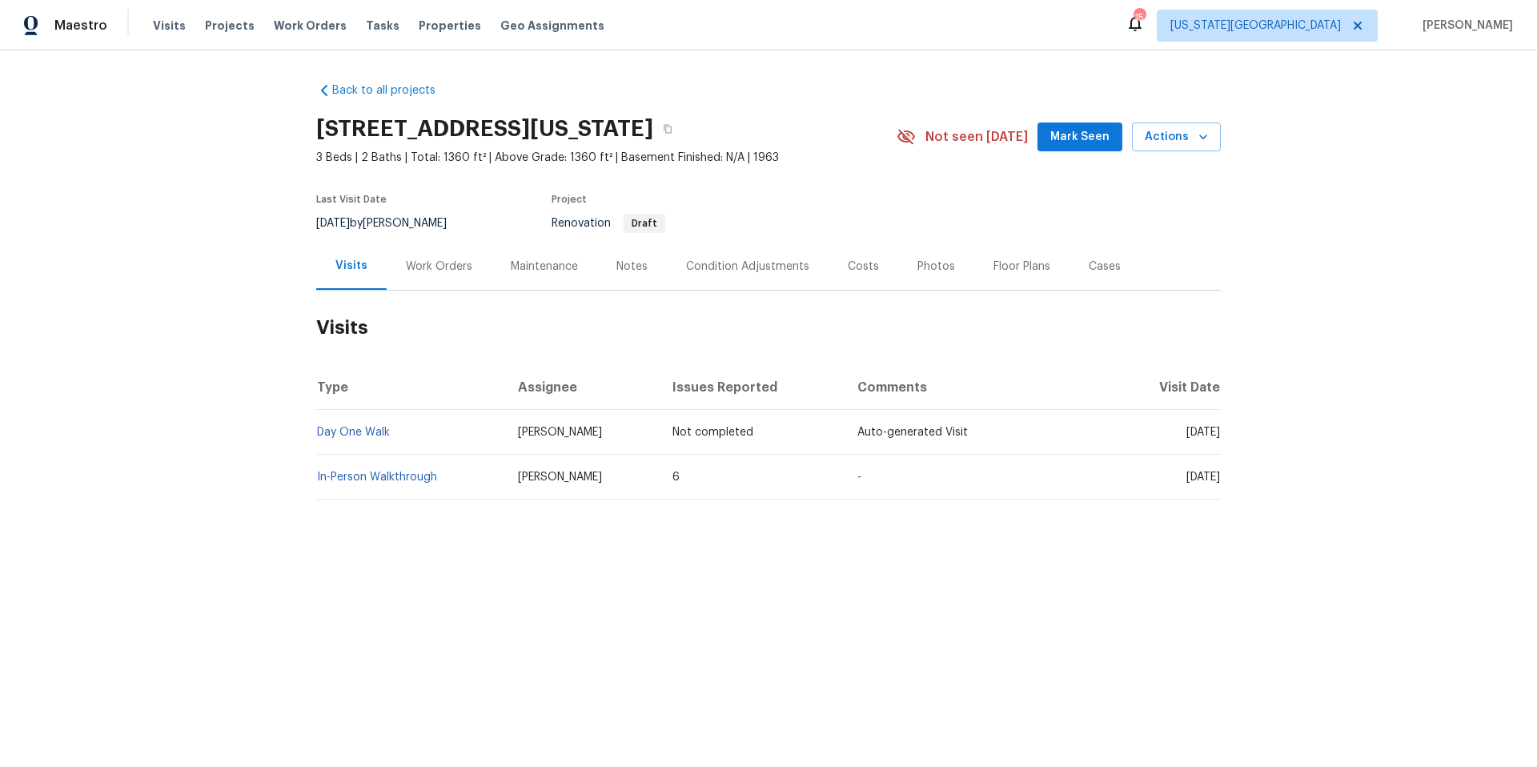
click at [406, 265] on div "Work Orders" at bounding box center [439, 266] width 66 height 16
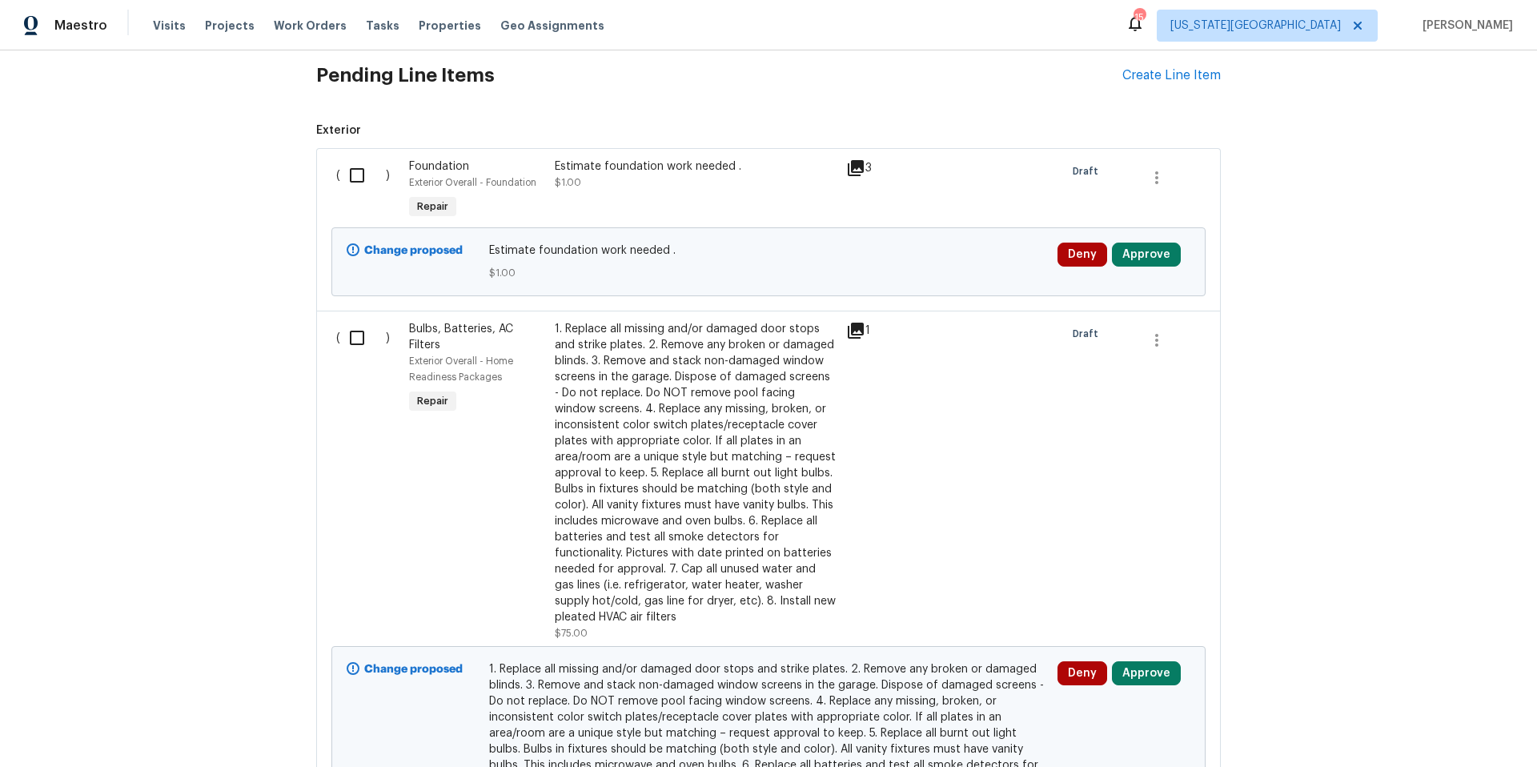
scroll to position [360, 0]
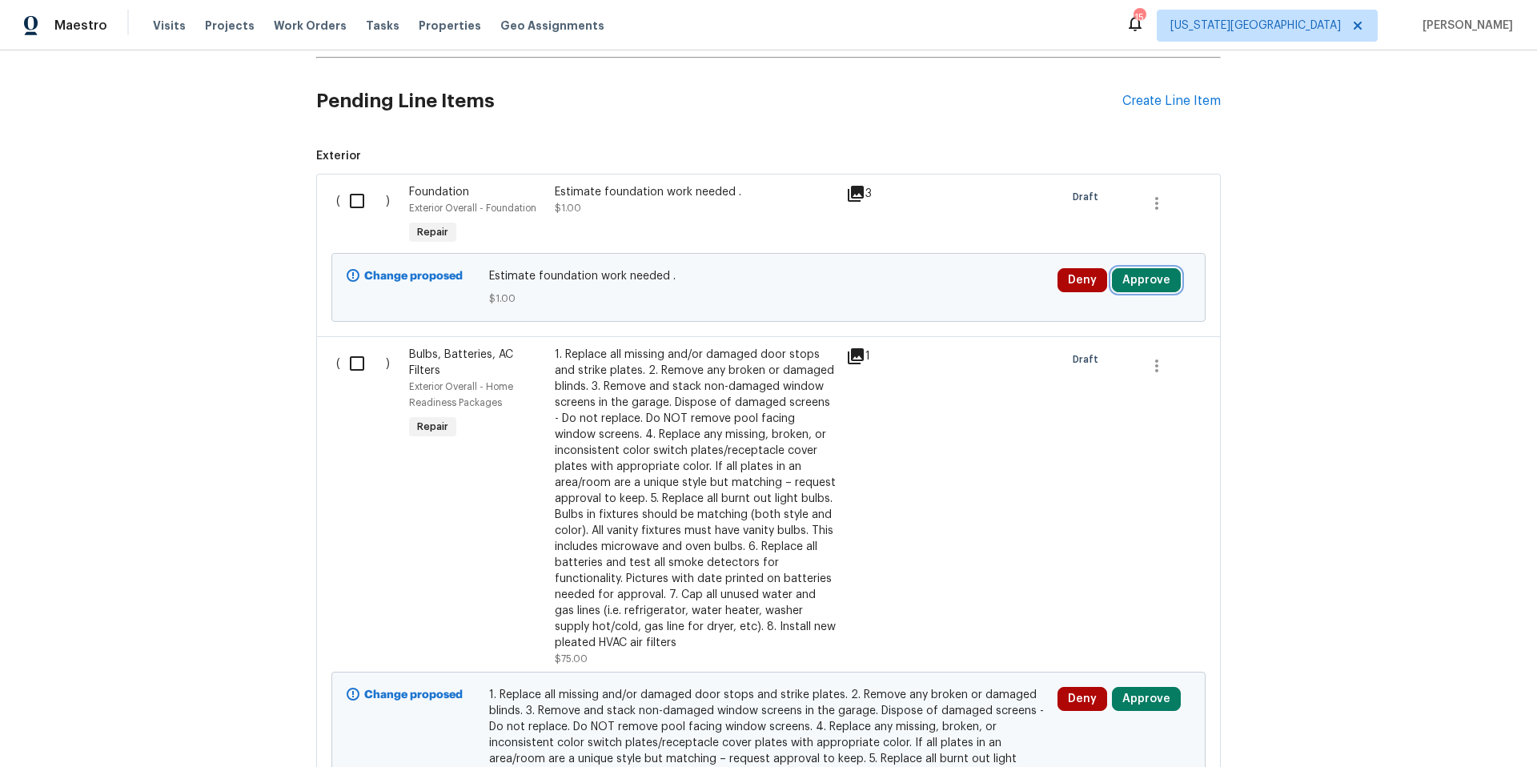
click at [1136, 280] on button "Approve" at bounding box center [1146, 280] width 69 height 24
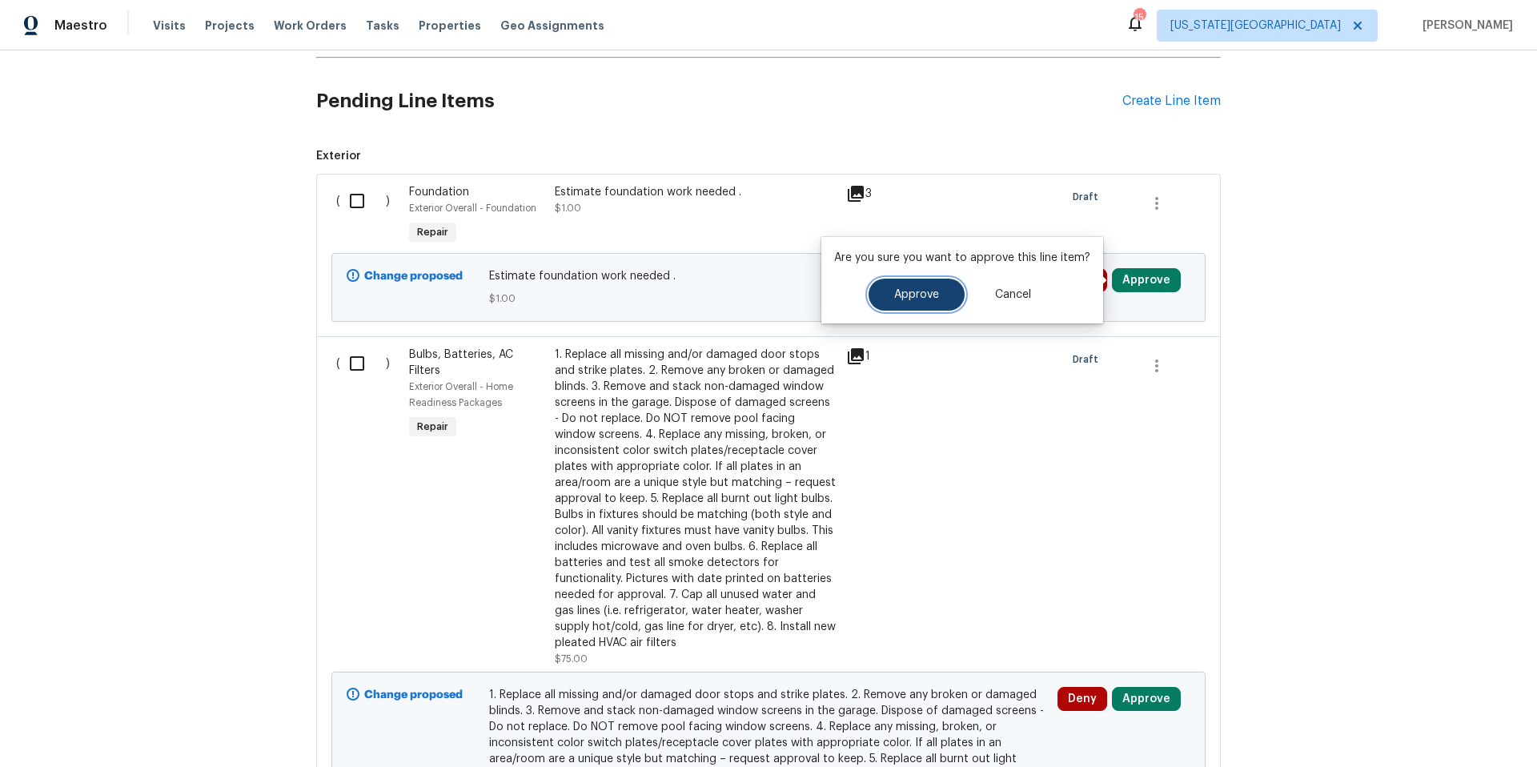
click at [936, 305] on button "Approve" at bounding box center [916, 295] width 96 height 32
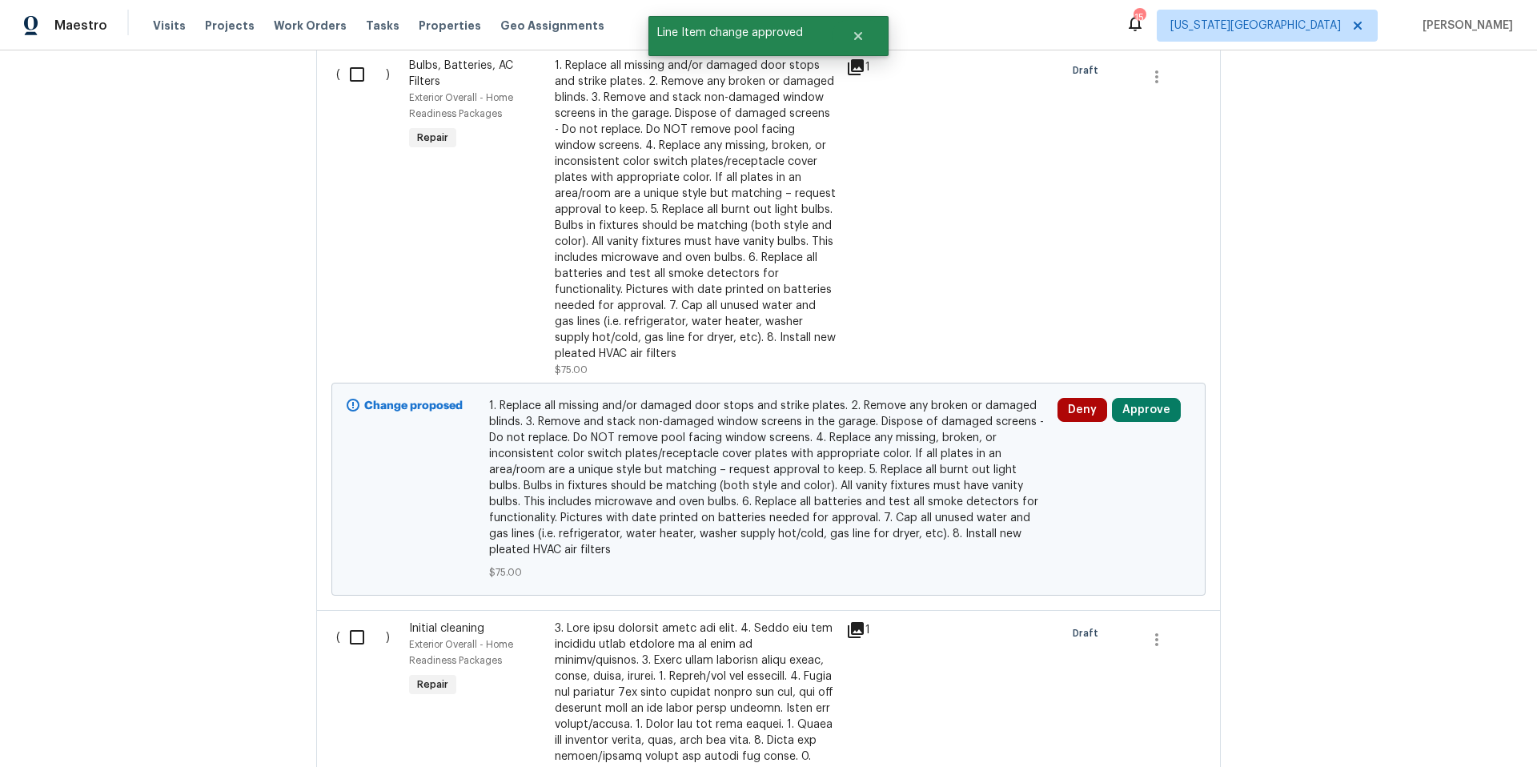
scroll to position [714, 0]
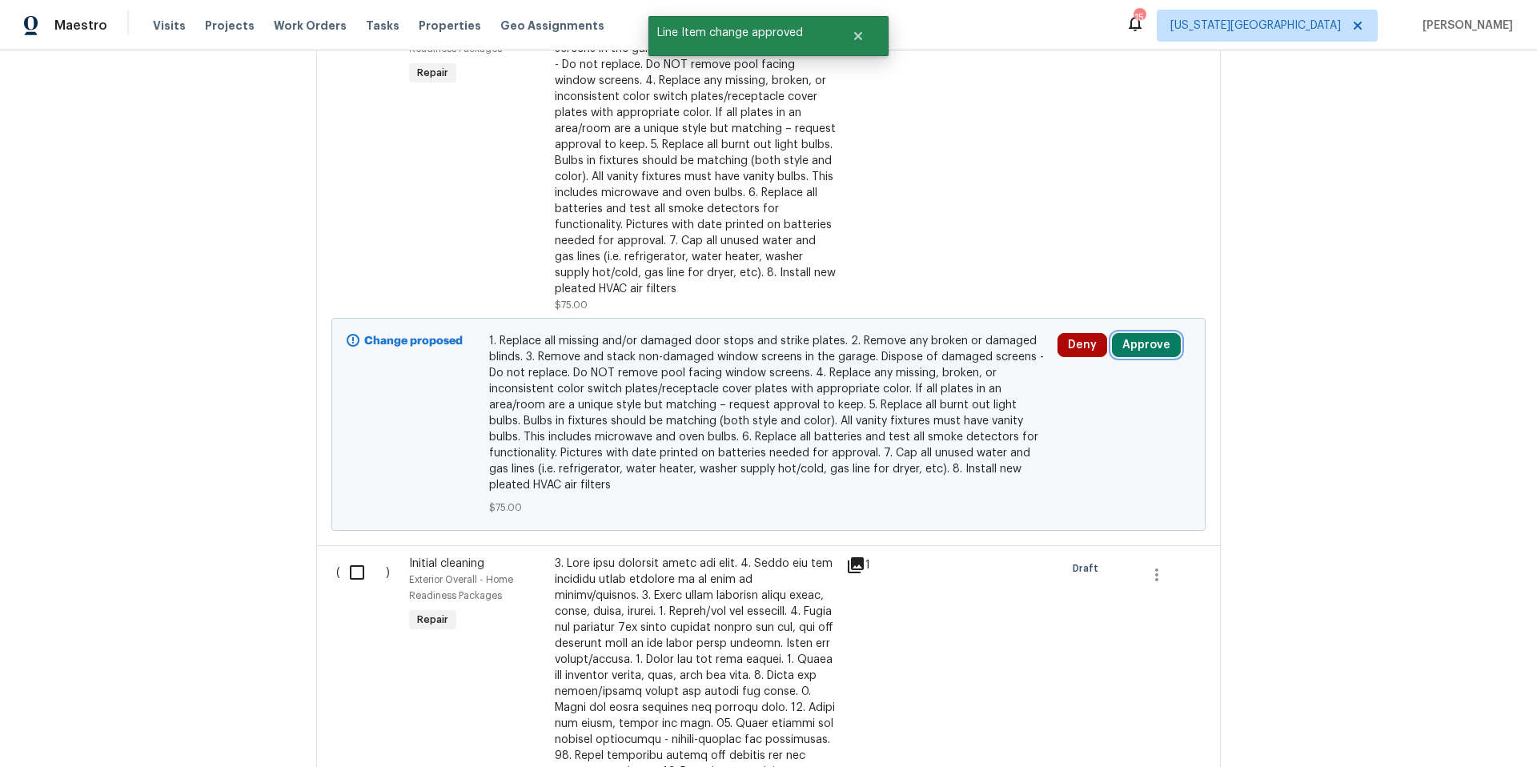
click at [1148, 347] on button "Approve" at bounding box center [1146, 345] width 69 height 24
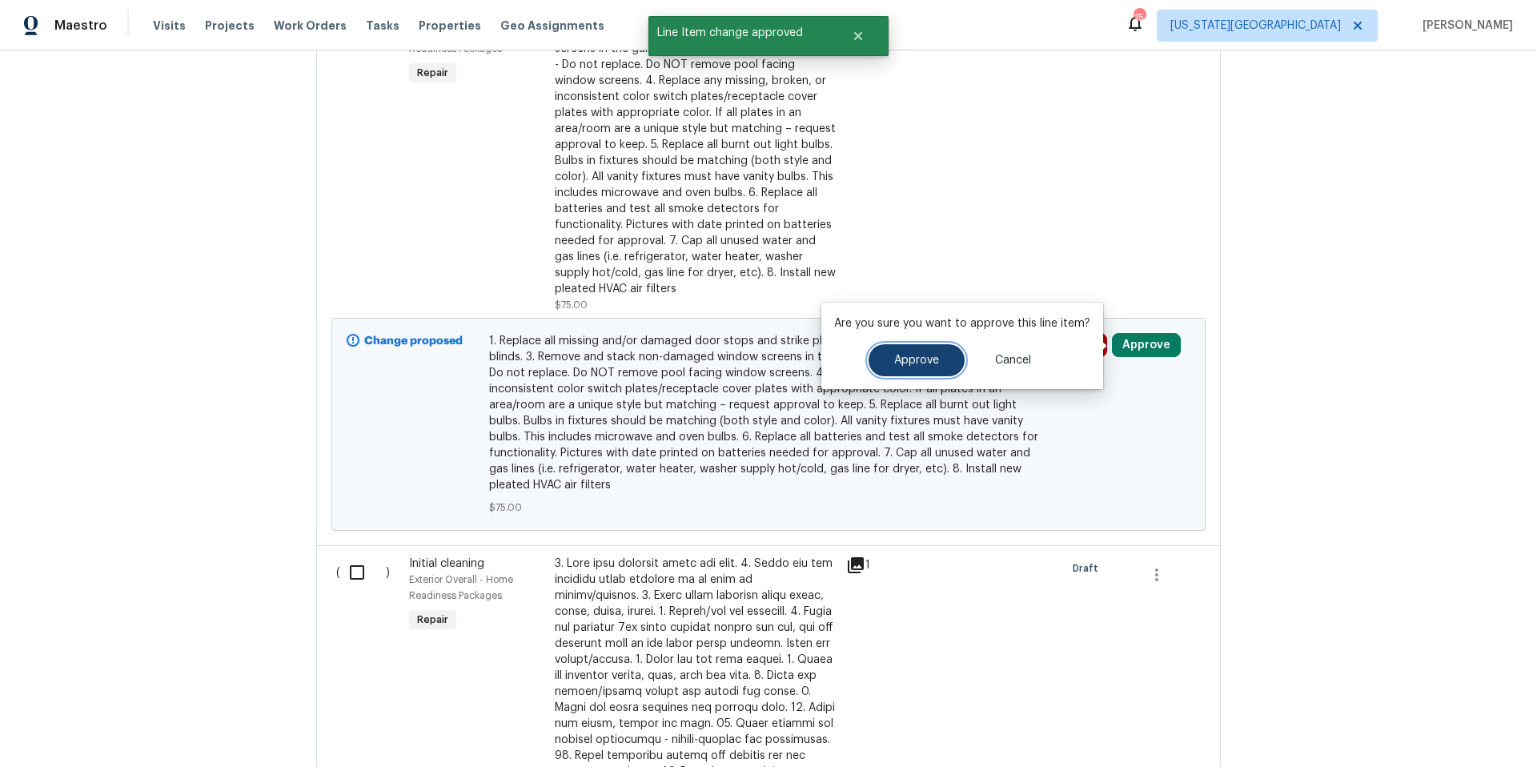
click at [920, 355] on span "Approve" at bounding box center [916, 361] width 45 height 12
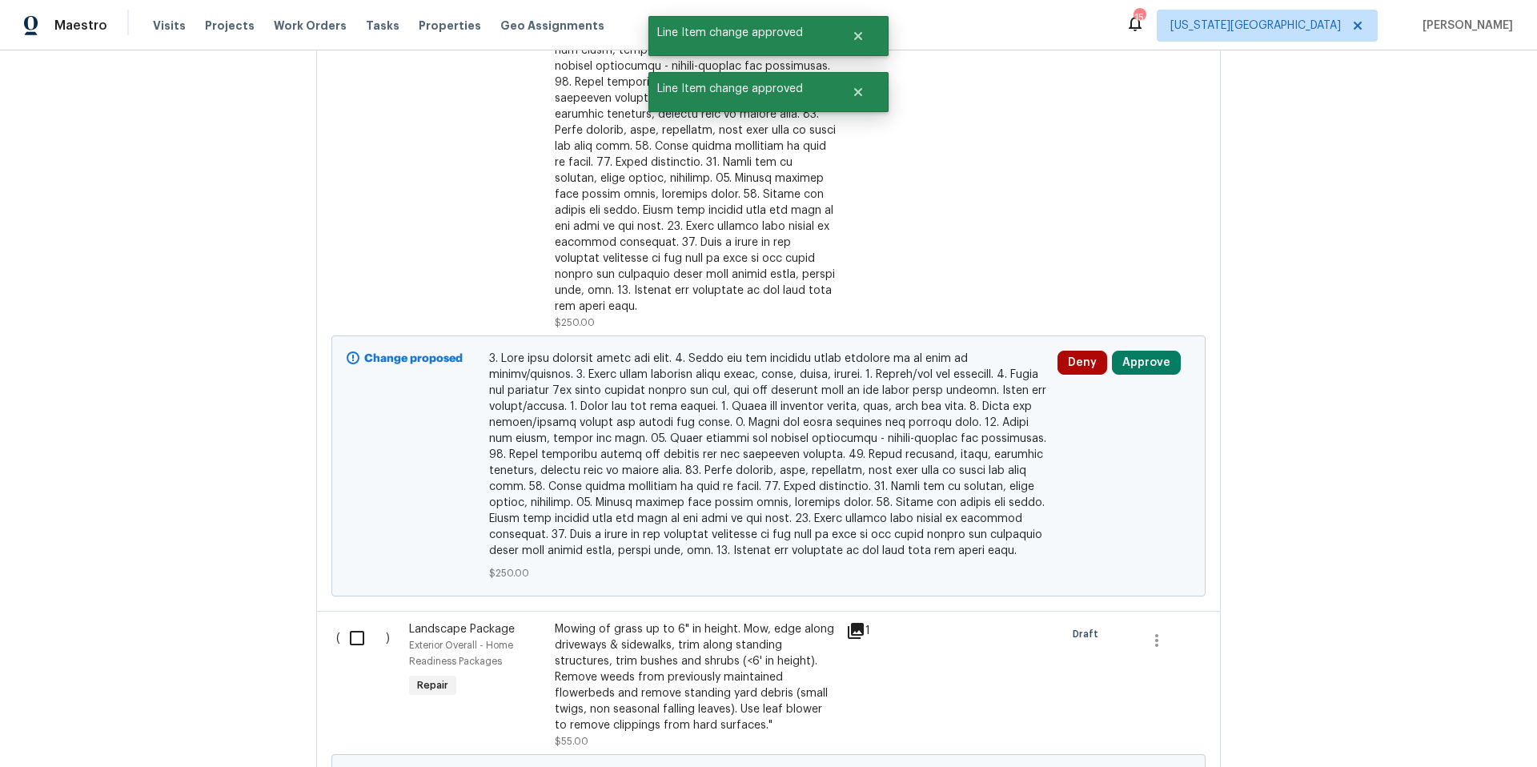
scroll to position [1416, 0]
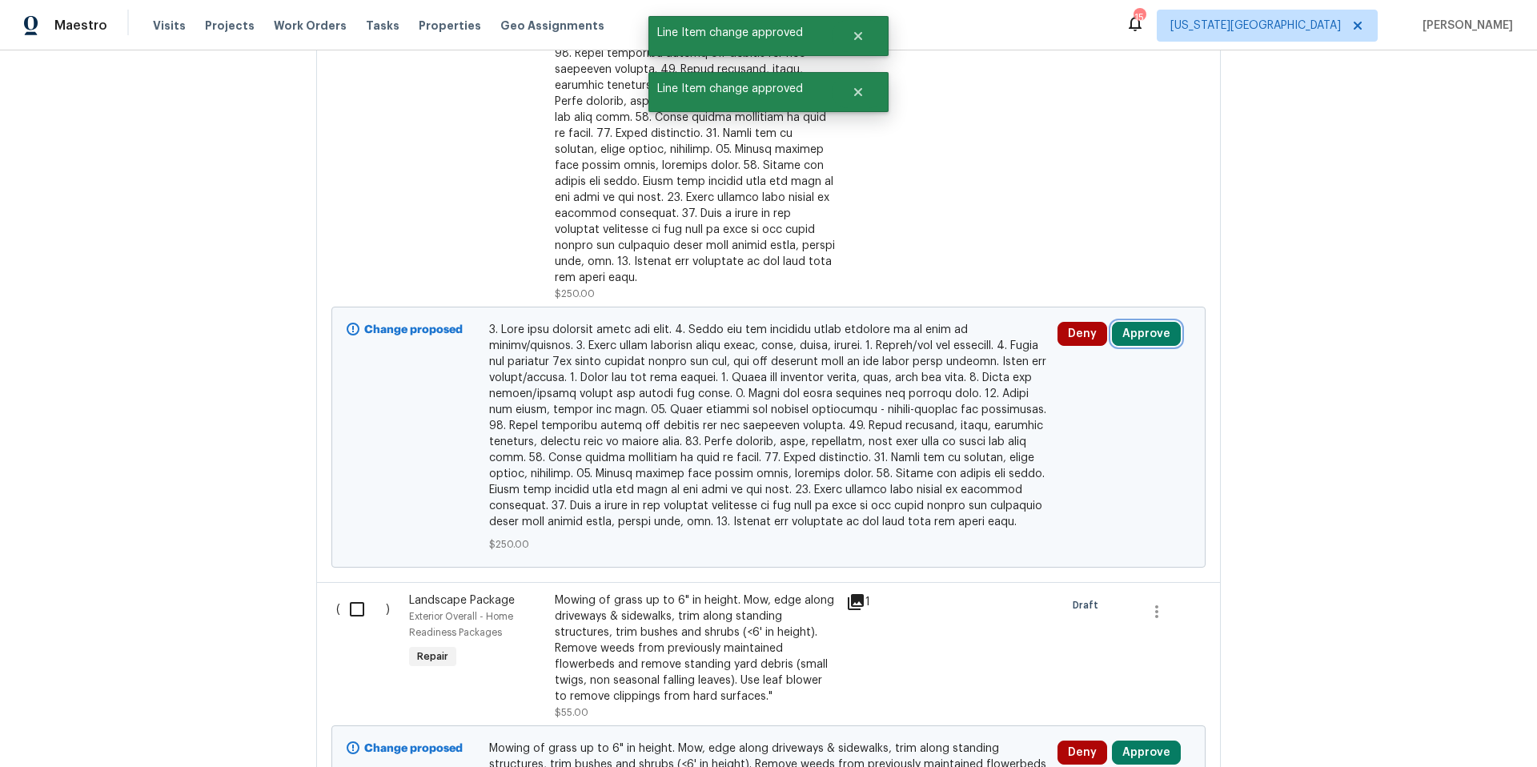
click at [1144, 325] on button "Approve" at bounding box center [1146, 334] width 69 height 24
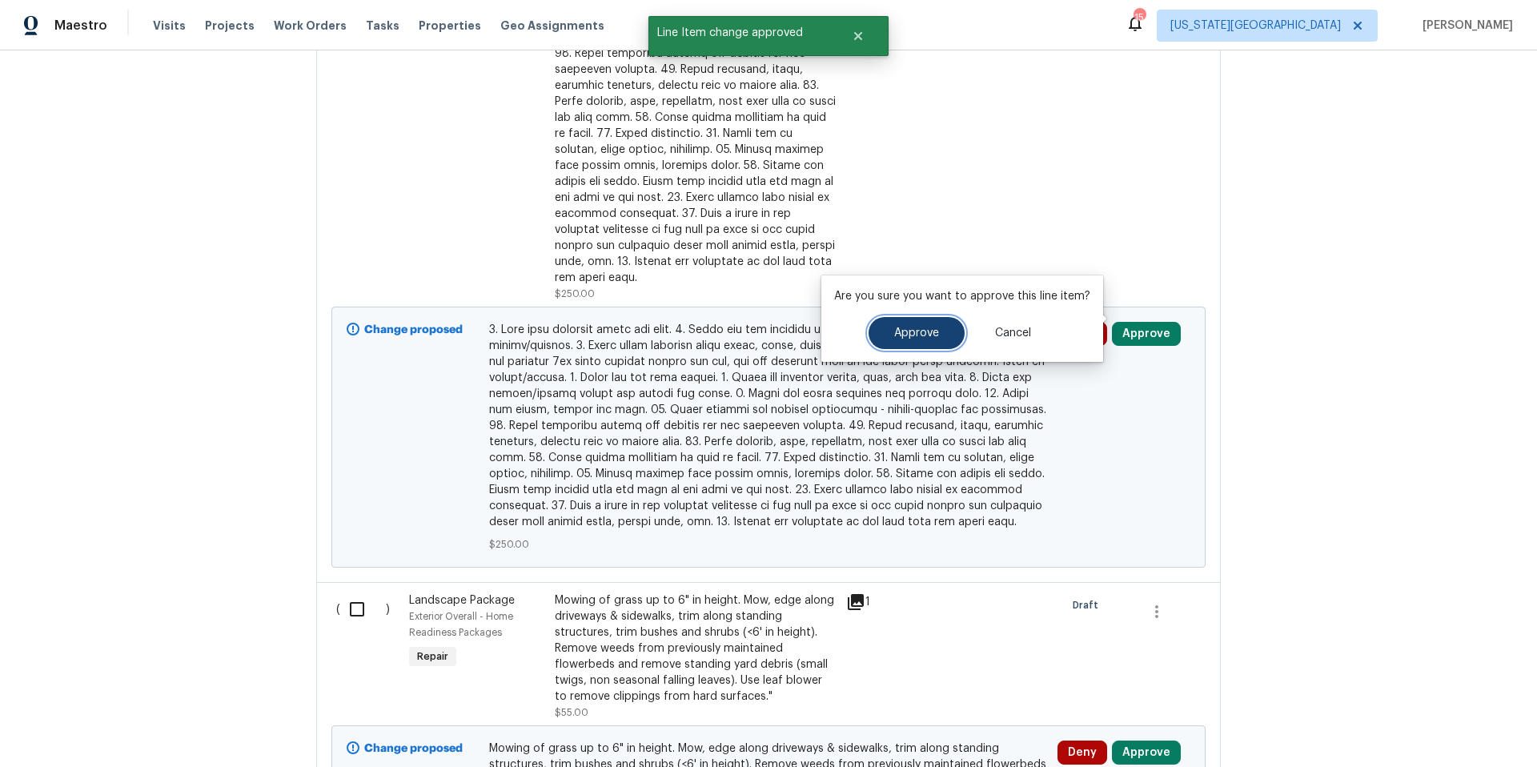
click at [925, 344] on button "Approve" at bounding box center [916, 333] width 96 height 32
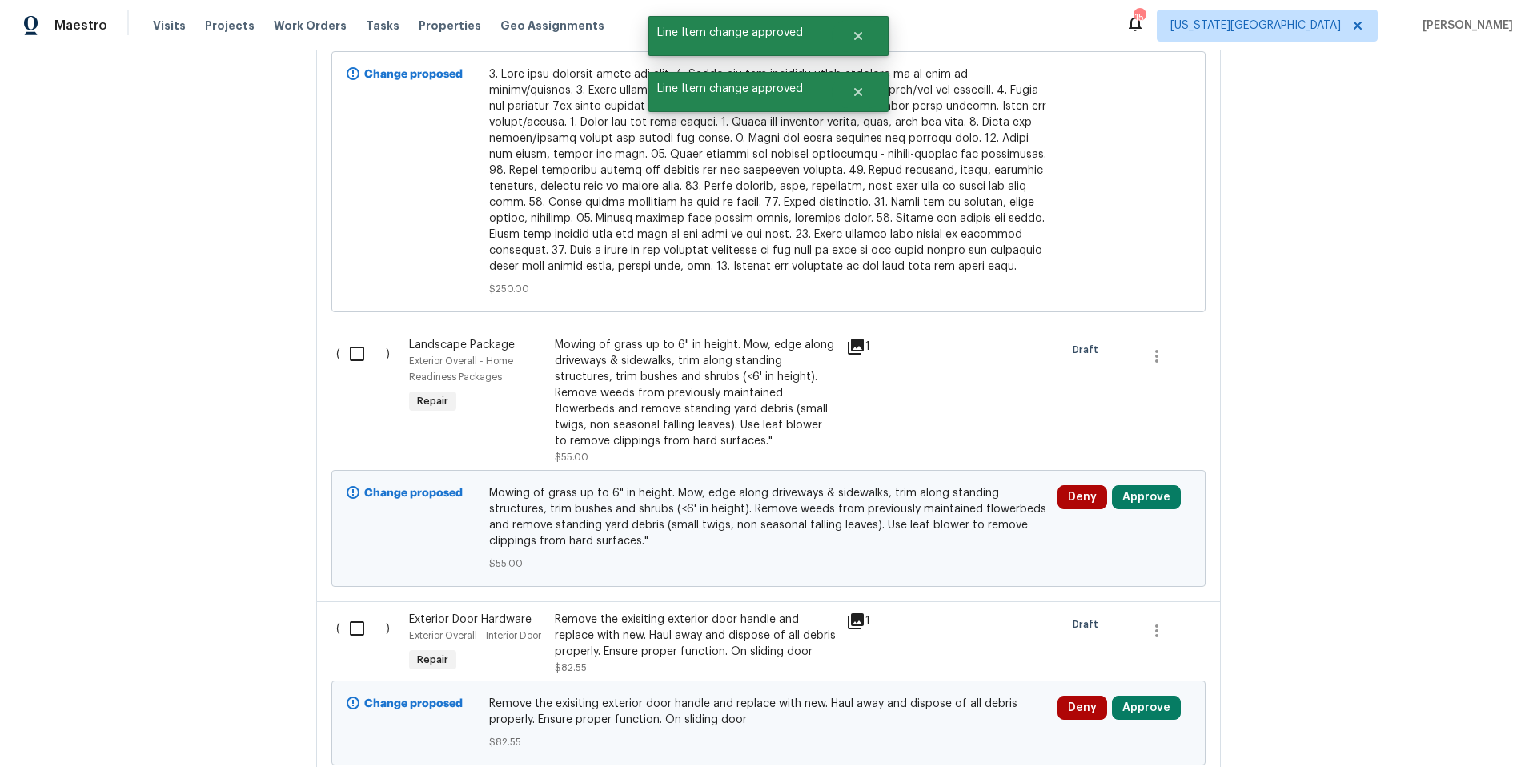
scroll to position [1734, 0]
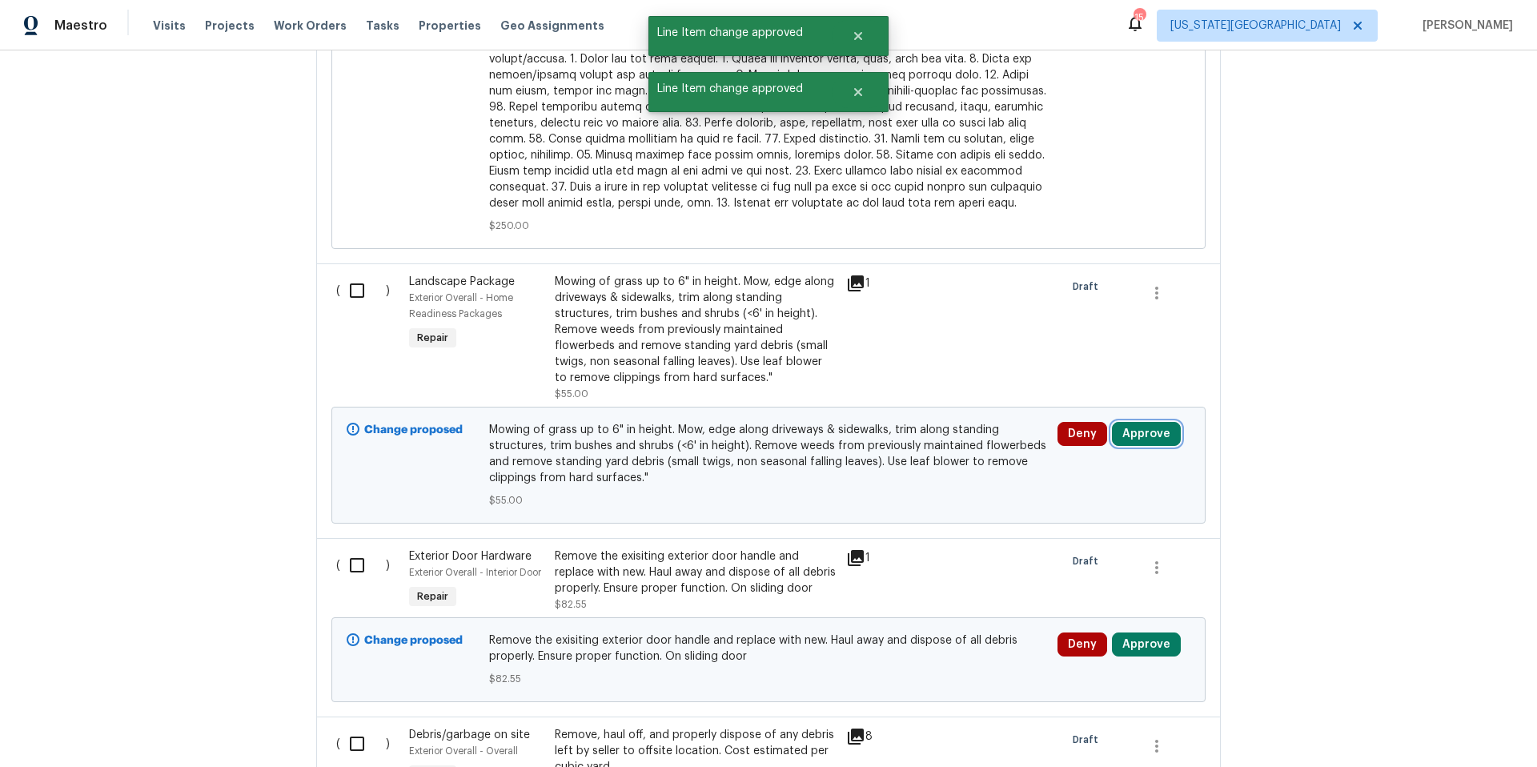
click at [1130, 422] on button "Approve" at bounding box center [1146, 434] width 69 height 24
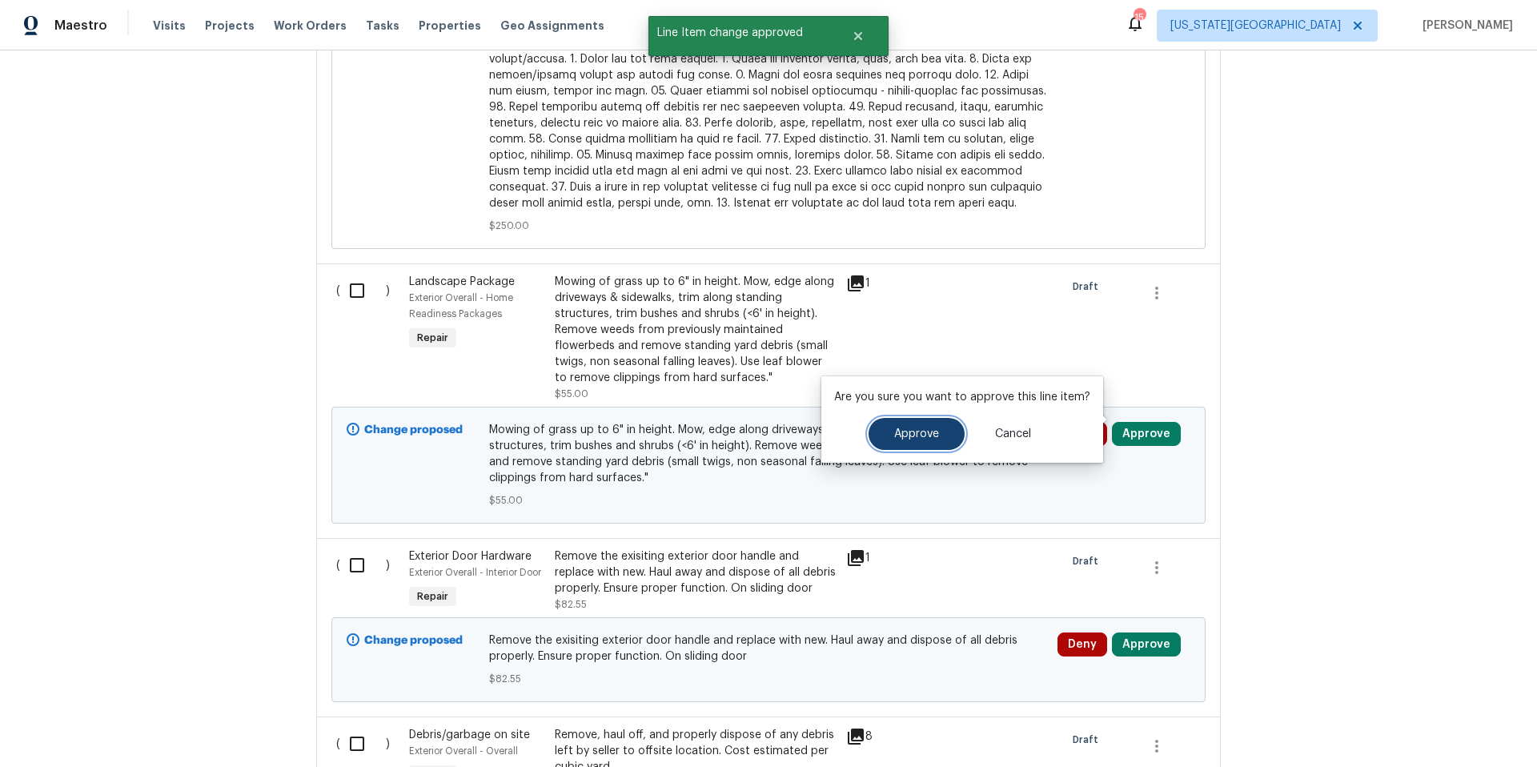
click at [935, 427] on button "Approve" at bounding box center [916, 434] width 96 height 32
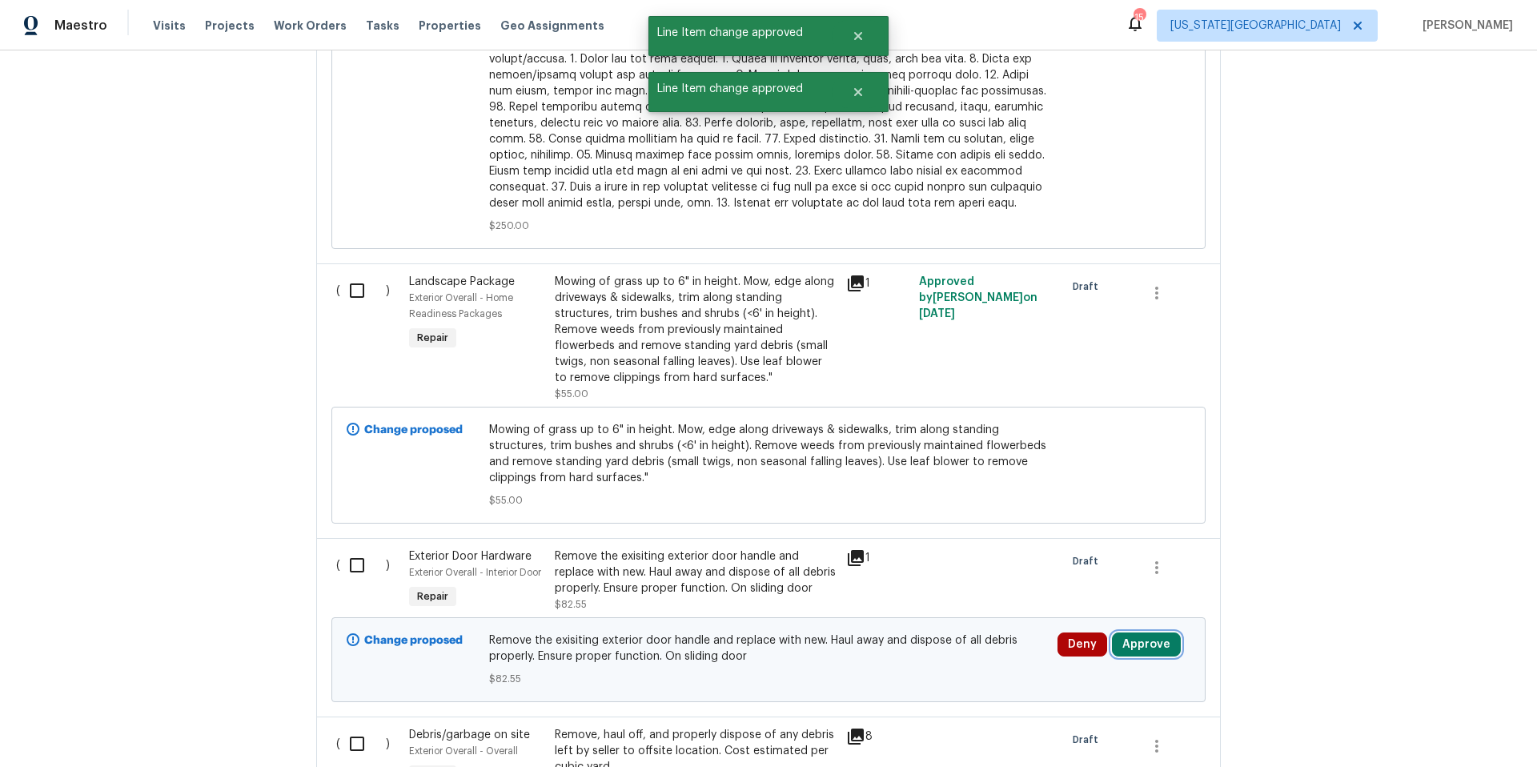
click at [1137, 632] on button "Approve" at bounding box center [1146, 644] width 69 height 24
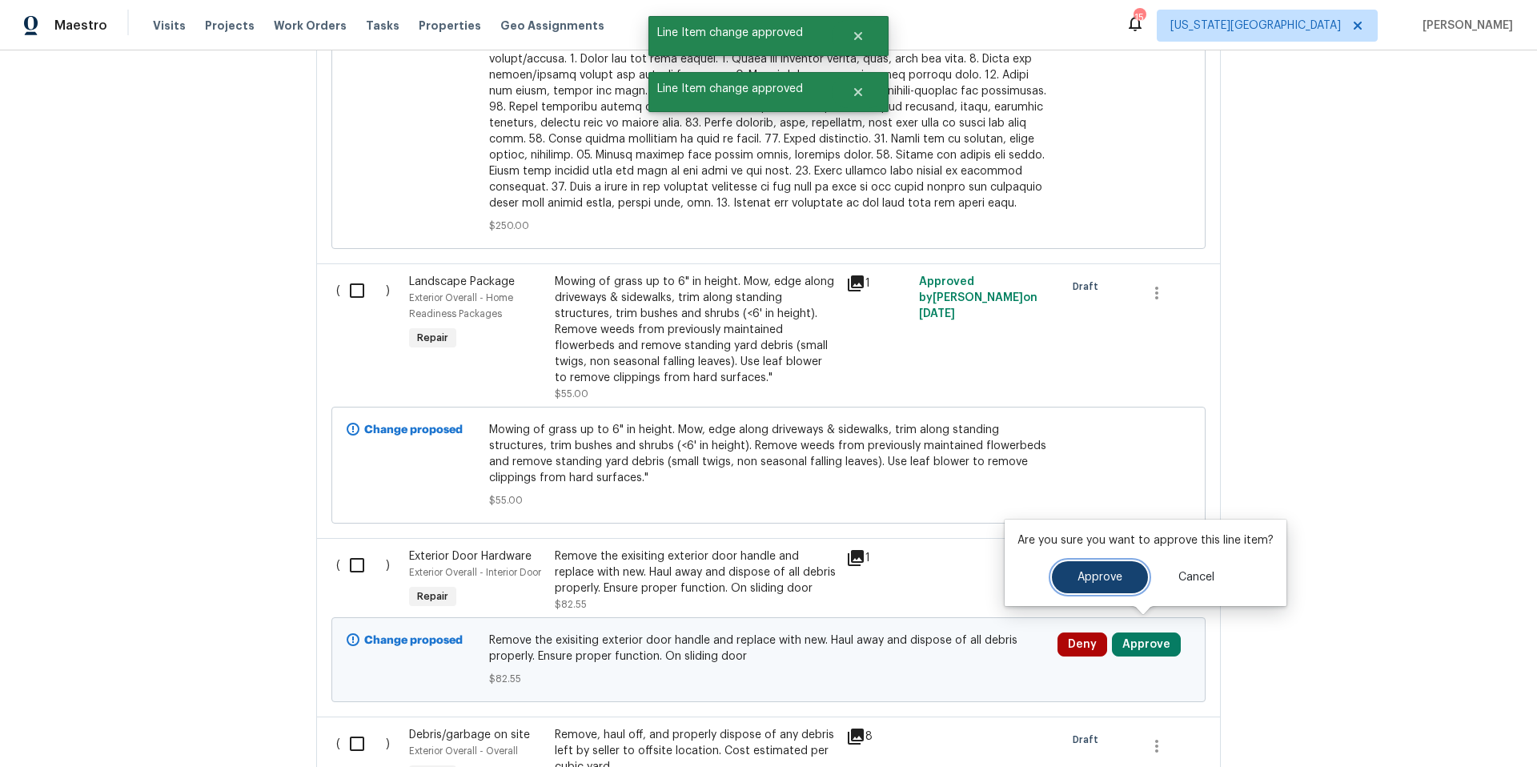
click at [1068, 583] on button "Approve" at bounding box center [1100, 577] width 96 height 32
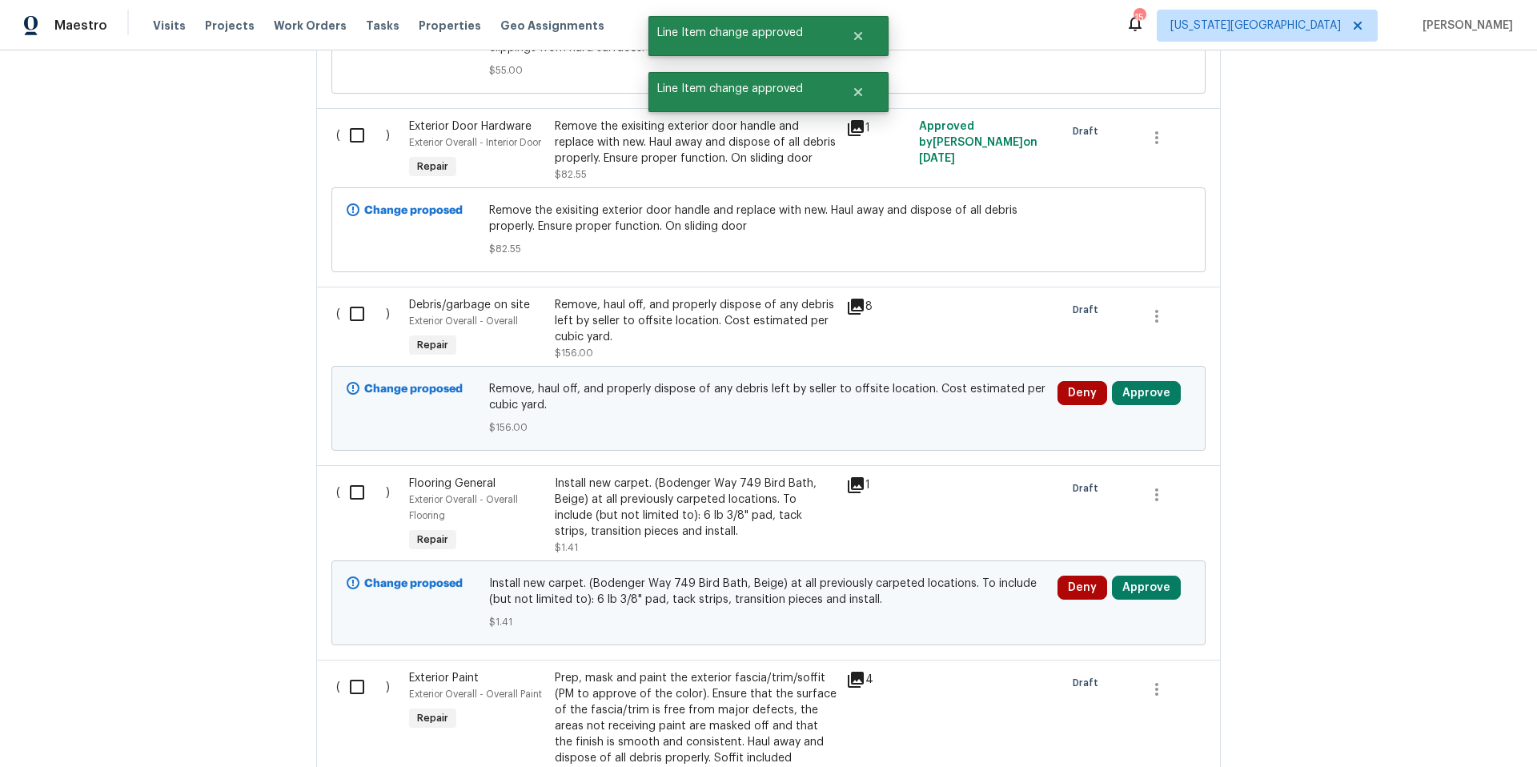
scroll to position [2182, 0]
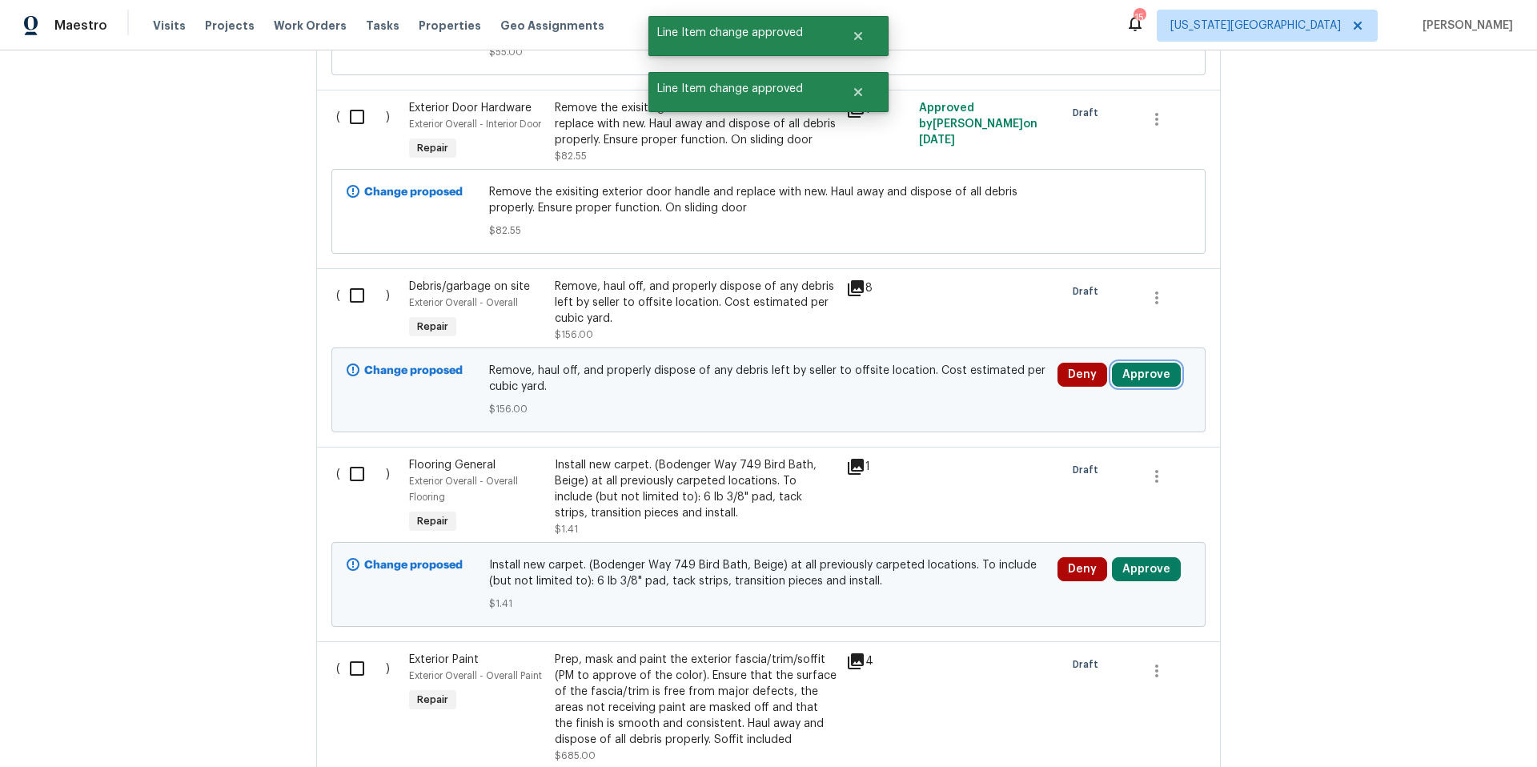
click at [1158, 363] on button "Approve" at bounding box center [1146, 375] width 69 height 24
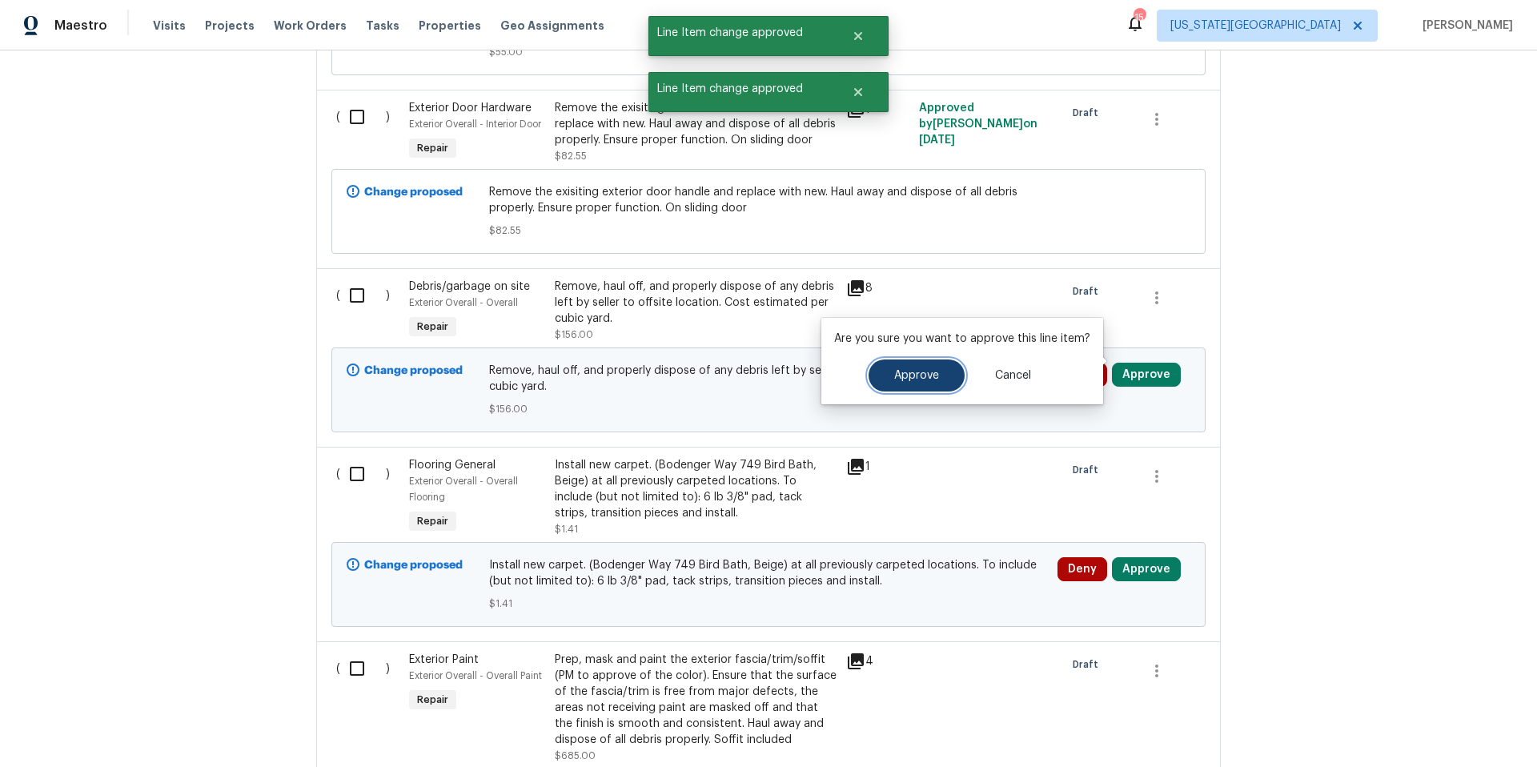
click at [937, 383] on button "Approve" at bounding box center [916, 375] width 96 height 32
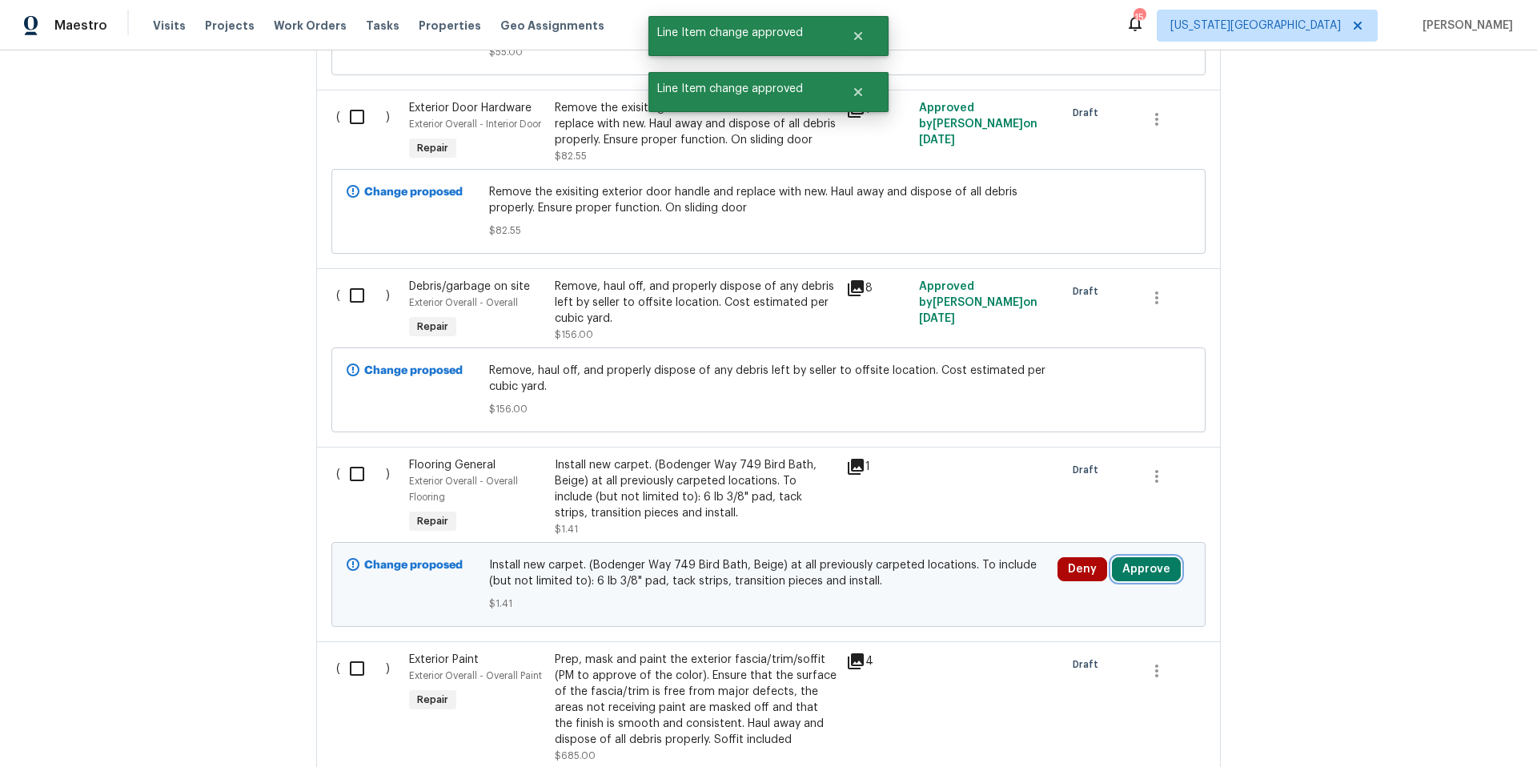
click at [1136, 557] on button "Approve" at bounding box center [1146, 569] width 69 height 24
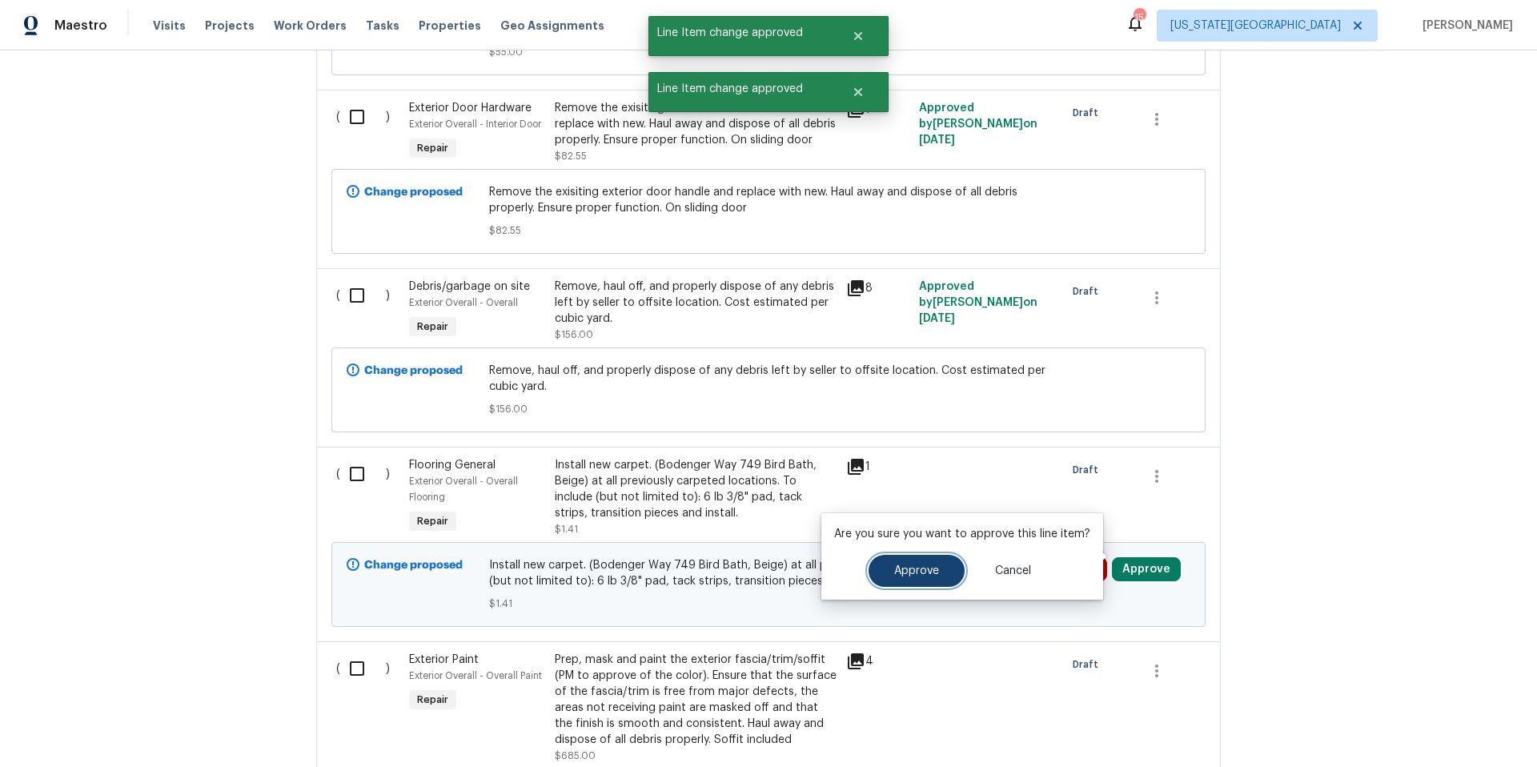
click at [918, 579] on button "Approve" at bounding box center [916, 571] width 96 height 32
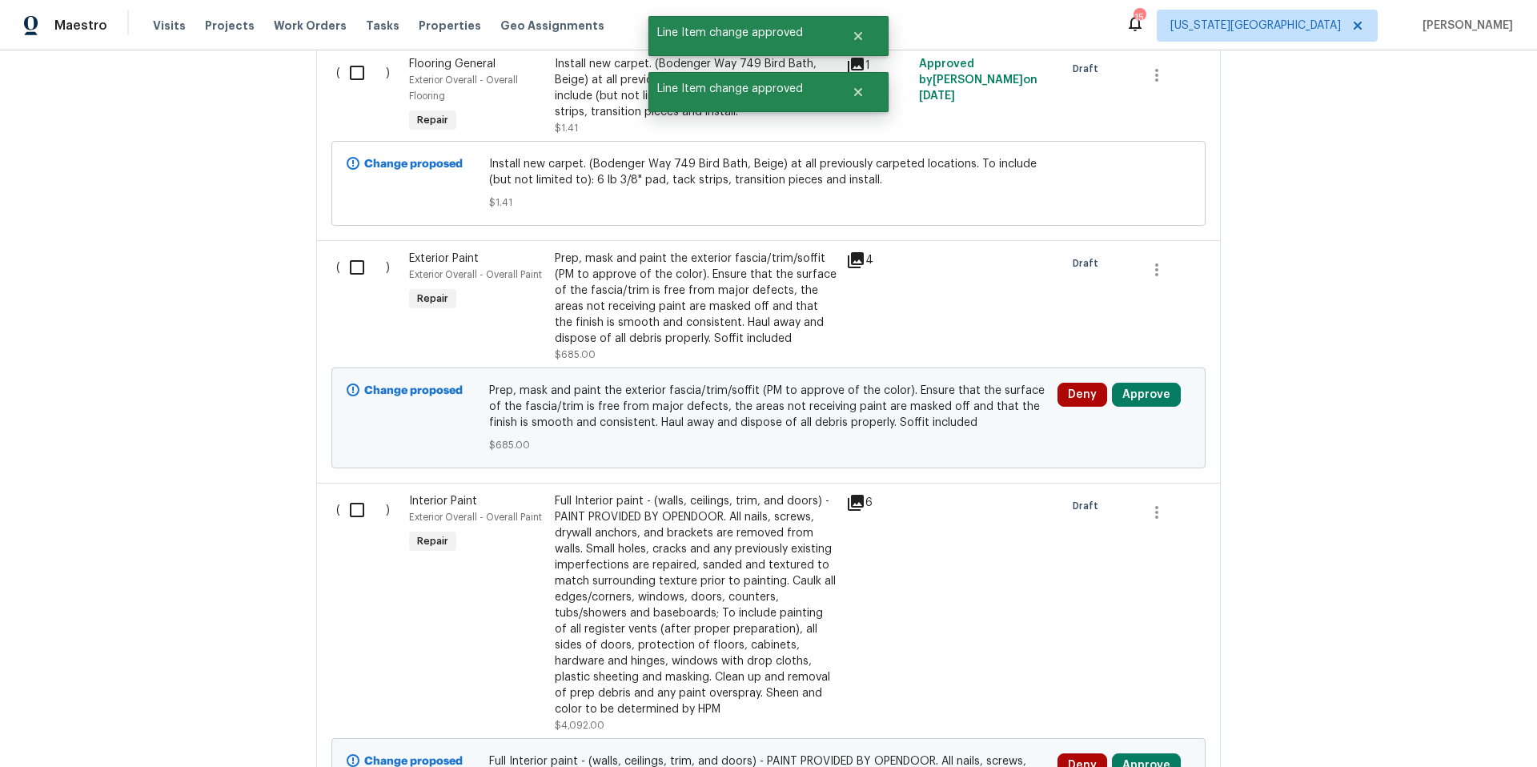
scroll to position [2642, 0]
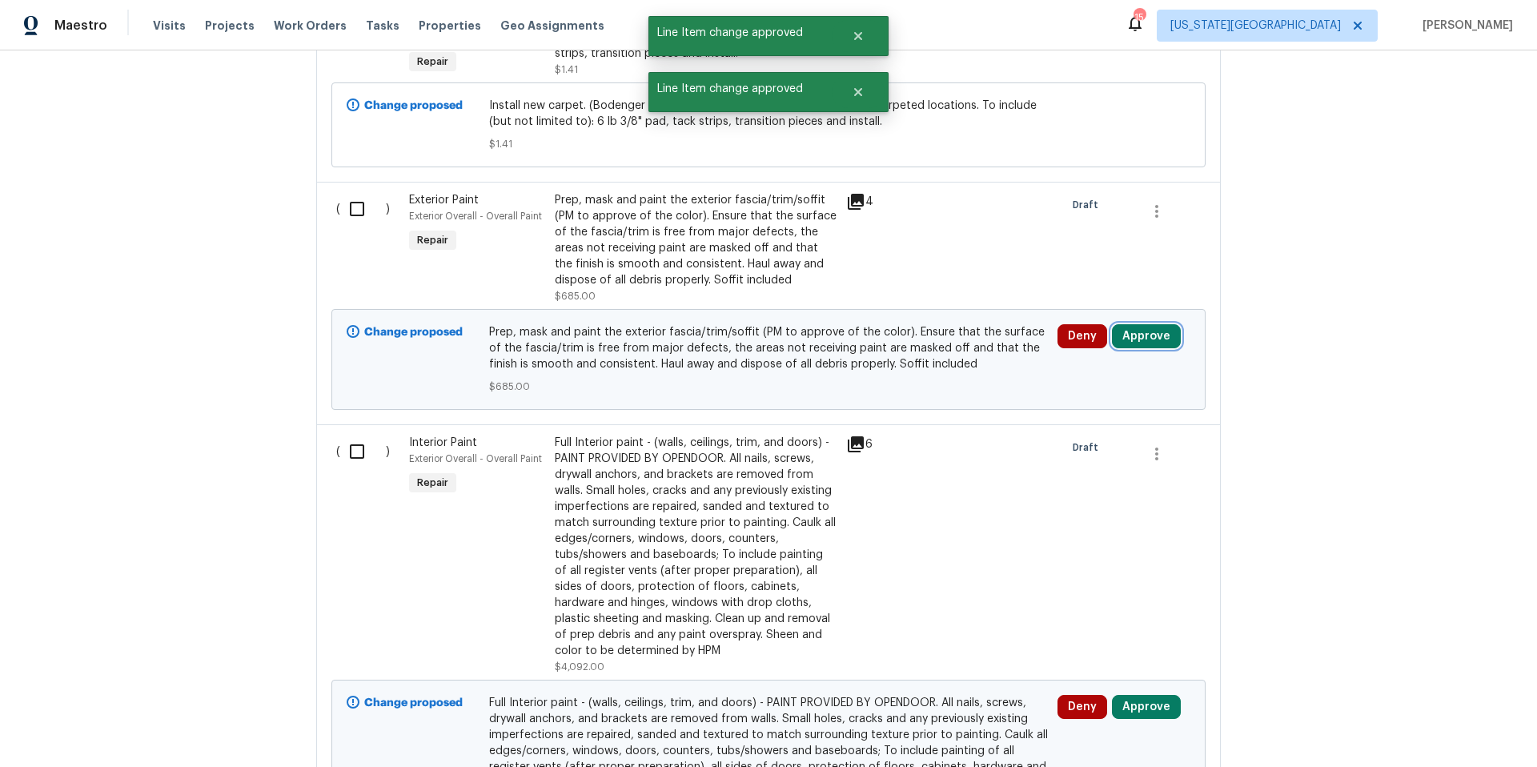
click at [1152, 324] on button "Approve" at bounding box center [1146, 336] width 69 height 24
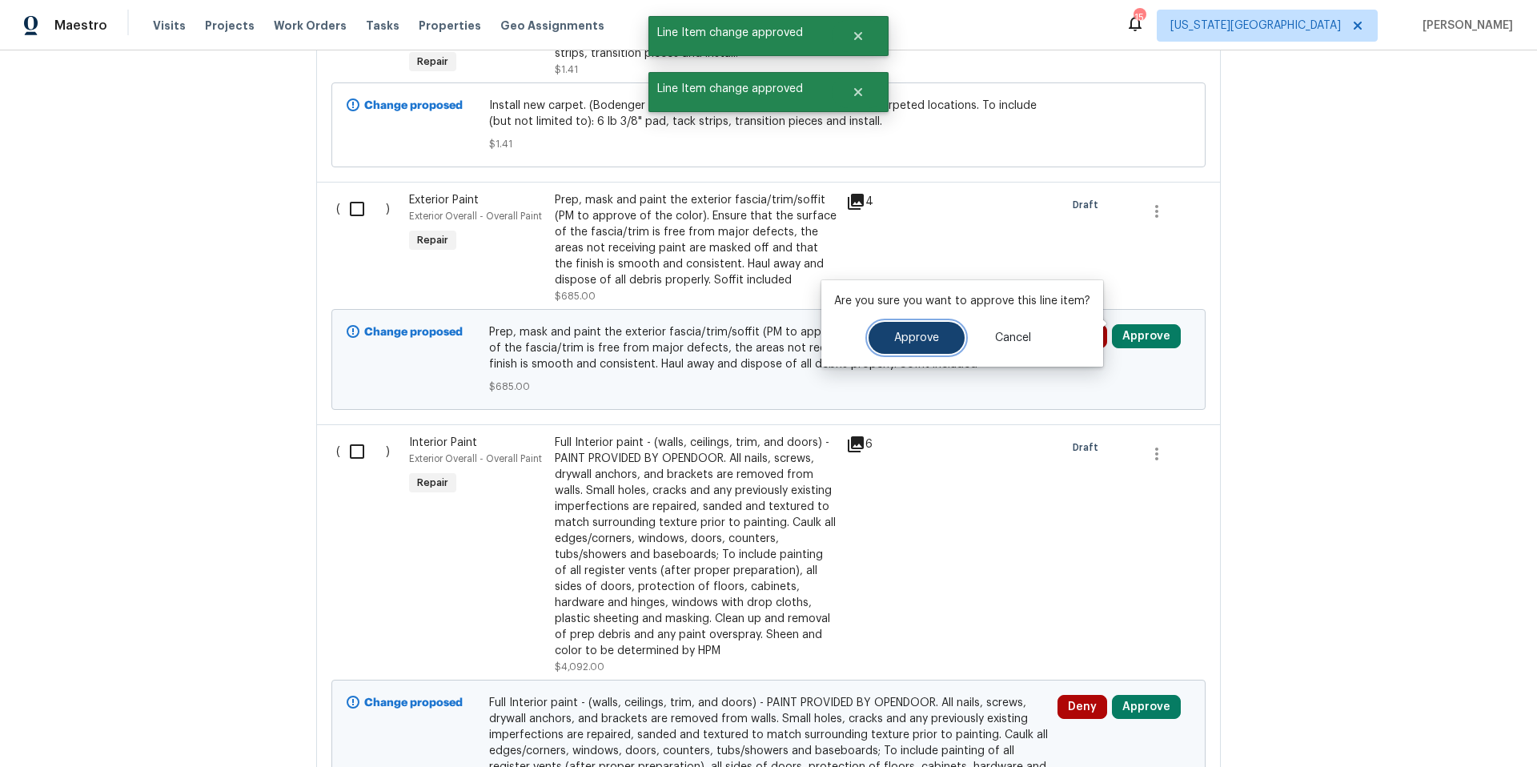
click at [920, 339] on span "Approve" at bounding box center [916, 338] width 45 height 12
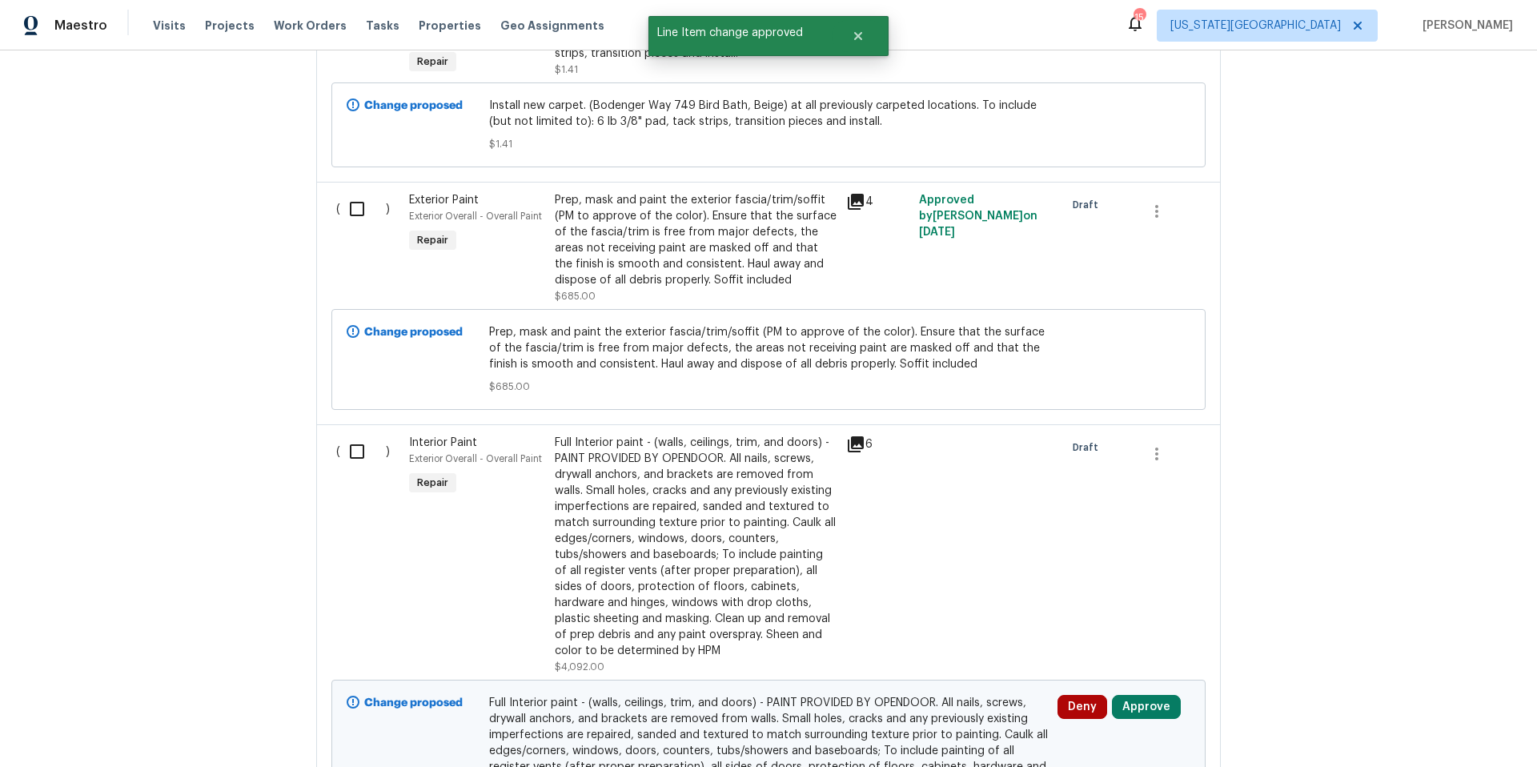
click at [767, 552] on div "Full Interior paint - (walls, ceilings, trim, and doors) - PAINT PROVIDED BY OP…" at bounding box center [696, 547] width 282 height 224
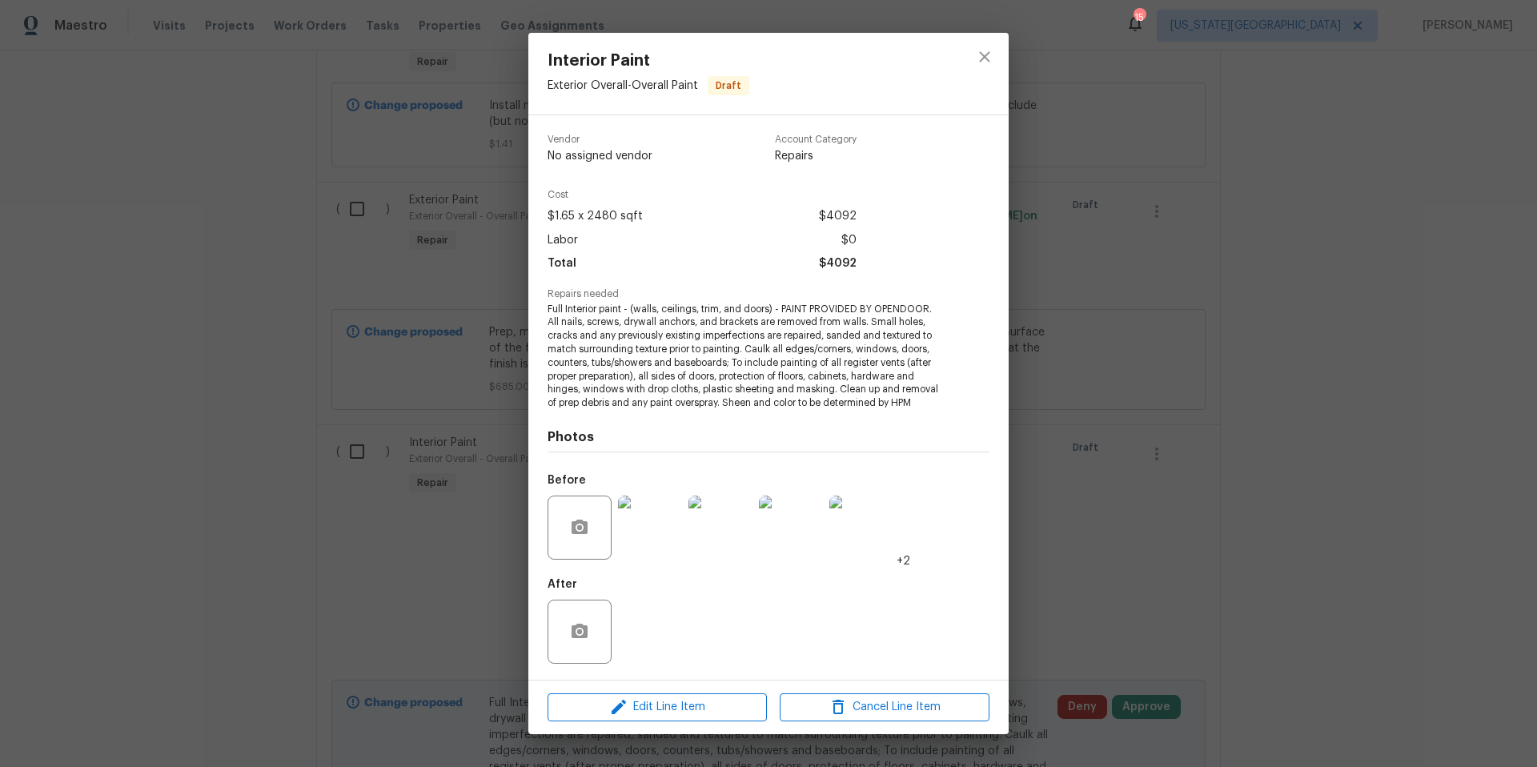
click at [653, 530] on img at bounding box center [650, 527] width 64 height 64
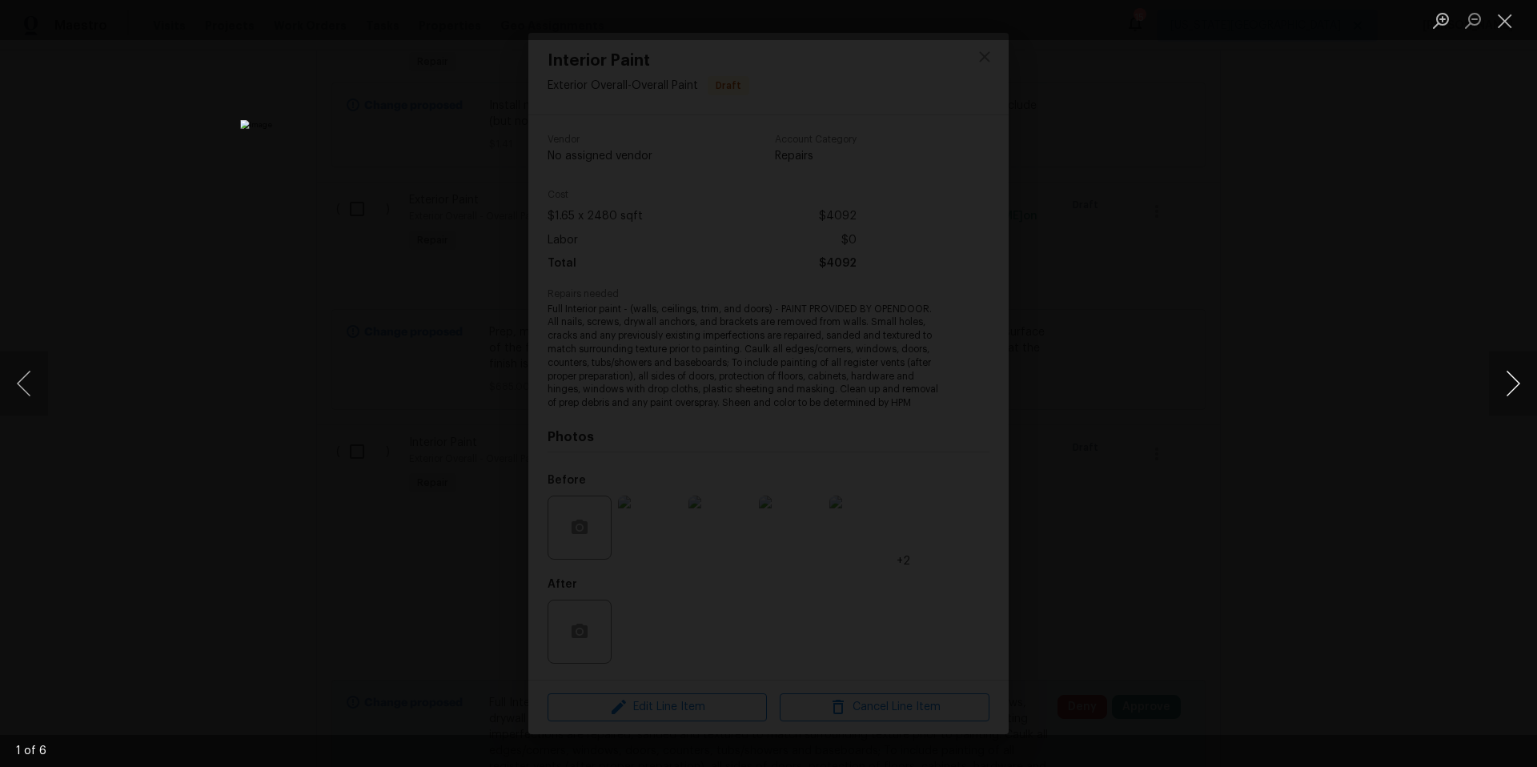
click at [1519, 387] on button "Next image" at bounding box center [1513, 383] width 48 height 64
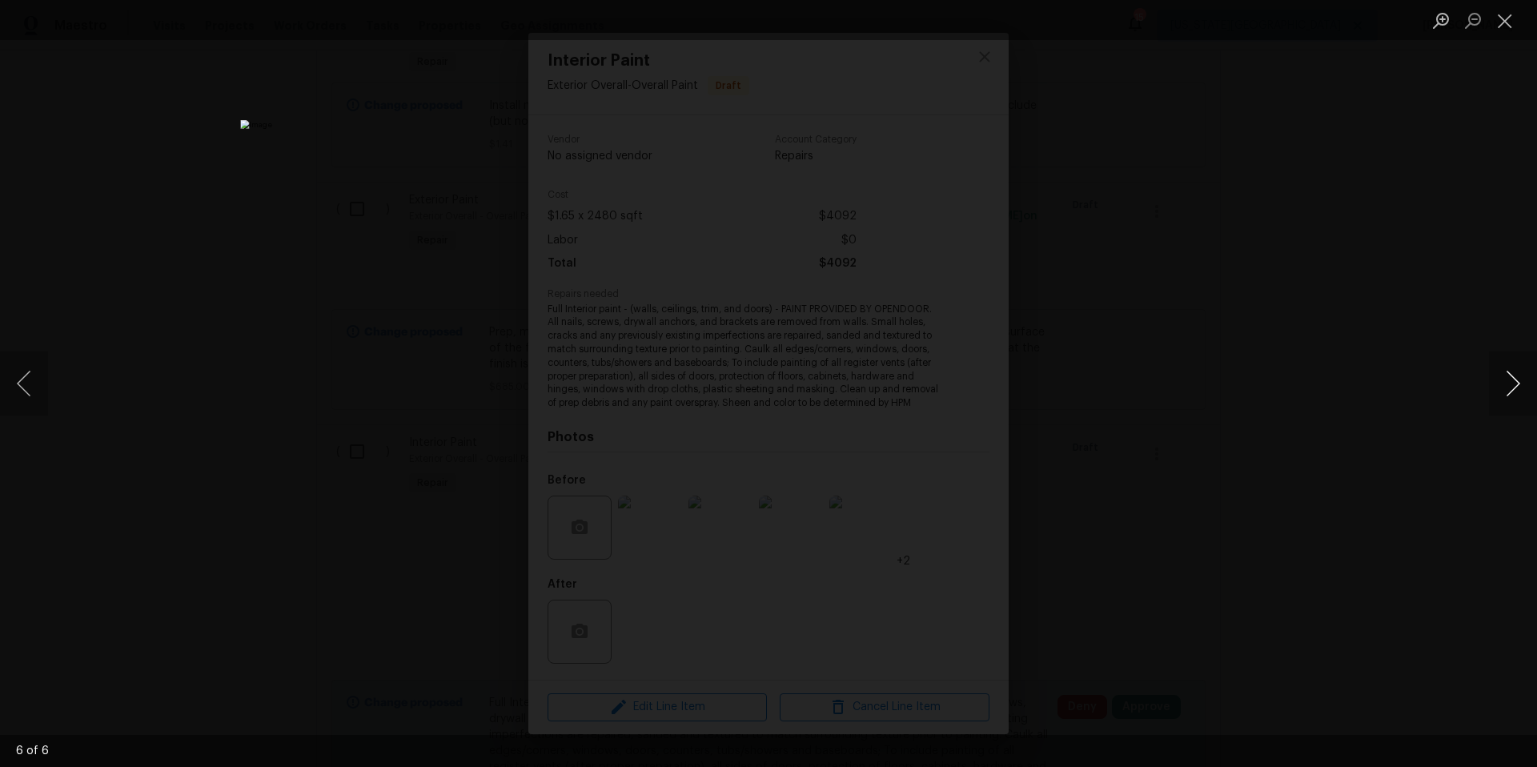
click at [1519, 387] on button "Next image" at bounding box center [1513, 383] width 48 height 64
click at [1407, 429] on div "Lightbox" at bounding box center [768, 383] width 1537 height 767
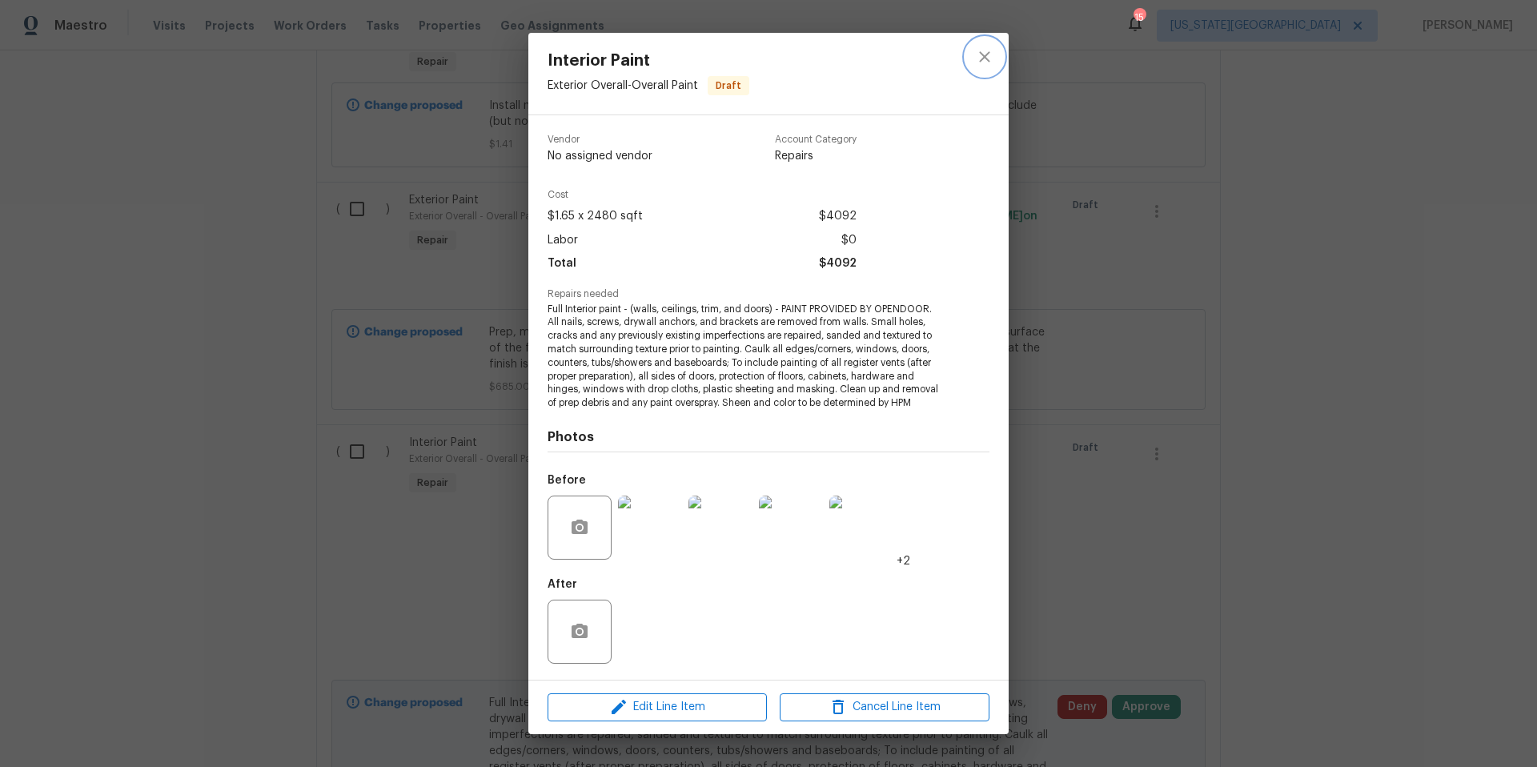
click at [989, 65] on icon "close" at bounding box center [984, 56] width 19 height 19
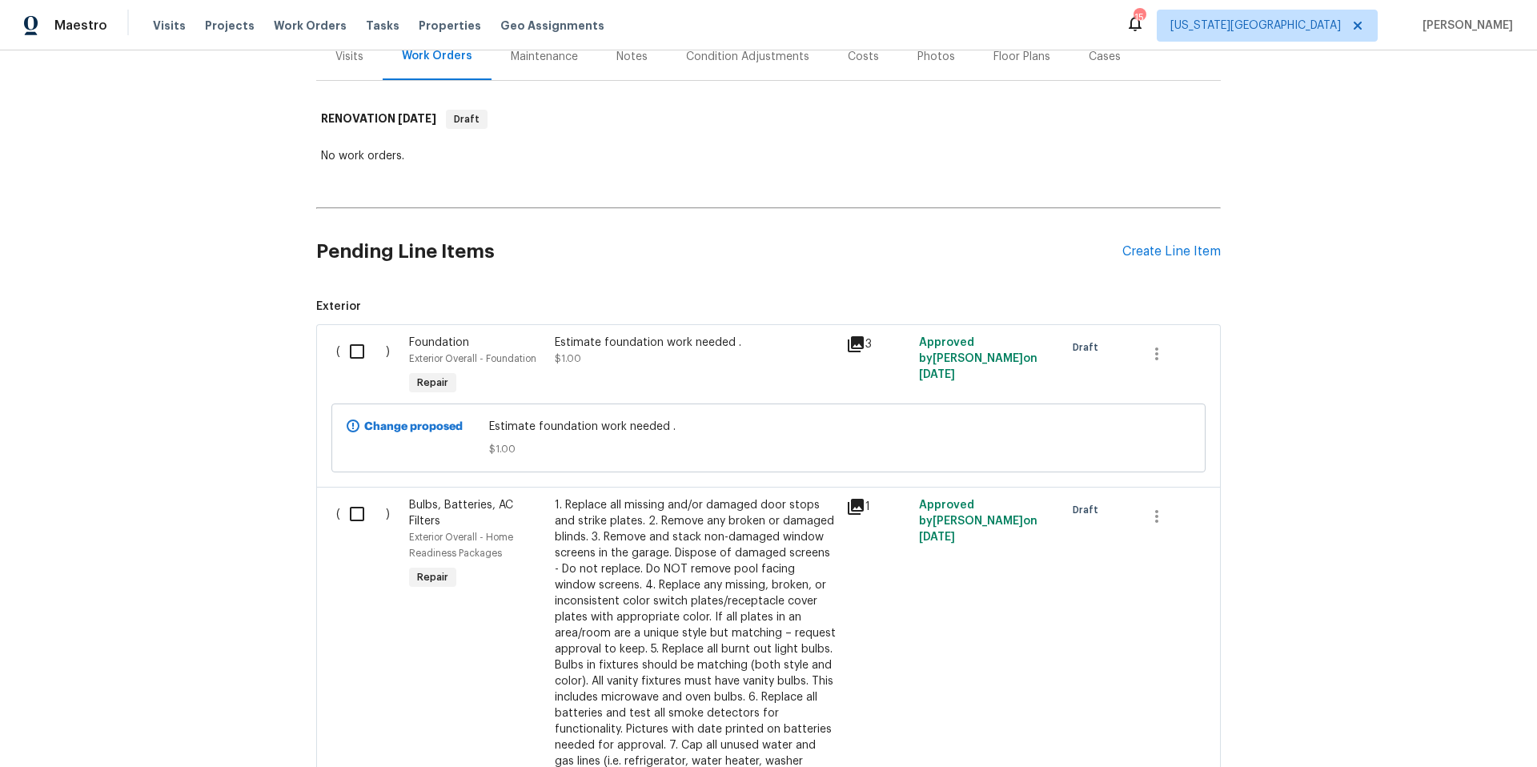
scroll to position [0, 0]
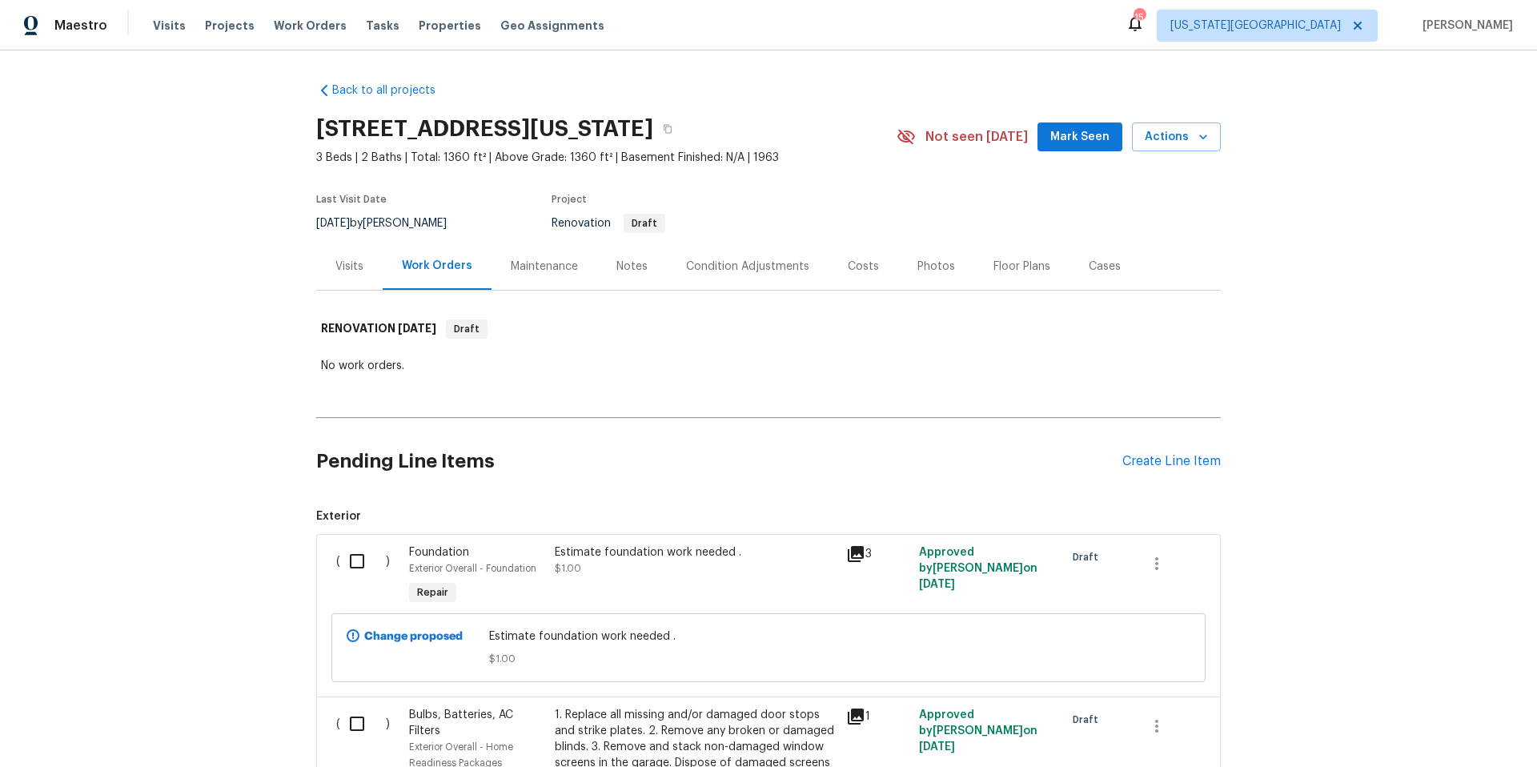
click at [627, 271] on div "Notes" at bounding box center [631, 266] width 31 height 16
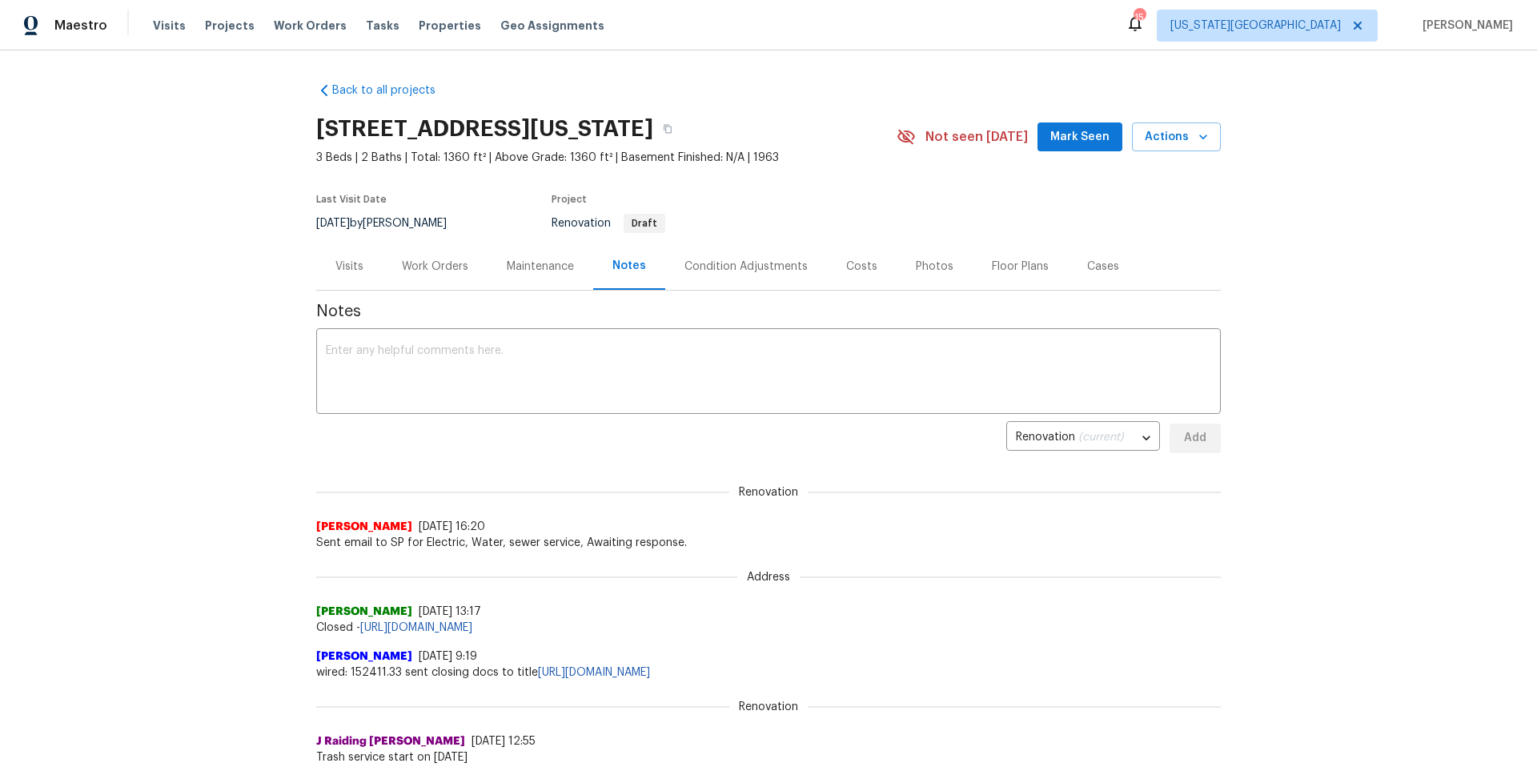
click at [351, 267] on div "Visits" at bounding box center [349, 266] width 28 height 16
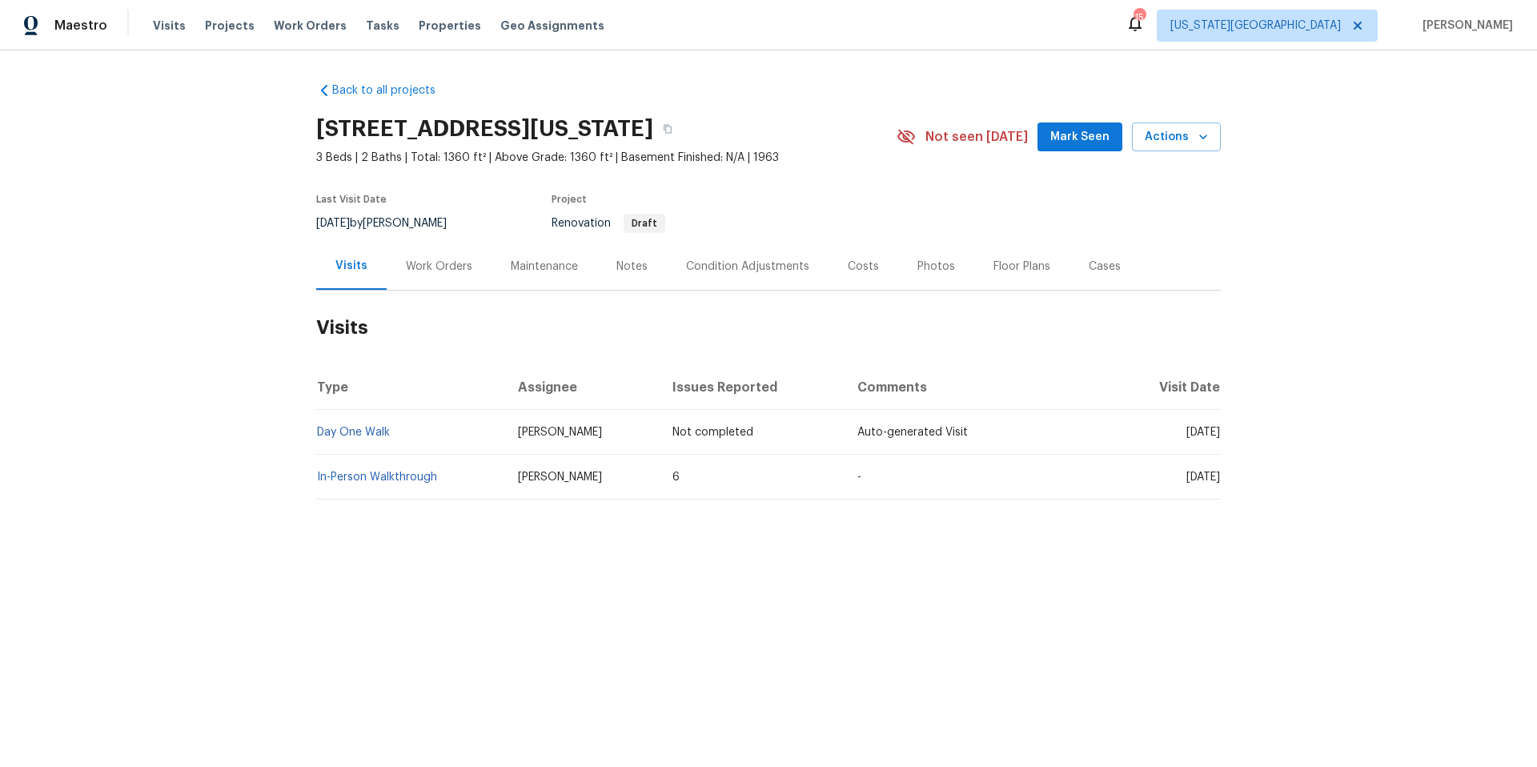
click at [430, 262] on div "Work Orders" at bounding box center [439, 266] width 66 height 16
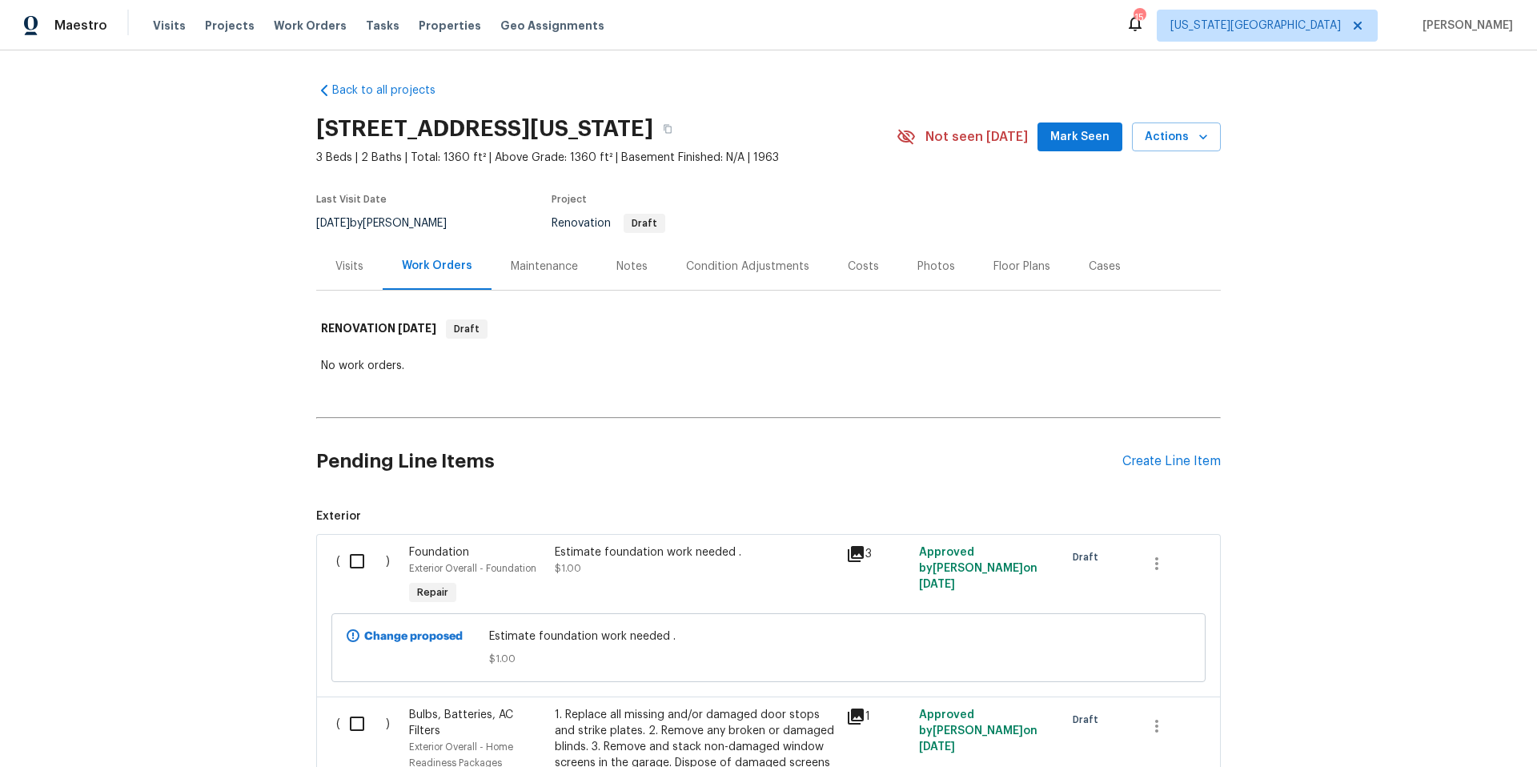
click at [692, 566] on div "Estimate foundation work needed . $1.00" at bounding box center [696, 560] width 282 height 32
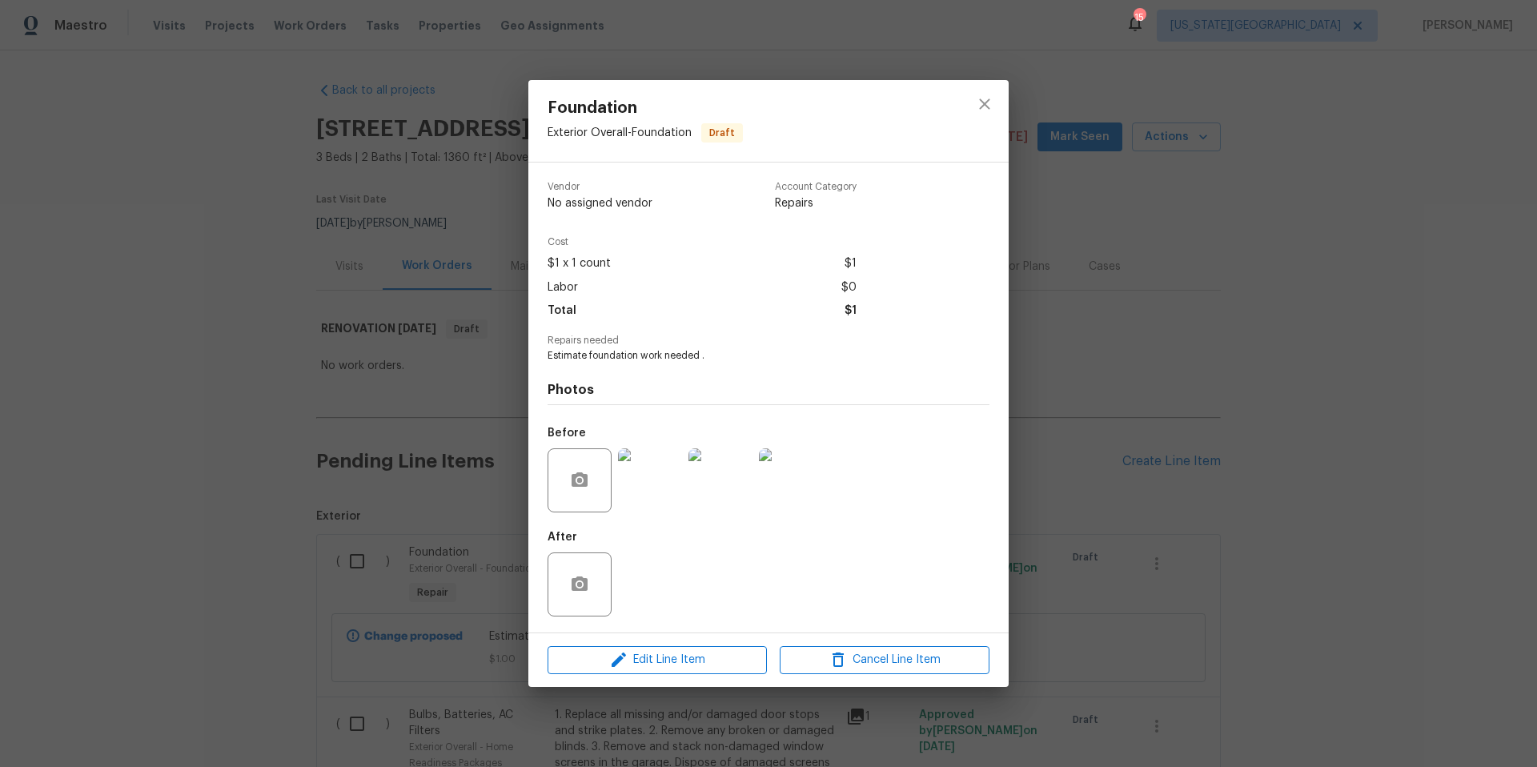
click at [659, 471] on img at bounding box center [650, 480] width 64 height 64
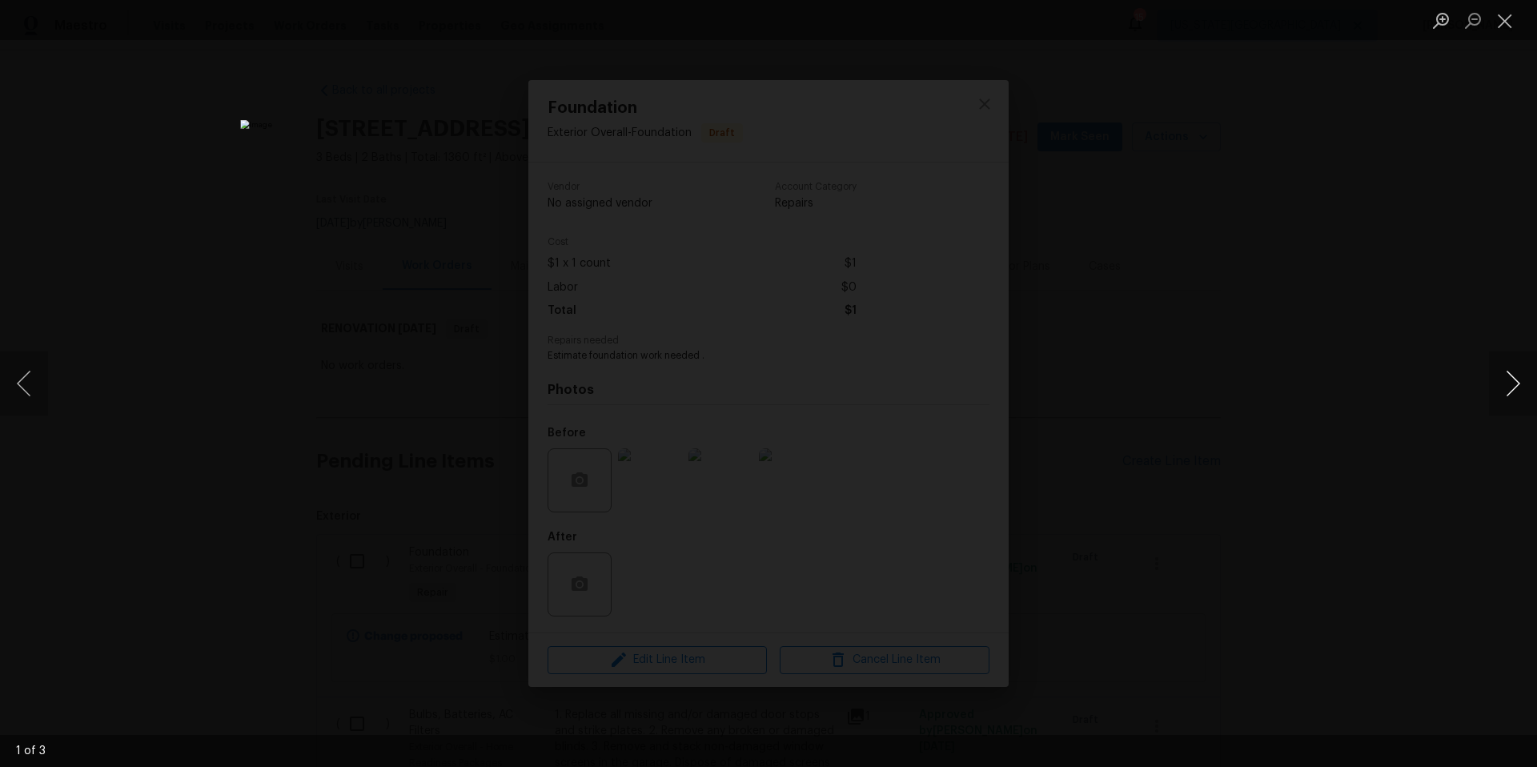
click at [1515, 395] on button "Next image" at bounding box center [1513, 383] width 48 height 64
click at [1373, 468] on div "Lightbox" at bounding box center [768, 383] width 1537 height 767
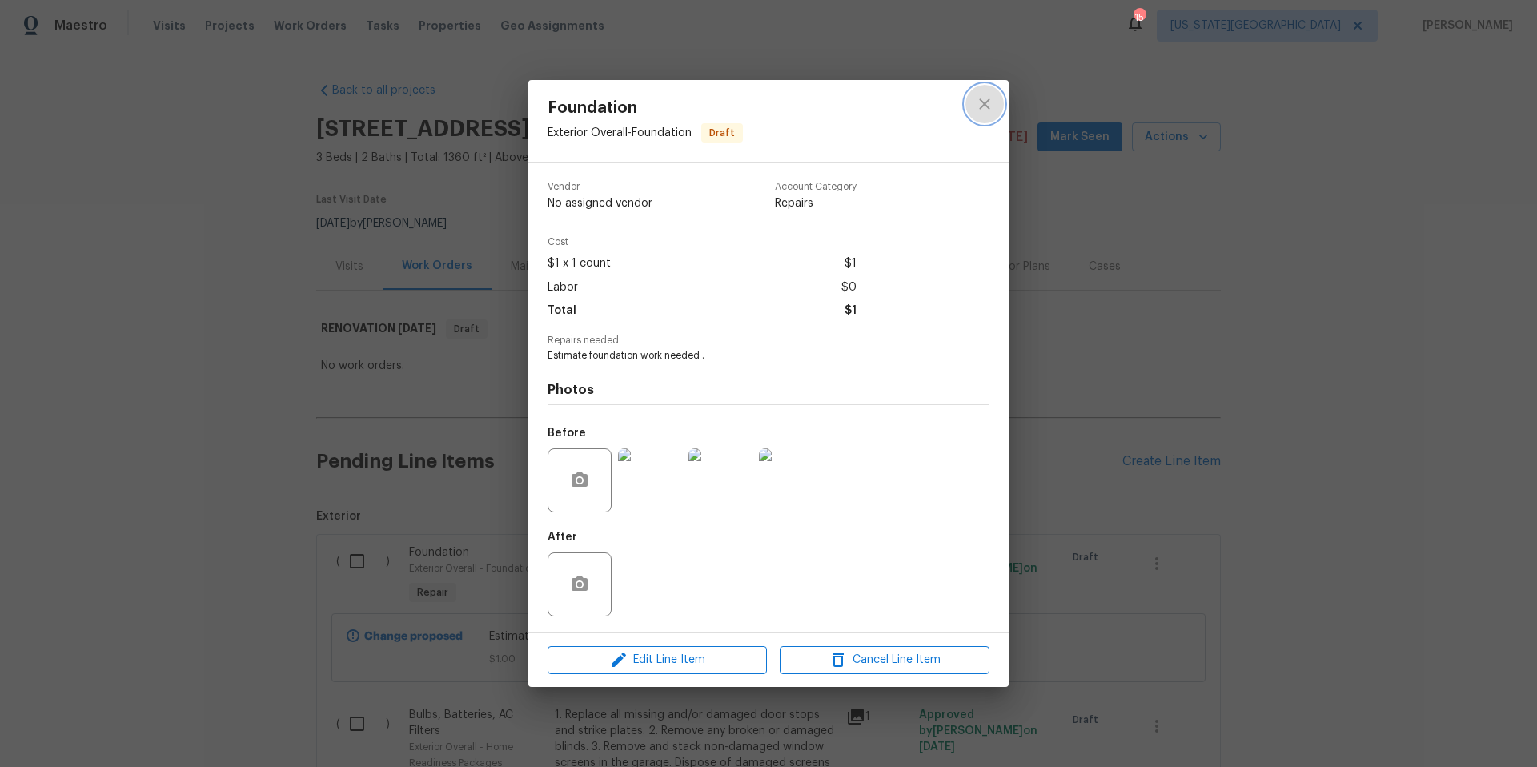
click at [984, 103] on icon "close" at bounding box center [984, 104] width 10 height 10
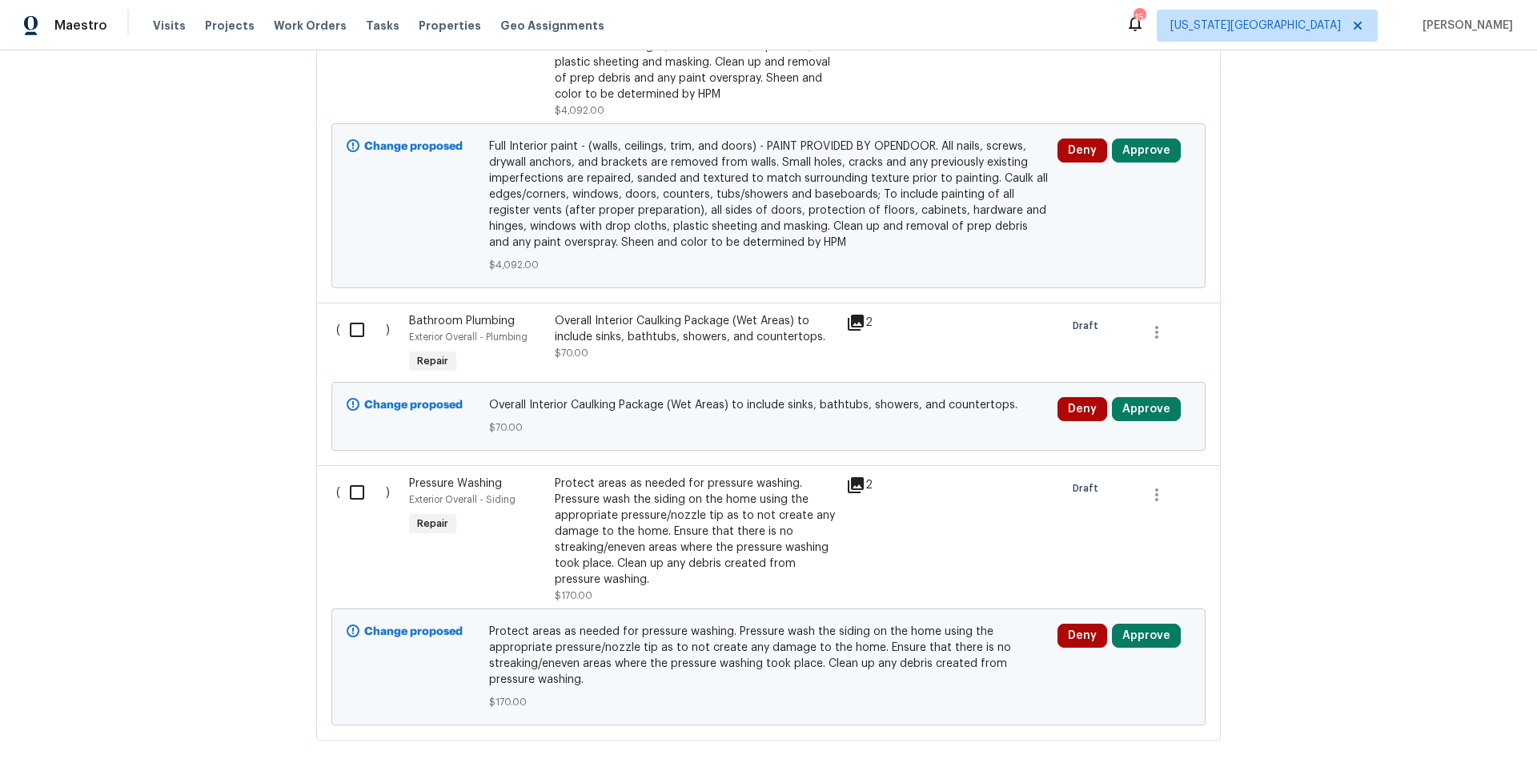
scroll to position [3181, 0]
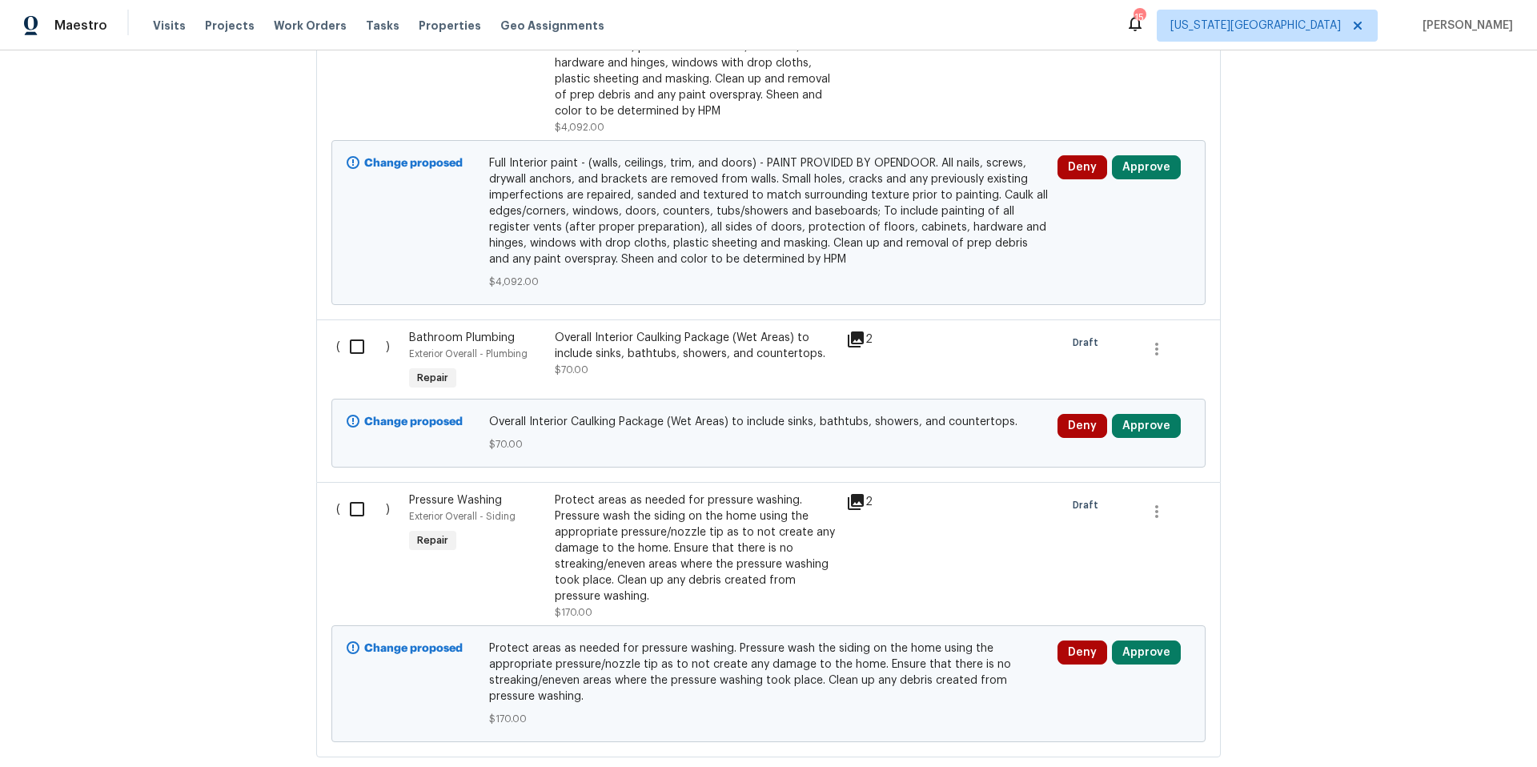
click at [949, 194] on span "Full Interior paint - (walls, ceilings, trim, and doors) - PAINT PROVIDED BY OP…" at bounding box center [768, 211] width 559 height 112
click at [854, 190] on span "Full Interior paint - (walls, ceilings, trim, and doors) - PAINT PROVIDED BY OP…" at bounding box center [768, 211] width 559 height 112
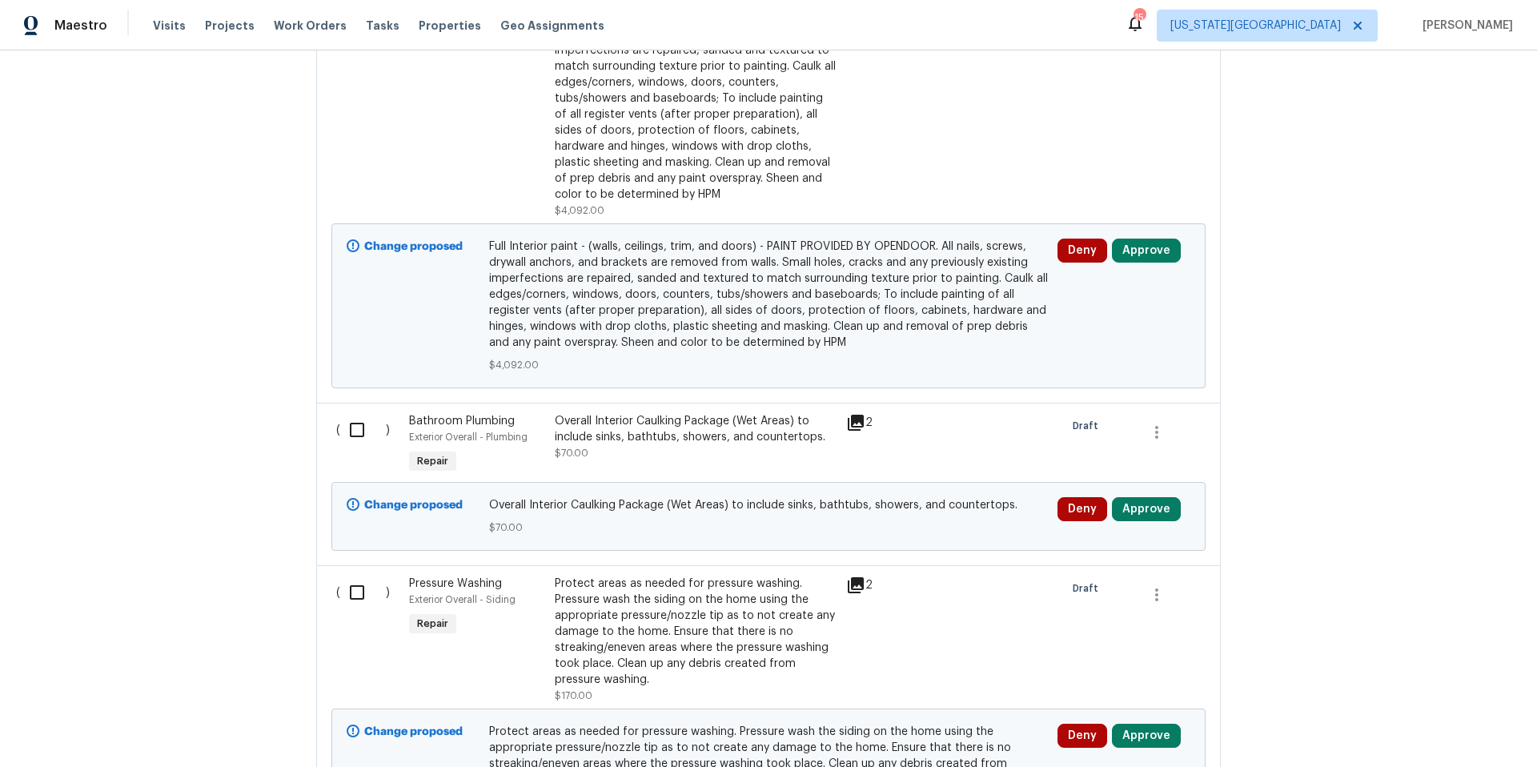
scroll to position [3061, 0]
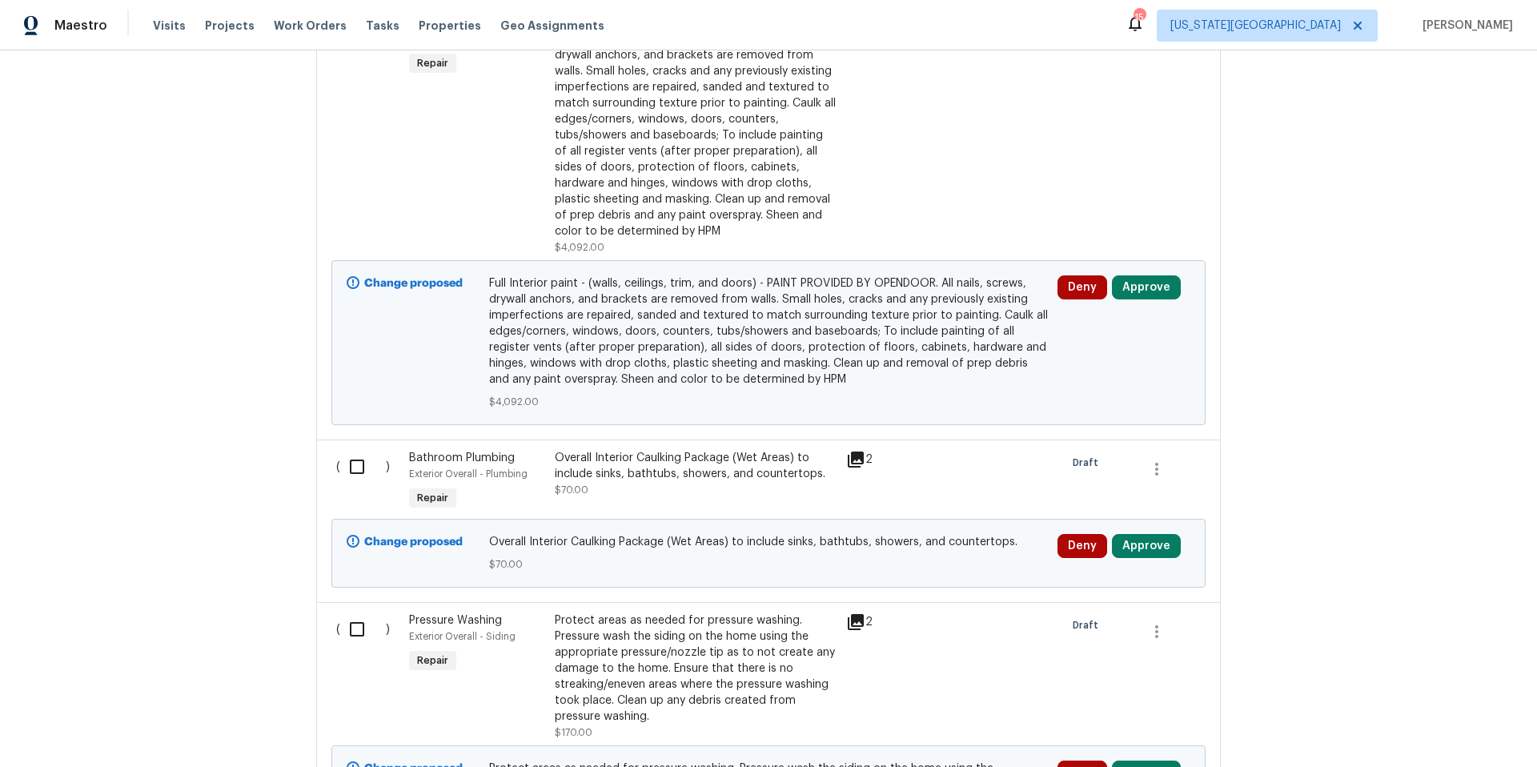
click at [627, 177] on div "Full Interior paint - (walls, ceilings, trim, and doors) - PAINT PROVIDED BY OP…" at bounding box center [696, 127] width 282 height 224
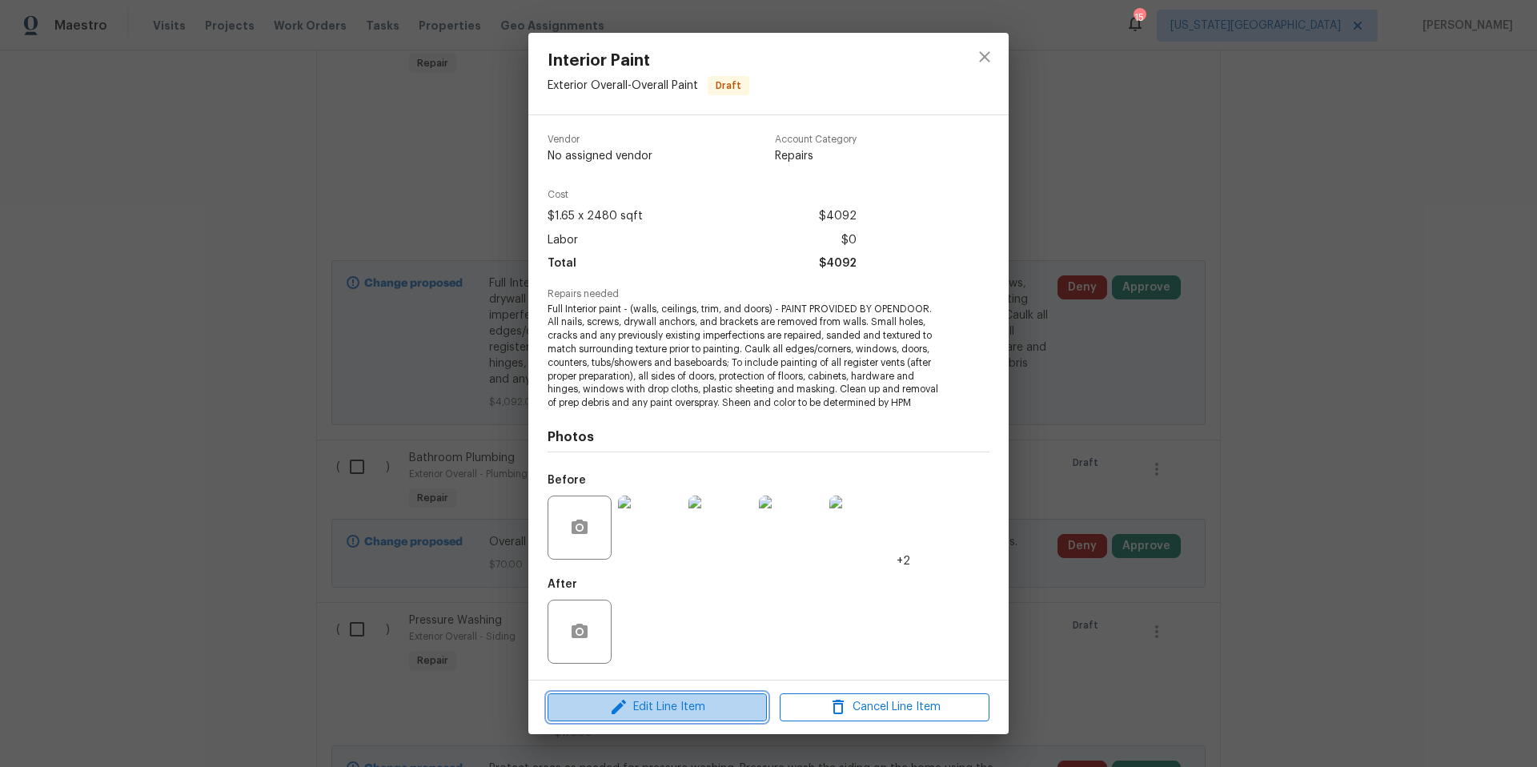
click at [664, 710] on span "Edit Line Item" at bounding box center [657, 707] width 210 height 20
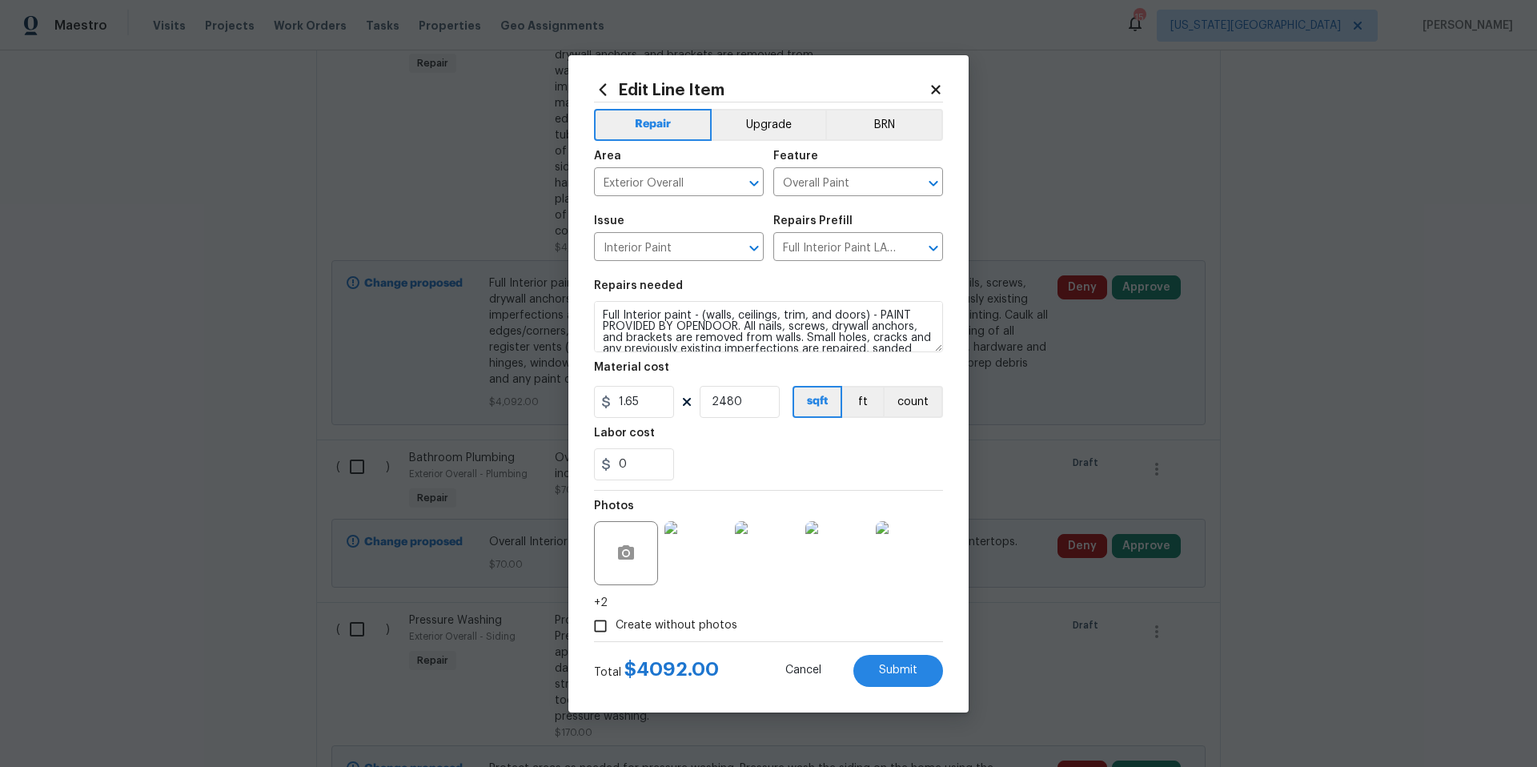
click at [937, 89] on icon at bounding box center [935, 89] width 14 height 14
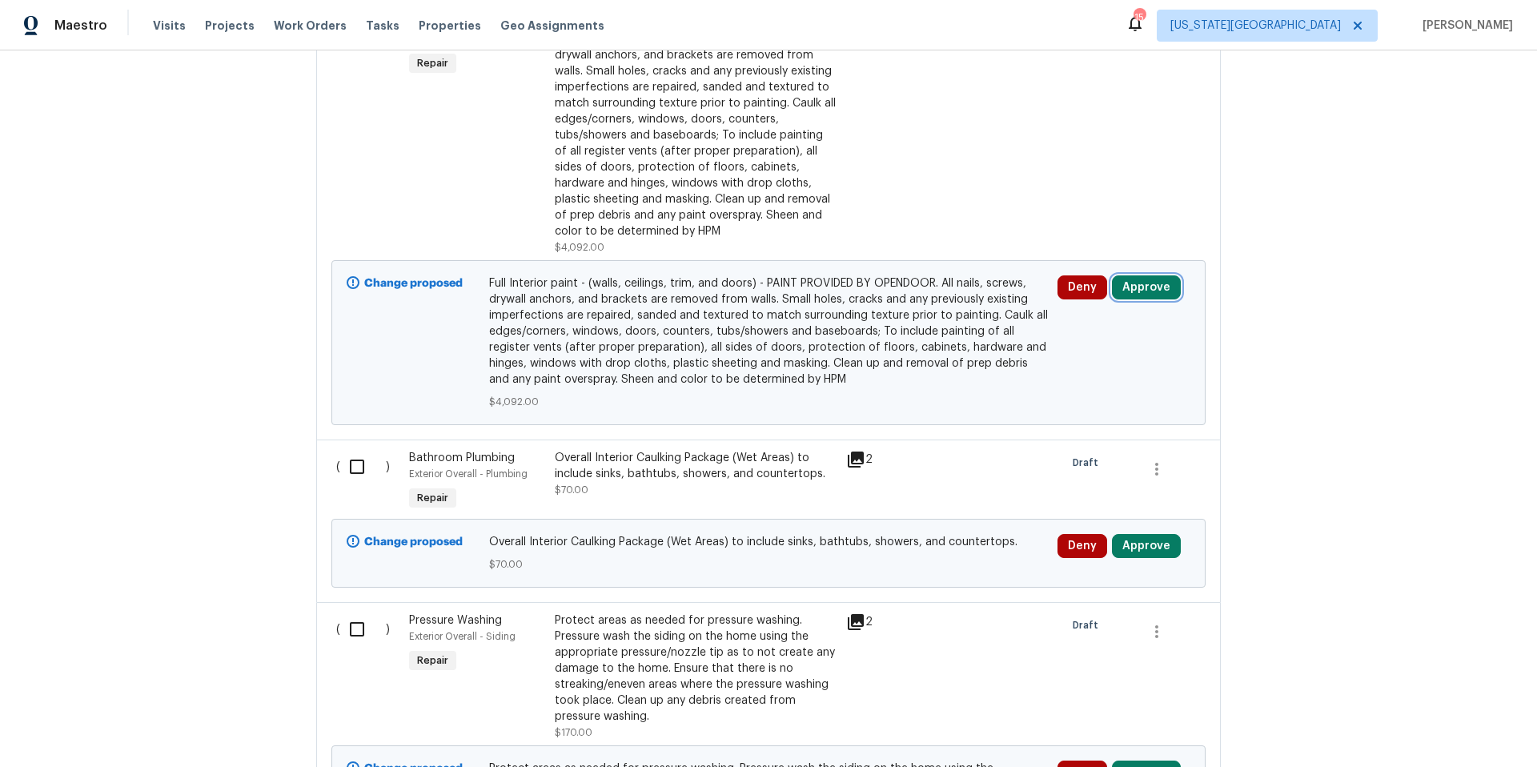
click at [1139, 277] on button "Approve" at bounding box center [1146, 287] width 69 height 24
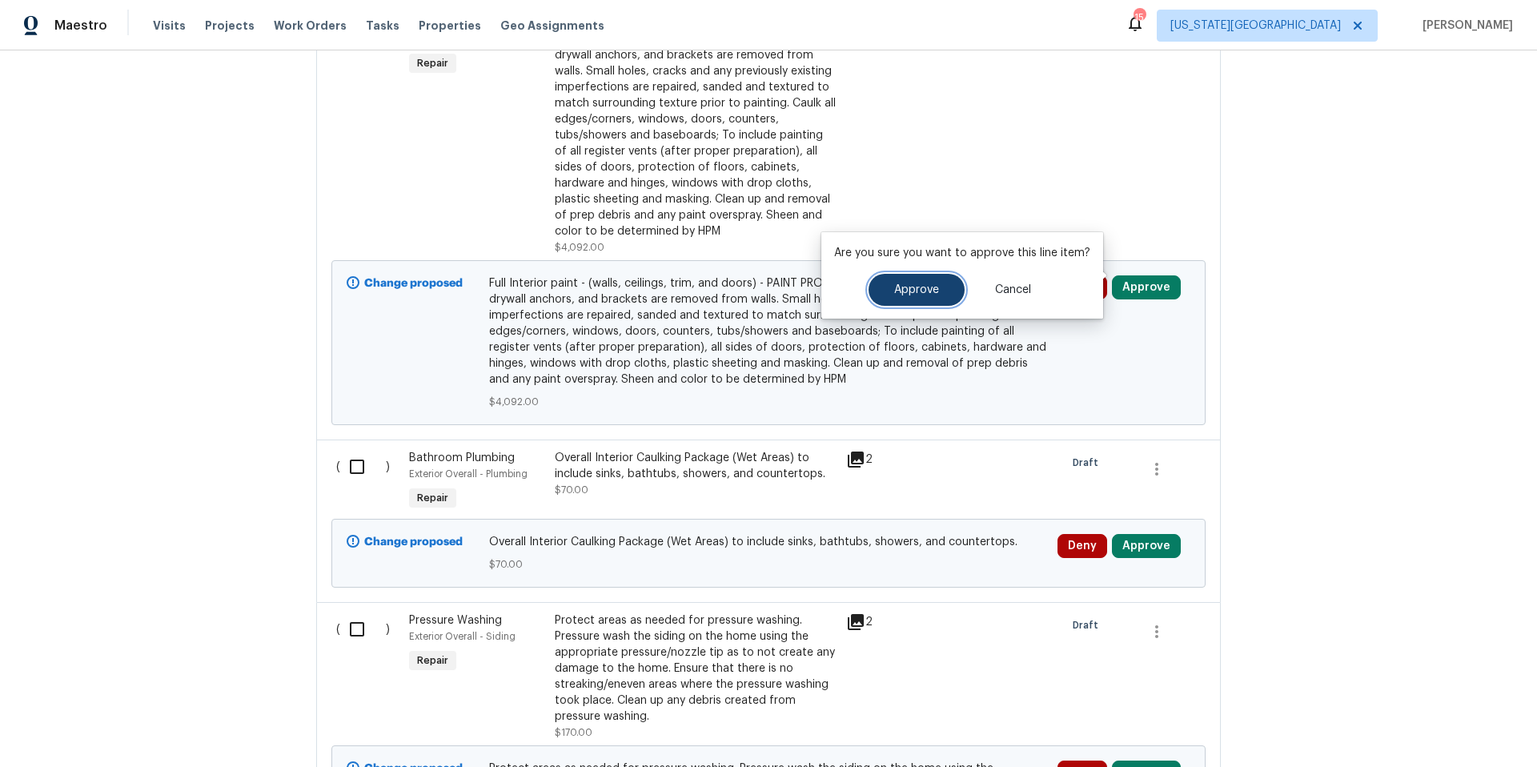
click at [956, 283] on button "Approve" at bounding box center [916, 290] width 96 height 32
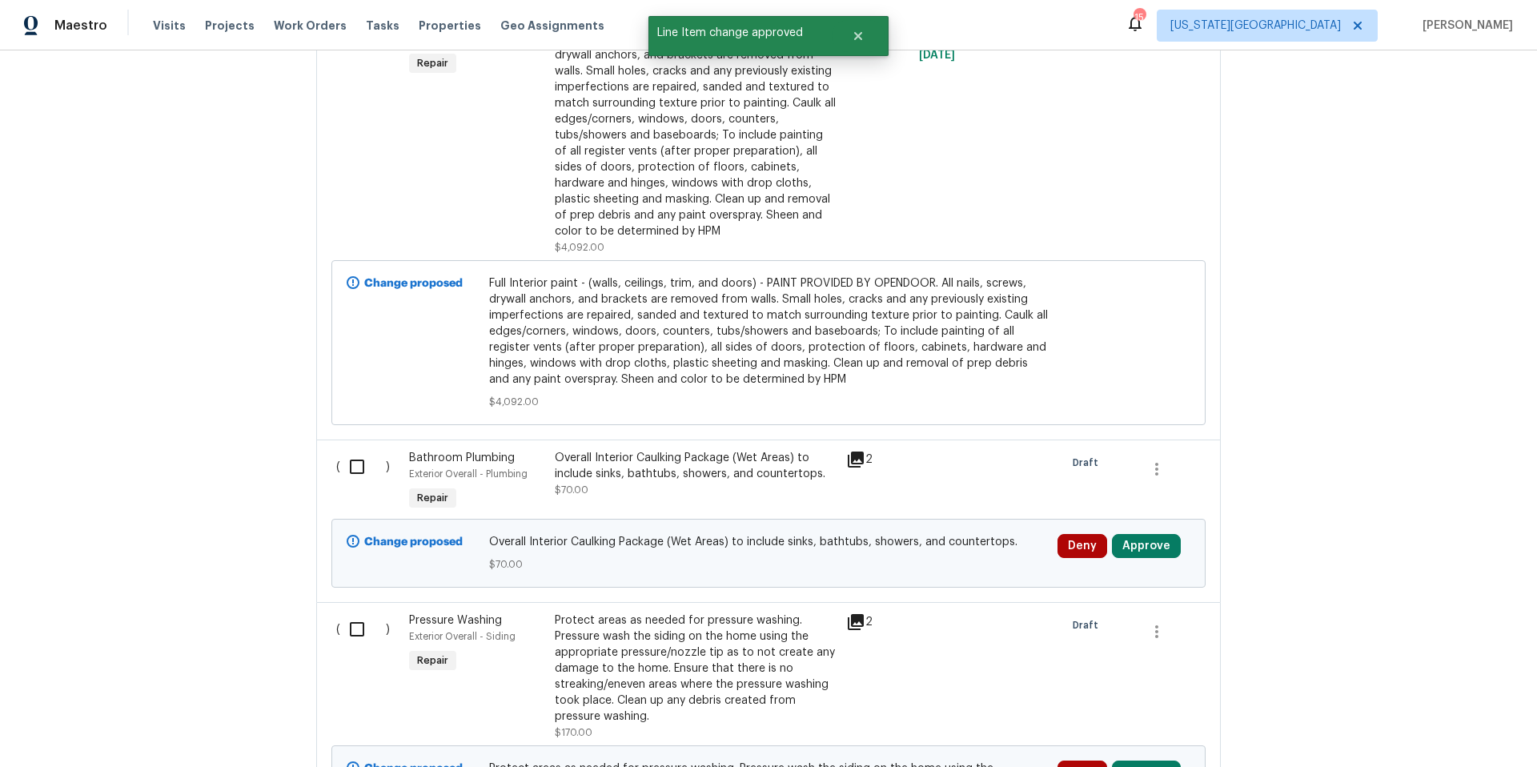
click at [1144, 547] on div "Deny Approve" at bounding box center [1123, 553] width 142 height 48
click at [1142, 542] on button "Approve" at bounding box center [1146, 546] width 69 height 24
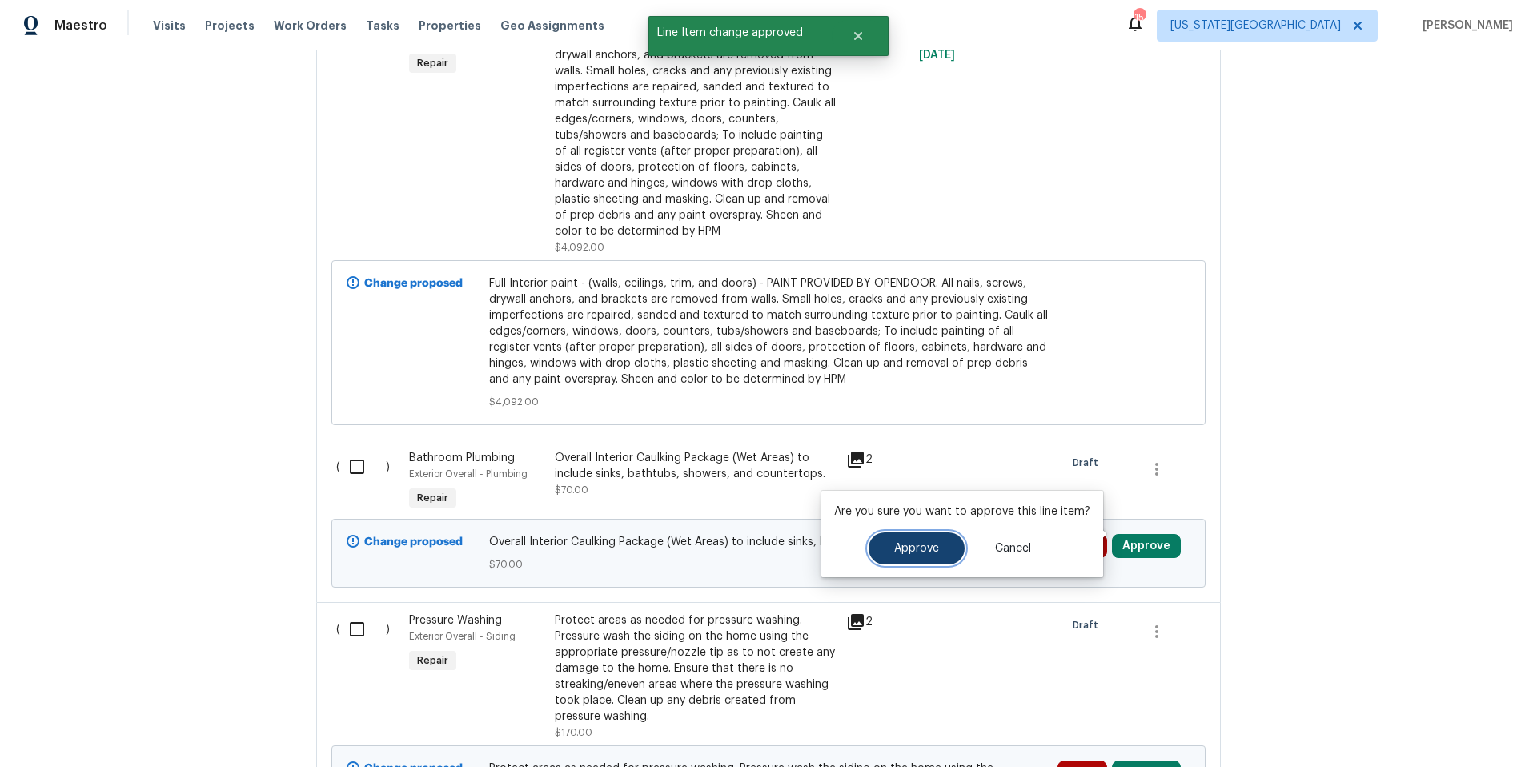
click at [912, 545] on span "Approve" at bounding box center [916, 549] width 45 height 12
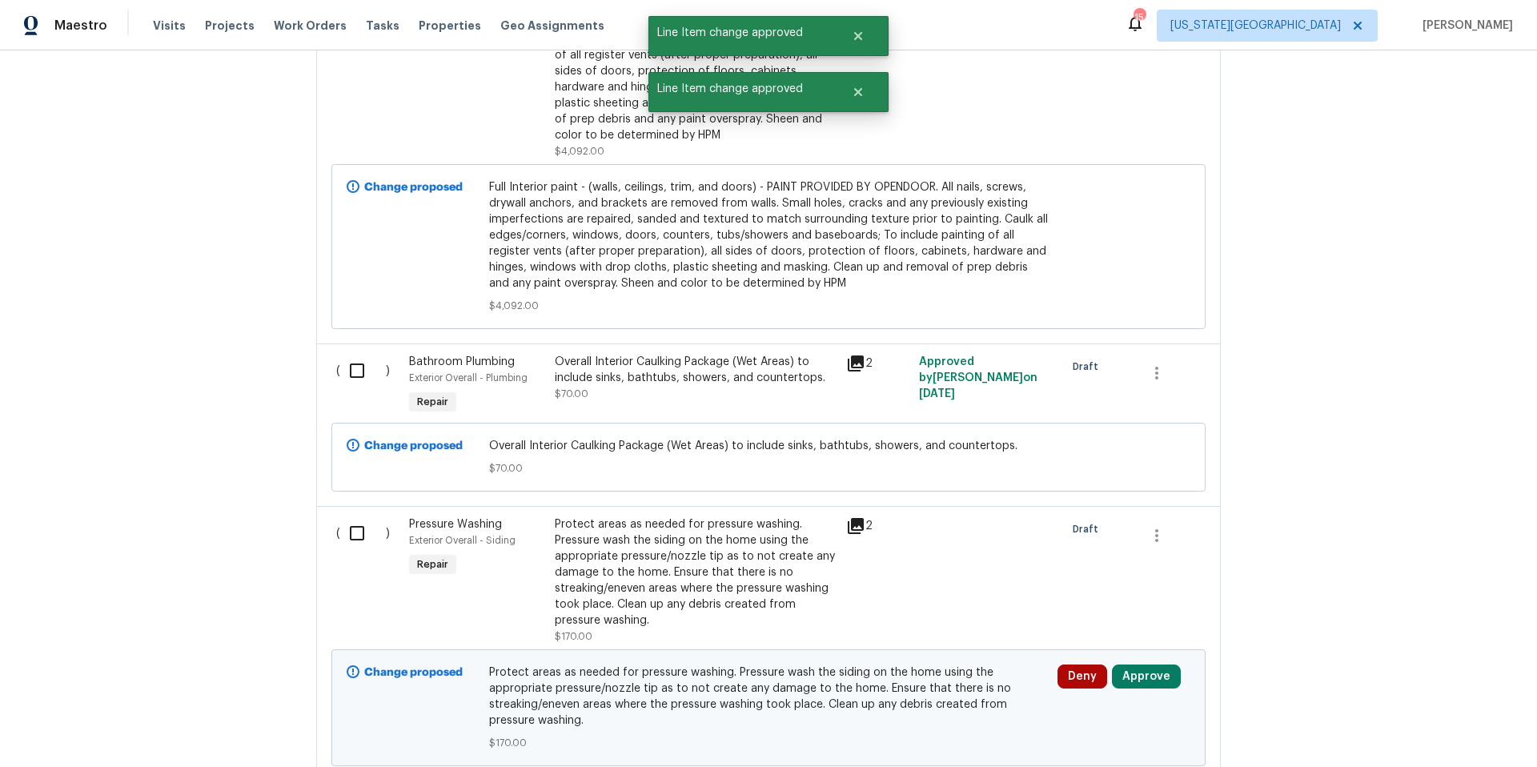
scroll to position [3269, 0]
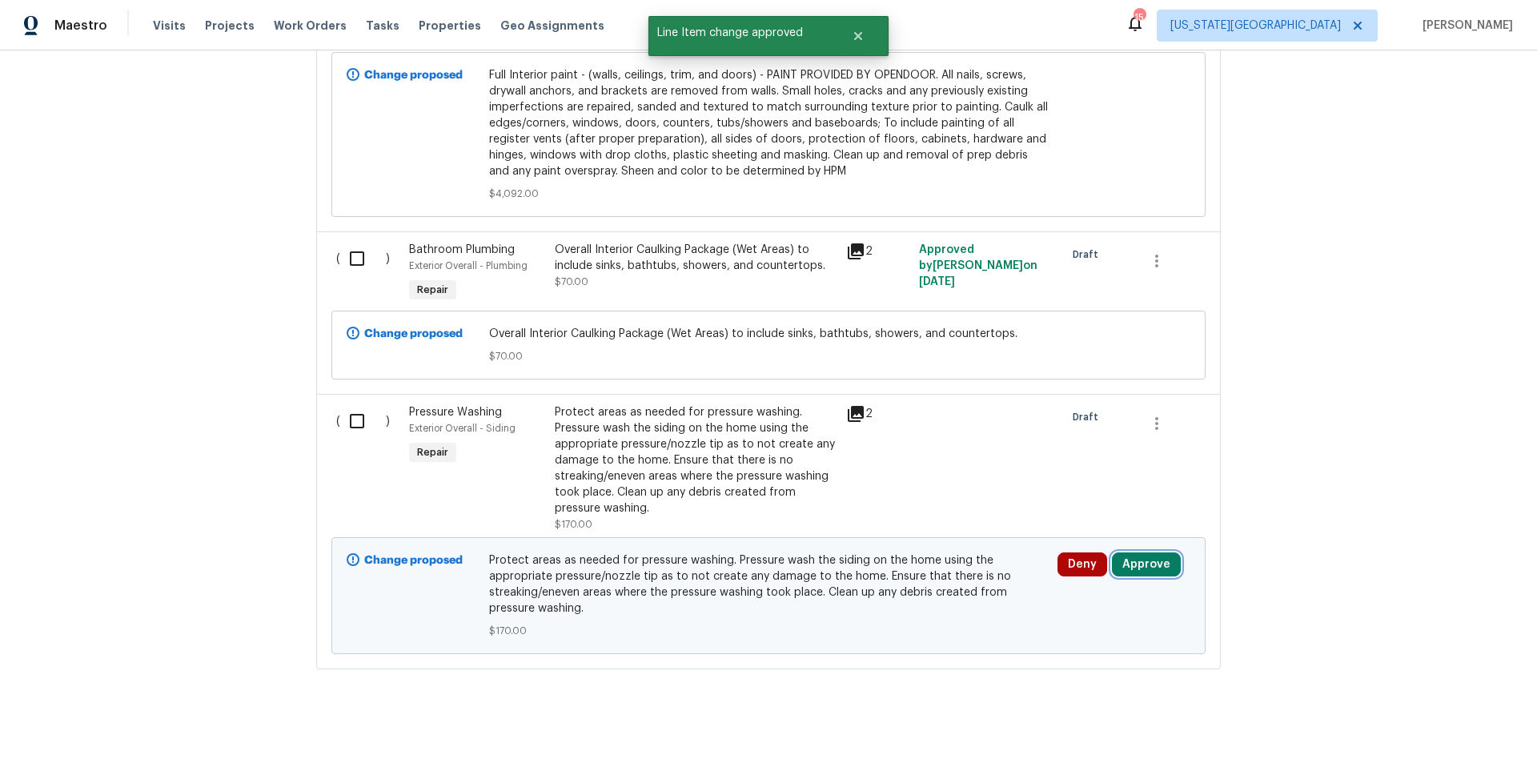
click at [1152, 552] on button "Approve" at bounding box center [1146, 564] width 69 height 24
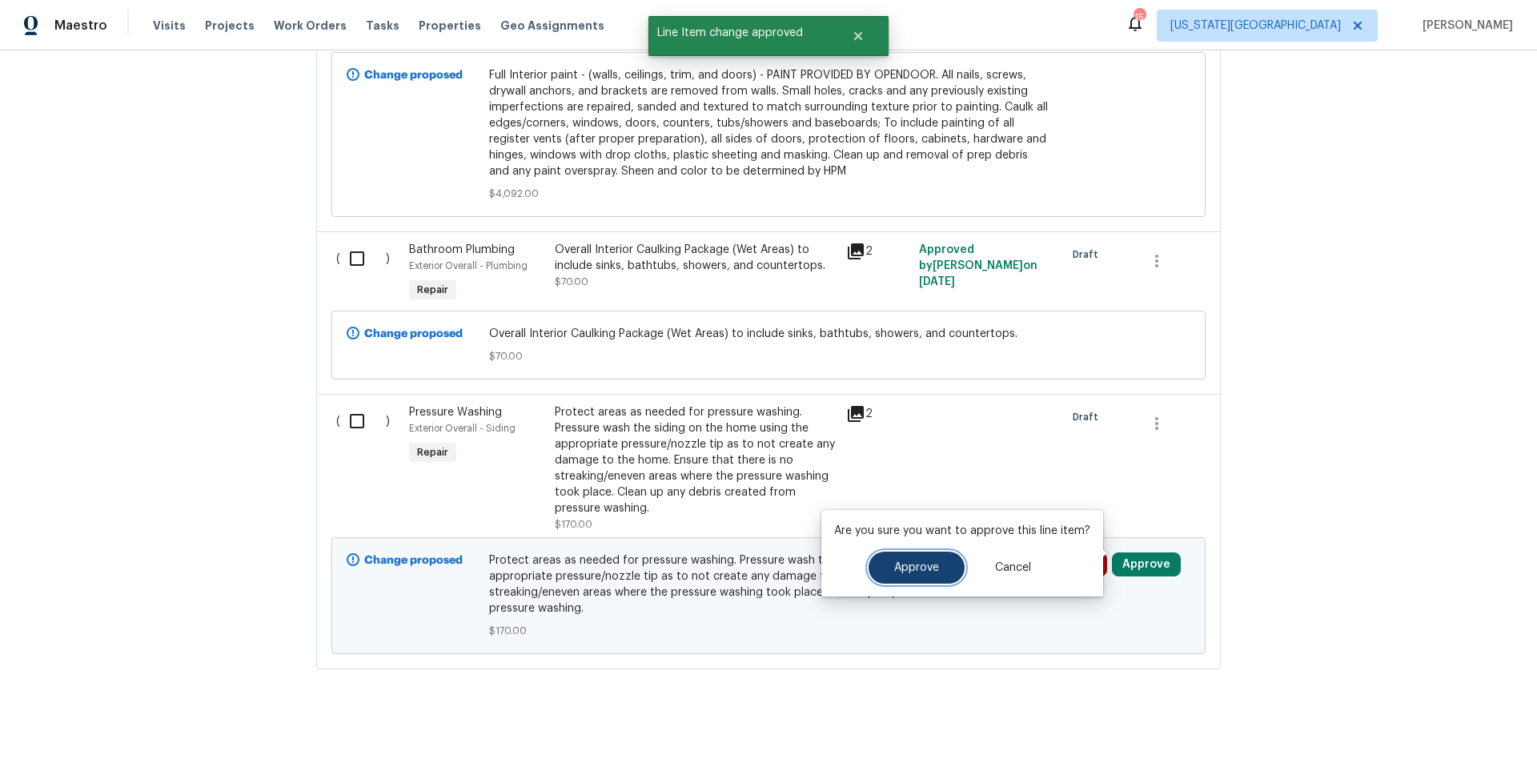
click at [915, 570] on span "Approve" at bounding box center [916, 568] width 45 height 12
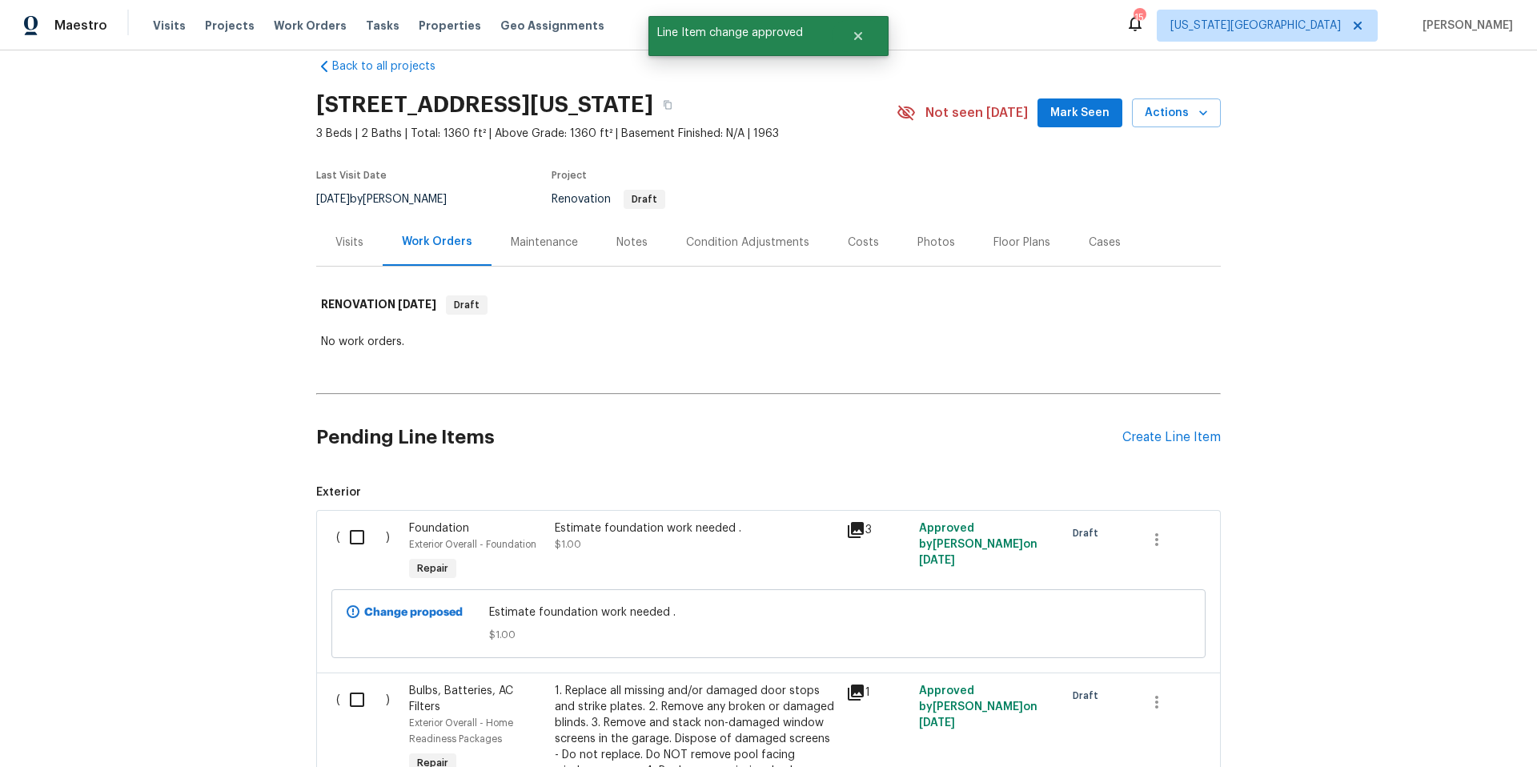
scroll to position [19, 0]
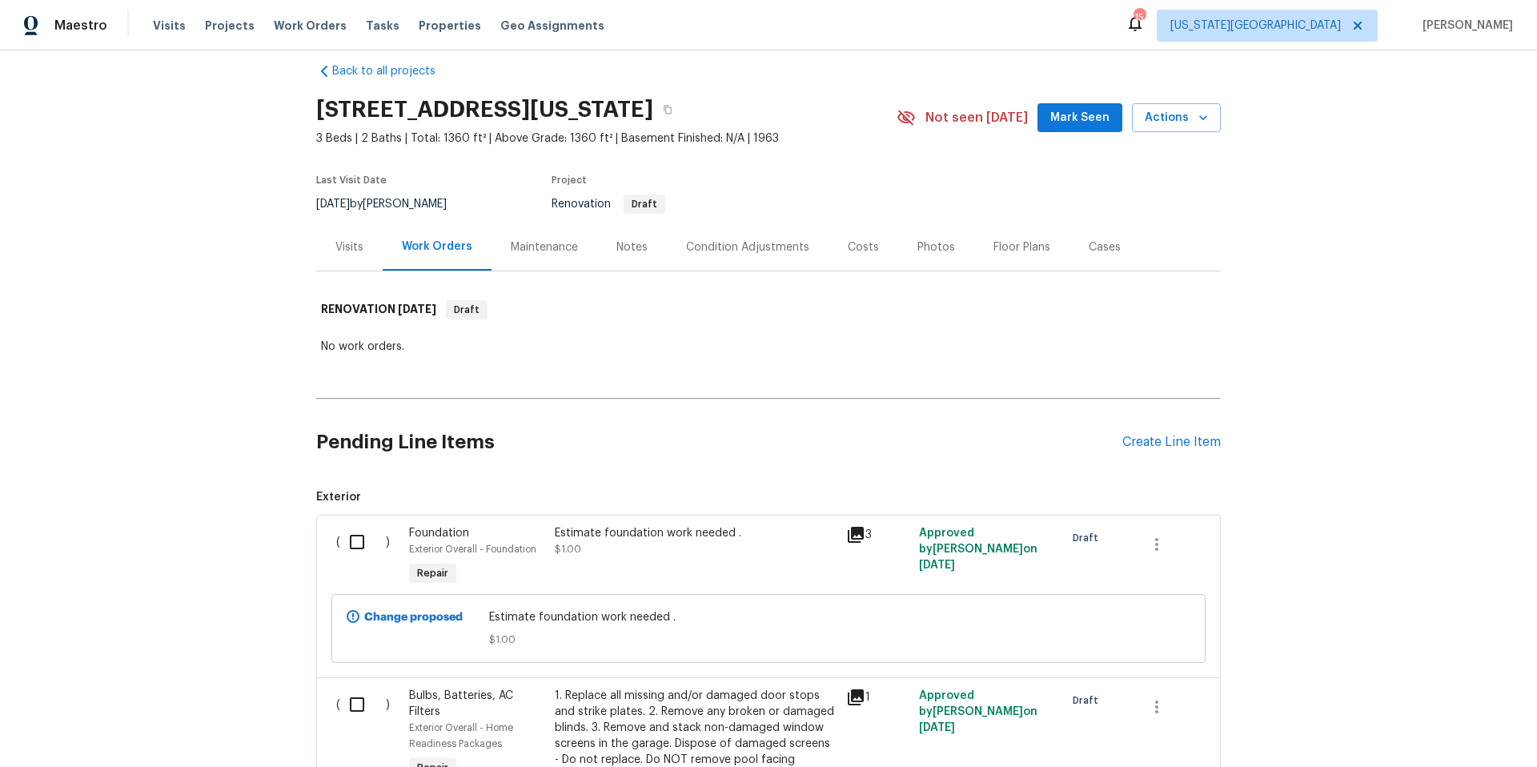
click at [347, 250] on div "Visits" at bounding box center [349, 247] width 28 height 16
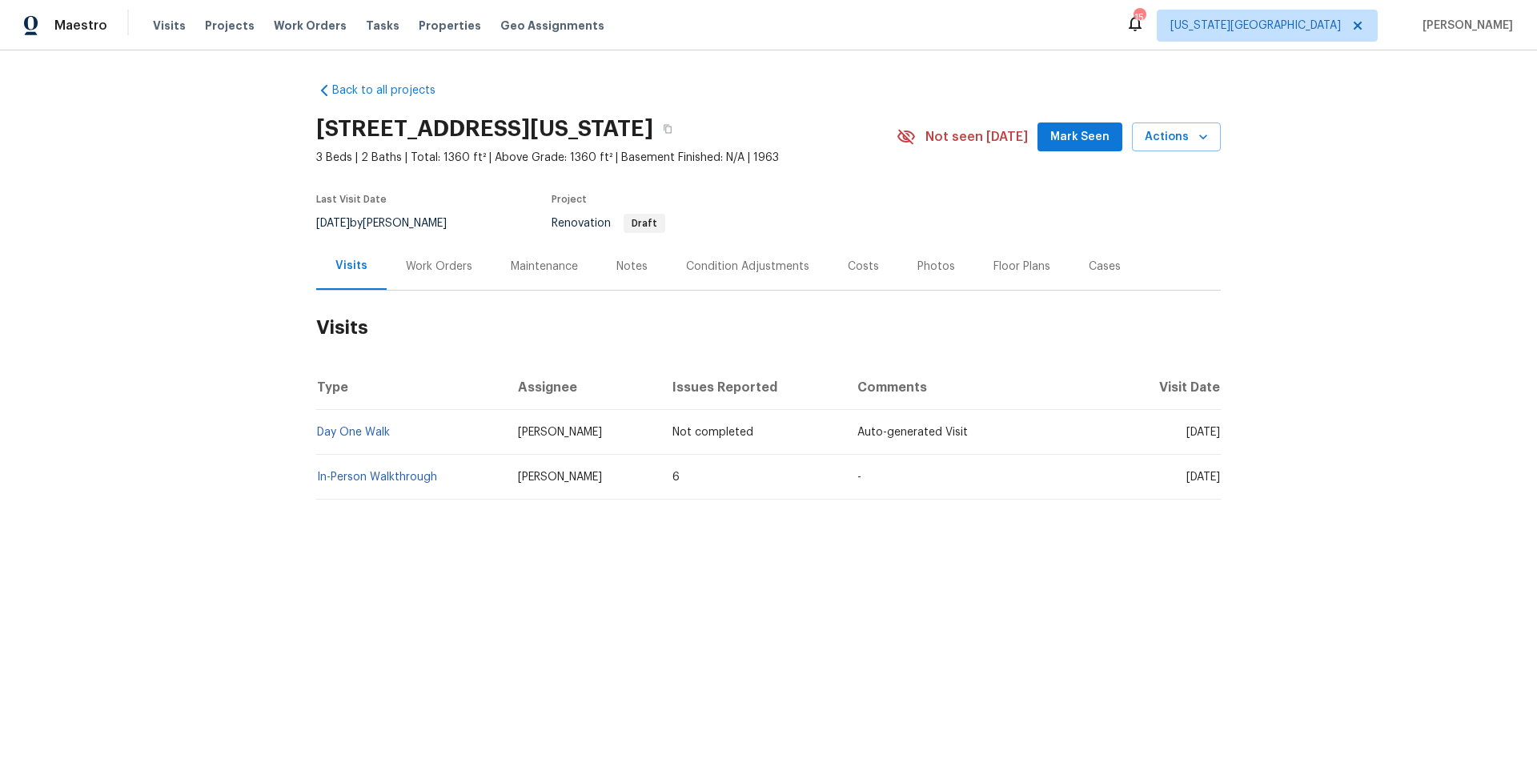
click at [425, 262] on div "Work Orders" at bounding box center [439, 266] width 66 height 16
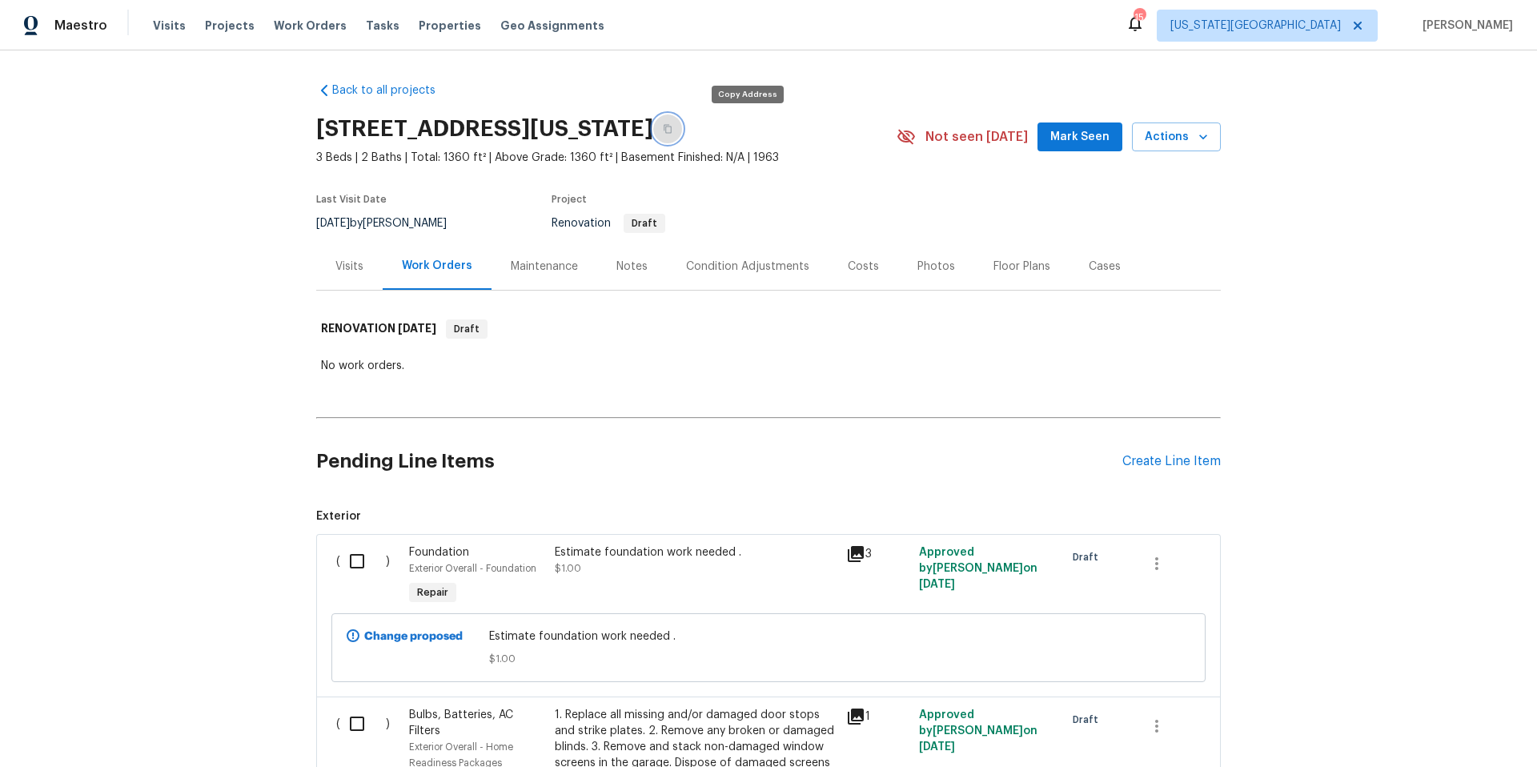
click at [671, 132] on icon "button" at bounding box center [667, 129] width 8 height 9
click at [352, 279] on div "Visits" at bounding box center [349, 265] width 66 height 47
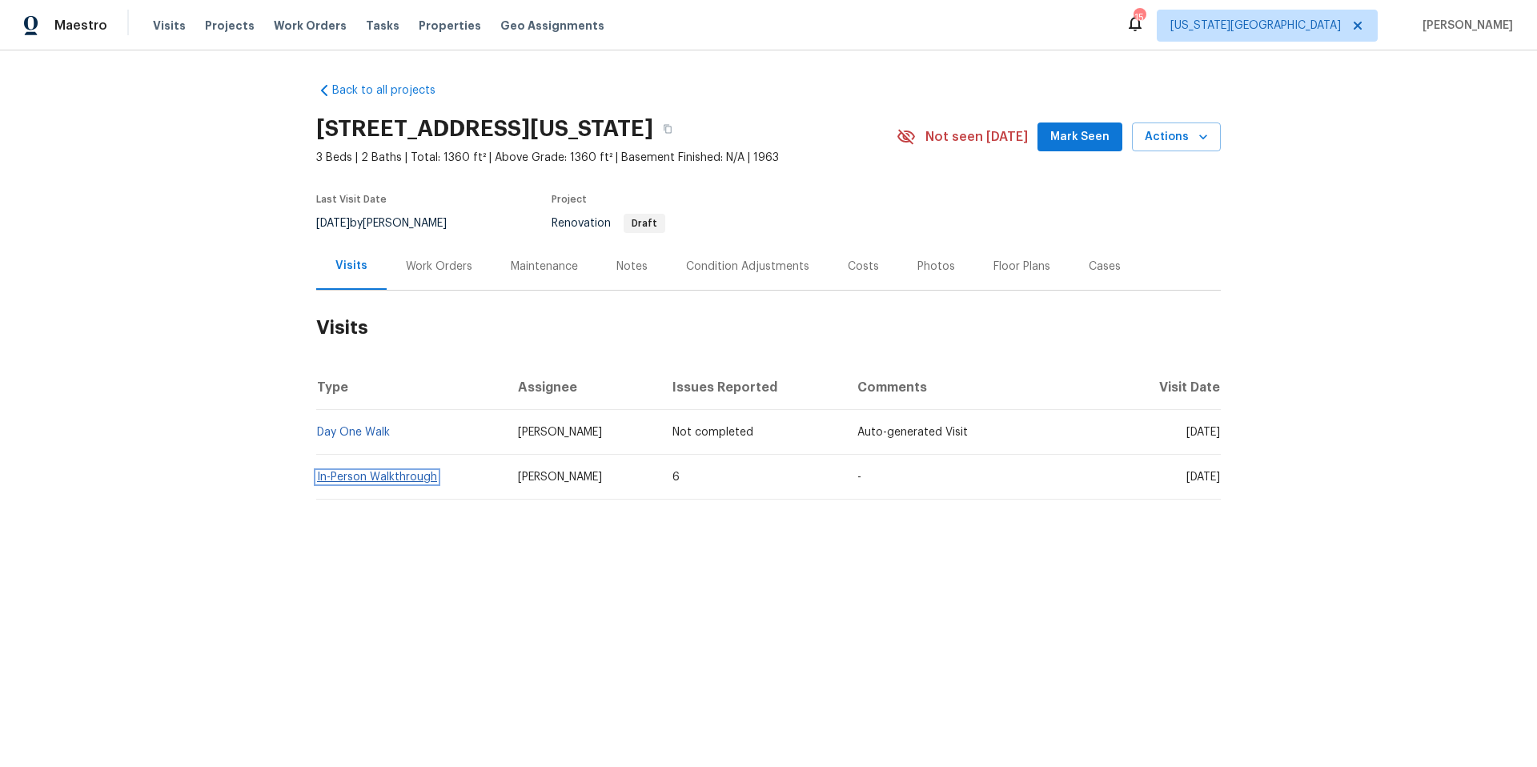
click at [364, 473] on link "In-Person Walkthrough" at bounding box center [377, 476] width 120 height 11
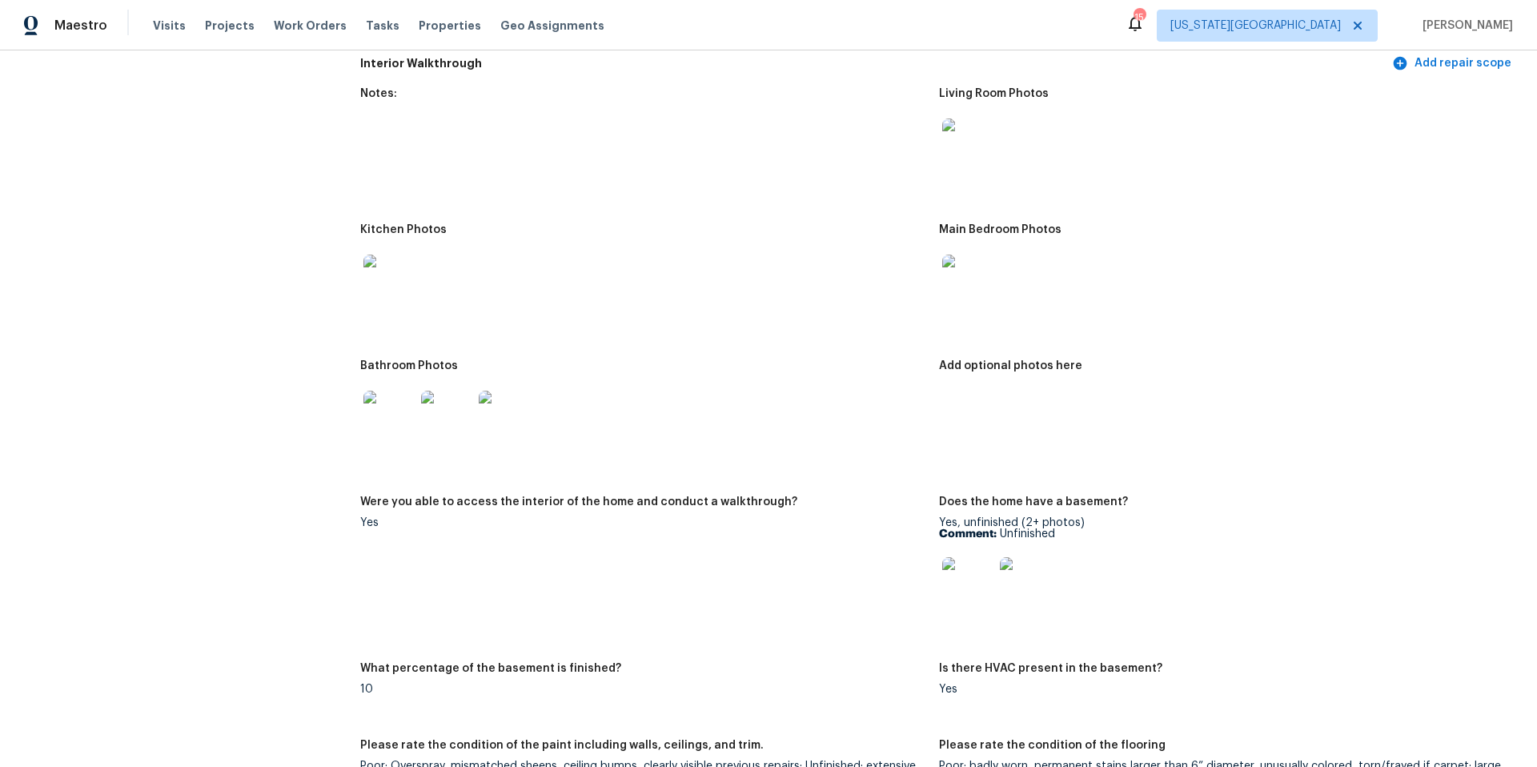
scroll to position [1667, 0]
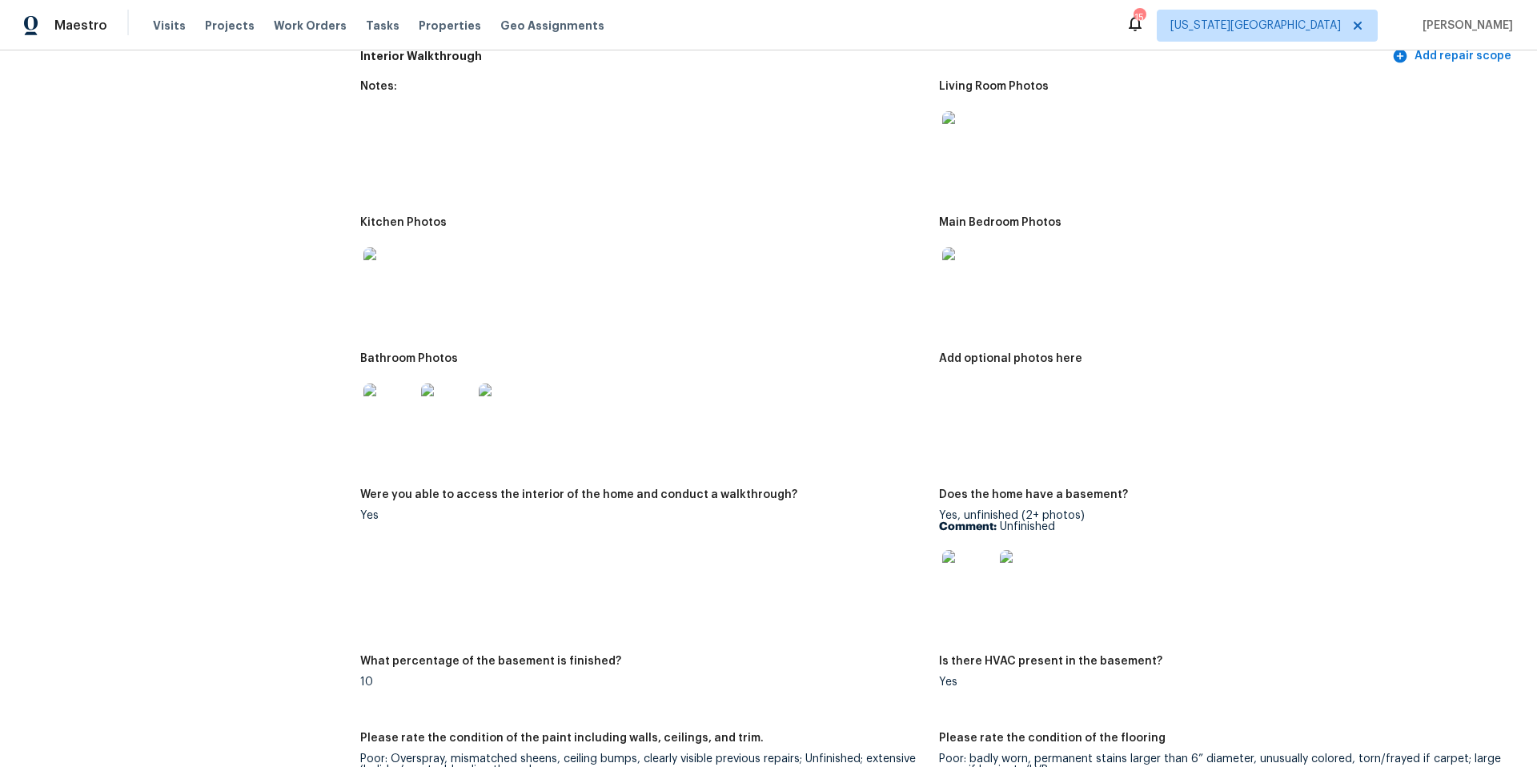
click at [966, 564] on img at bounding box center [967, 575] width 51 height 51
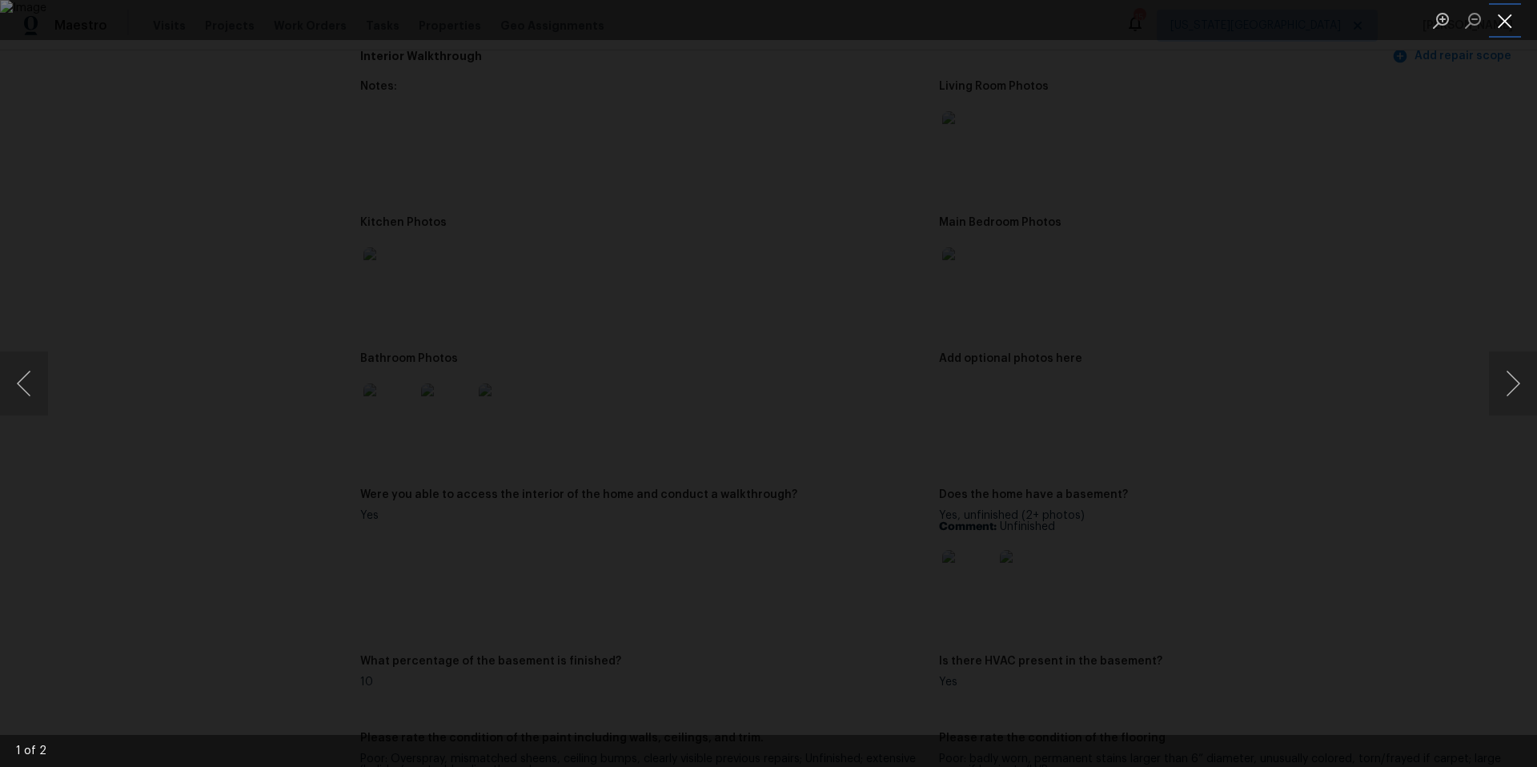
click at [1513, 27] on button "Close lightbox" at bounding box center [1505, 20] width 32 height 28
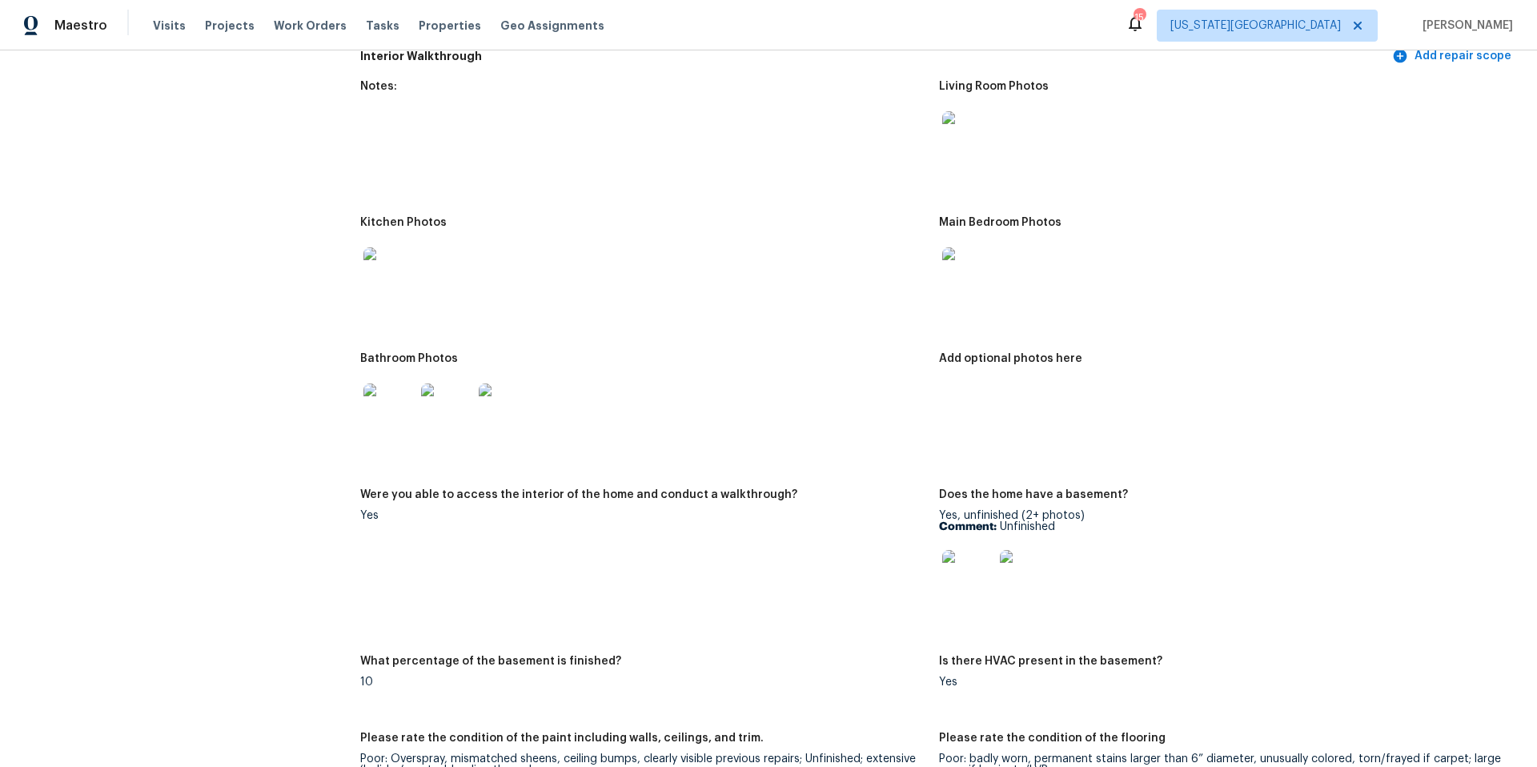
click at [1040, 550] on img at bounding box center [1025, 575] width 51 height 51
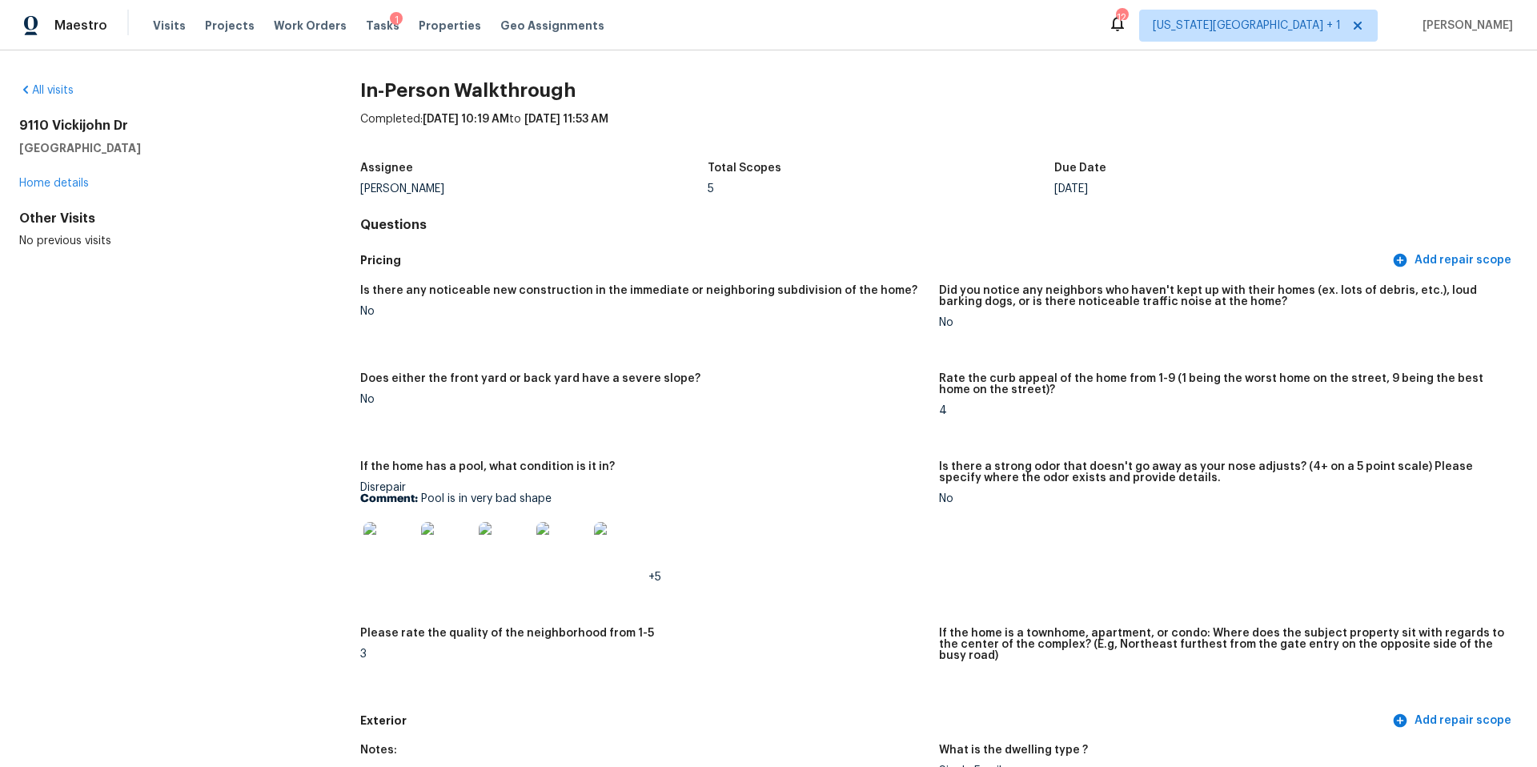
scroll to position [2821, 0]
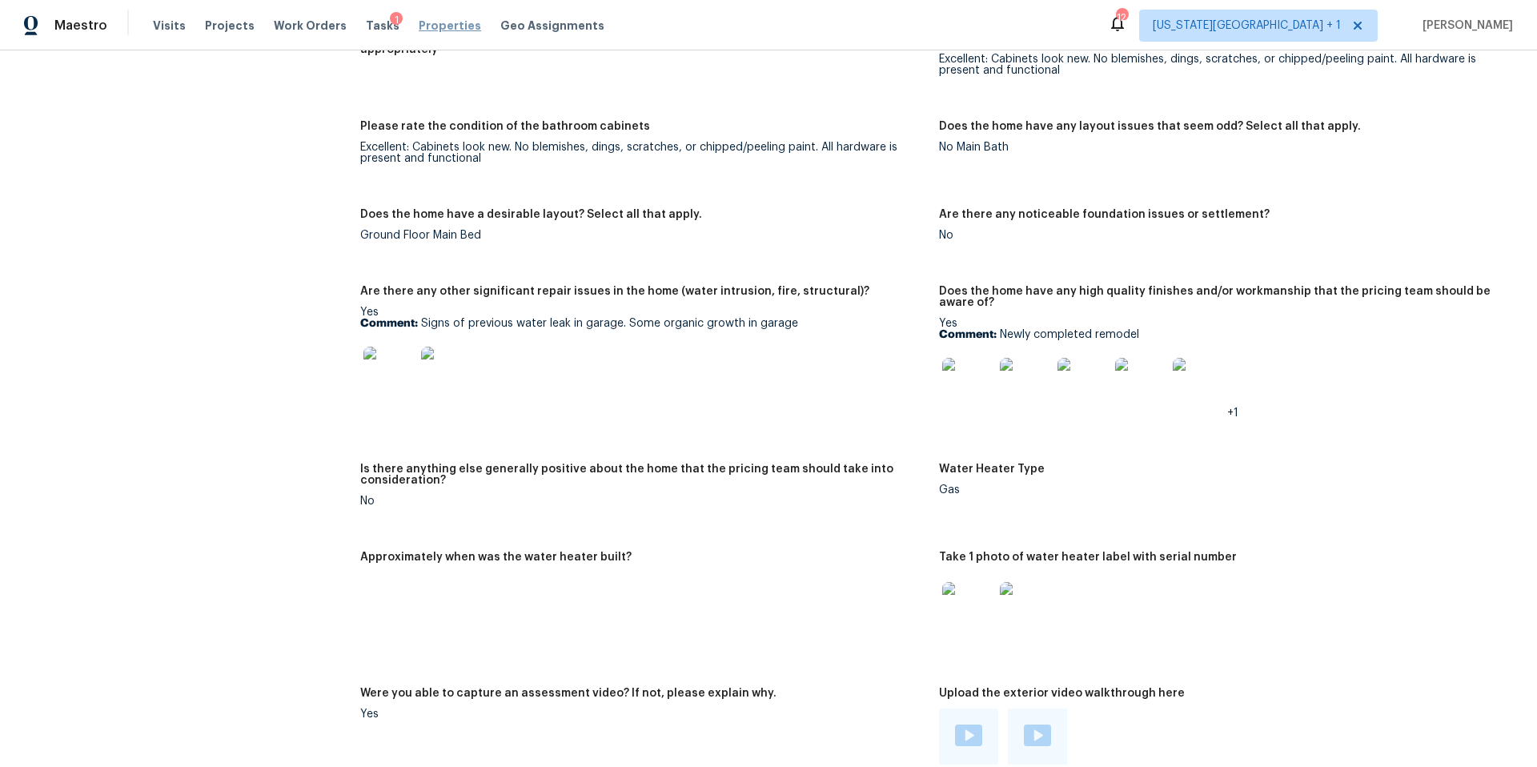
click at [433, 22] on span "Properties" at bounding box center [450, 26] width 62 height 16
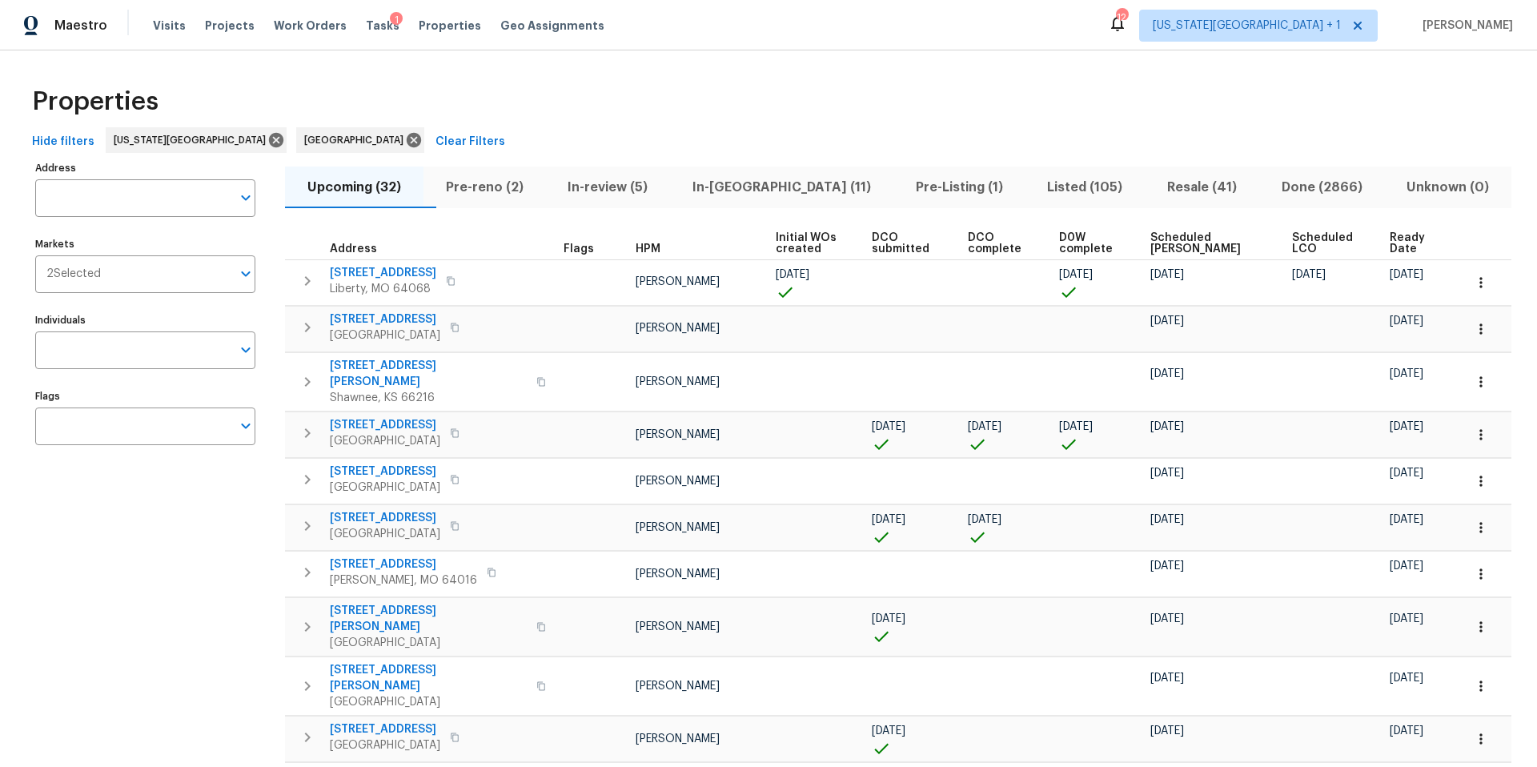
click at [113, 198] on input "Address" at bounding box center [133, 198] width 196 height 38
type input "9540"
click at [88, 279] on li "[STREET_ADDRESS][PERSON_NAME]" at bounding box center [144, 266] width 220 height 26
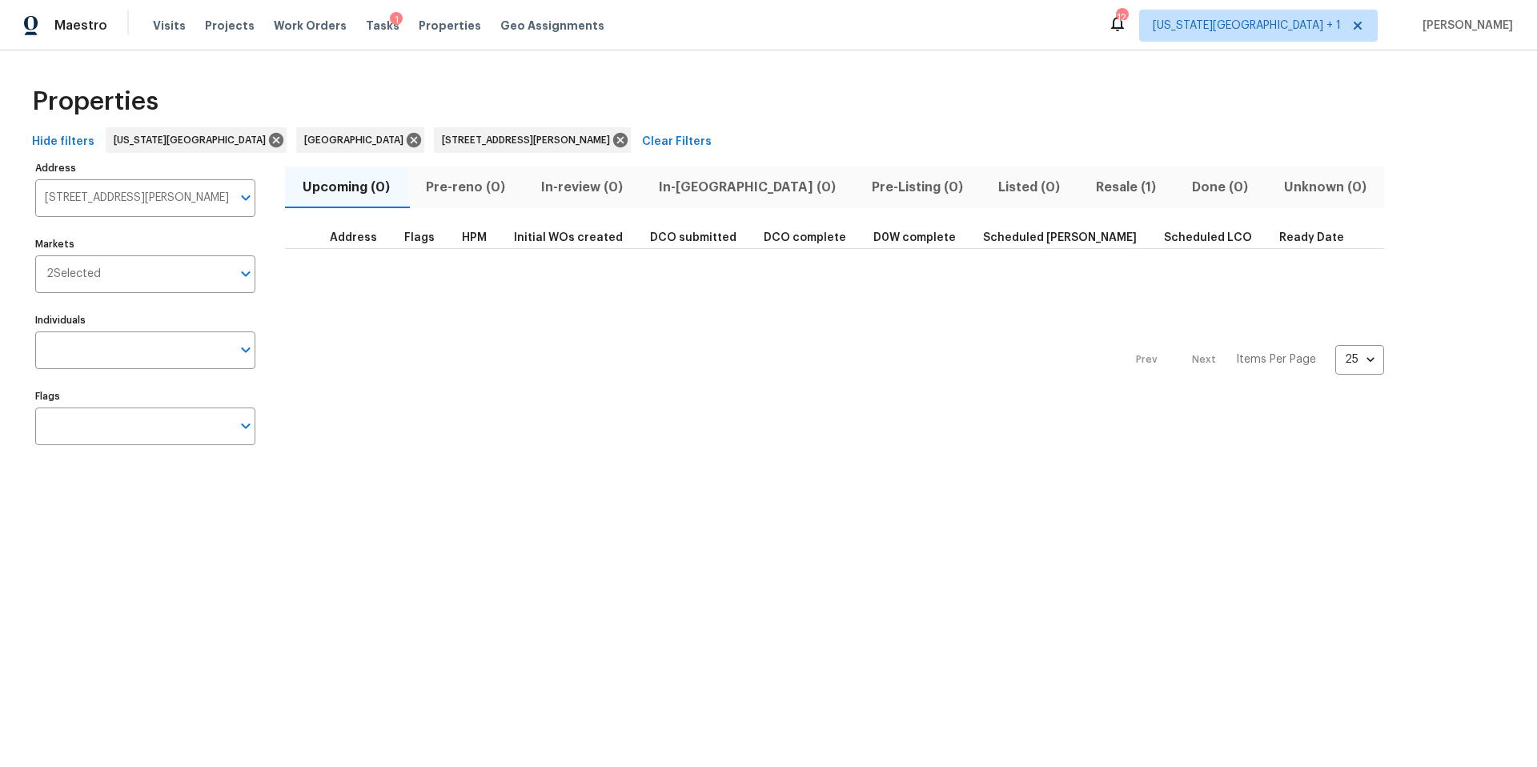
click at [1088, 182] on span "Resale (1)" at bounding box center [1126, 187] width 77 height 22
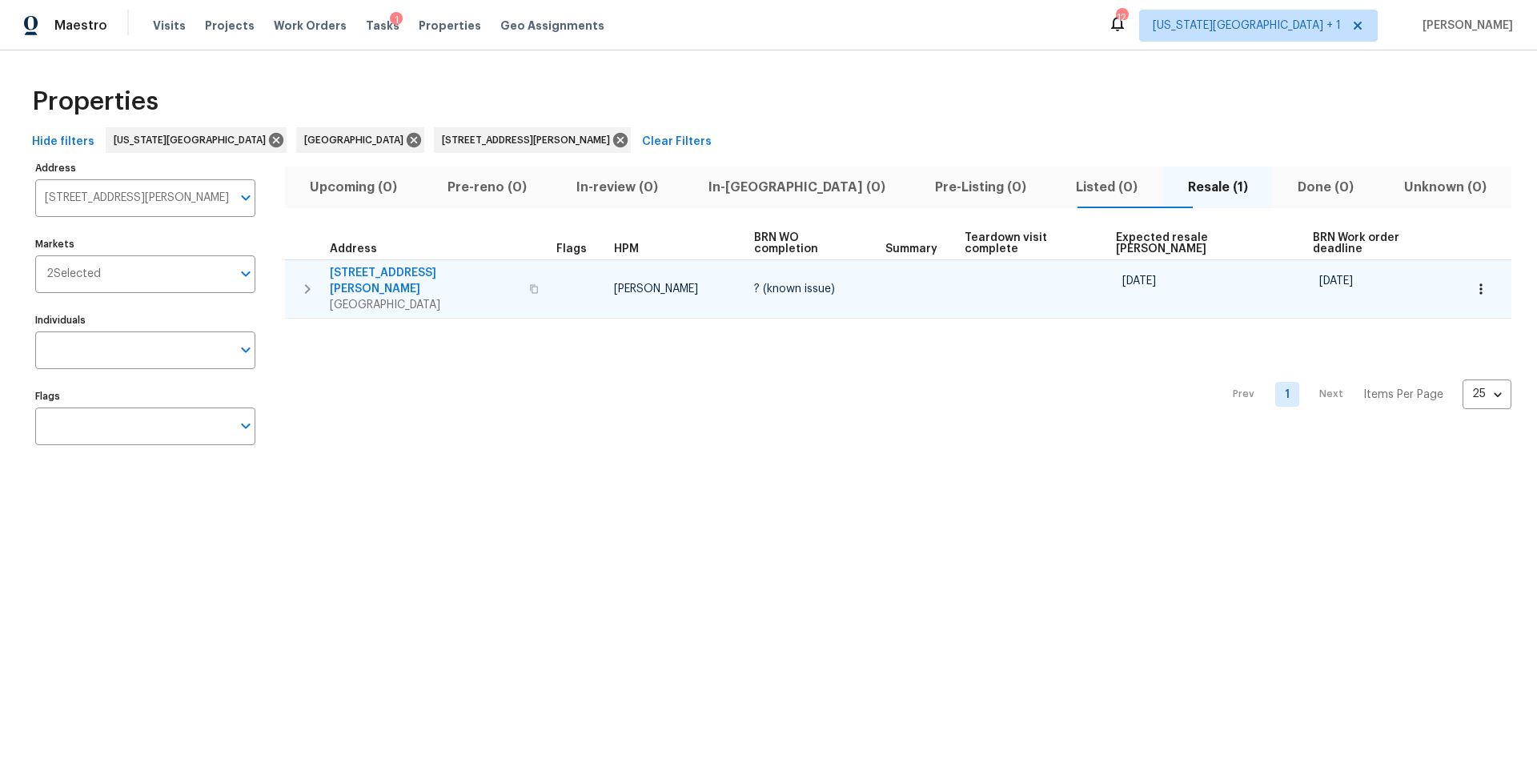
click at [385, 265] on span "[STREET_ADDRESS][PERSON_NAME]" at bounding box center [425, 281] width 190 height 32
click at [1473, 281] on icon "button" at bounding box center [1481, 289] width 16 height 16
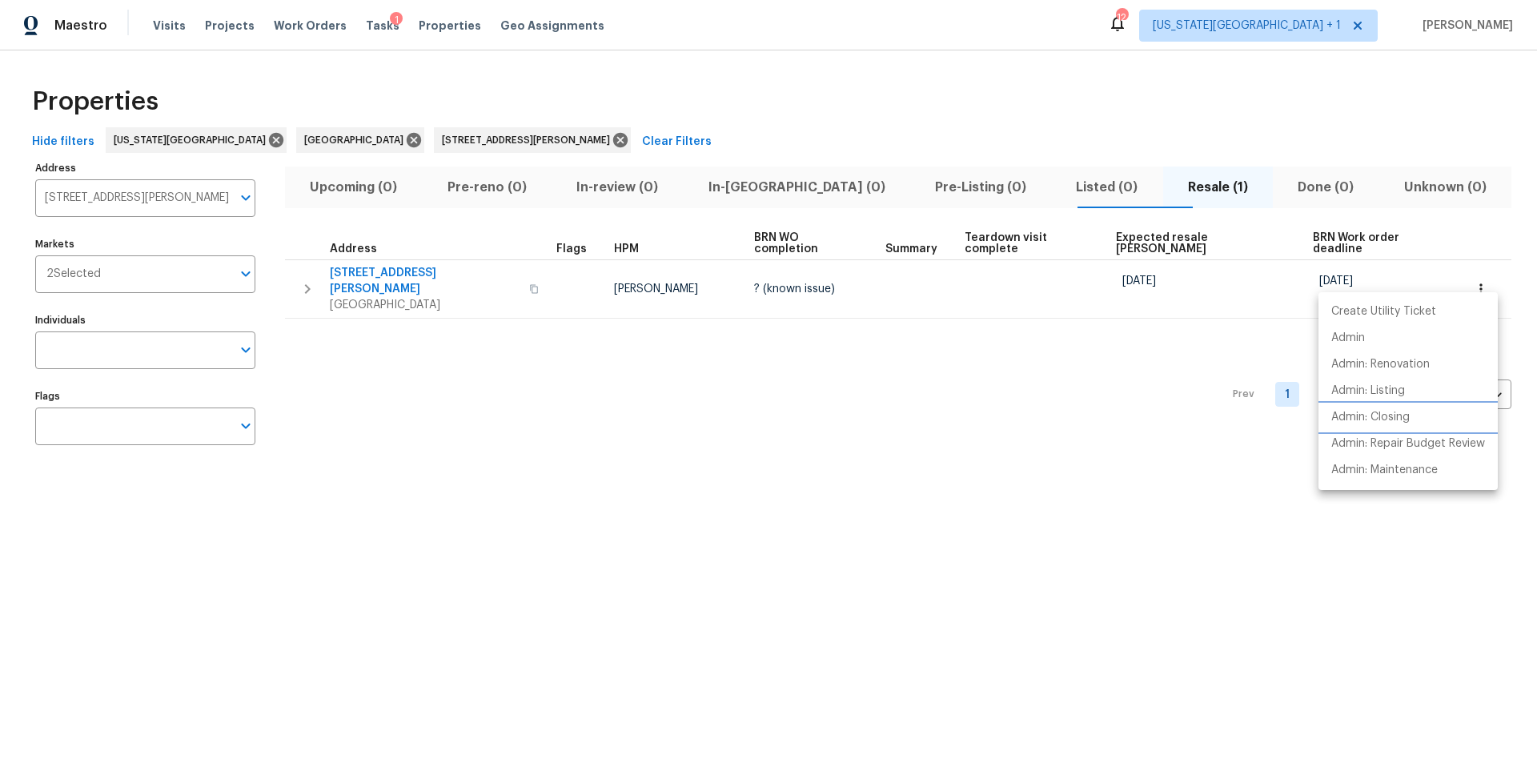
click at [1376, 419] on p "Admin: Closing" at bounding box center [1370, 417] width 78 height 17
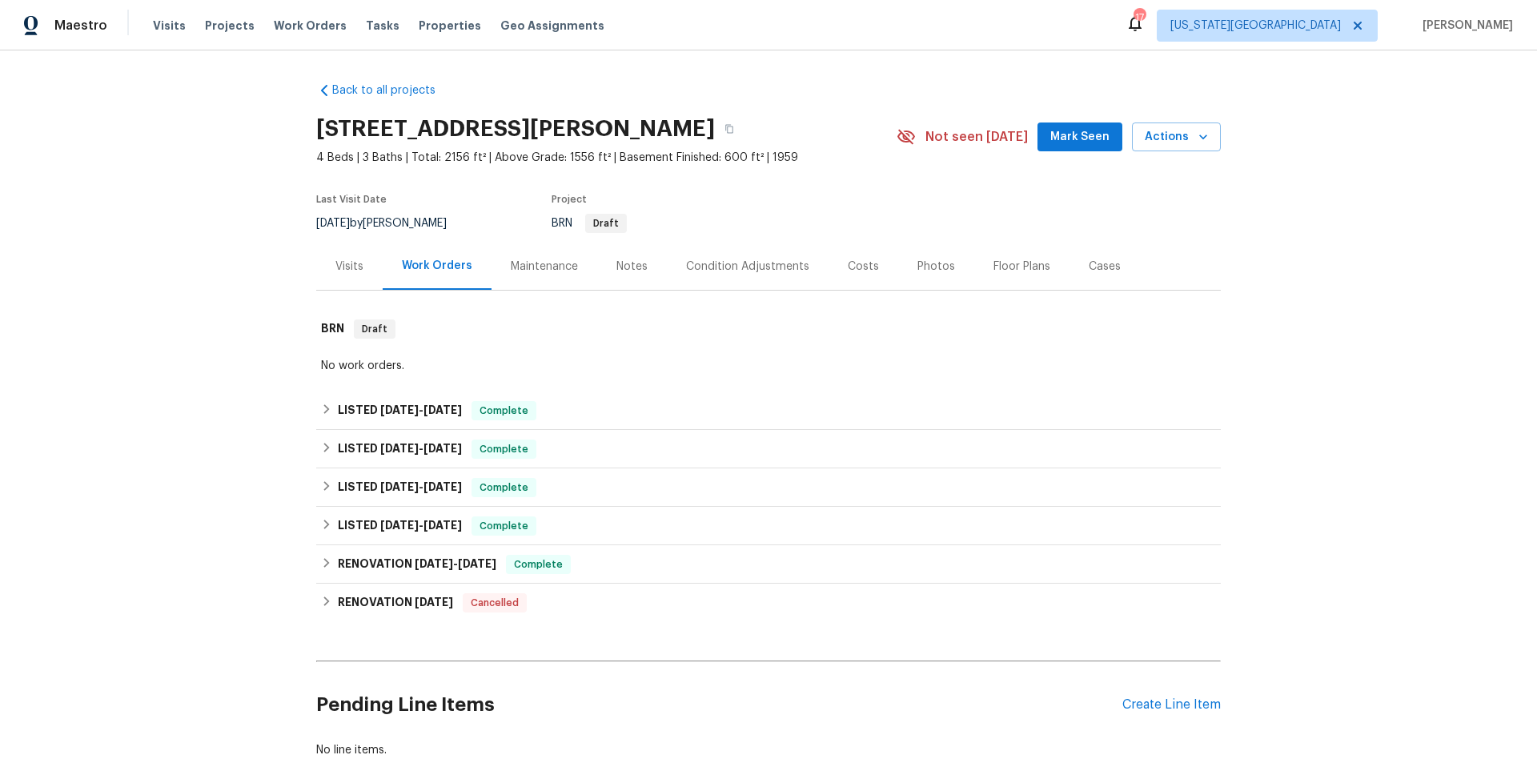
click at [917, 266] on div "Photos" at bounding box center [936, 266] width 38 height 16
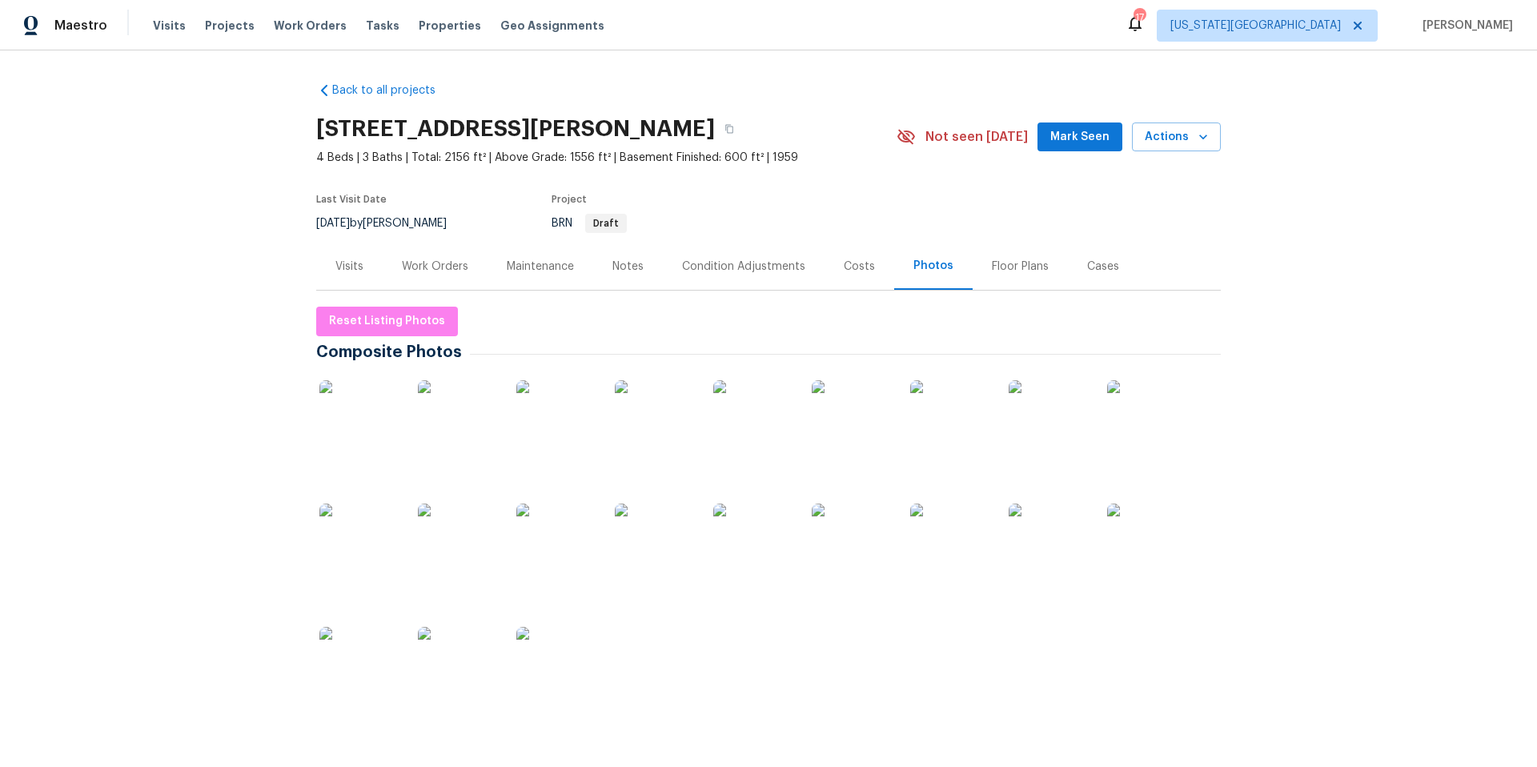
click at [344, 552] on img at bounding box center [359, 543] width 80 height 80
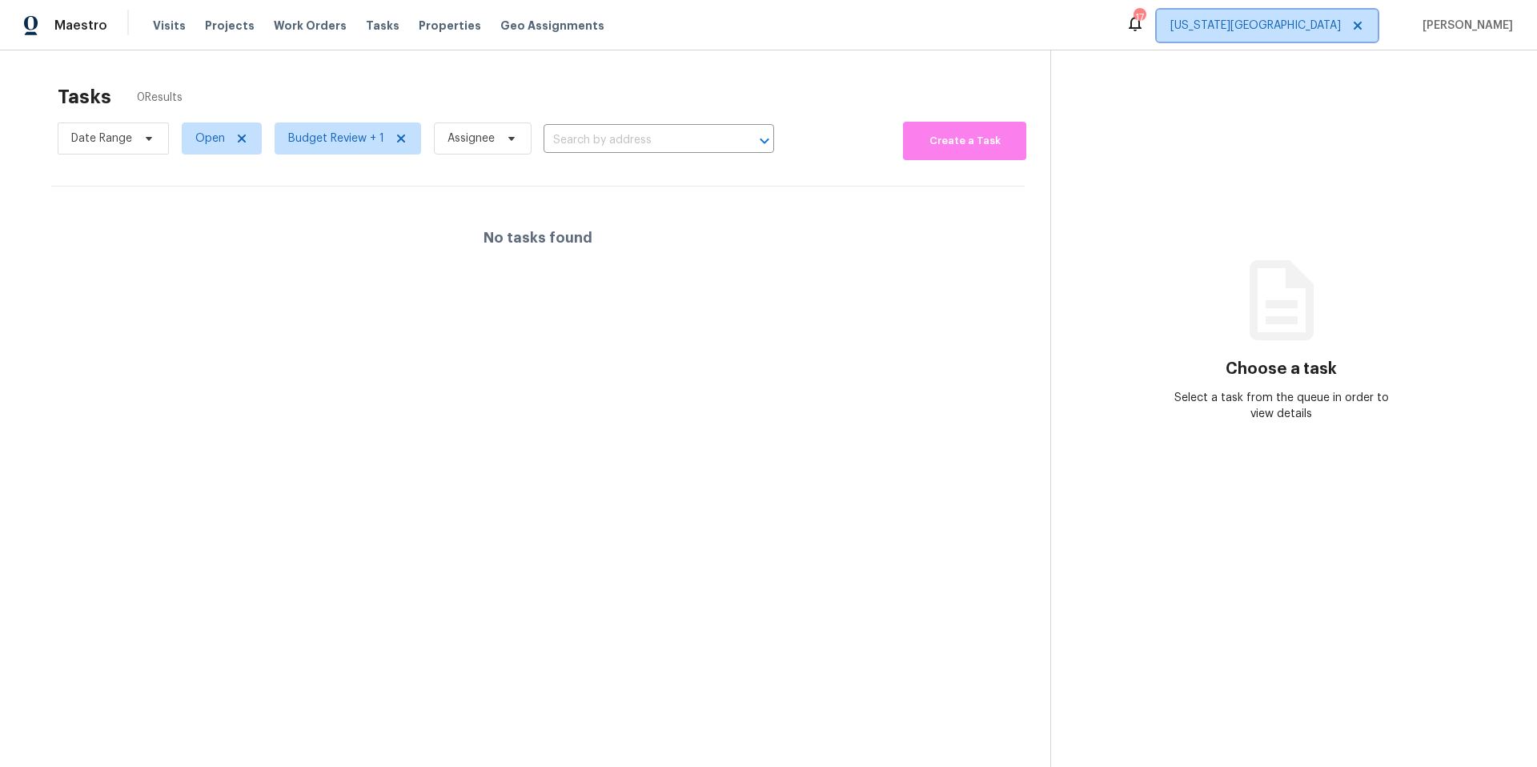
click at [1320, 10] on span "[US_STATE][GEOGRAPHIC_DATA]" at bounding box center [1266, 26] width 221 height 32
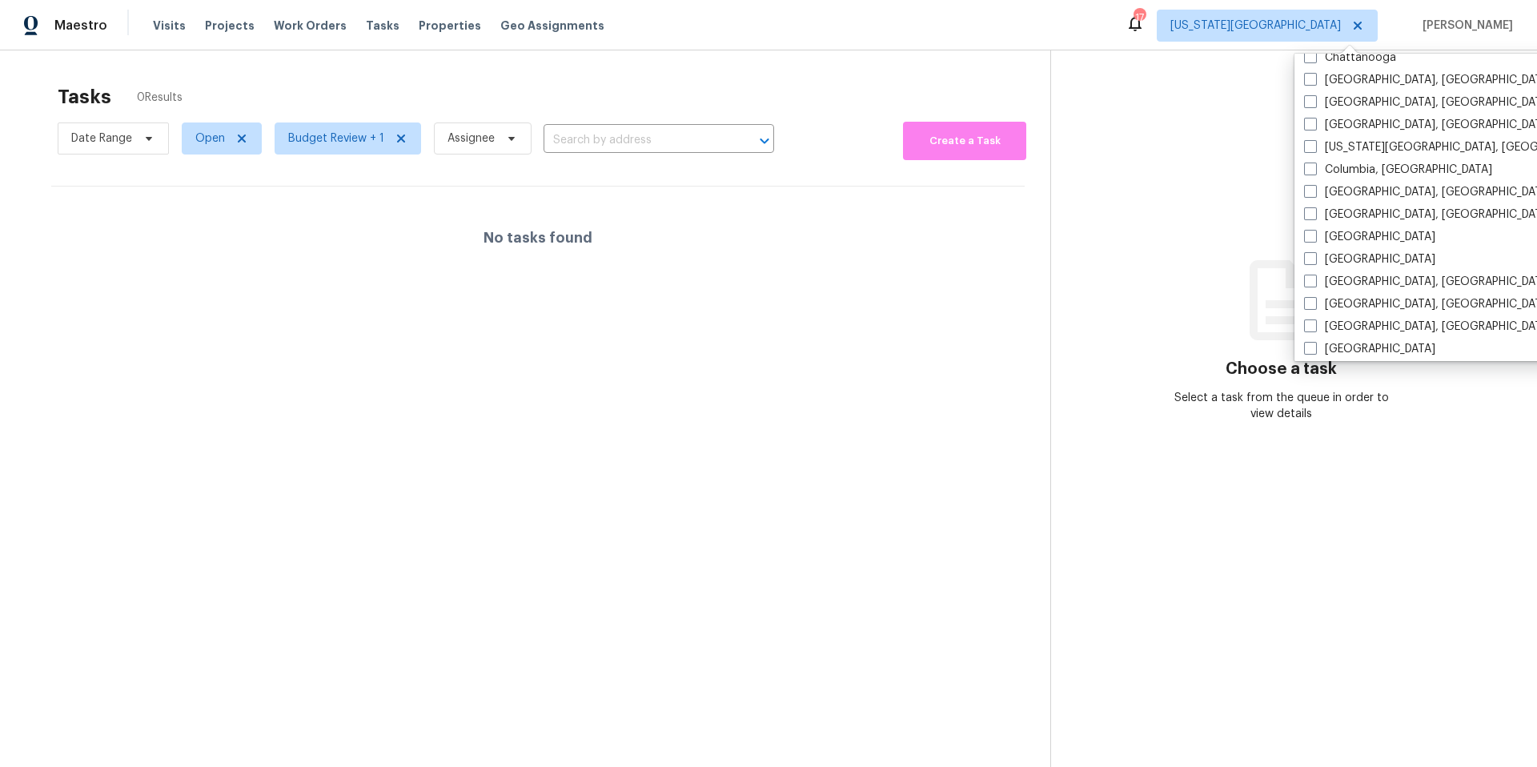
scroll to position [306, 0]
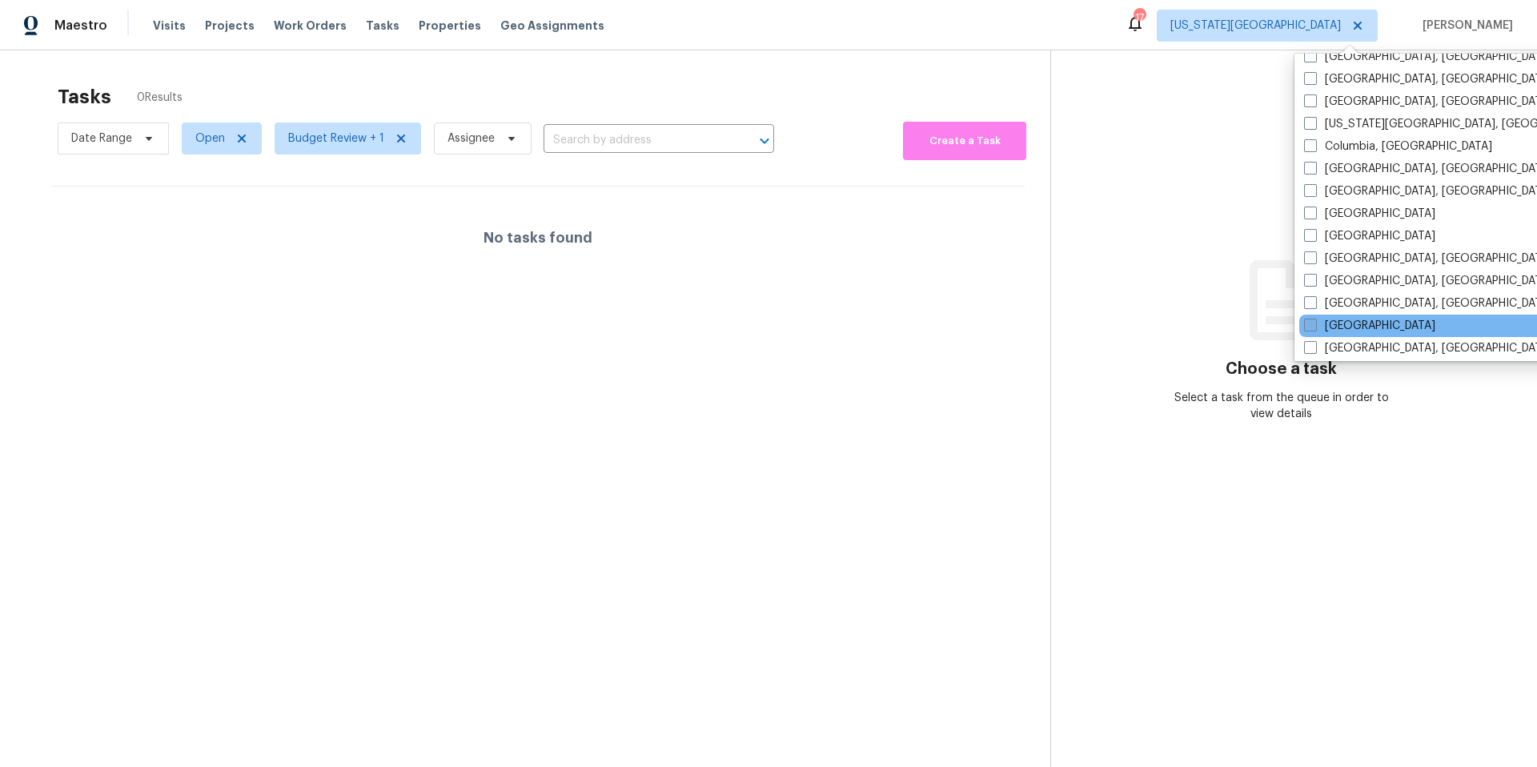
click at [1311, 321] on span at bounding box center [1310, 325] width 13 height 13
click at [1311, 321] on input "[GEOGRAPHIC_DATA]" at bounding box center [1309, 323] width 10 height 10
checkbox input "true"
